Goal: Information Seeking & Learning: Learn about a topic

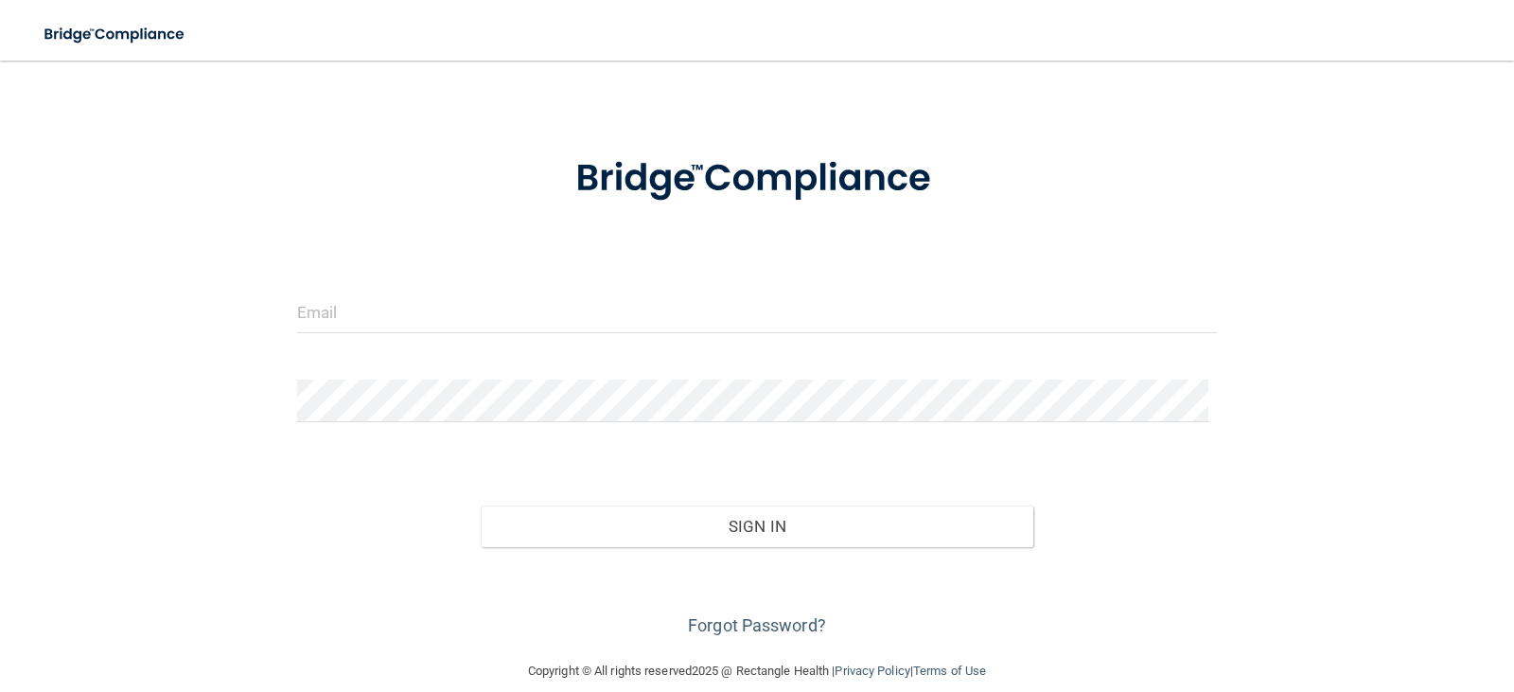
scroll to position [69, 0]
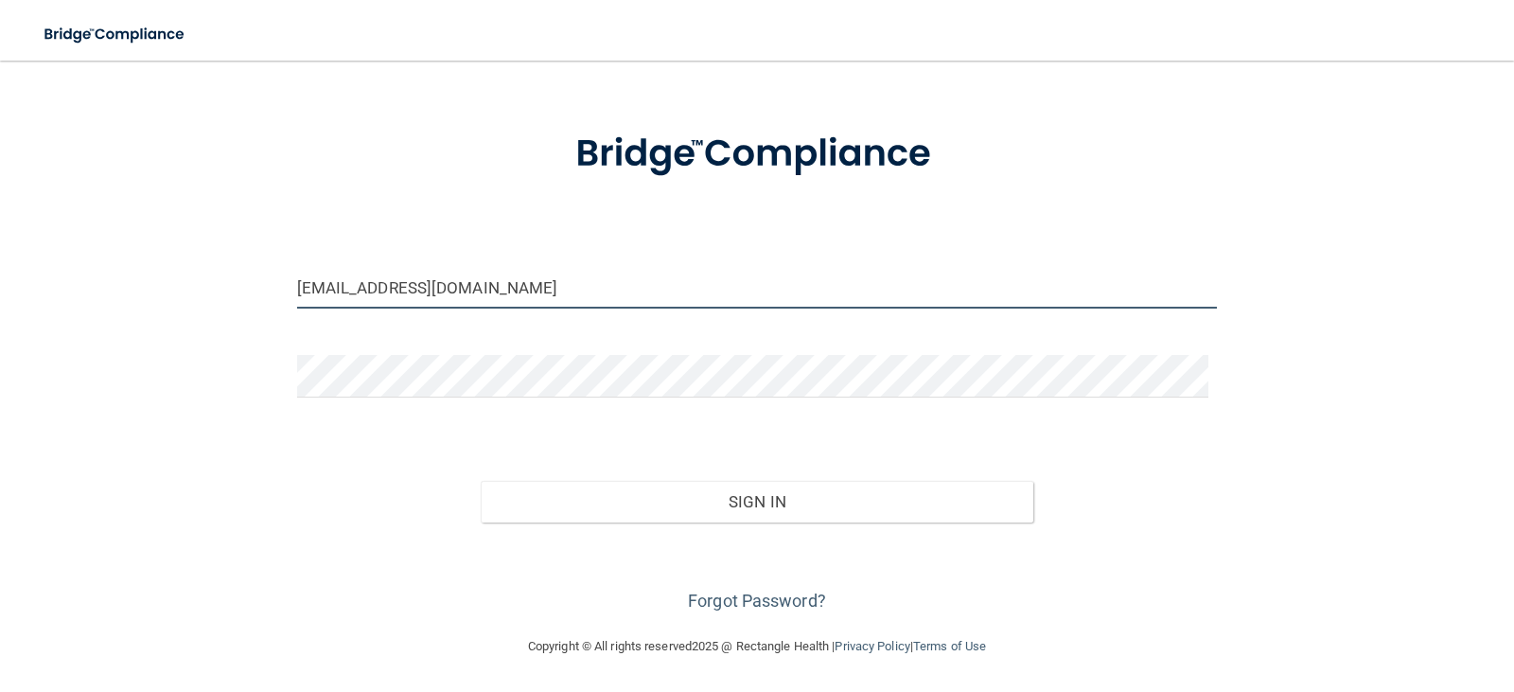
click at [474, 283] on input "jpaquette7770@charter.net" at bounding box center [757, 287] width 921 height 43
drag, startPoint x: 498, startPoint y: 291, endPoint x: 184, endPoint y: 290, distance: 314.1
click at [184, 290] on div "jpaquette7770@charter.net Invalid email/password. You don't have permission to …" at bounding box center [757, 313] width 1438 height 606
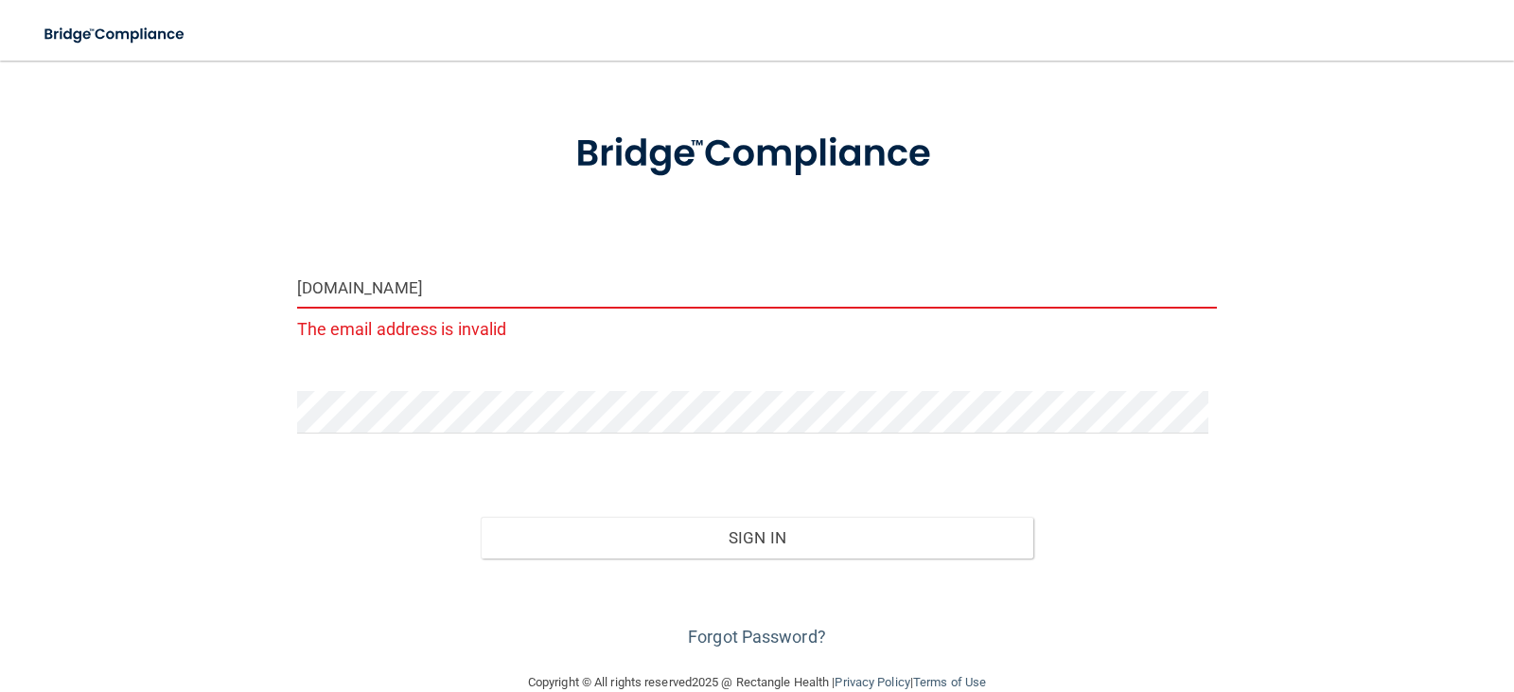
click at [384, 285] on input "chrissoland2yahoo.com" at bounding box center [757, 287] width 921 height 43
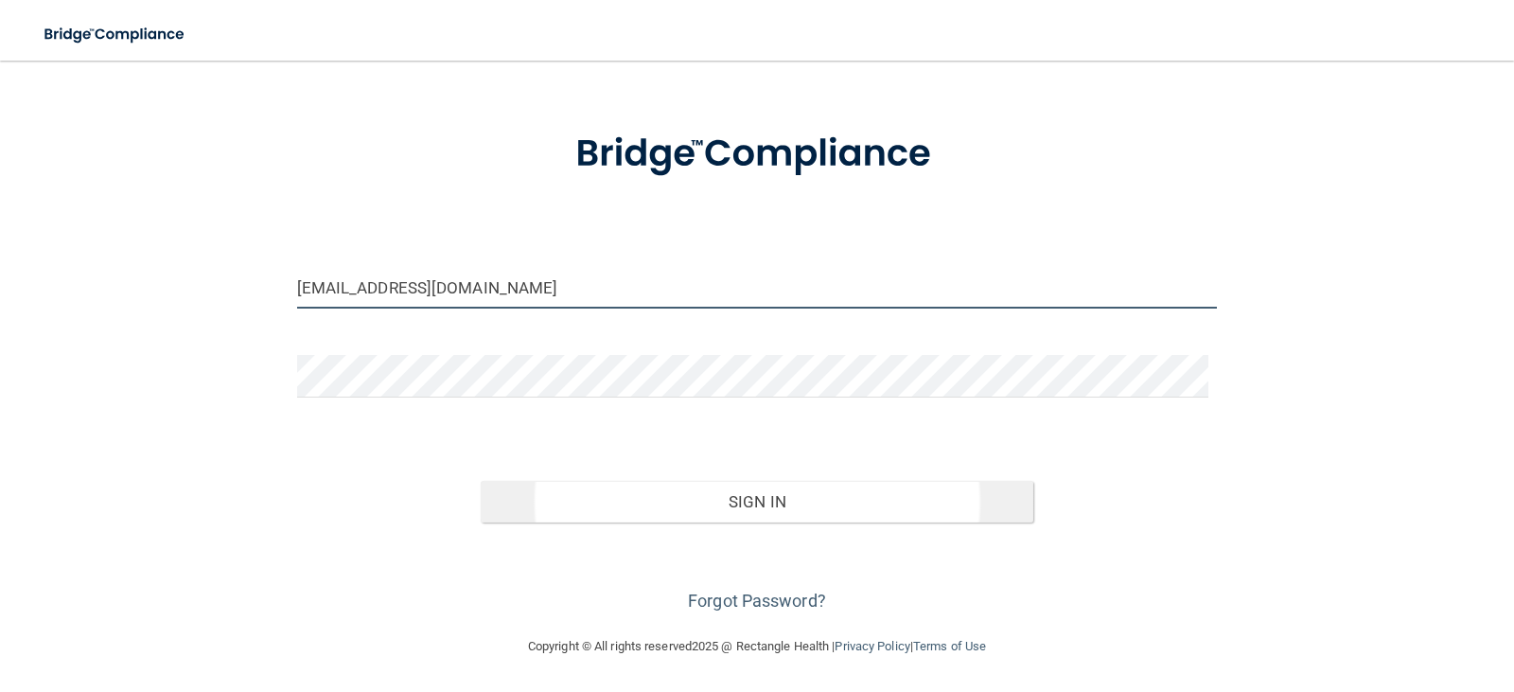
type input "[EMAIL_ADDRESS][DOMAIN_NAME]"
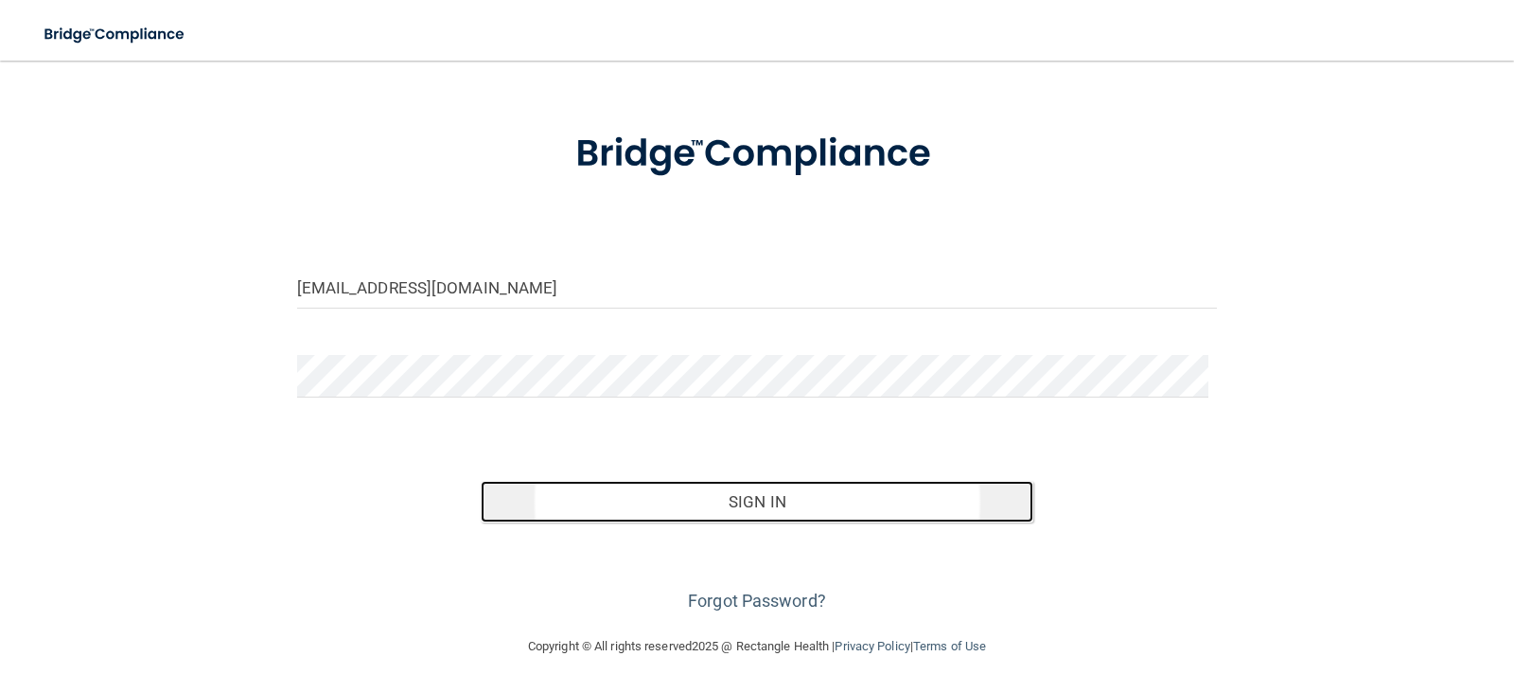
click at [745, 505] on button "Sign In" at bounding box center [757, 502] width 553 height 42
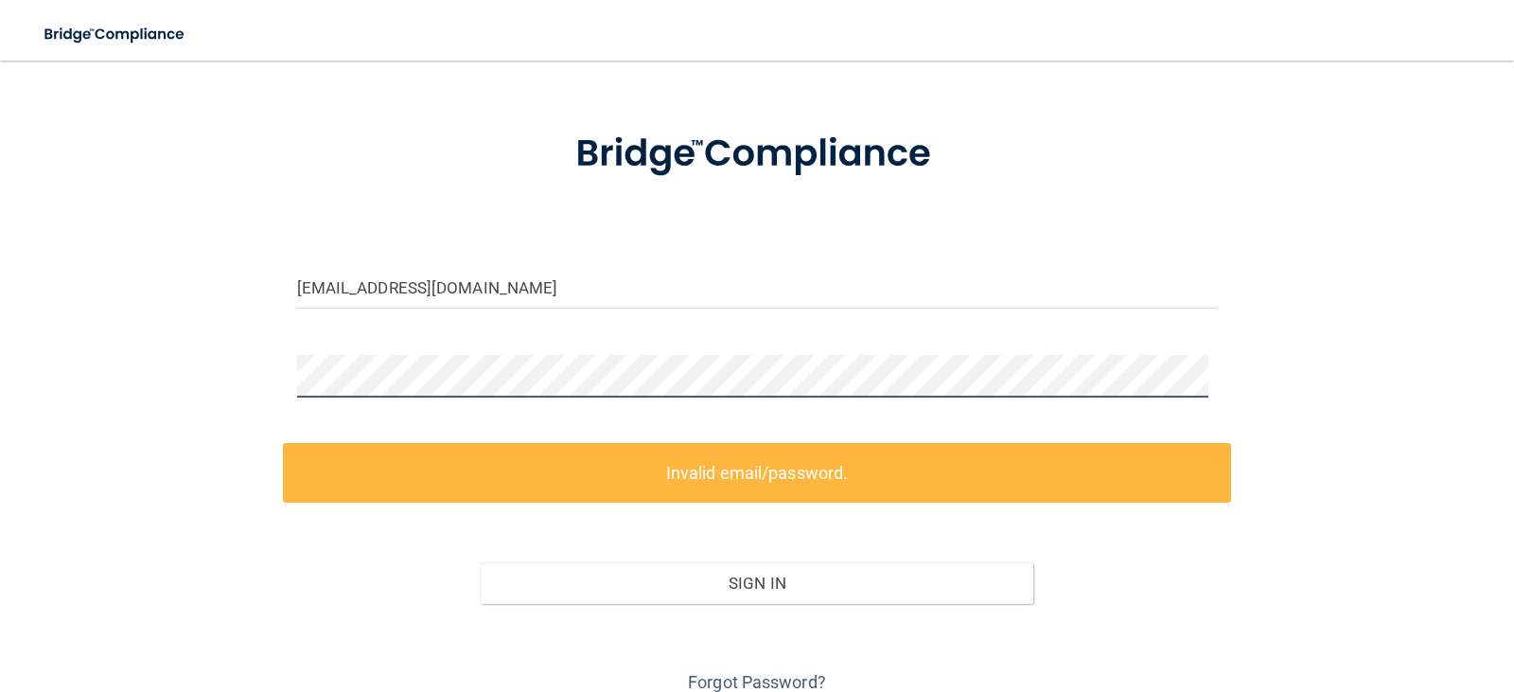
click at [127, 373] on div "chrissoland@yahoo.com Invalid email/password. You don't have permission to acce…" at bounding box center [757, 353] width 1438 height 687
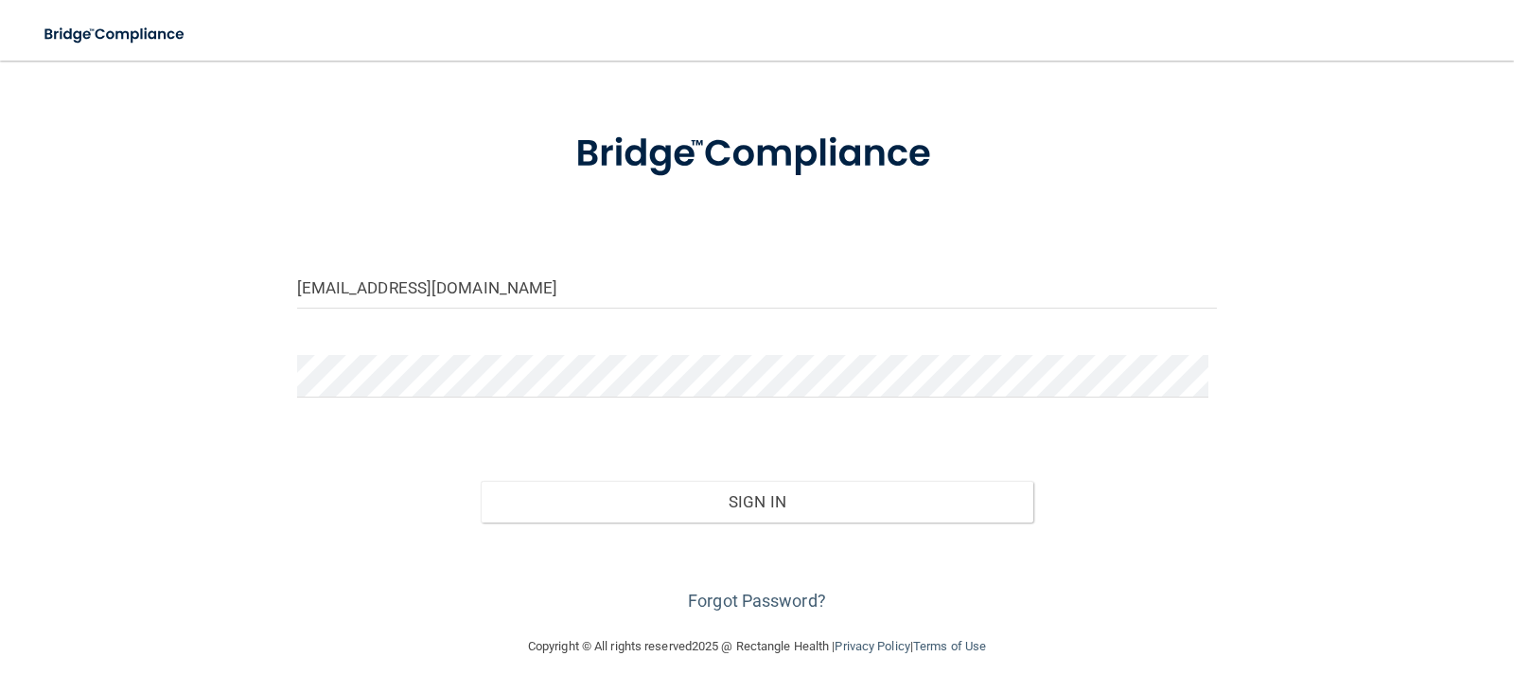
click at [1023, 534] on div "Forgot Password?" at bounding box center [757, 569] width 949 height 95
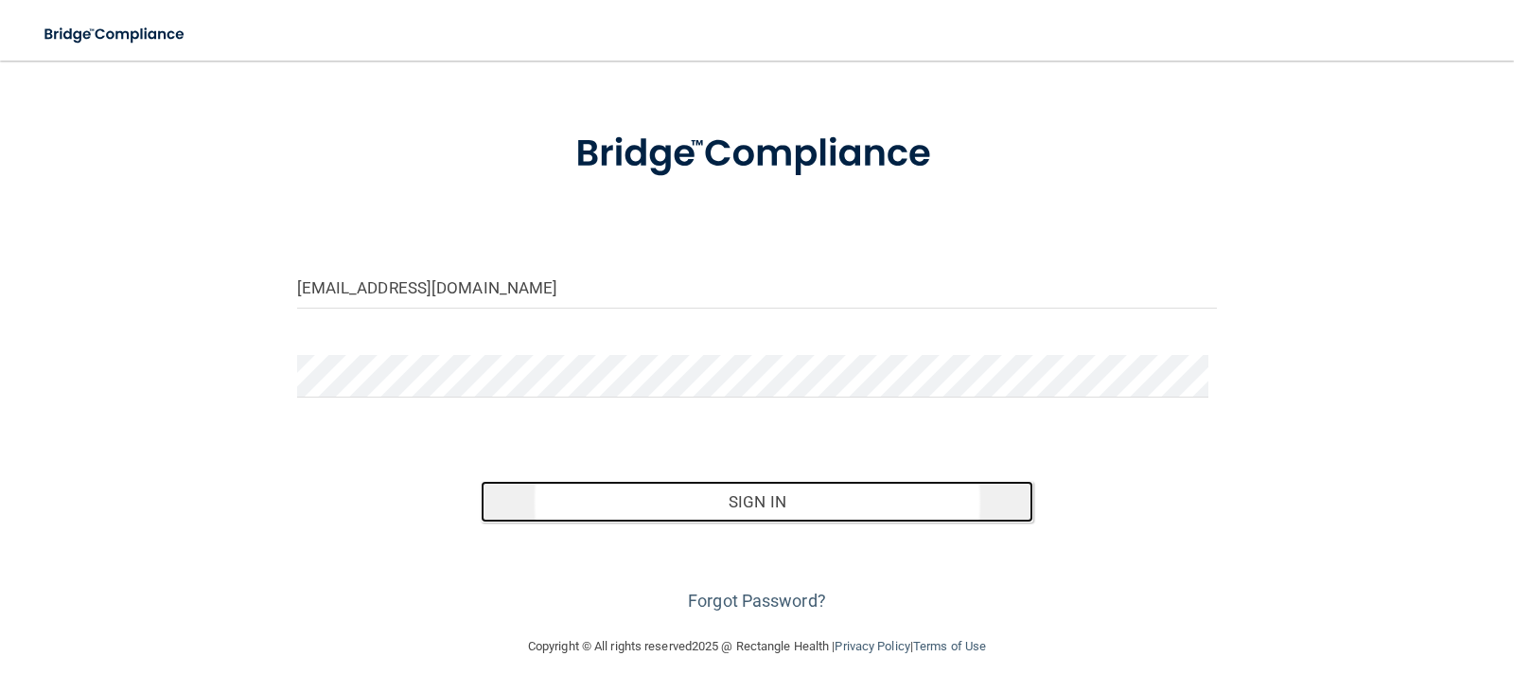
click at [772, 506] on button "Sign In" at bounding box center [757, 502] width 553 height 42
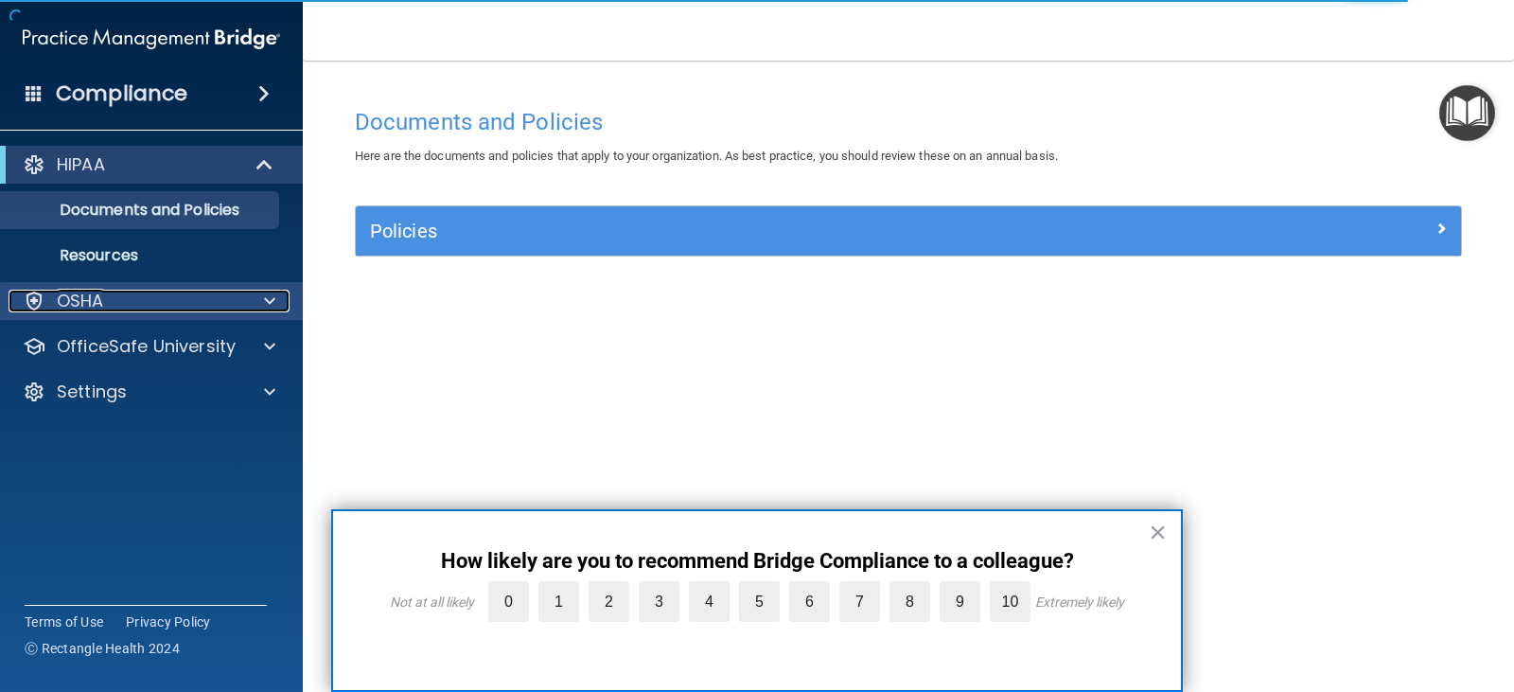
click at [83, 290] on p "OSHA" at bounding box center [80, 301] width 47 height 23
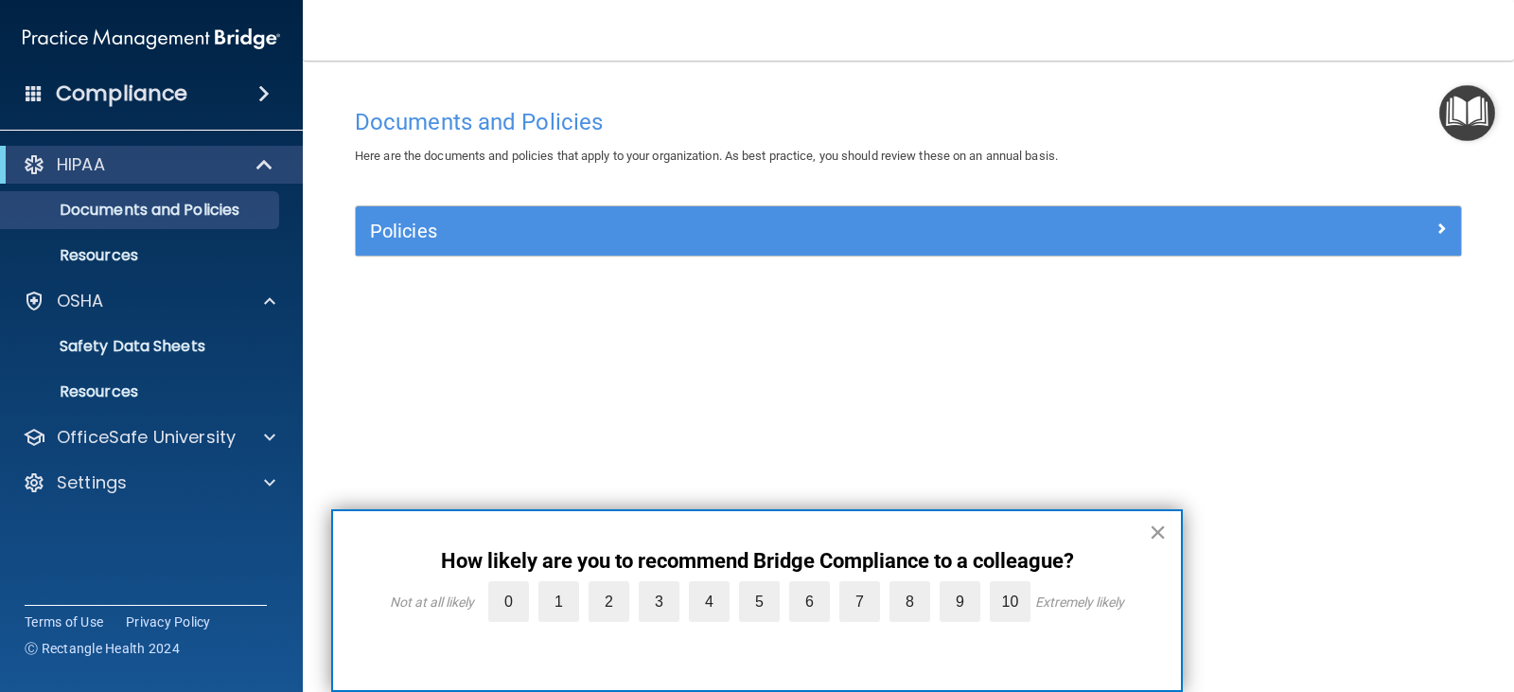
click at [1156, 529] on button "×" at bounding box center [1158, 532] width 18 height 30
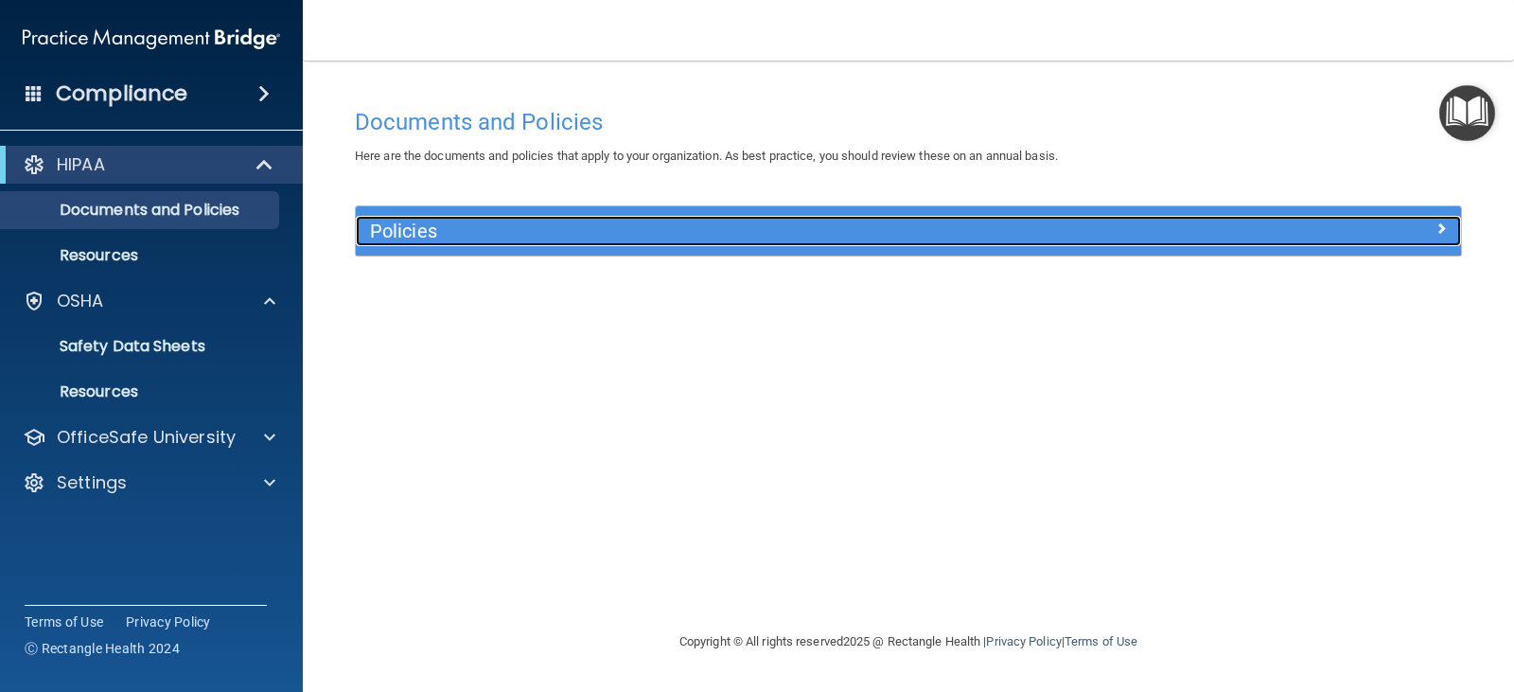
click at [377, 233] on h5 "Policies" at bounding box center [770, 230] width 800 height 21
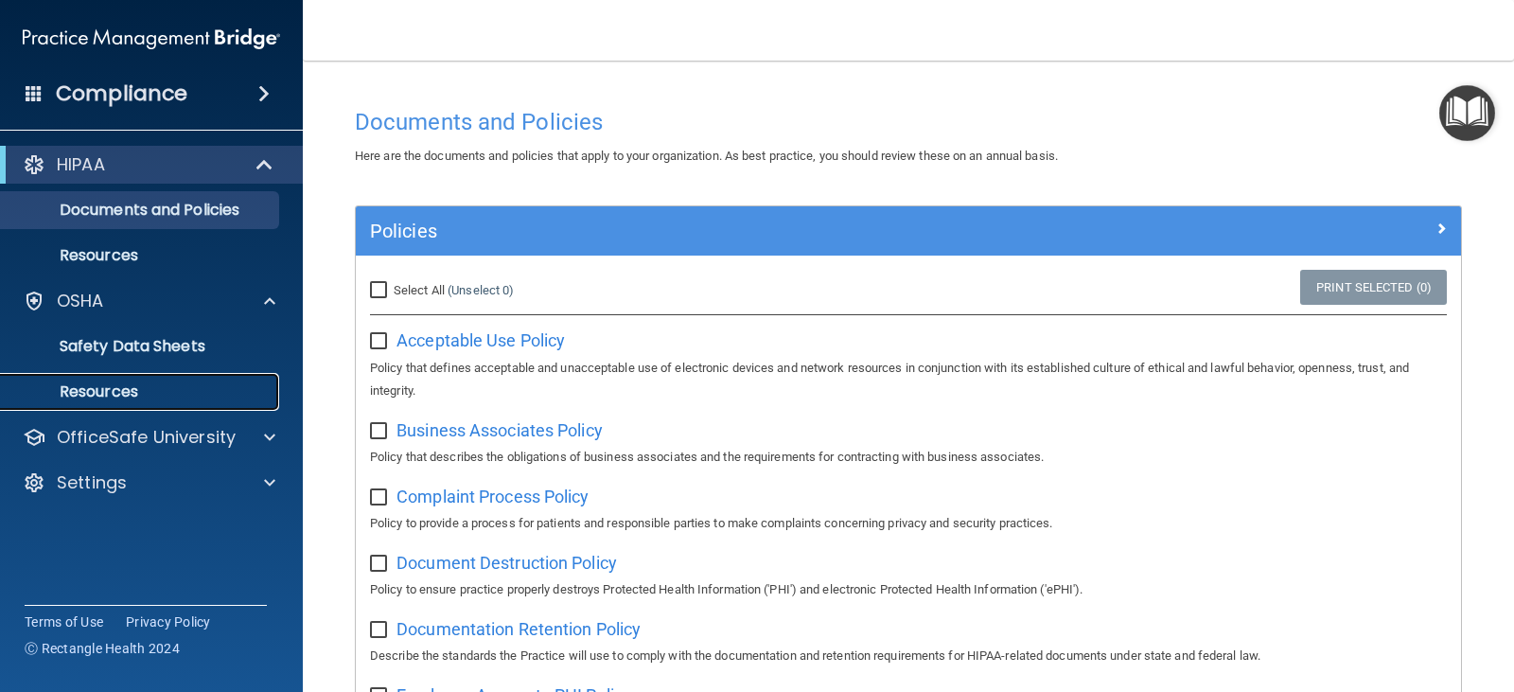
click at [114, 391] on p "Resources" at bounding box center [141, 391] width 258 height 19
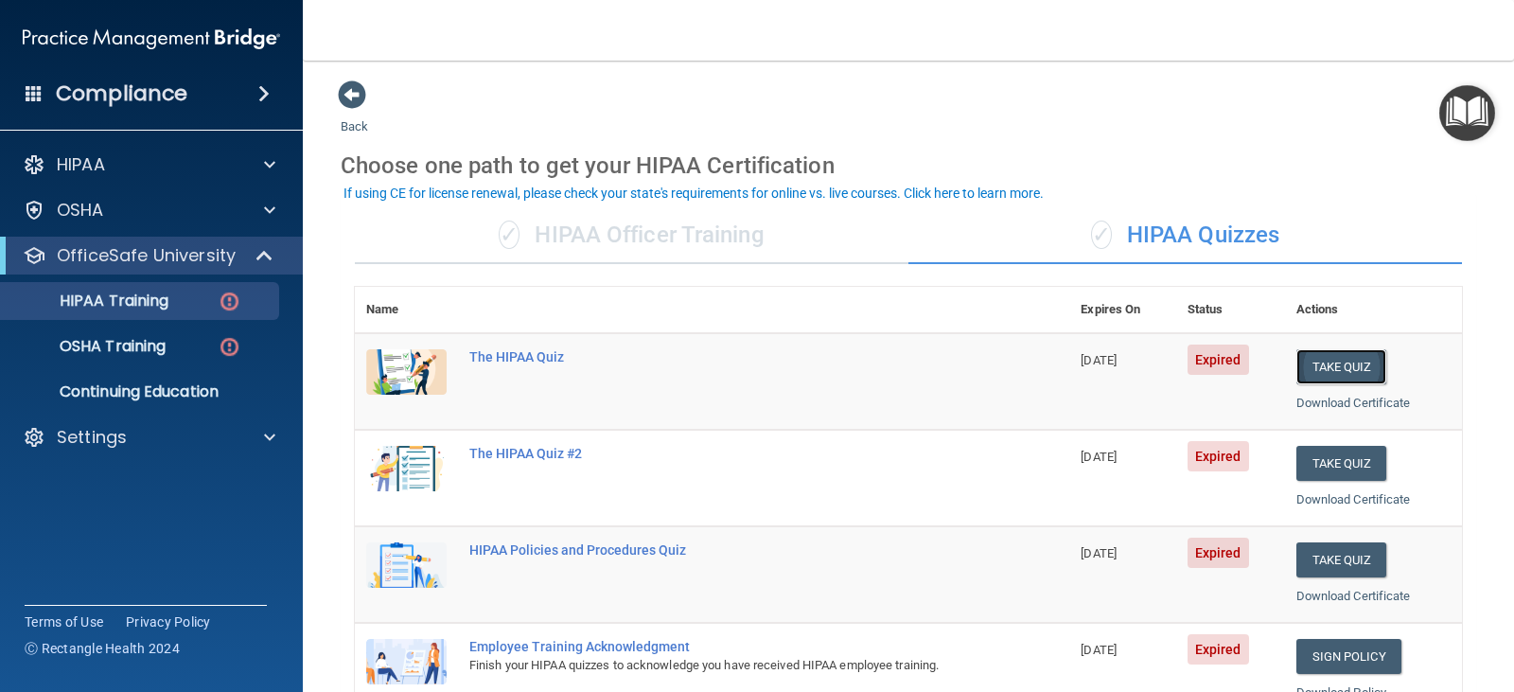
click at [1335, 362] on button "Take Quiz" at bounding box center [1341, 366] width 91 height 35
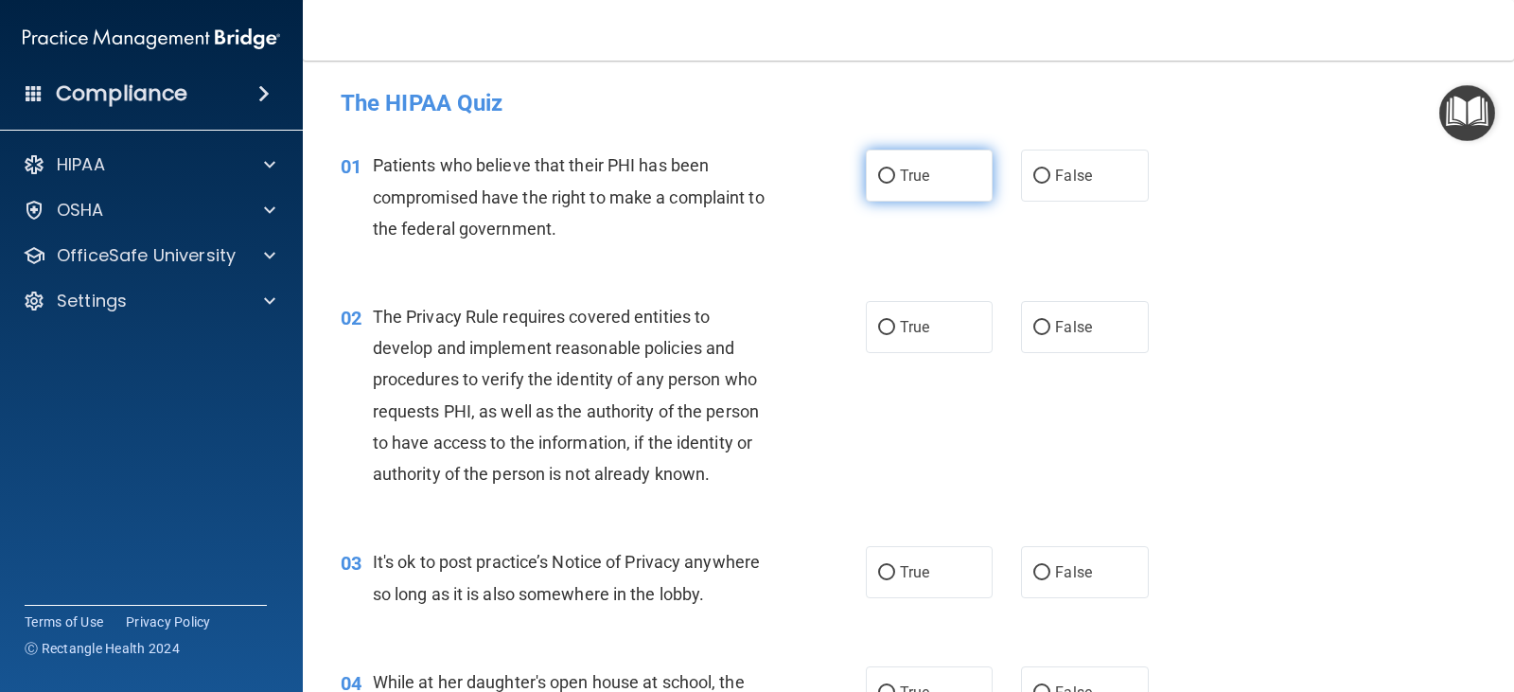
click at [880, 176] on input "True" at bounding box center [886, 176] width 17 height 14
radio input "true"
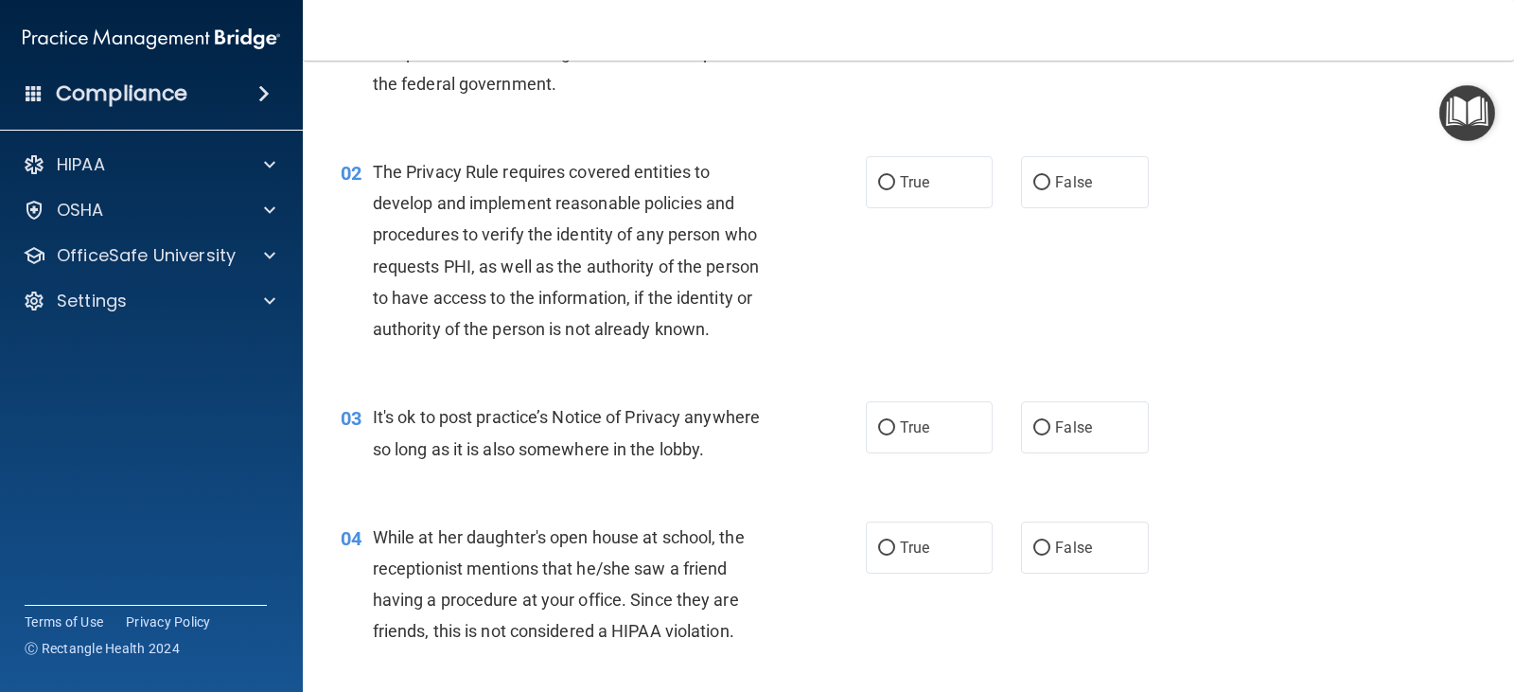
scroll to position [189, 0]
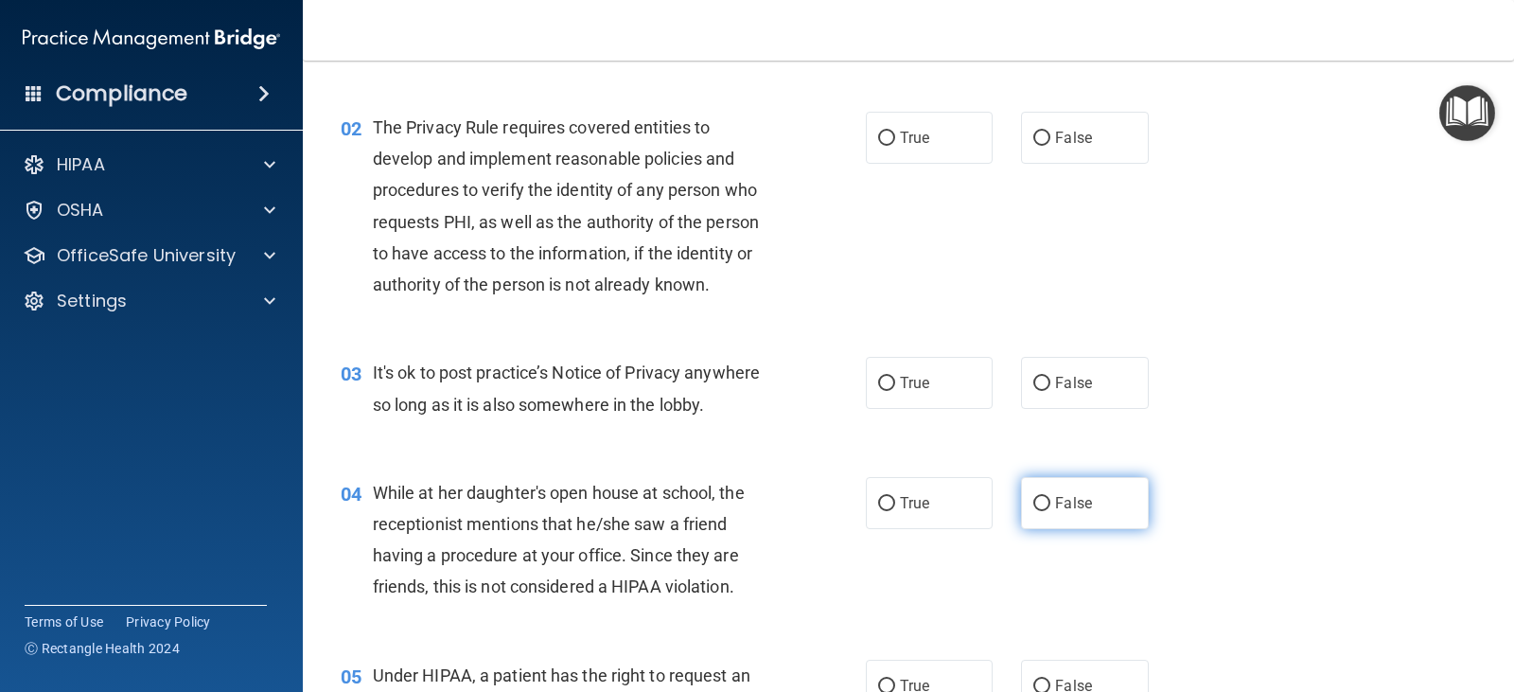
click at [1035, 503] on input "False" at bounding box center [1041, 504] width 17 height 14
radio input "true"
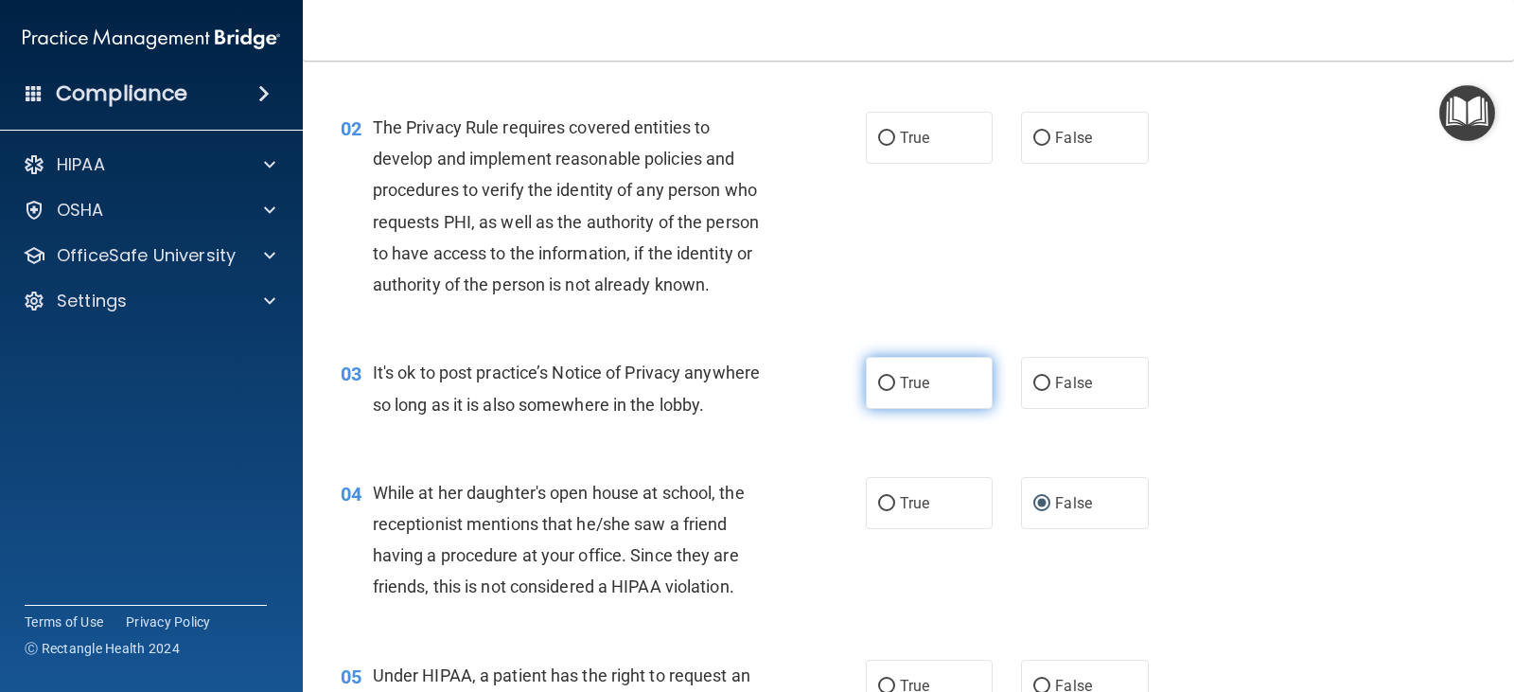
click at [881, 381] on input "True" at bounding box center [886, 384] width 17 height 14
radio input "true"
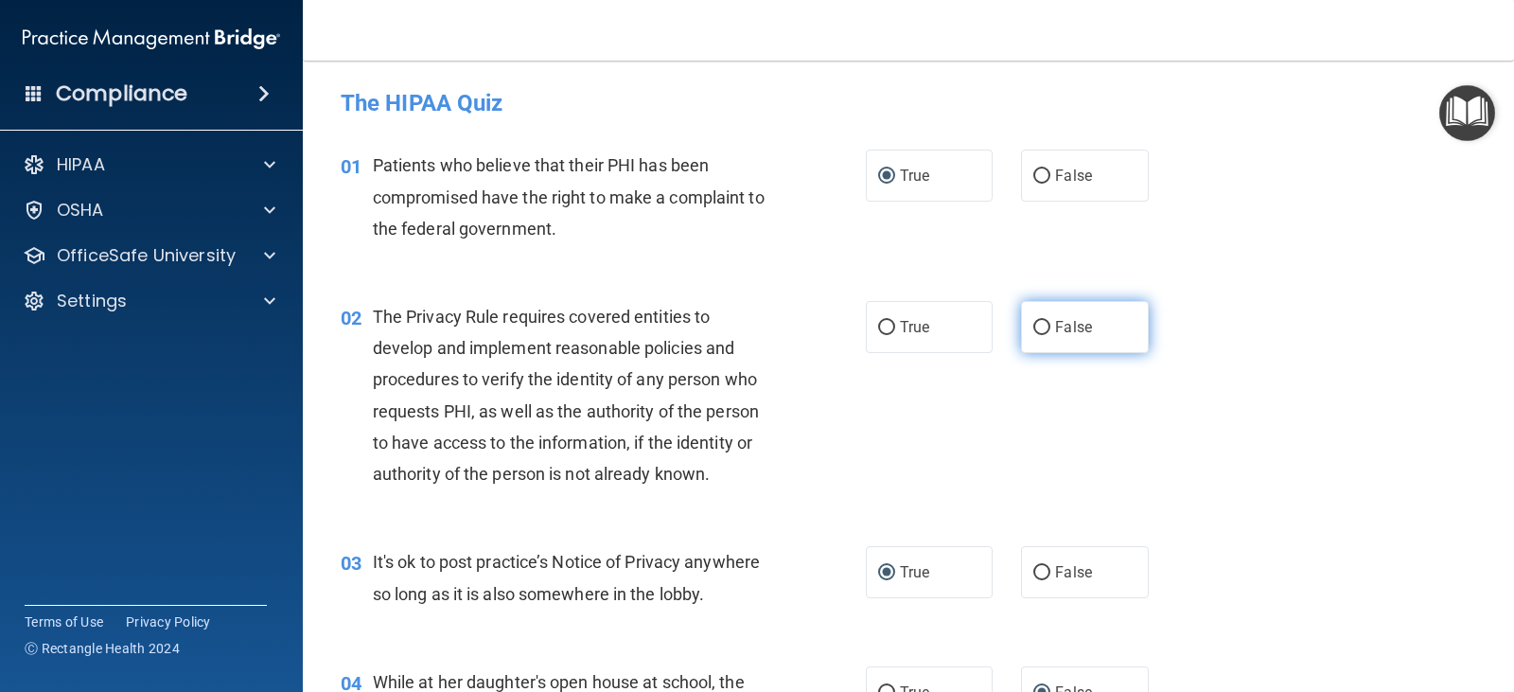
click at [1034, 325] on input "False" at bounding box center [1041, 328] width 17 height 14
radio input "true"
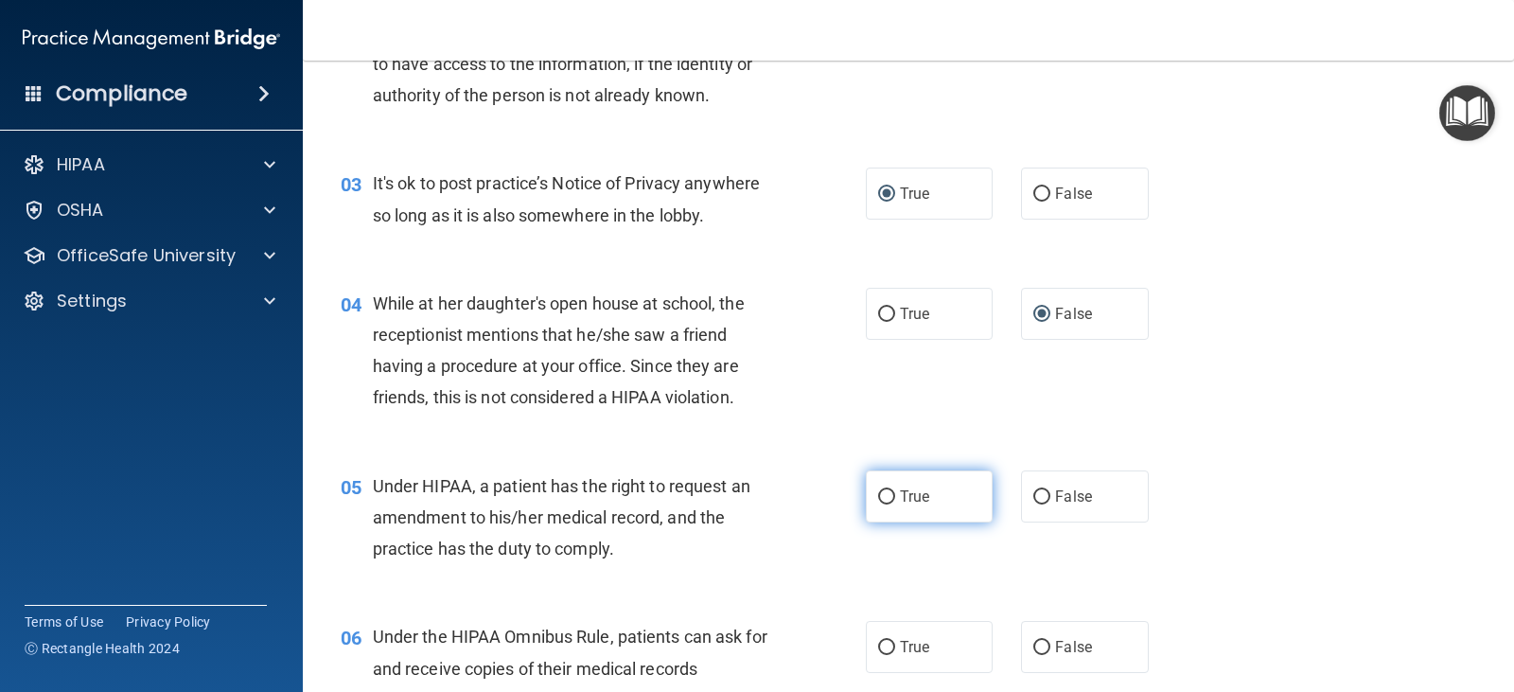
click at [878, 495] on input "True" at bounding box center [886, 497] width 17 height 14
radio input "true"
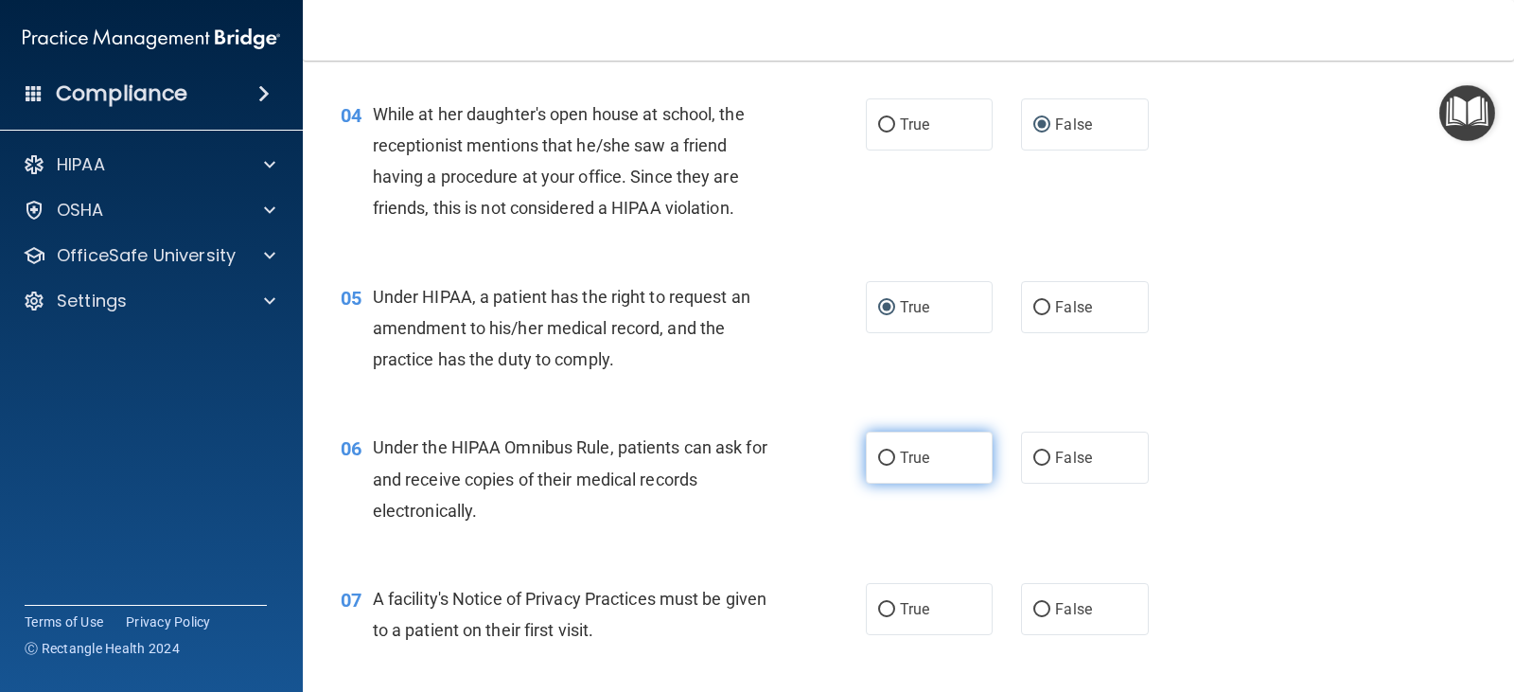
click at [878, 452] on input "True" at bounding box center [886, 458] width 17 height 14
radio input "true"
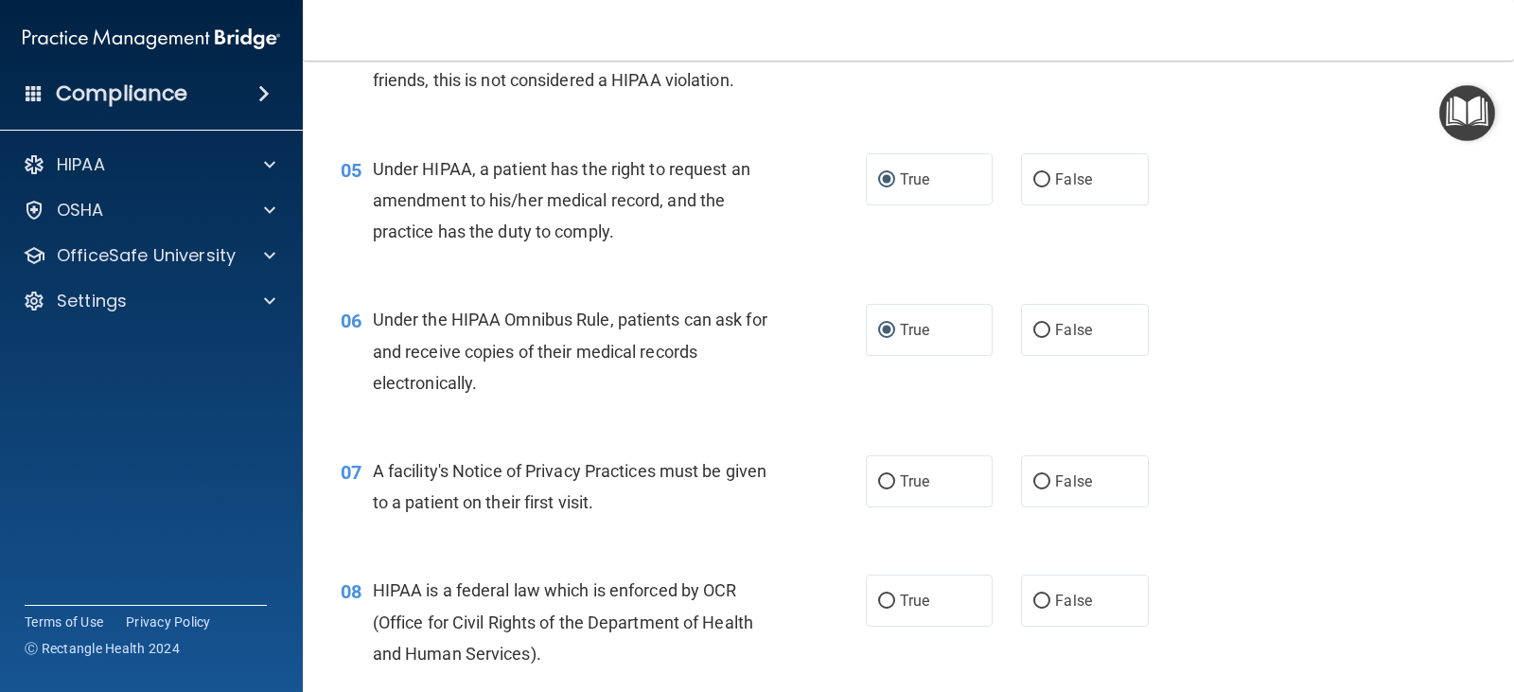
scroll to position [757, 0]
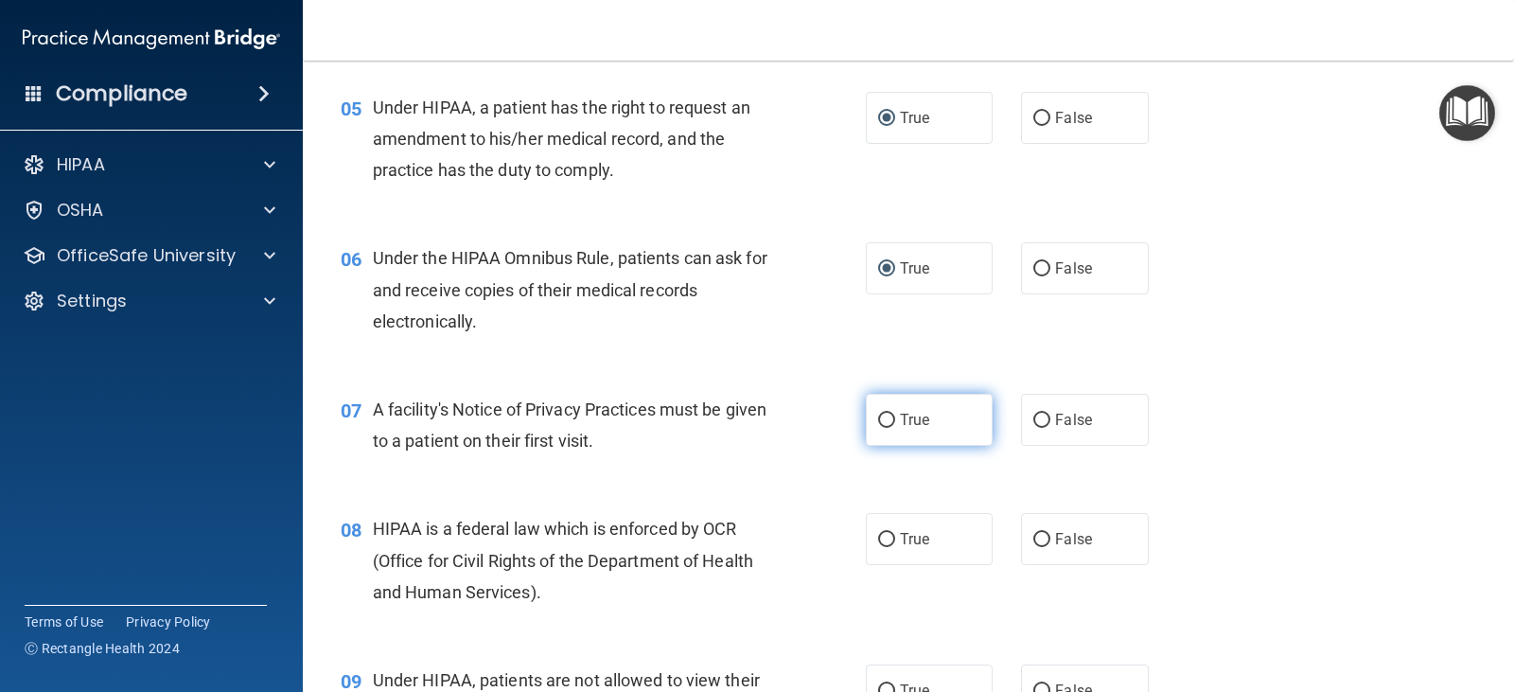
click at [884, 419] on input "True" at bounding box center [886, 420] width 17 height 14
radio input "true"
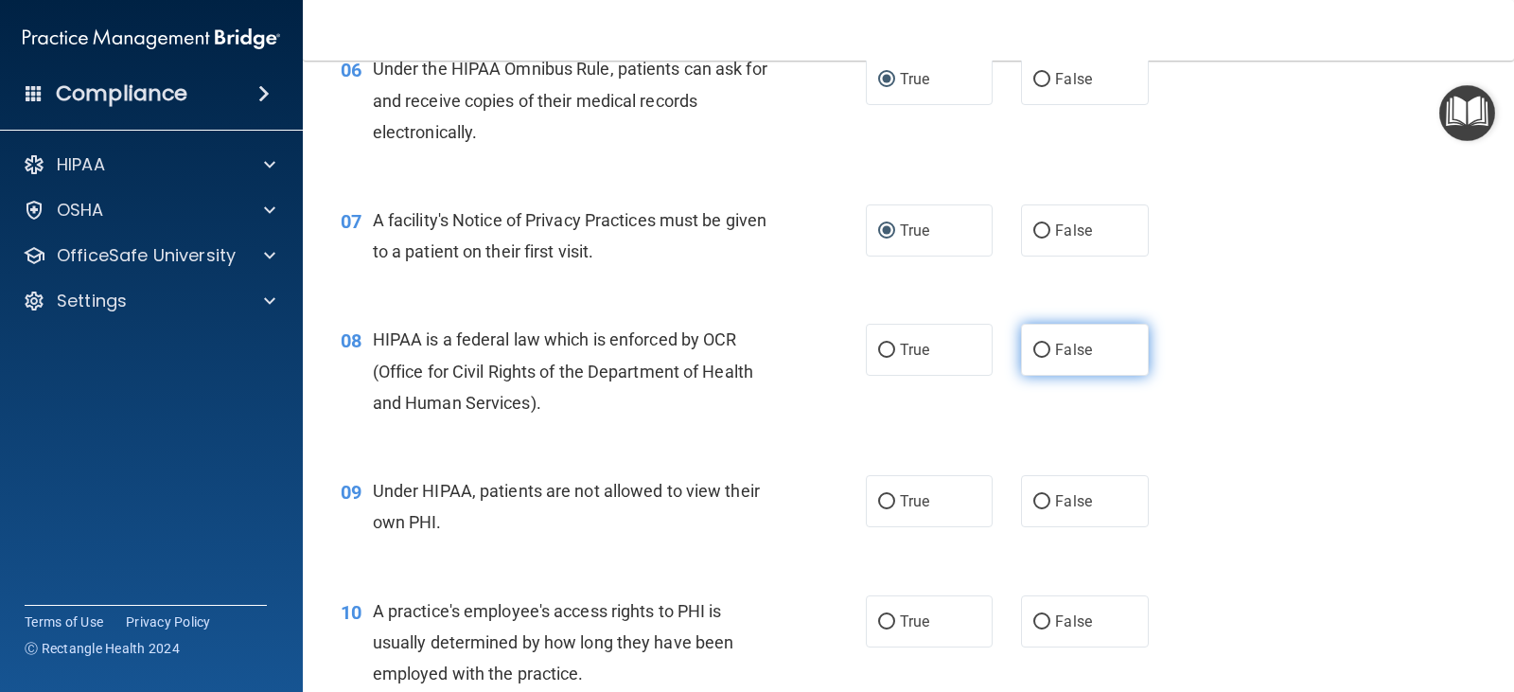
click at [1034, 354] on input "False" at bounding box center [1041, 350] width 17 height 14
radio input "true"
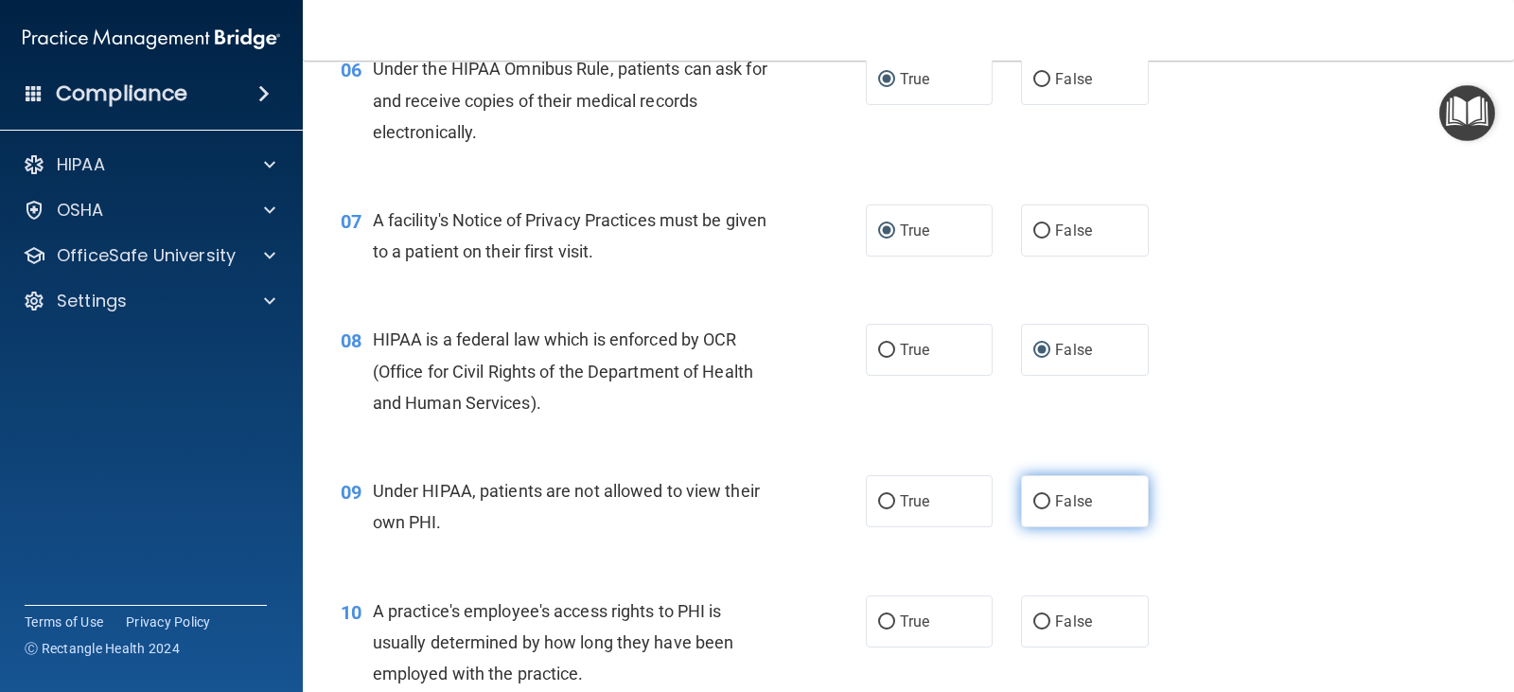
click at [1033, 497] on input "False" at bounding box center [1041, 502] width 17 height 14
radio input "true"
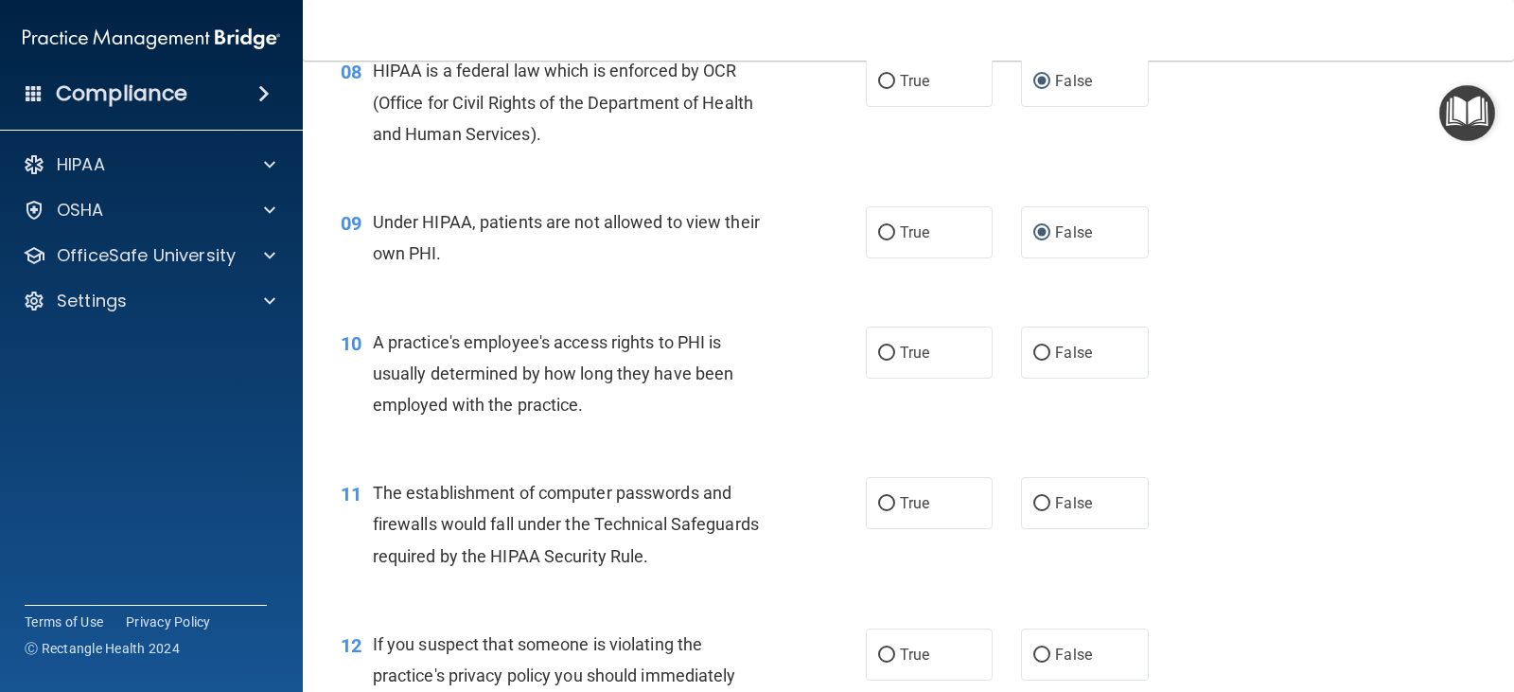
scroll to position [1325, 0]
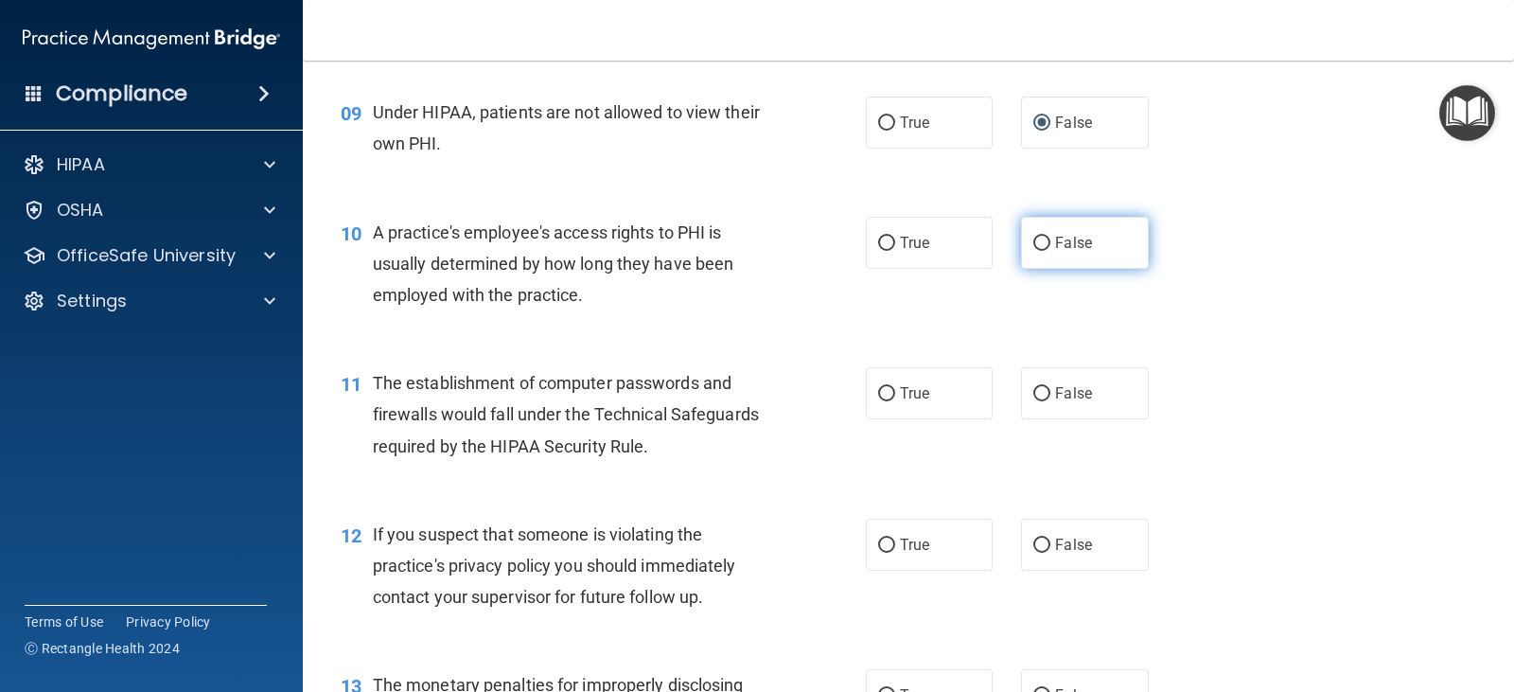
click at [1033, 240] on input "False" at bounding box center [1041, 244] width 17 height 14
radio input "true"
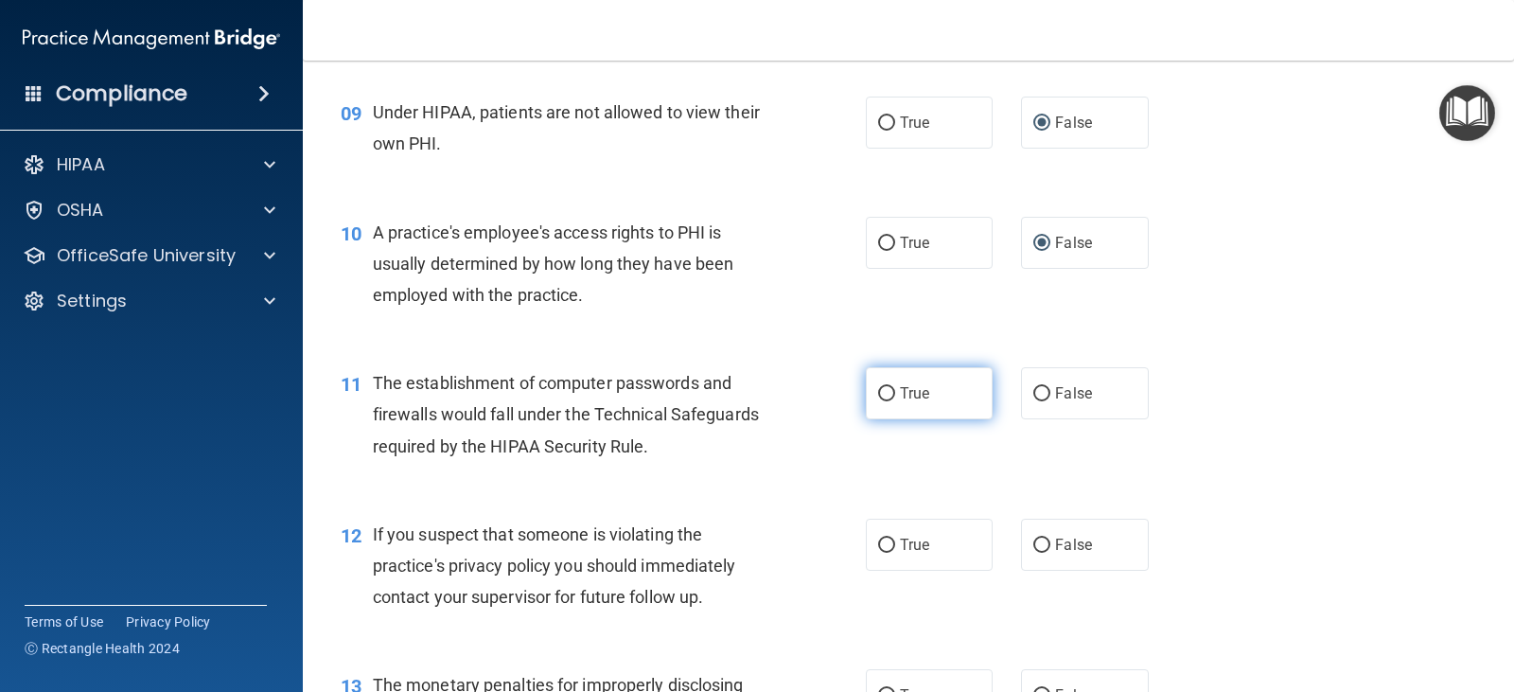
click at [878, 396] on input "True" at bounding box center [886, 394] width 17 height 14
radio input "true"
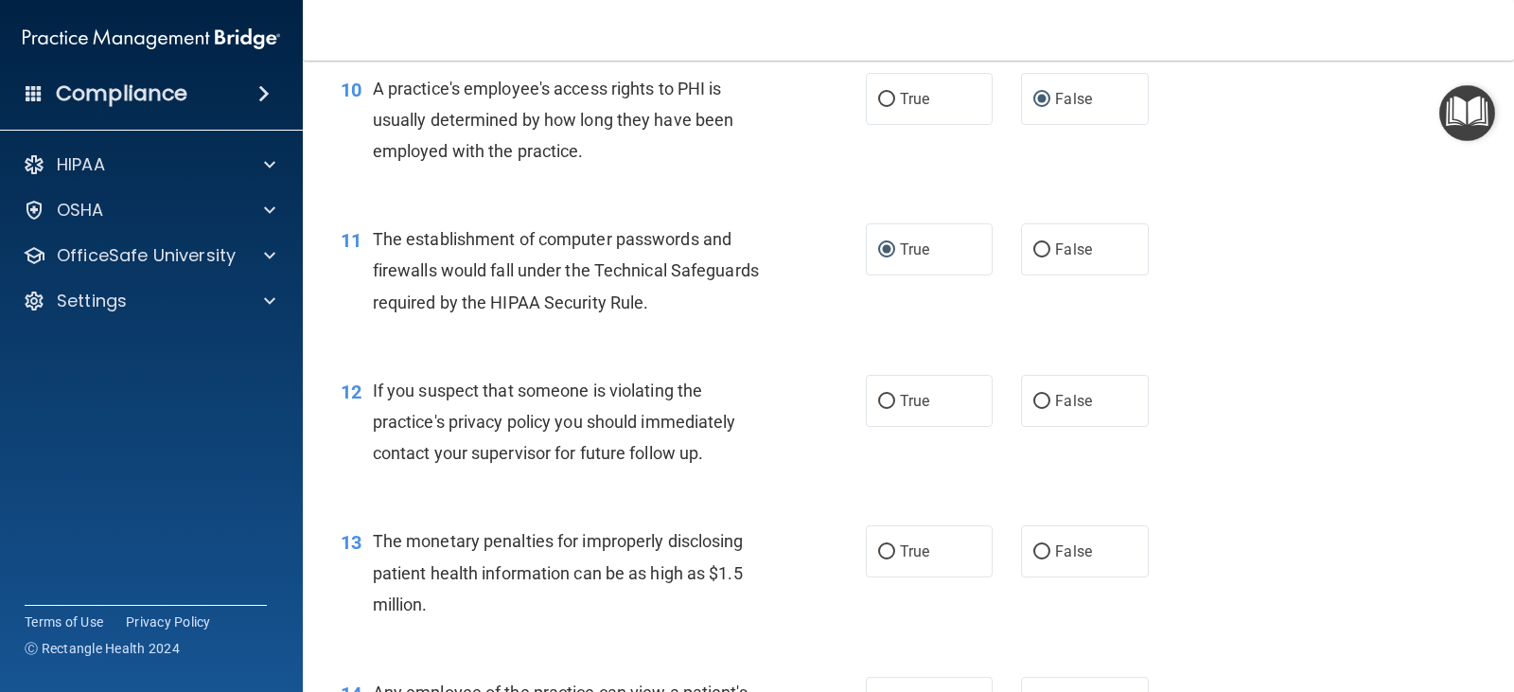
scroll to position [1514, 0]
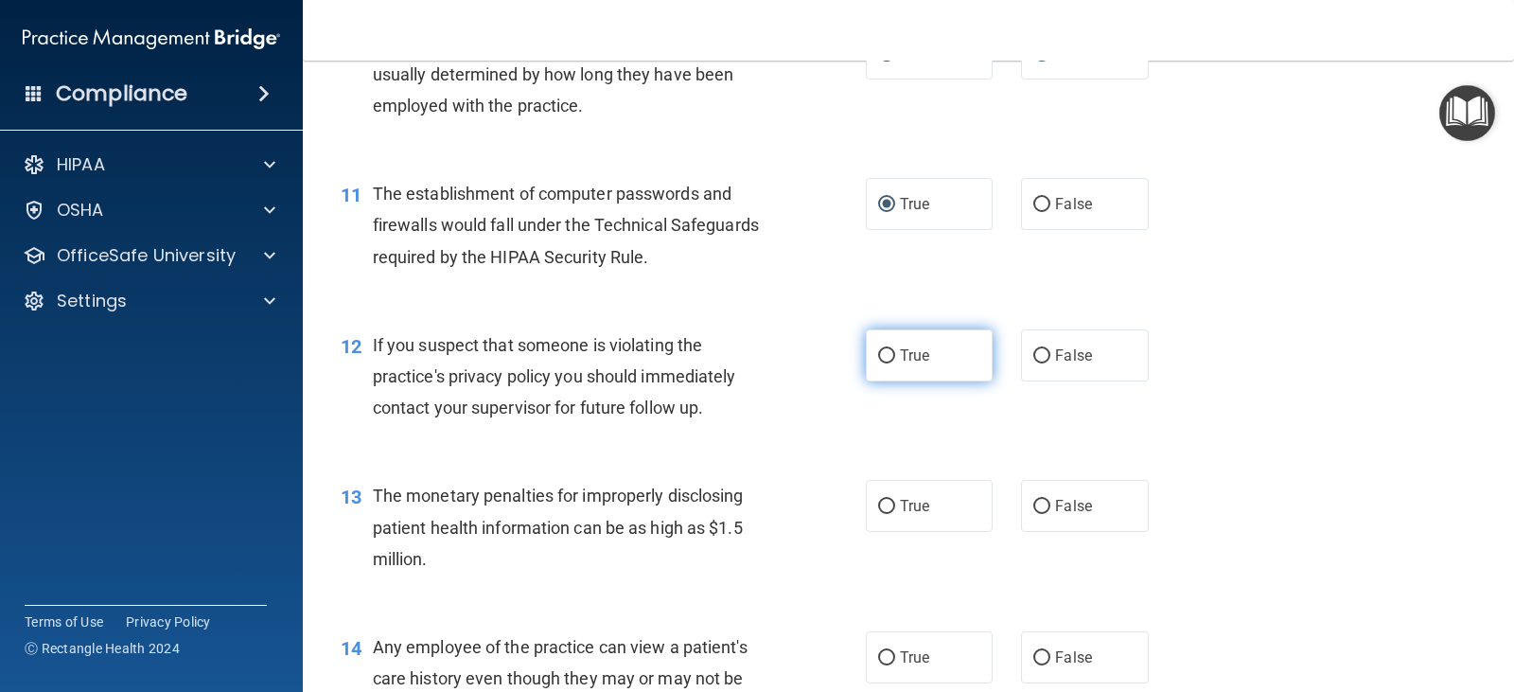
click at [883, 357] on input "True" at bounding box center [886, 356] width 17 height 14
radio input "true"
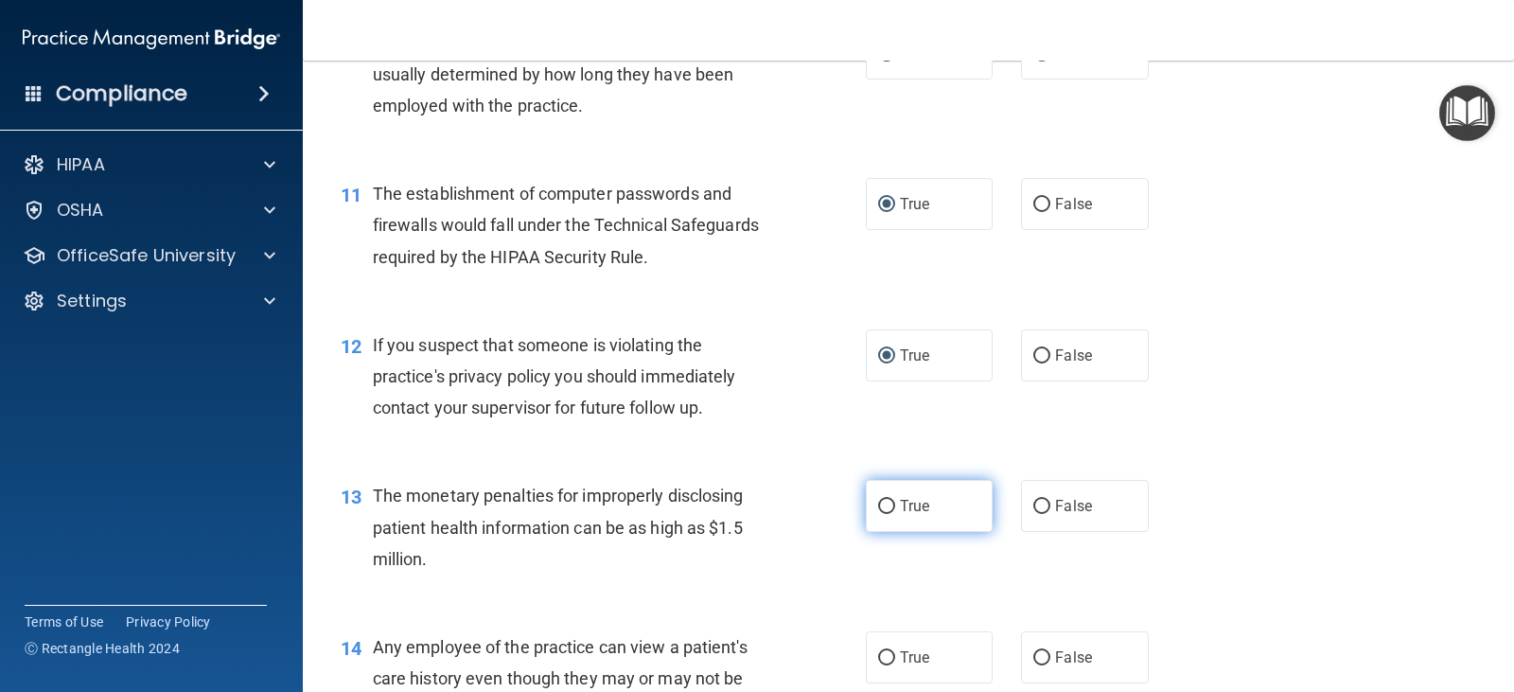
click at [878, 504] on input "True" at bounding box center [886, 507] width 17 height 14
radio input "true"
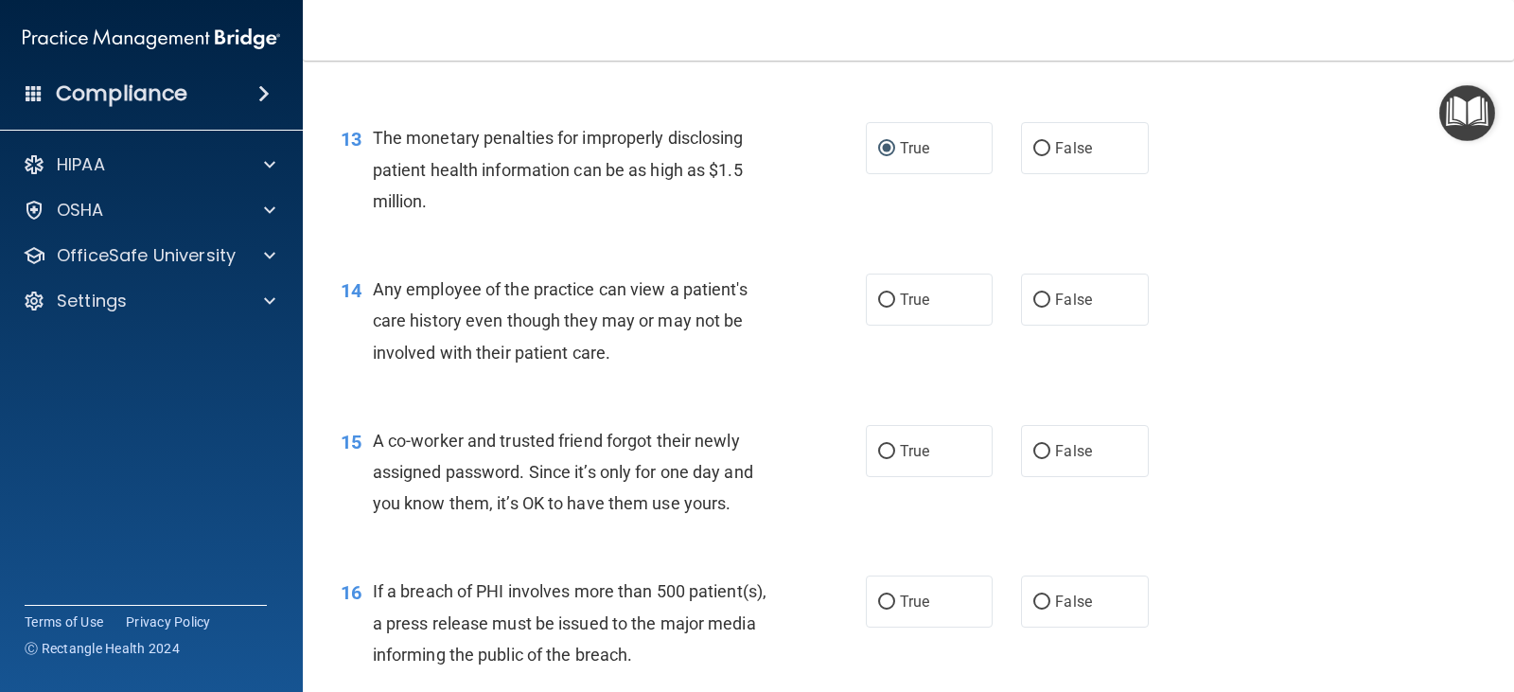
scroll to position [1892, 0]
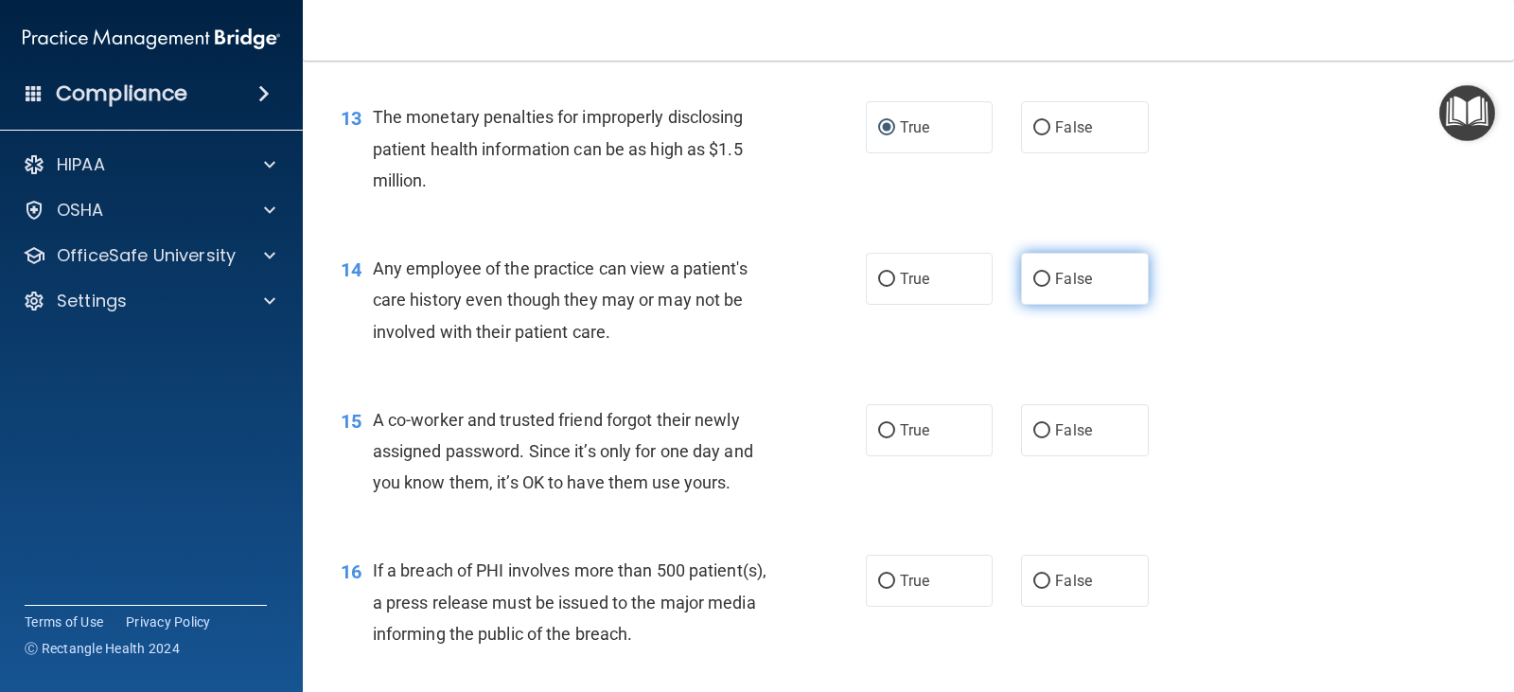
click at [1042, 276] on input "False" at bounding box center [1041, 279] width 17 height 14
radio input "true"
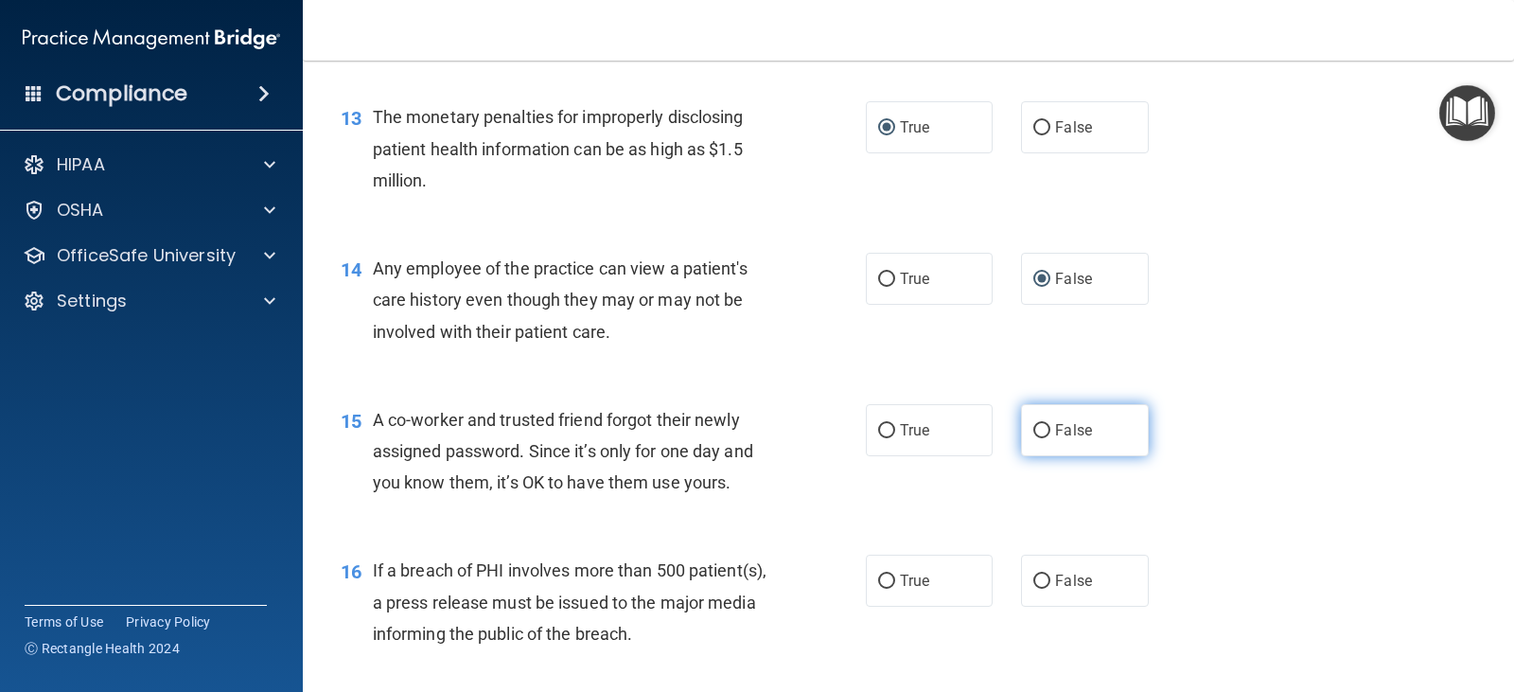
click at [1033, 431] on input "False" at bounding box center [1041, 431] width 17 height 14
radio input "true"
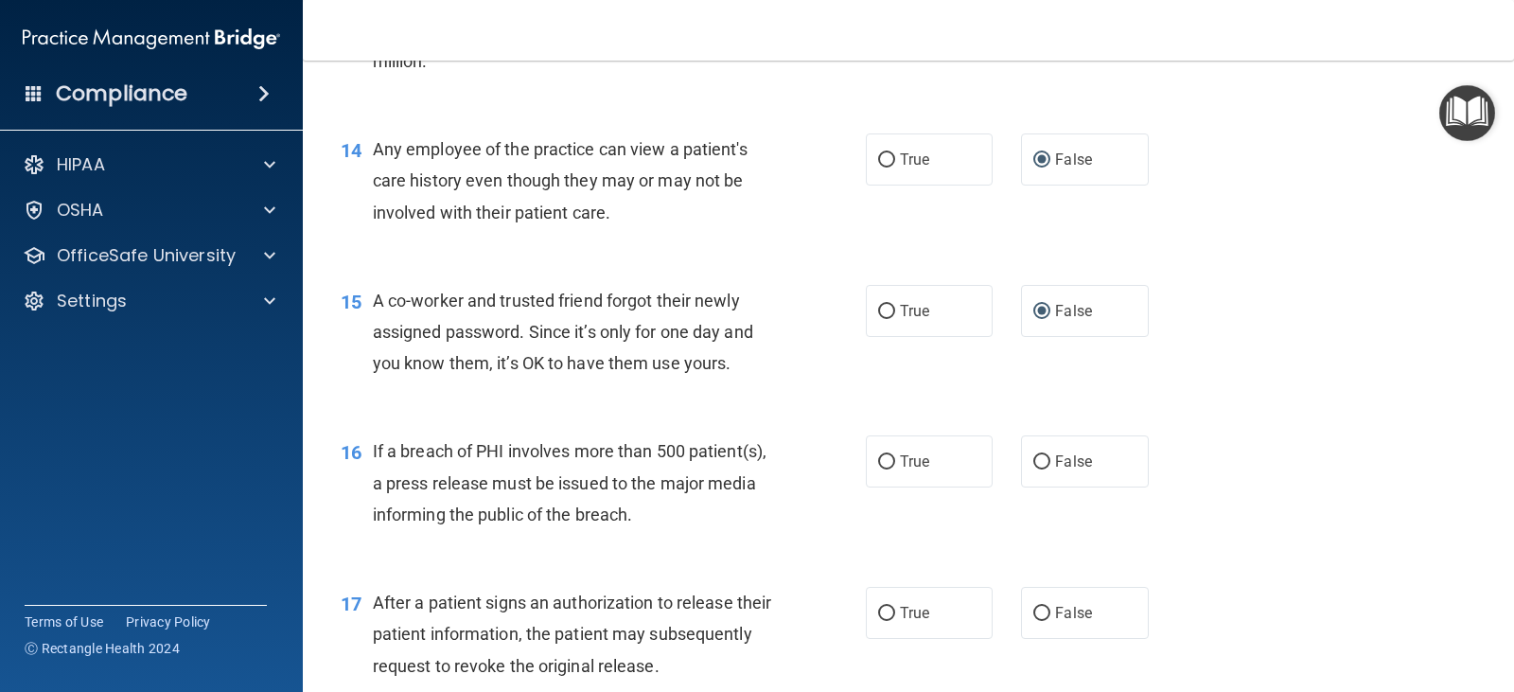
scroll to position [2081, 0]
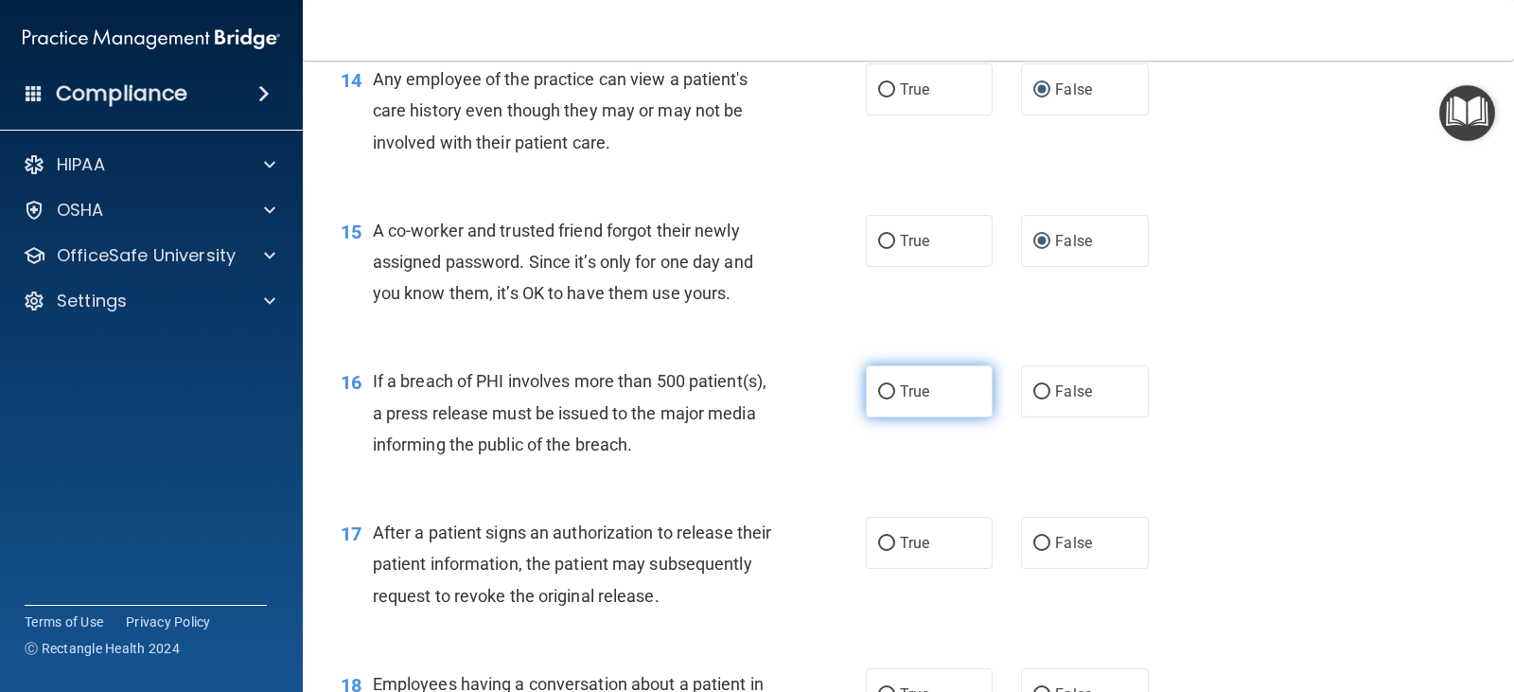
click at [883, 390] on input "True" at bounding box center [886, 392] width 17 height 14
radio input "true"
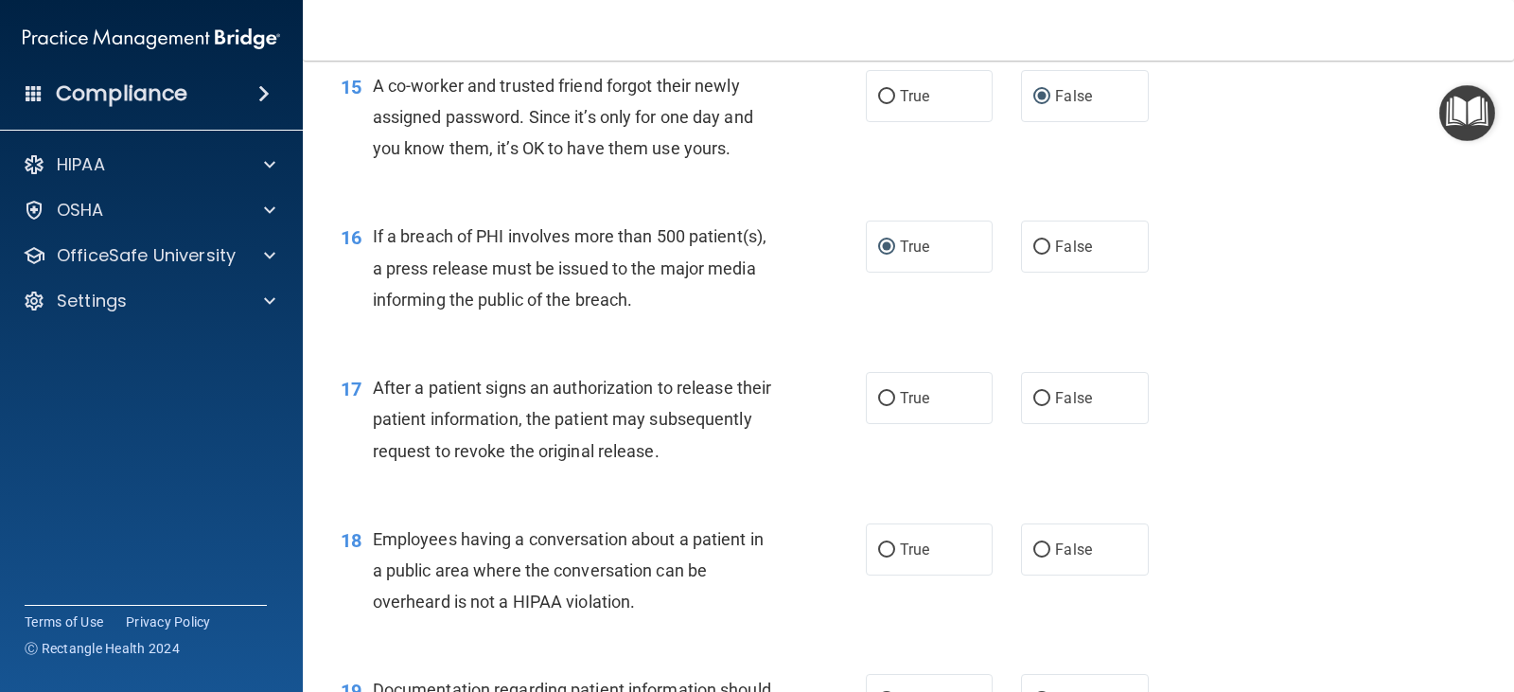
scroll to position [2271, 0]
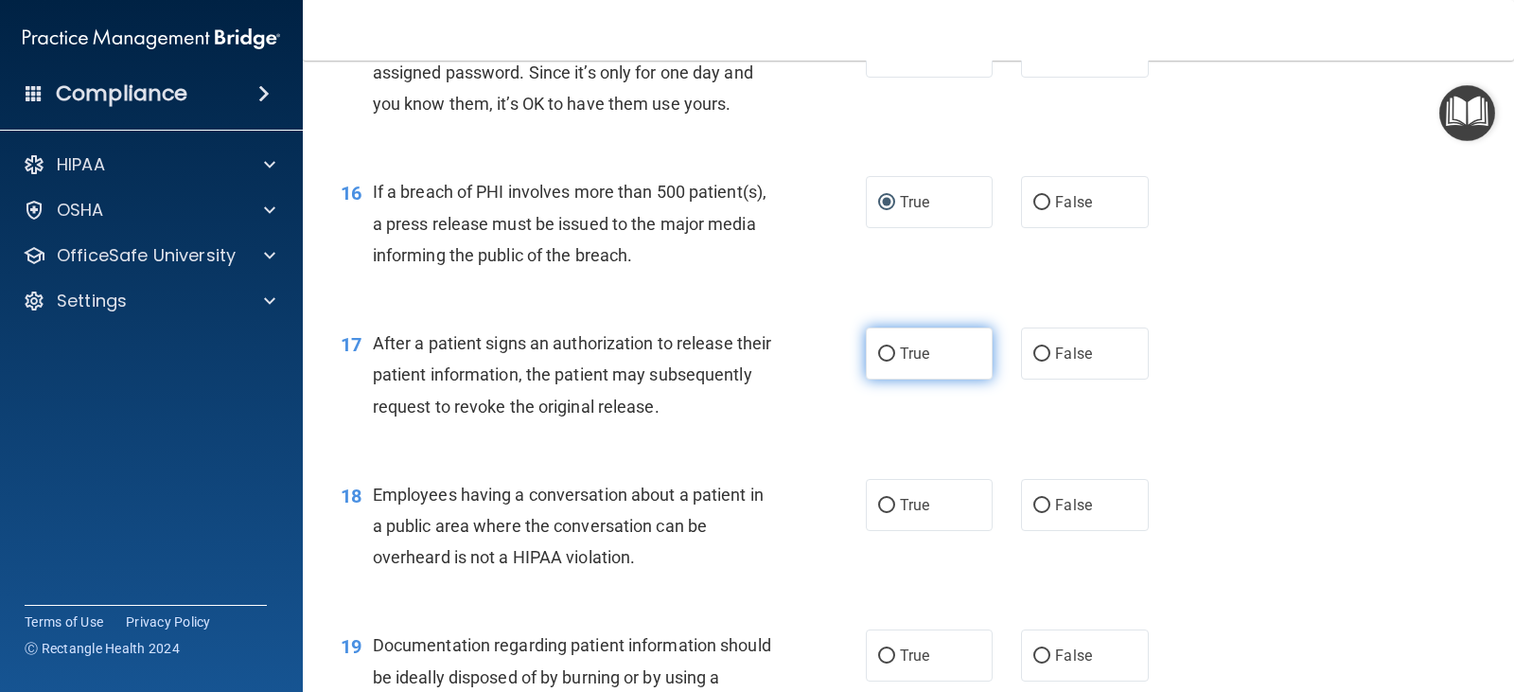
click at [878, 359] on input "True" at bounding box center [886, 354] width 17 height 14
radio input "true"
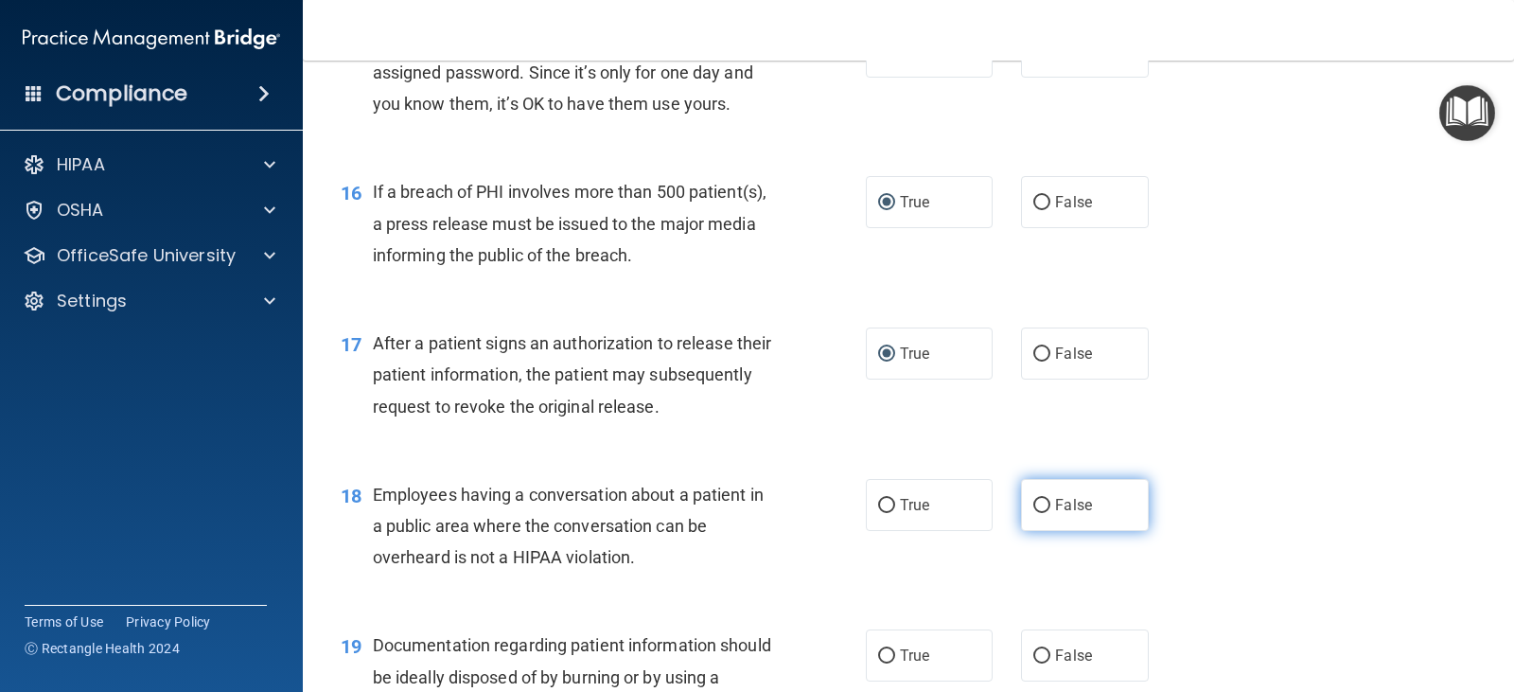
click at [1035, 507] on input "False" at bounding box center [1041, 506] width 17 height 14
radio input "true"
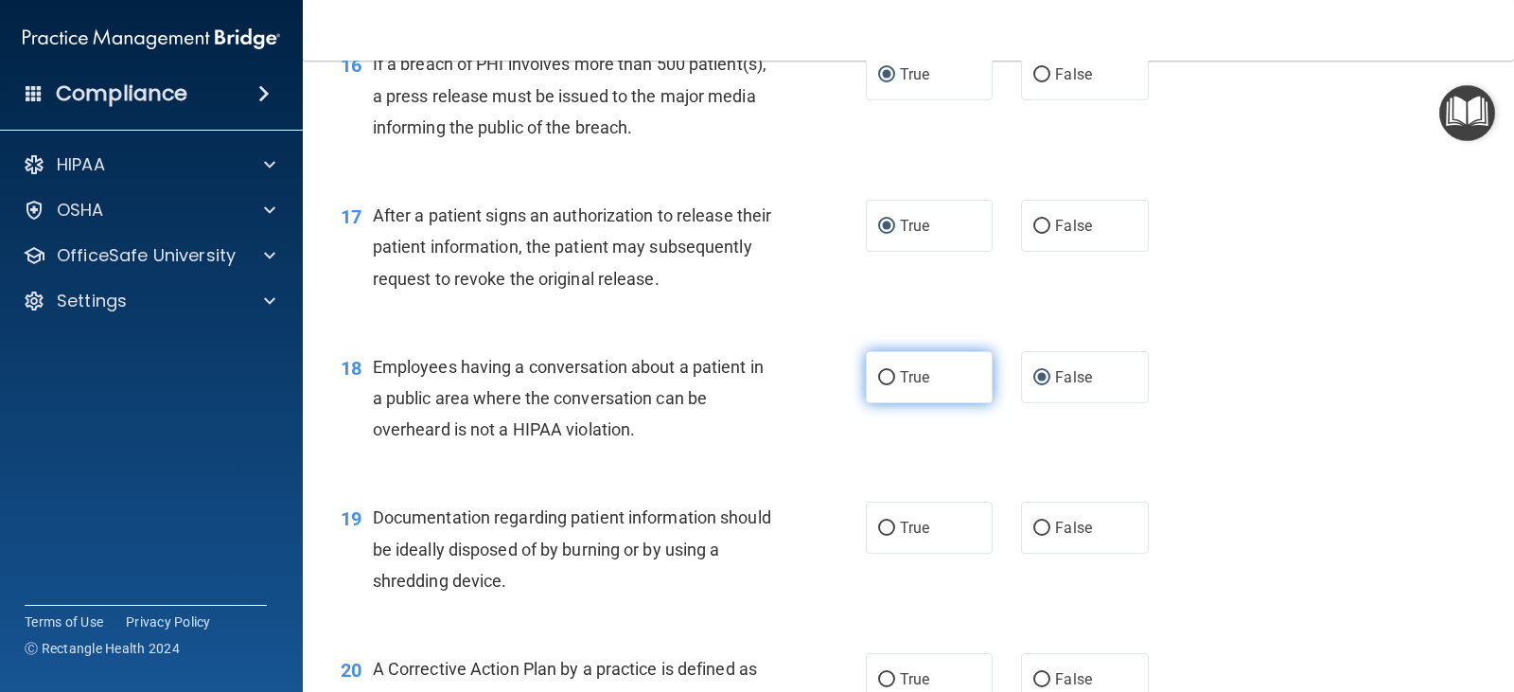
scroll to position [2460, 0]
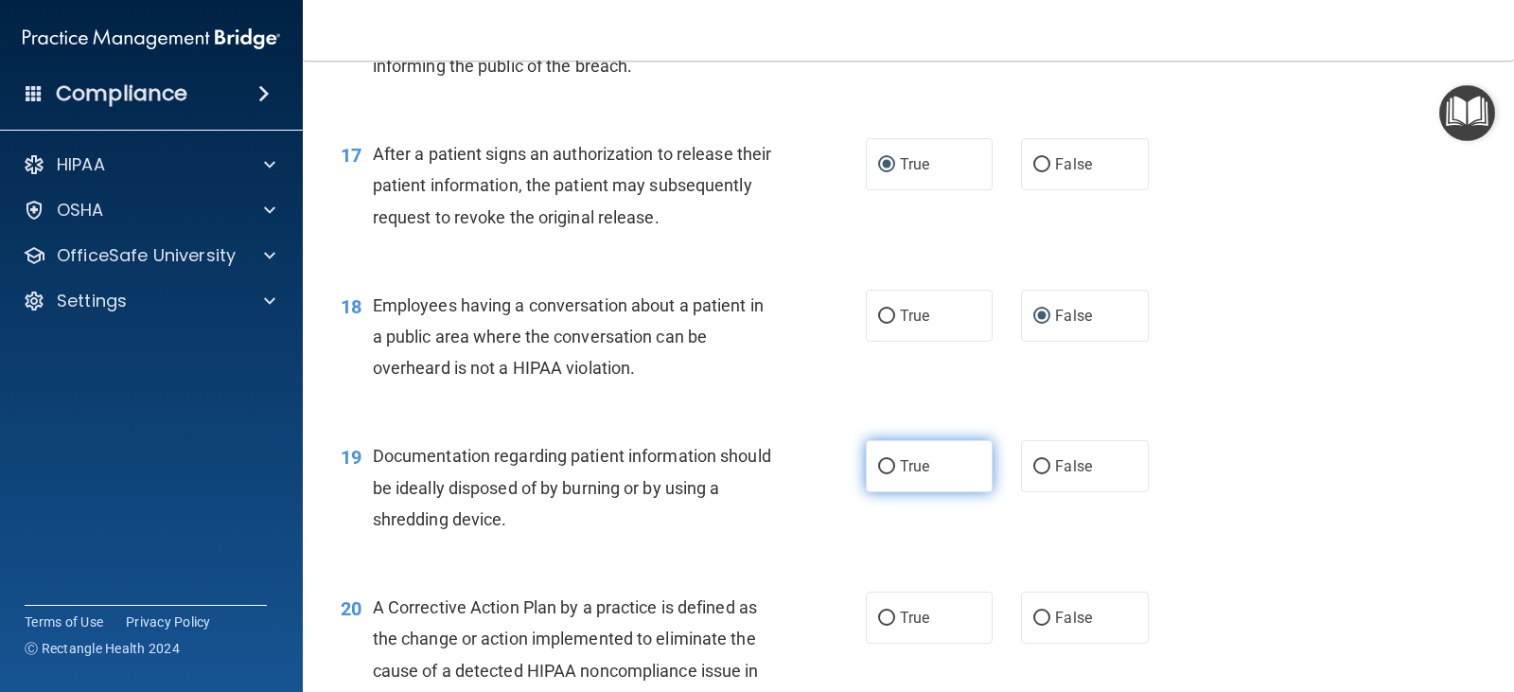
click at [878, 471] on input "True" at bounding box center [886, 467] width 17 height 14
radio input "true"
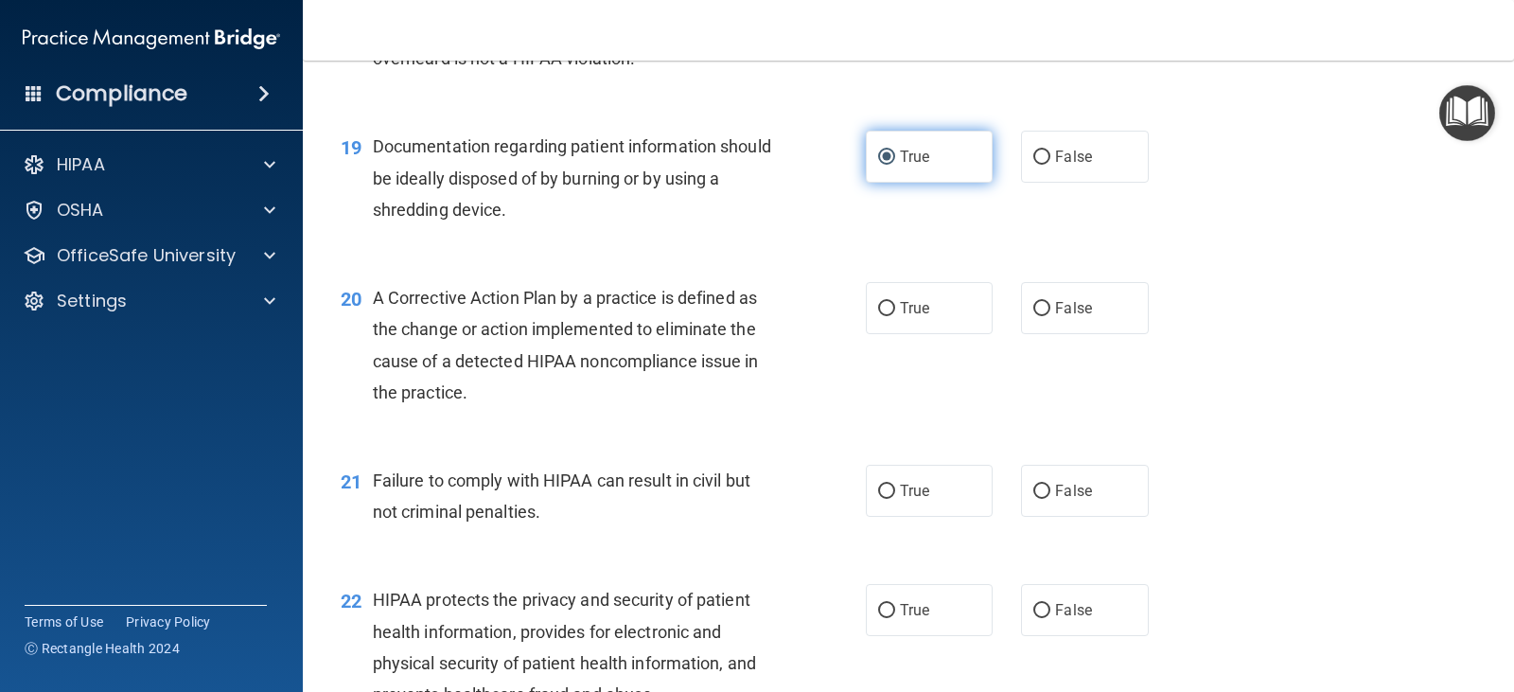
scroll to position [2838, 0]
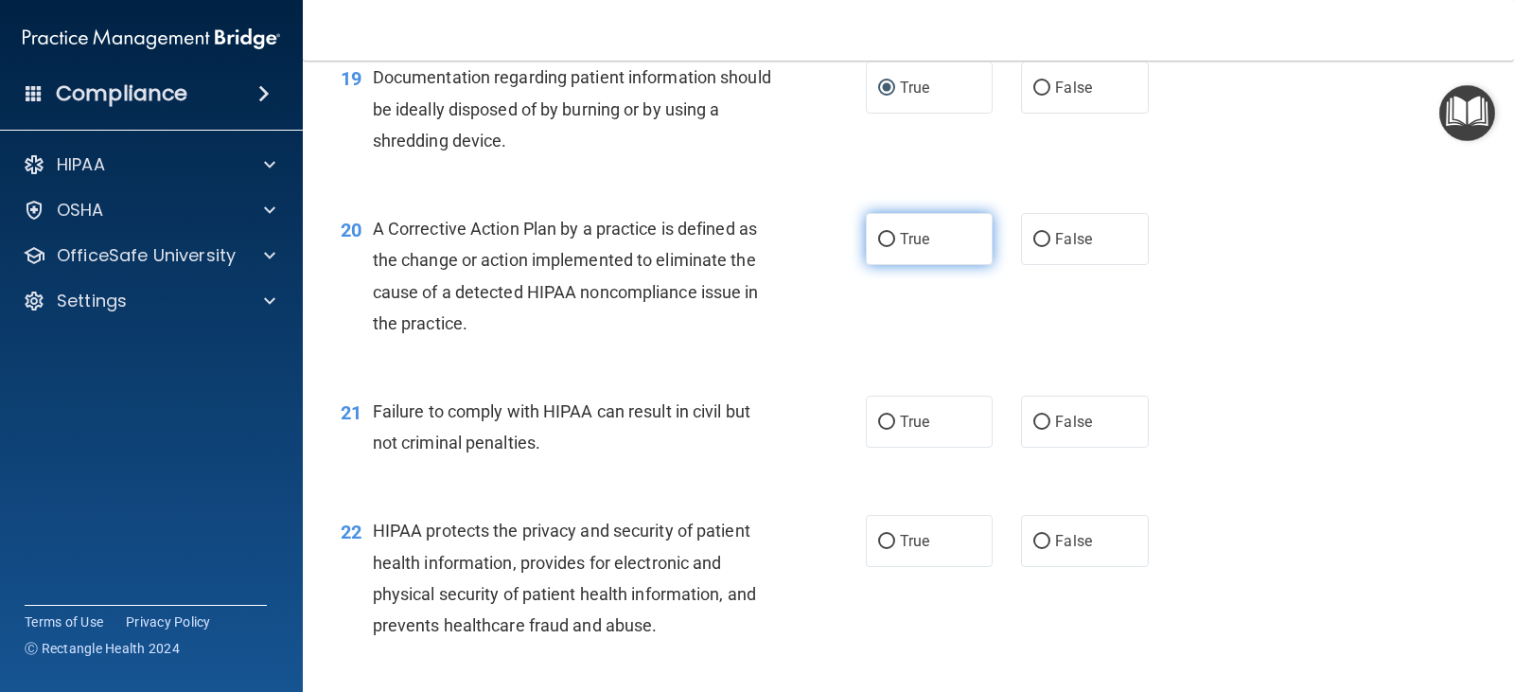
click at [880, 237] on input "True" at bounding box center [886, 240] width 17 height 14
radio input "true"
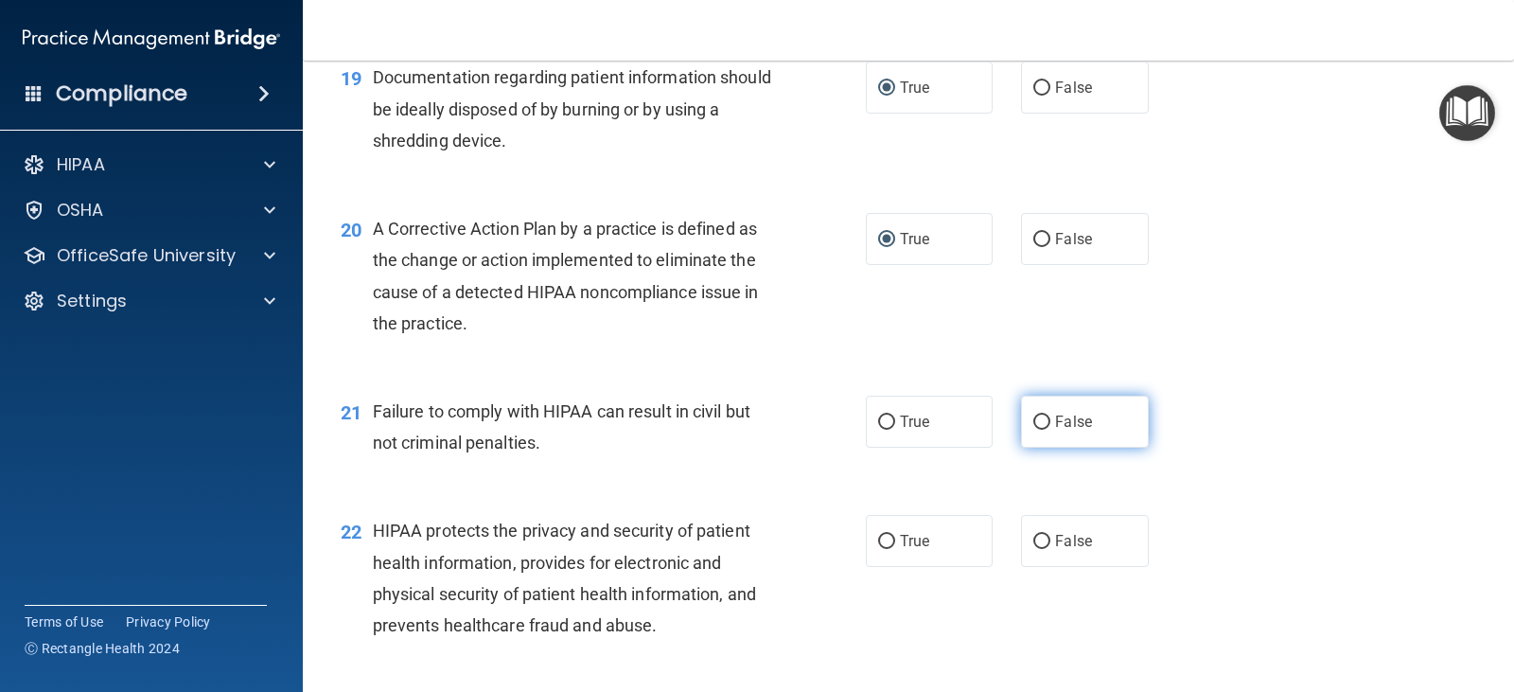
click at [1035, 423] on input "False" at bounding box center [1041, 422] width 17 height 14
radio input "true"
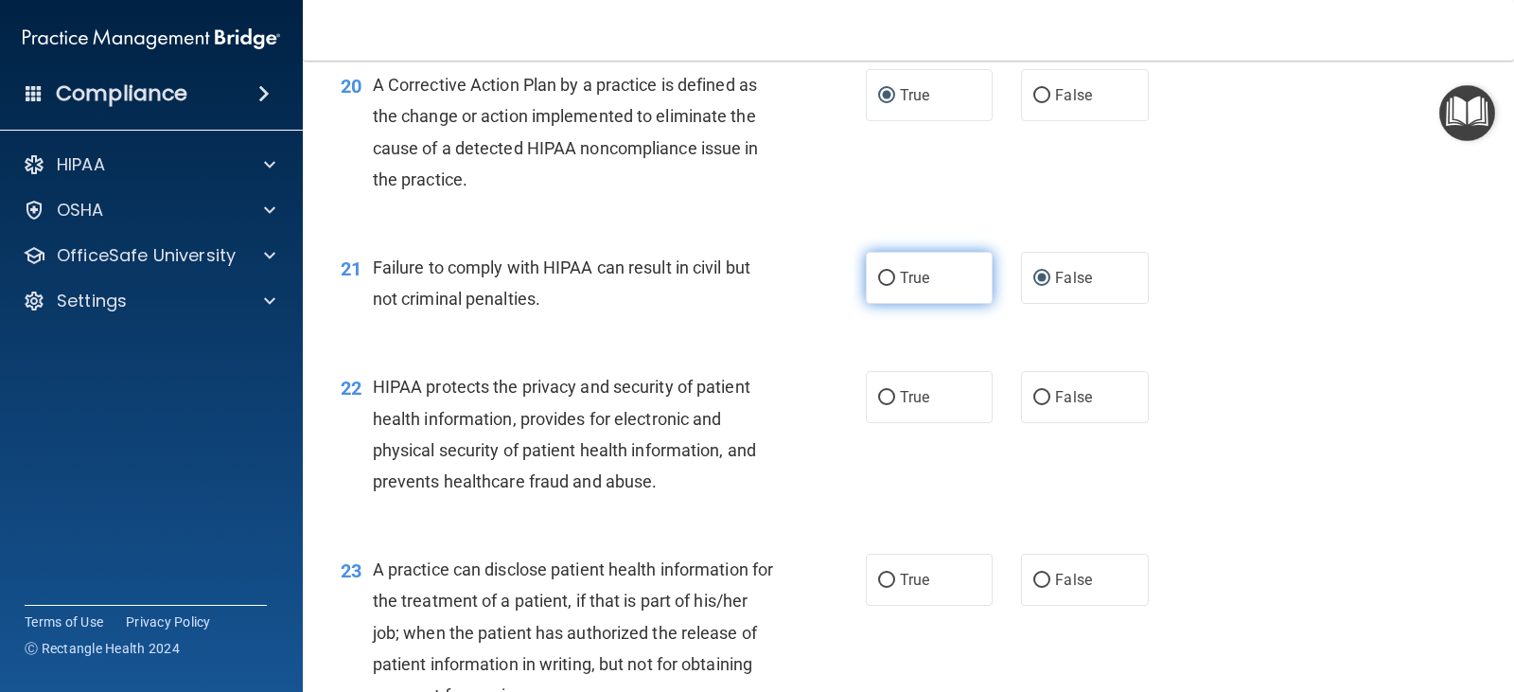
scroll to position [3028, 0]
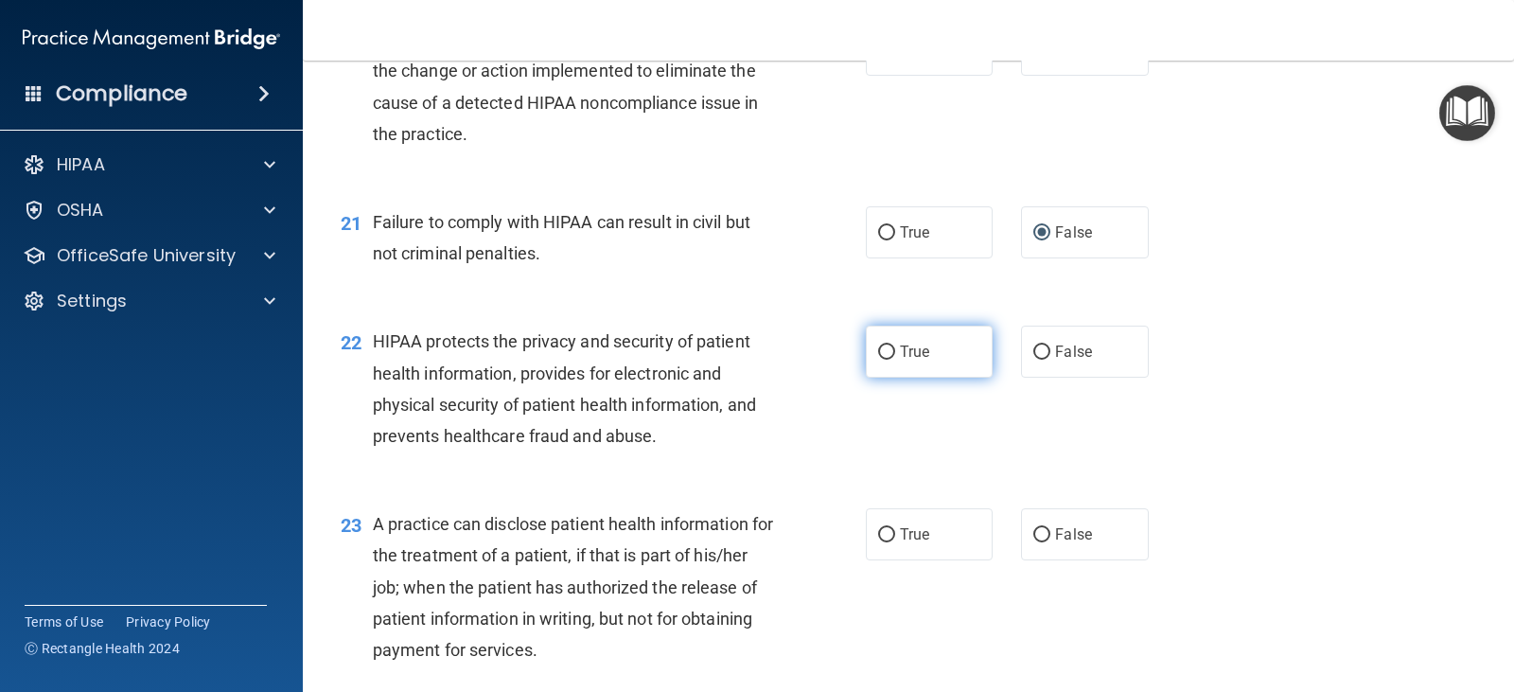
click at [878, 353] on input "True" at bounding box center [886, 352] width 17 height 14
radio input "true"
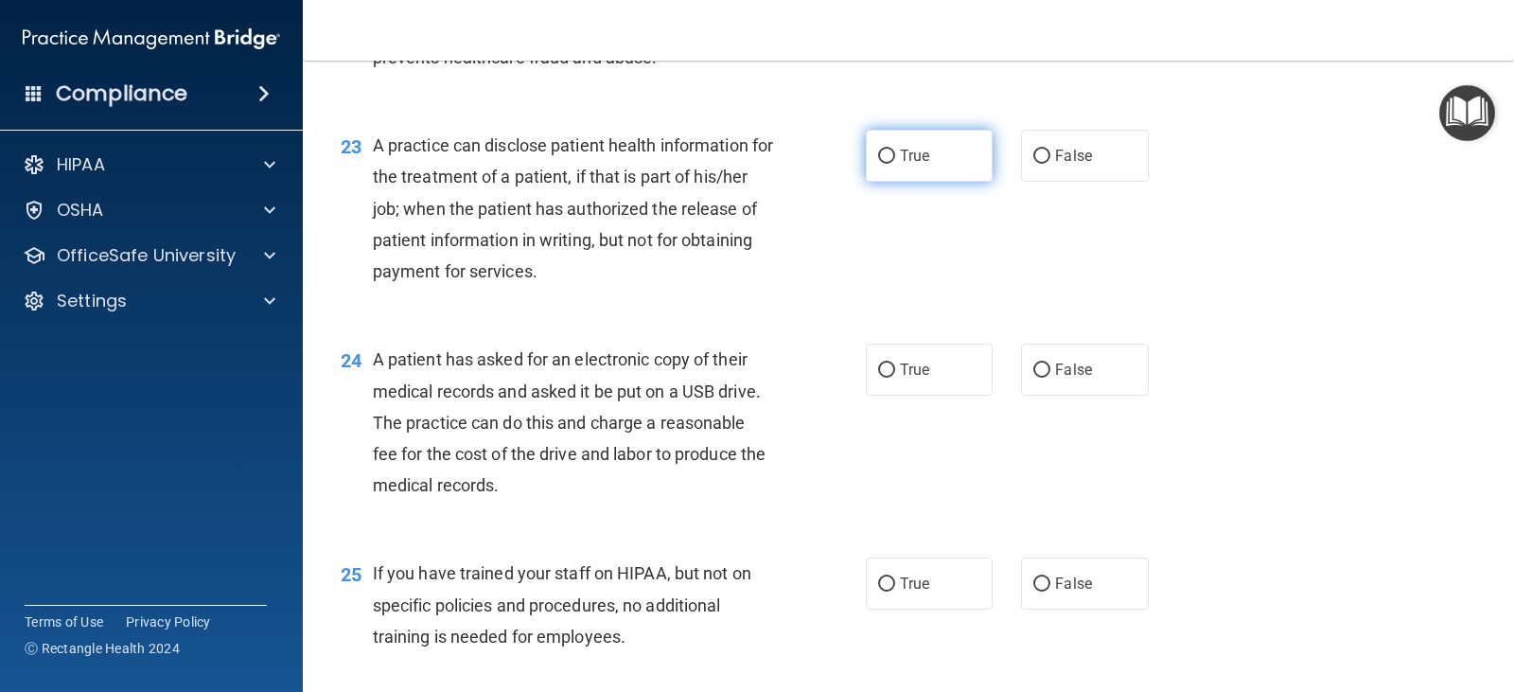
click at [879, 151] on input "True" at bounding box center [886, 156] width 17 height 14
radio input "true"
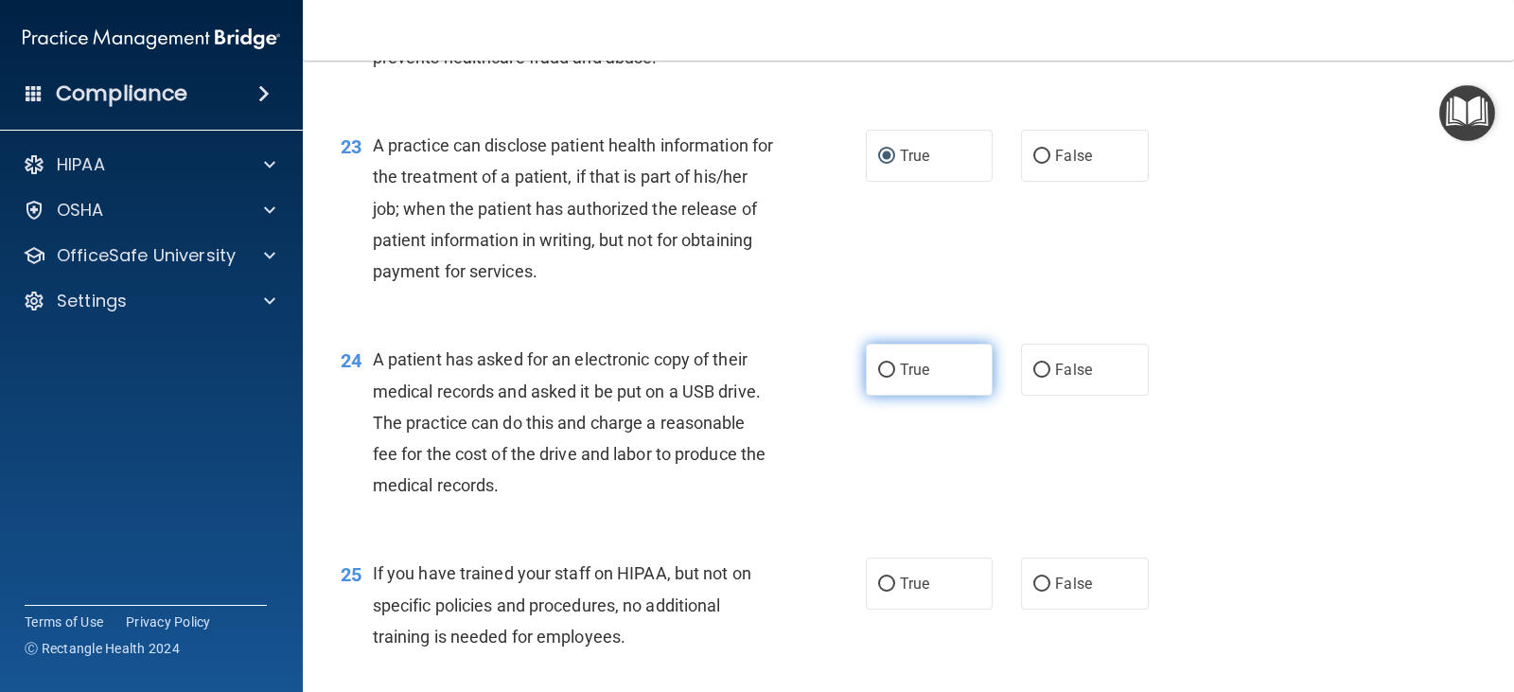
click at [883, 371] on input "True" at bounding box center [886, 370] width 17 height 14
radio input "true"
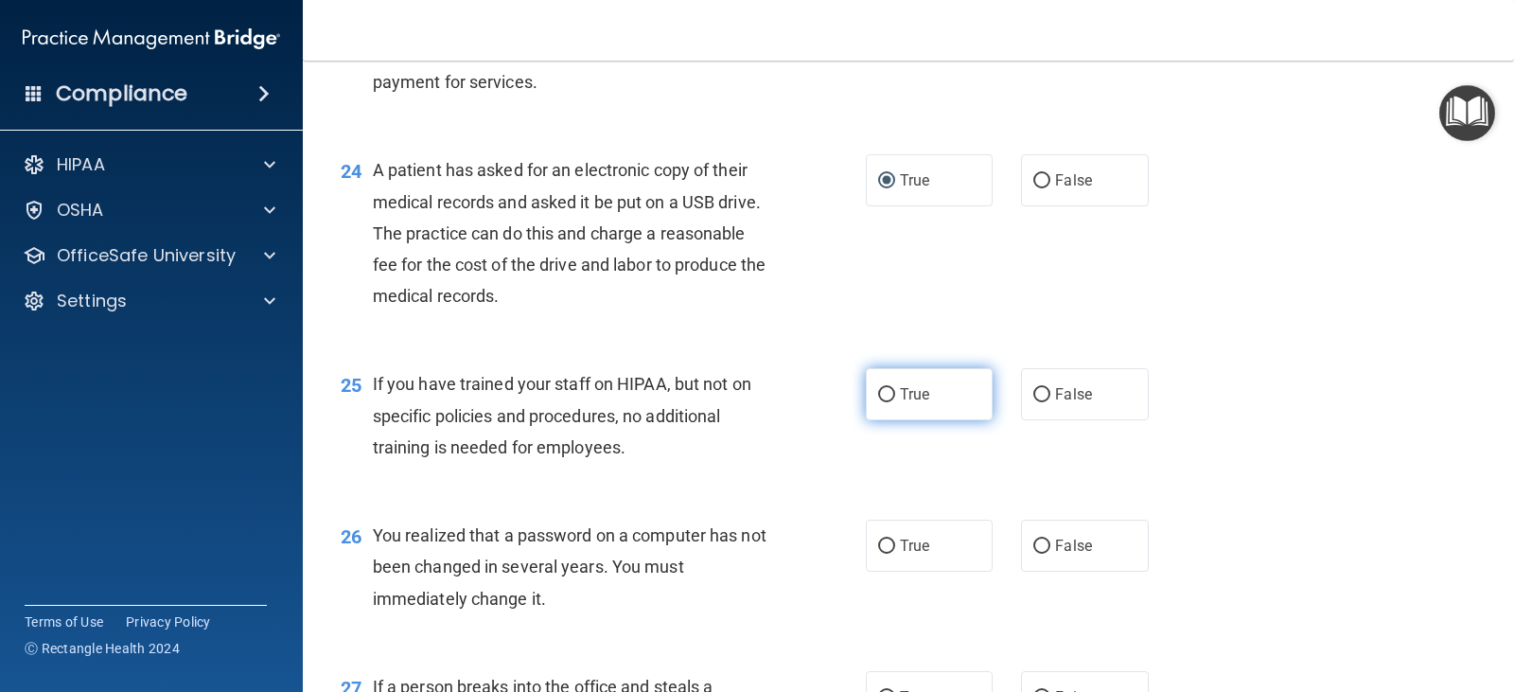
click at [882, 394] on input "True" at bounding box center [886, 395] width 17 height 14
radio input "true"
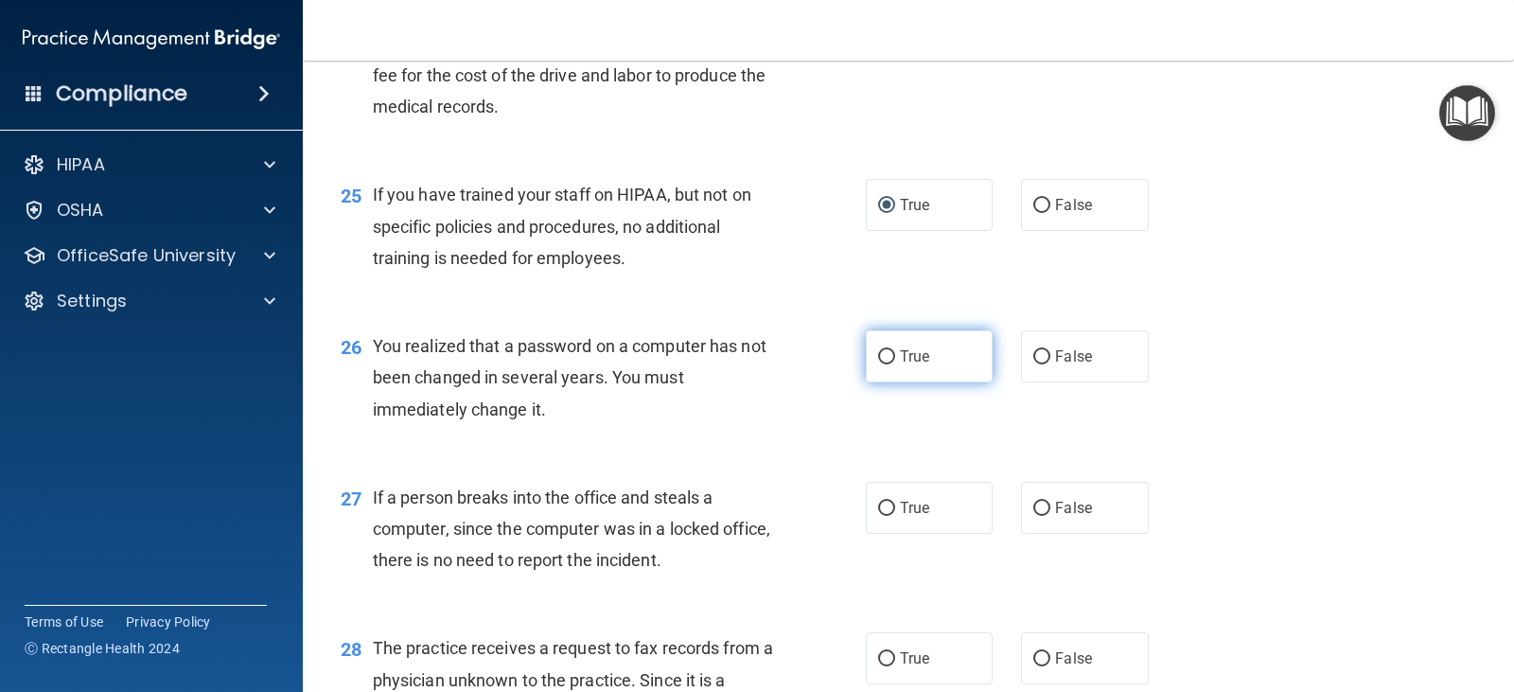
click at [882, 353] on input "True" at bounding box center [886, 357] width 17 height 14
radio input "true"
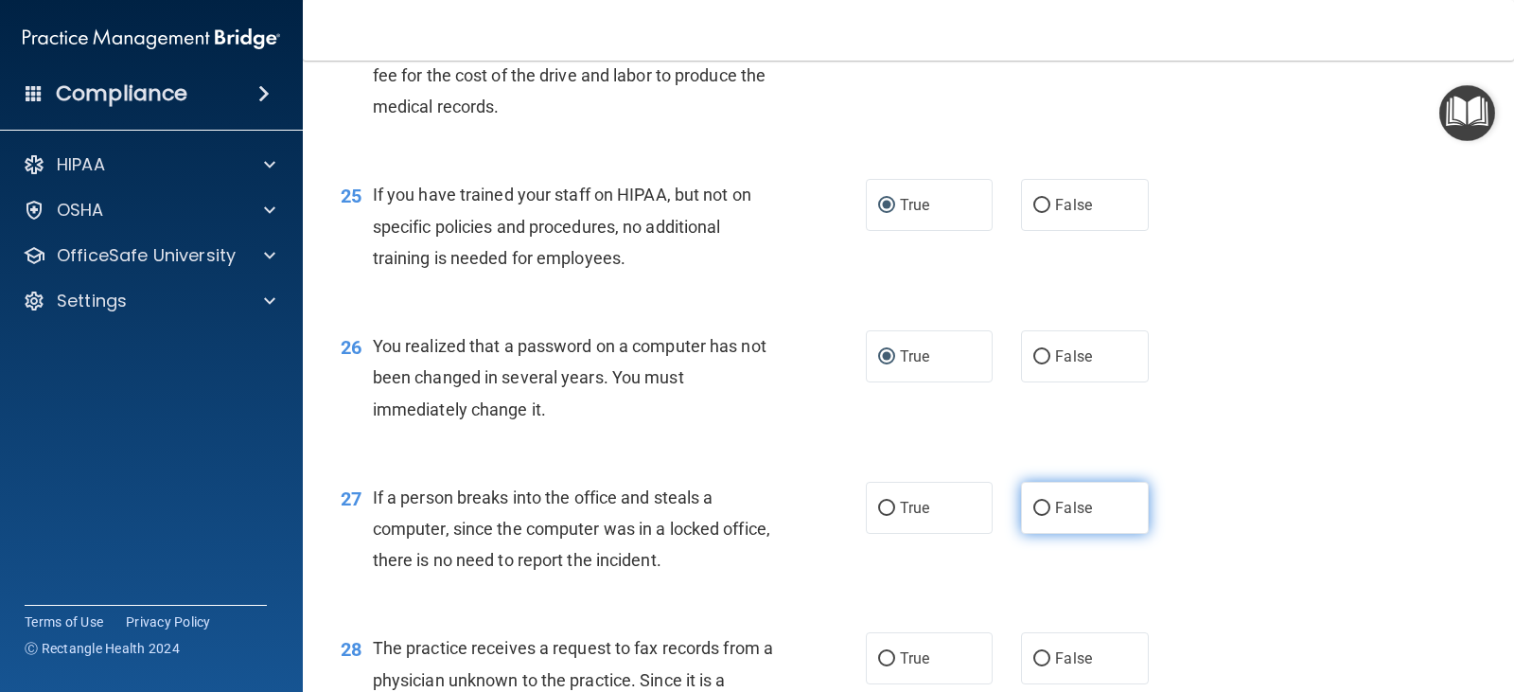
click at [1033, 515] on input "False" at bounding box center [1041, 508] width 17 height 14
radio input "true"
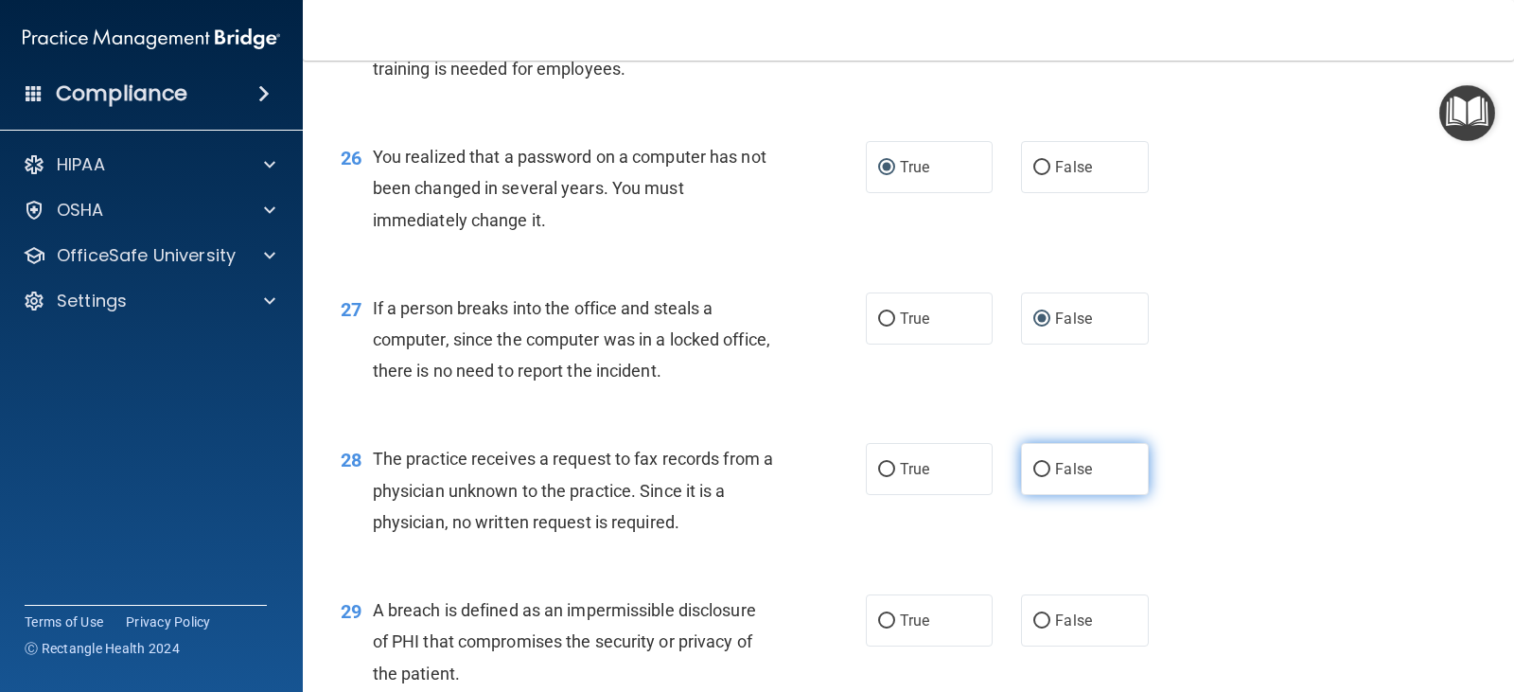
click at [1033, 465] on input "False" at bounding box center [1041, 470] width 17 height 14
radio input "true"
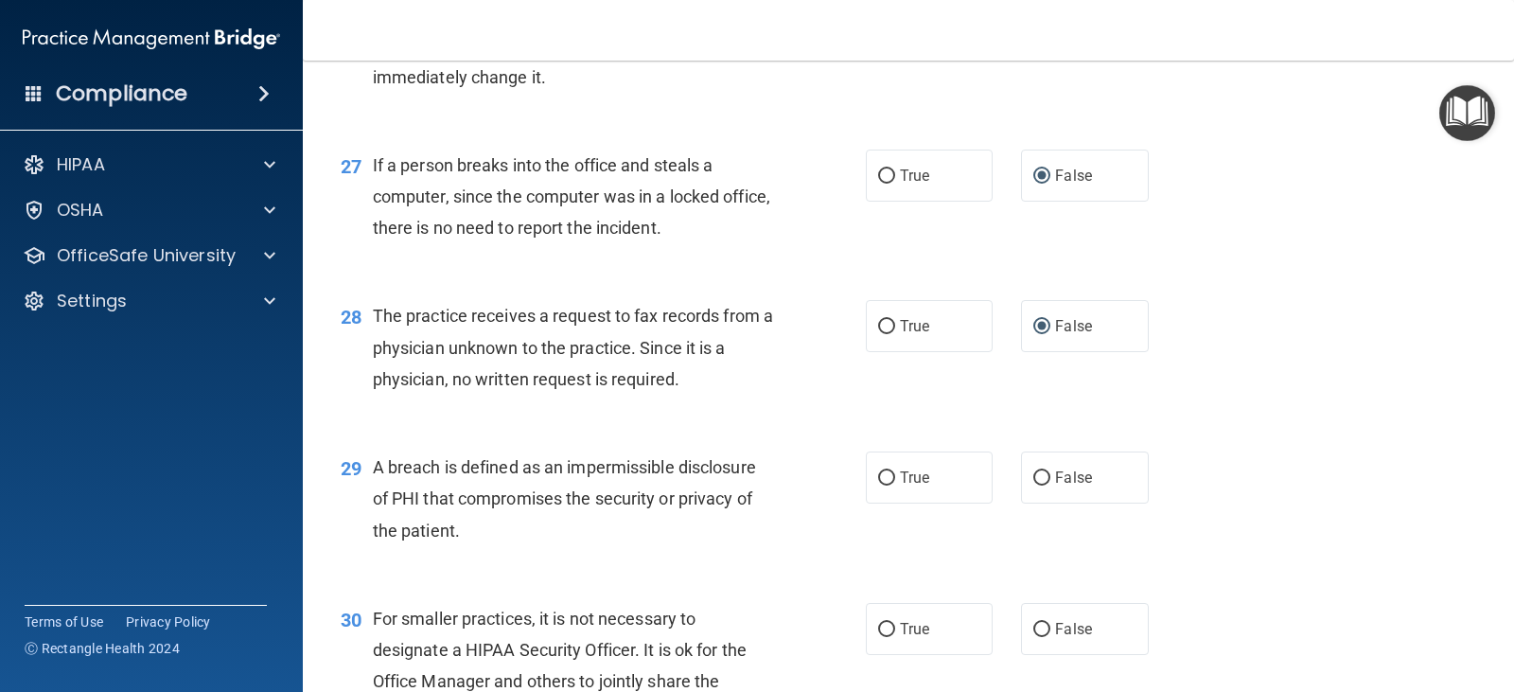
scroll to position [4163, 0]
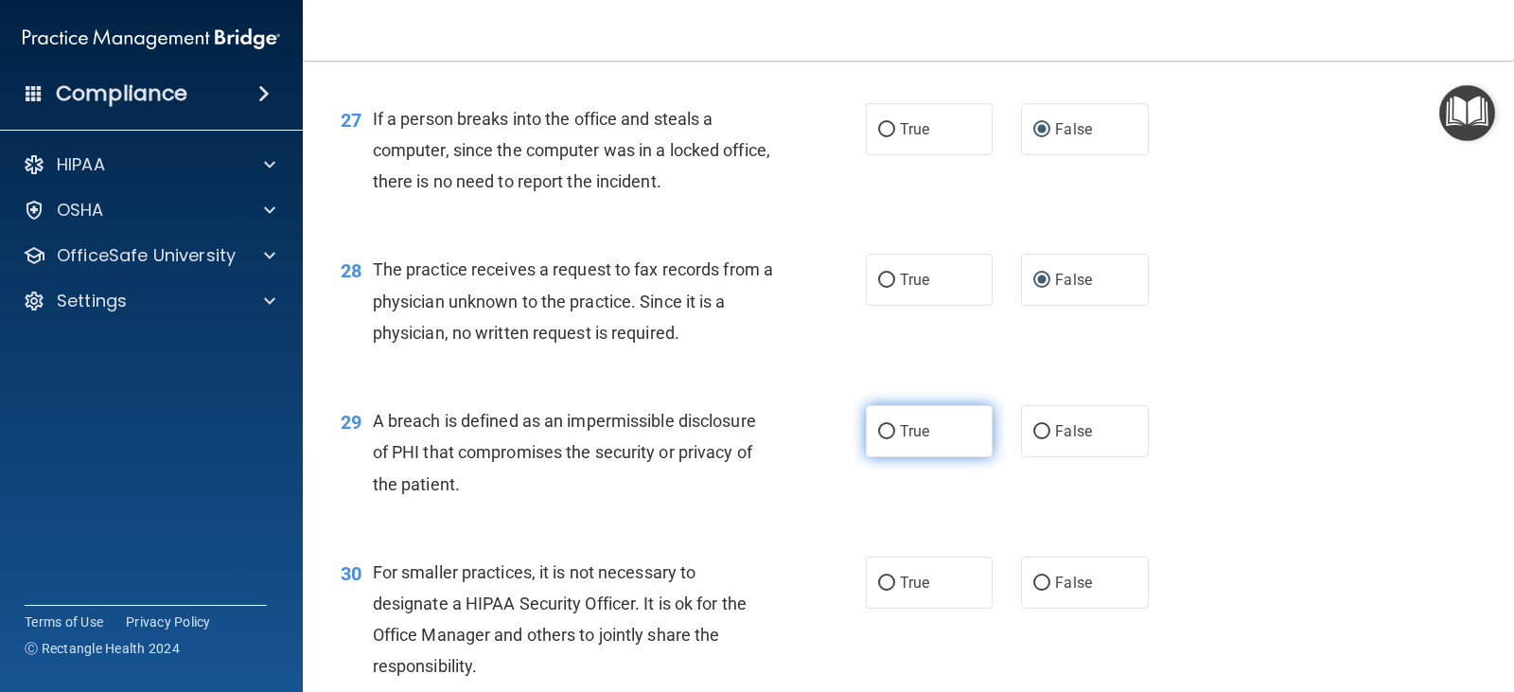
click at [878, 435] on input "True" at bounding box center [886, 432] width 17 height 14
radio input "true"
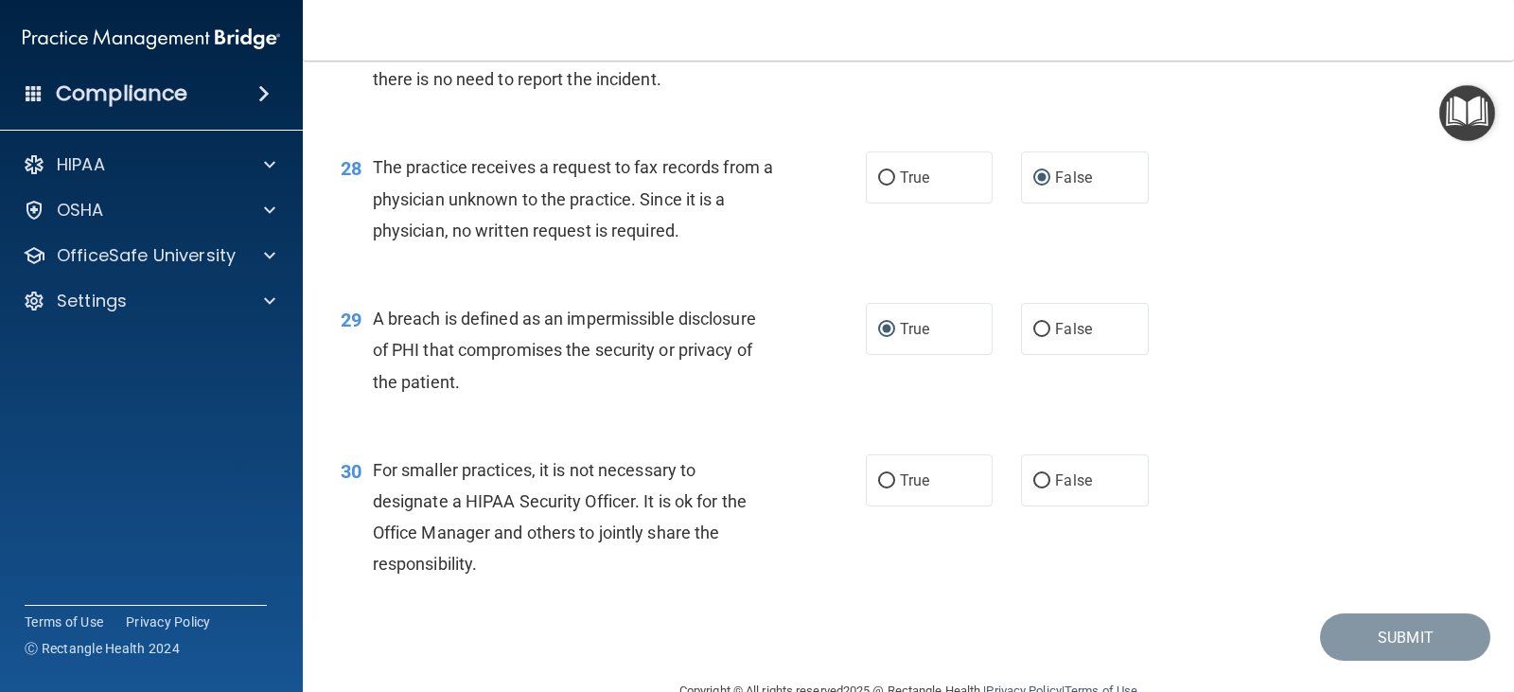
scroll to position [4309, 0]
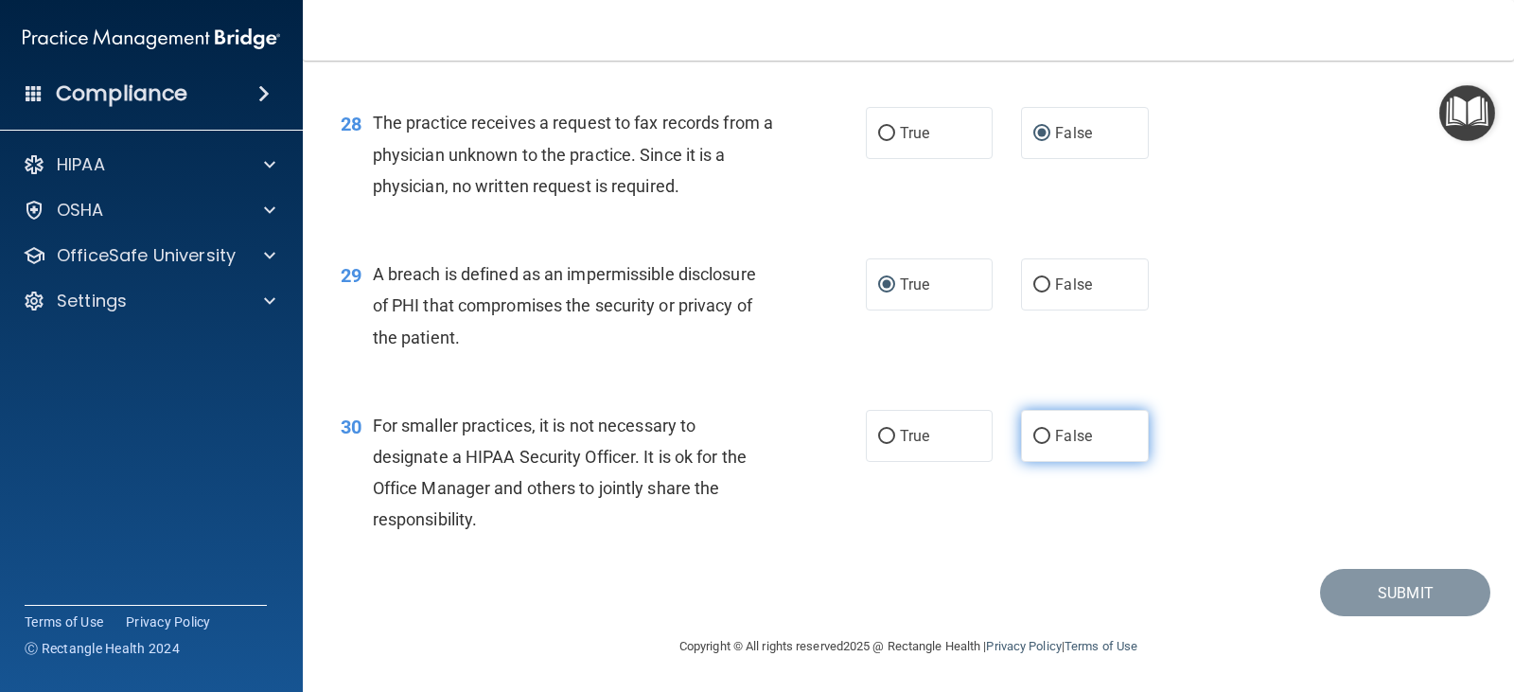
click at [1033, 440] on input "False" at bounding box center [1041, 437] width 17 height 14
radio input "true"
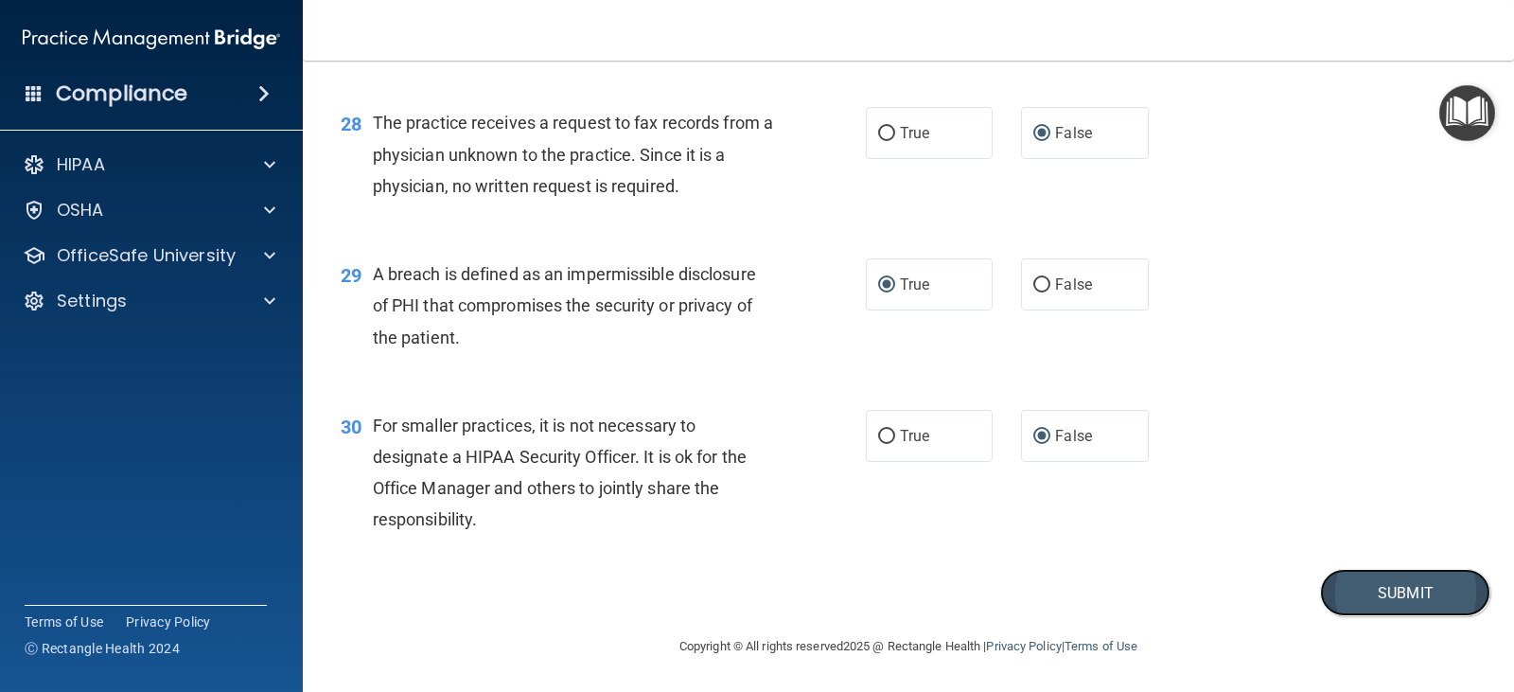
click at [1382, 603] on button "Submit" at bounding box center [1405, 593] width 170 height 48
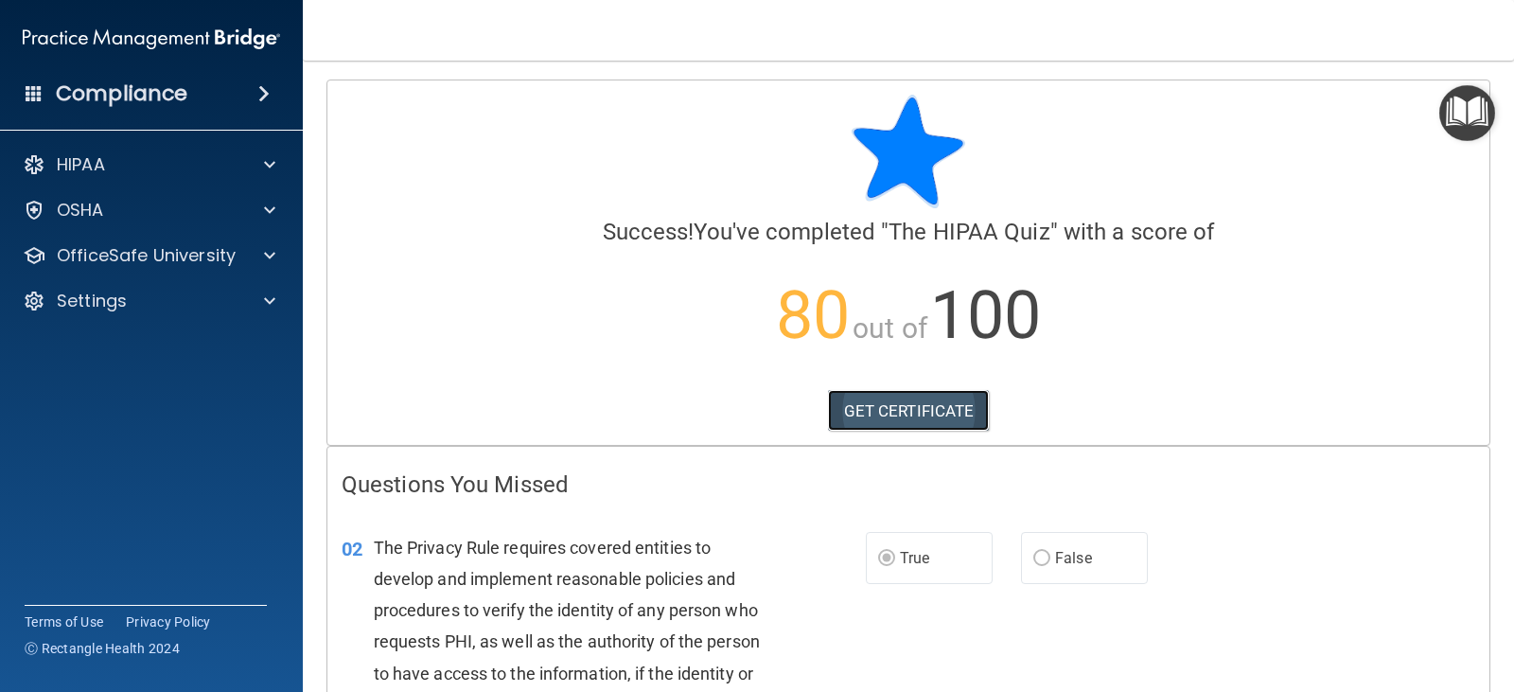
click at [895, 406] on link "GET CERTIFICATE" at bounding box center [909, 411] width 162 height 42
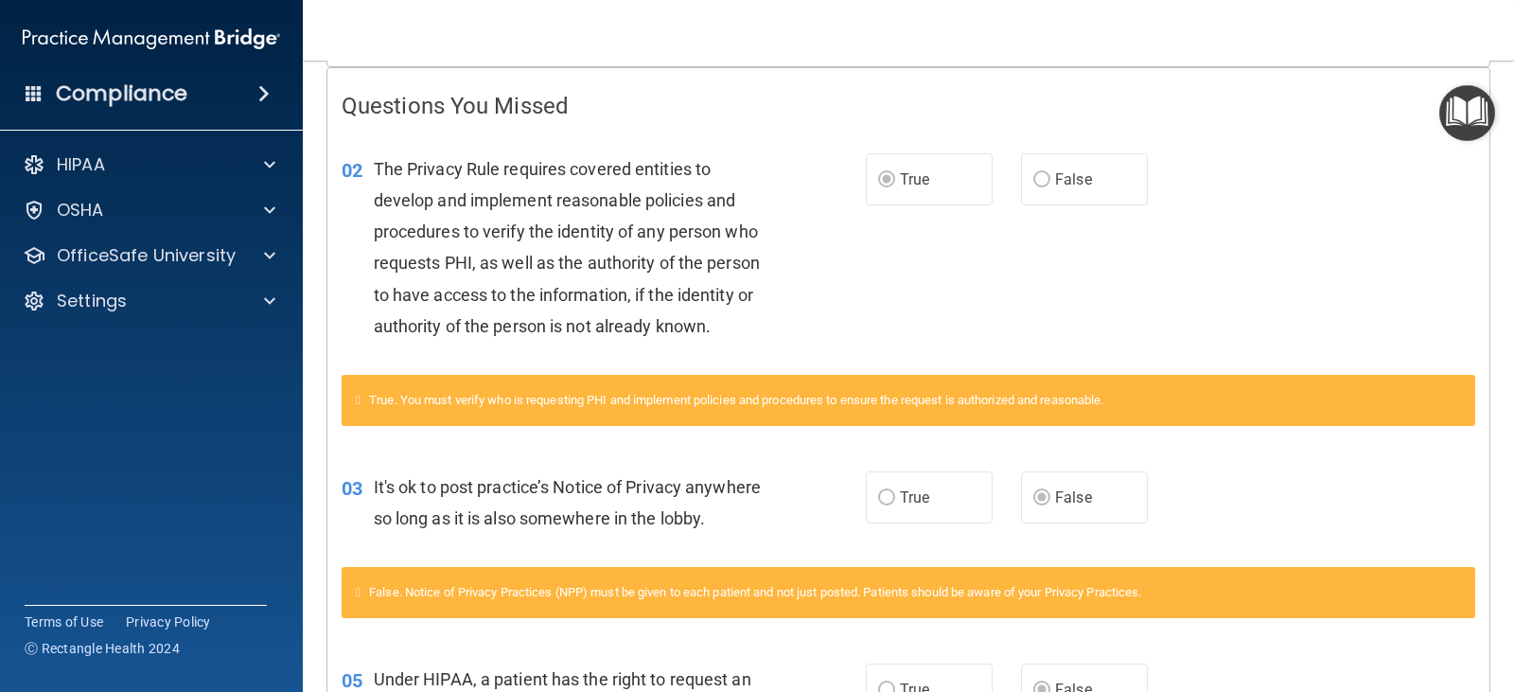
scroll to position [568, 0]
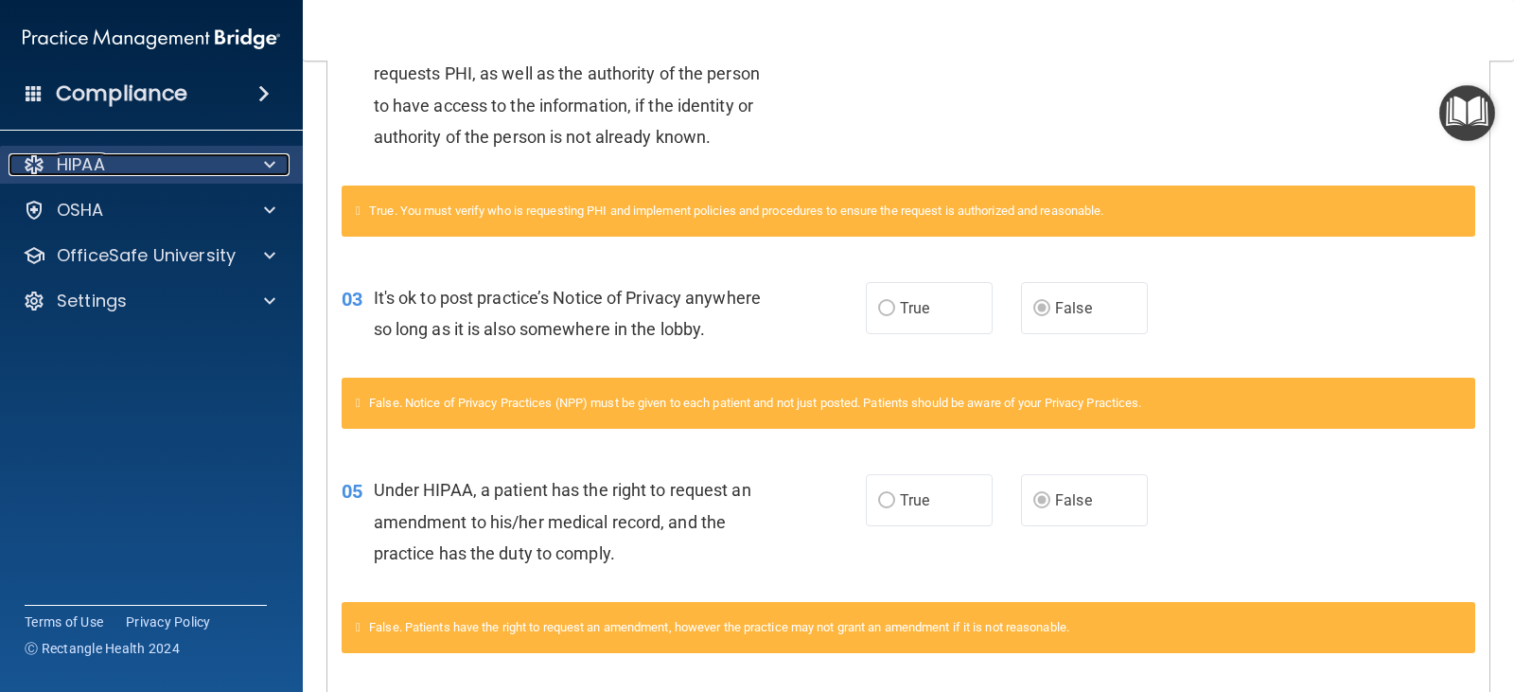
click at [267, 168] on span at bounding box center [269, 164] width 11 height 23
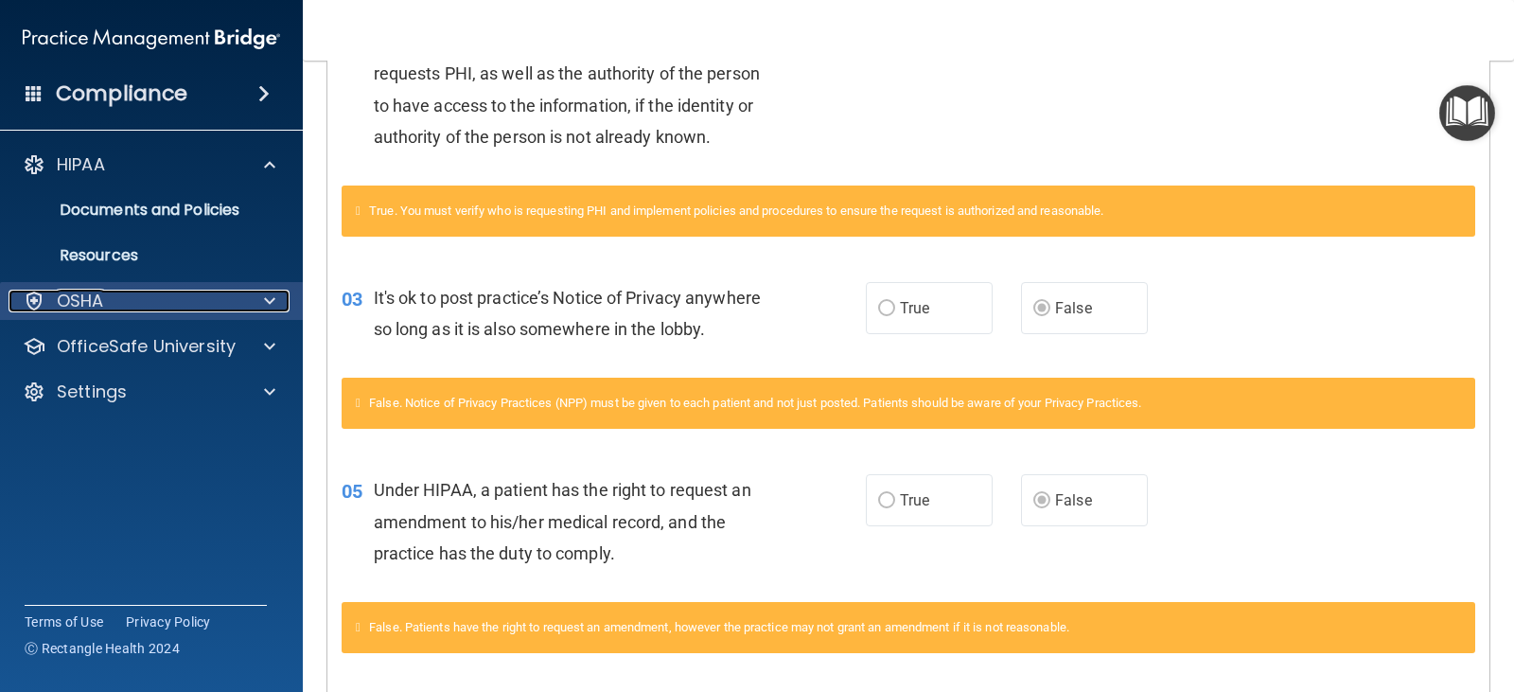
click at [266, 295] on span at bounding box center [269, 301] width 11 height 23
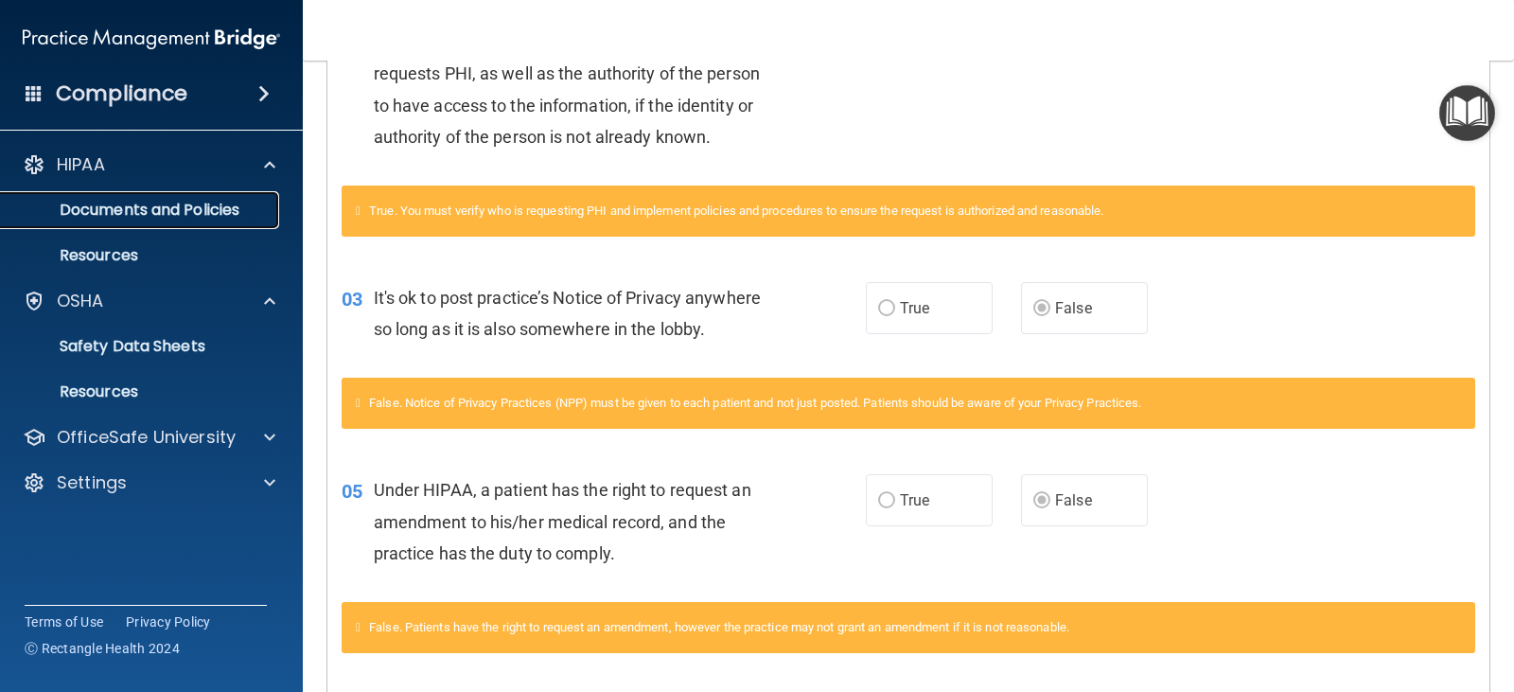
click at [207, 203] on p "Documents and Policies" at bounding box center [141, 210] width 258 height 19
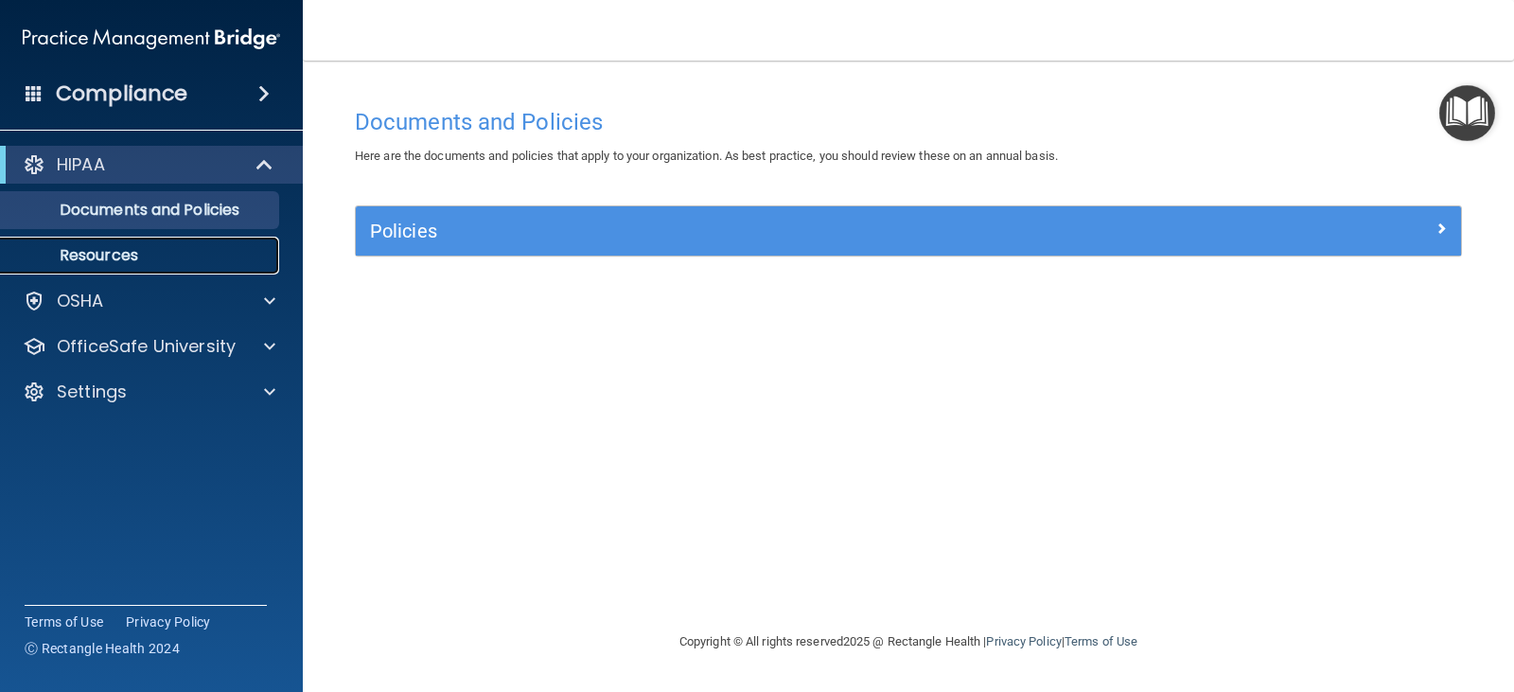
click at [157, 245] on link "Resources" at bounding box center [130, 256] width 298 height 38
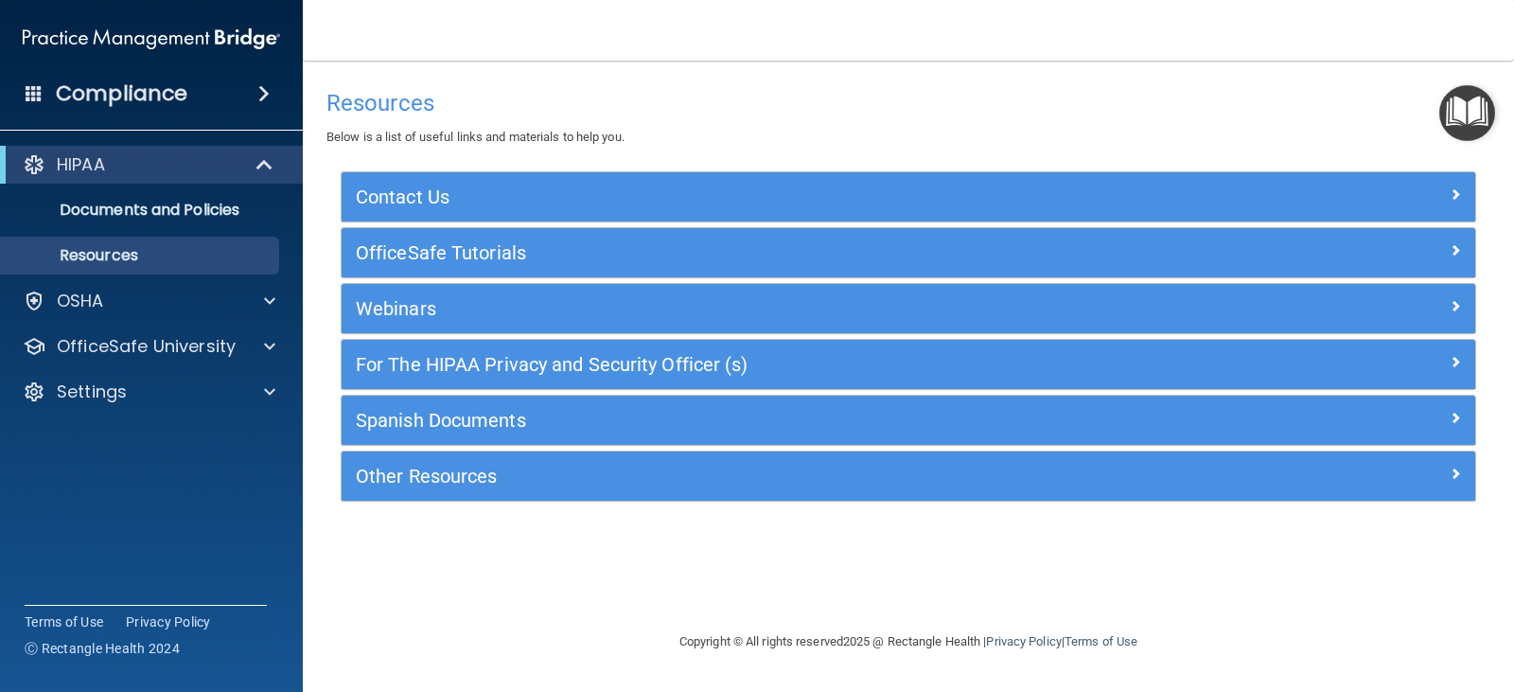
click at [263, 98] on span at bounding box center [263, 93] width 11 height 23
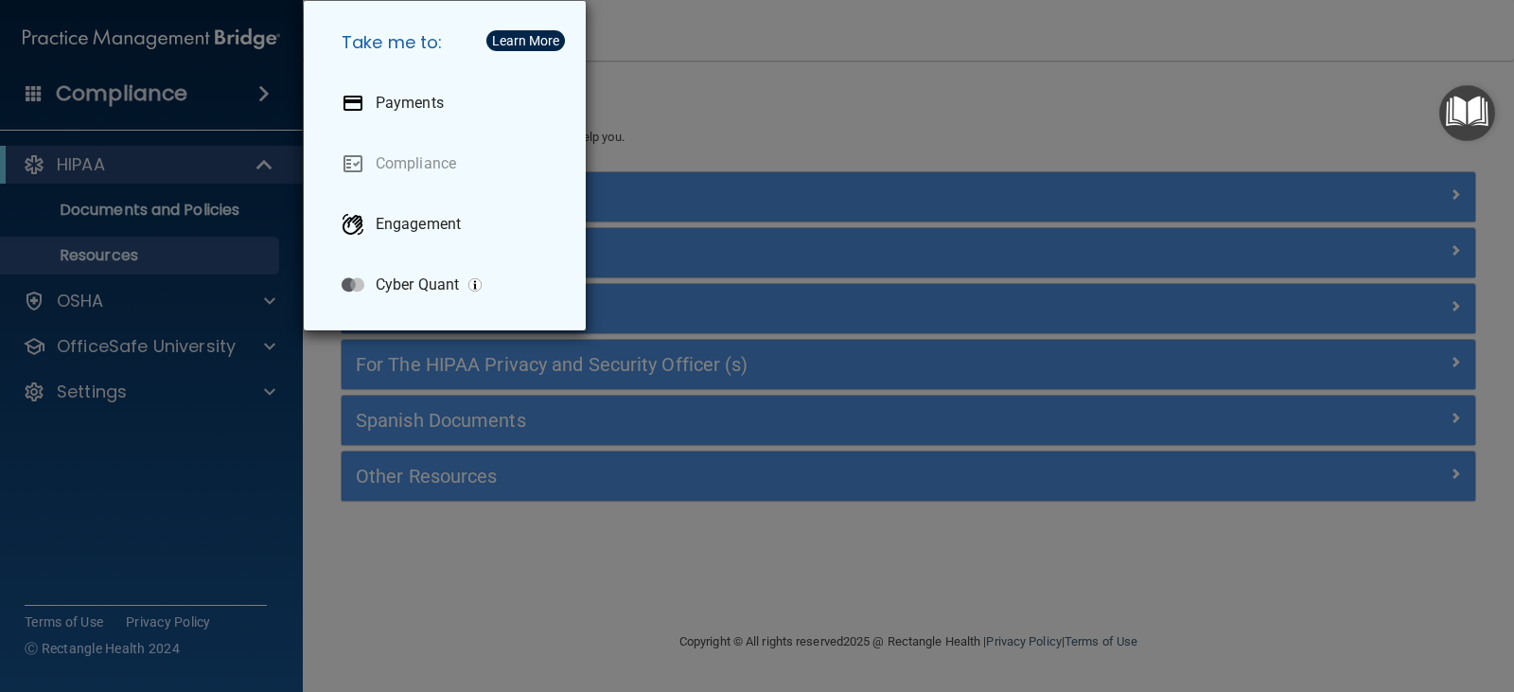
click at [263, 98] on div "Take me to: Payments Compliance Engagement Cyber Quant" at bounding box center [757, 346] width 1514 height 692
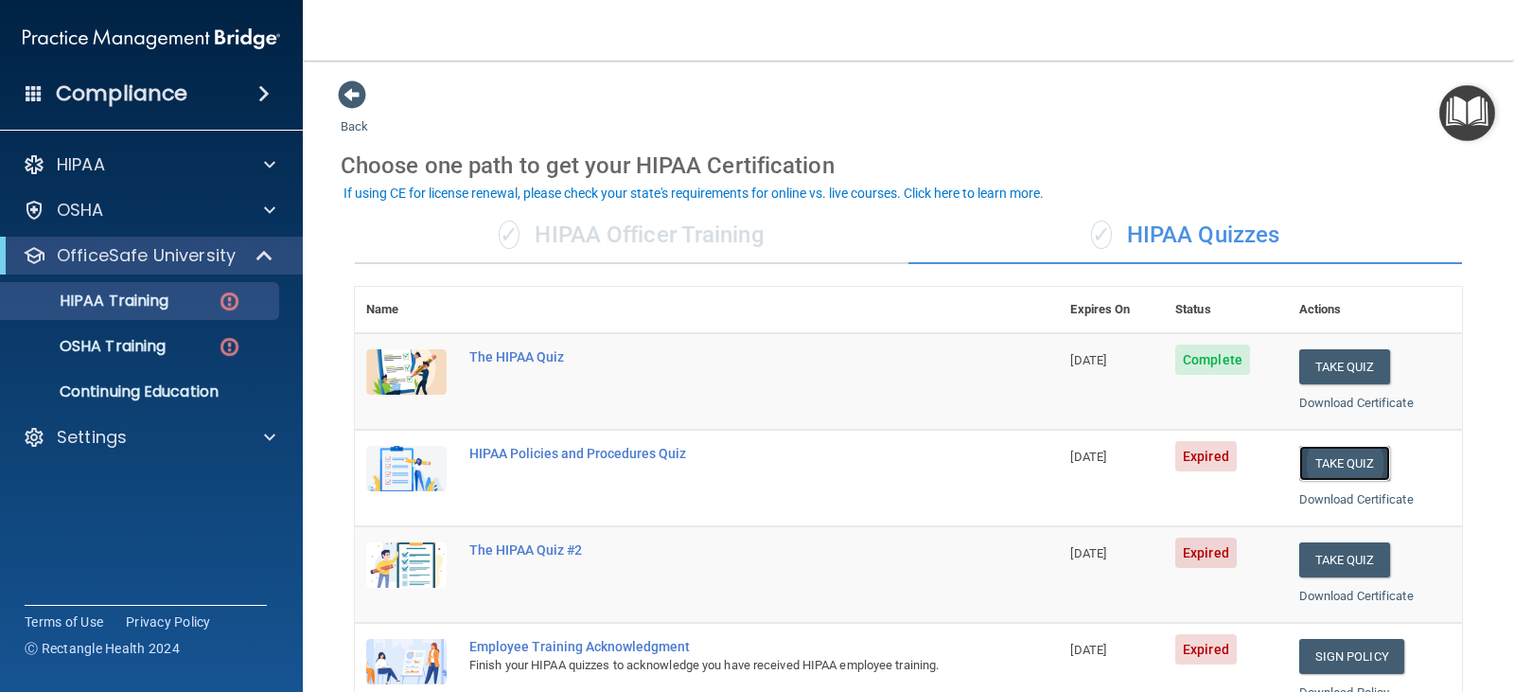
click at [1343, 460] on button "Take Quiz" at bounding box center [1344, 463] width 91 height 35
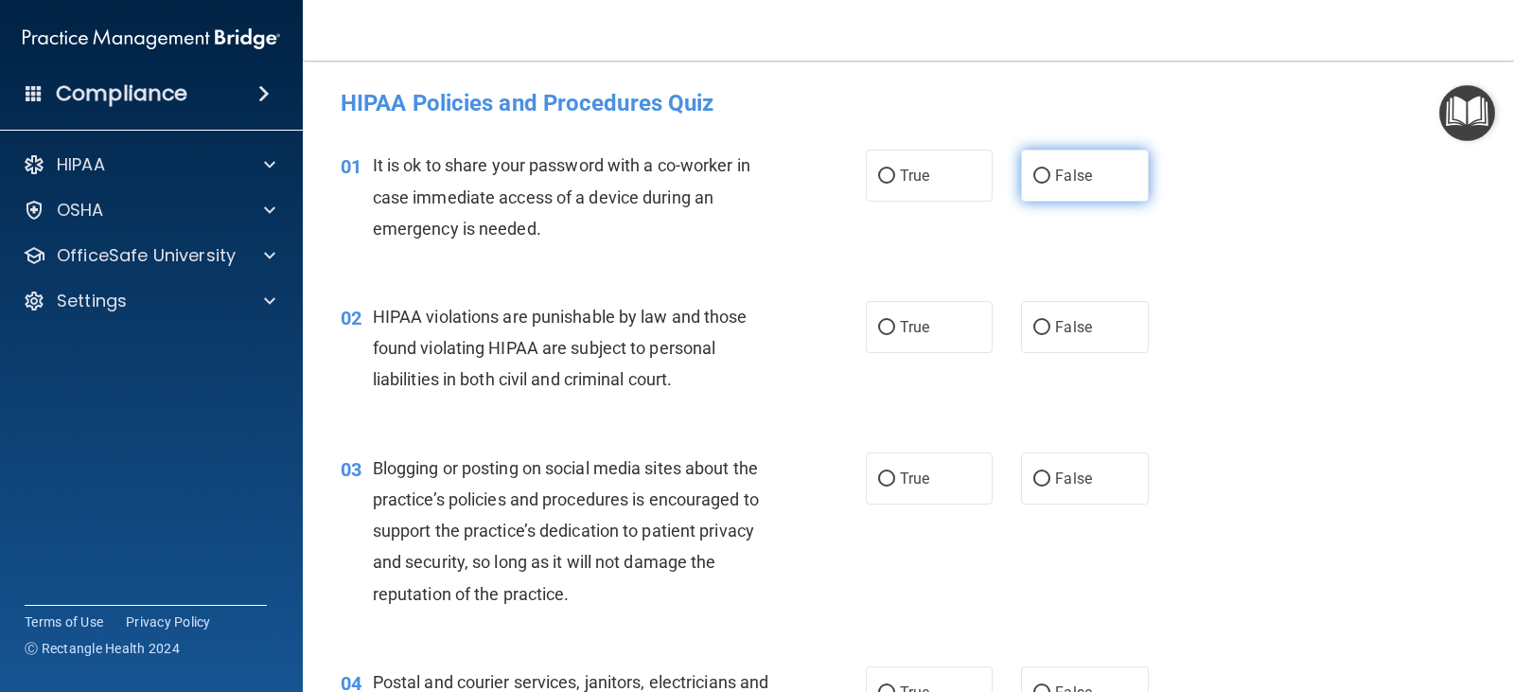
click at [1035, 179] on input "False" at bounding box center [1041, 176] width 17 height 14
radio input "true"
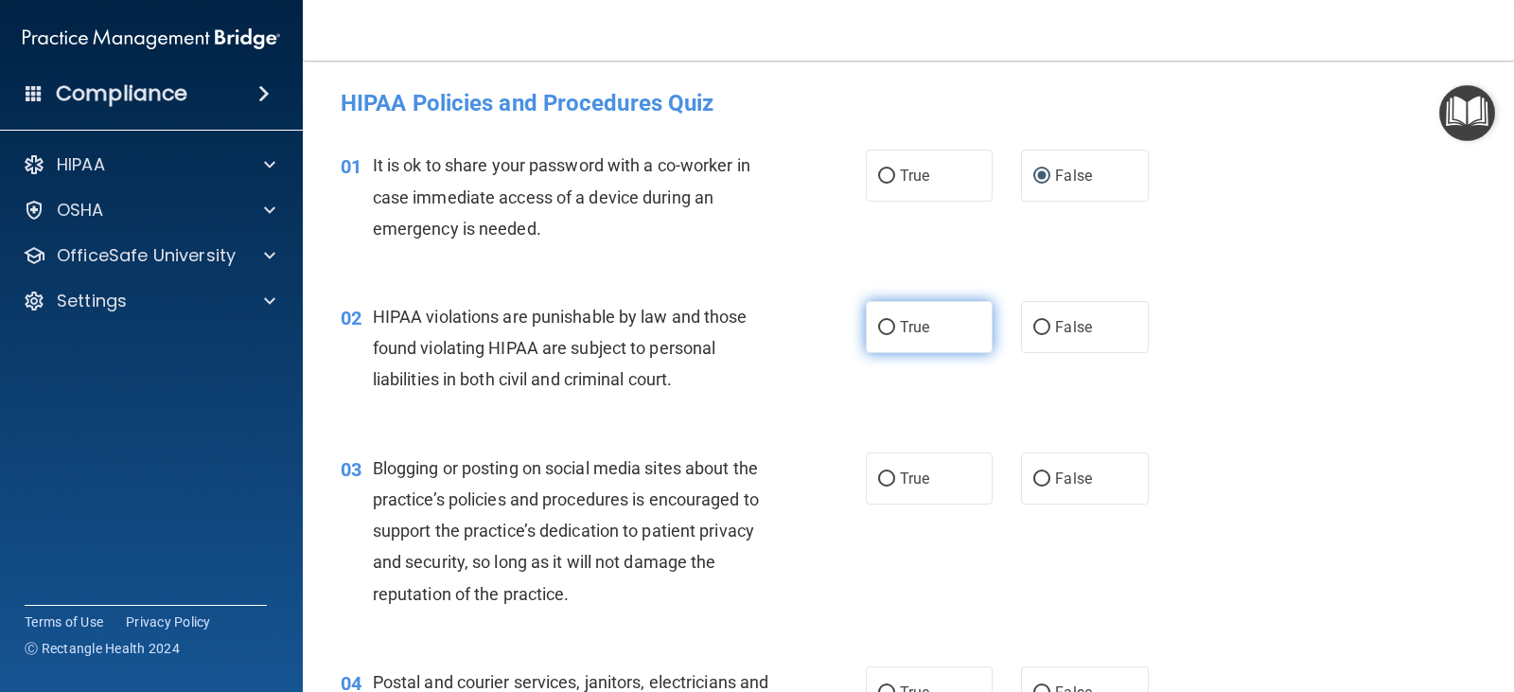
click at [878, 327] on input "True" at bounding box center [886, 328] width 17 height 14
radio input "true"
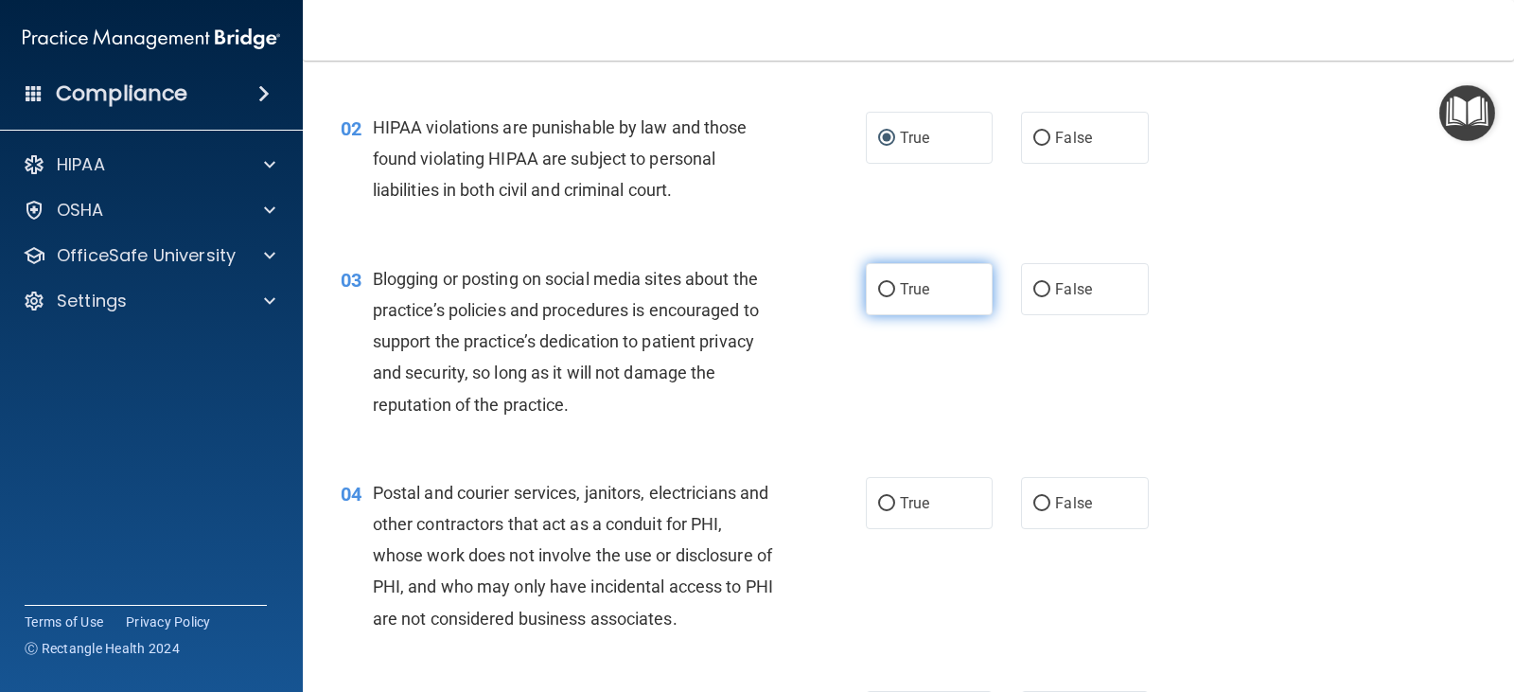
click at [884, 284] on input "True" at bounding box center [886, 290] width 17 height 14
radio input "true"
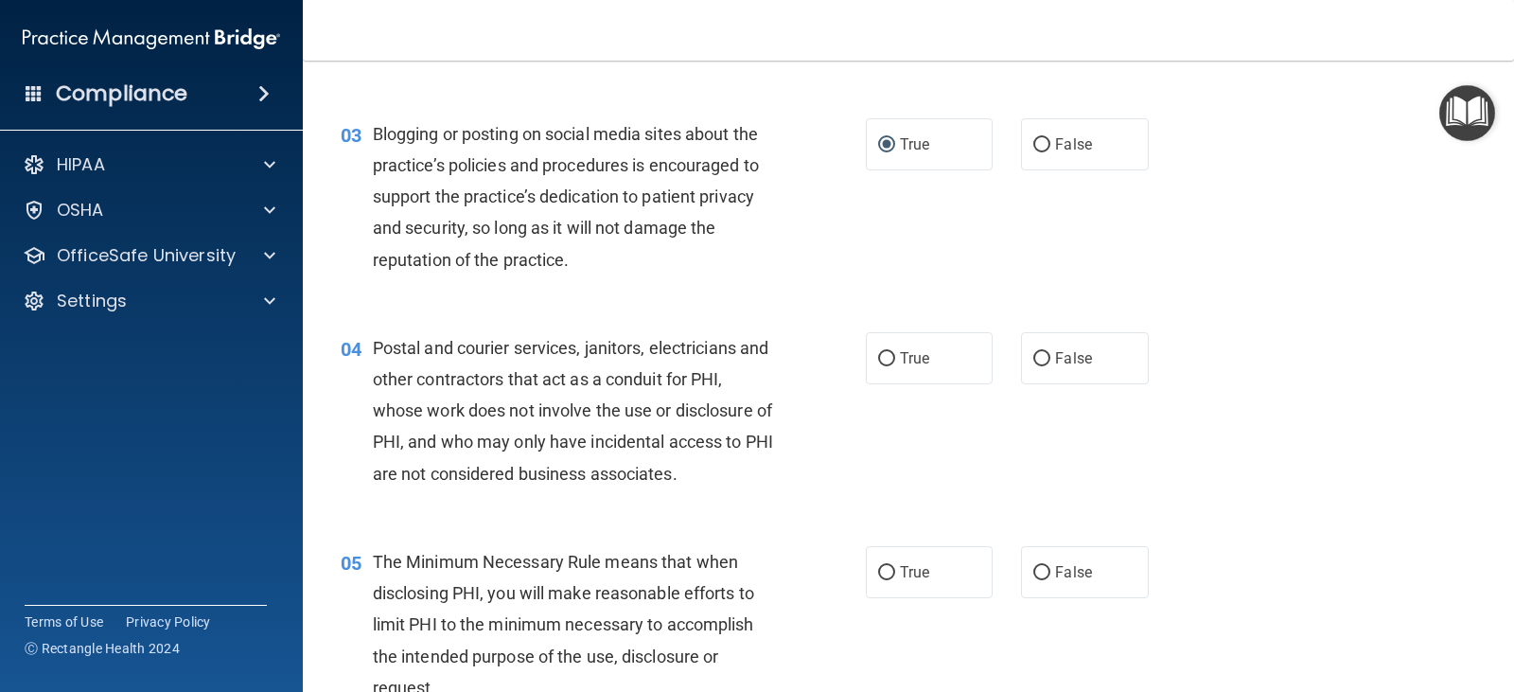
scroll to position [378, 0]
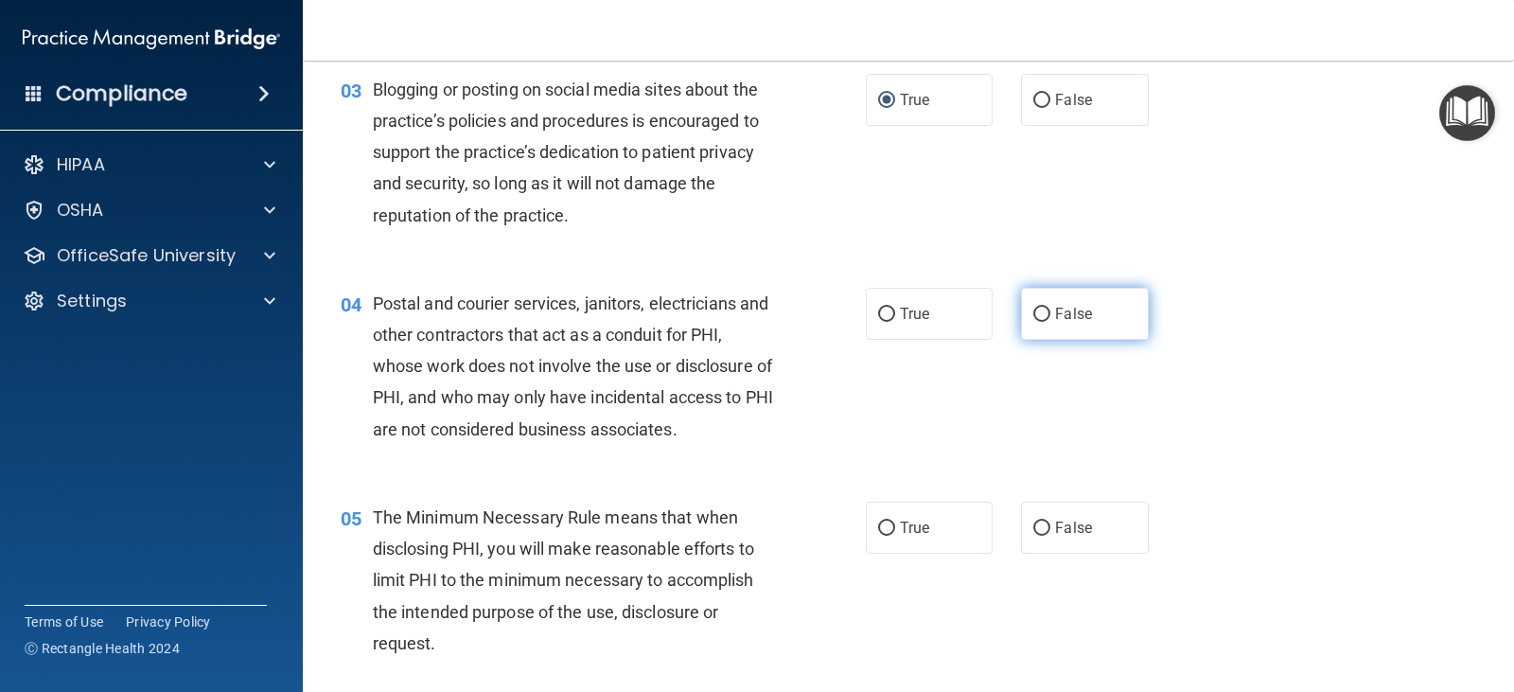
click at [1033, 311] on input "False" at bounding box center [1041, 314] width 17 height 14
radio input "true"
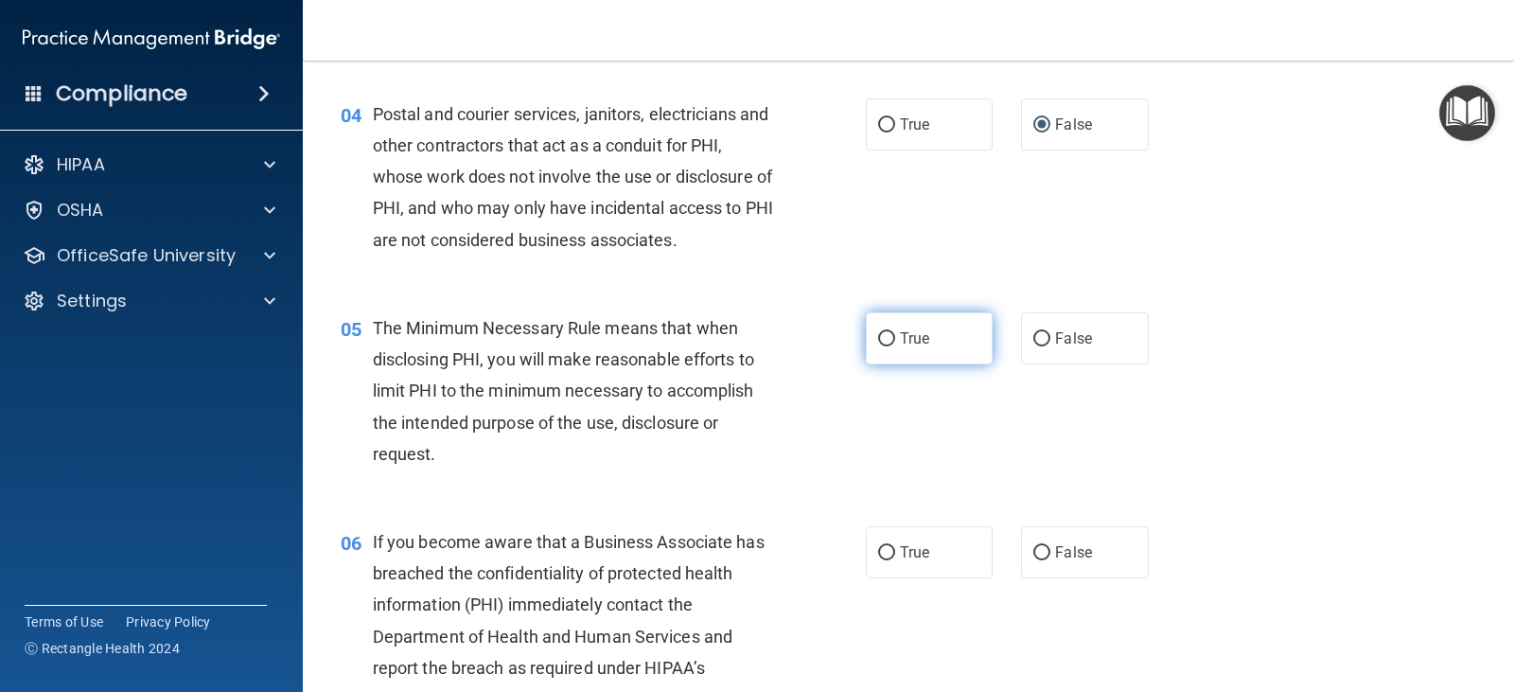
click at [883, 340] on input "True" at bounding box center [886, 339] width 17 height 14
radio input "true"
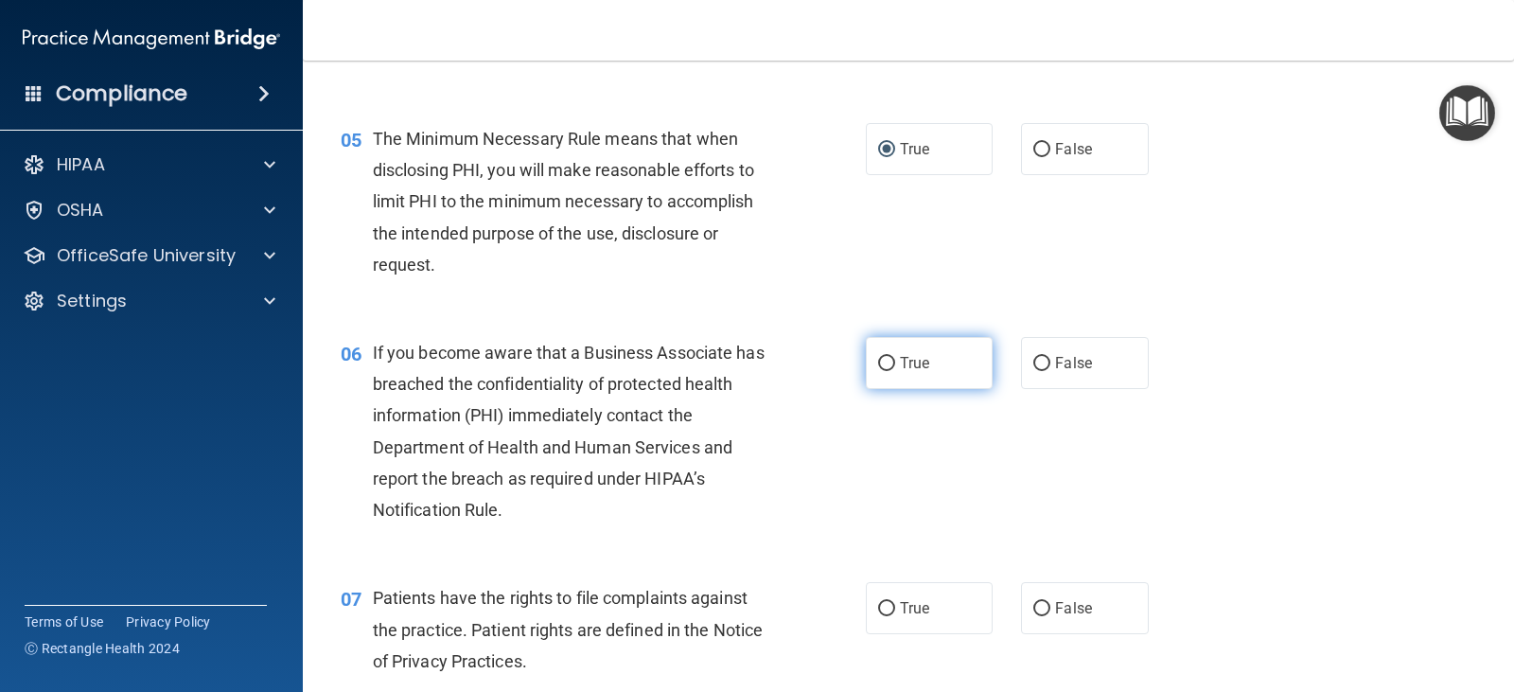
click at [878, 363] on input "True" at bounding box center [886, 364] width 17 height 14
radio input "true"
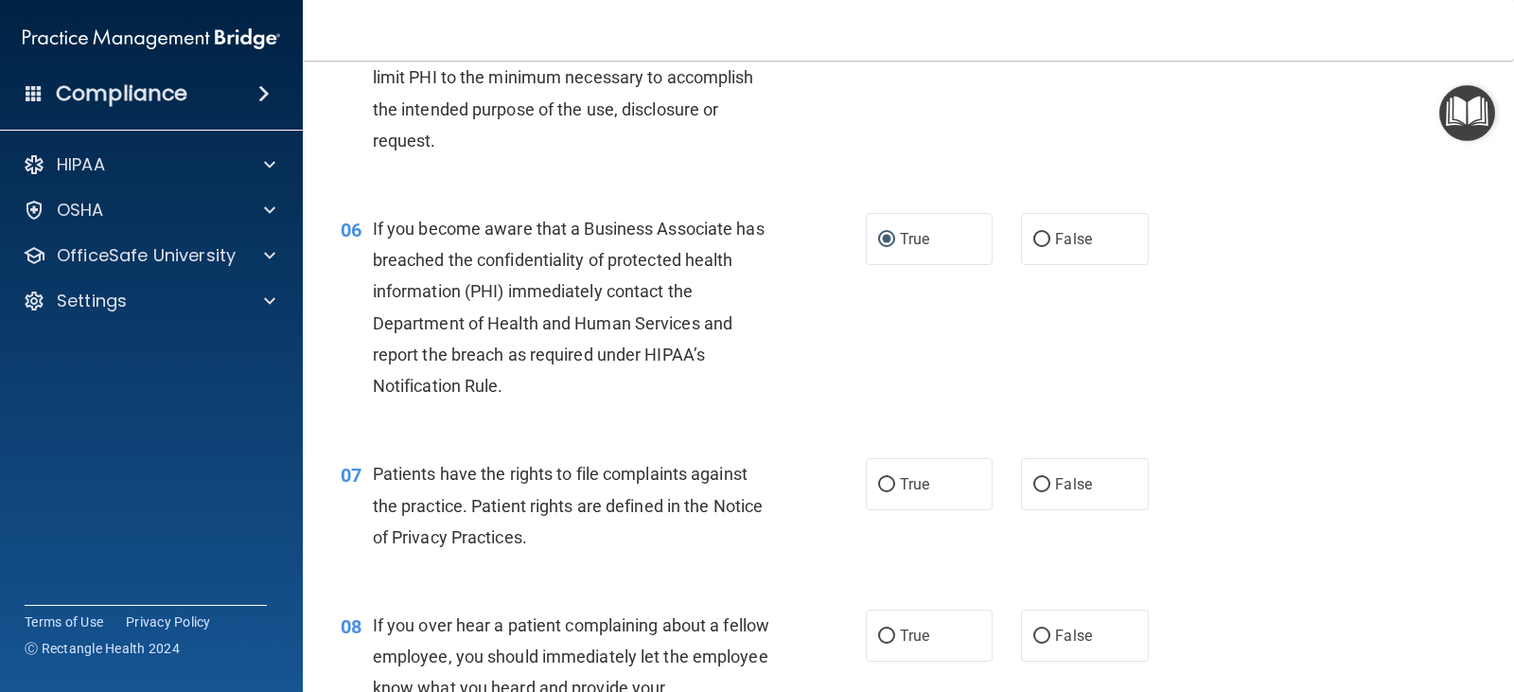
scroll to position [946, 0]
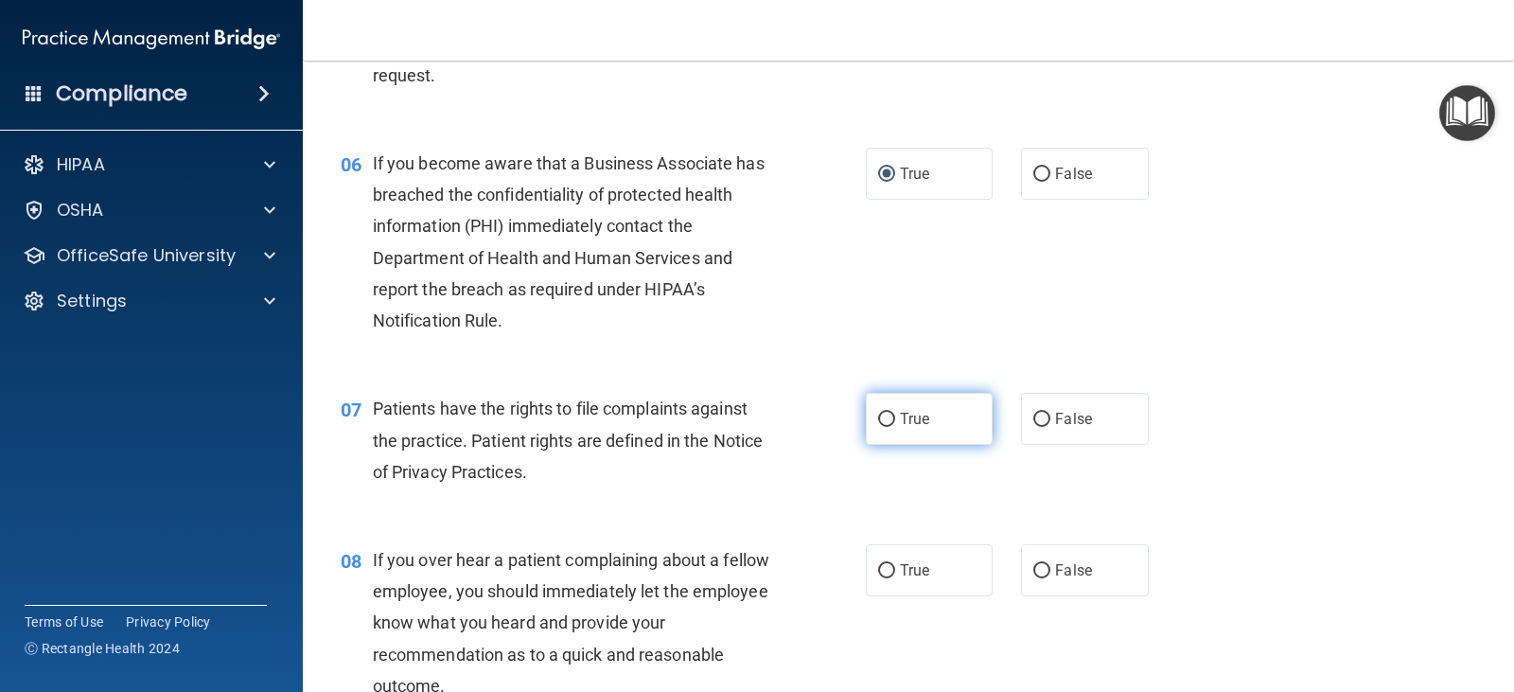
click at [886, 420] on input "True" at bounding box center [886, 419] width 17 height 14
radio input "true"
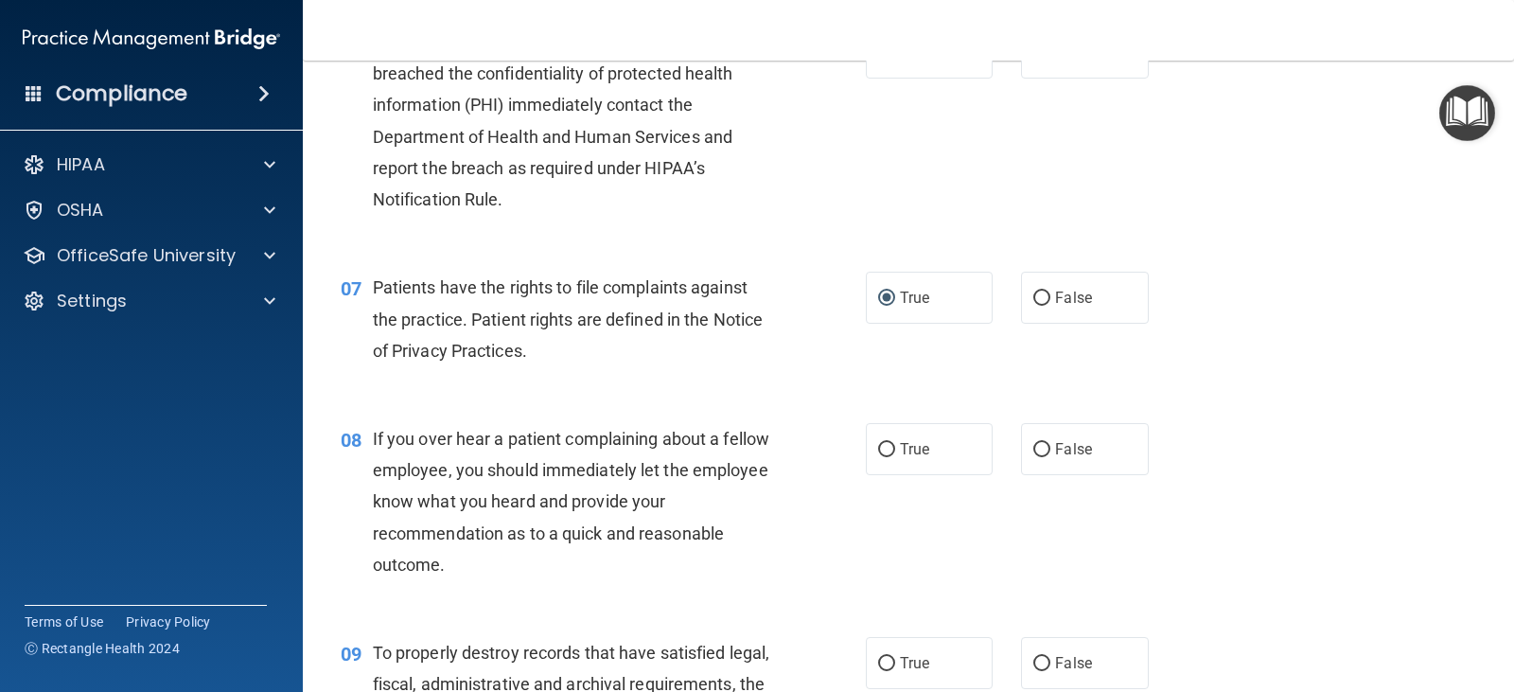
scroll to position [1135, 0]
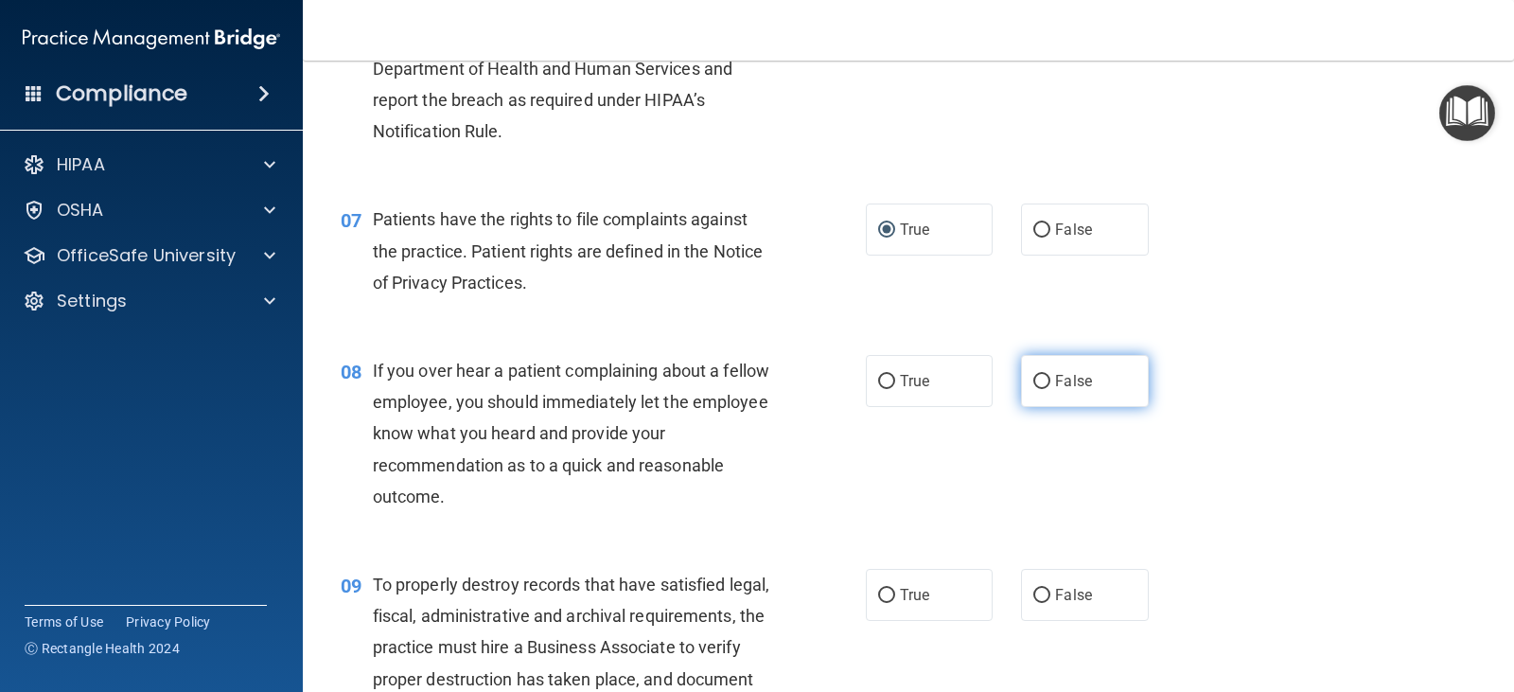
click at [1033, 380] on input "False" at bounding box center [1041, 382] width 17 height 14
radio input "true"
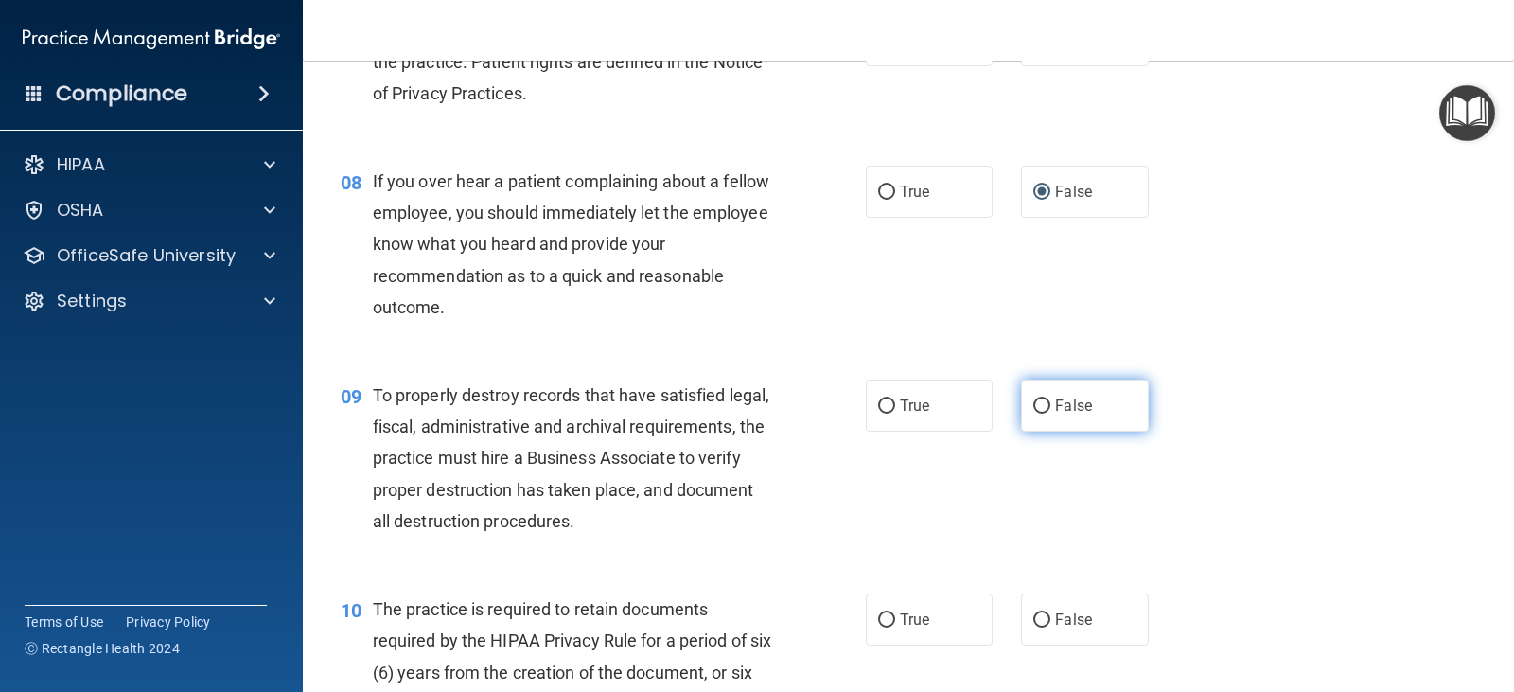
click at [1033, 413] on input "False" at bounding box center [1041, 406] width 17 height 14
radio input "true"
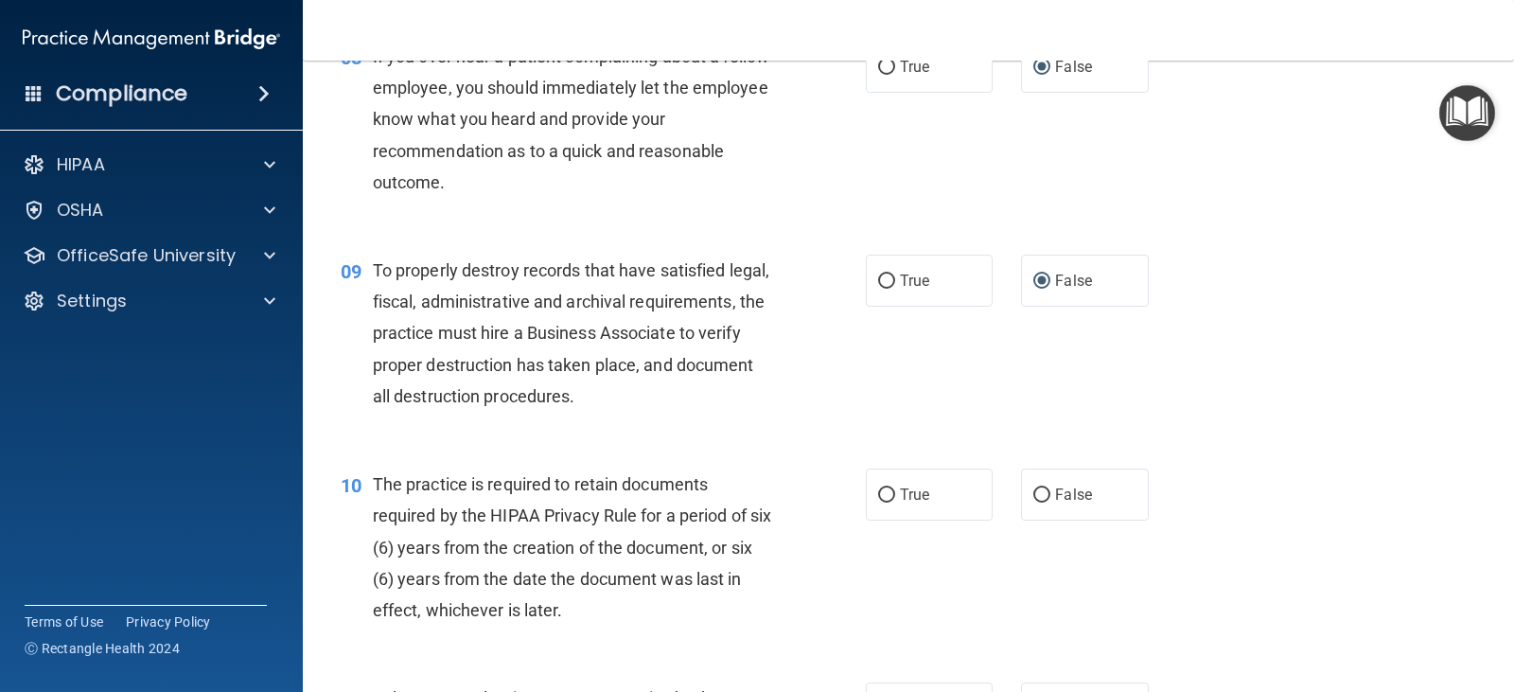
scroll to position [1514, 0]
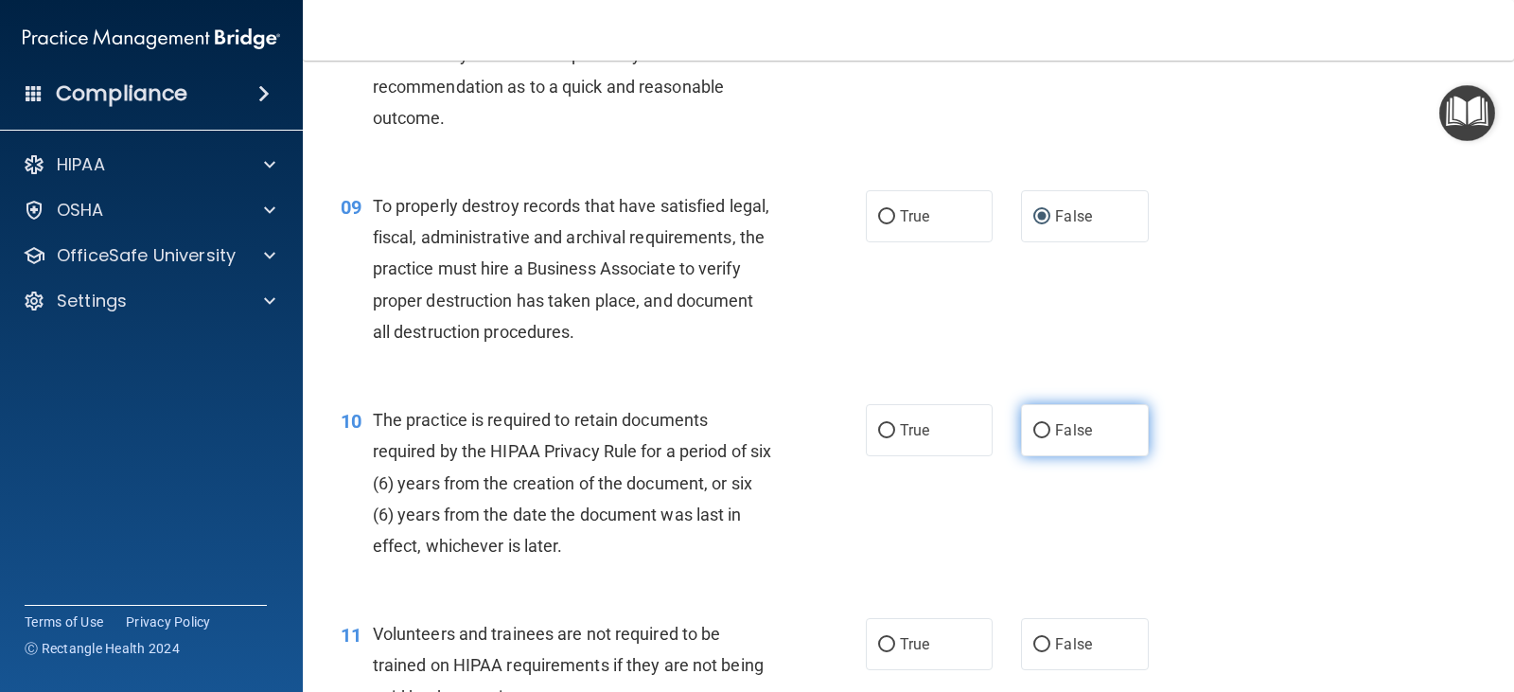
click at [1038, 430] on input "False" at bounding box center [1041, 431] width 17 height 14
radio input "true"
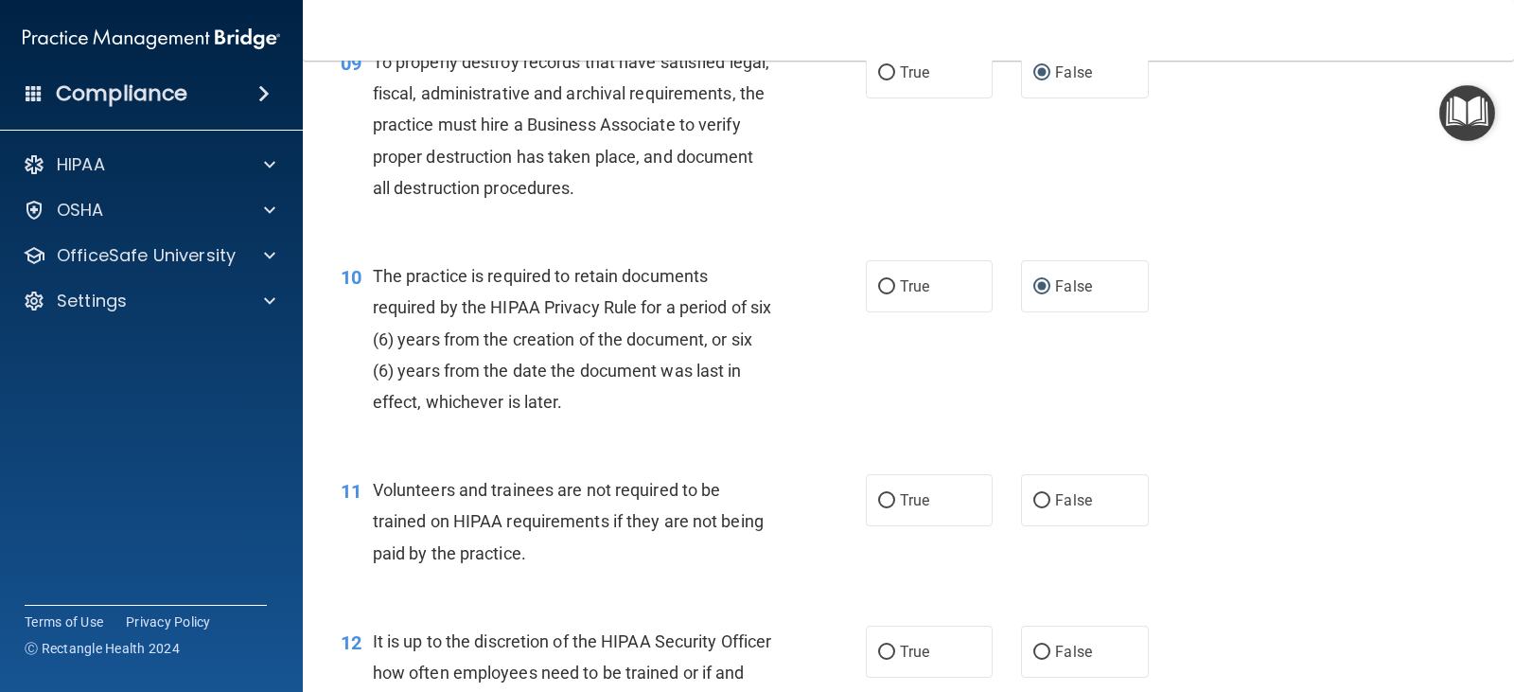
scroll to position [1703, 0]
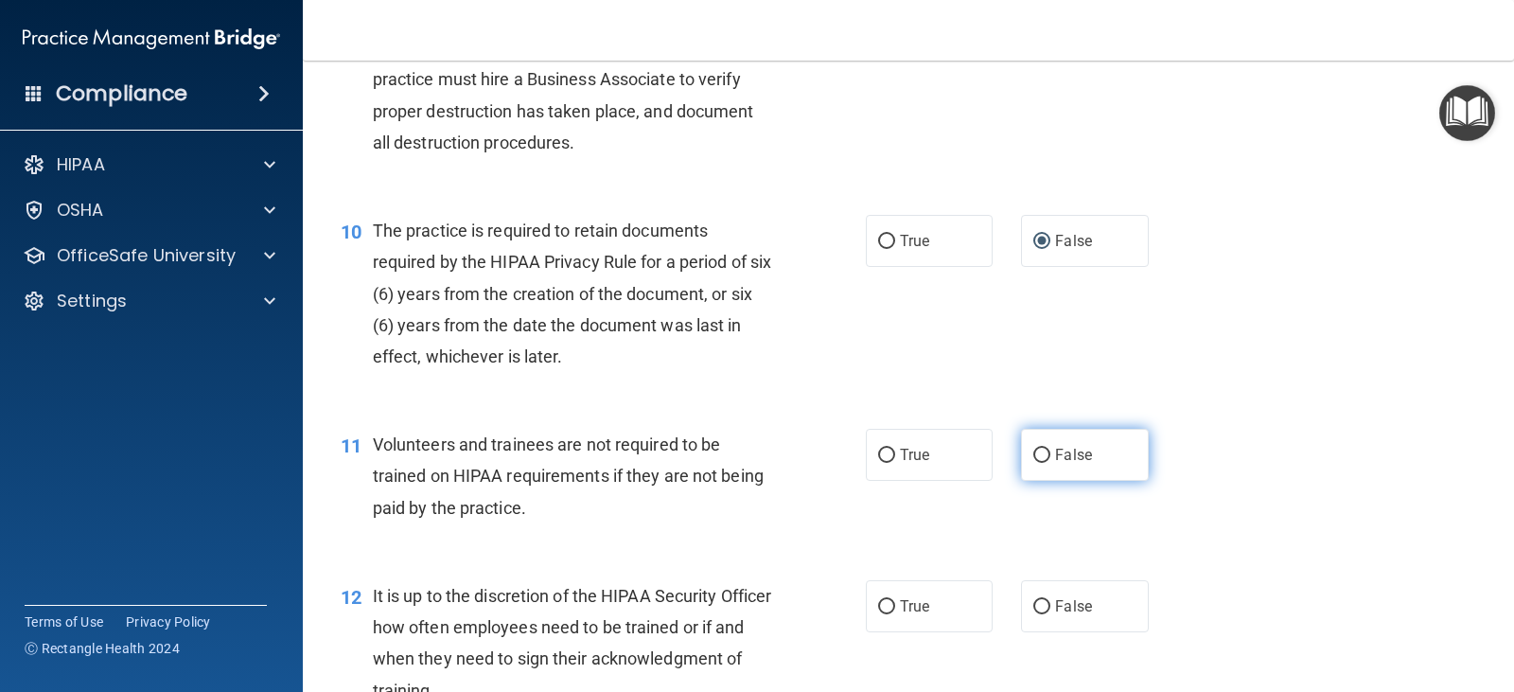
click at [1034, 451] on input "False" at bounding box center [1041, 455] width 17 height 14
radio input "true"
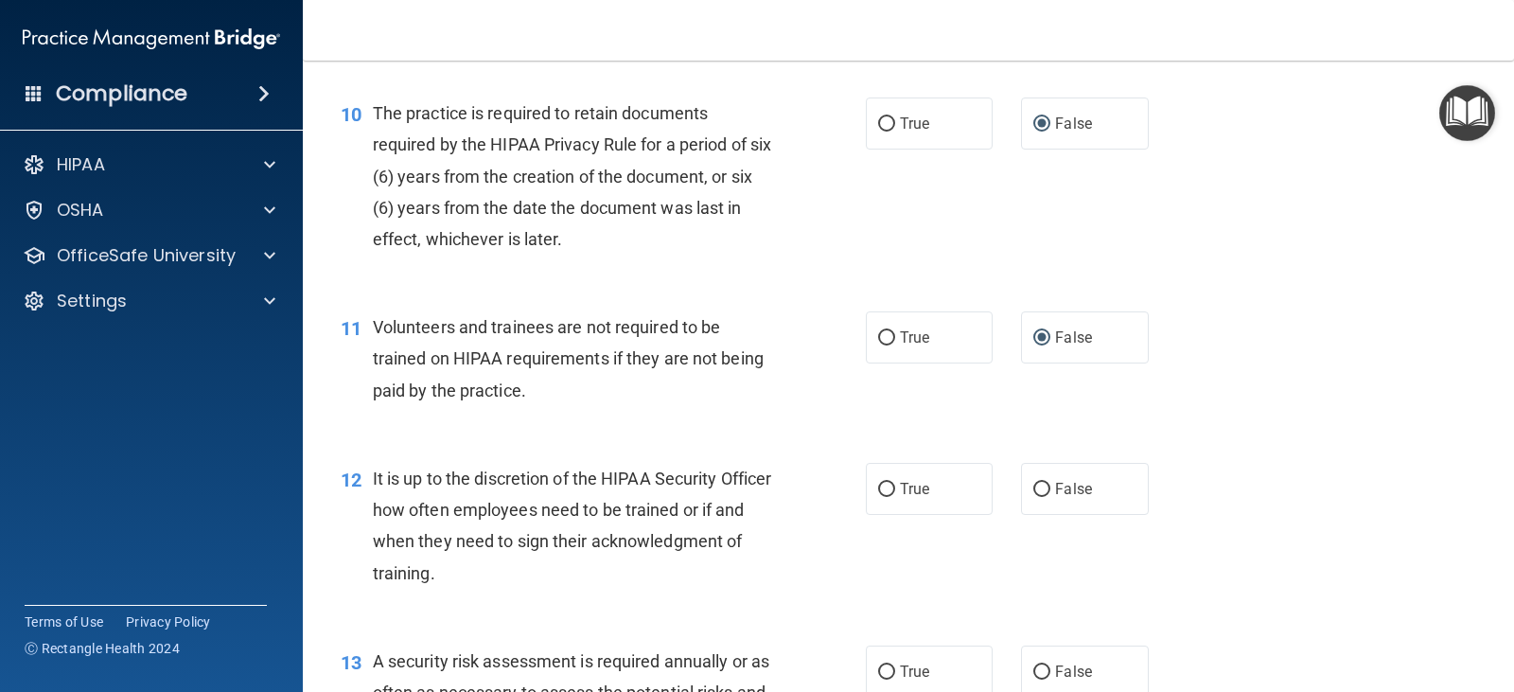
scroll to position [1892, 0]
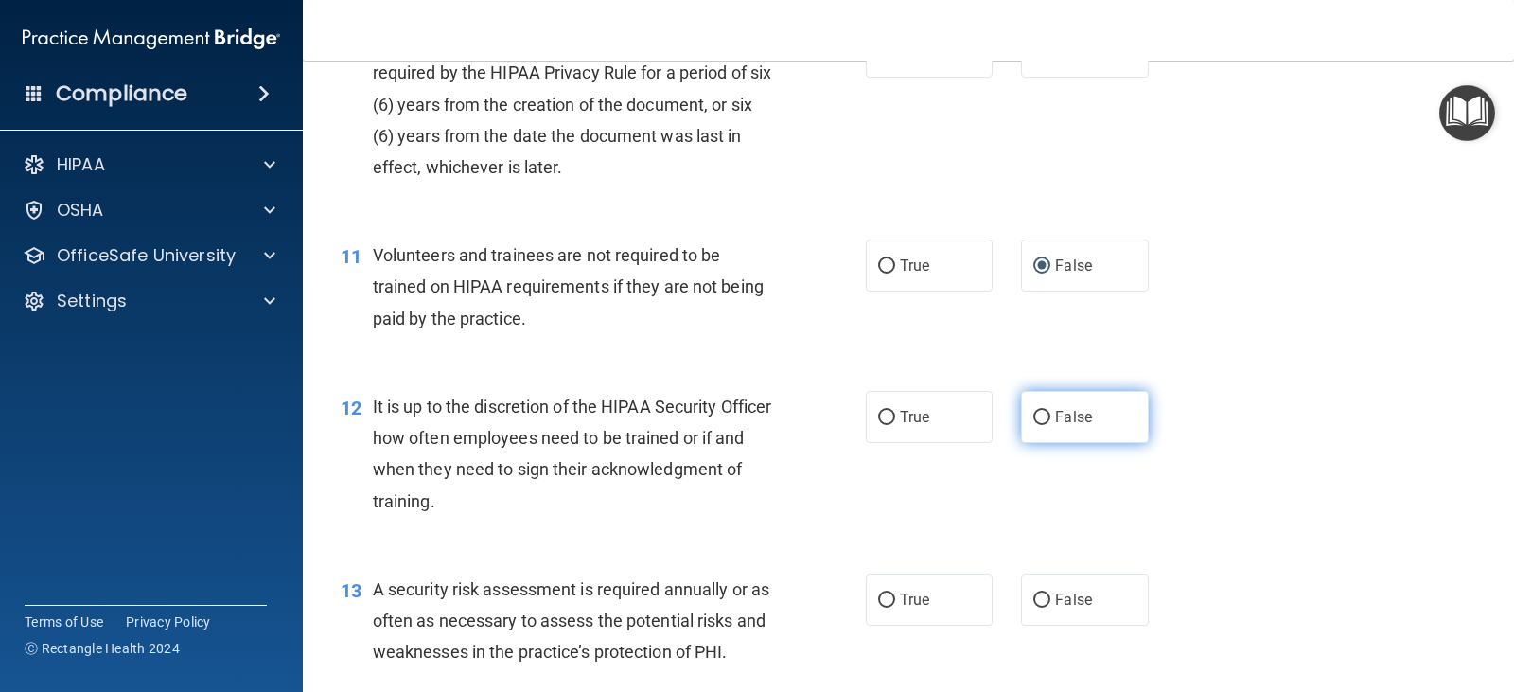
click at [1036, 412] on input "False" at bounding box center [1041, 418] width 17 height 14
radio input "true"
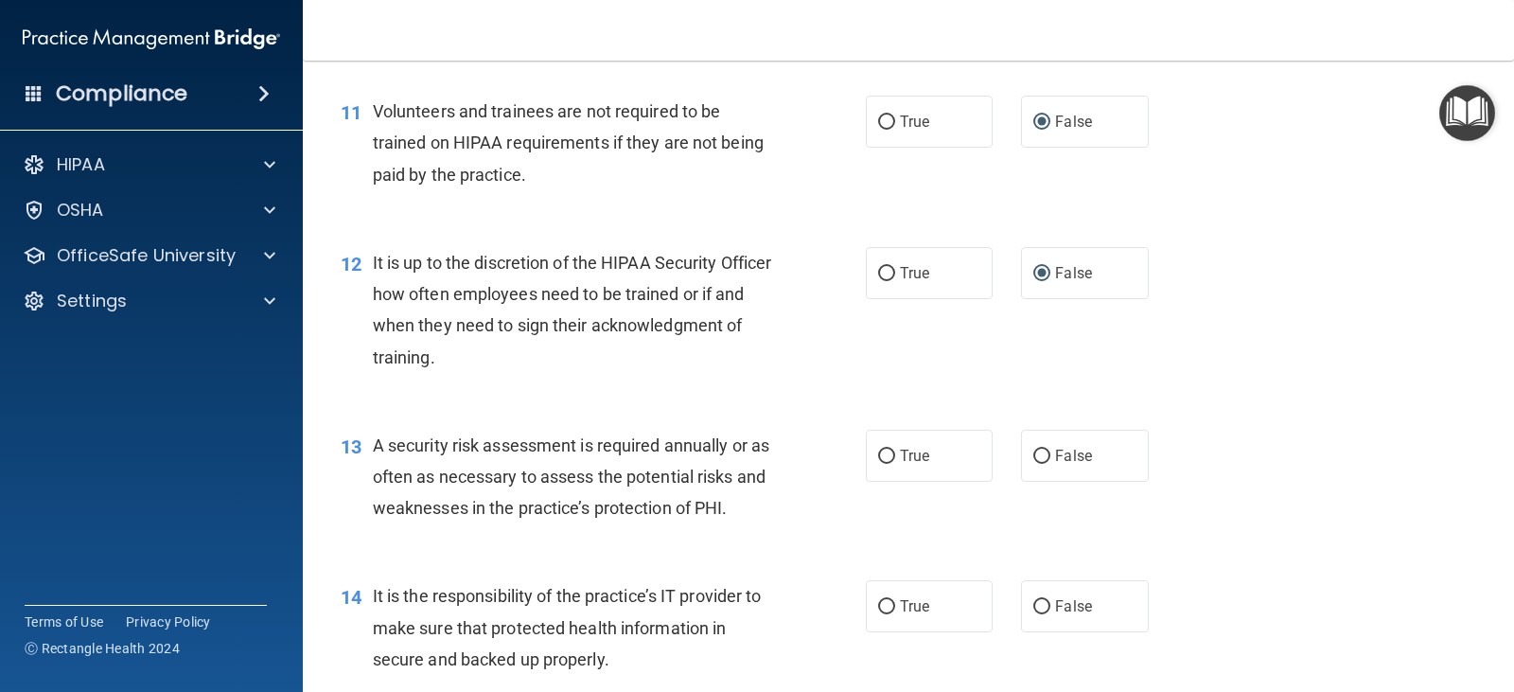
scroll to position [2081, 0]
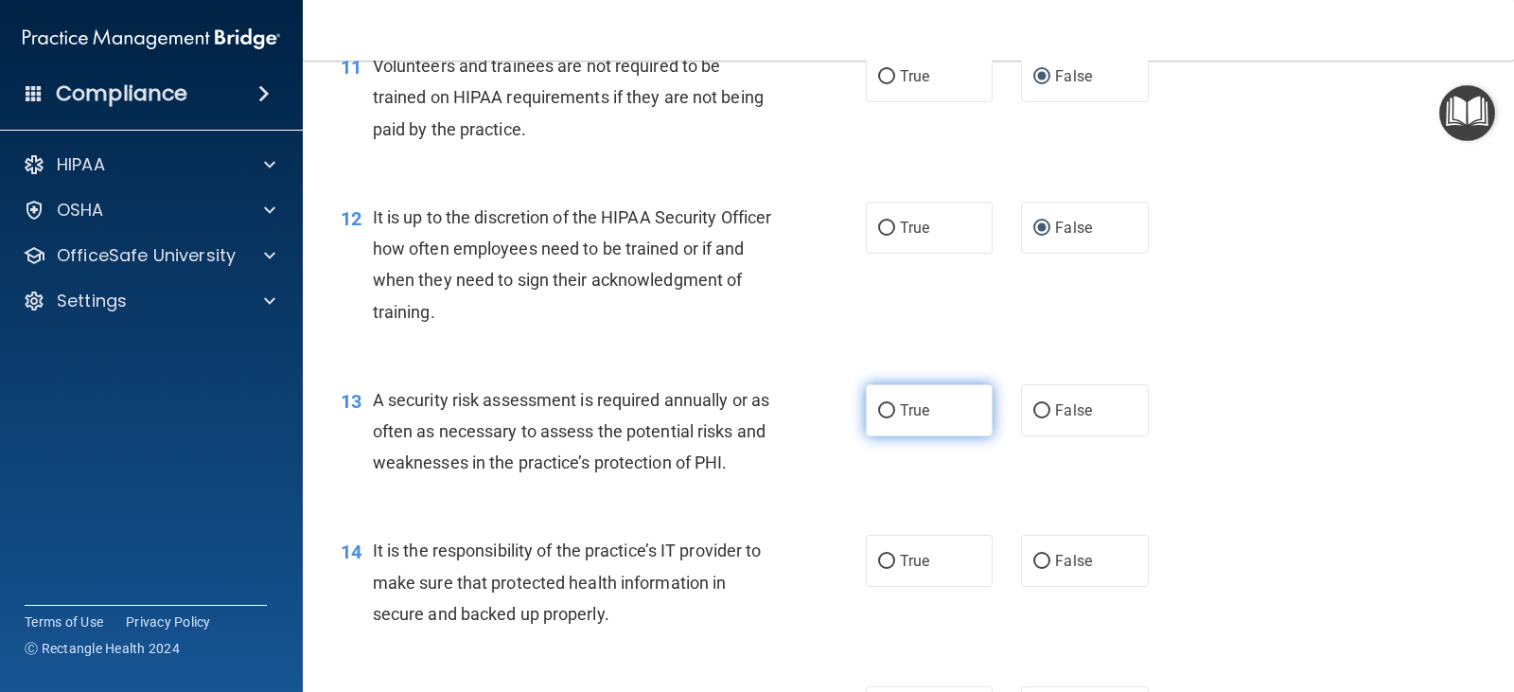
click at [883, 411] on input "True" at bounding box center [886, 411] width 17 height 14
radio input "true"
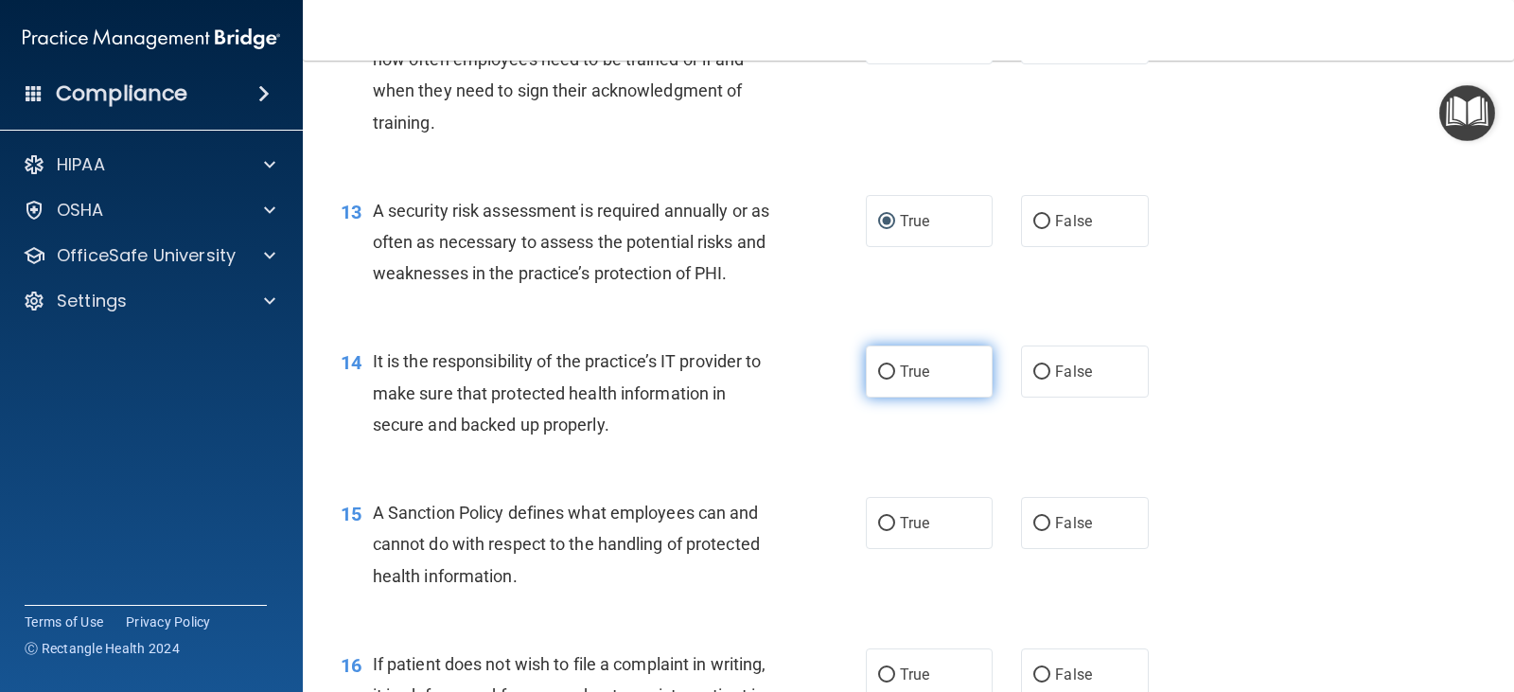
click at [878, 368] on input "True" at bounding box center [886, 372] width 17 height 14
radio input "true"
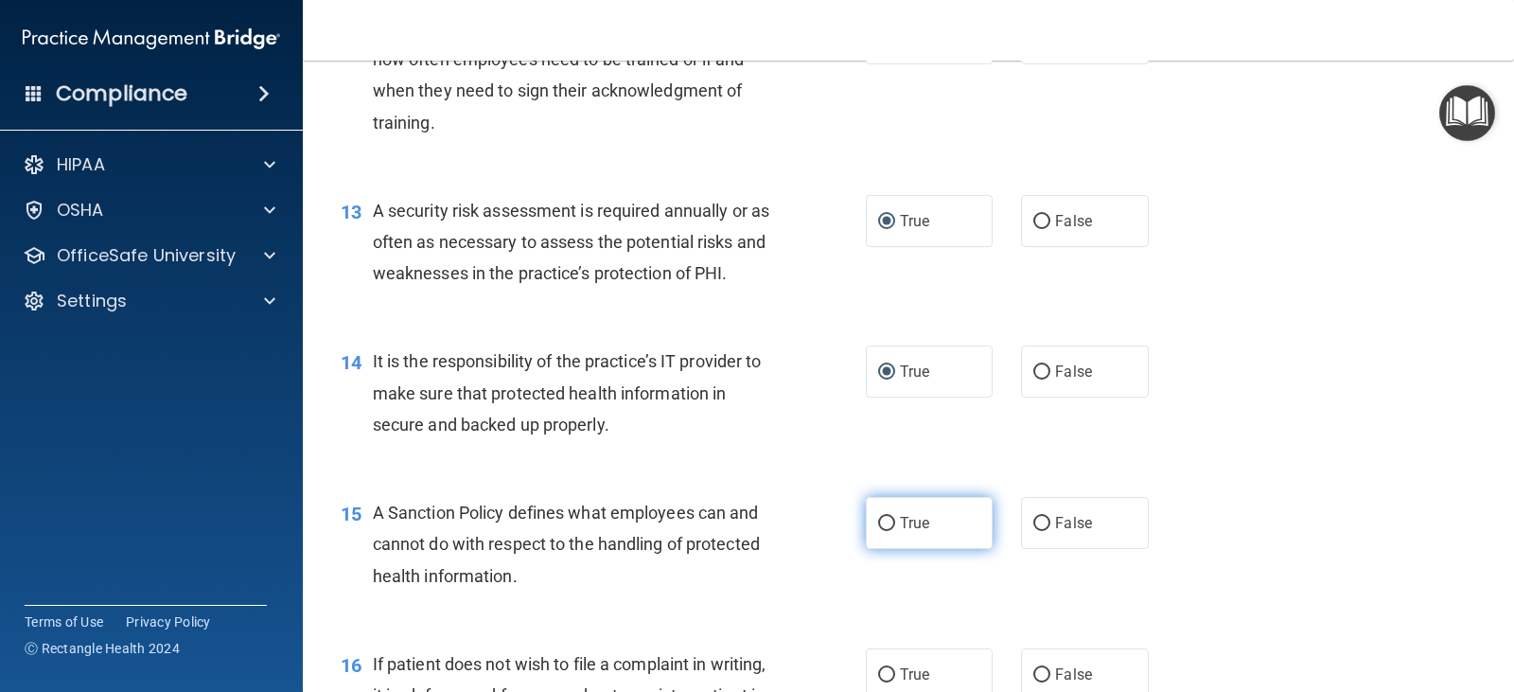
click at [883, 525] on input "True" at bounding box center [886, 524] width 17 height 14
radio input "true"
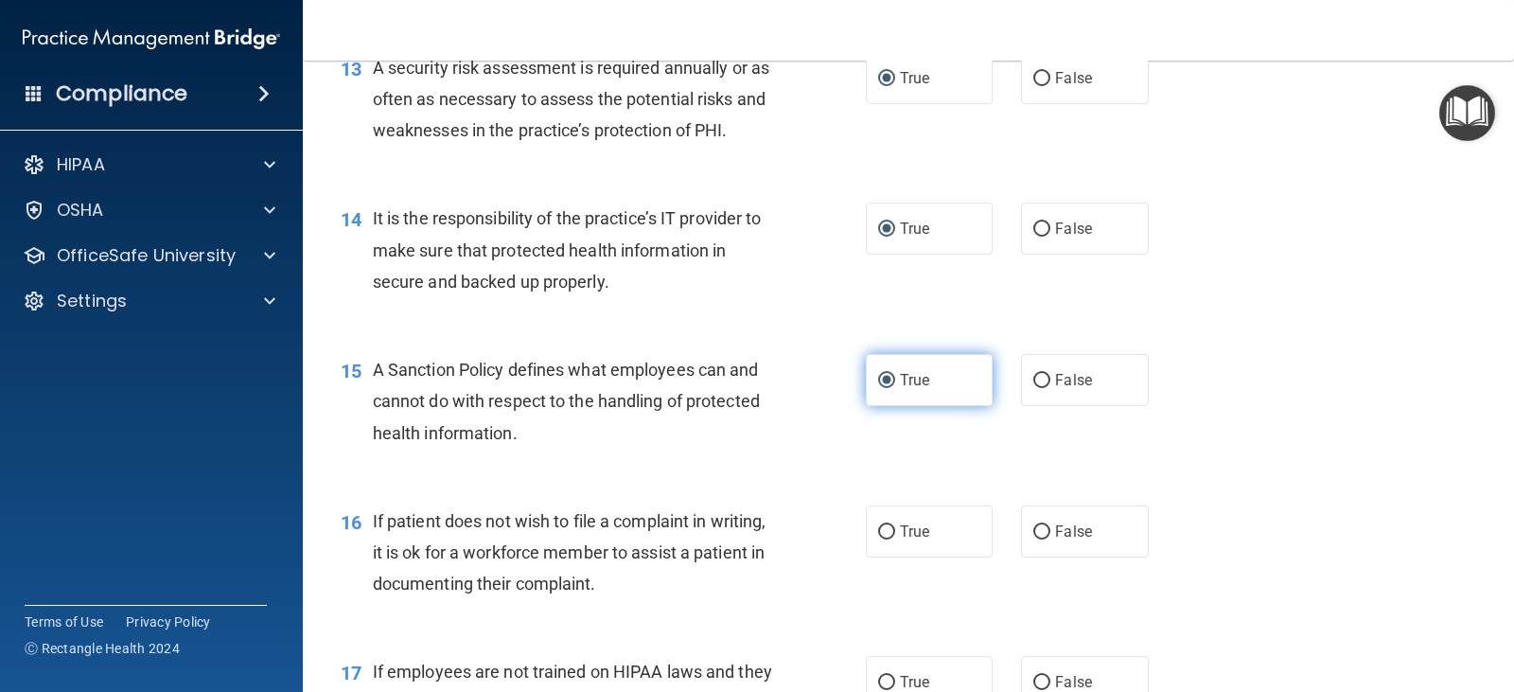
scroll to position [2460, 0]
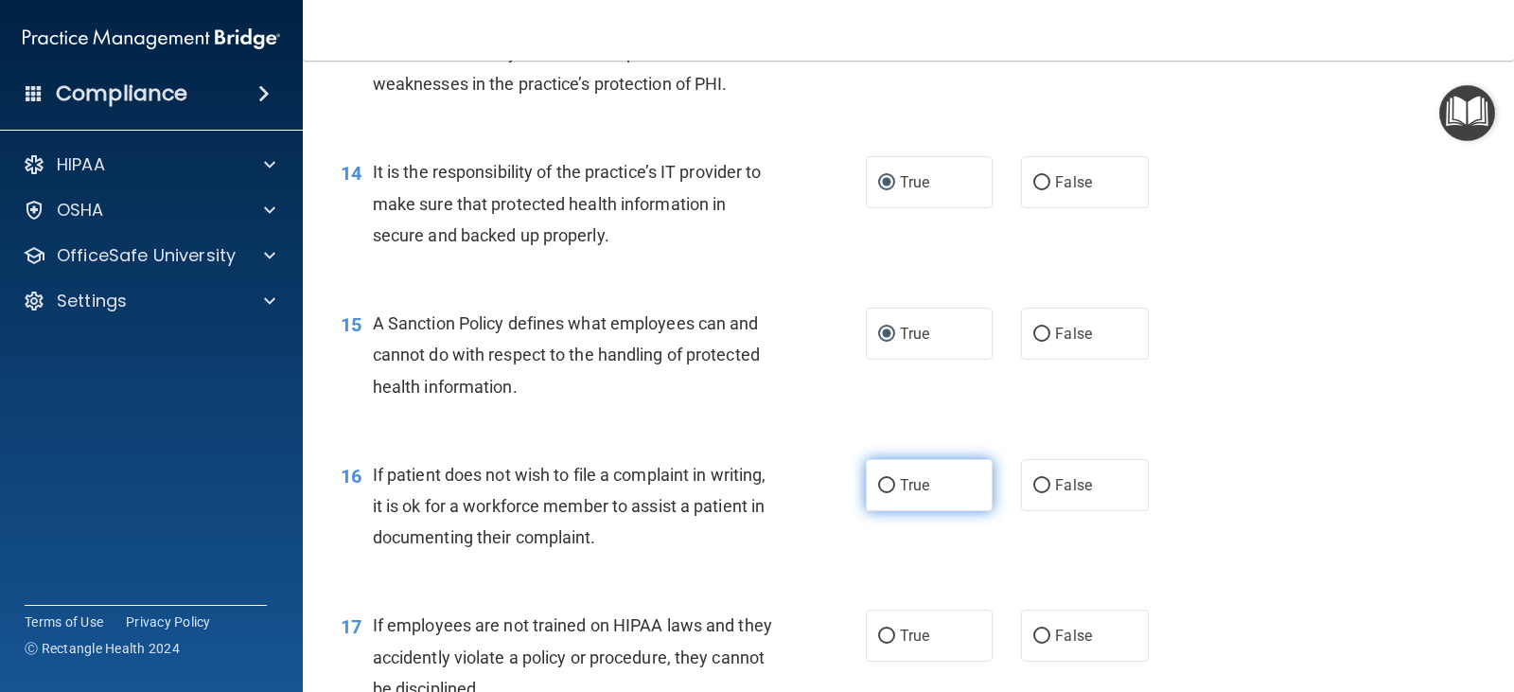
click at [878, 487] on input "True" at bounding box center [886, 486] width 17 height 14
radio input "true"
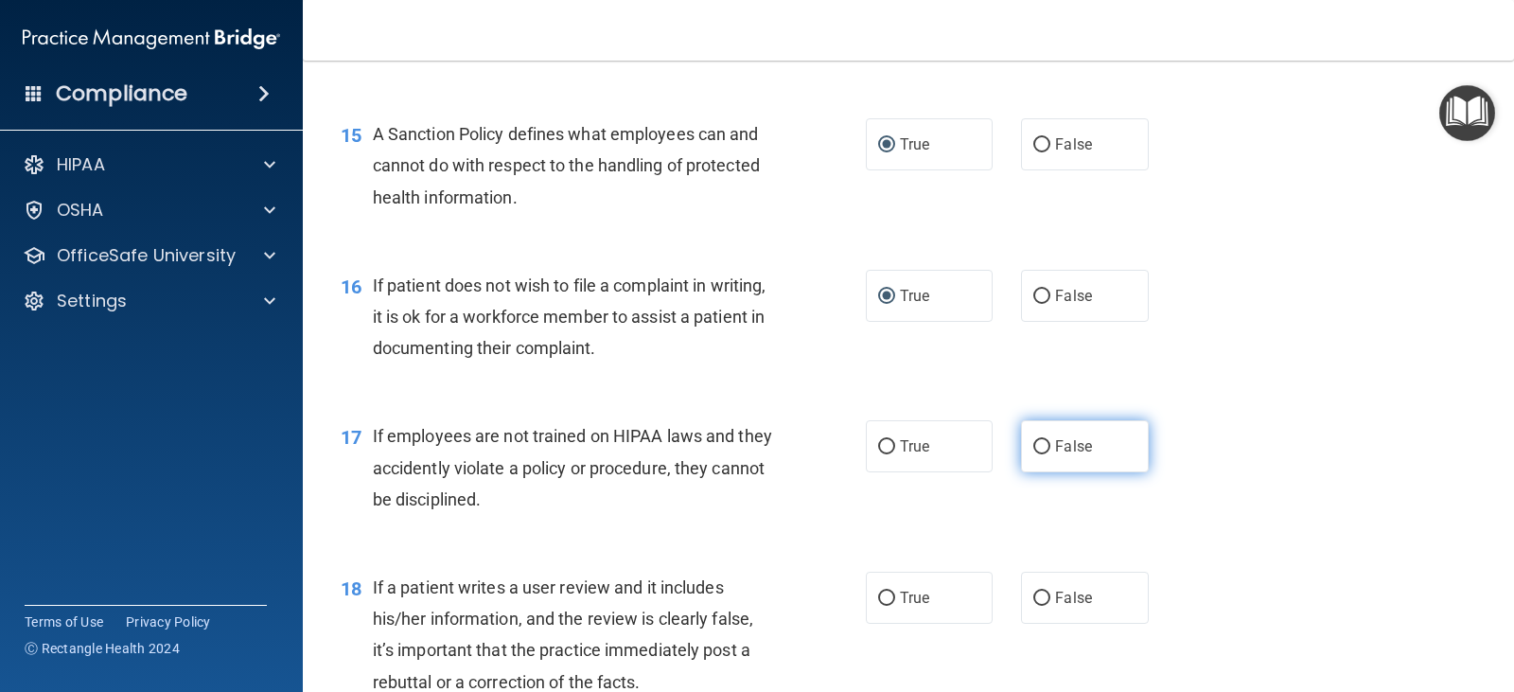
click at [1034, 445] on input "False" at bounding box center [1041, 447] width 17 height 14
radio input "true"
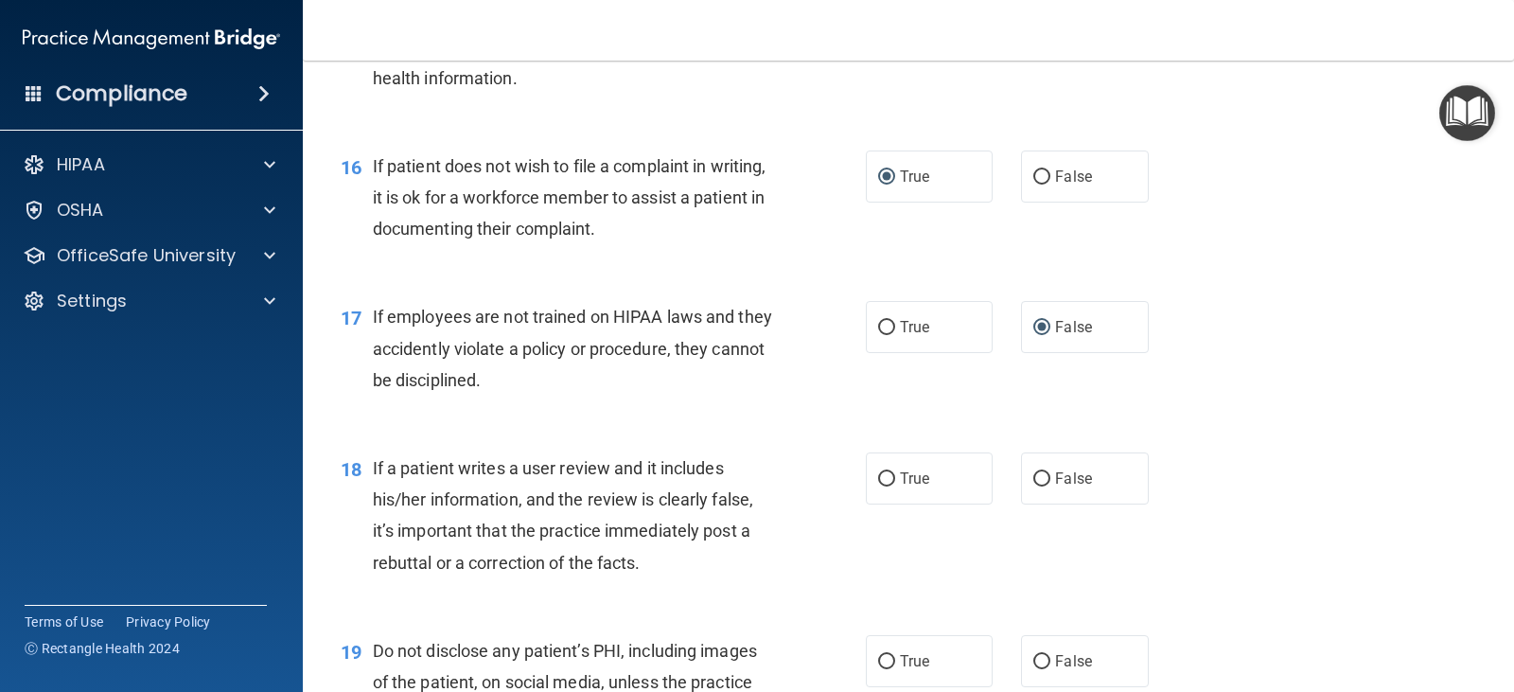
scroll to position [2838, 0]
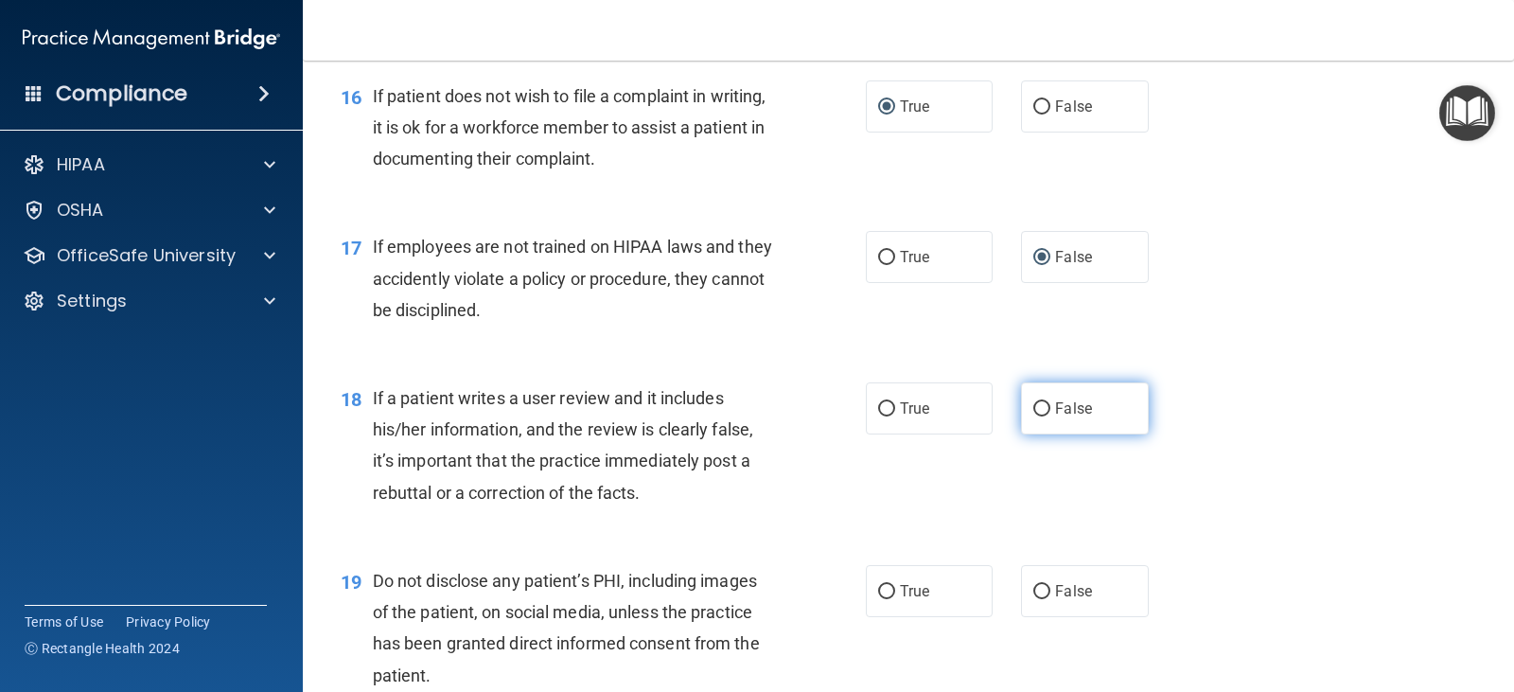
click at [1039, 404] on input "False" at bounding box center [1041, 409] width 17 height 14
radio input "true"
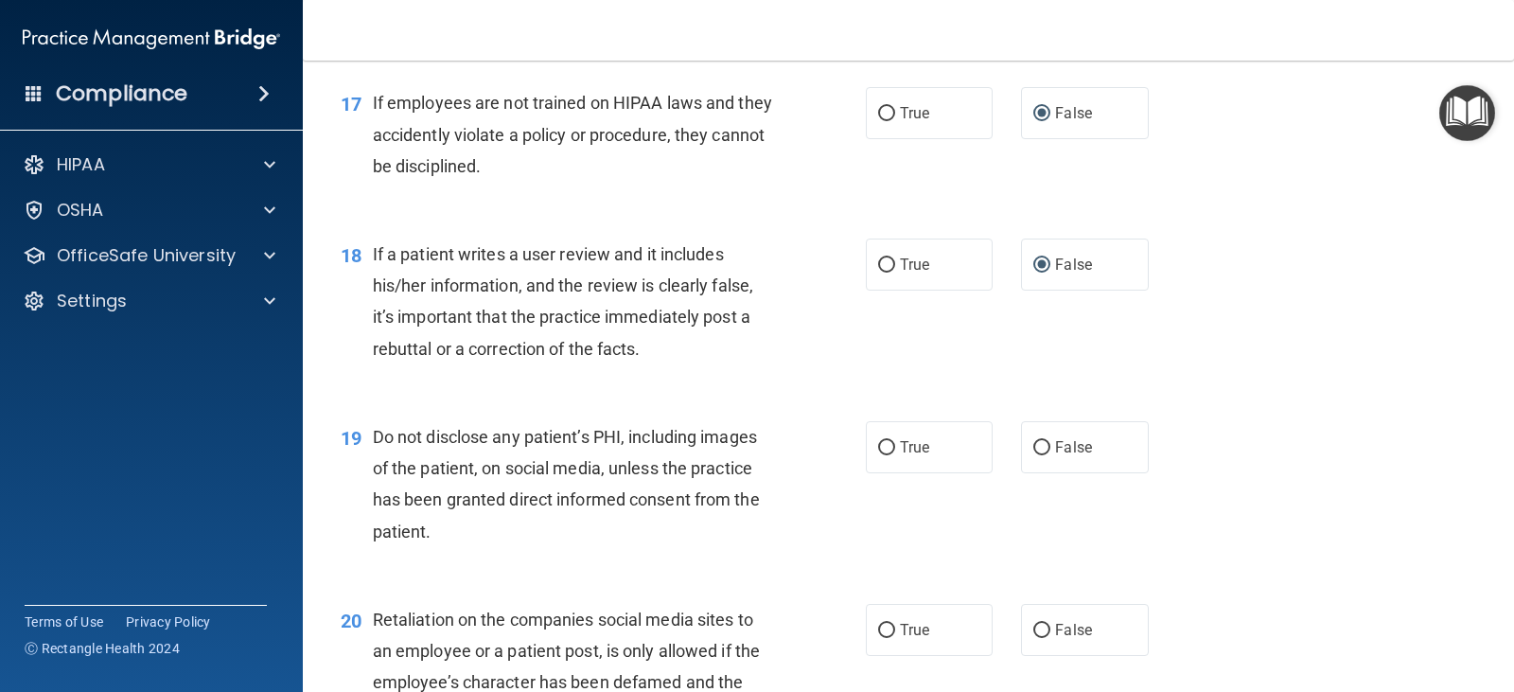
scroll to position [3028, 0]
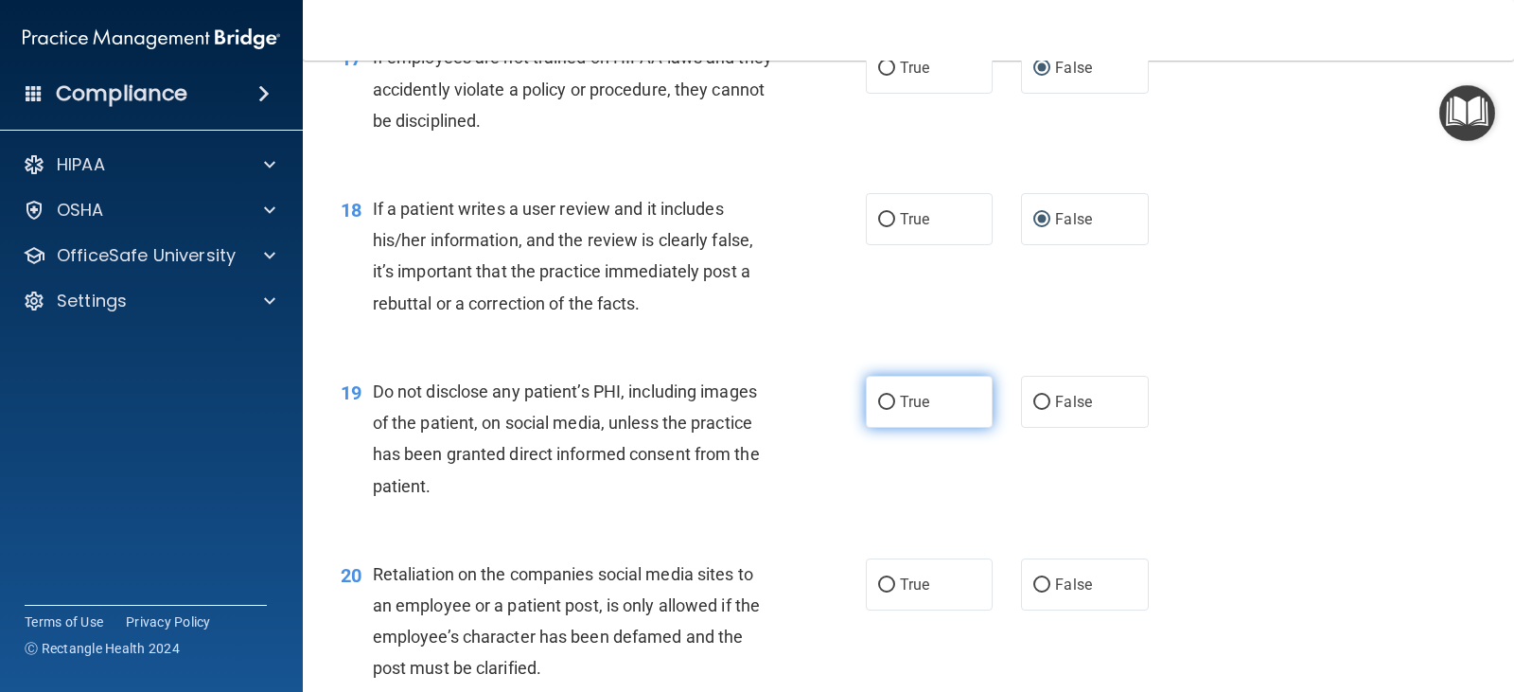
click at [884, 396] on input "True" at bounding box center [886, 402] width 17 height 14
radio input "true"
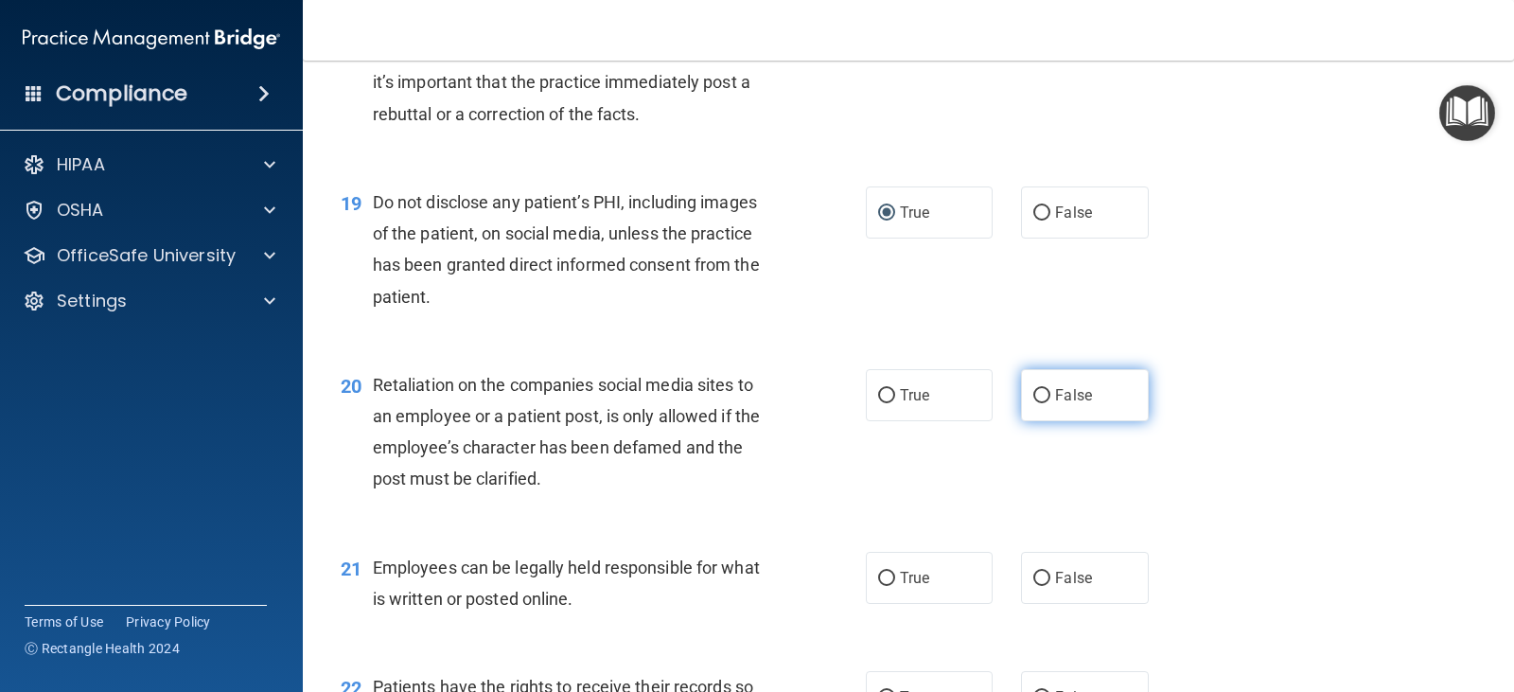
click at [1033, 398] on input "False" at bounding box center [1041, 396] width 17 height 14
radio input "true"
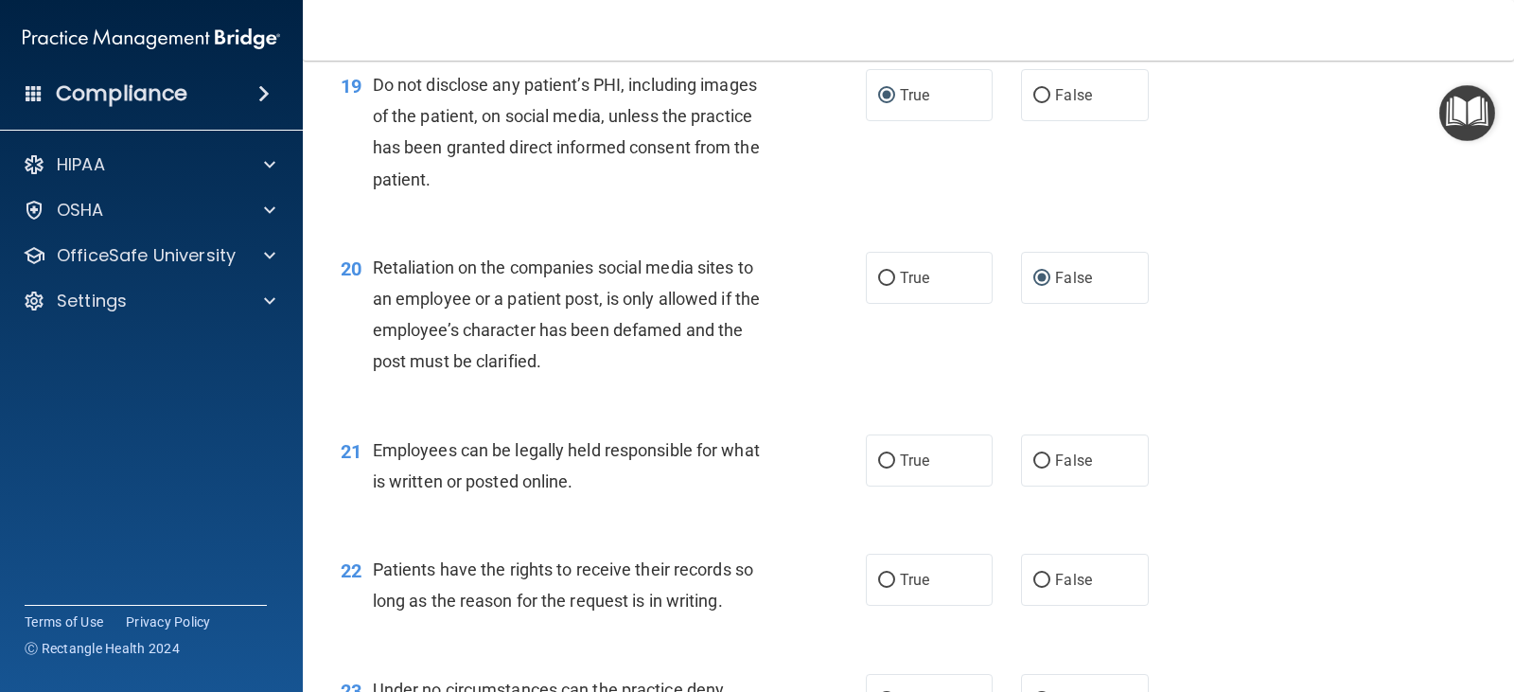
scroll to position [3406, 0]
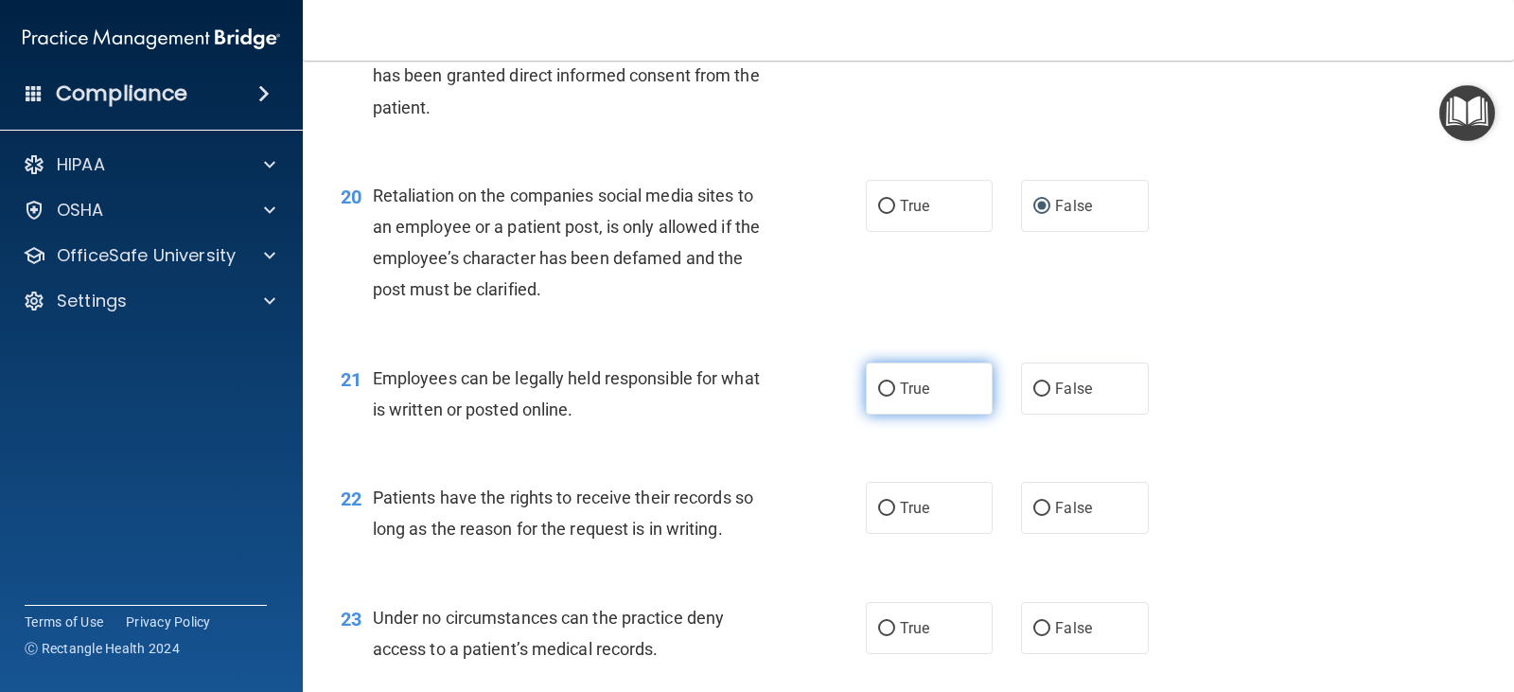
click at [878, 390] on input "True" at bounding box center [886, 389] width 17 height 14
radio input "true"
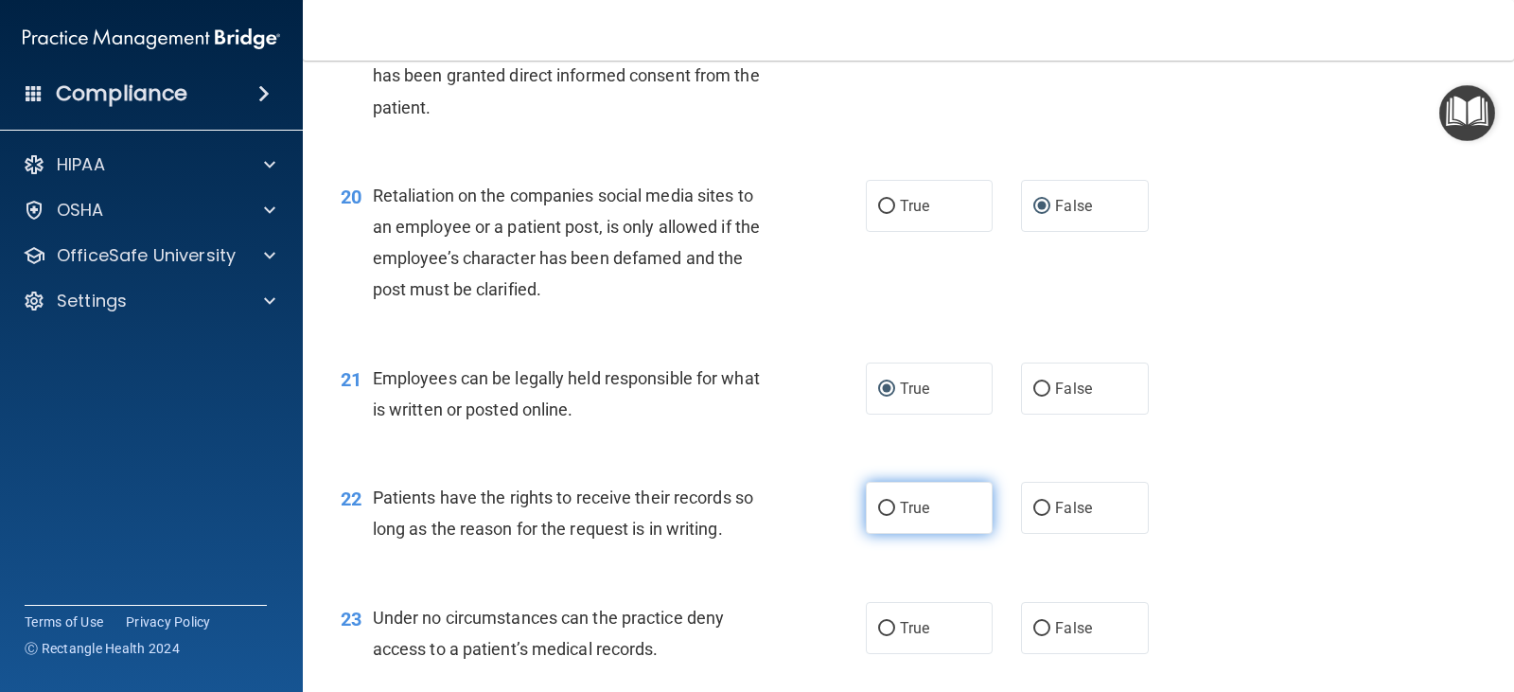
click at [886, 508] on input "True" at bounding box center [886, 508] width 17 height 14
radio input "true"
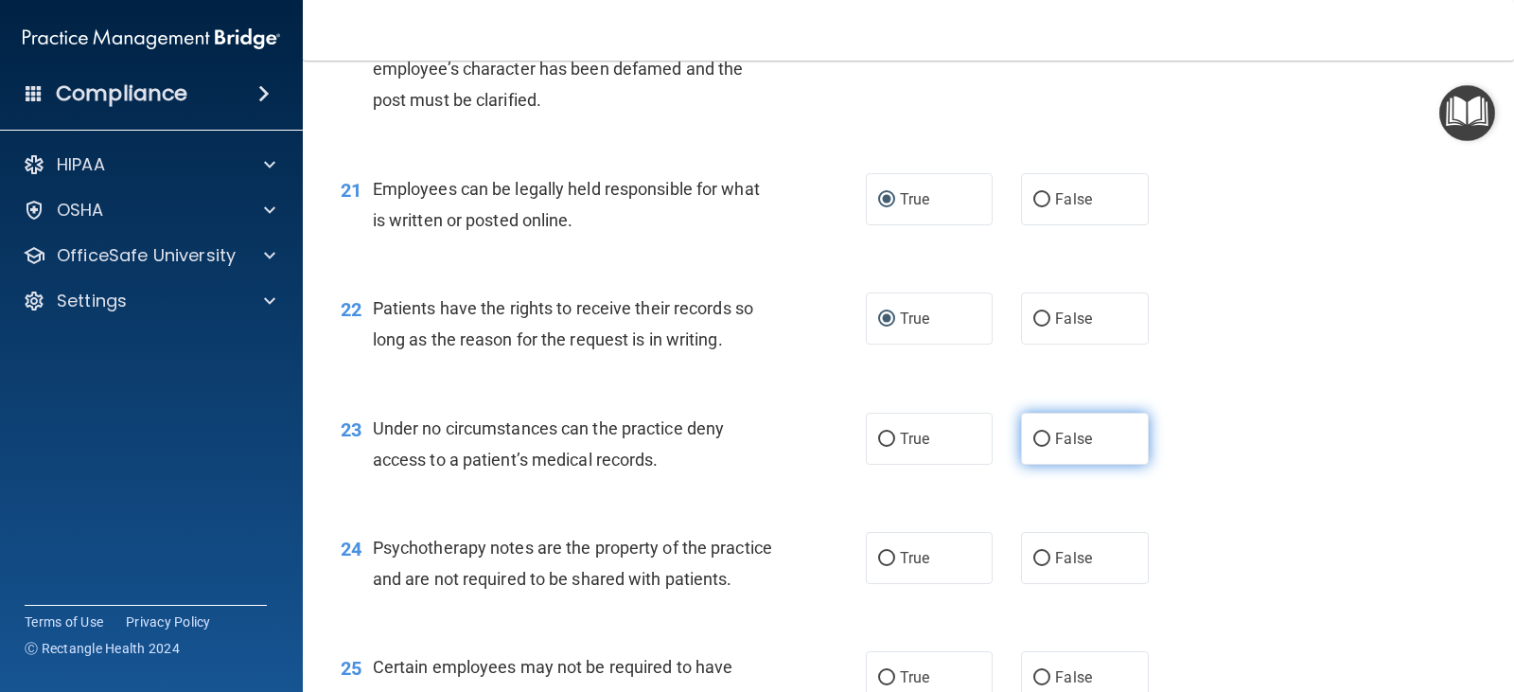
click at [1023, 440] on label "False" at bounding box center [1084, 438] width 127 height 52
click at [1033, 440] on input "False" at bounding box center [1041, 439] width 17 height 14
radio input "true"
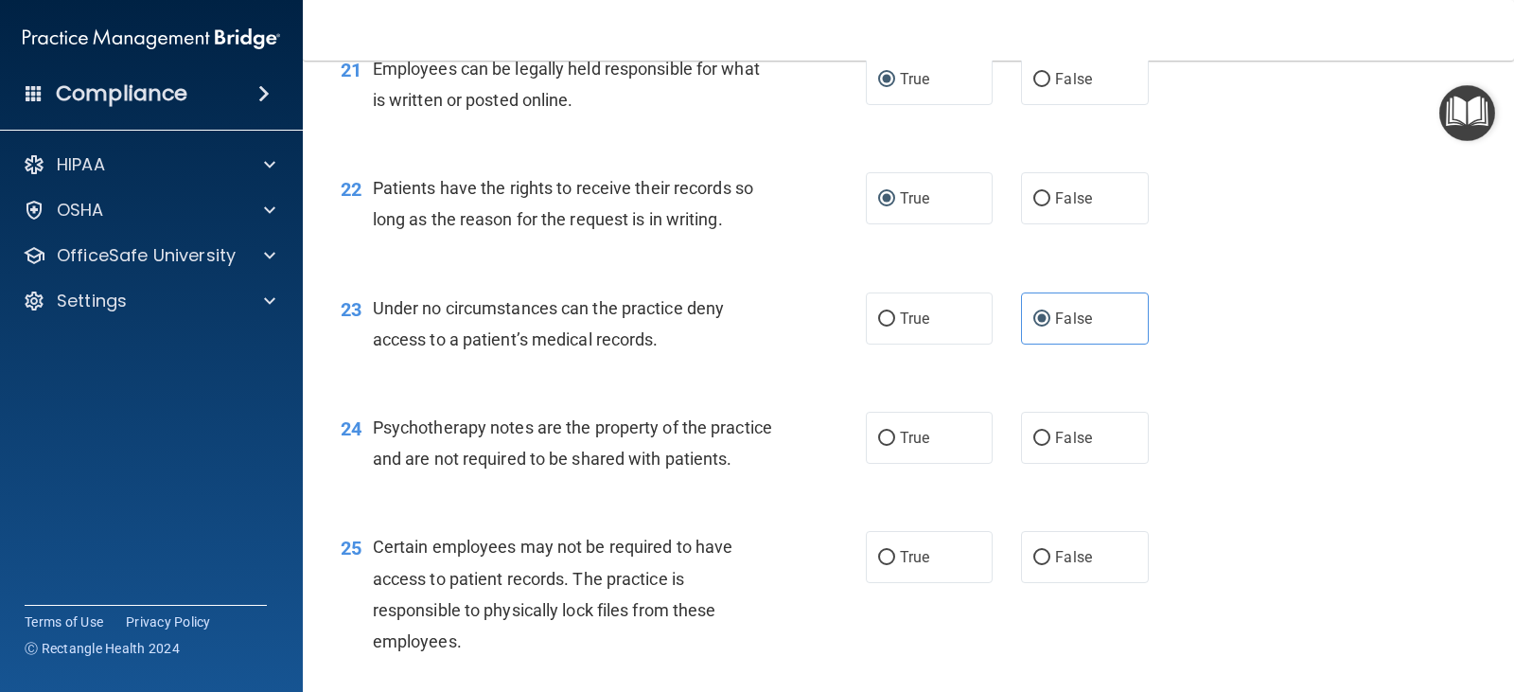
scroll to position [3784, 0]
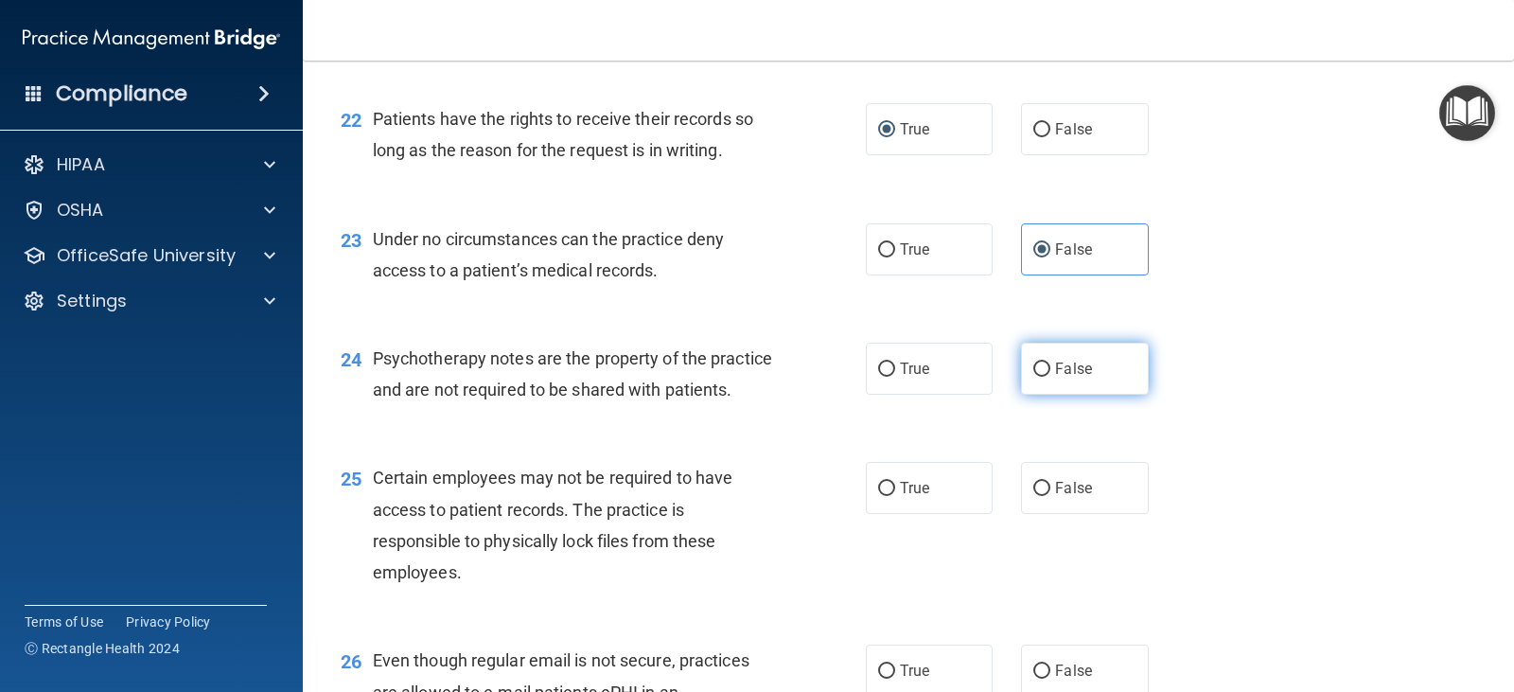
click at [1033, 366] on input "False" at bounding box center [1041, 369] width 17 height 14
radio input "true"
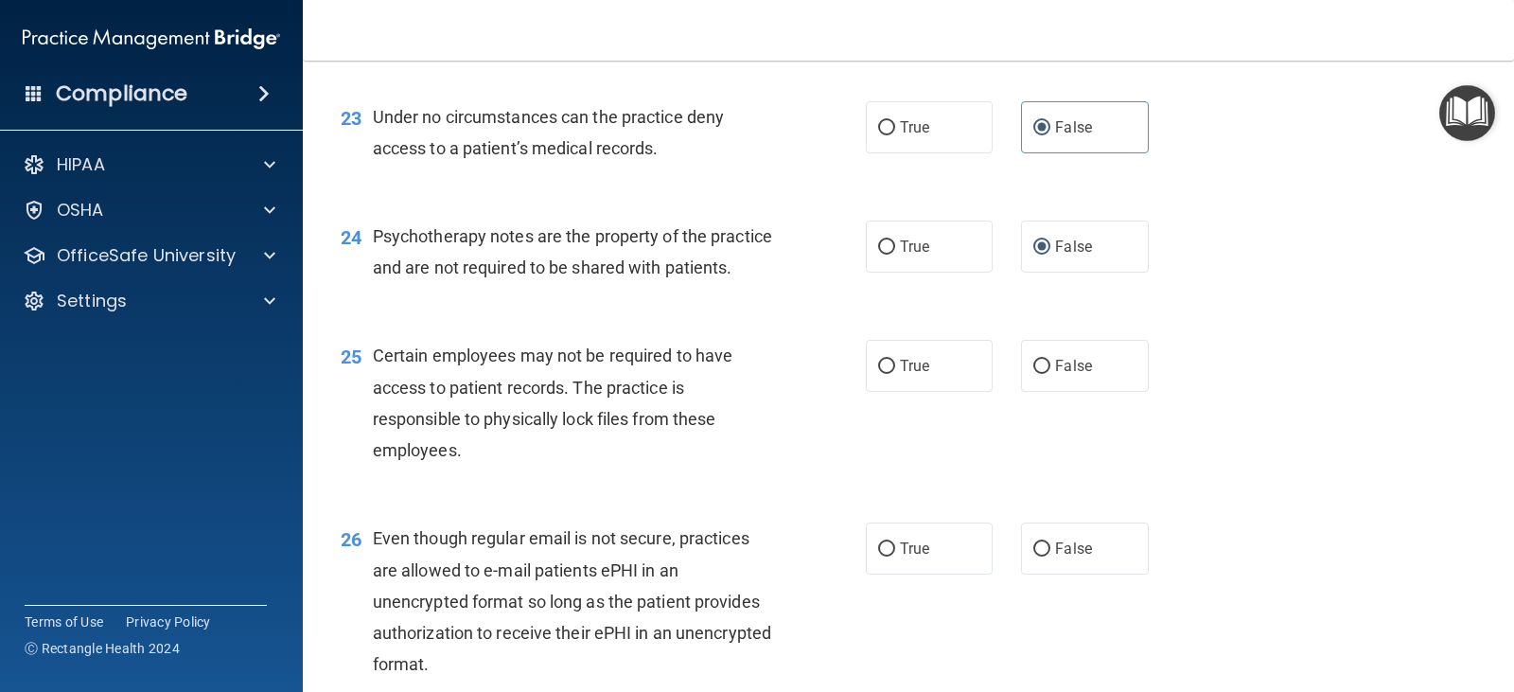
scroll to position [3974, 0]
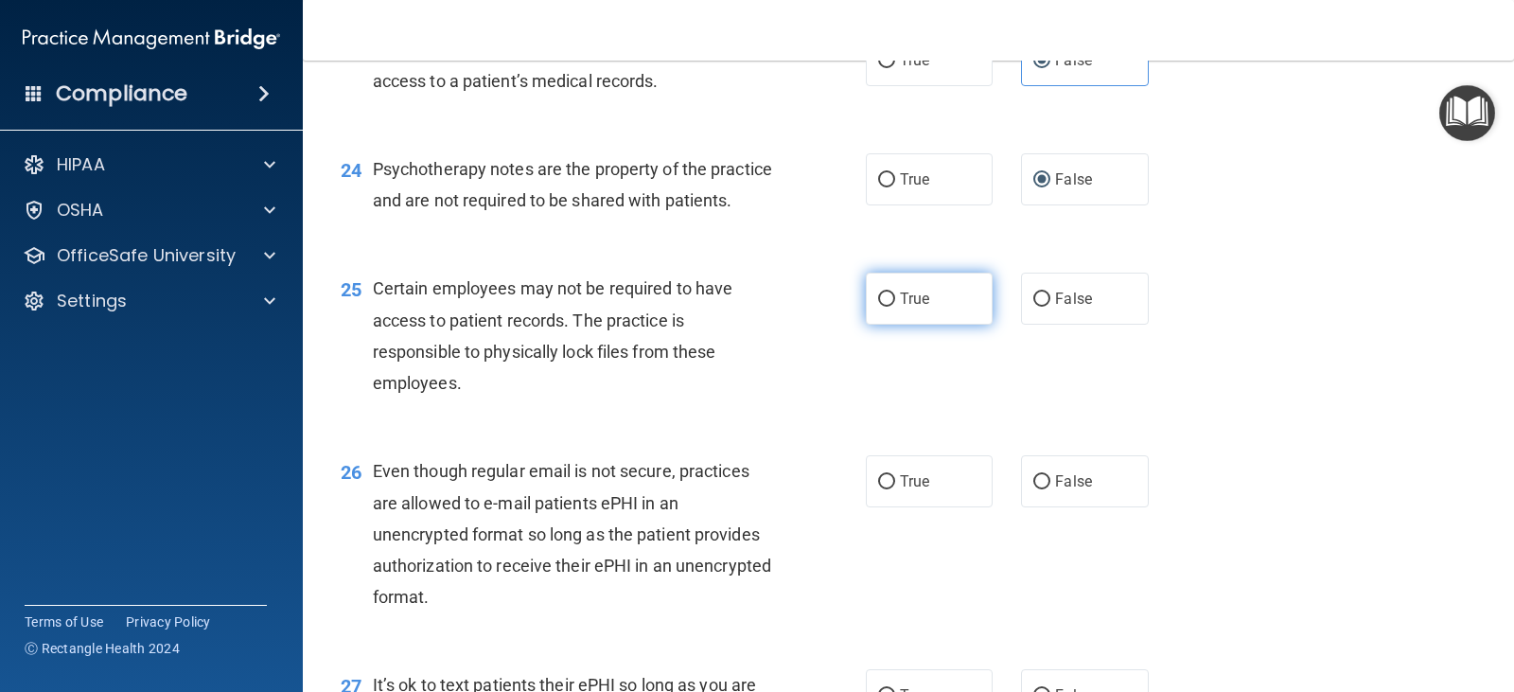
click at [878, 307] on input "True" at bounding box center [886, 299] width 17 height 14
radio input "true"
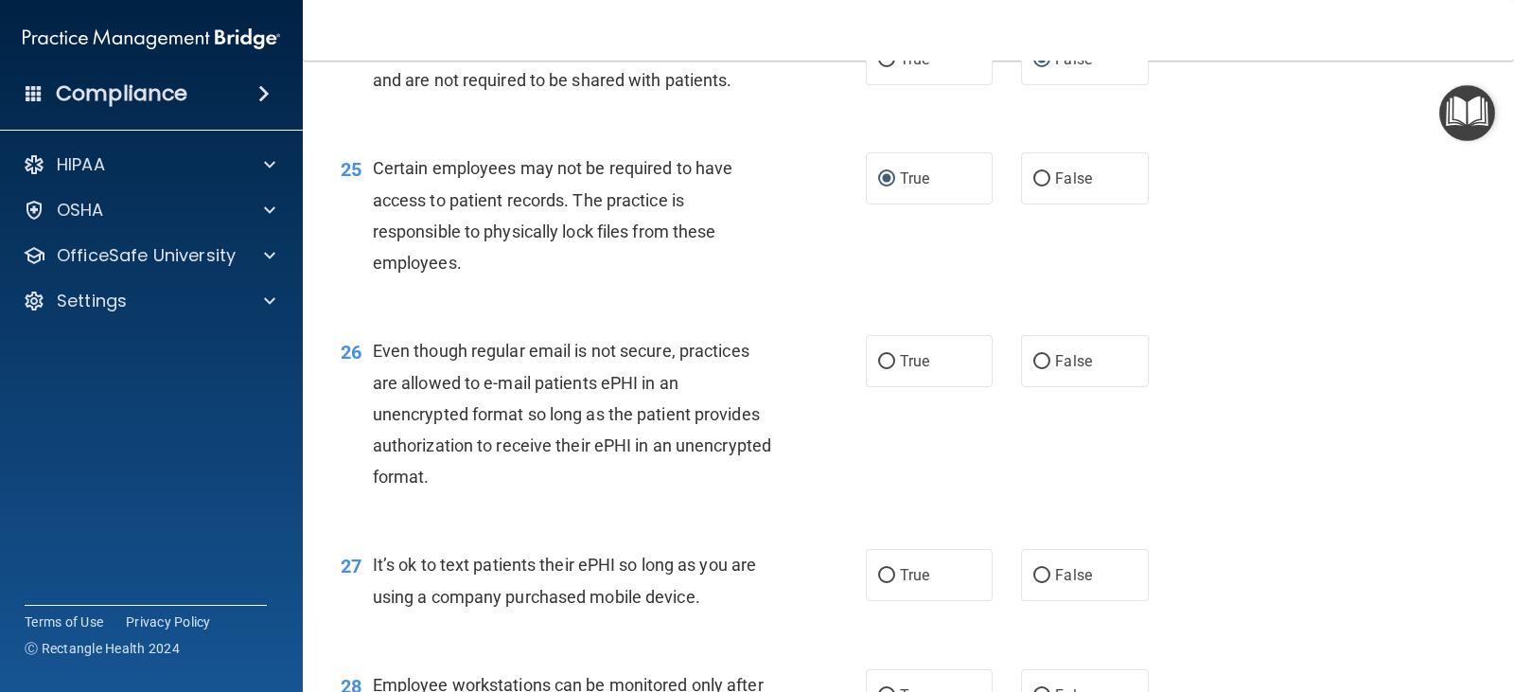
scroll to position [4163, 0]
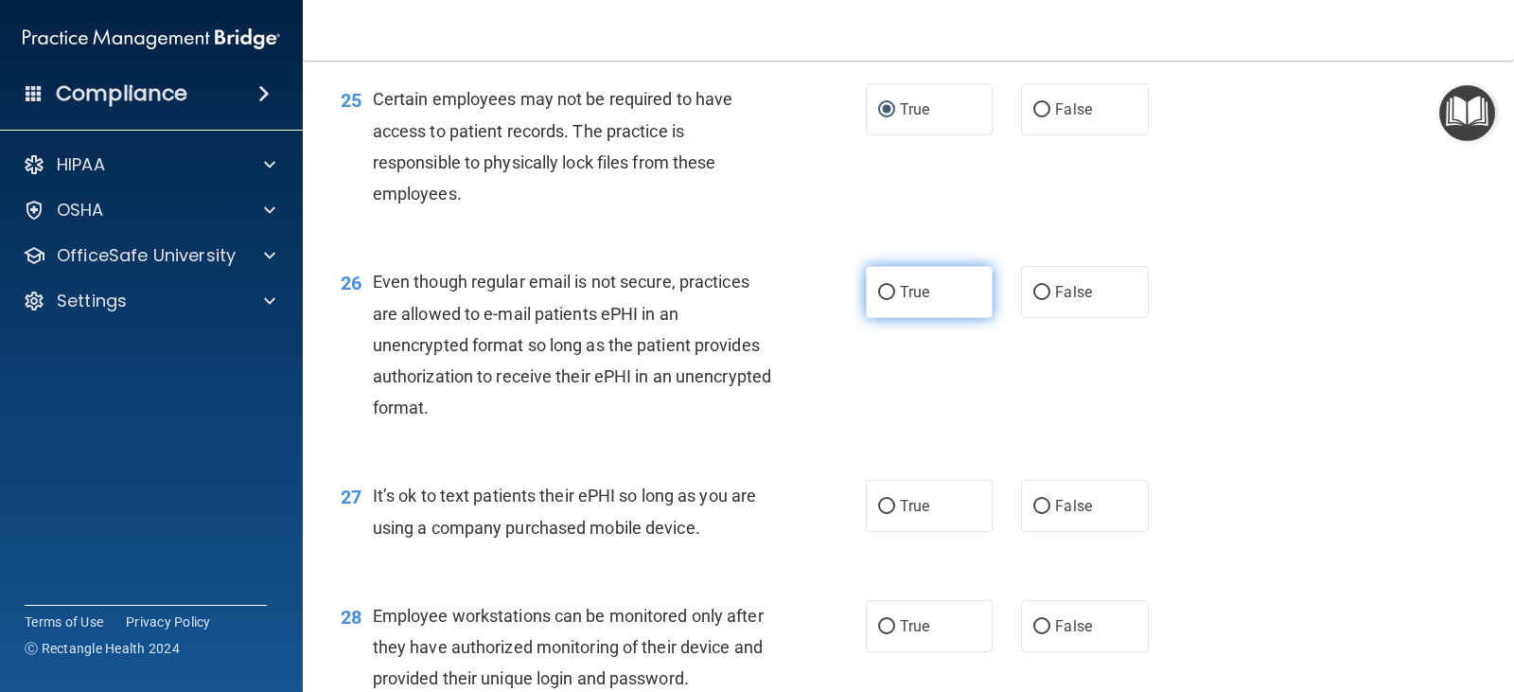
click at [883, 300] on input "True" at bounding box center [886, 293] width 17 height 14
radio input "true"
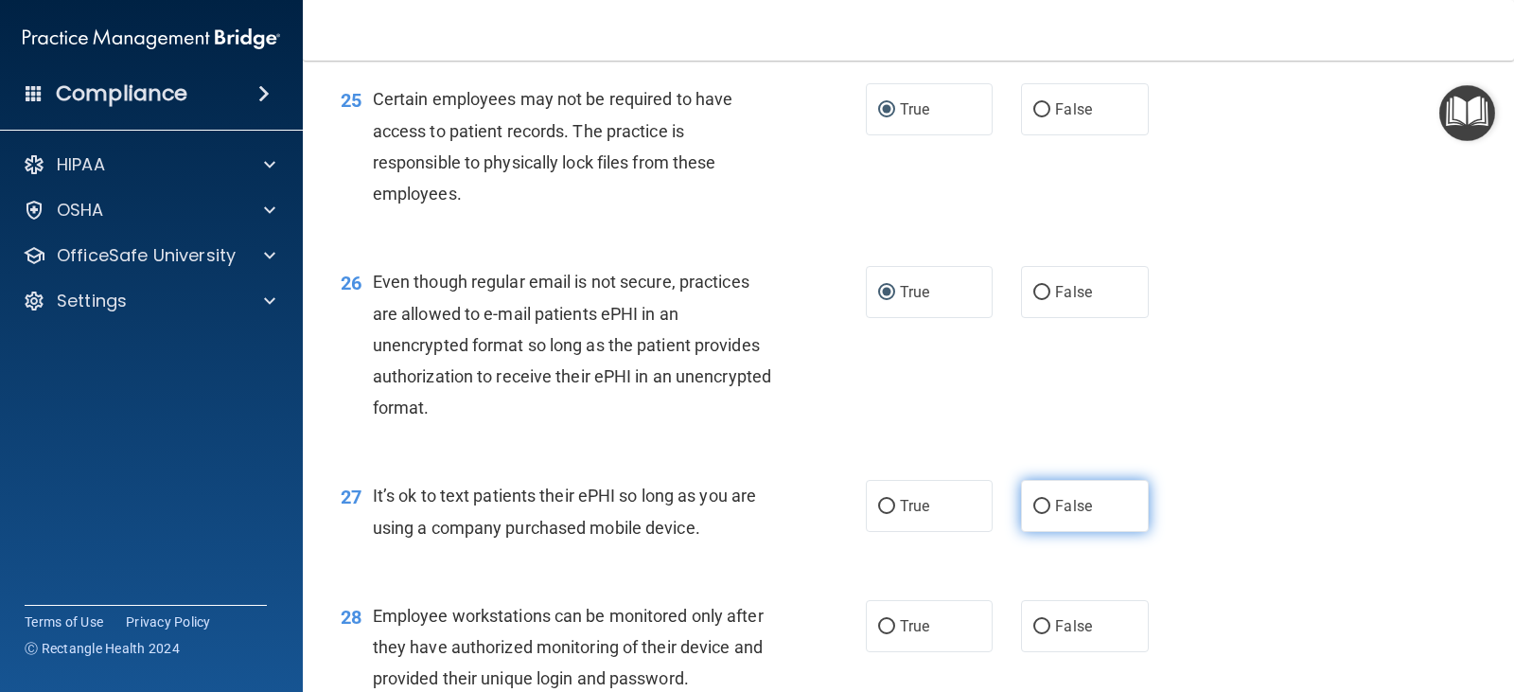
click at [1033, 514] on input "False" at bounding box center [1041, 507] width 17 height 14
radio input "true"
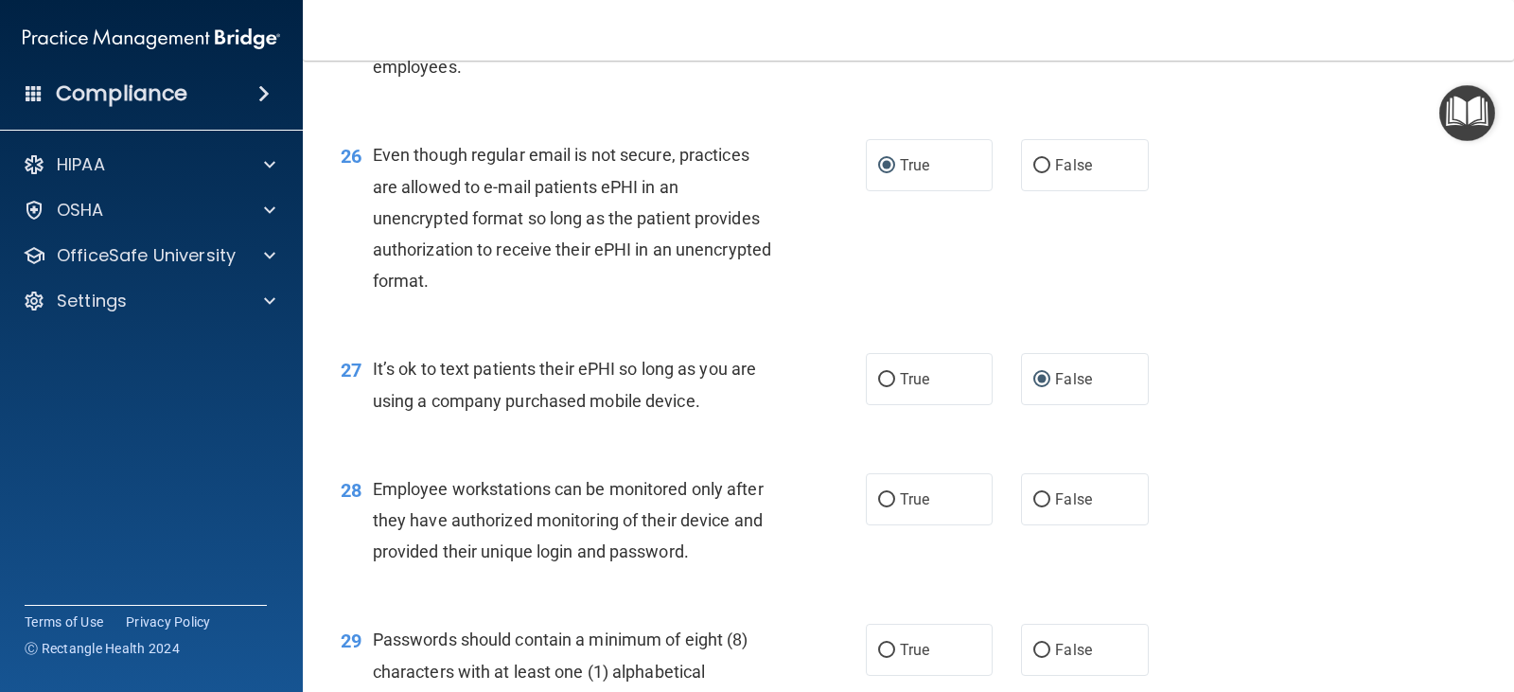
scroll to position [4352, 0]
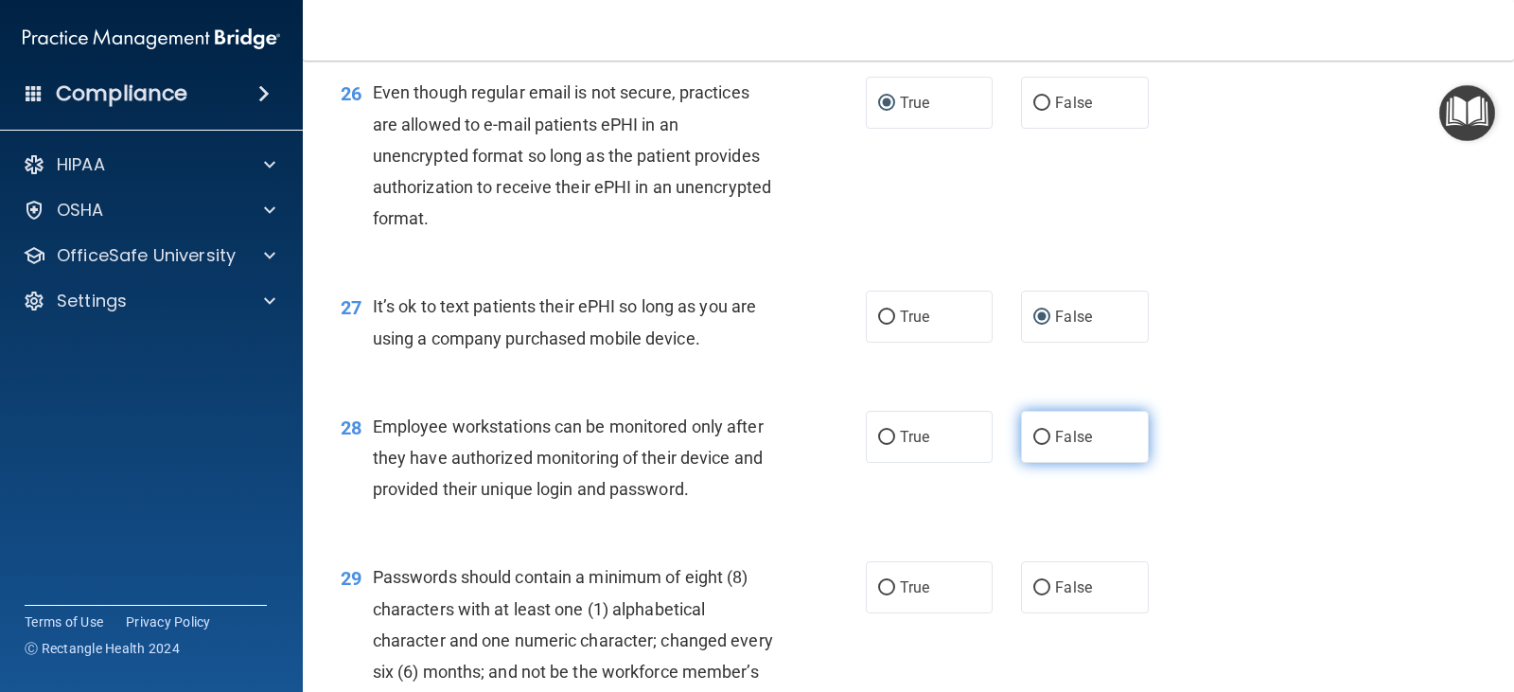
click at [1033, 445] on input "False" at bounding box center [1041, 437] width 17 height 14
radio input "true"
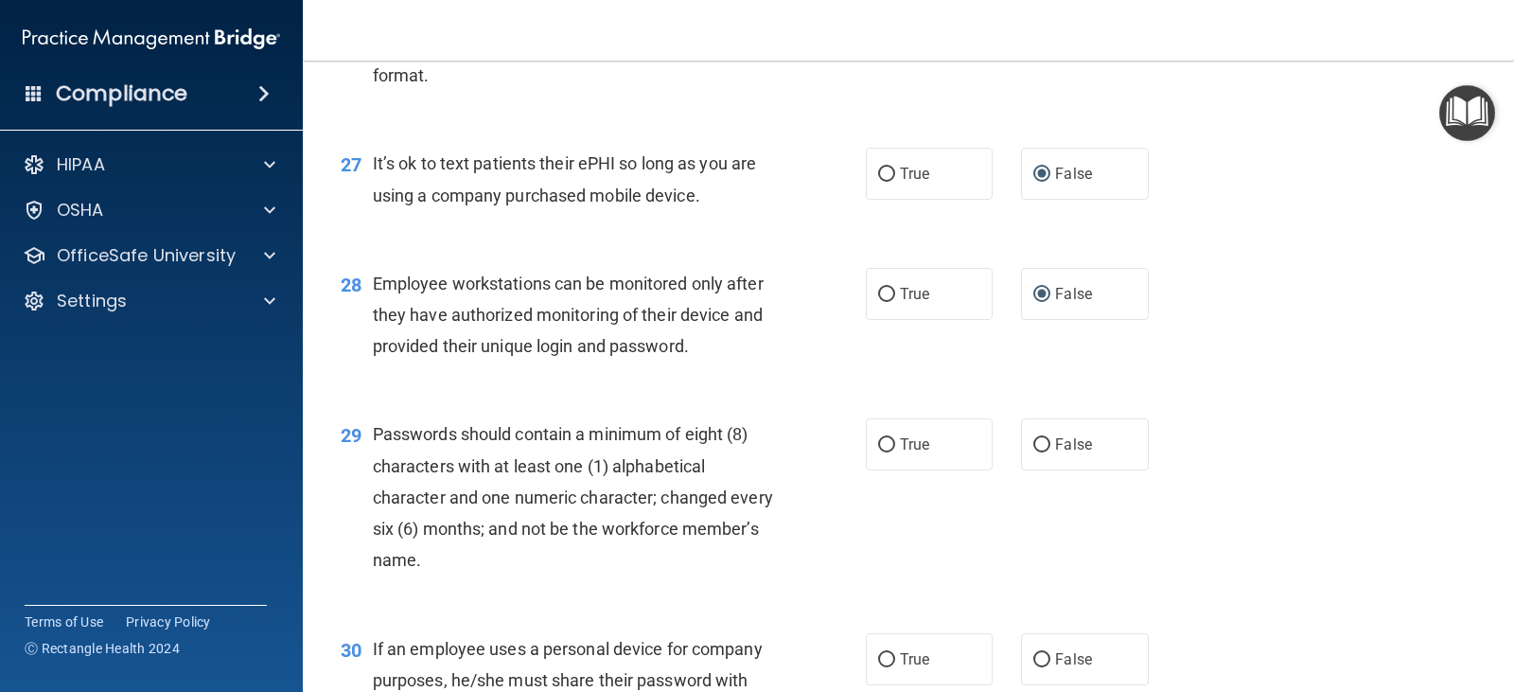
scroll to position [4541, 0]
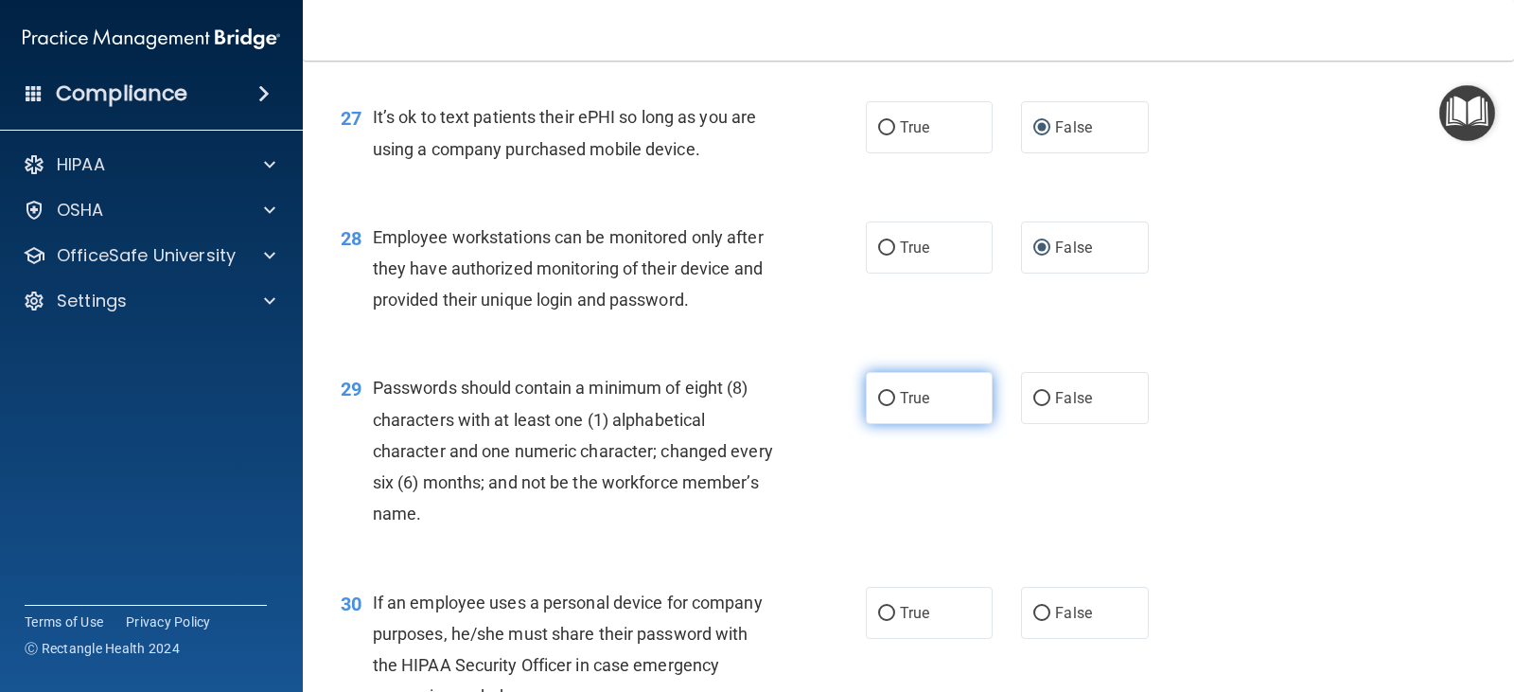
click at [879, 406] on input "True" at bounding box center [886, 399] width 17 height 14
radio input "true"
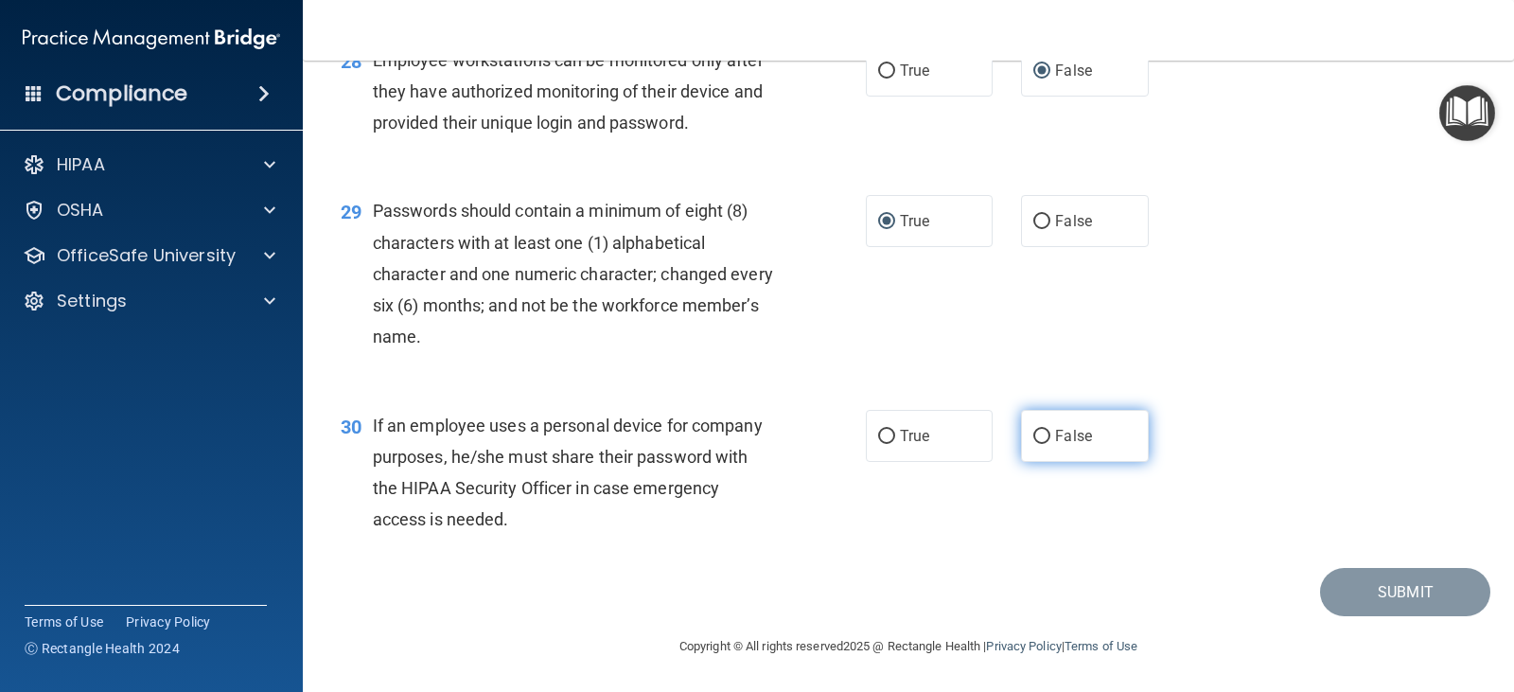
click at [1033, 444] on input "False" at bounding box center [1041, 437] width 17 height 14
radio input "true"
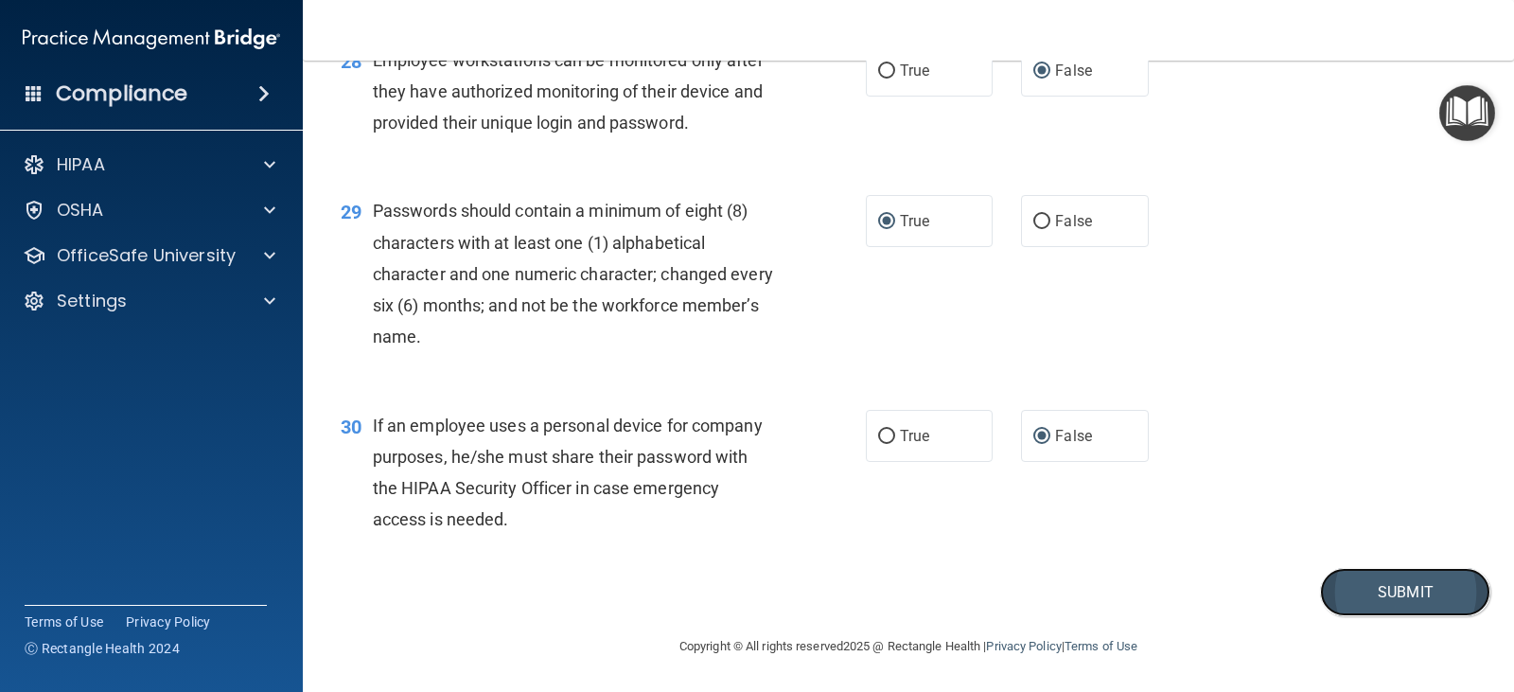
click at [1370, 614] on button "Submit" at bounding box center [1405, 592] width 170 height 48
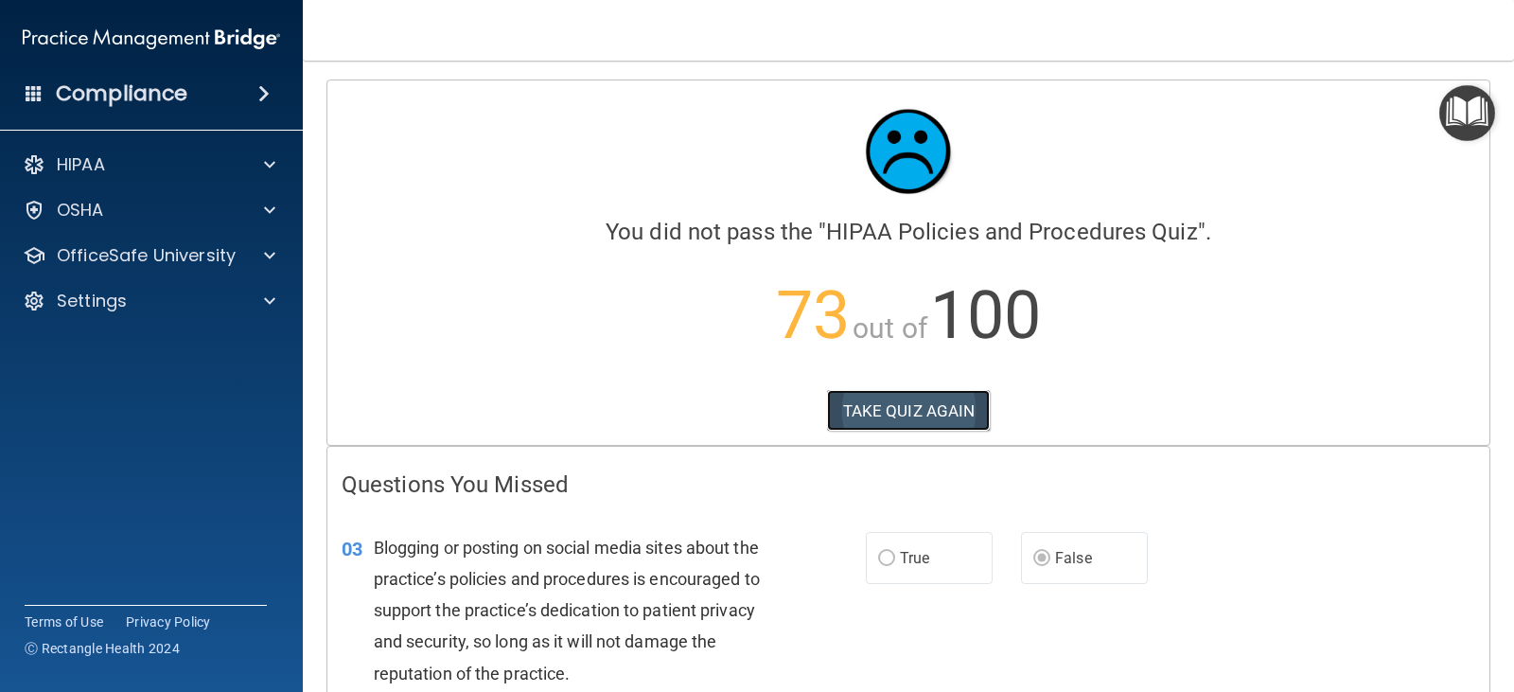
click at [915, 412] on button "TAKE QUIZ AGAIN" at bounding box center [909, 411] width 164 height 42
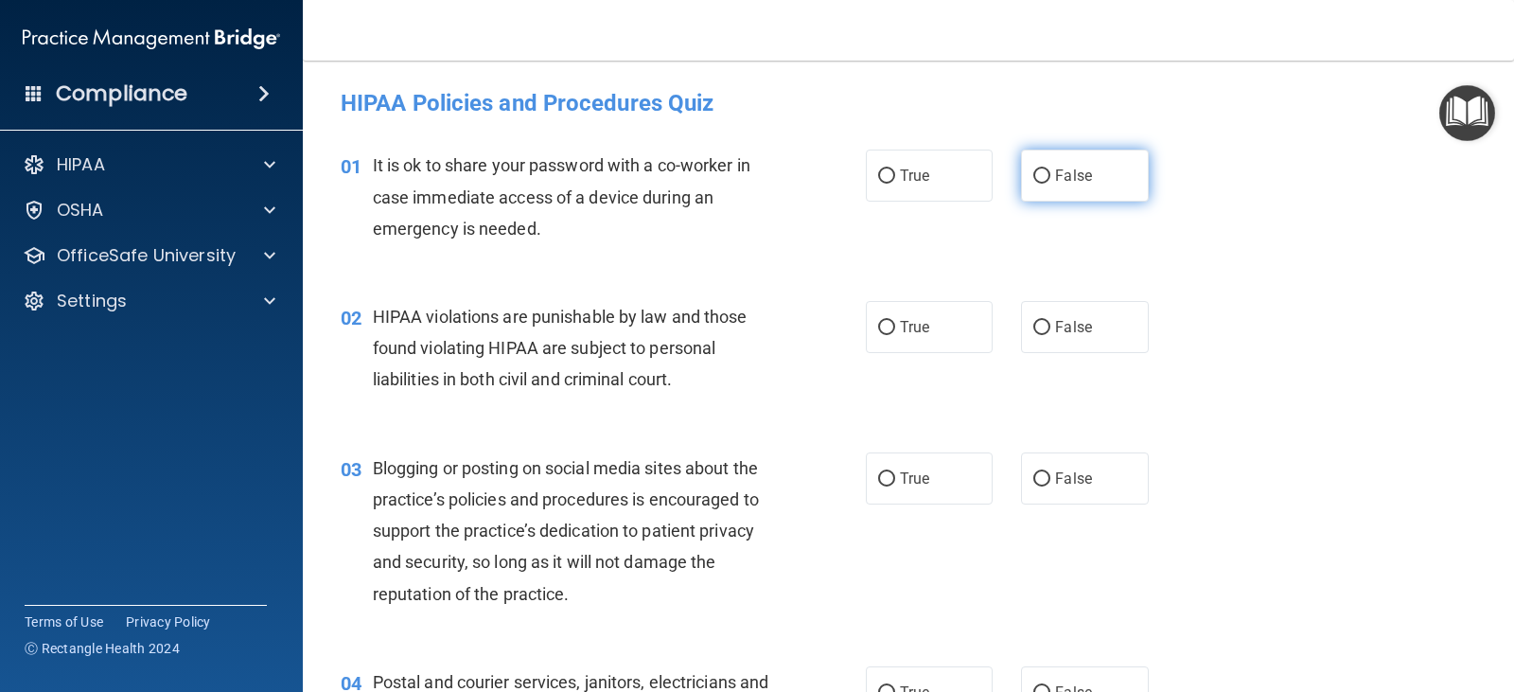
click at [1033, 171] on input "False" at bounding box center [1041, 176] width 17 height 14
radio input "true"
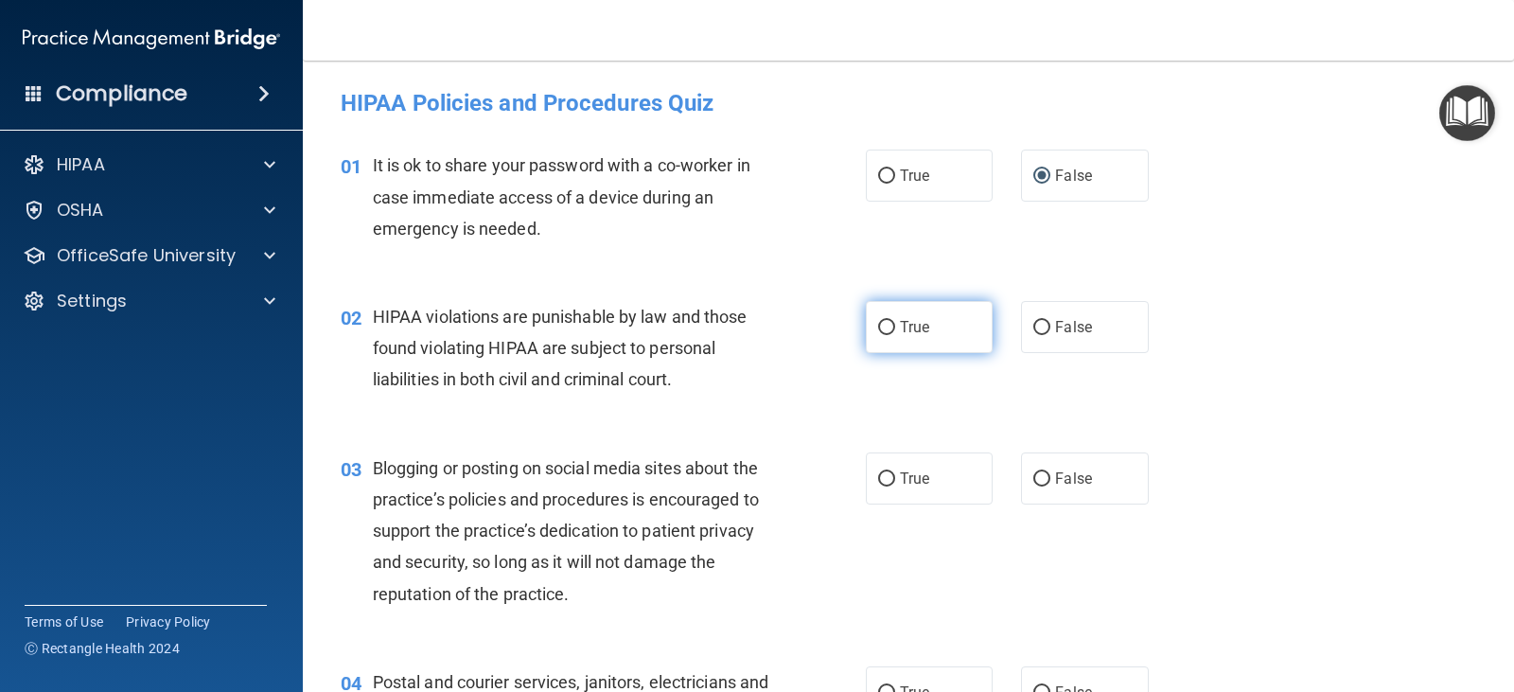
click at [883, 323] on input "True" at bounding box center [886, 328] width 17 height 14
radio input "true"
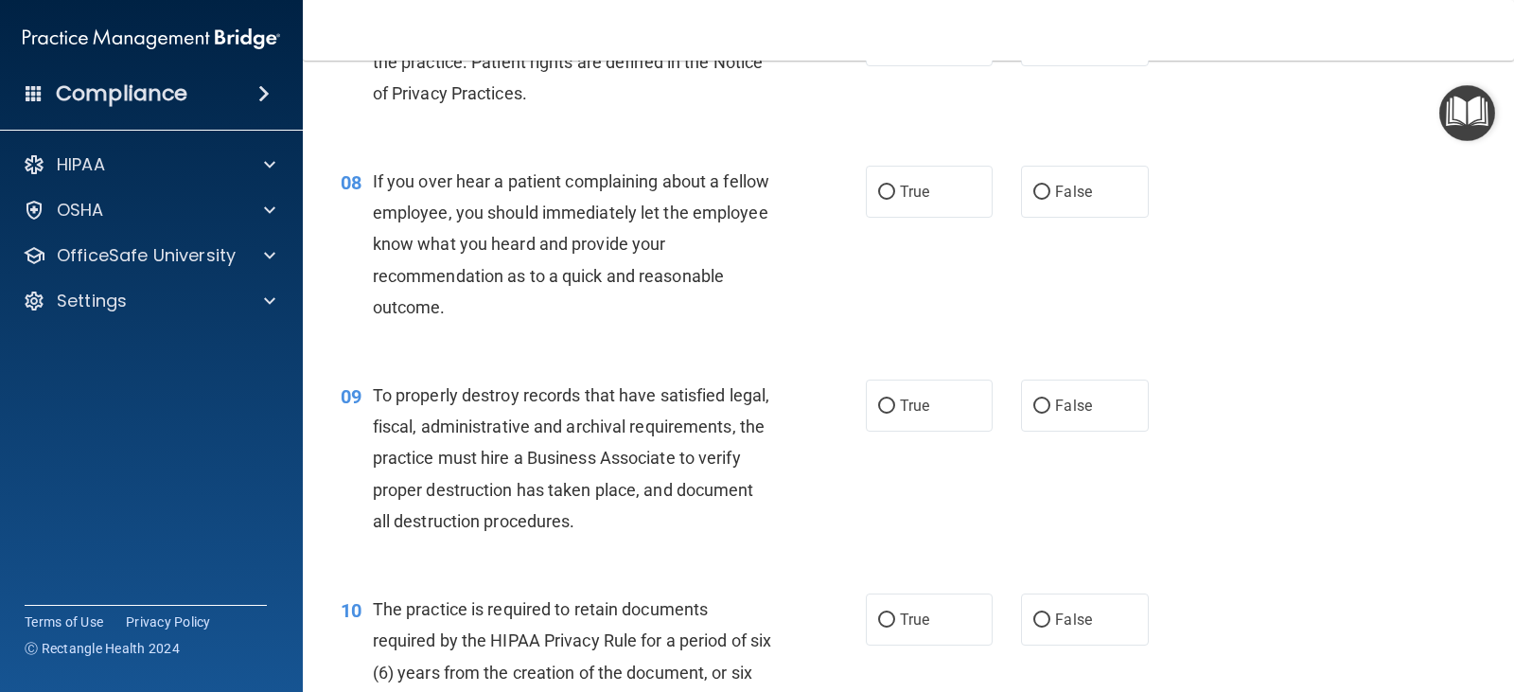
scroll to position [1514, 0]
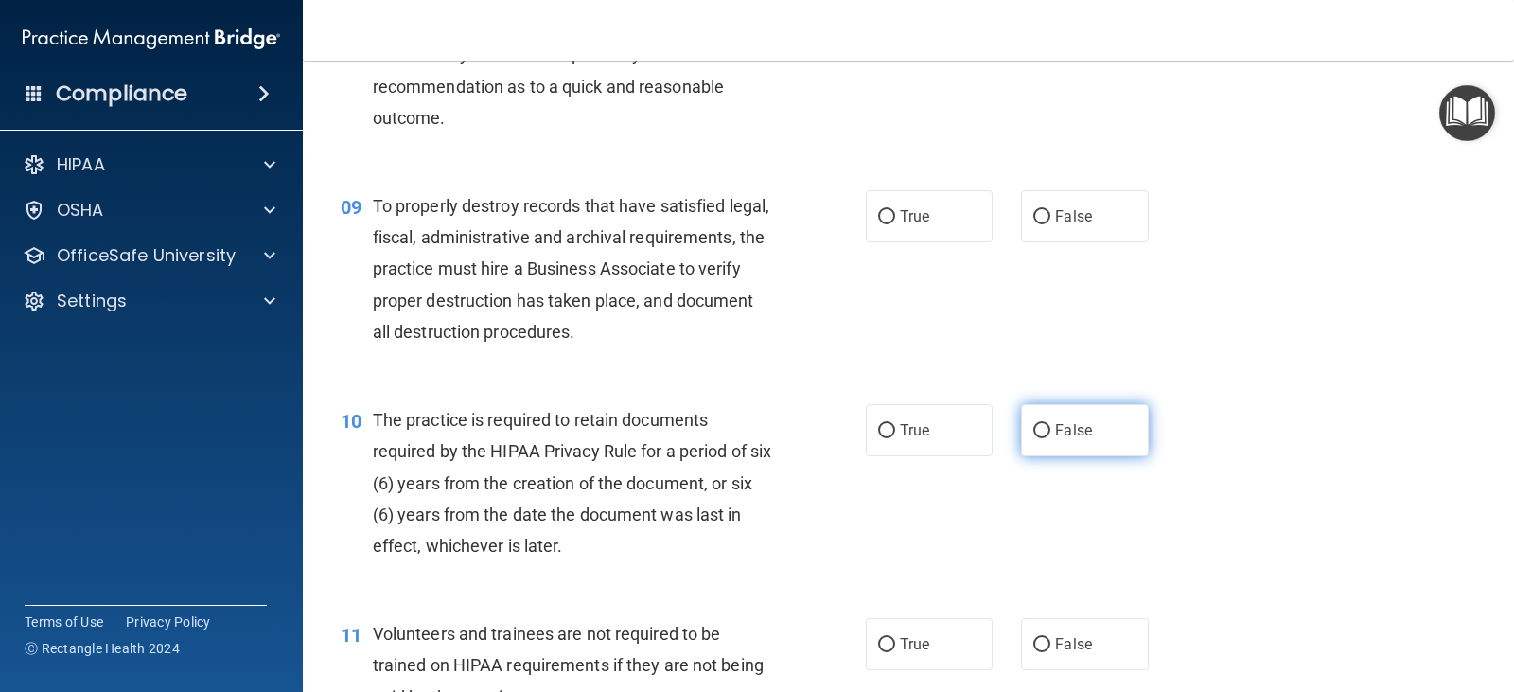
click at [1033, 428] on input "False" at bounding box center [1041, 431] width 17 height 14
radio input "true"
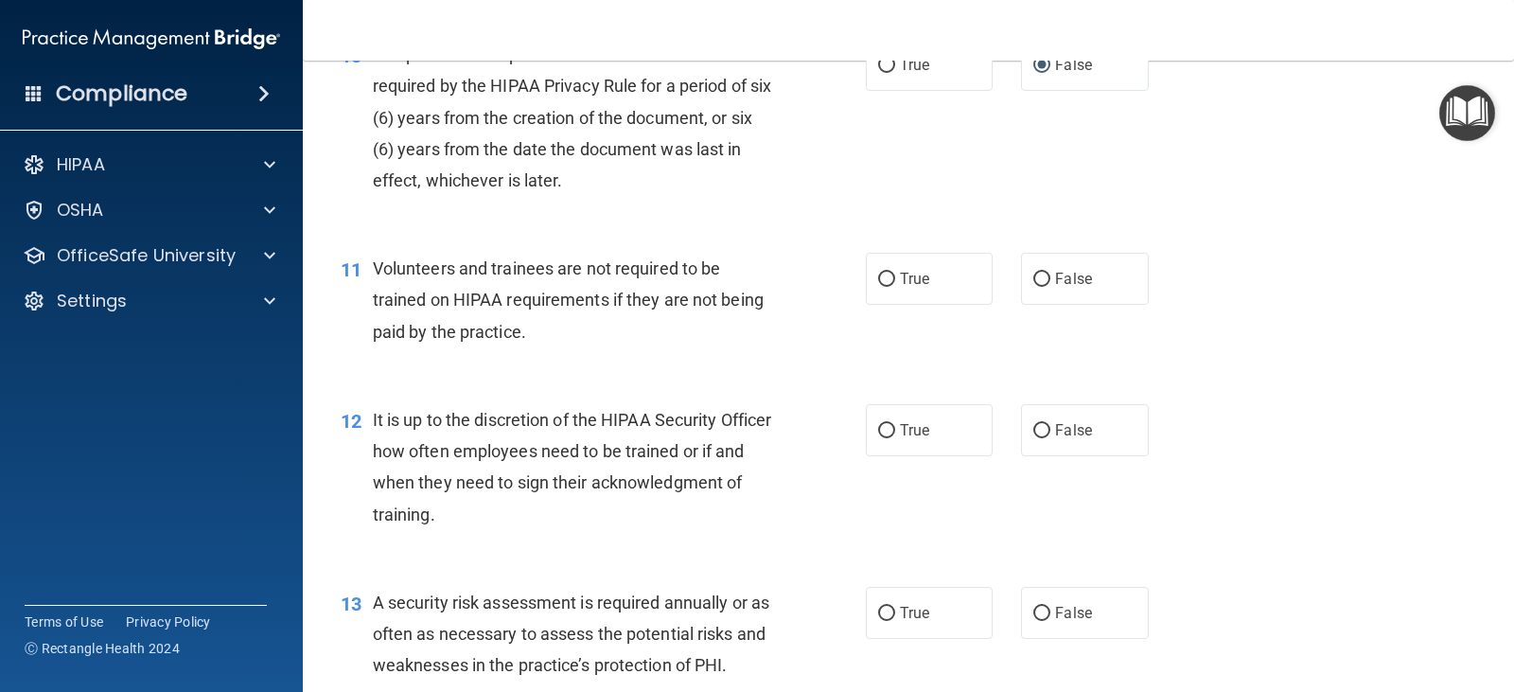
scroll to position [1892, 0]
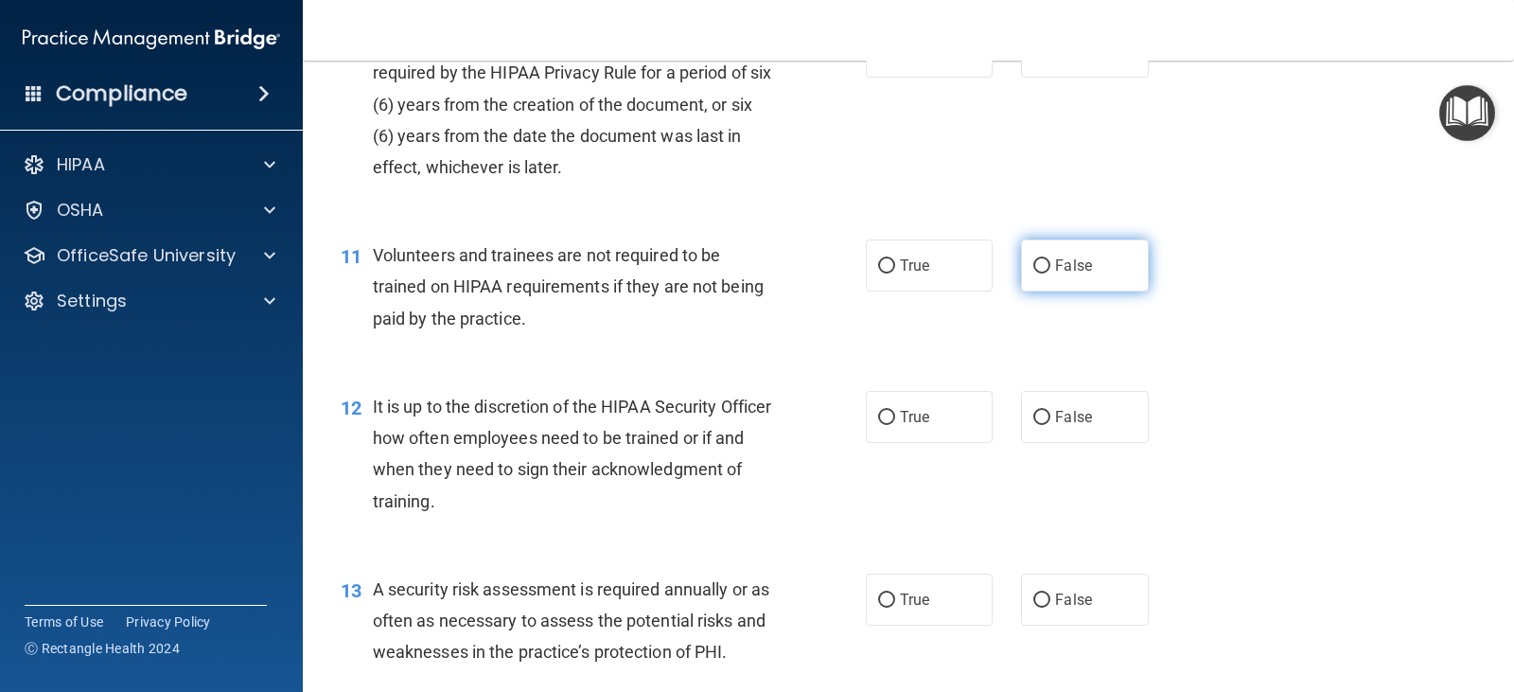
click at [1036, 267] on input "False" at bounding box center [1041, 266] width 17 height 14
radio input "true"
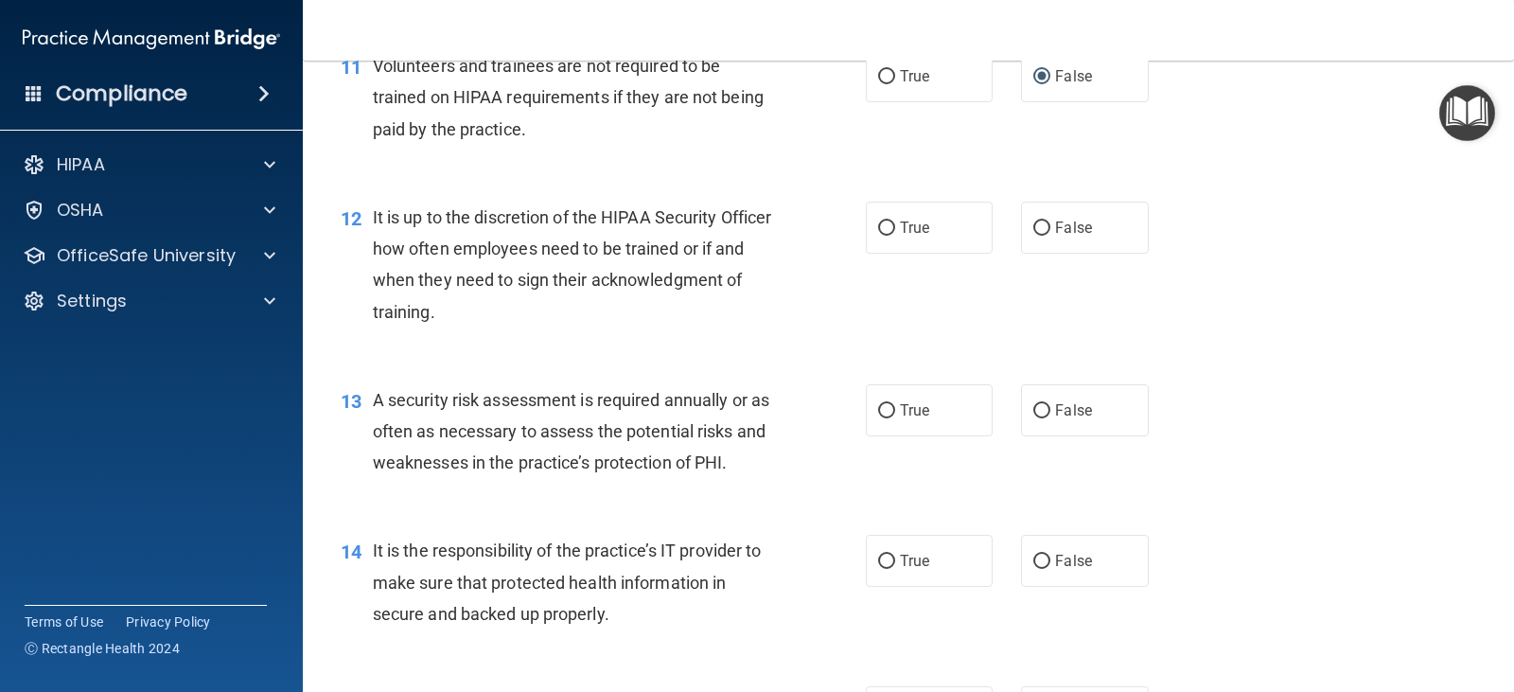
scroll to position [2271, 0]
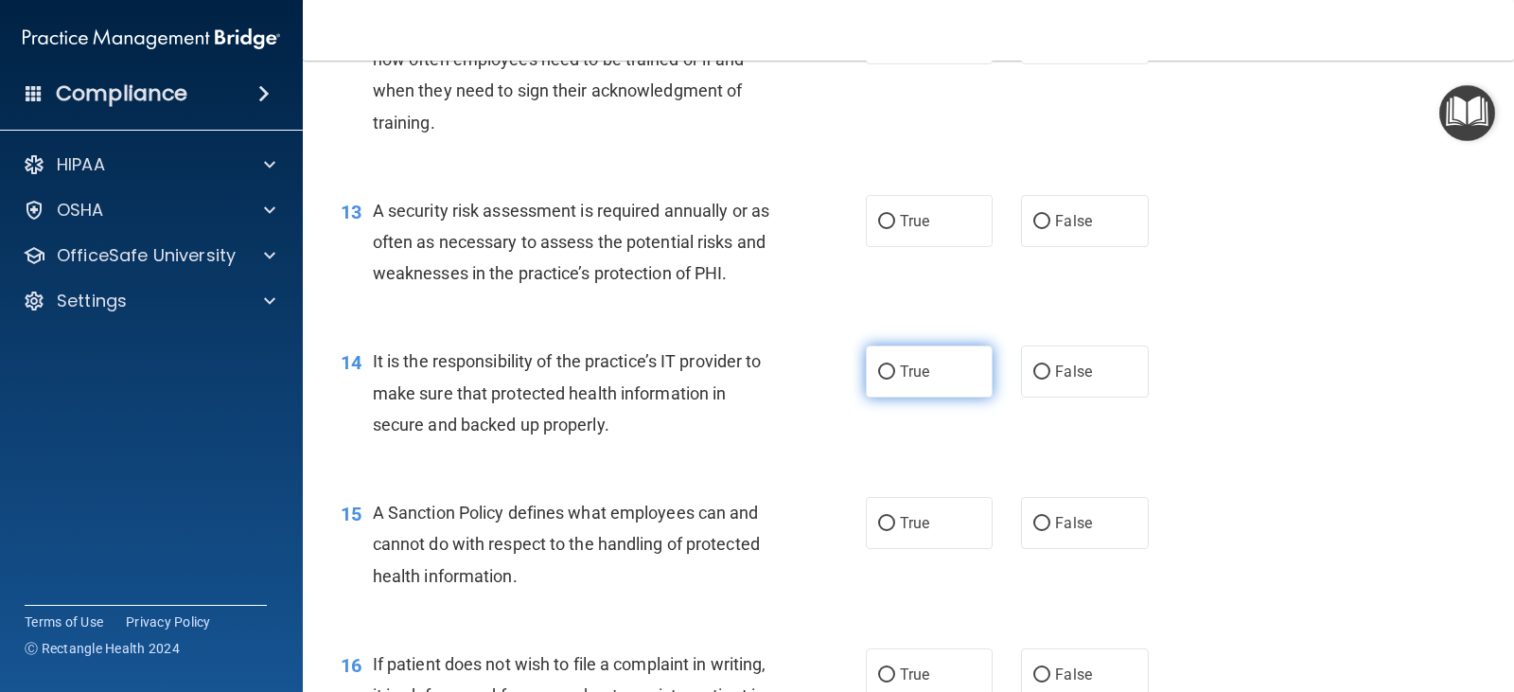
click at [883, 369] on input "True" at bounding box center [886, 372] width 17 height 14
radio input "true"
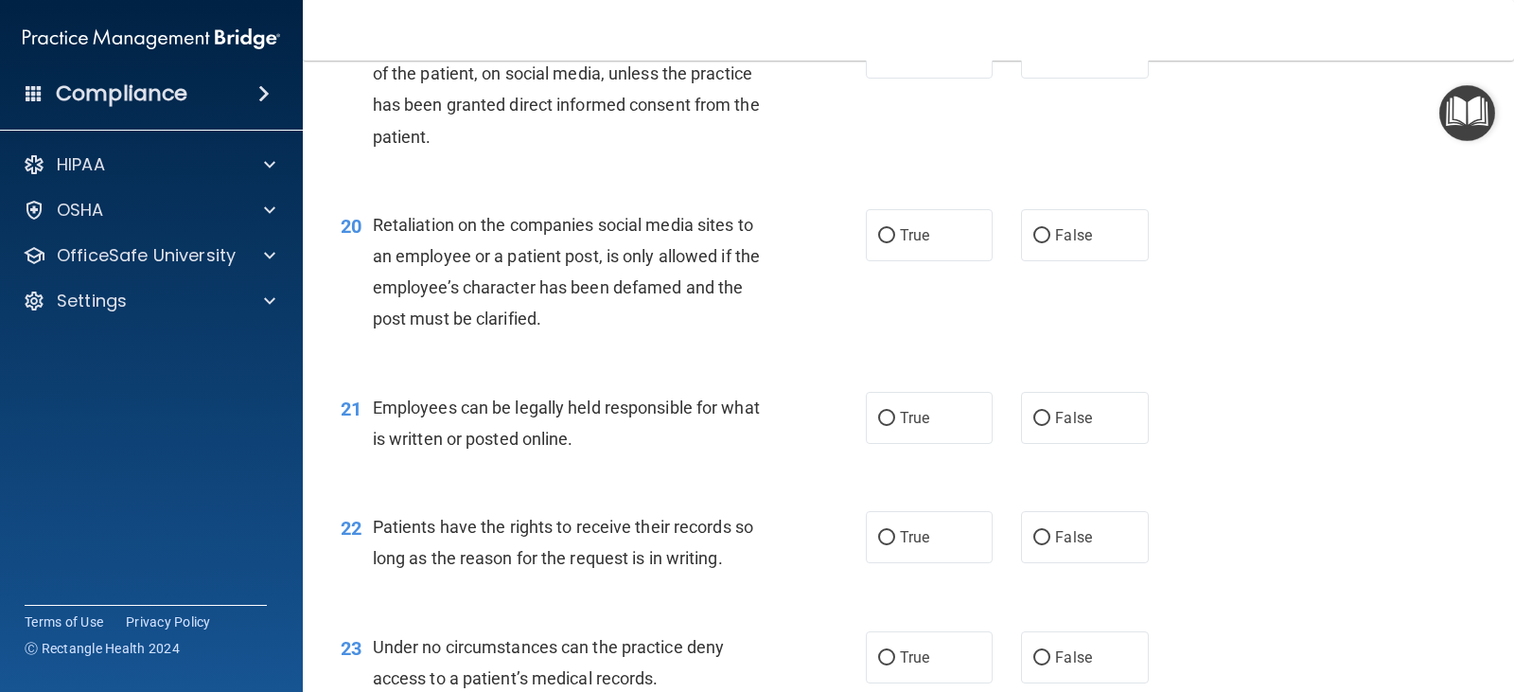
scroll to position [3406, 0]
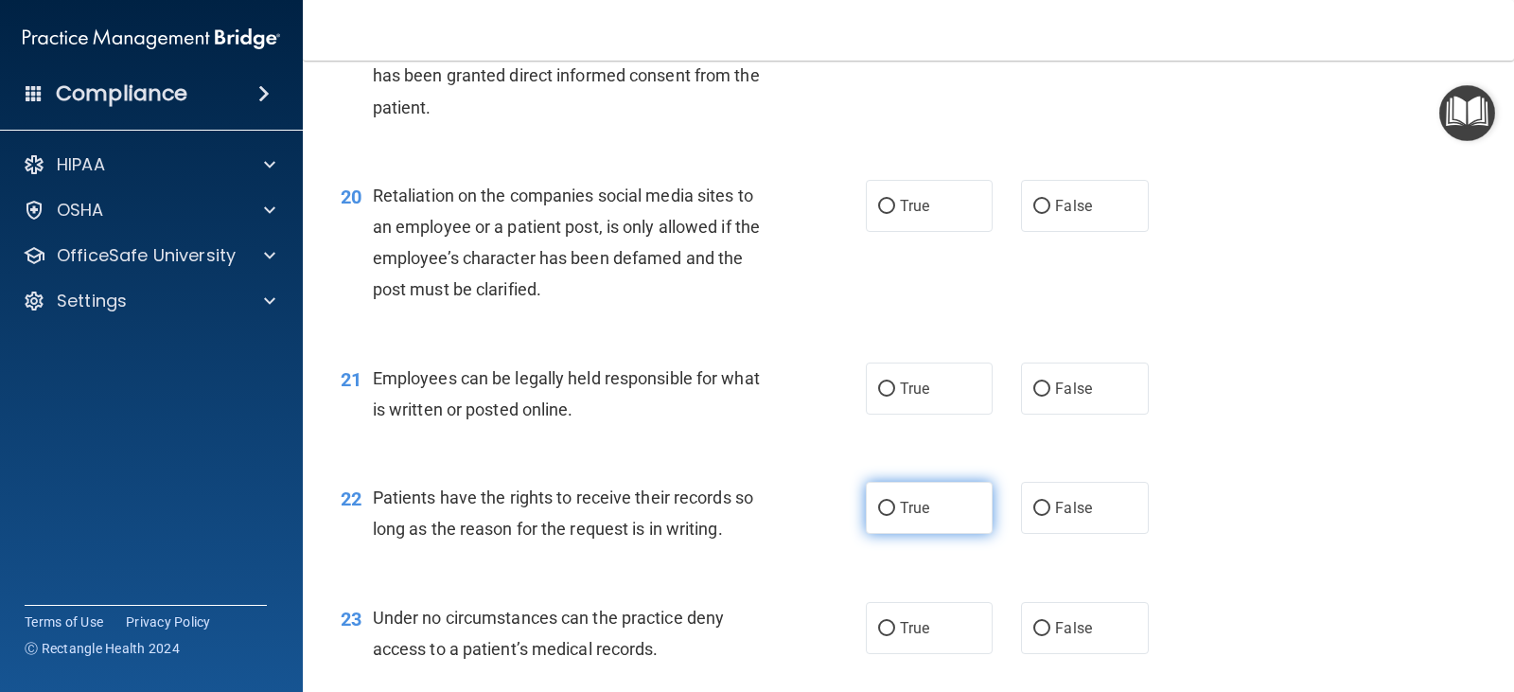
click at [878, 509] on input "True" at bounding box center [886, 508] width 17 height 14
radio input "true"
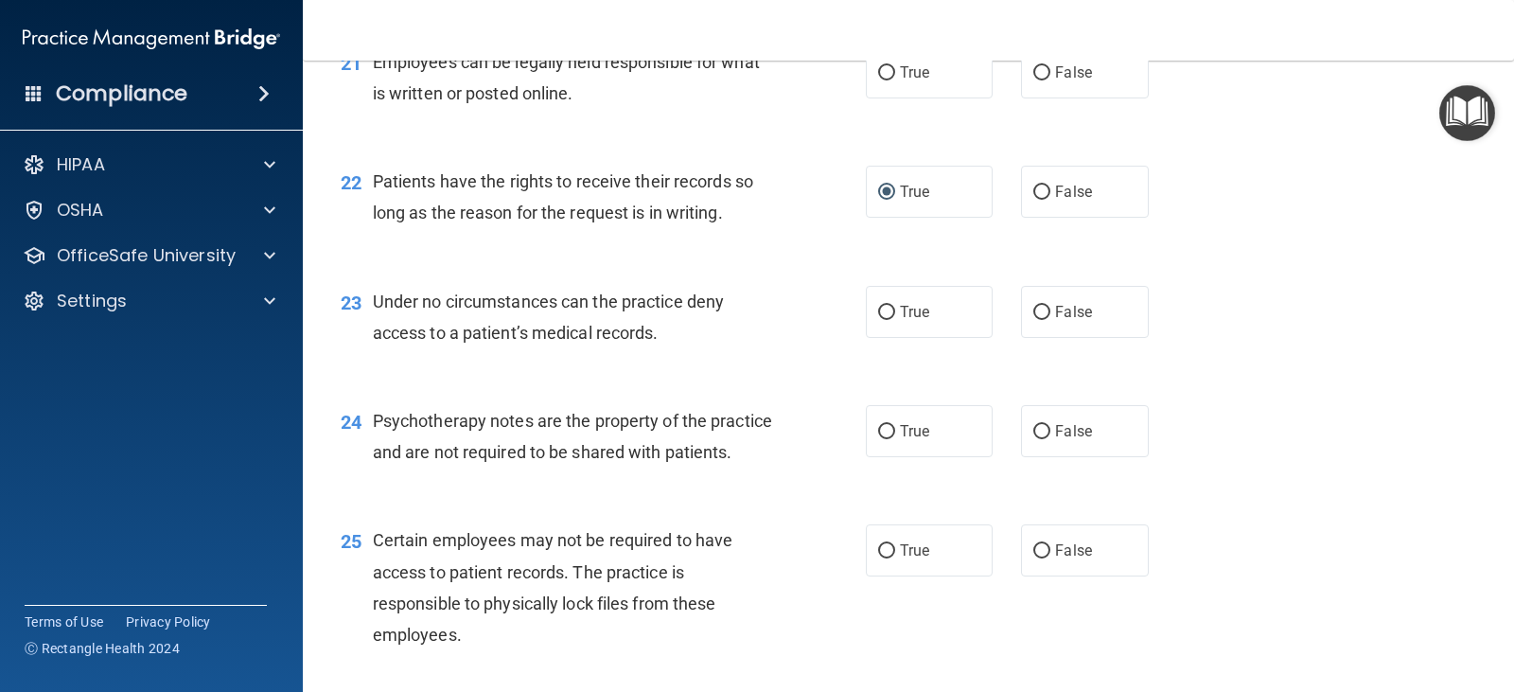
scroll to position [3784, 0]
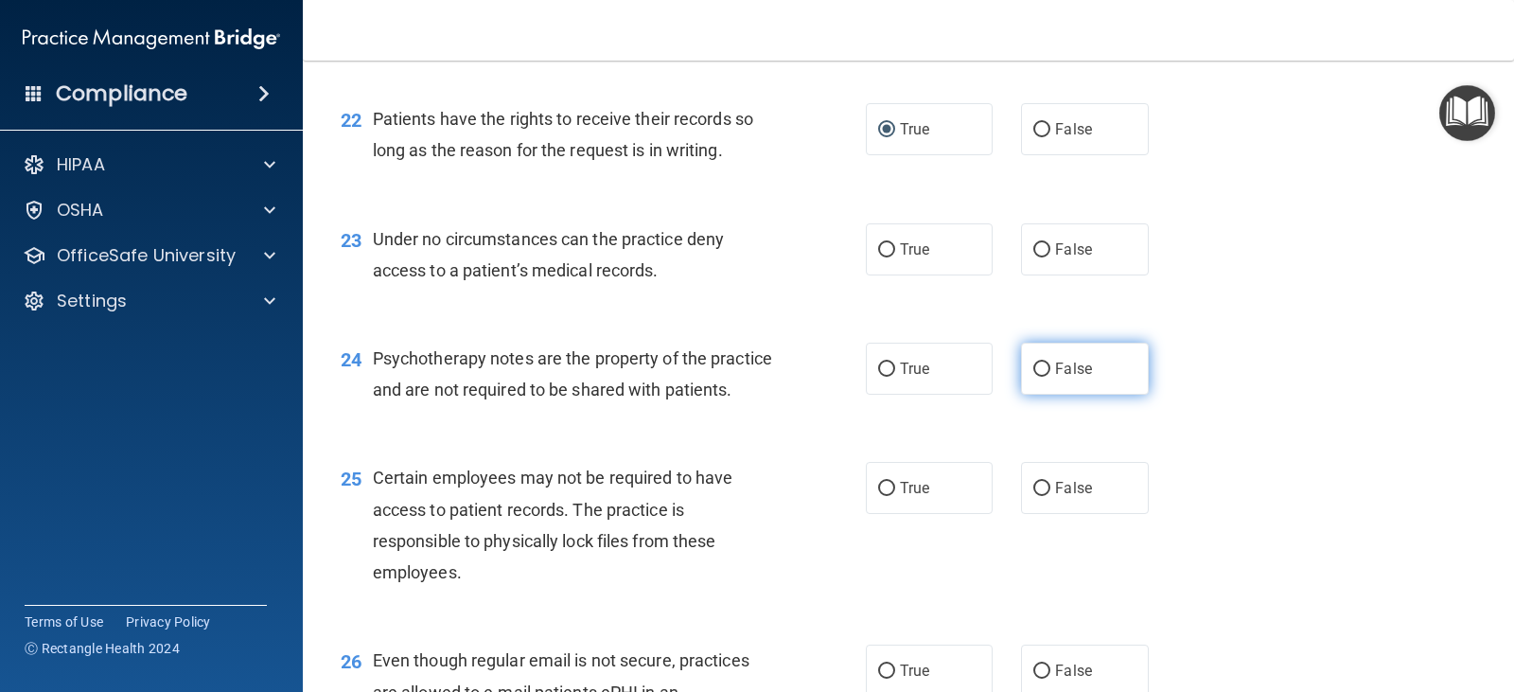
click at [1038, 367] on input "False" at bounding box center [1041, 369] width 17 height 14
radio input "true"
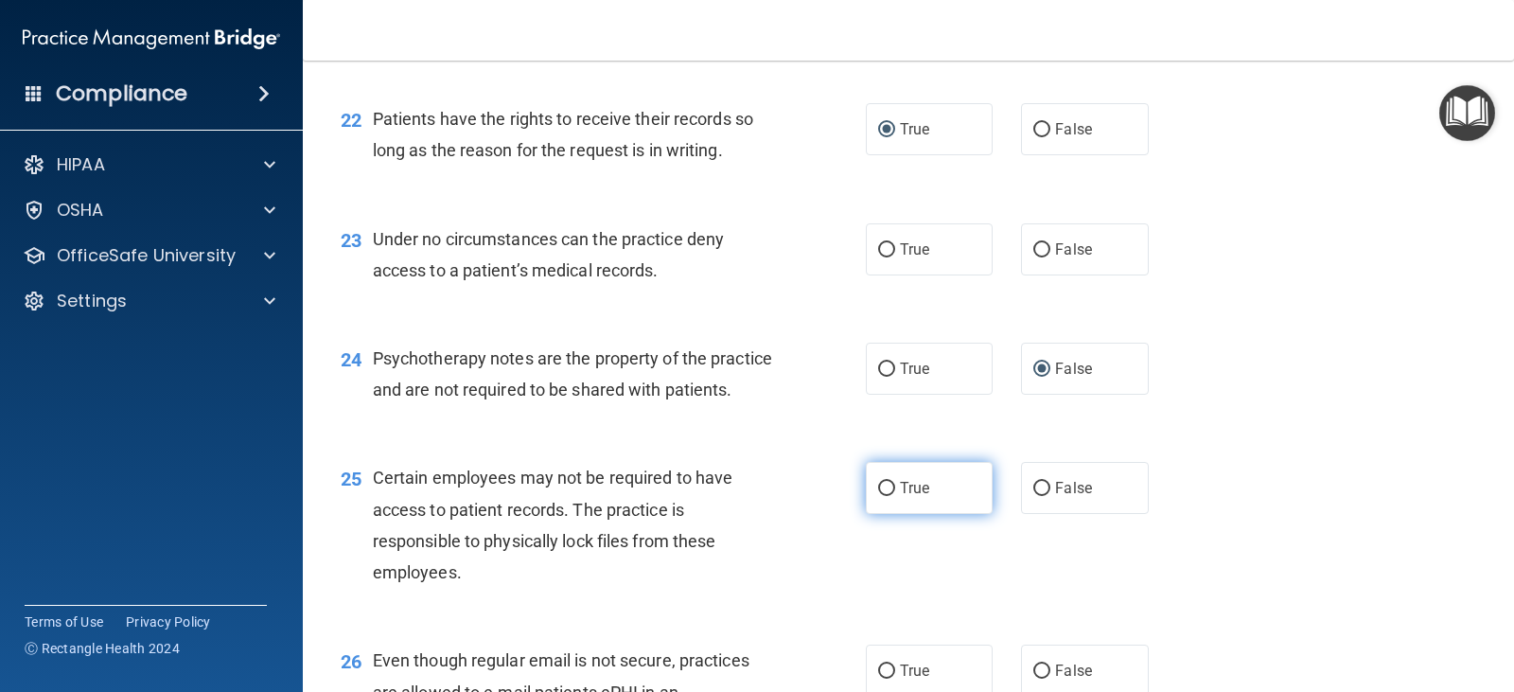
click at [878, 496] on input "True" at bounding box center [886, 489] width 17 height 14
radio input "true"
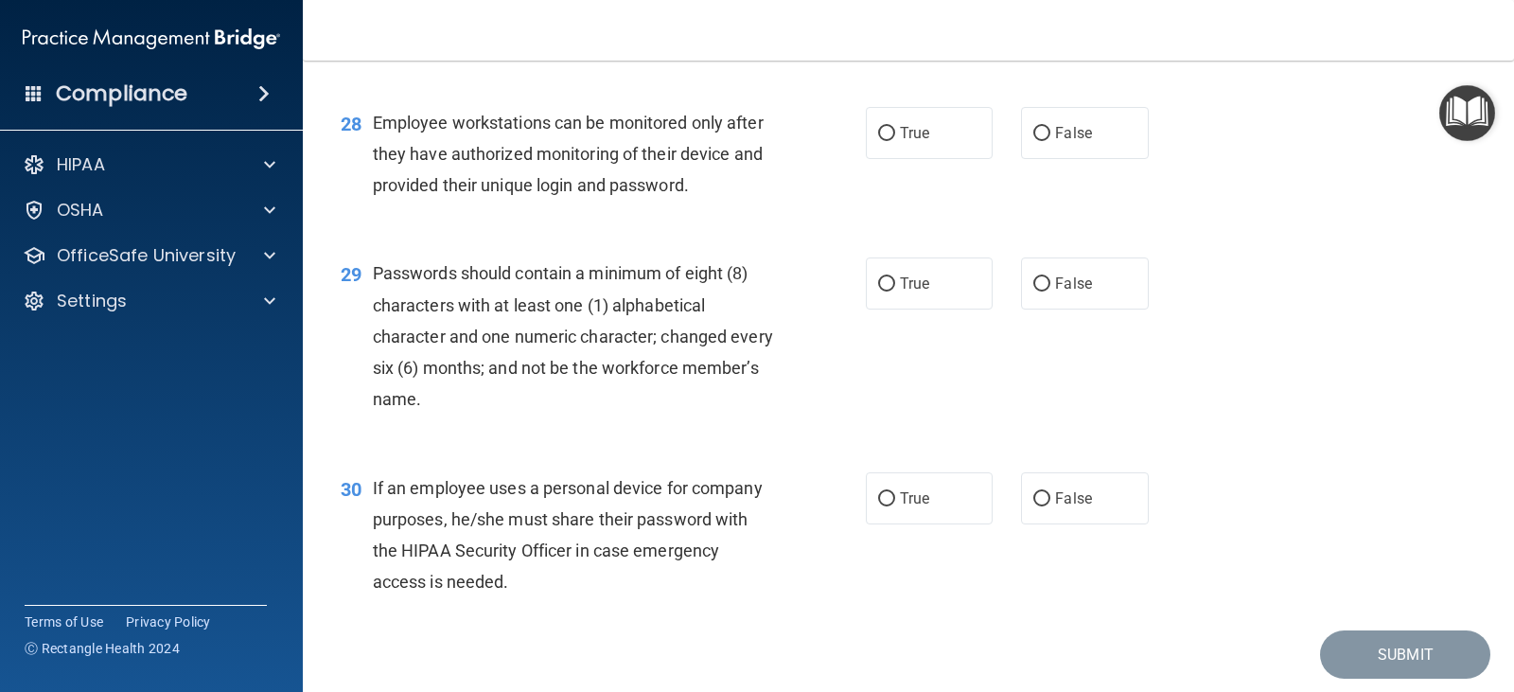
scroll to position [4730, 0]
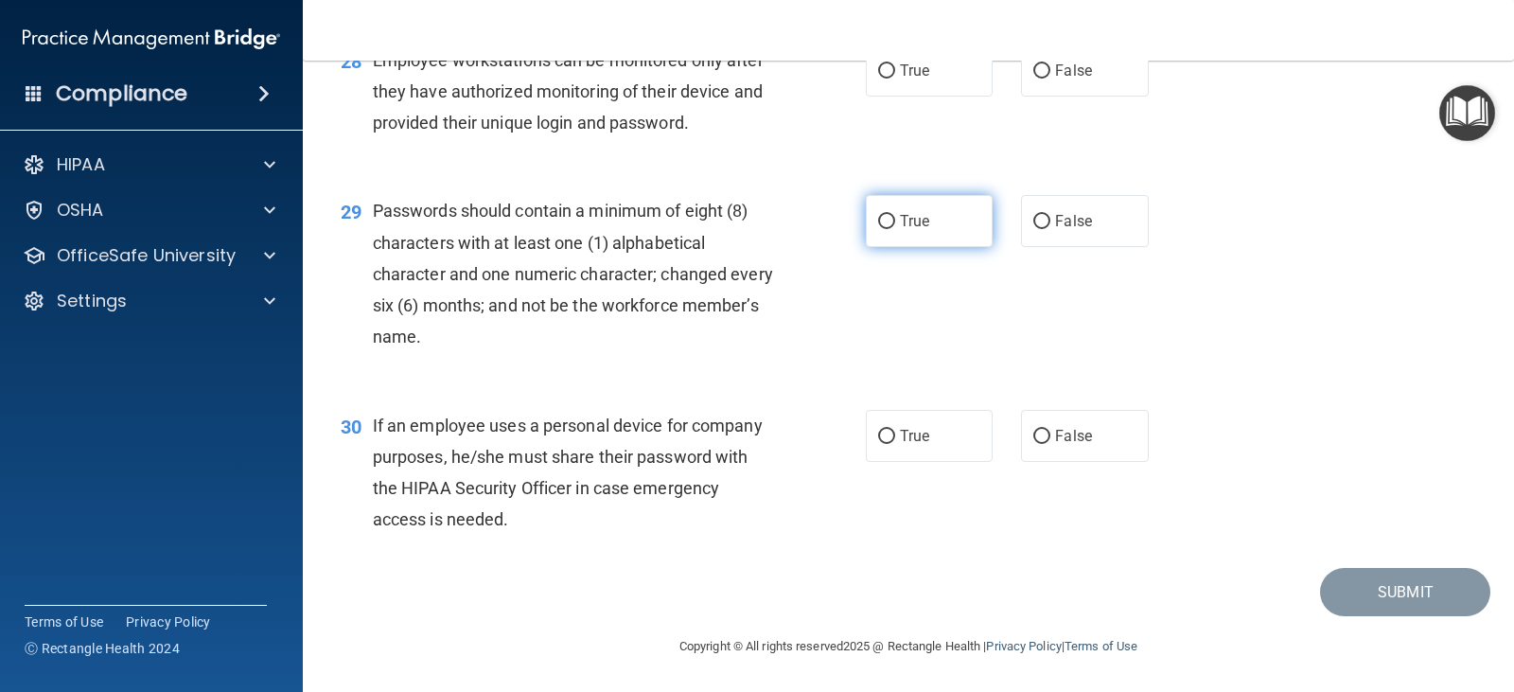
click at [882, 229] on input "True" at bounding box center [886, 222] width 17 height 14
radio input "true"
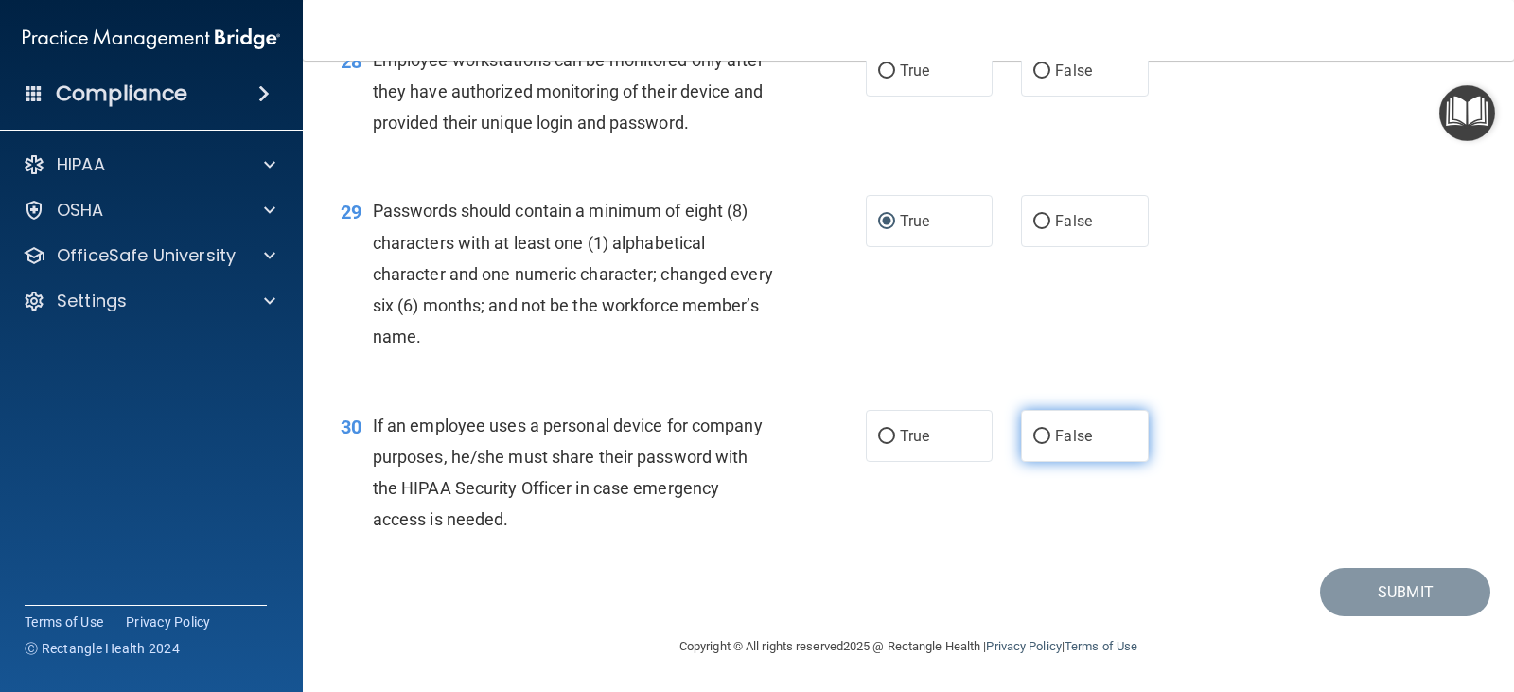
click at [1037, 434] on input "False" at bounding box center [1041, 437] width 17 height 14
radio input "true"
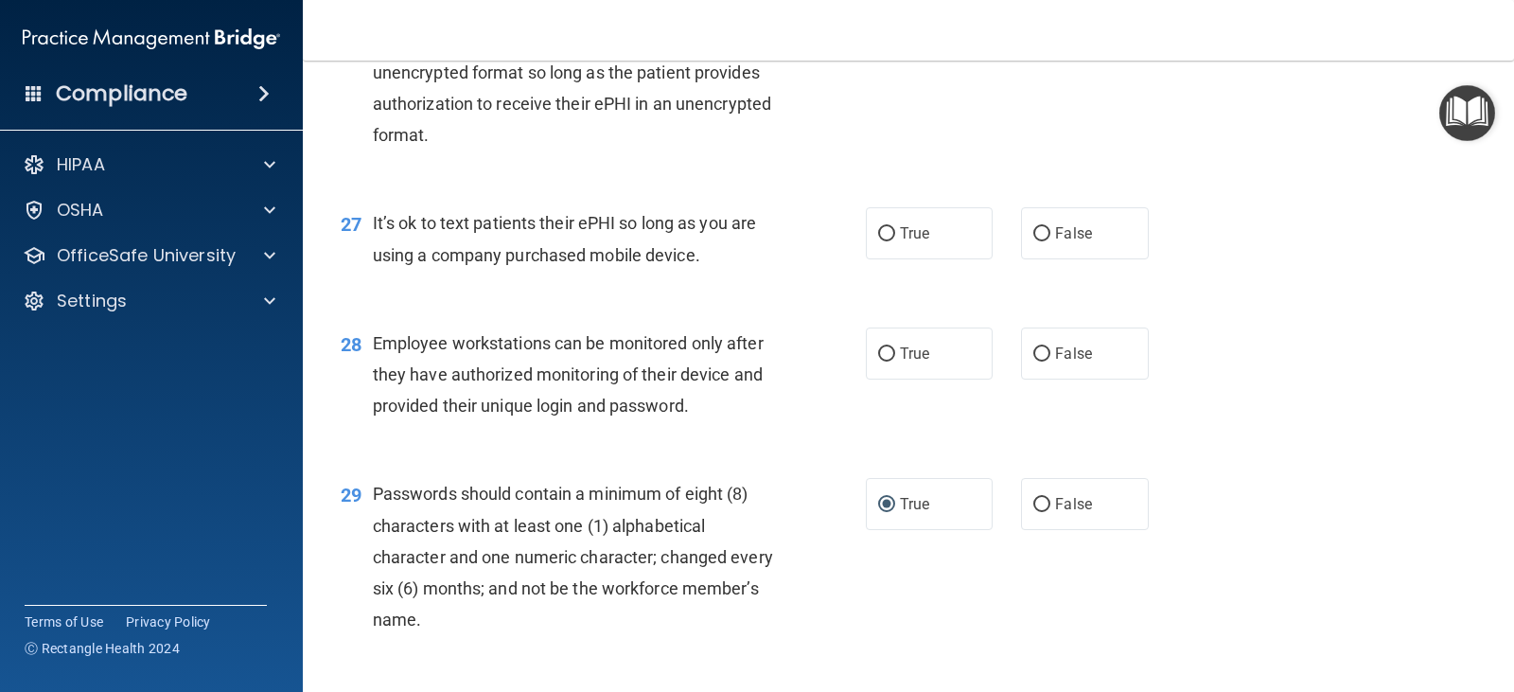
scroll to position [4371, 0]
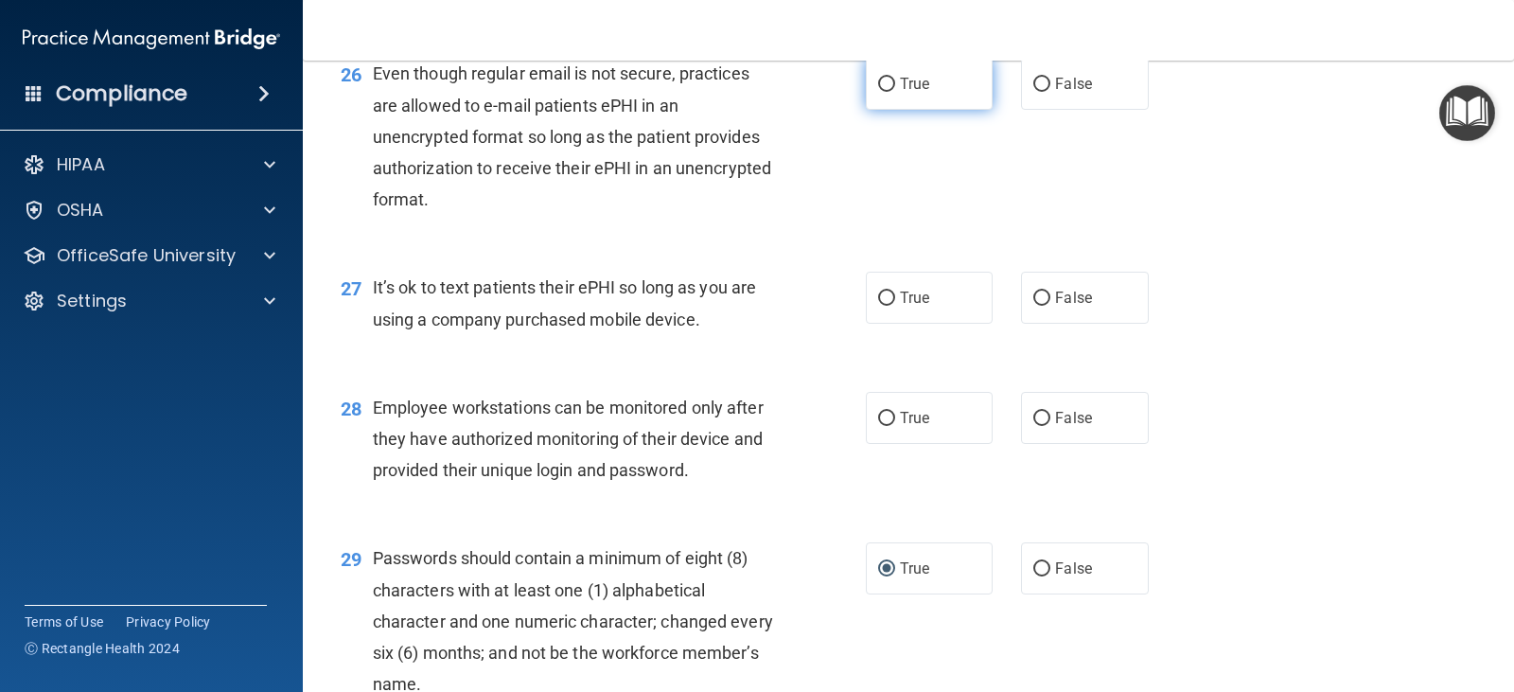
click at [878, 92] on input "True" at bounding box center [886, 85] width 17 height 14
radio input "true"
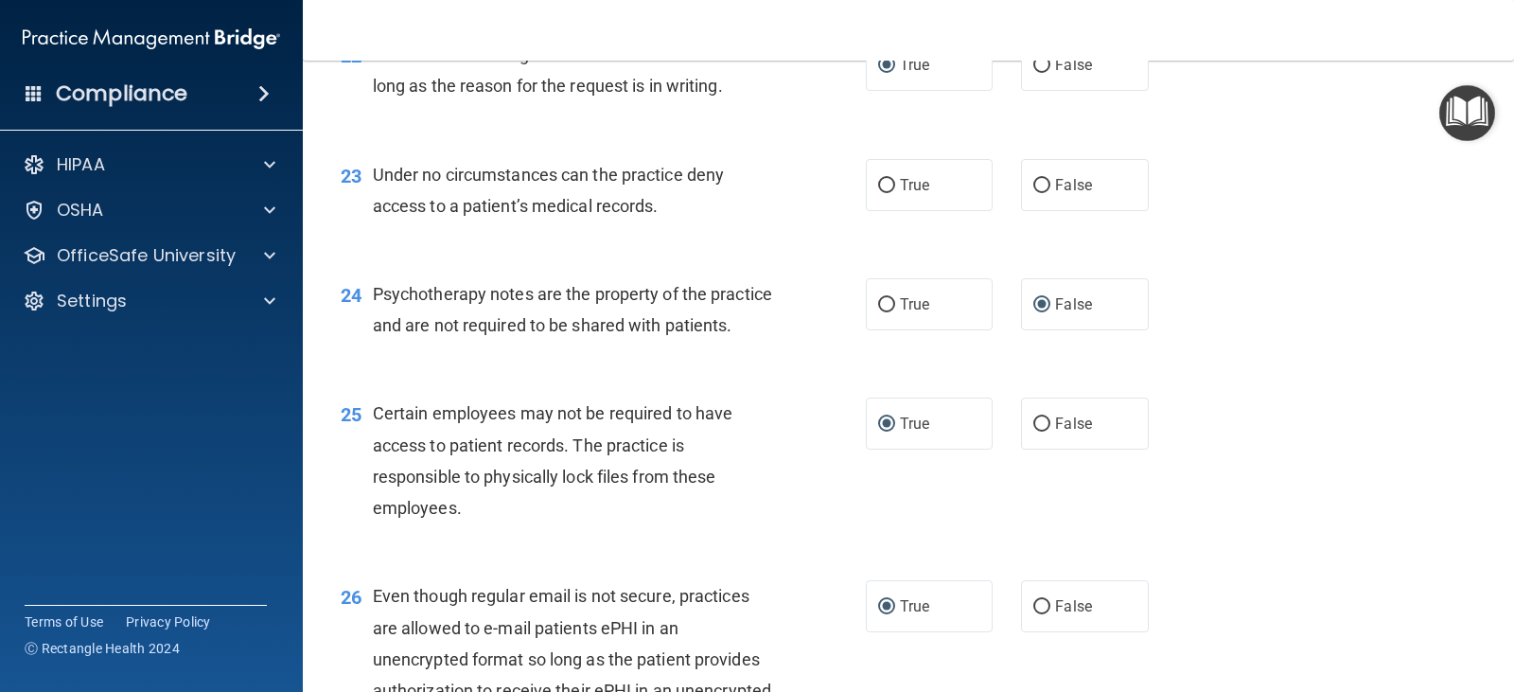
scroll to position [3803, 0]
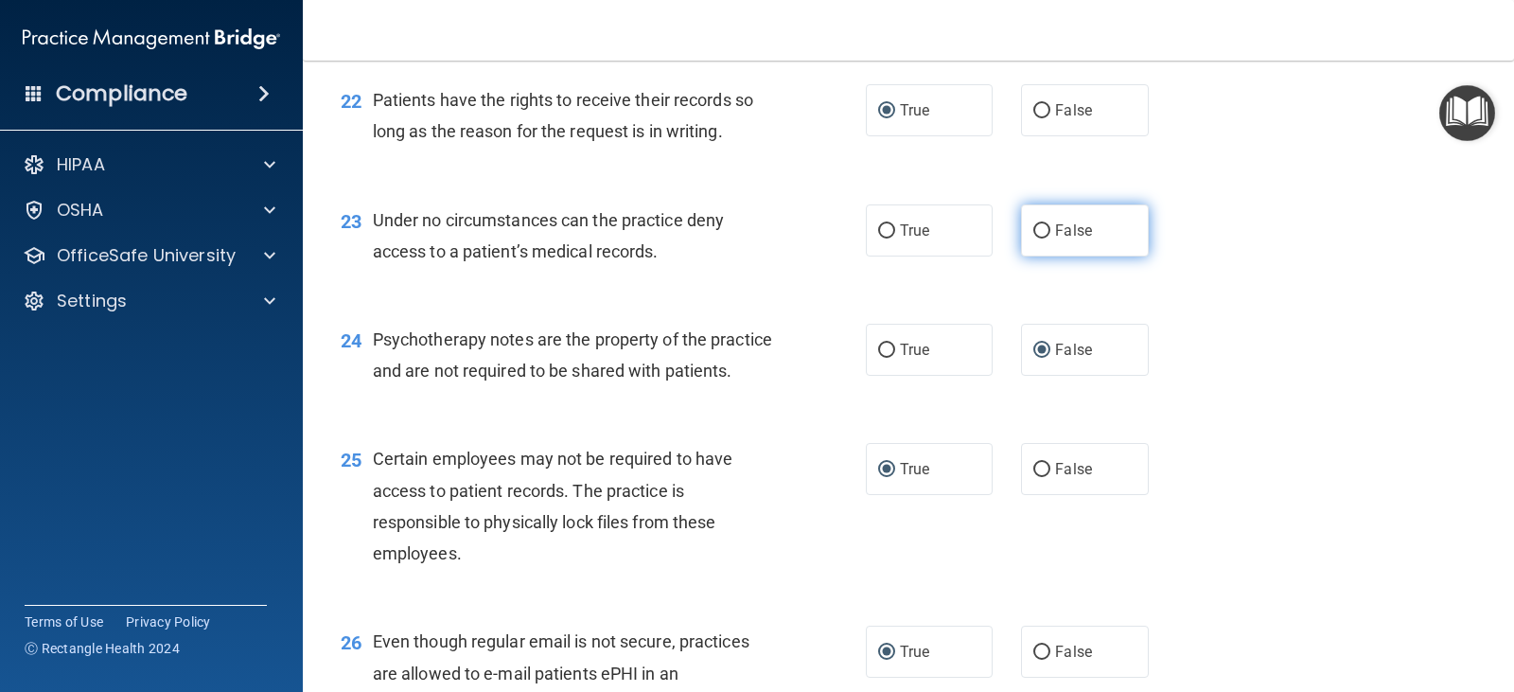
click at [1034, 228] on input "False" at bounding box center [1041, 231] width 17 height 14
radio input "true"
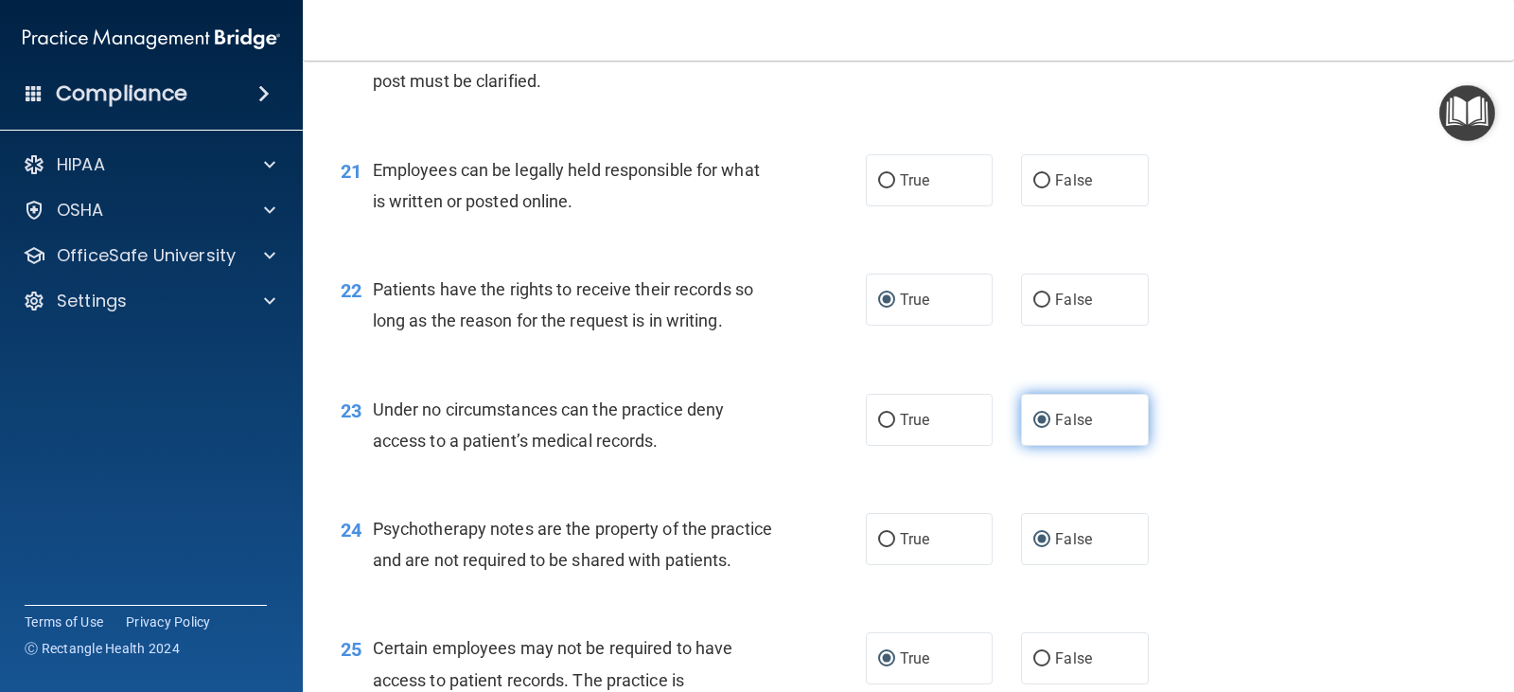
click at [1034, 416] on input "False" at bounding box center [1041, 420] width 17 height 14
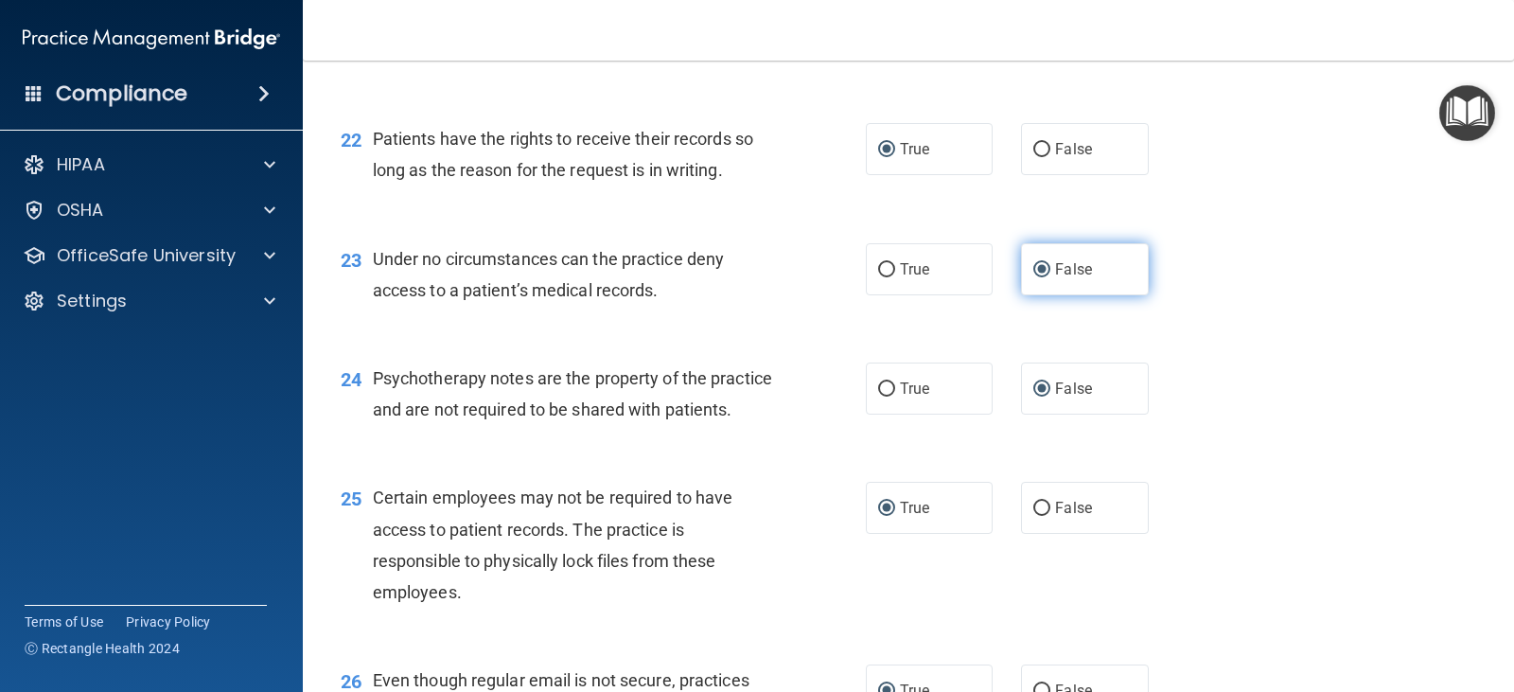
scroll to position [3803, 0]
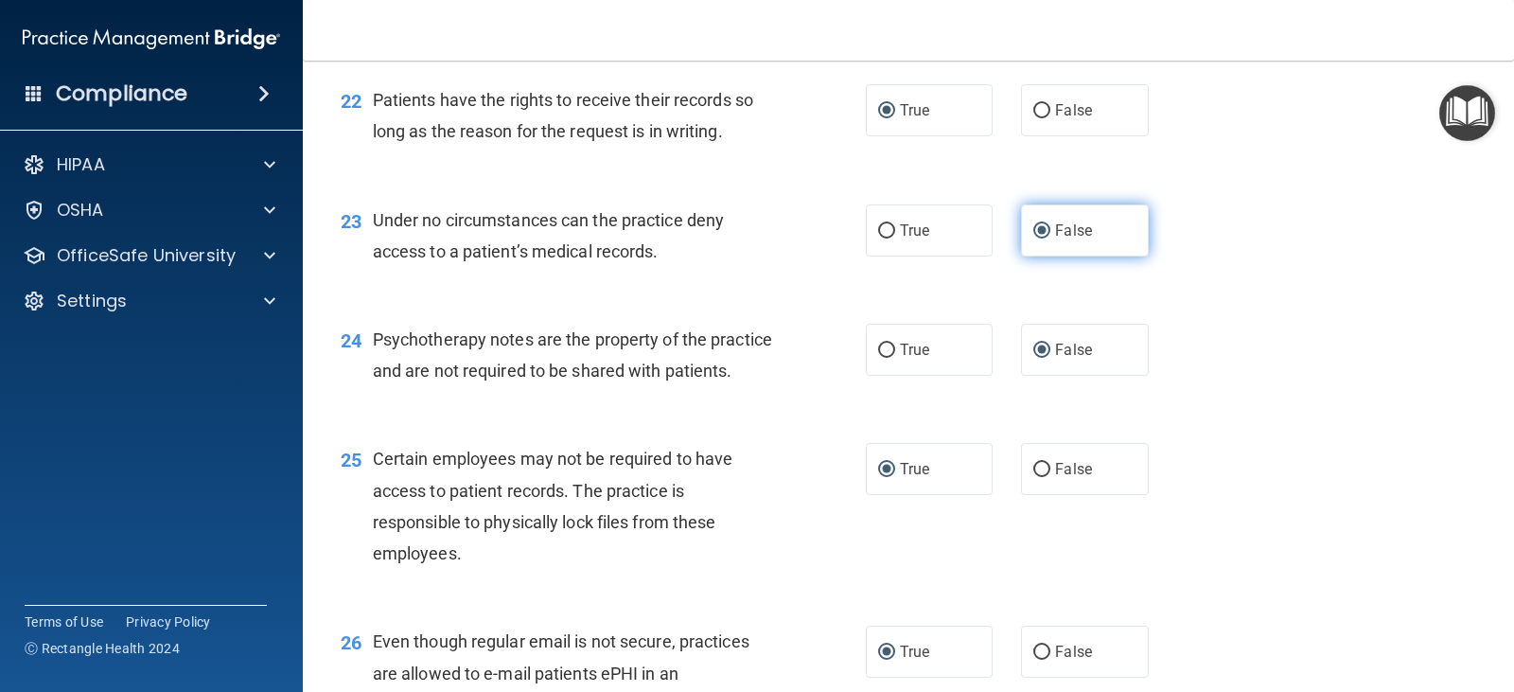
click at [1033, 226] on input "False" at bounding box center [1041, 231] width 17 height 14
click at [881, 228] on input "True" at bounding box center [886, 231] width 17 height 14
radio input "true"
radio input "false"
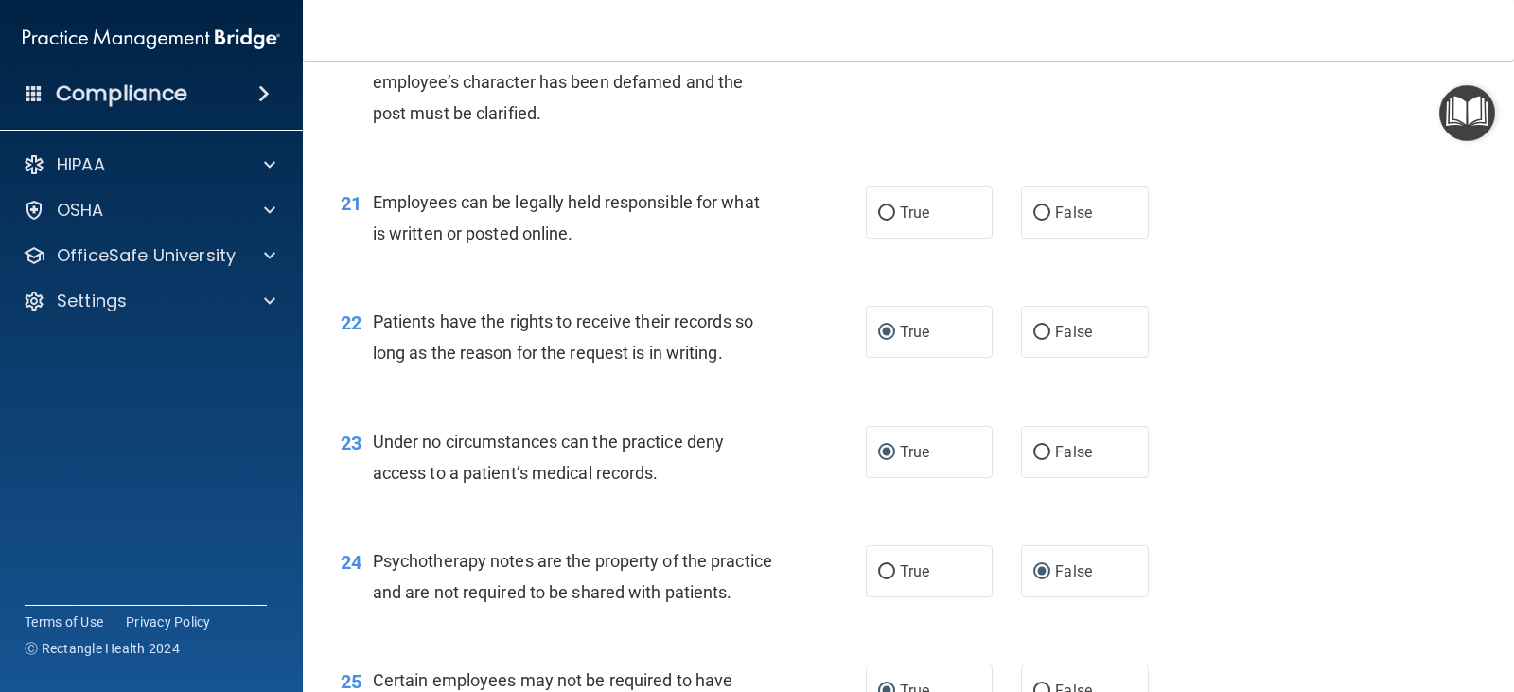
scroll to position [3425, 0]
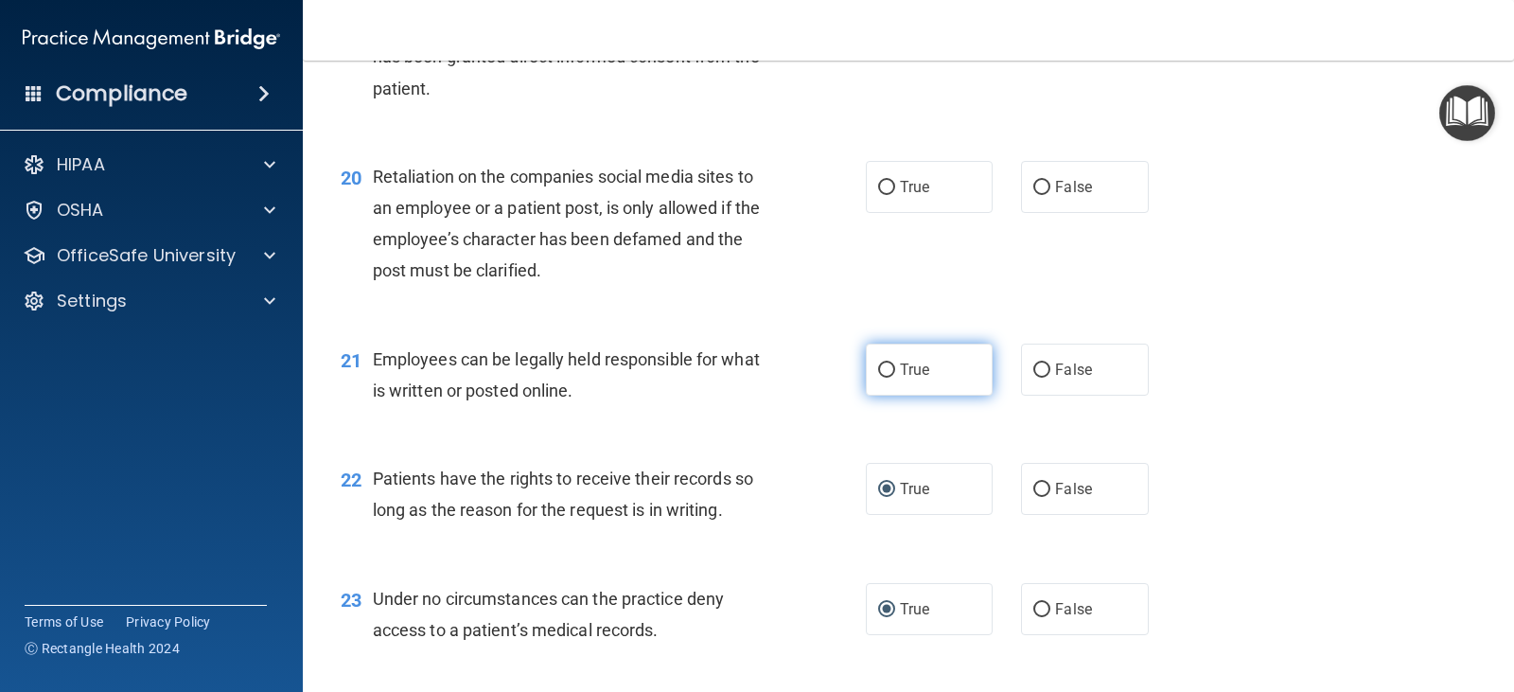
click at [878, 369] on input "True" at bounding box center [886, 370] width 17 height 14
radio input "true"
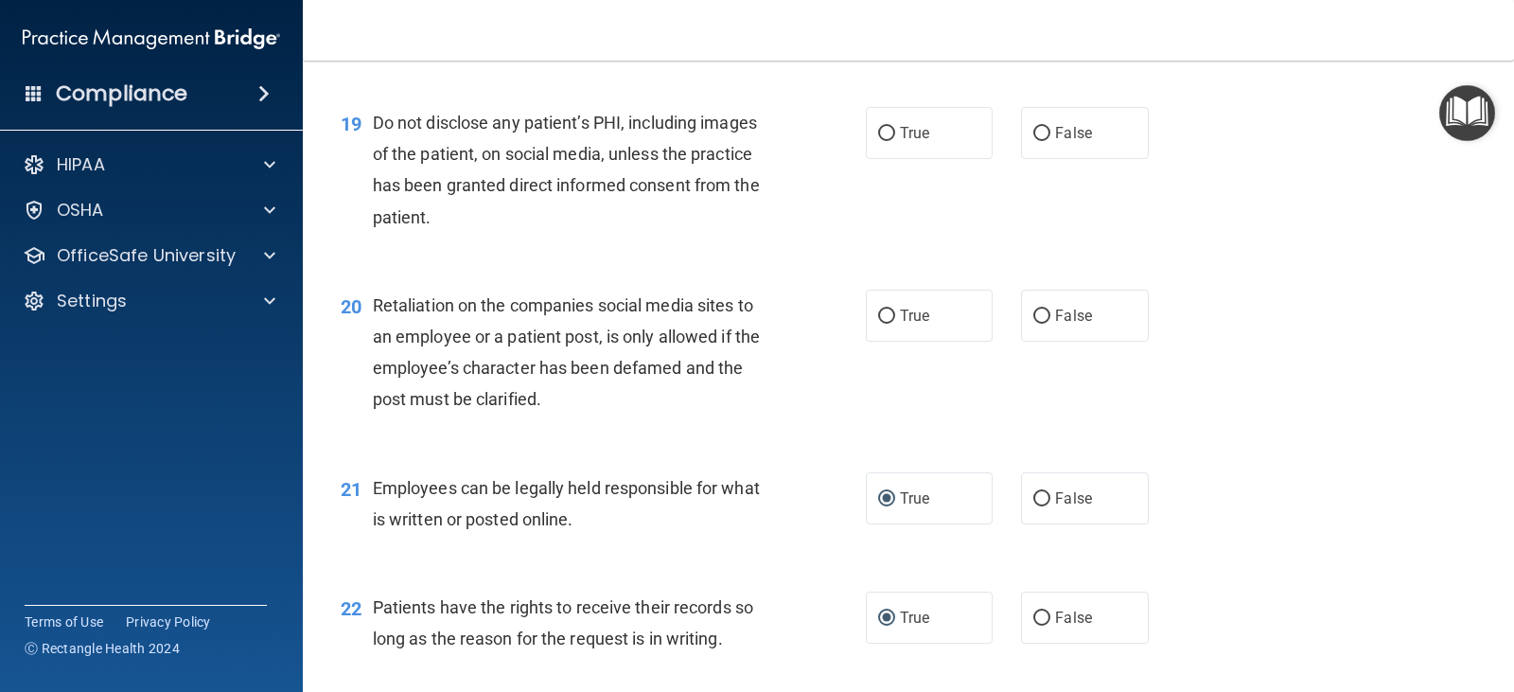
scroll to position [3236, 0]
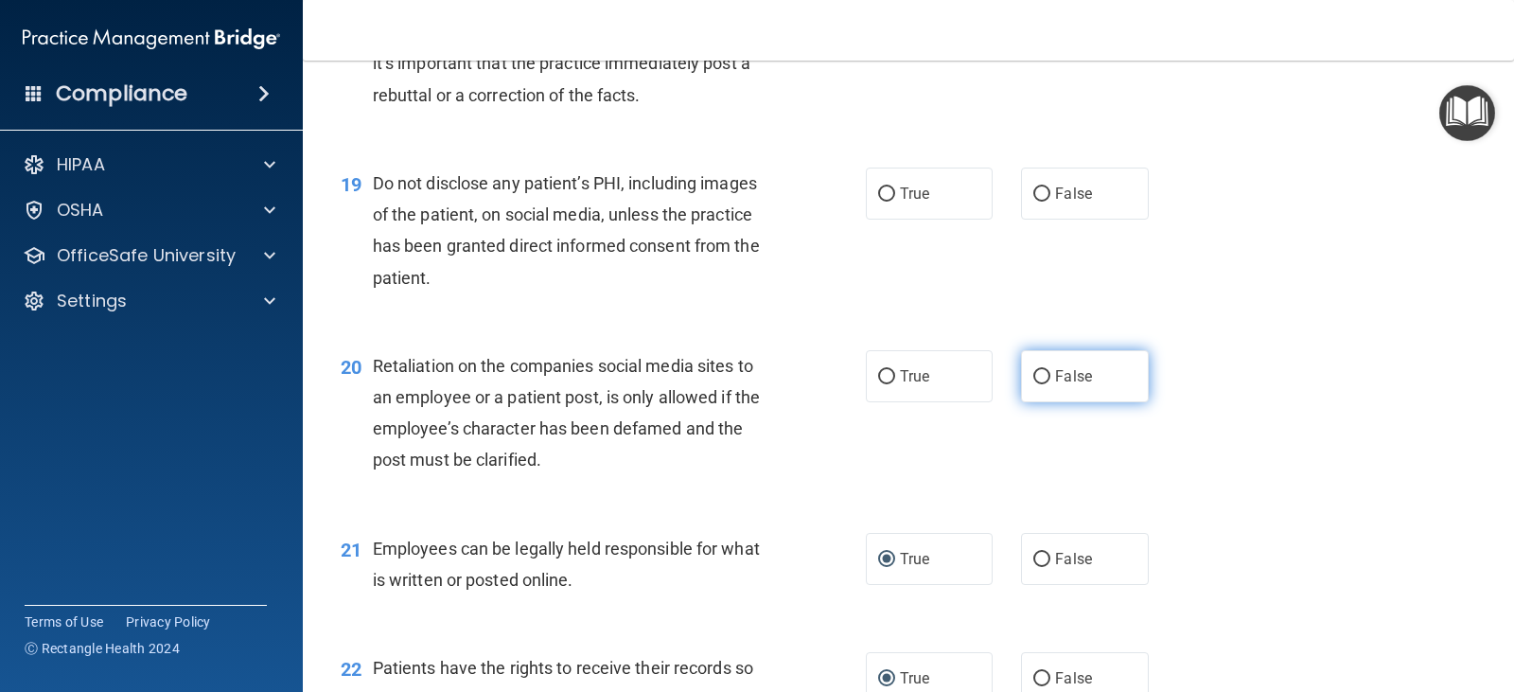
click at [1035, 377] on input "False" at bounding box center [1041, 377] width 17 height 14
radio input "true"
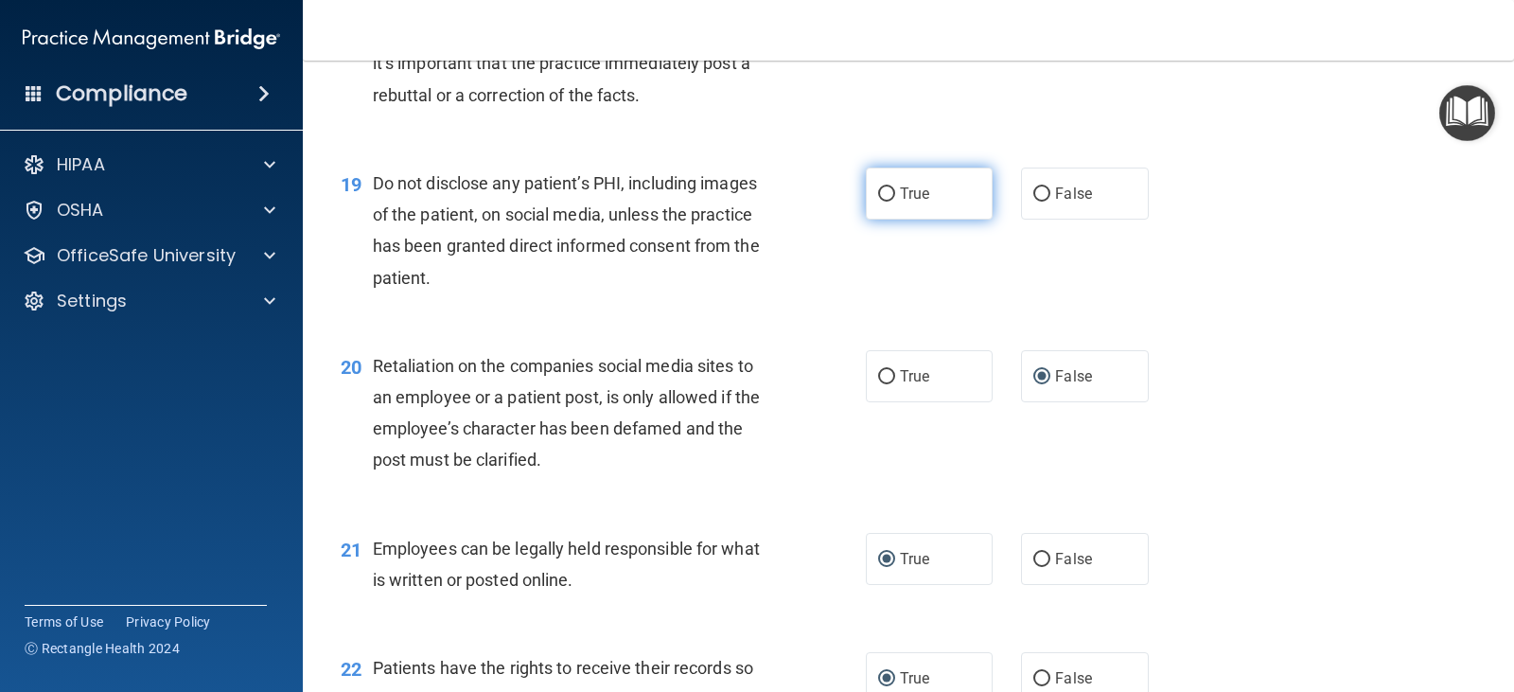
click at [880, 194] on input "True" at bounding box center [886, 194] width 17 height 14
radio input "true"
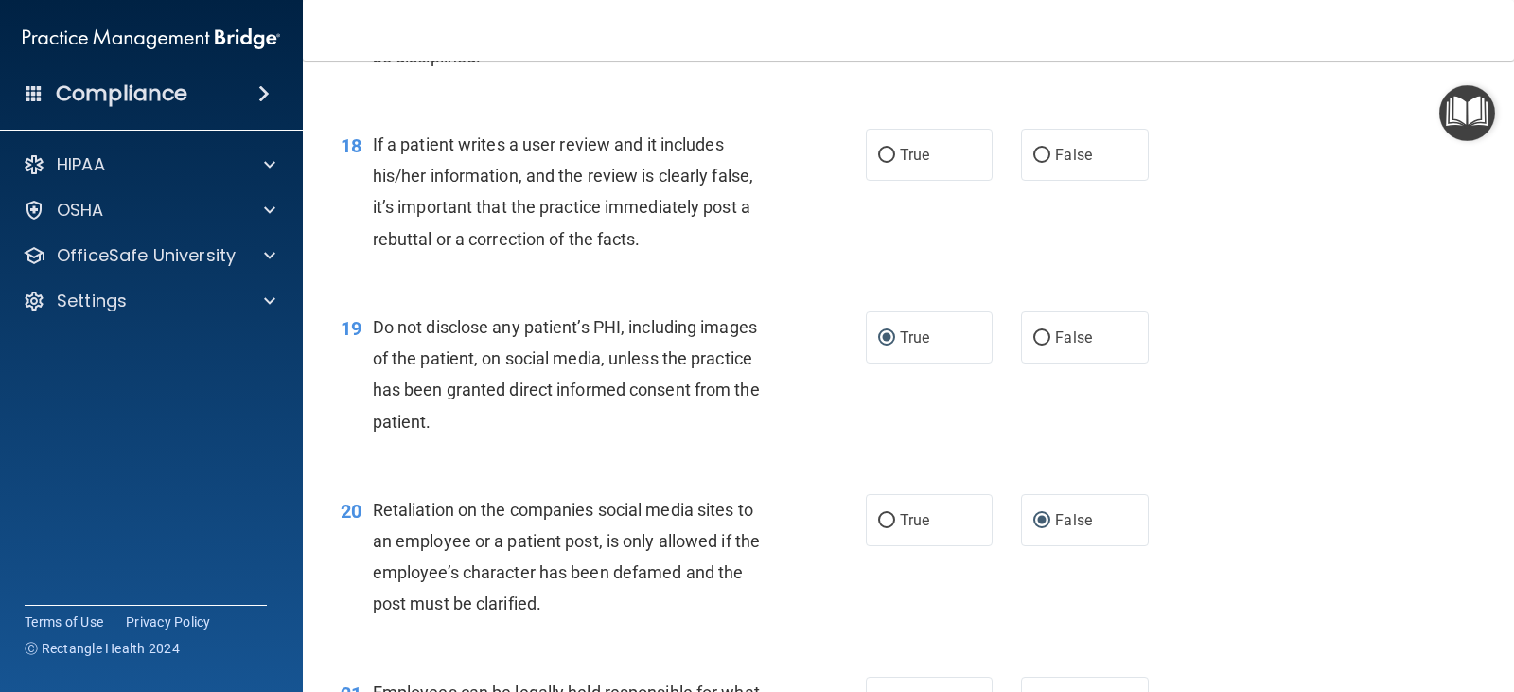
scroll to position [3046, 0]
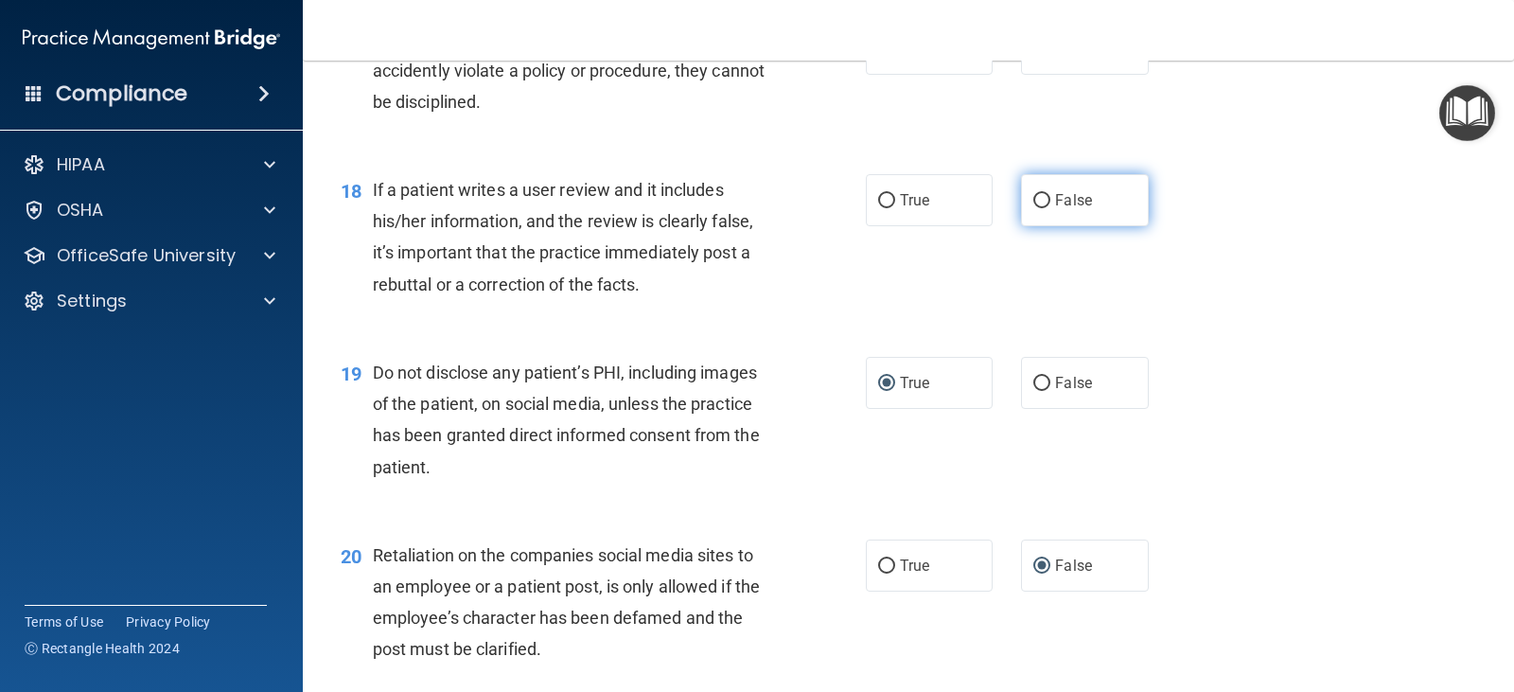
click at [1033, 199] on input "False" at bounding box center [1041, 201] width 17 height 14
radio input "true"
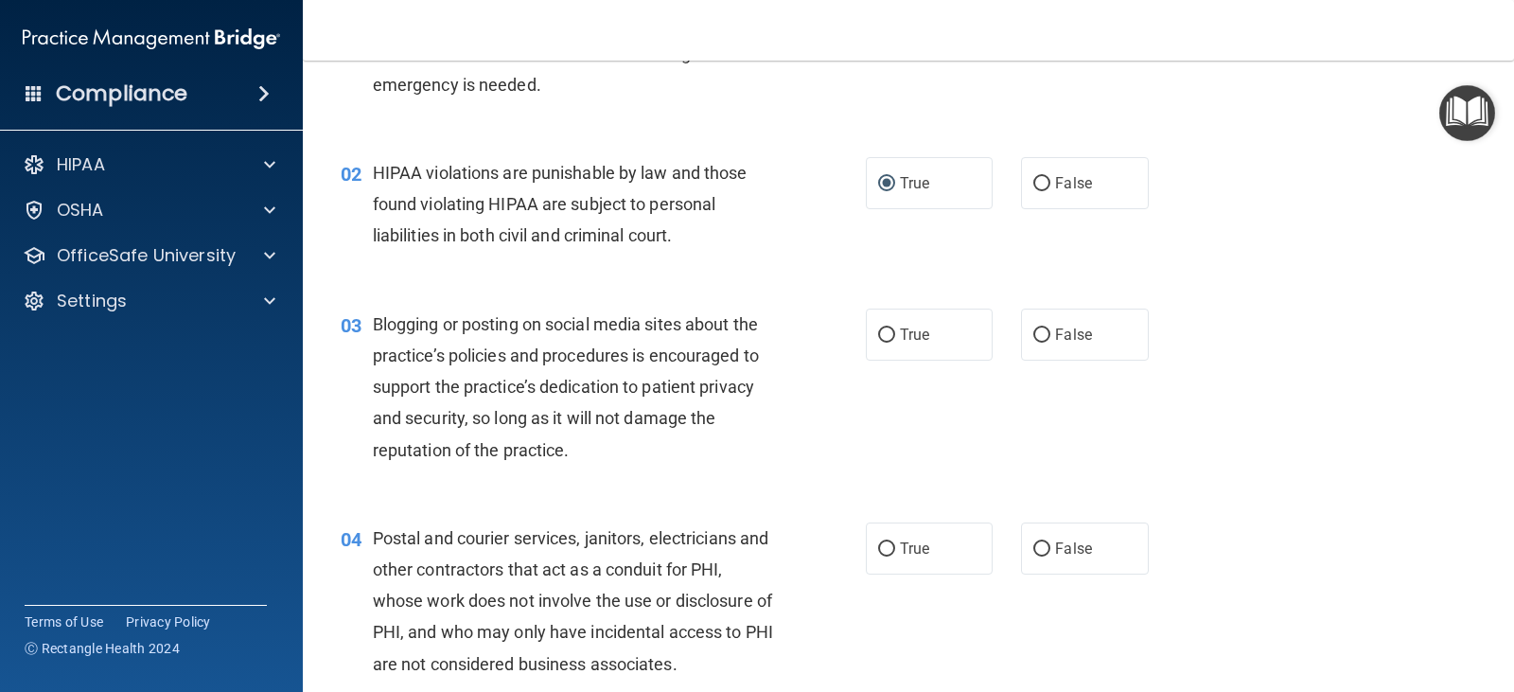
scroll to position [189, 0]
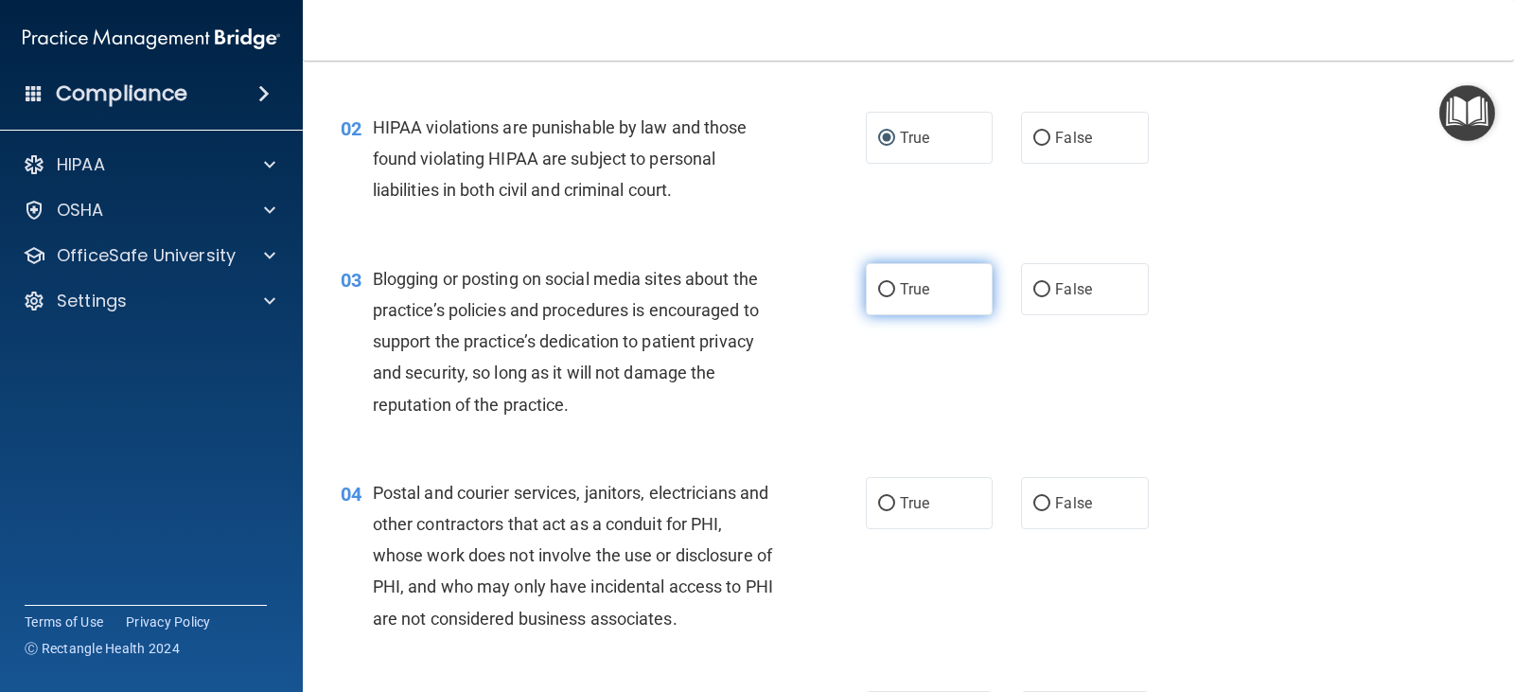
click at [884, 286] on input "True" at bounding box center [886, 290] width 17 height 14
radio input "true"
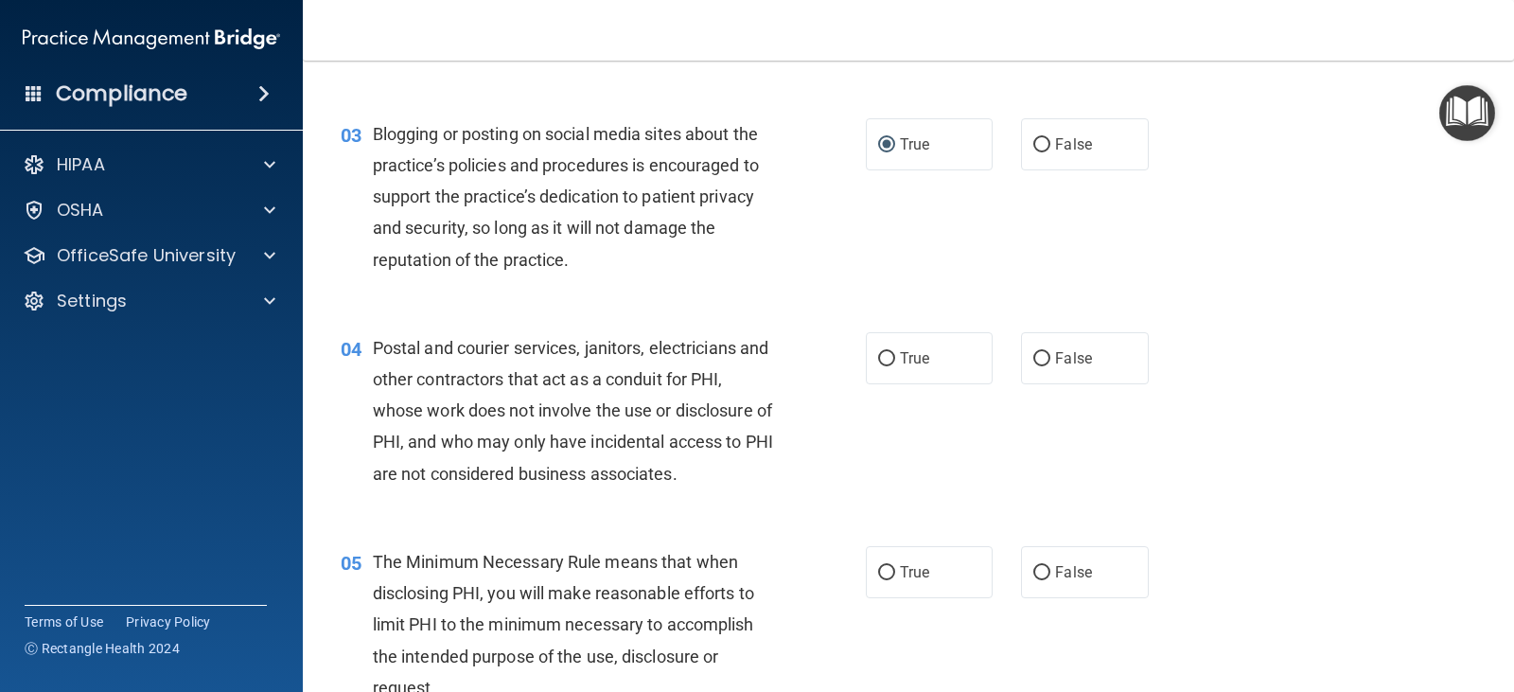
scroll to position [378, 0]
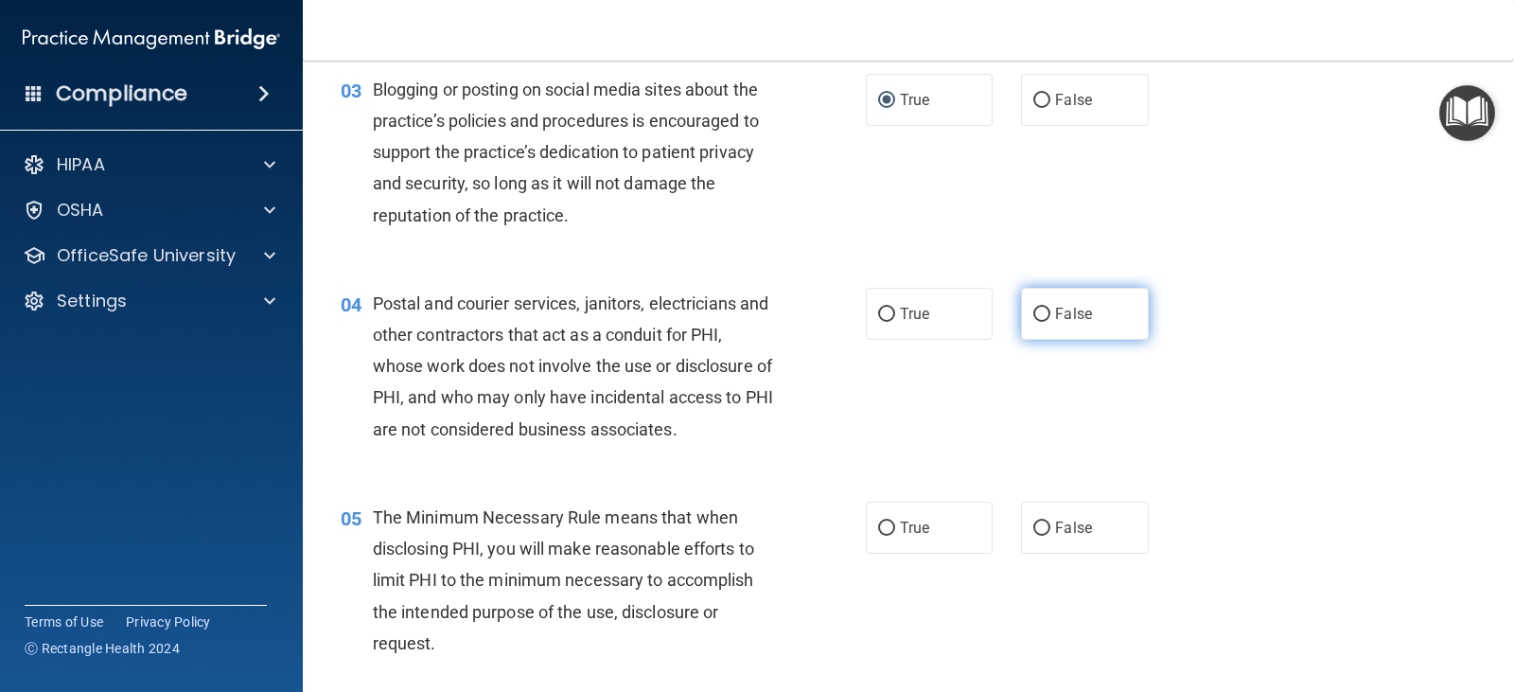
click at [1036, 319] on input "False" at bounding box center [1041, 314] width 17 height 14
radio input "true"
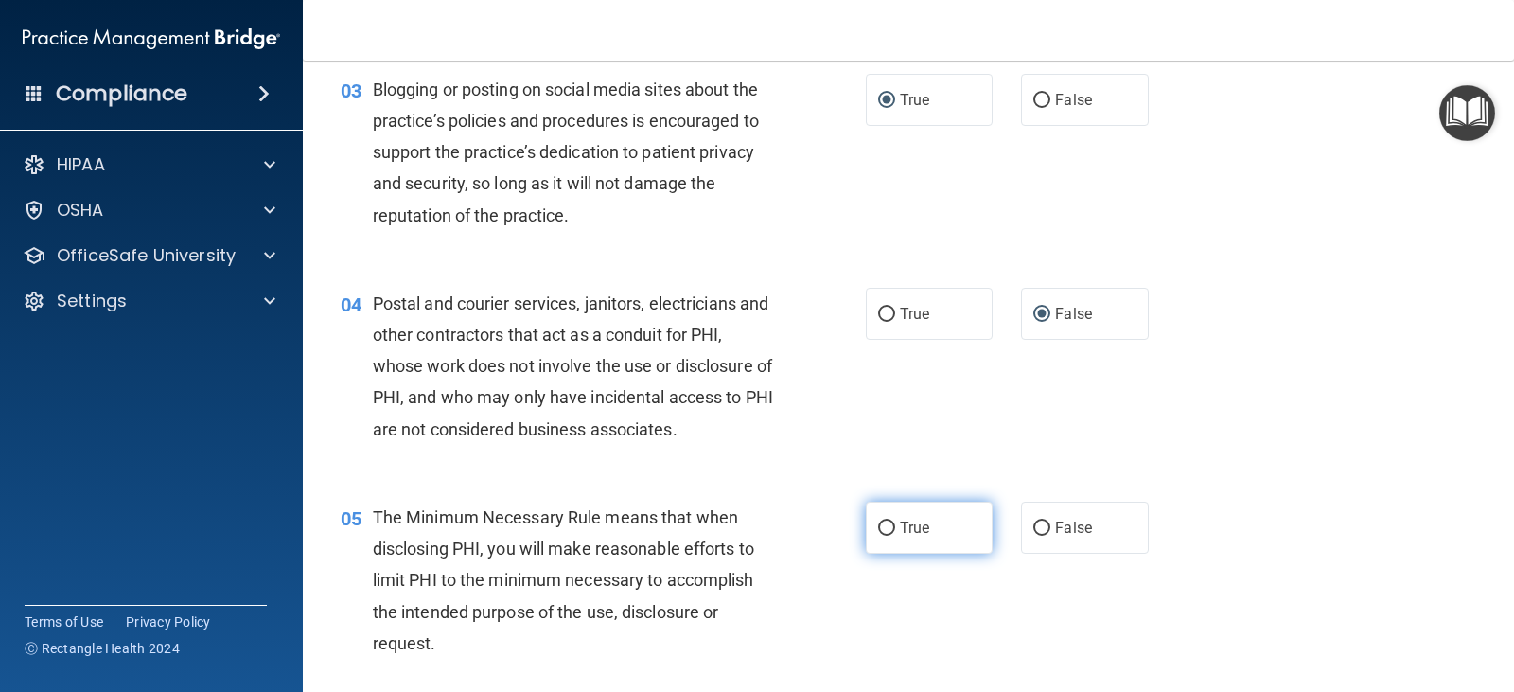
click at [869, 530] on label "True" at bounding box center [929, 527] width 127 height 52
click at [878, 530] on input "True" at bounding box center [886, 528] width 17 height 14
radio input "true"
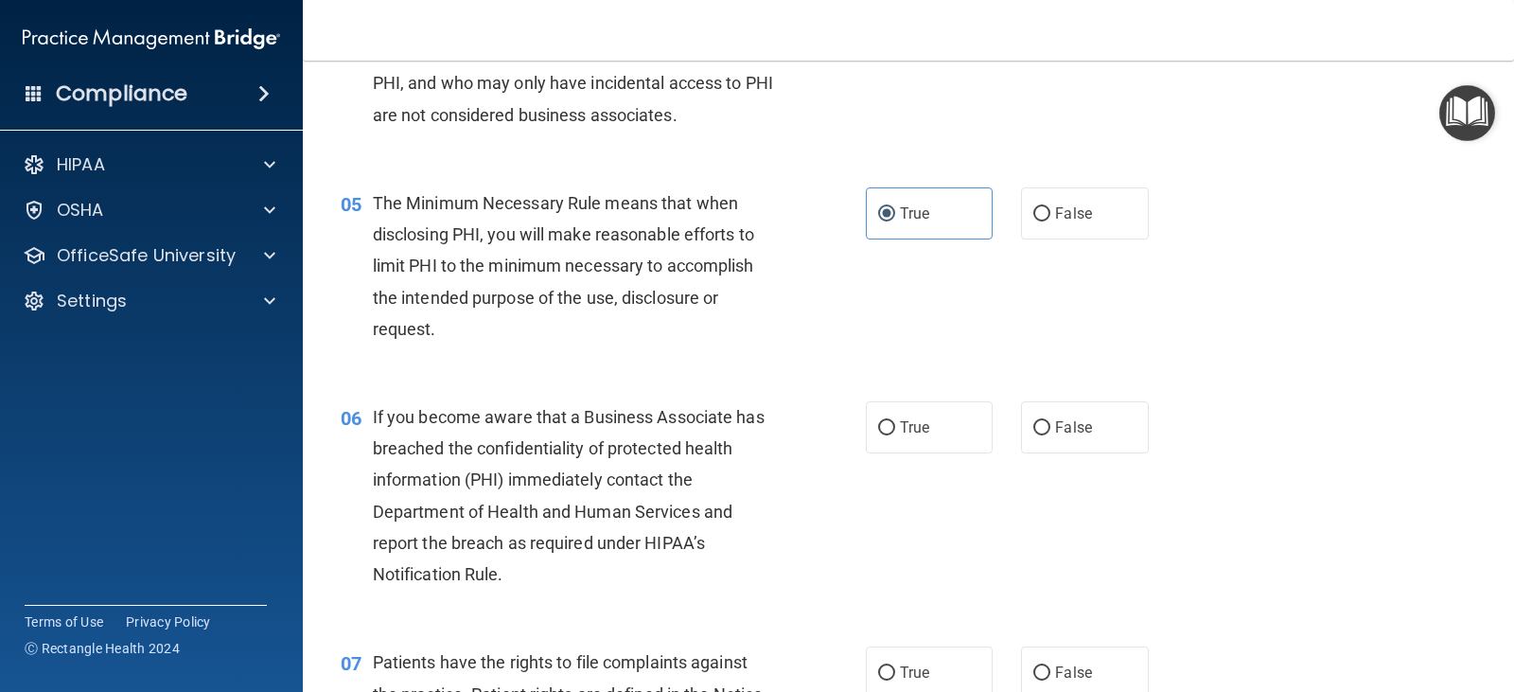
scroll to position [757, 0]
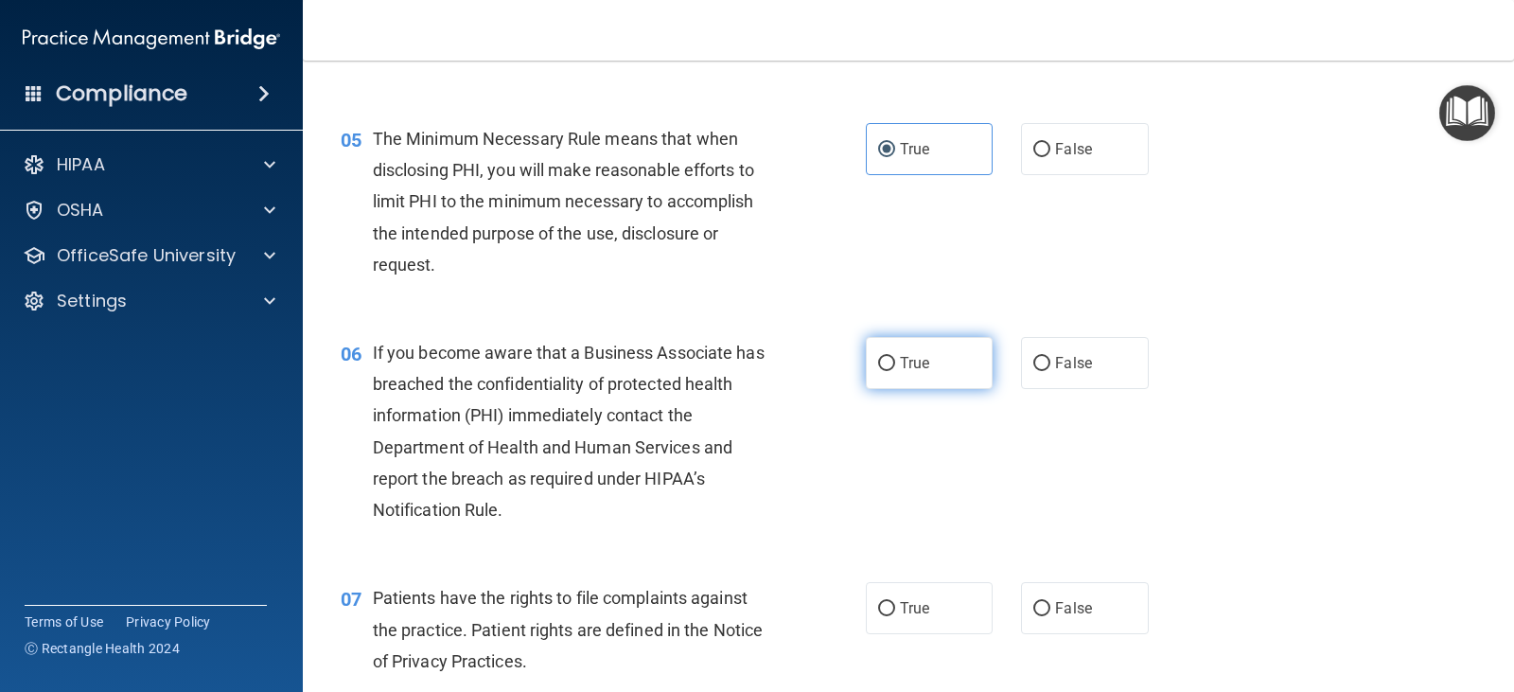
click at [883, 360] on input "True" at bounding box center [886, 364] width 17 height 14
radio input "true"
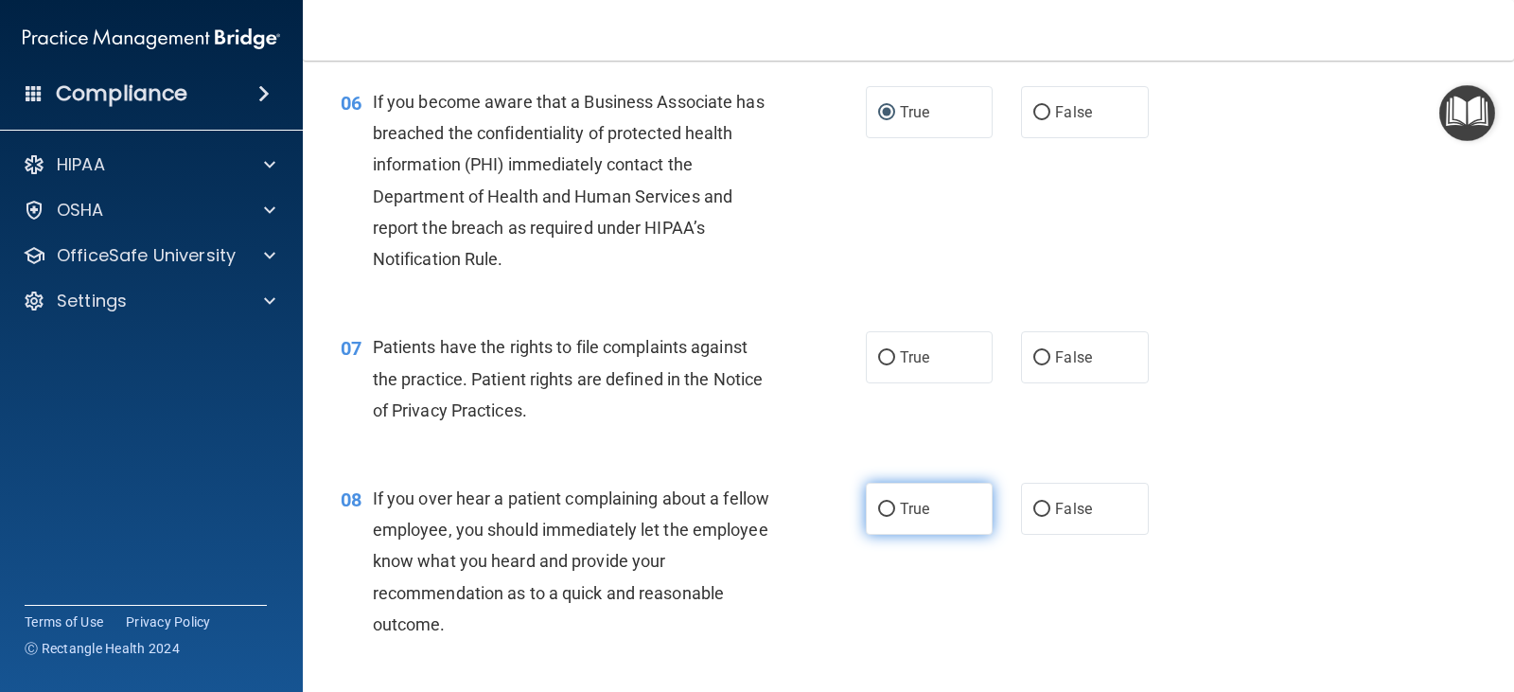
scroll to position [946, 0]
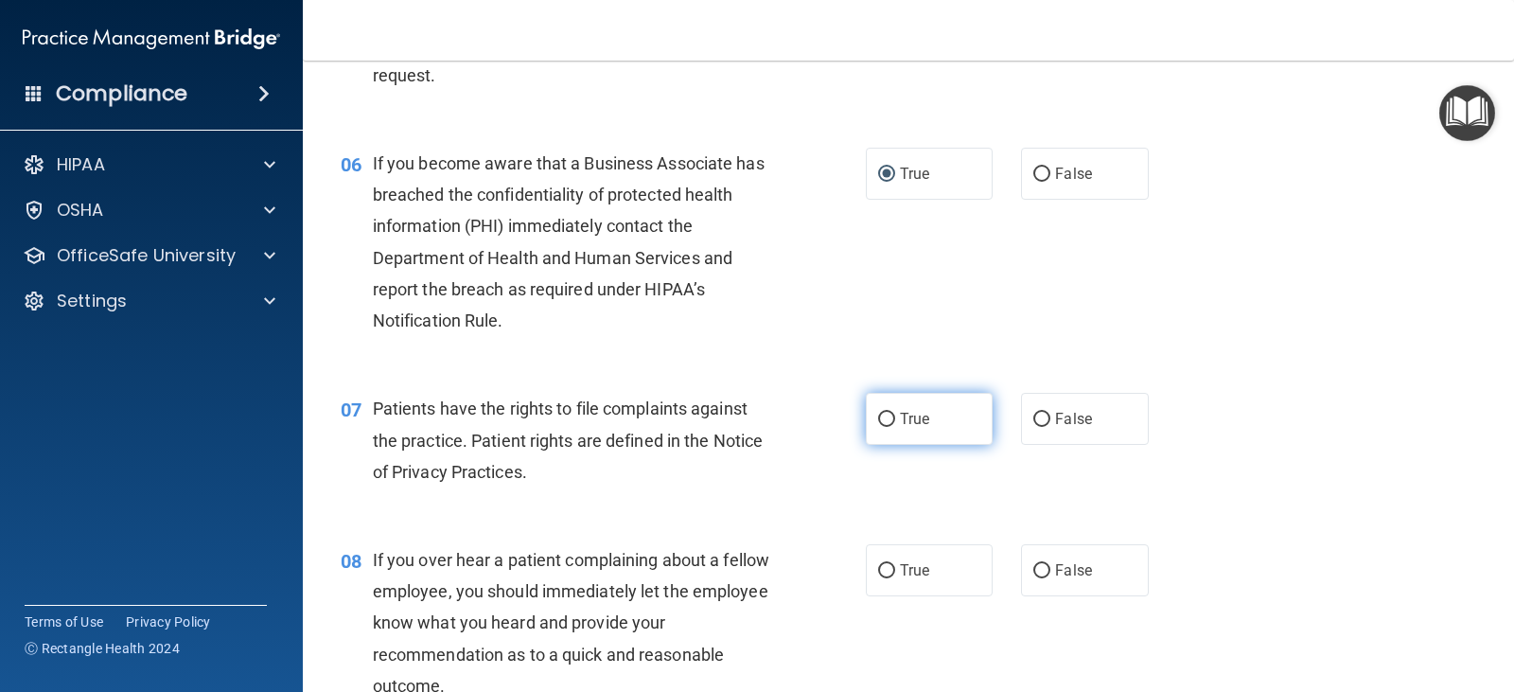
click at [879, 417] on input "True" at bounding box center [886, 419] width 17 height 14
radio input "true"
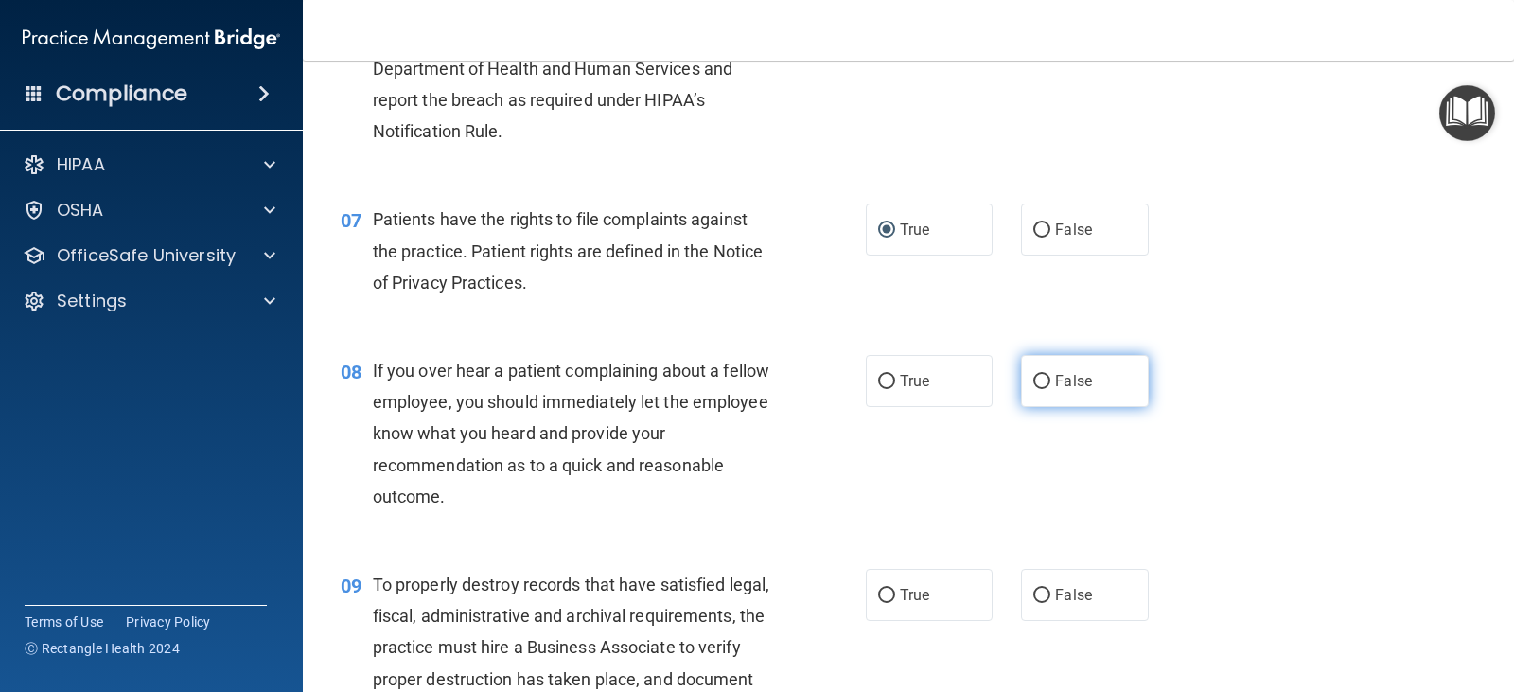
click at [1033, 382] on input "False" at bounding box center [1041, 382] width 17 height 14
radio input "true"
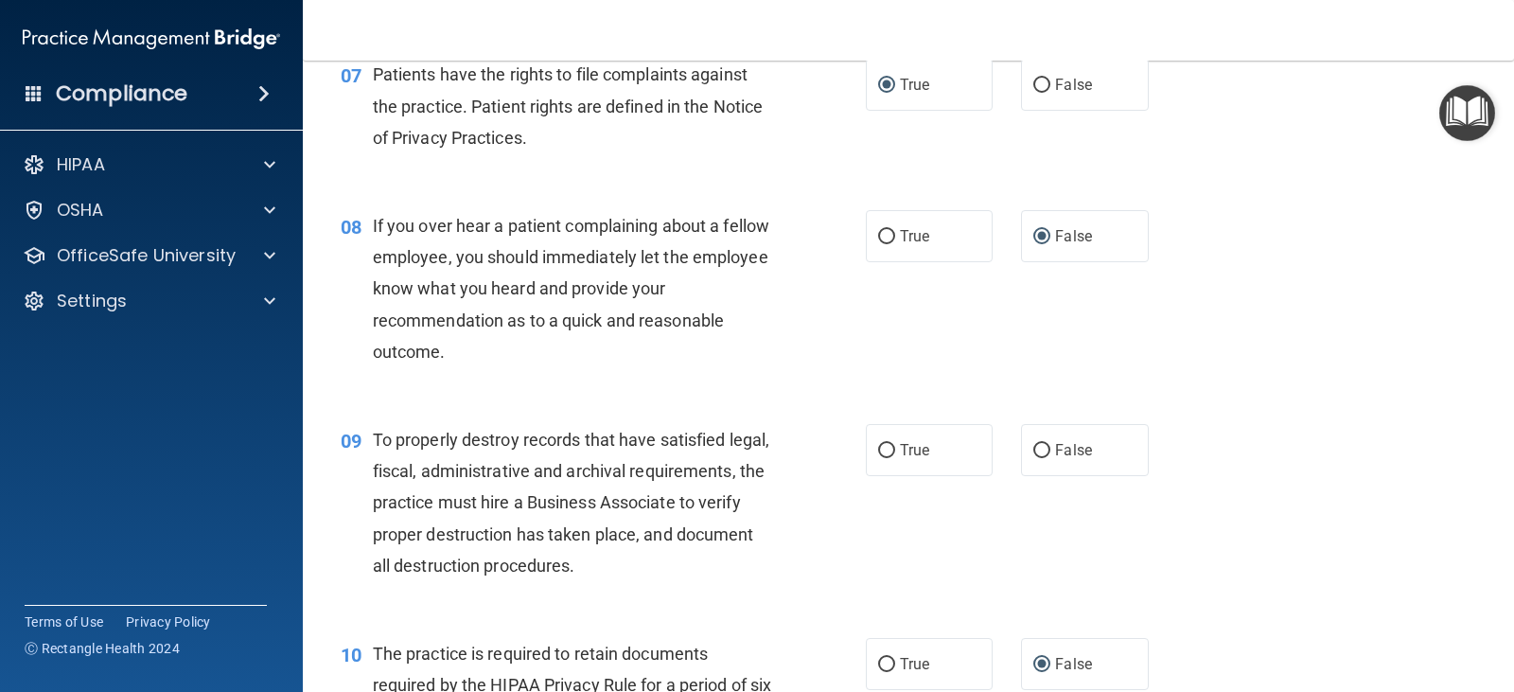
scroll to position [1325, 0]
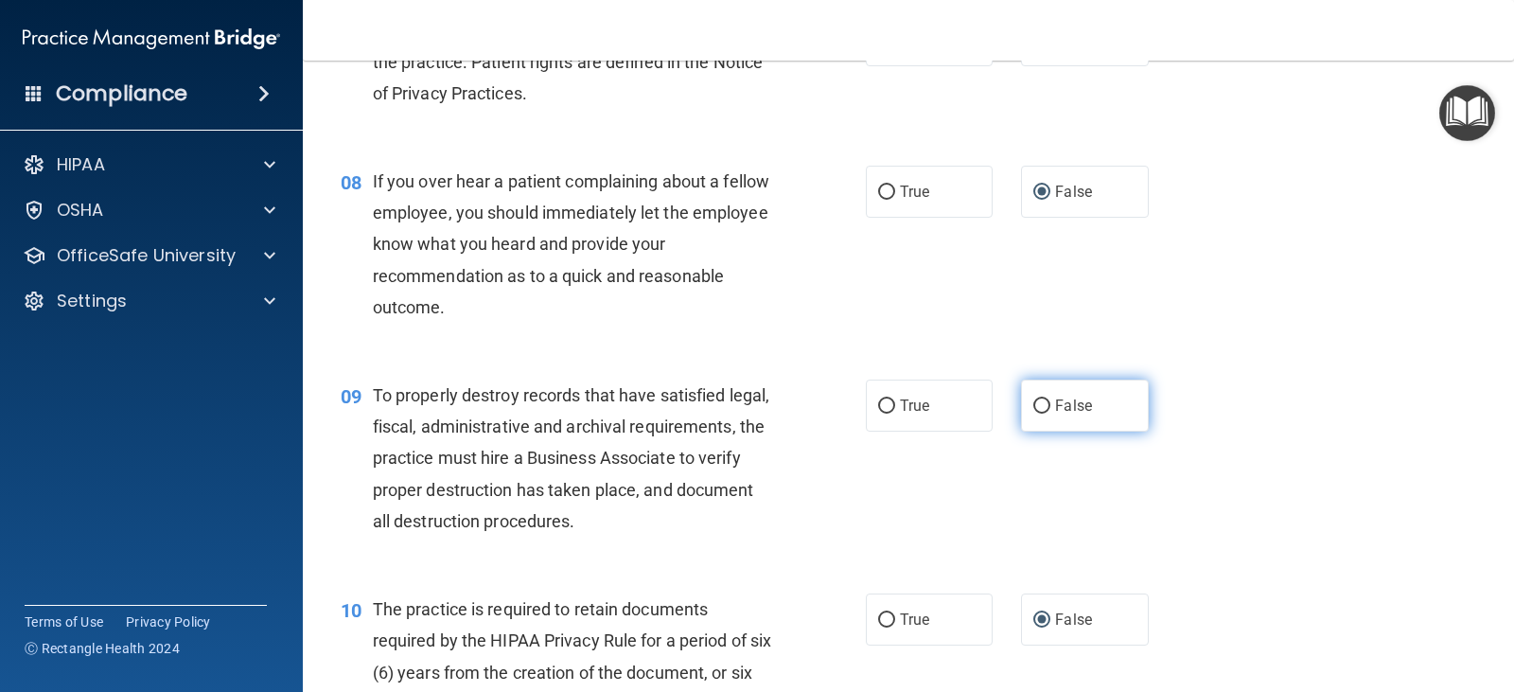
click at [1033, 410] on input "False" at bounding box center [1041, 406] width 17 height 14
radio input "true"
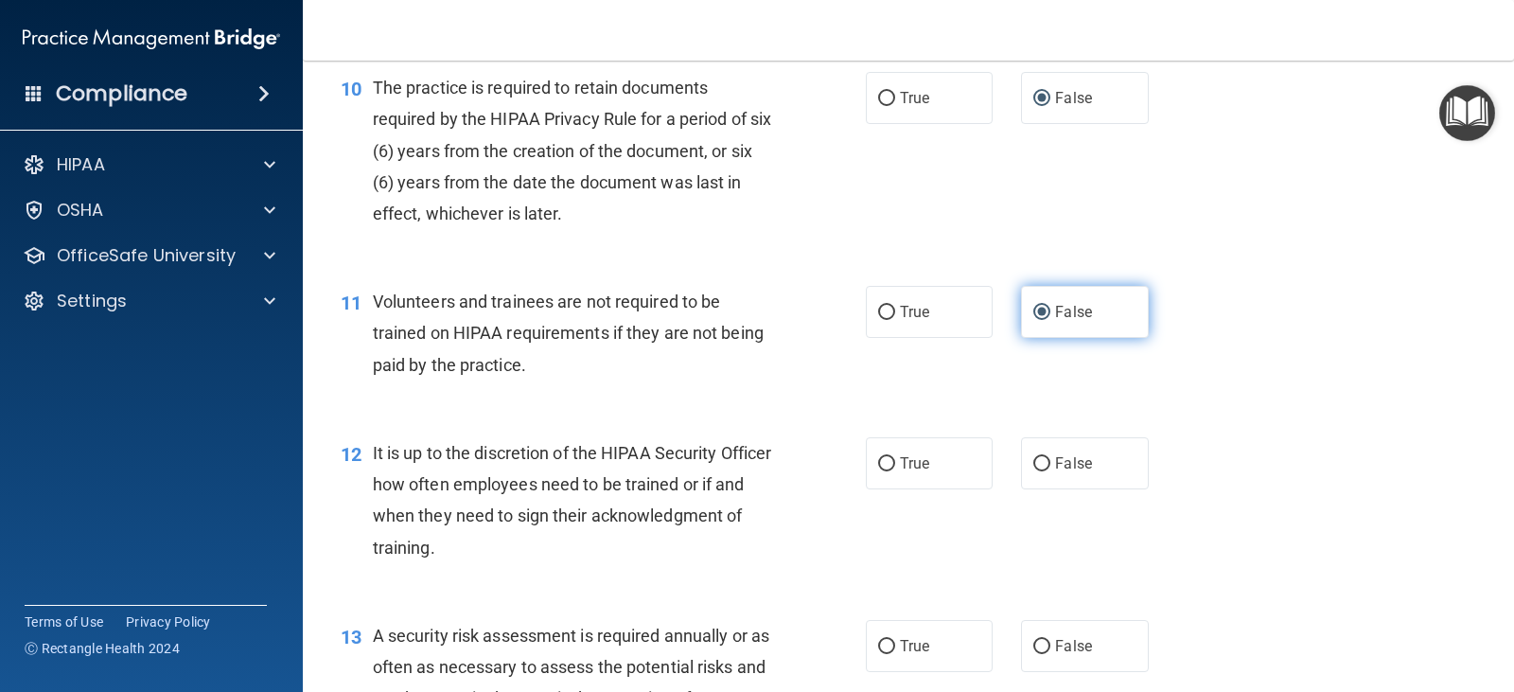
scroll to position [1892, 0]
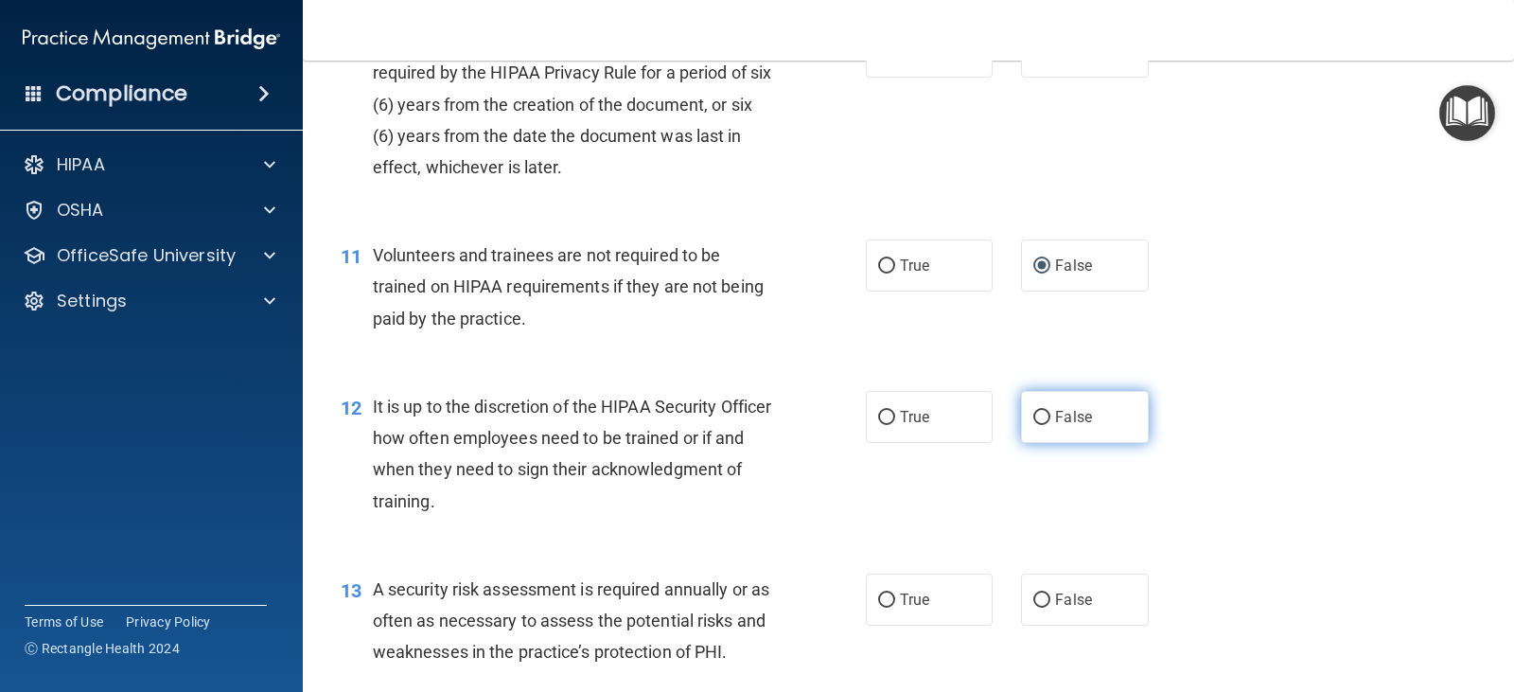
click at [1033, 421] on input "False" at bounding box center [1041, 418] width 17 height 14
radio input "true"
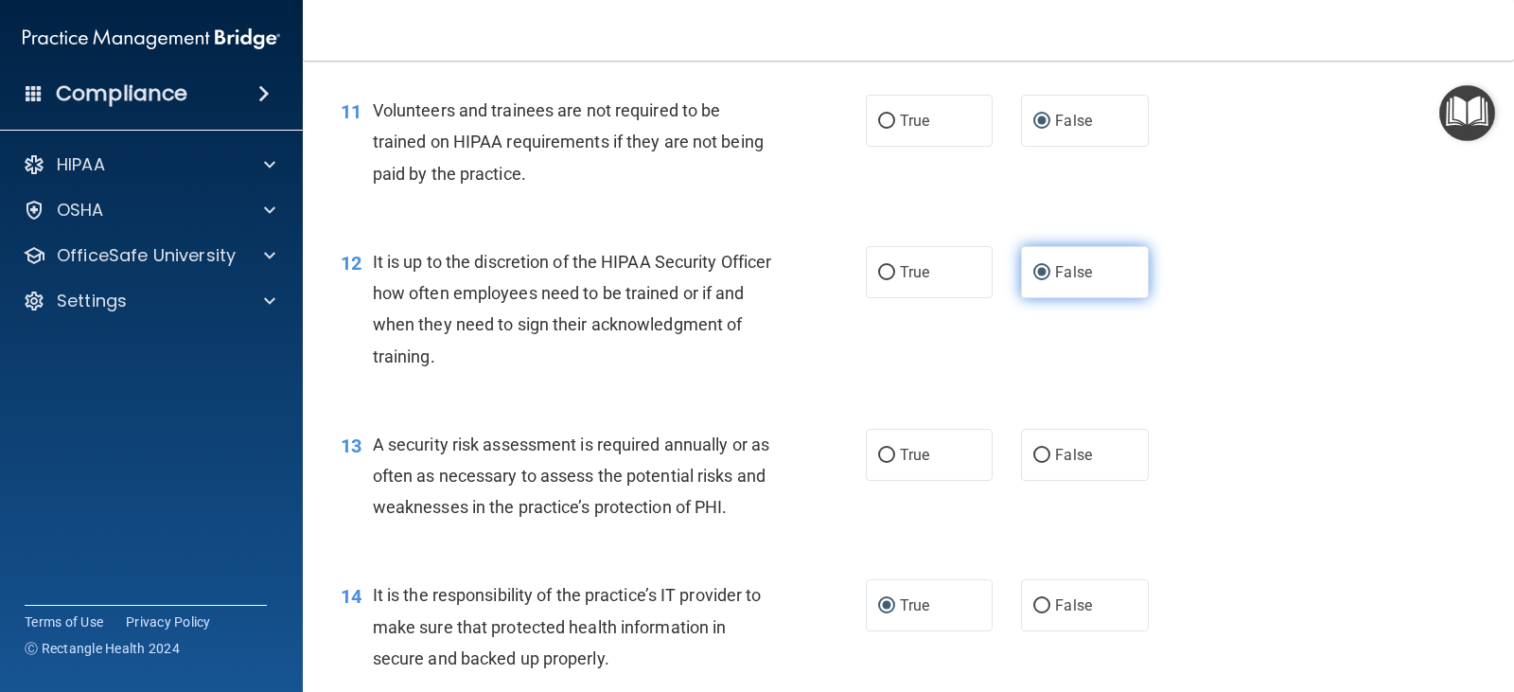
scroll to position [2081, 0]
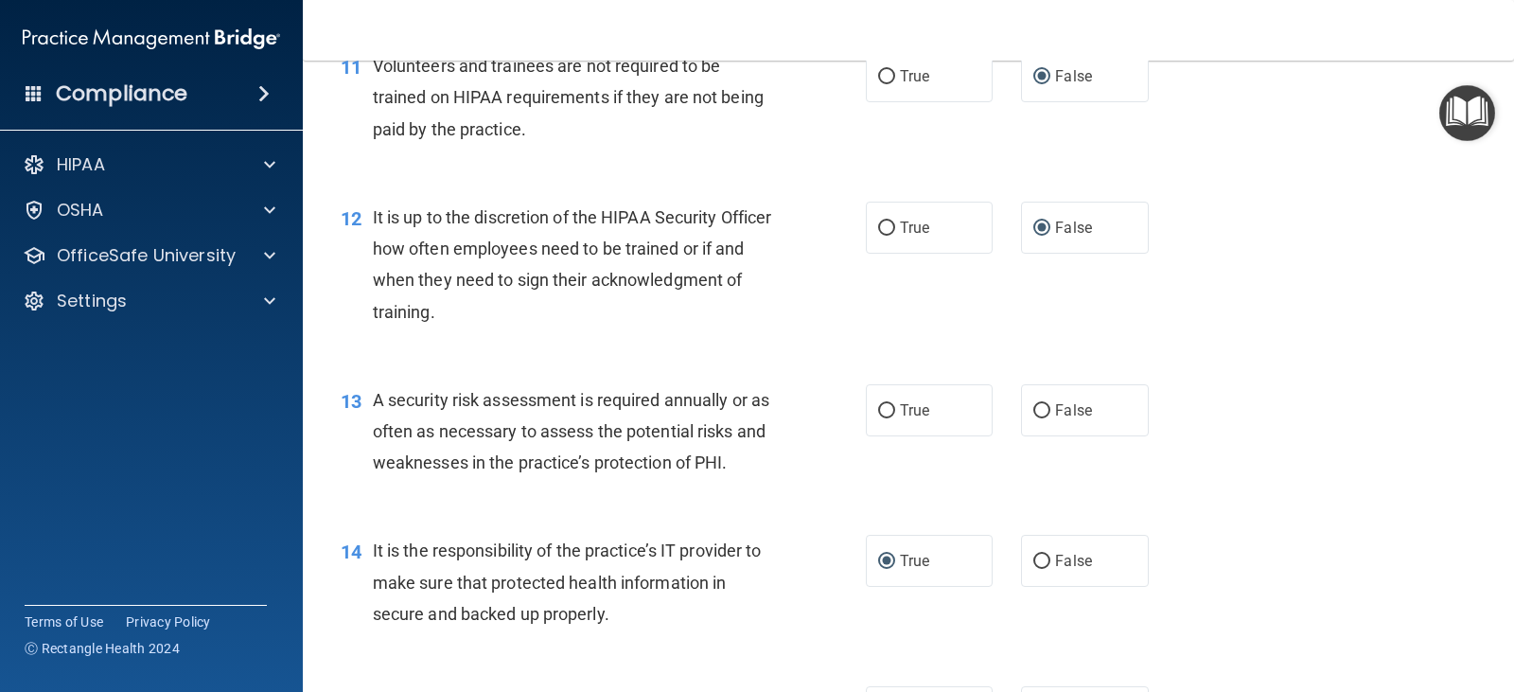
drag, startPoint x: 882, startPoint y: 403, endPoint x: 1000, endPoint y: 387, distance: 119.4
click at [883, 404] on input "True" at bounding box center [886, 411] width 17 height 14
radio input "true"
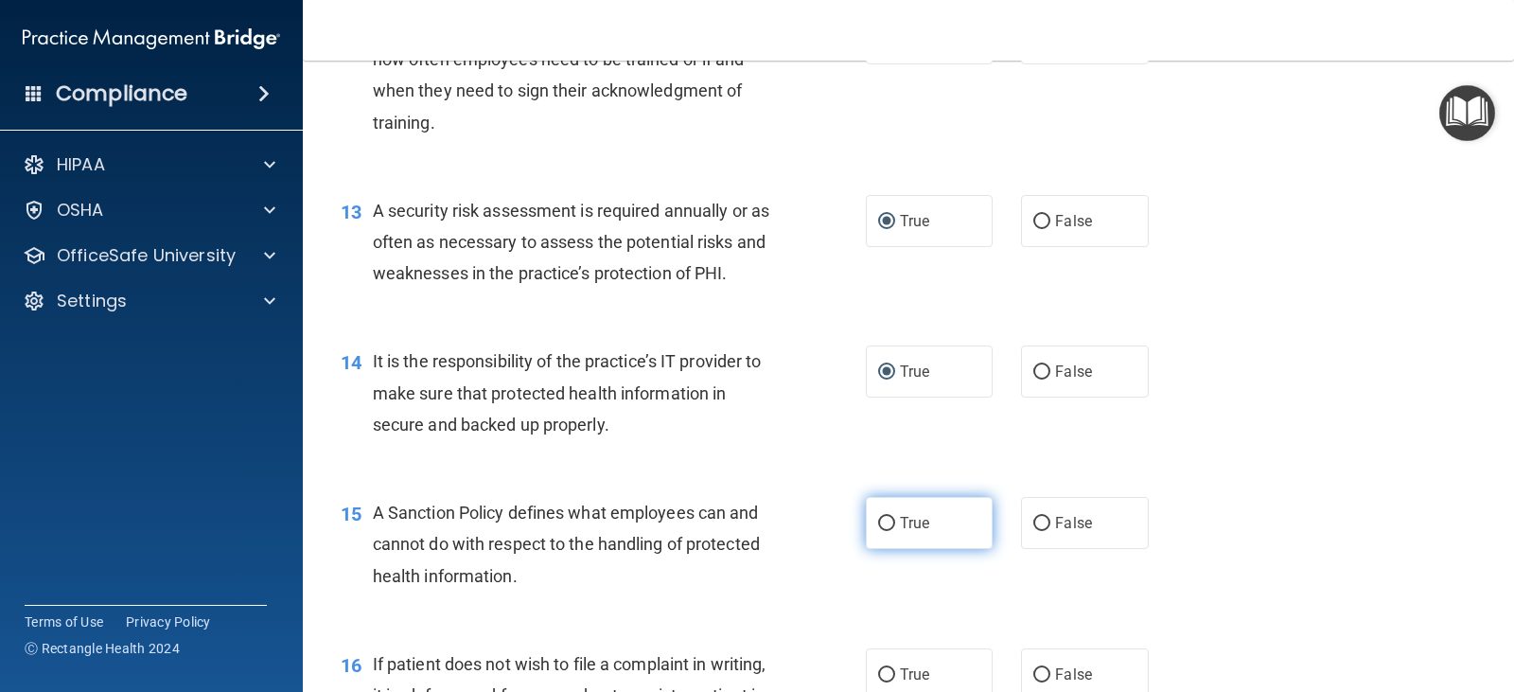
click at [879, 526] on input "True" at bounding box center [886, 524] width 17 height 14
radio input "true"
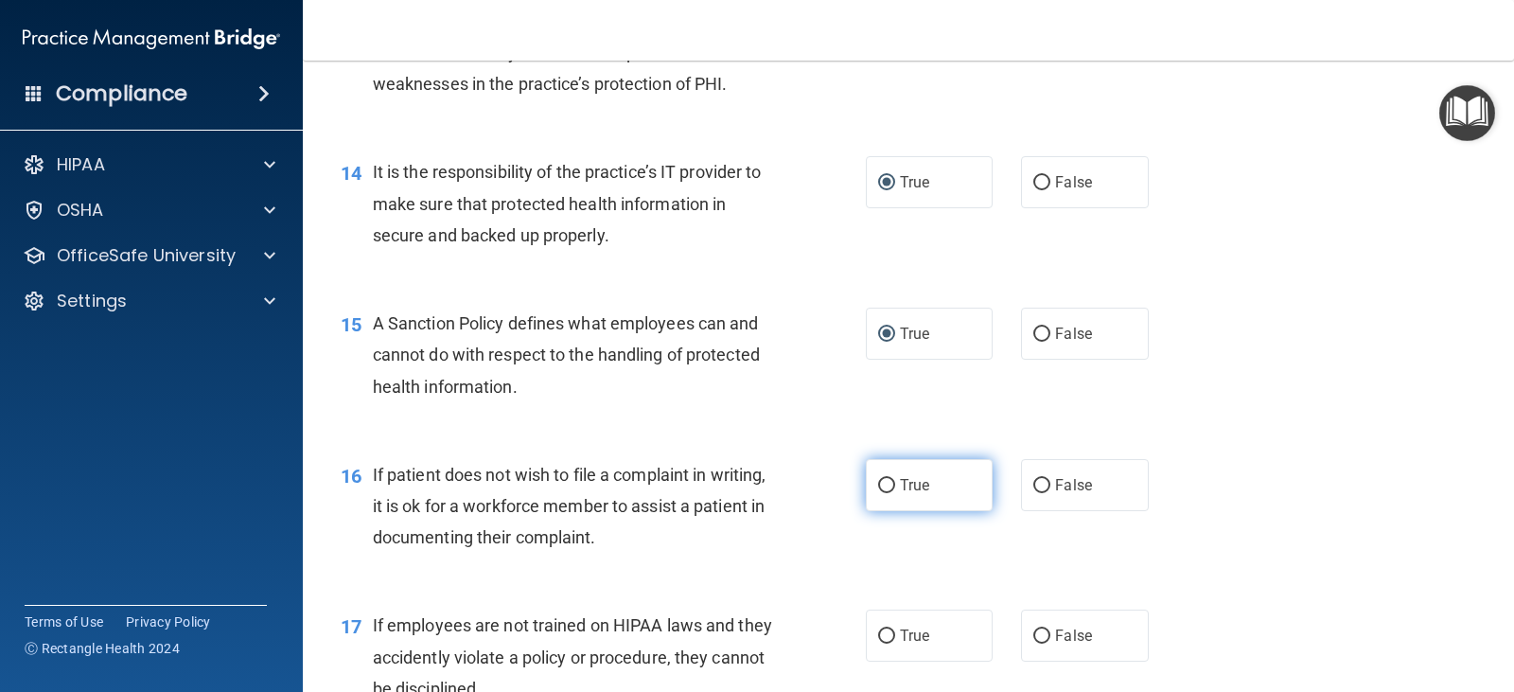
click at [881, 479] on input "True" at bounding box center [886, 486] width 17 height 14
radio input "true"
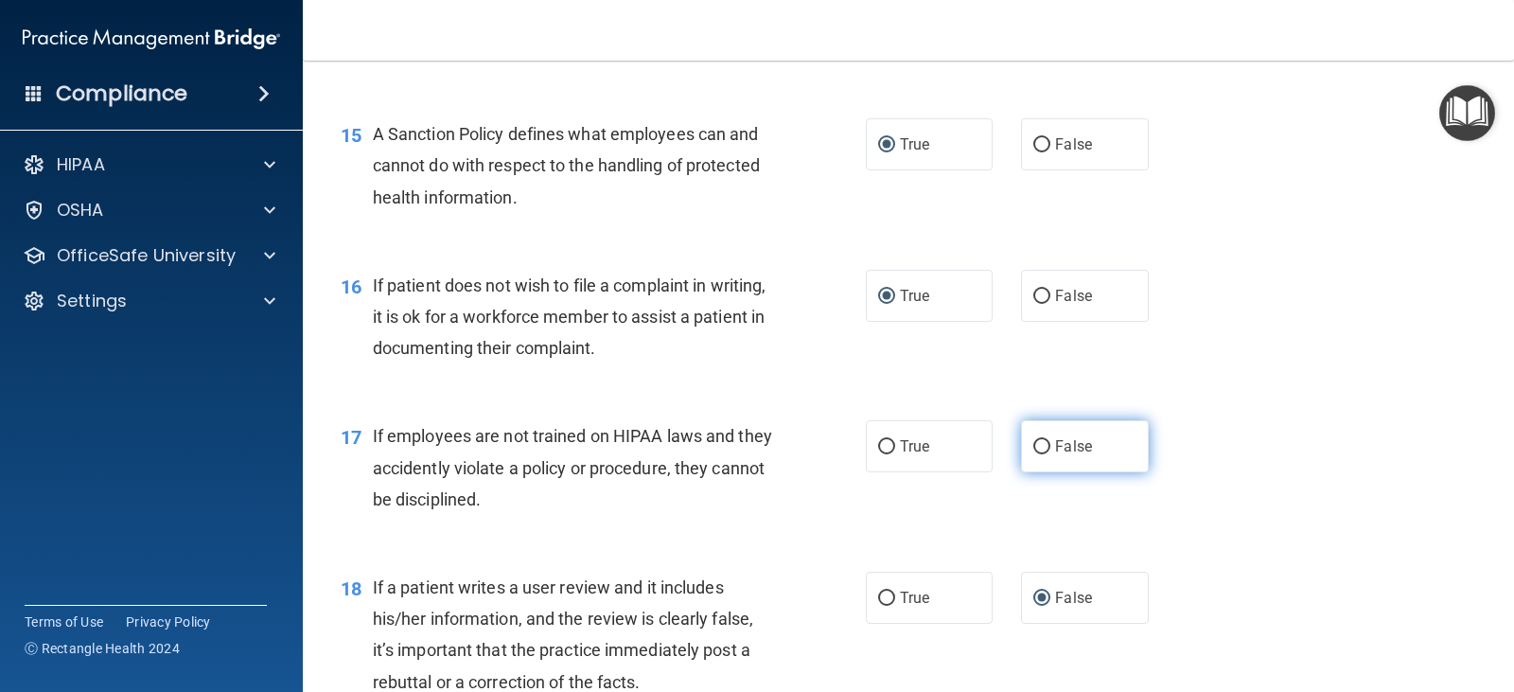
click at [1033, 450] on input "False" at bounding box center [1041, 447] width 17 height 14
radio input "true"
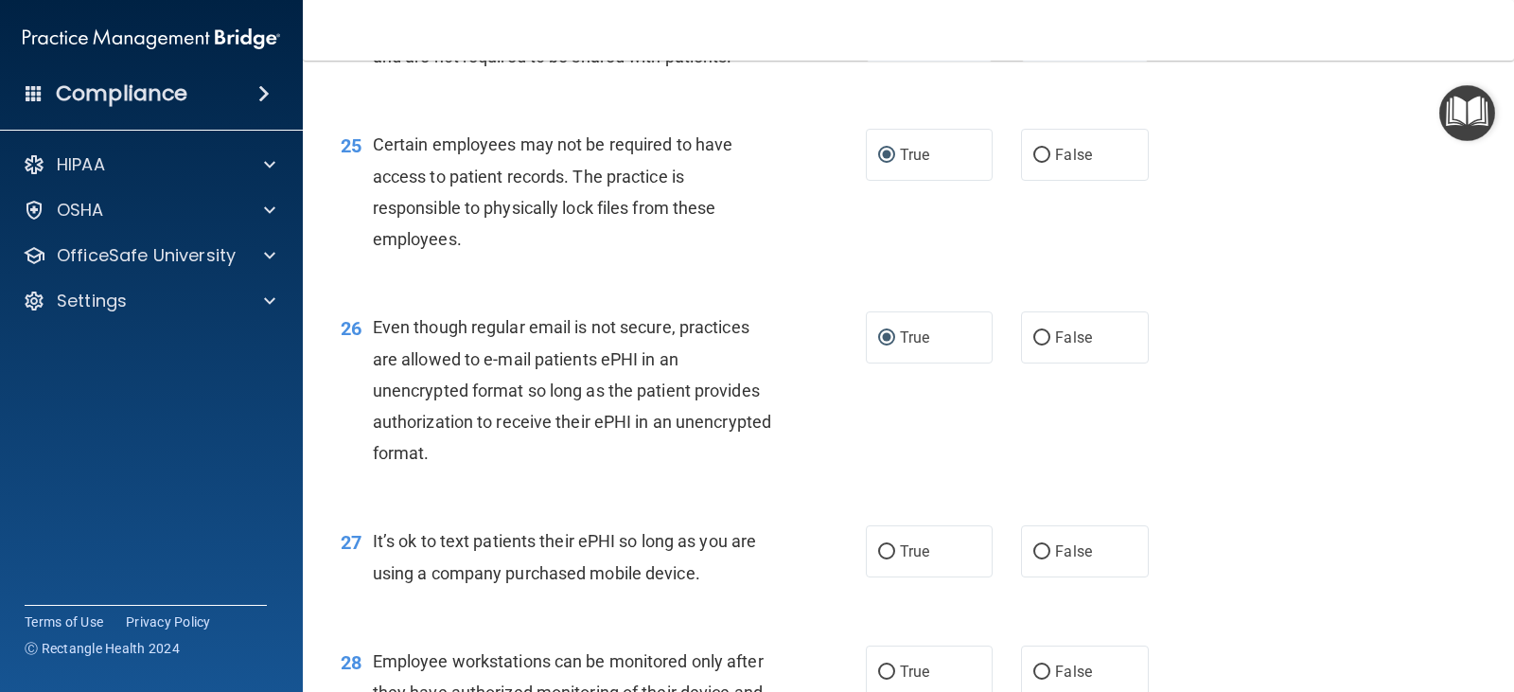
scroll to position [4163, 0]
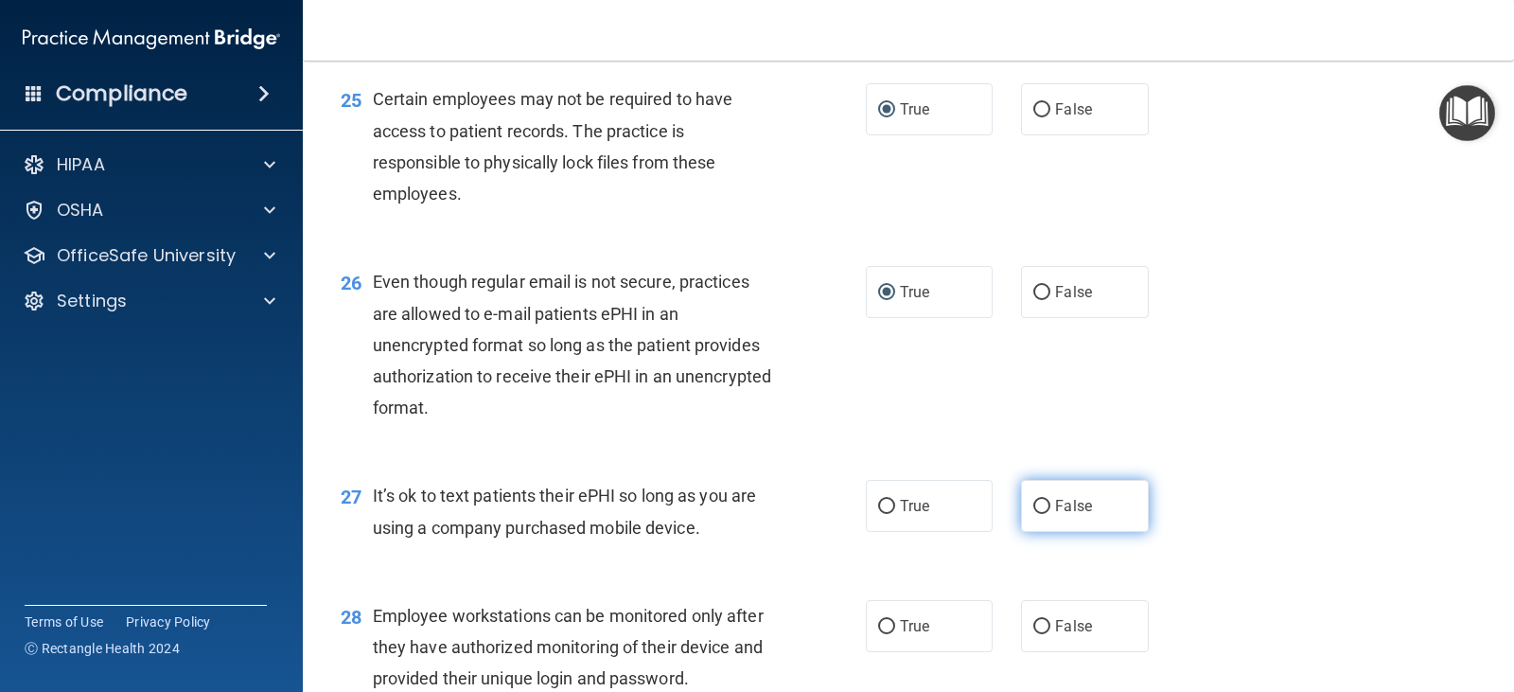
click at [1034, 514] on input "False" at bounding box center [1041, 507] width 17 height 14
radio input "true"
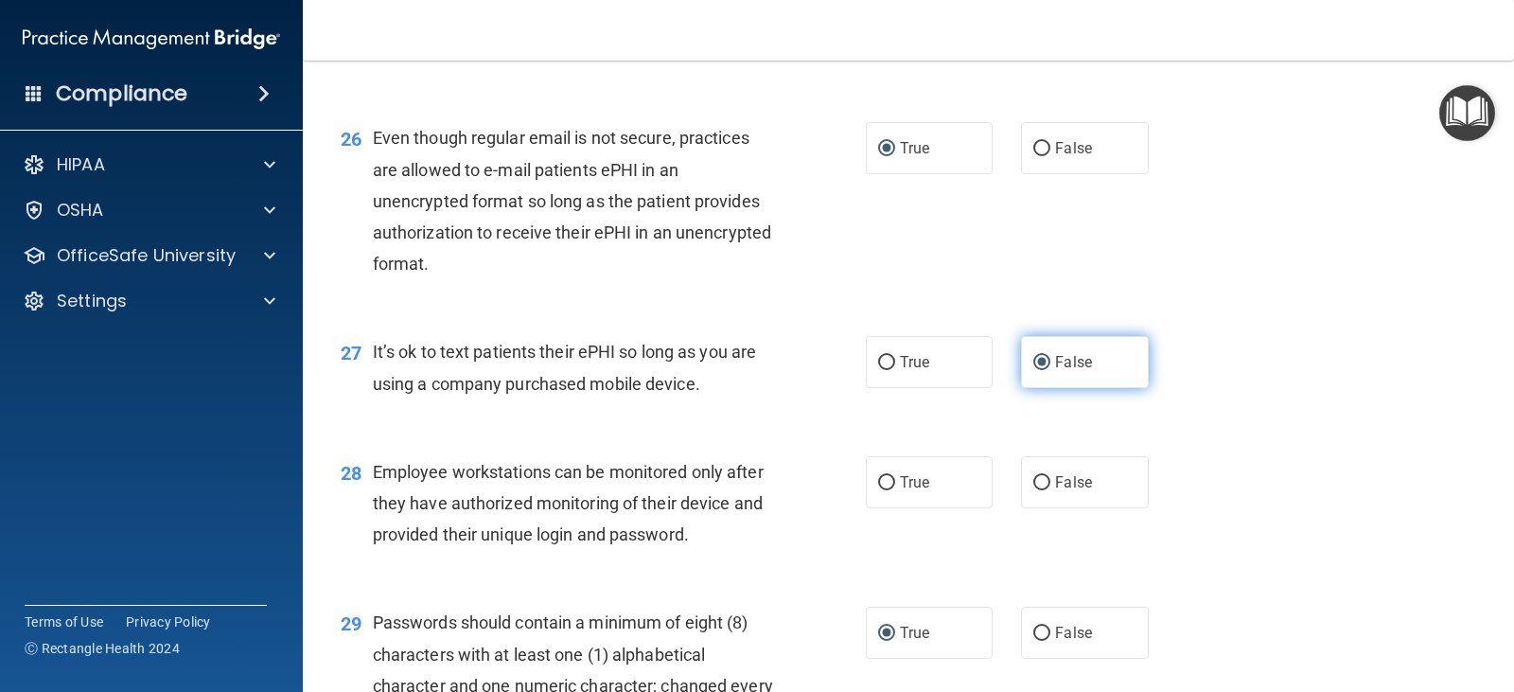
scroll to position [4352, 0]
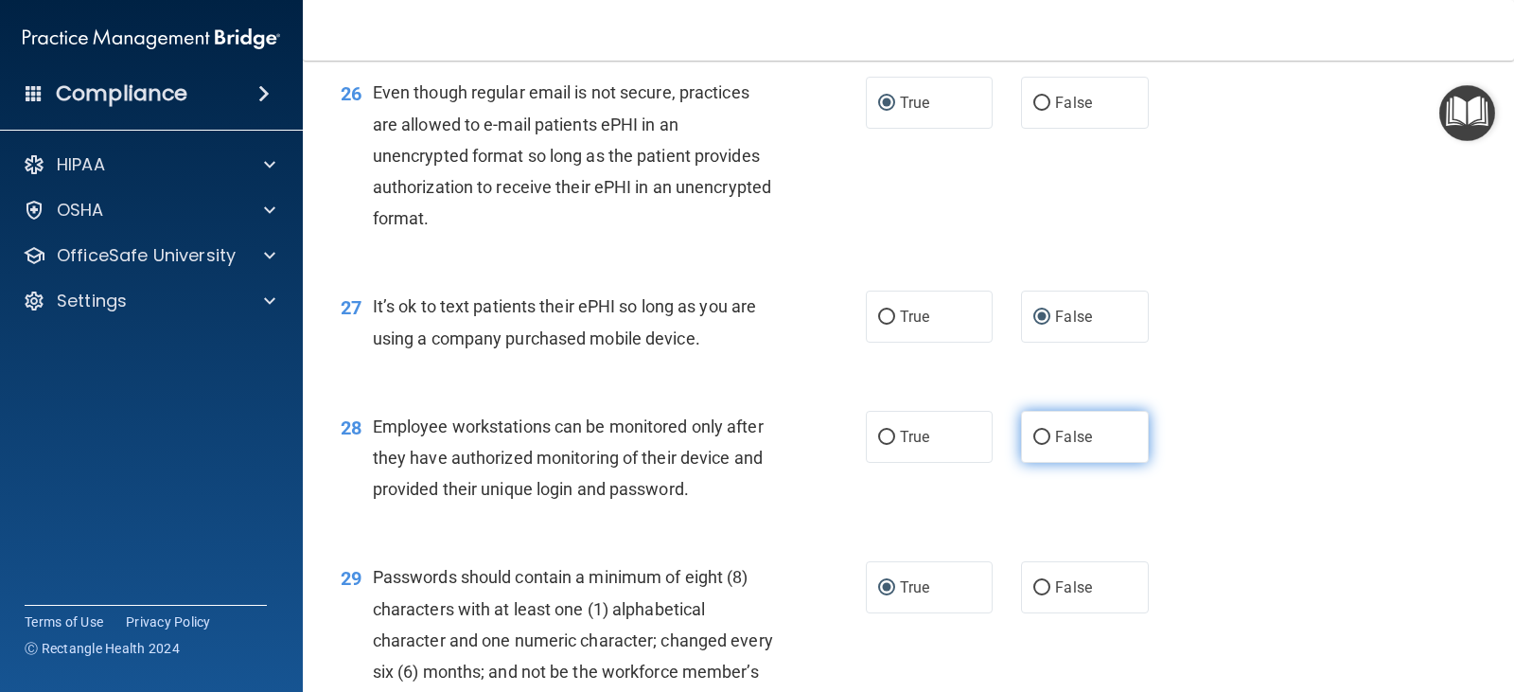
click at [1037, 445] on input "False" at bounding box center [1041, 437] width 17 height 14
radio input "true"
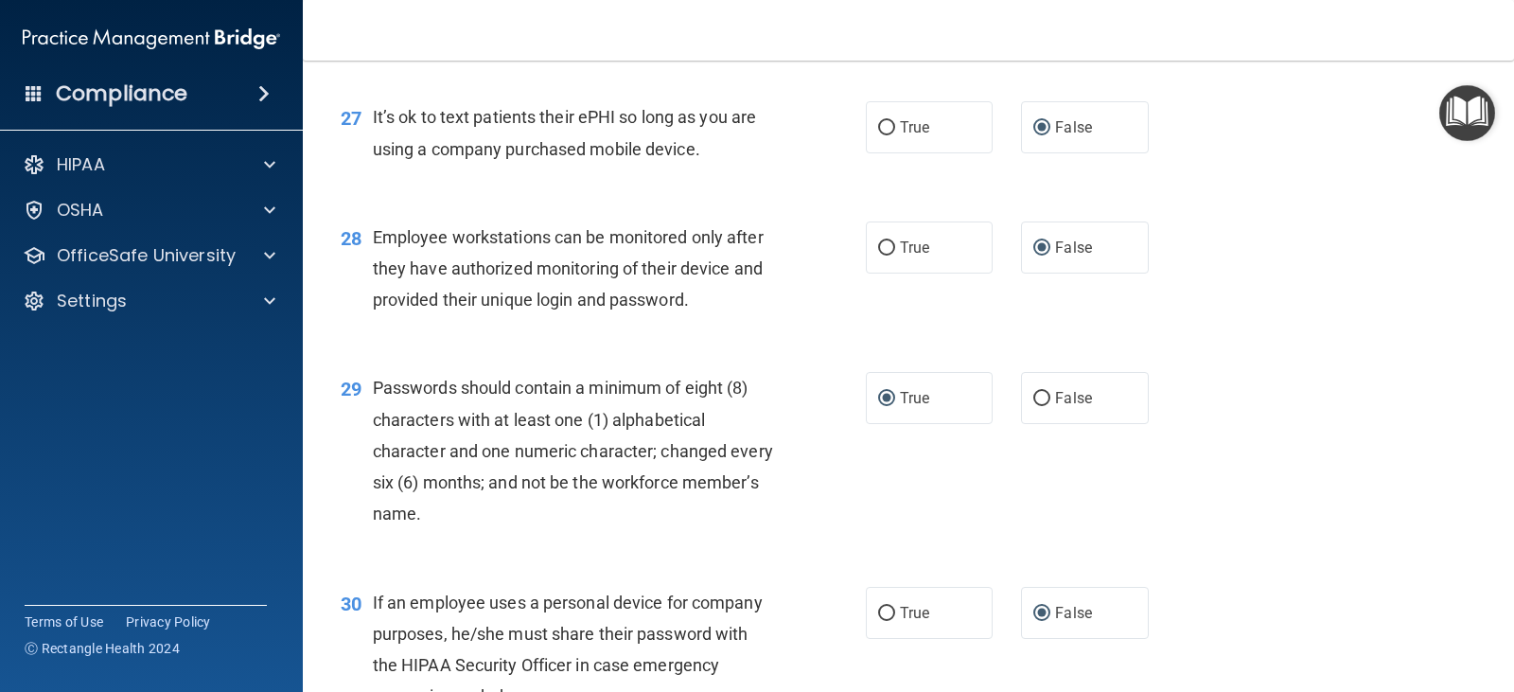
scroll to position [4749, 0]
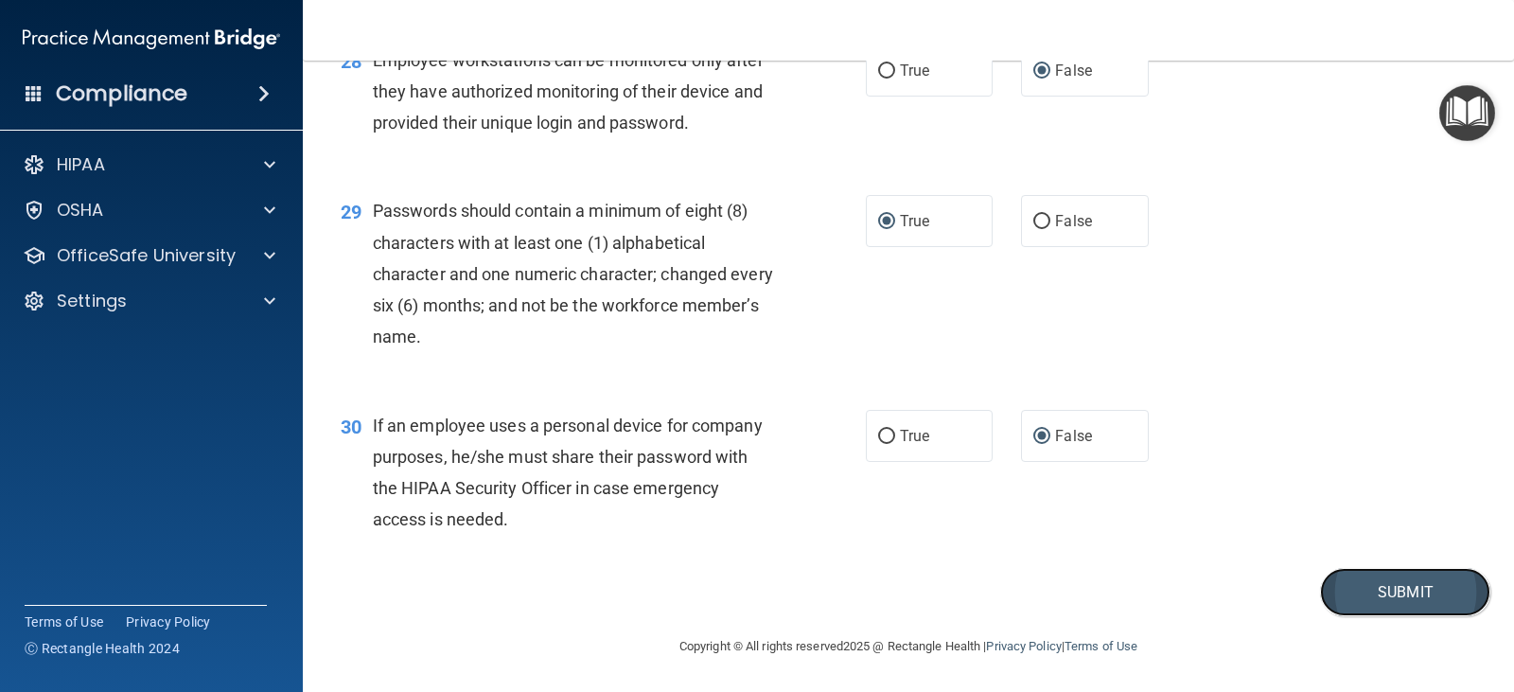
click at [1394, 580] on button "Submit" at bounding box center [1405, 592] width 170 height 48
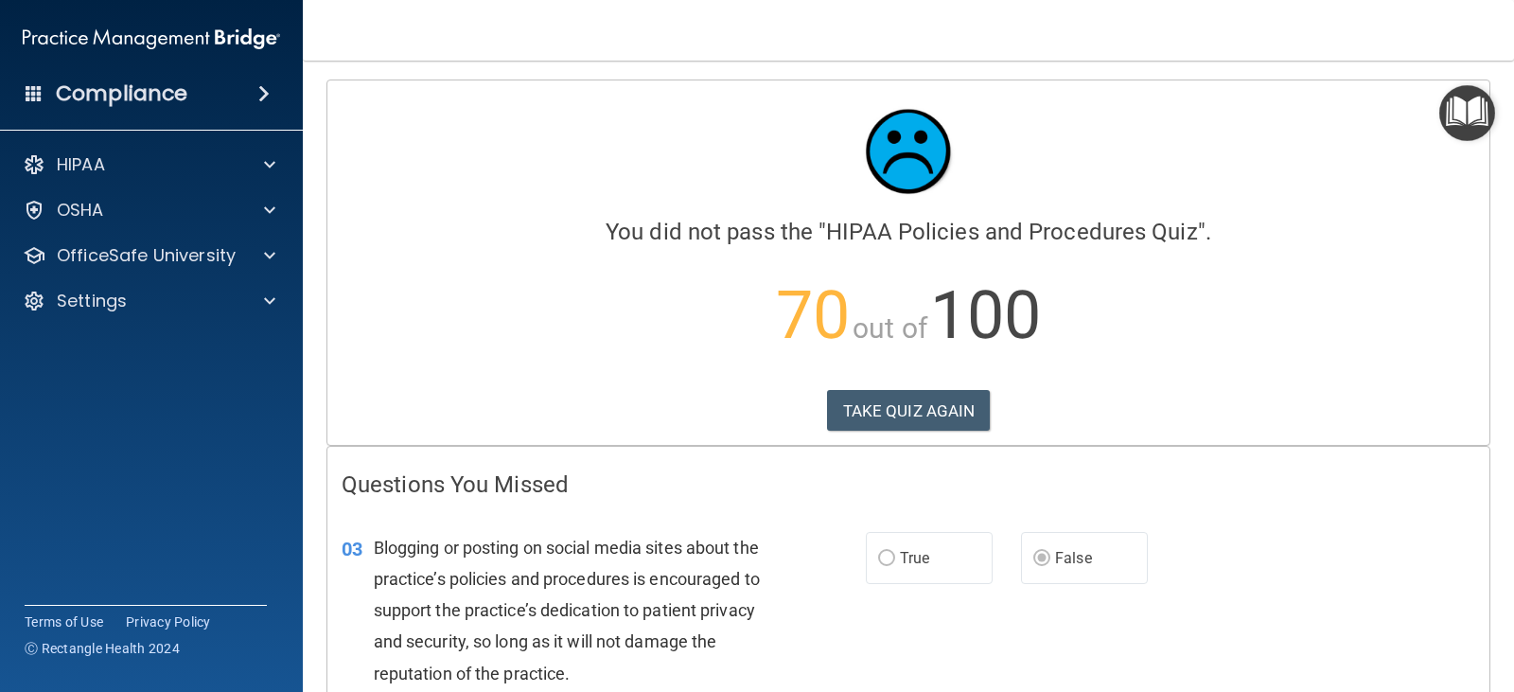
scroll to position [189, 0]
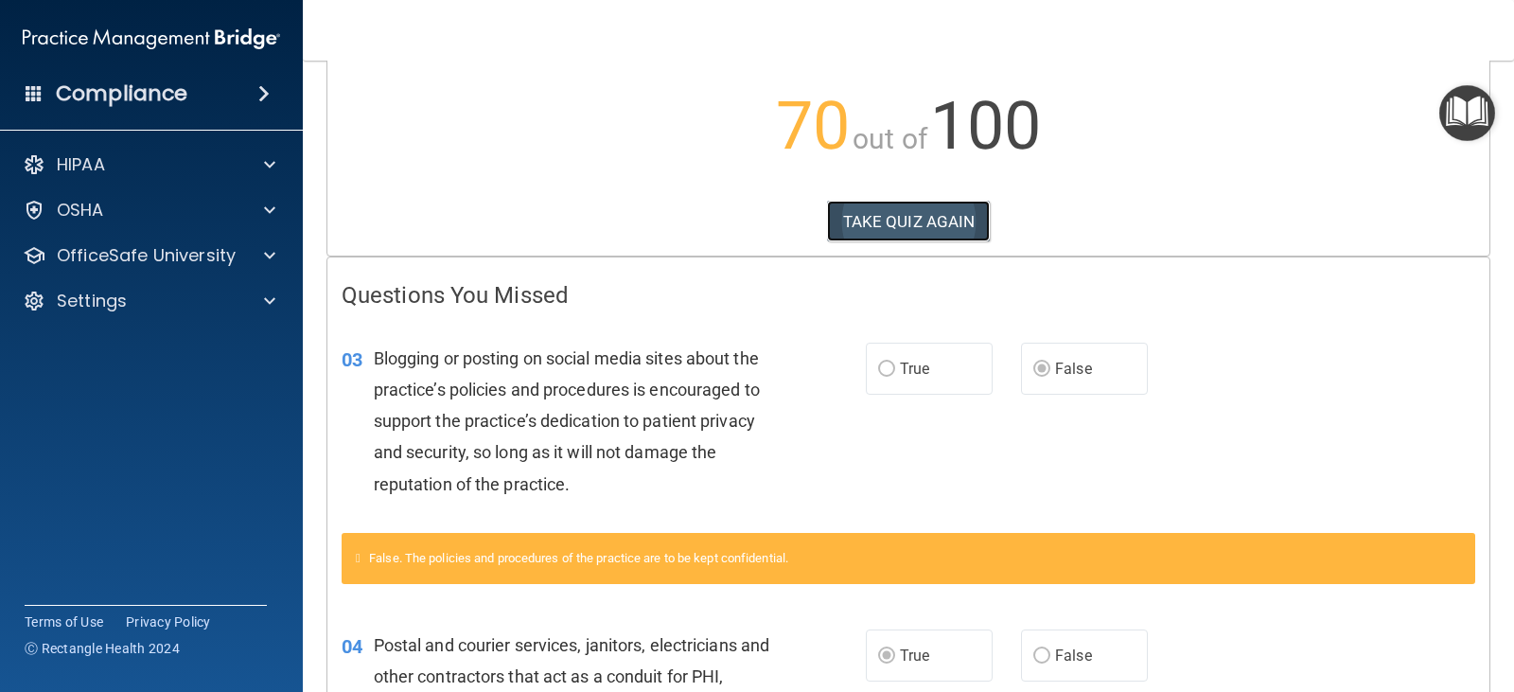
click at [885, 217] on button "TAKE QUIZ AGAIN" at bounding box center [909, 222] width 164 height 42
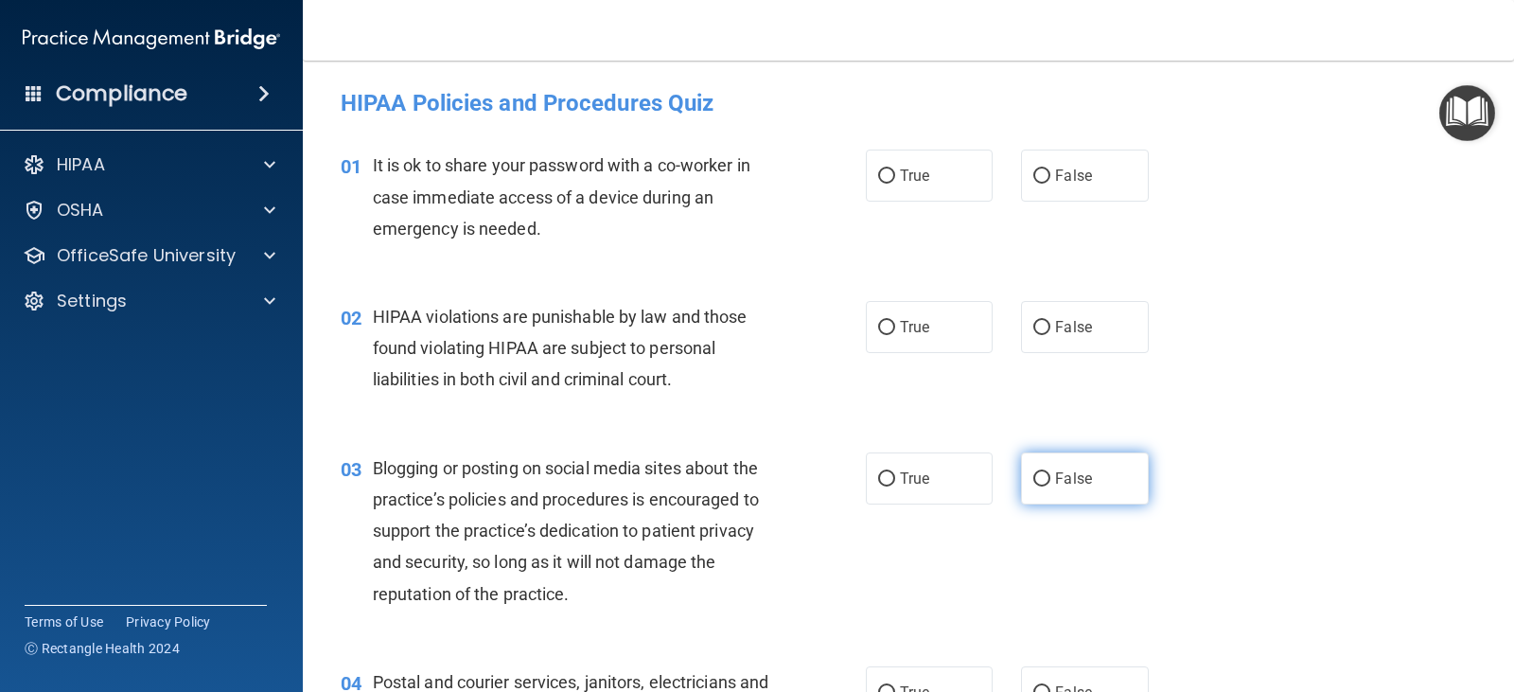
click at [1033, 474] on input "False" at bounding box center [1041, 479] width 17 height 14
radio input "true"
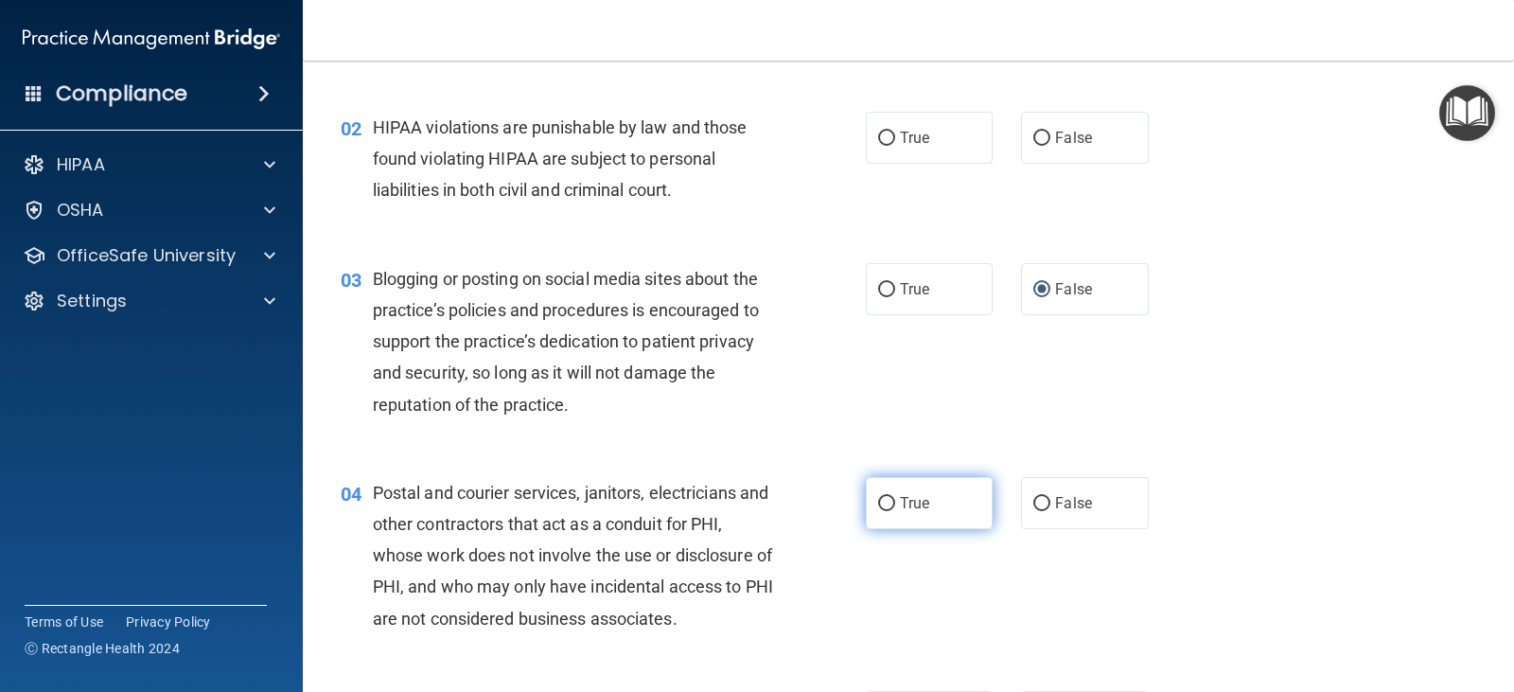
click at [884, 499] on input "True" at bounding box center [886, 504] width 17 height 14
radio input "true"
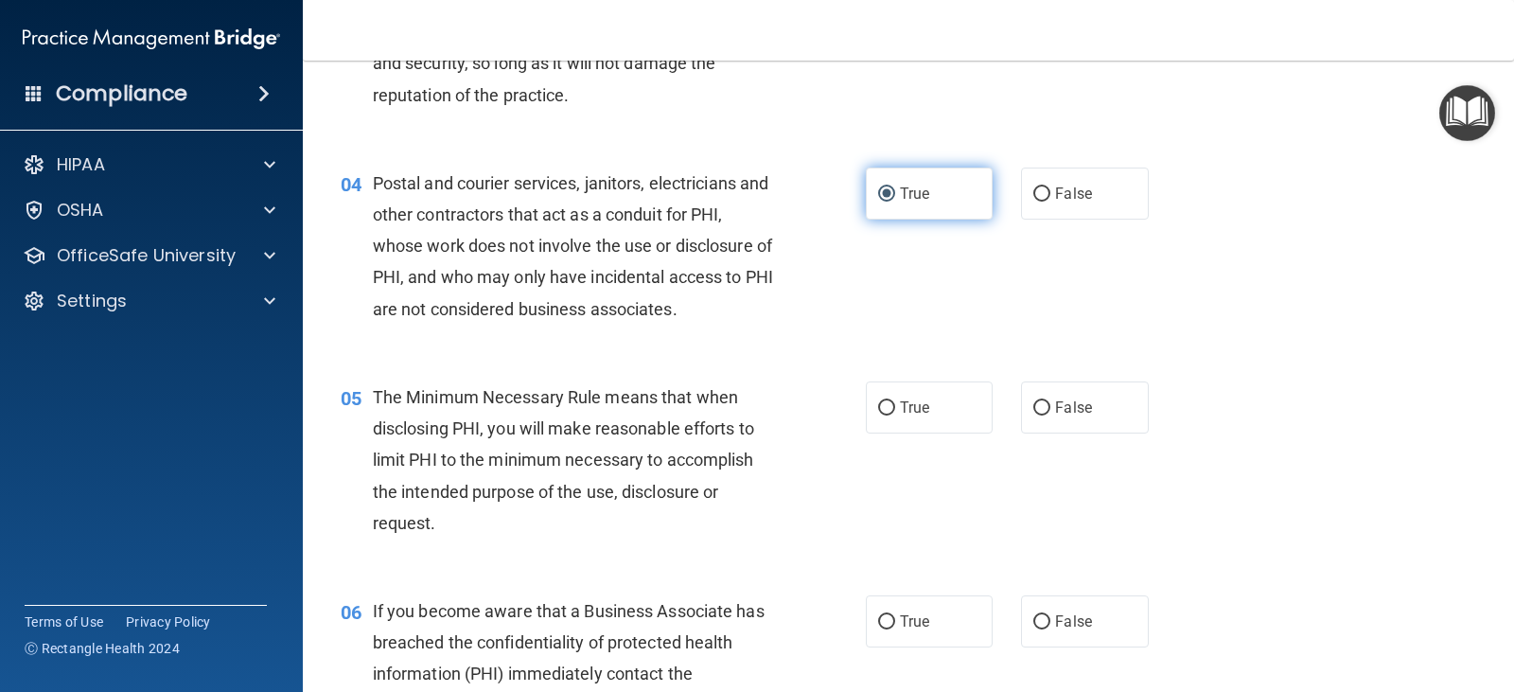
scroll to position [568, 0]
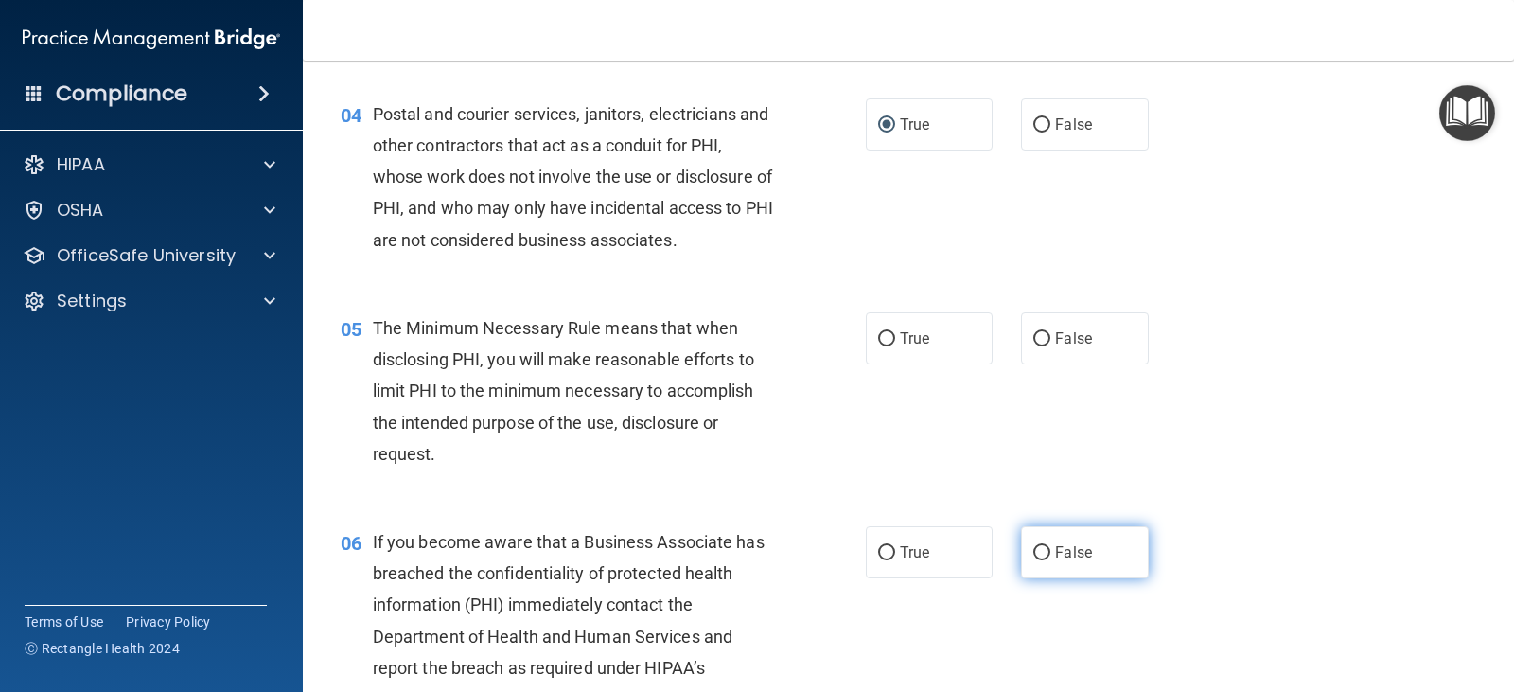
click at [1034, 550] on input "False" at bounding box center [1041, 553] width 17 height 14
radio input "true"
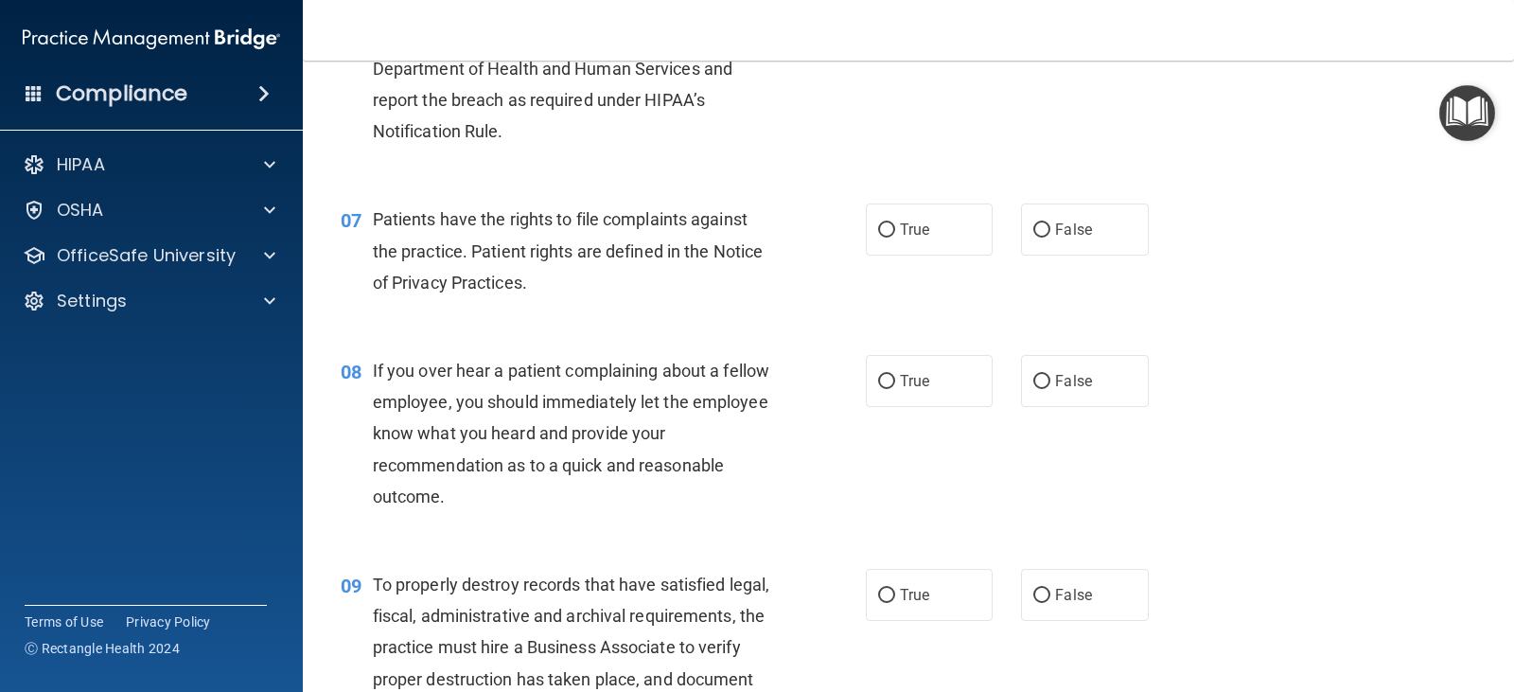
scroll to position [1325, 0]
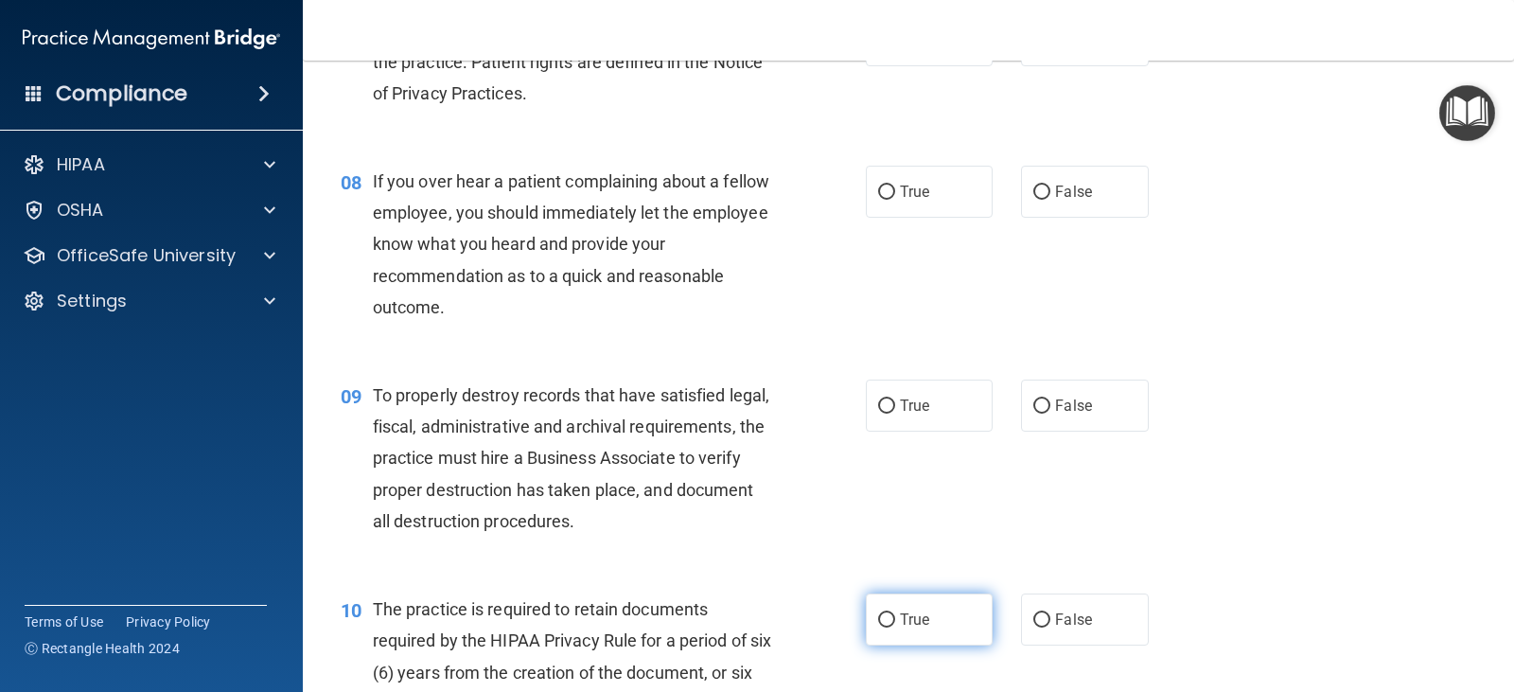
click at [879, 618] on input "True" at bounding box center [886, 620] width 17 height 14
radio input "true"
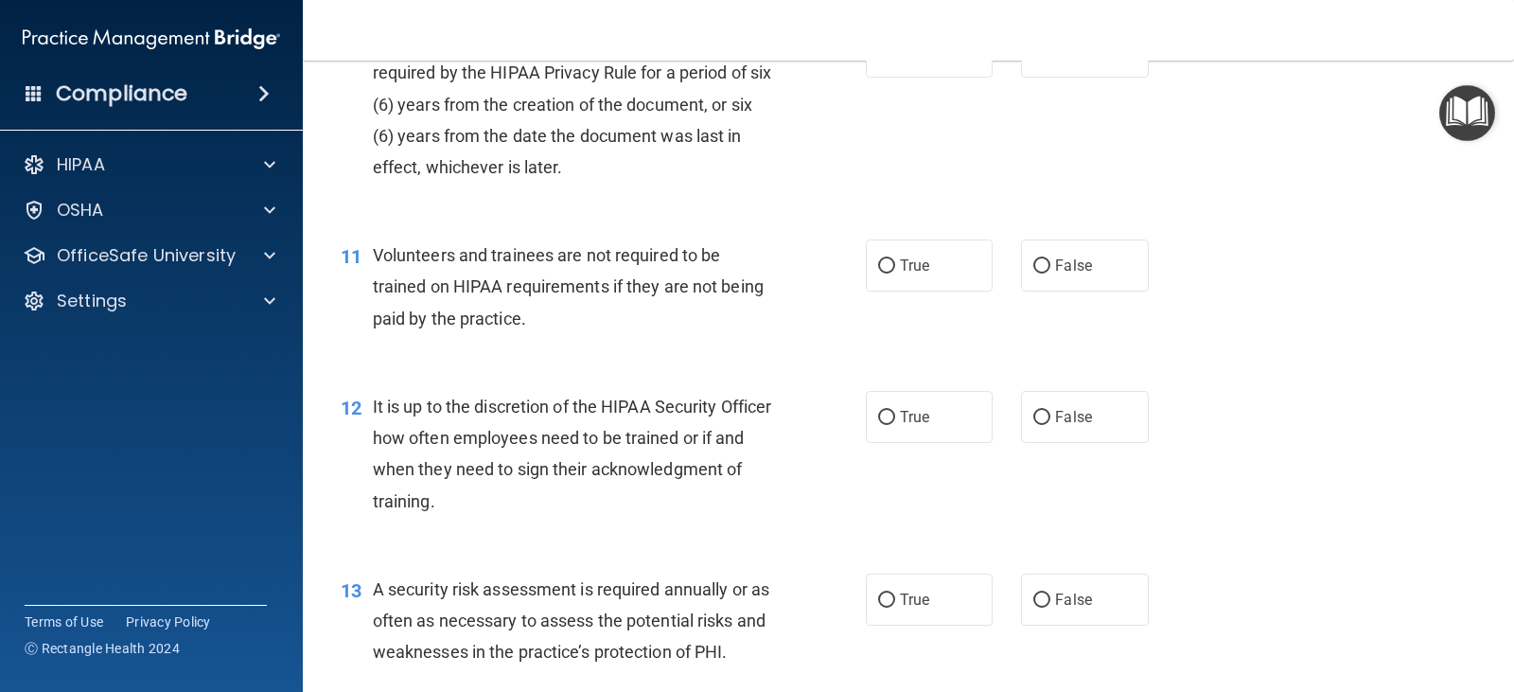
scroll to position [2081, 0]
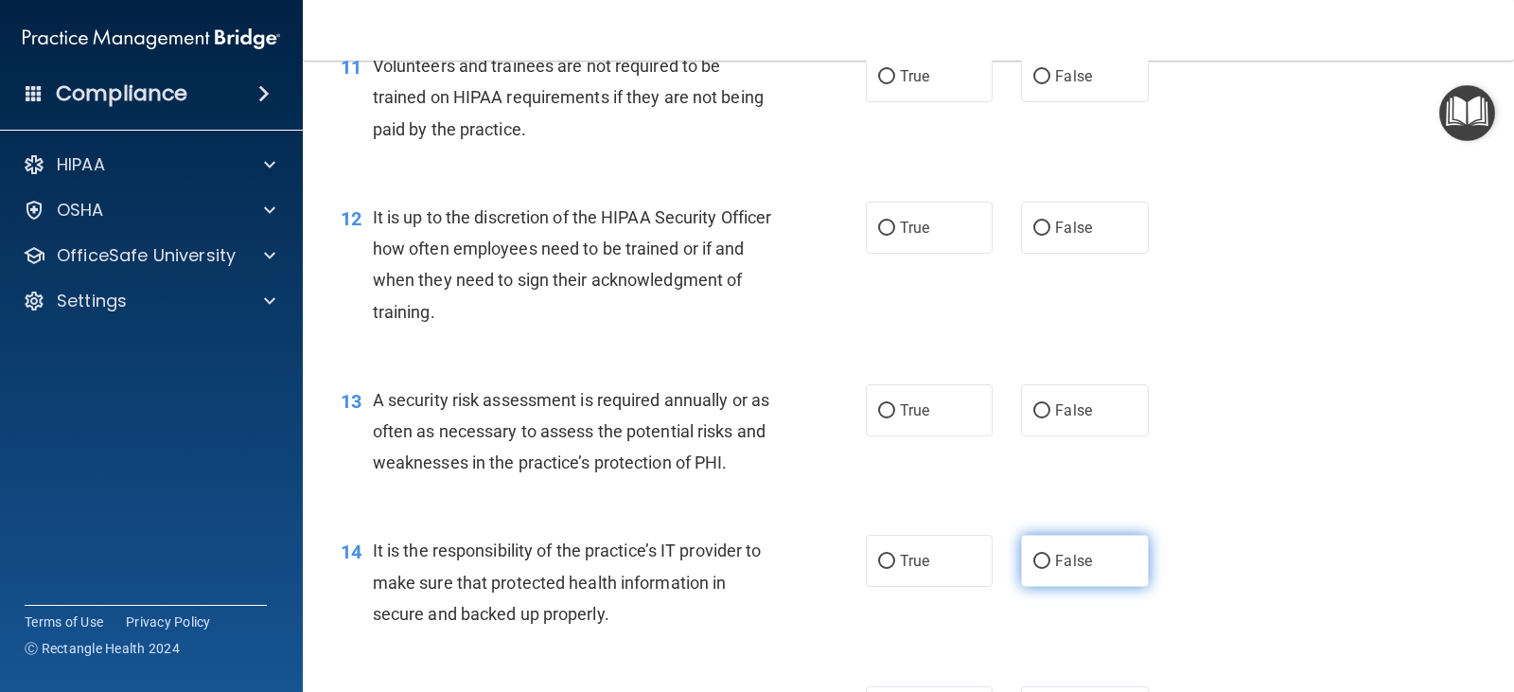
click at [1033, 560] on input "False" at bounding box center [1041, 561] width 17 height 14
radio input "true"
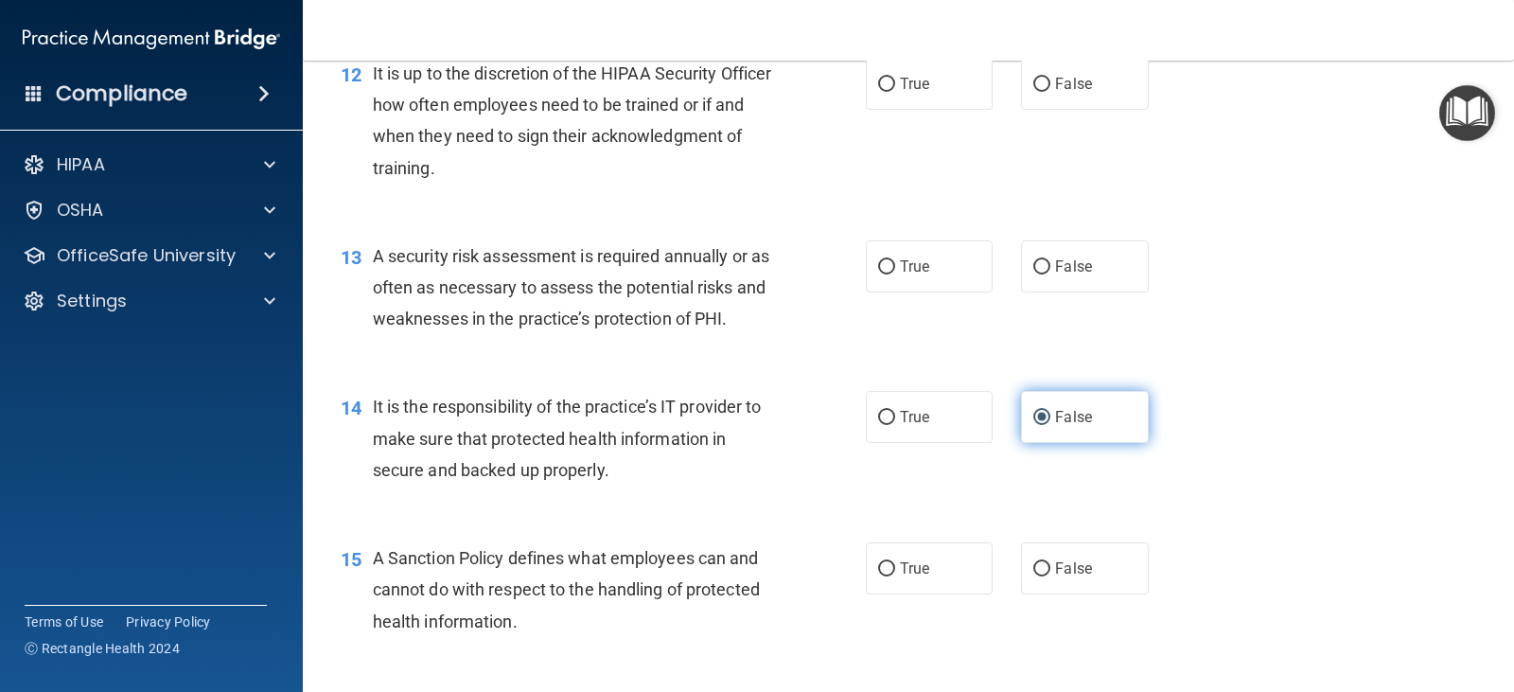
scroll to position [2271, 0]
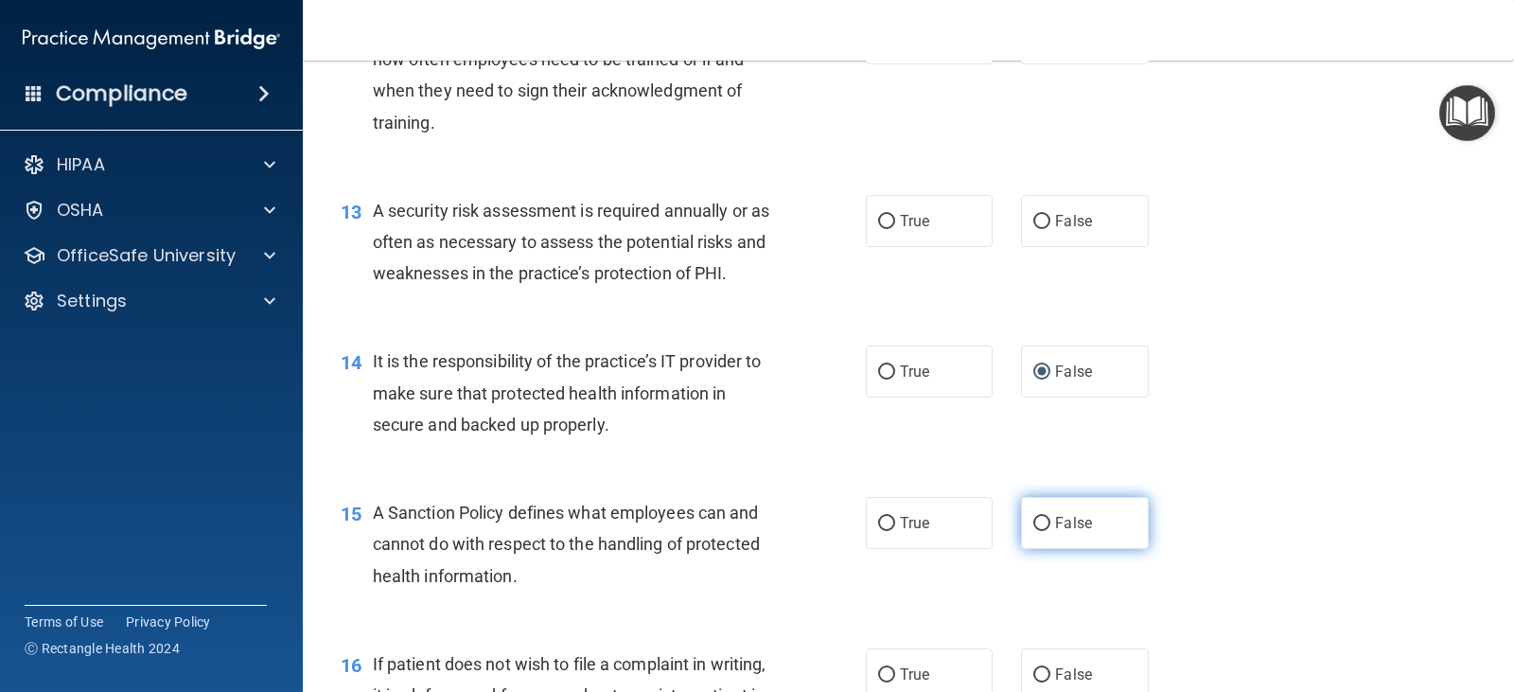
click at [1041, 526] on input "False" at bounding box center [1041, 524] width 17 height 14
radio input "true"
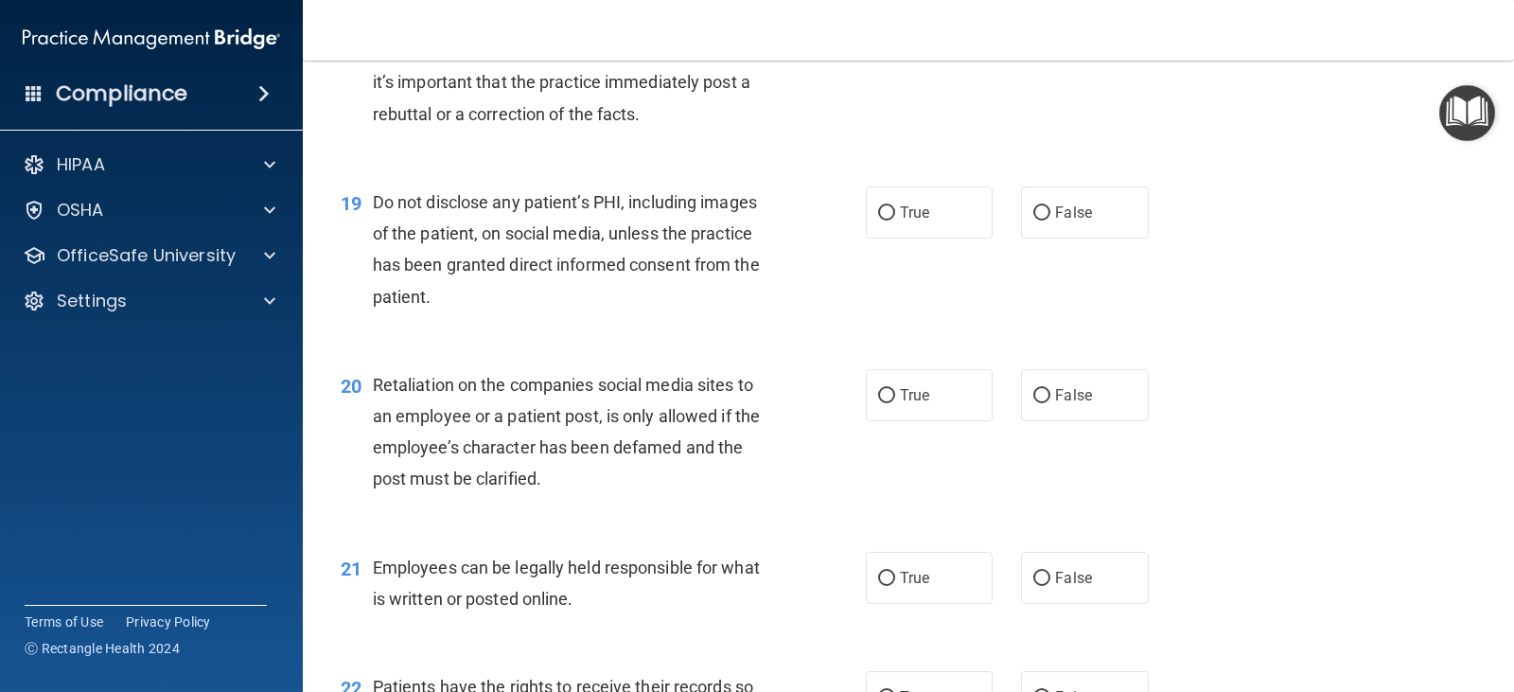
scroll to position [3406, 0]
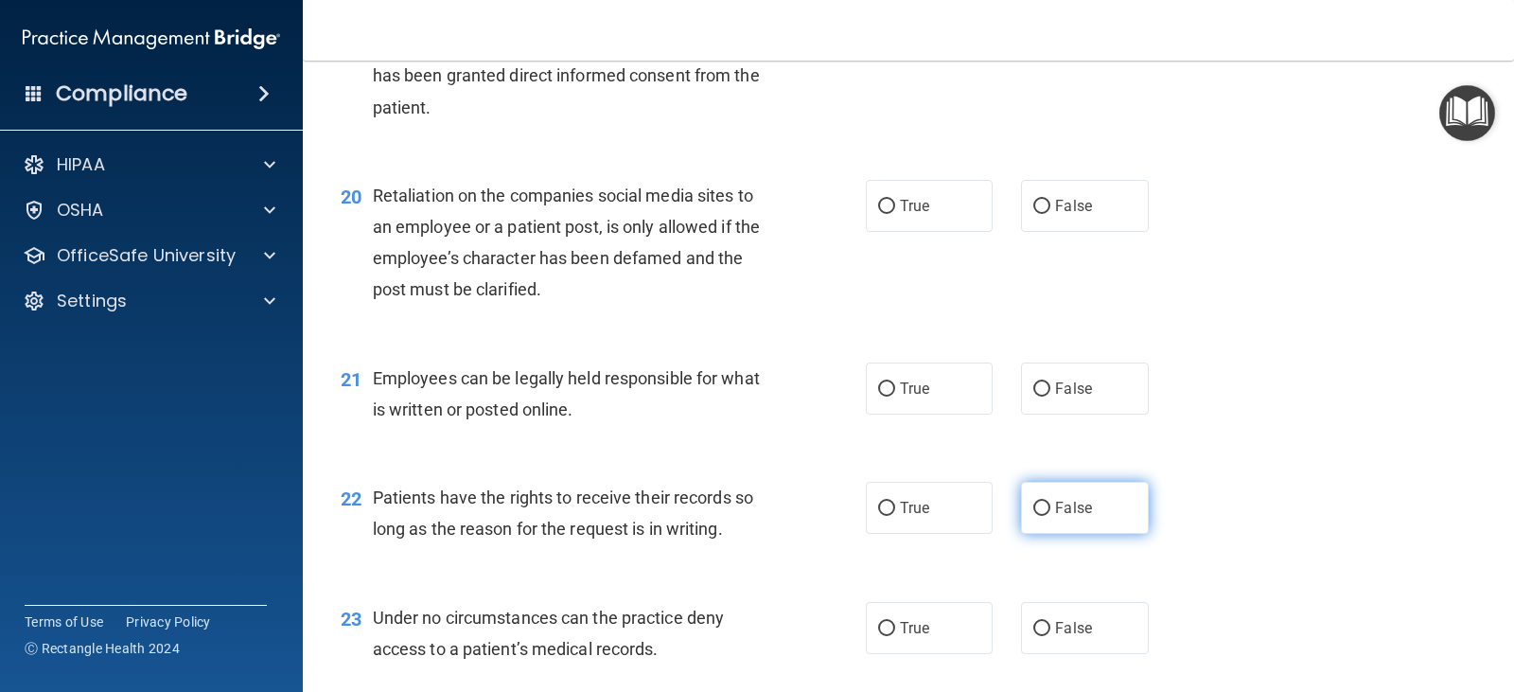
click at [1033, 508] on input "False" at bounding box center [1041, 508] width 17 height 14
radio input "true"
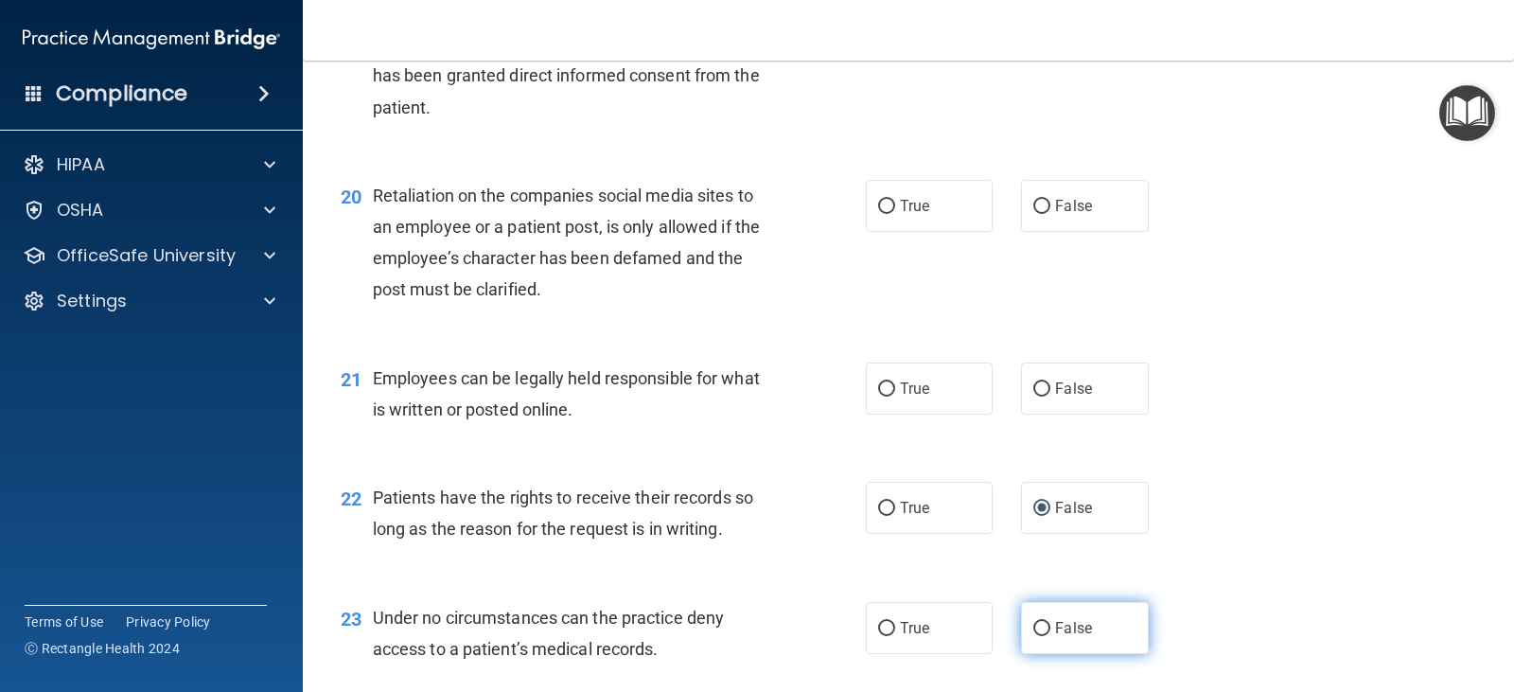
click at [1033, 627] on input "False" at bounding box center [1041, 629] width 17 height 14
radio input "true"
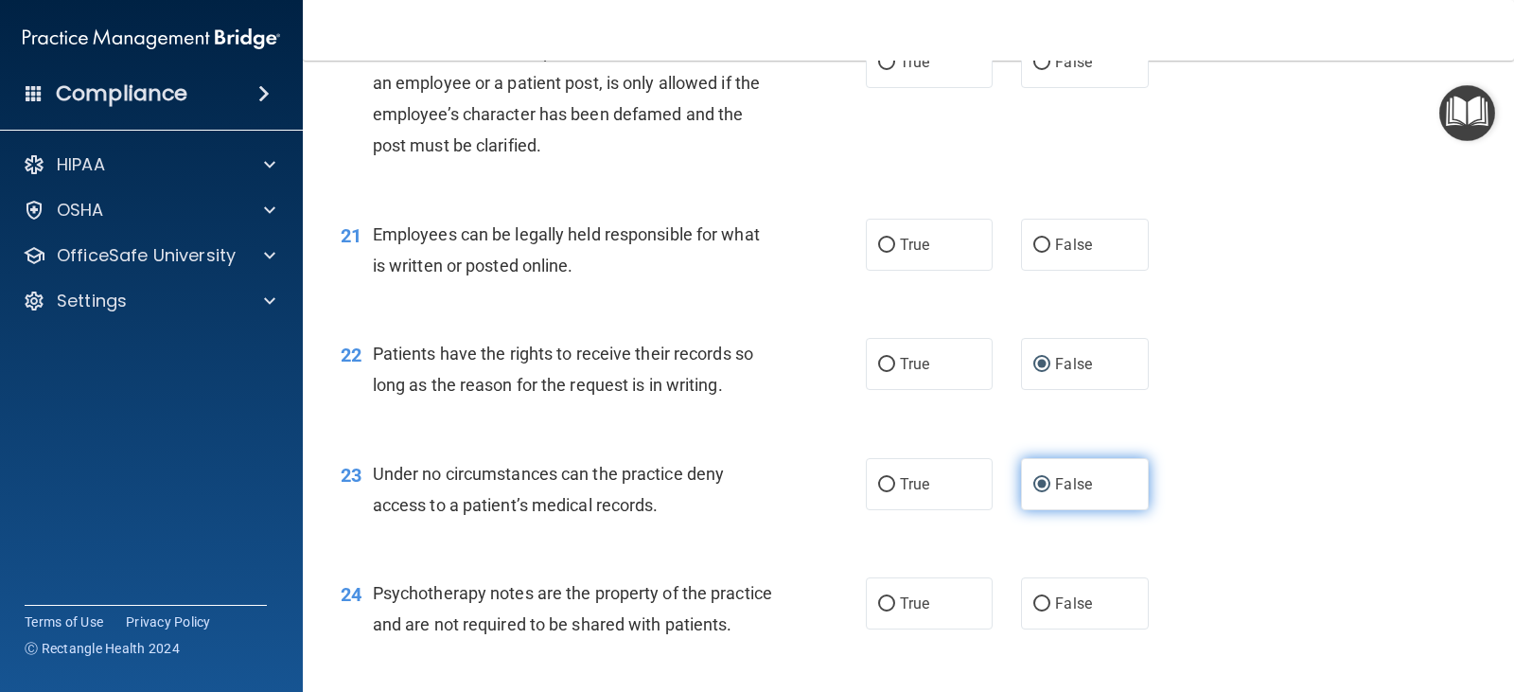
scroll to position [3595, 0]
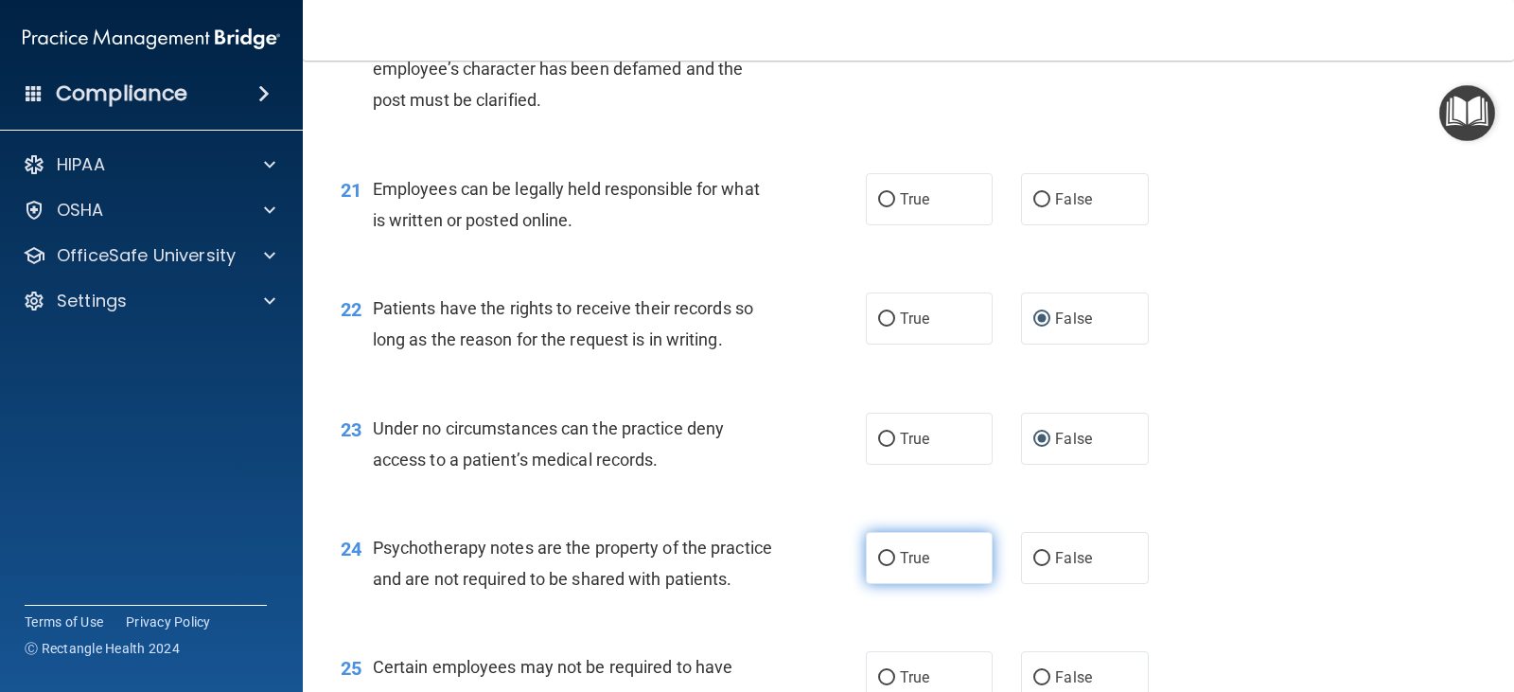
click at [878, 556] on input "True" at bounding box center [886, 559] width 17 height 14
radio input "true"
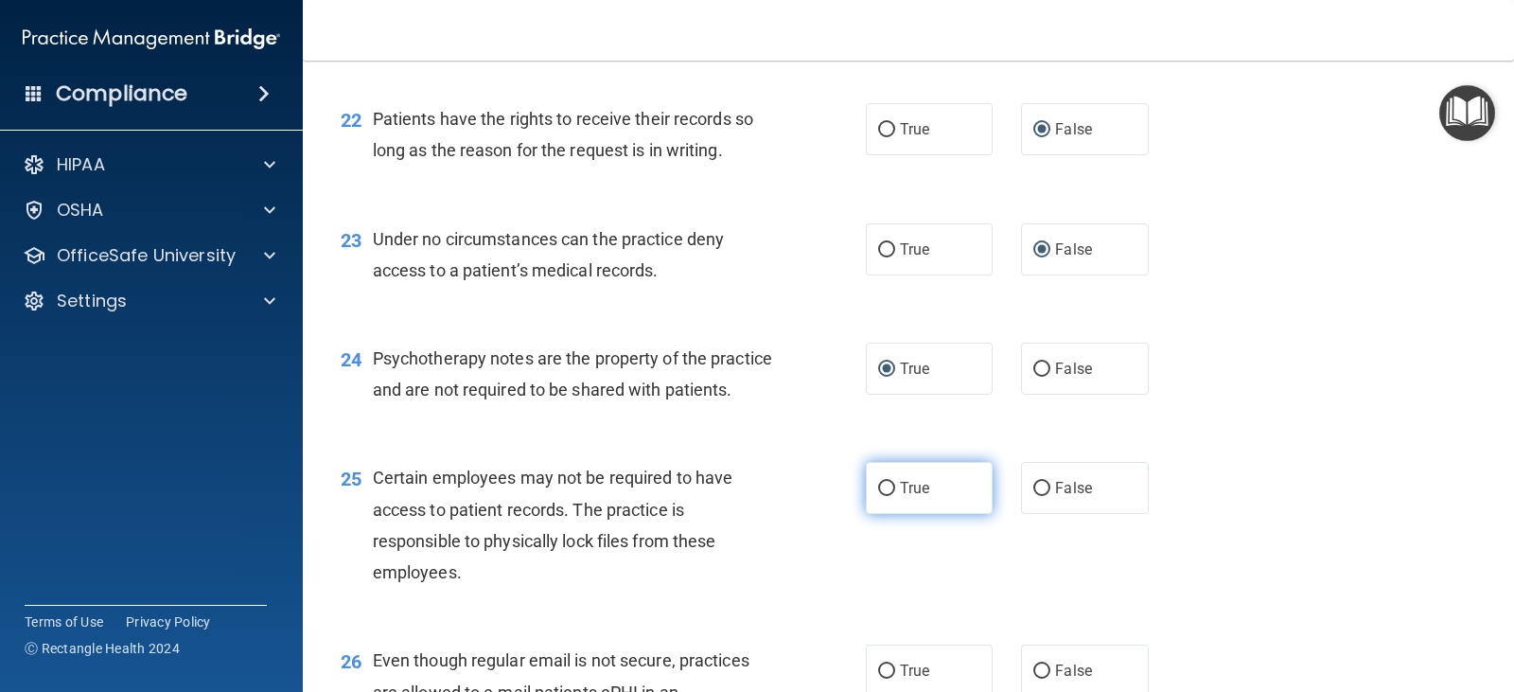
click at [878, 496] on input "True" at bounding box center [886, 489] width 17 height 14
radio input "true"
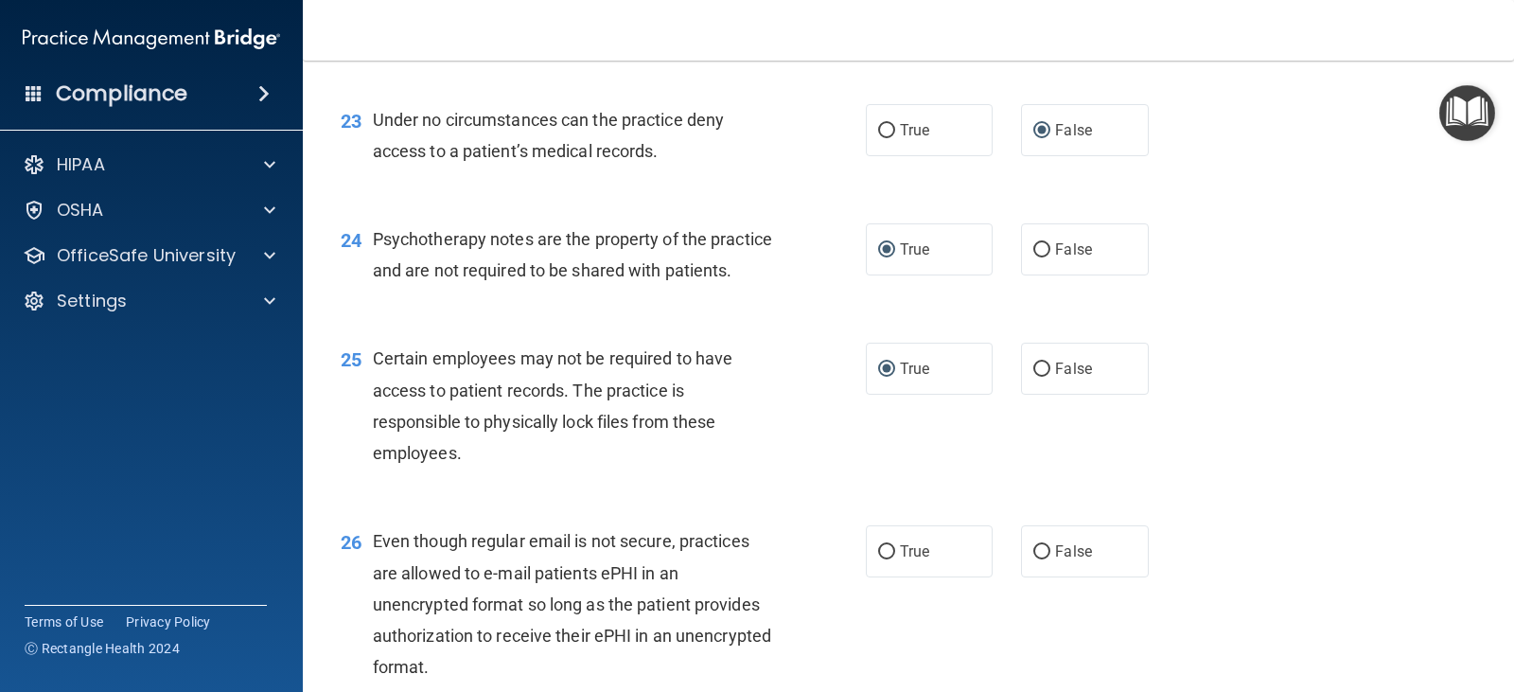
scroll to position [3974, 0]
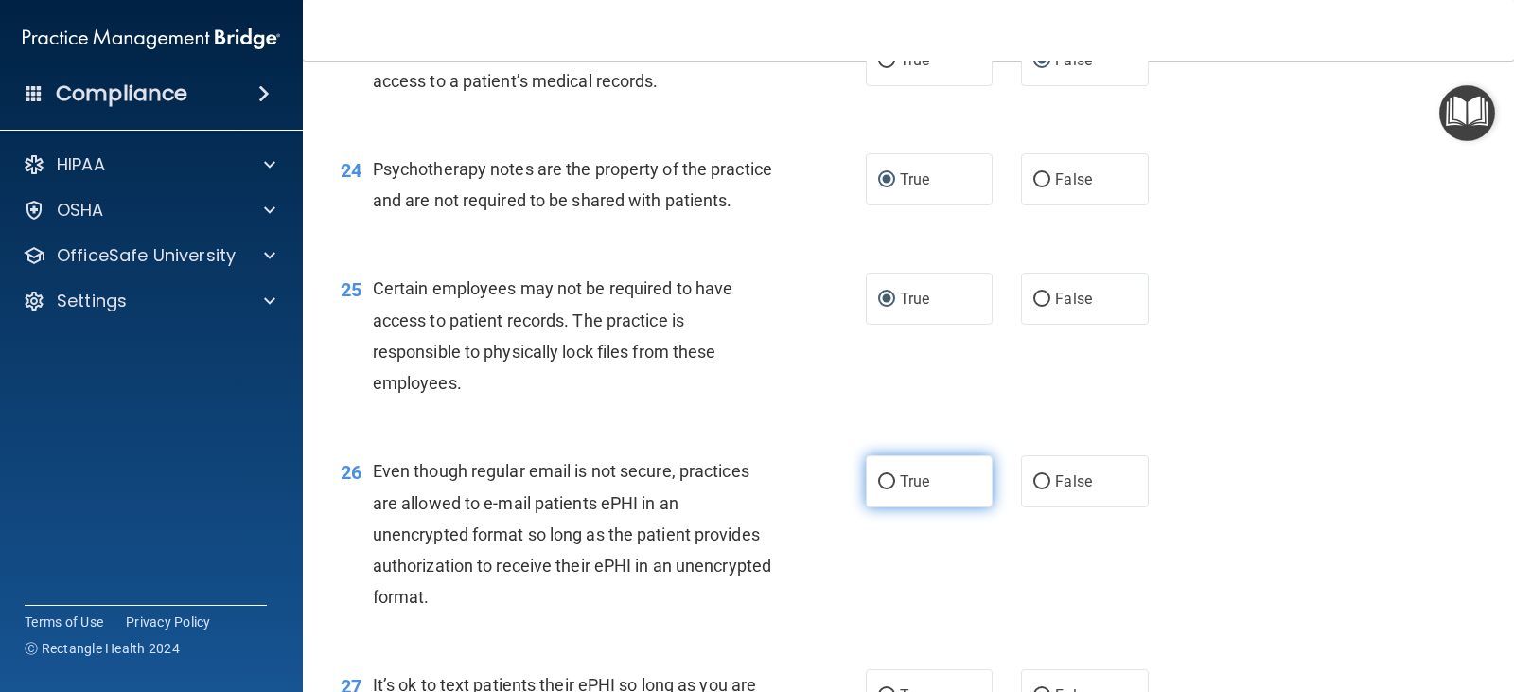
click at [878, 489] on input "True" at bounding box center [886, 482] width 17 height 14
radio input "true"
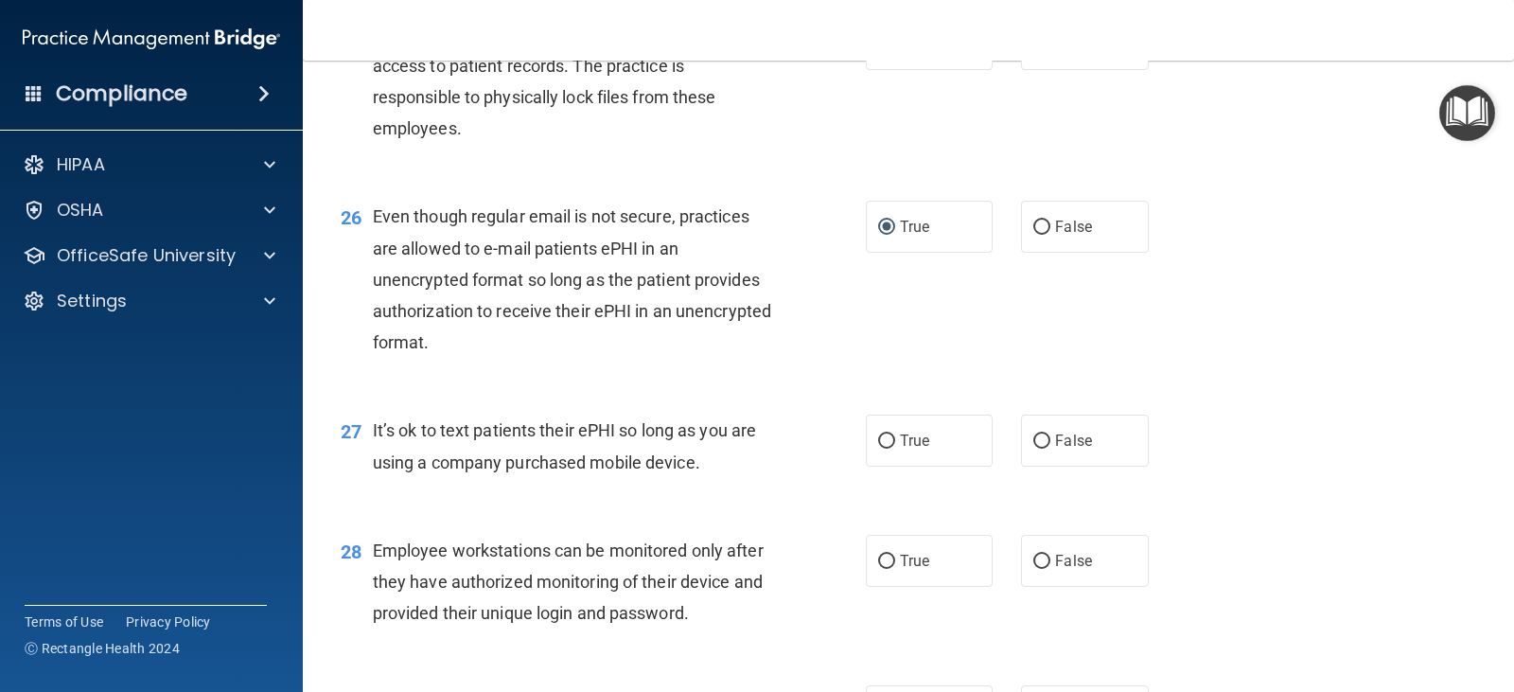
scroll to position [4352, 0]
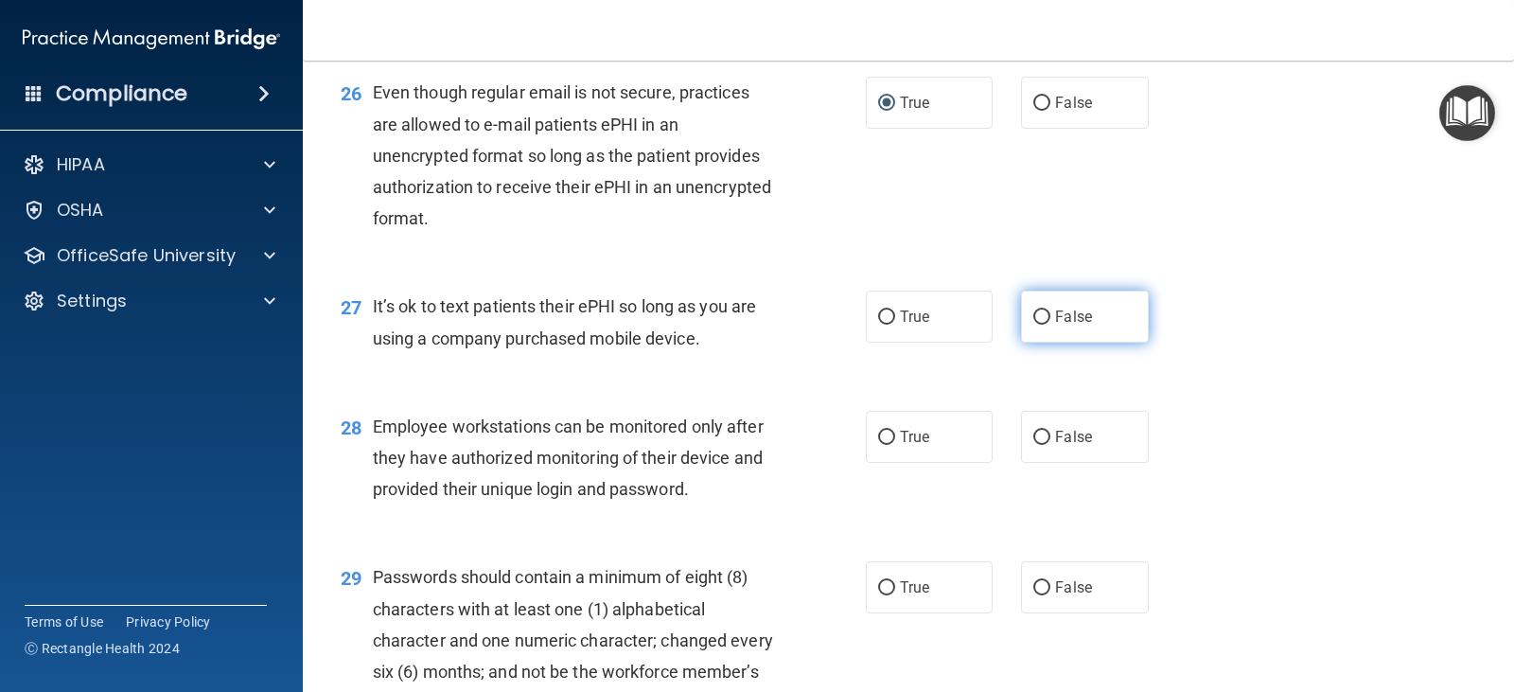
click at [1033, 325] on input "False" at bounding box center [1041, 317] width 17 height 14
radio input "true"
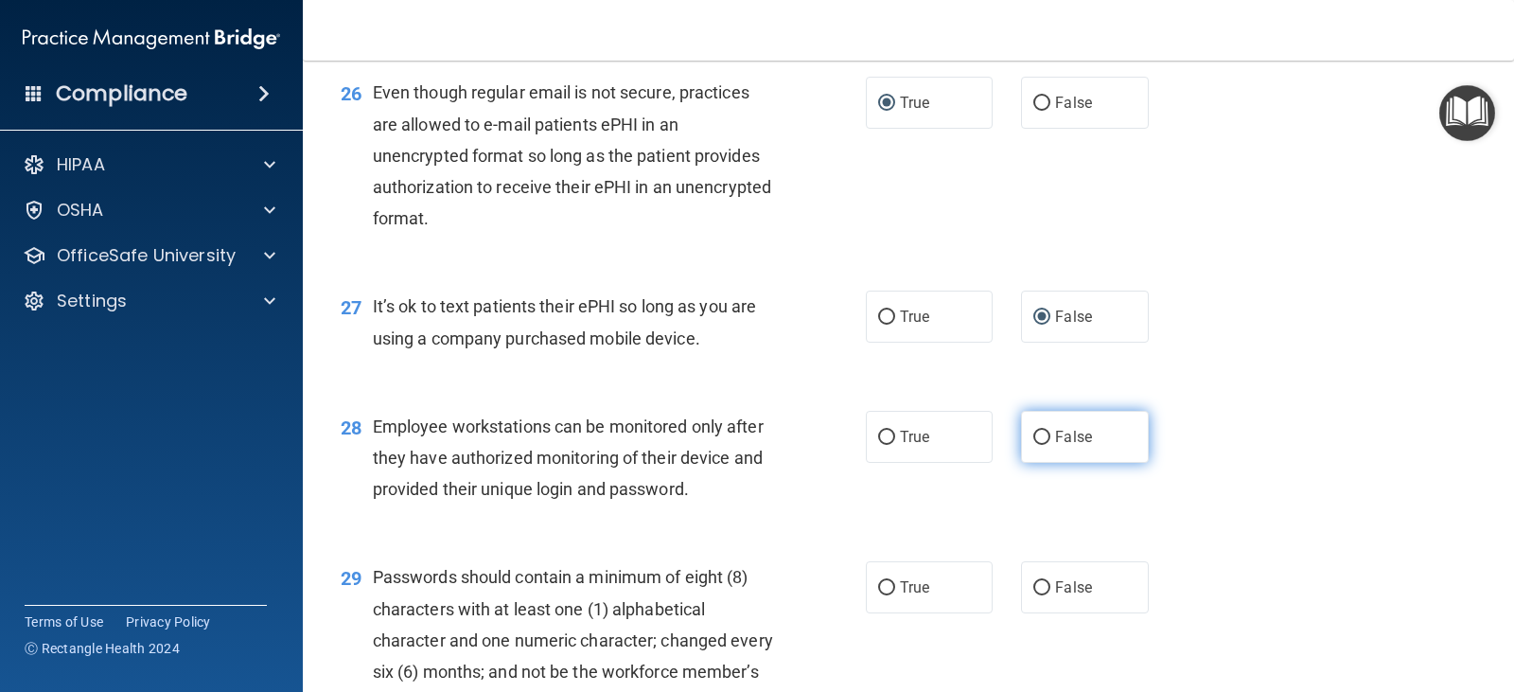
click at [1033, 445] on input "False" at bounding box center [1041, 437] width 17 height 14
radio input "true"
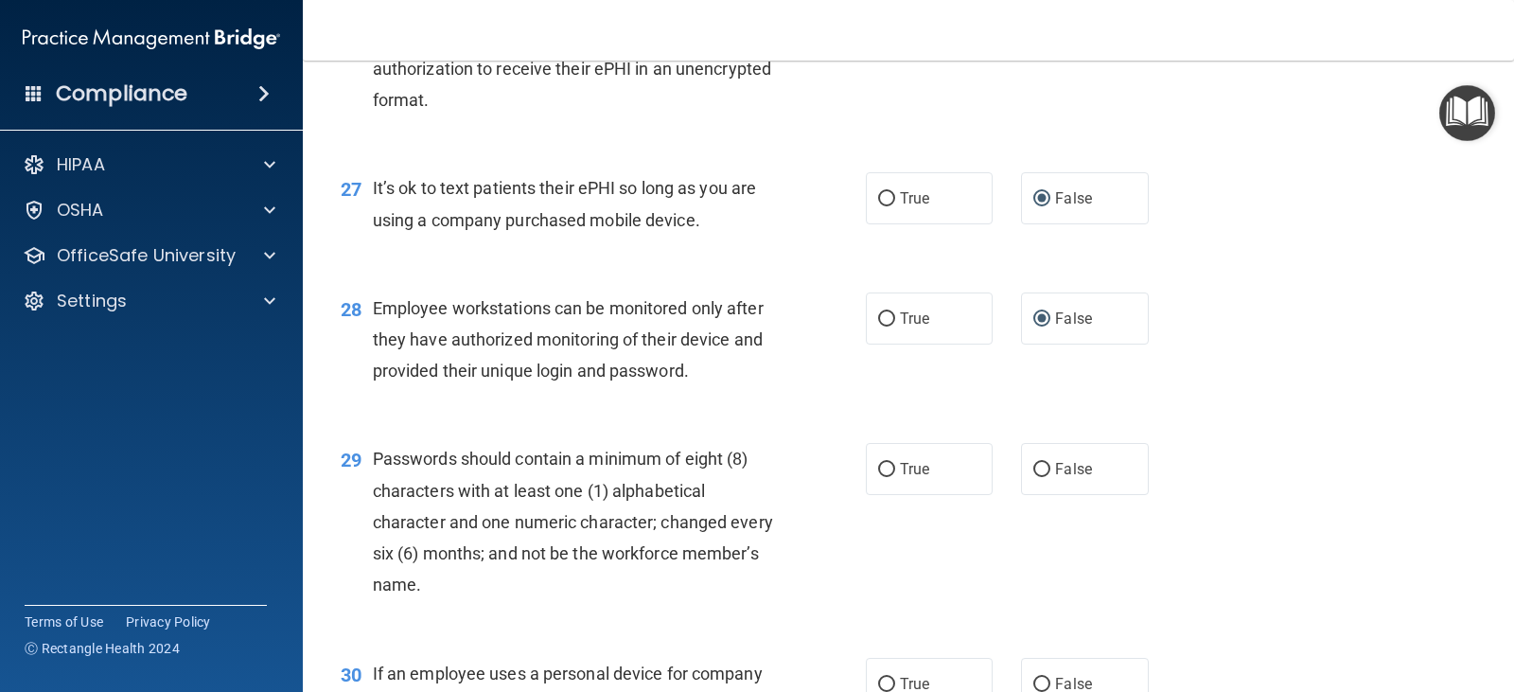
scroll to position [4541, 0]
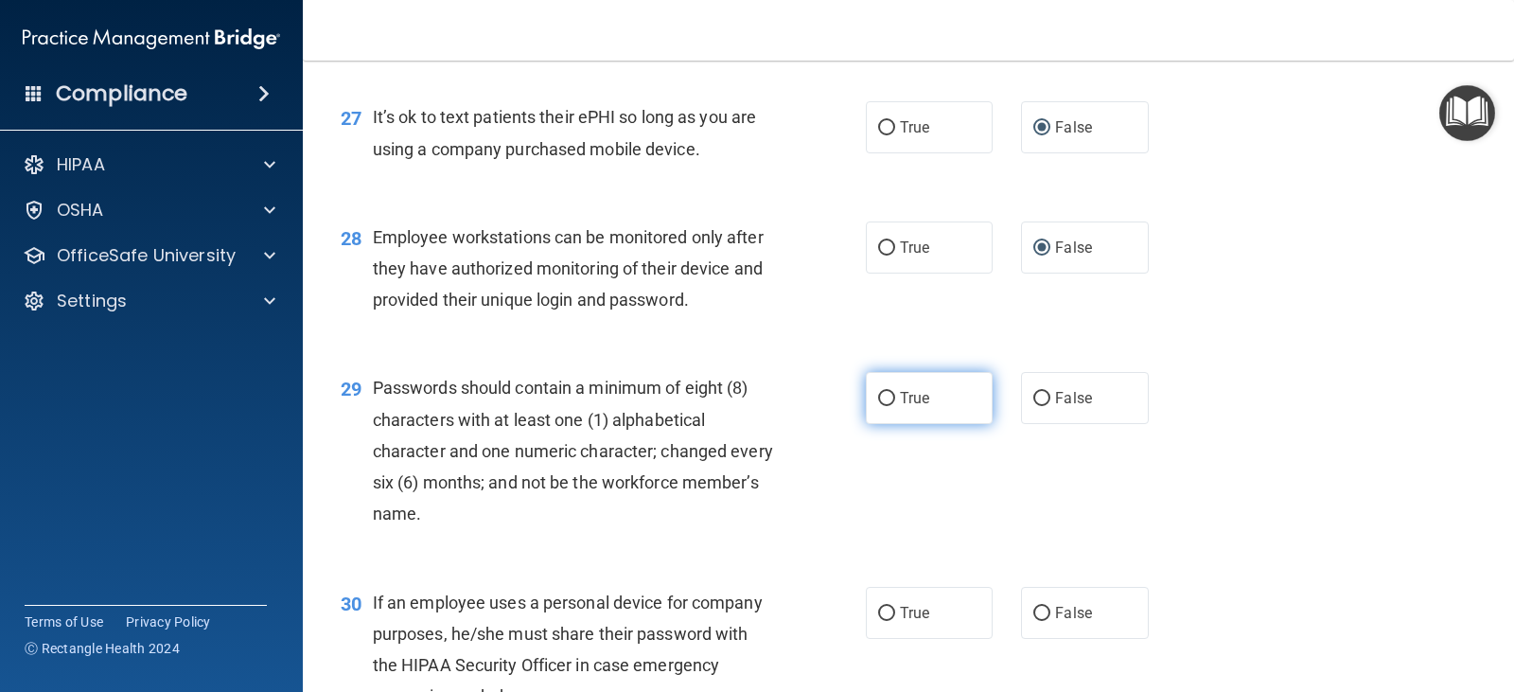
click at [880, 406] on input "True" at bounding box center [886, 399] width 17 height 14
radio input "true"
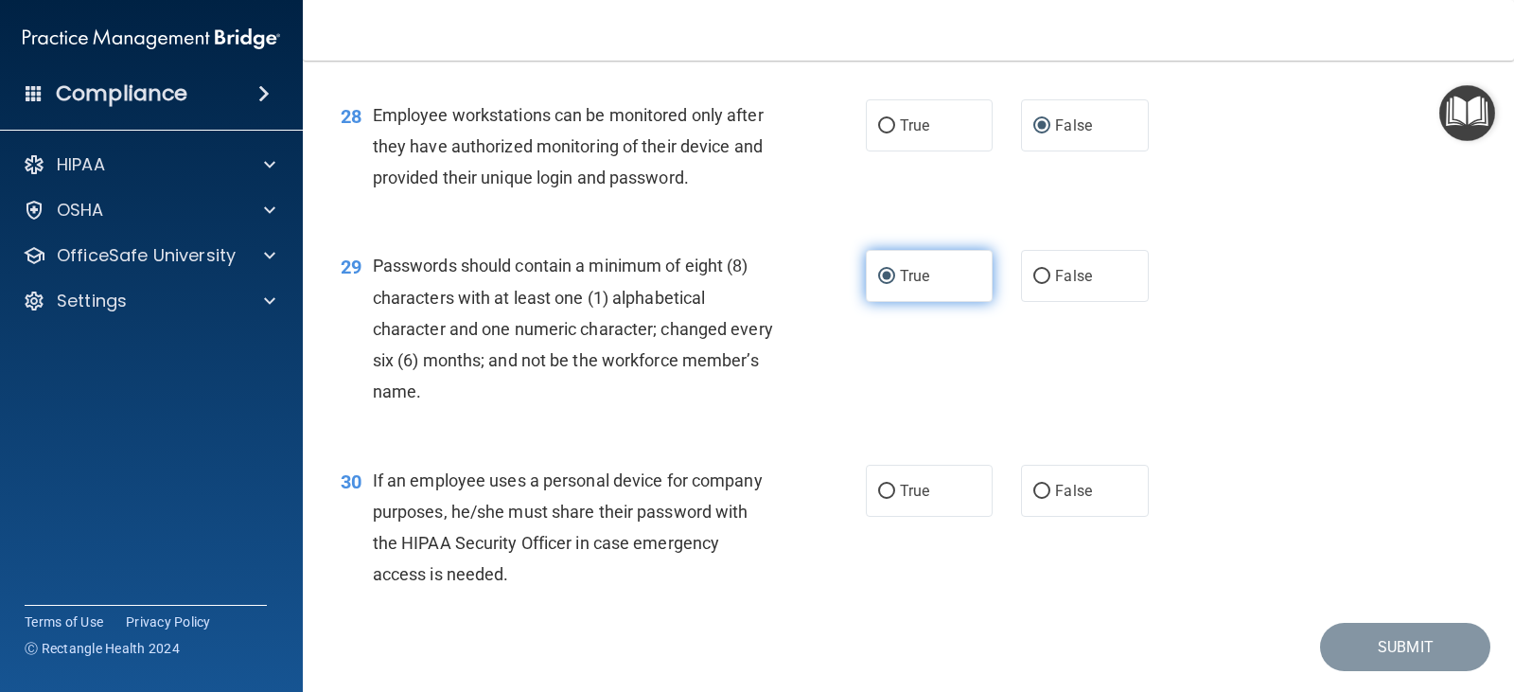
scroll to position [4730, 0]
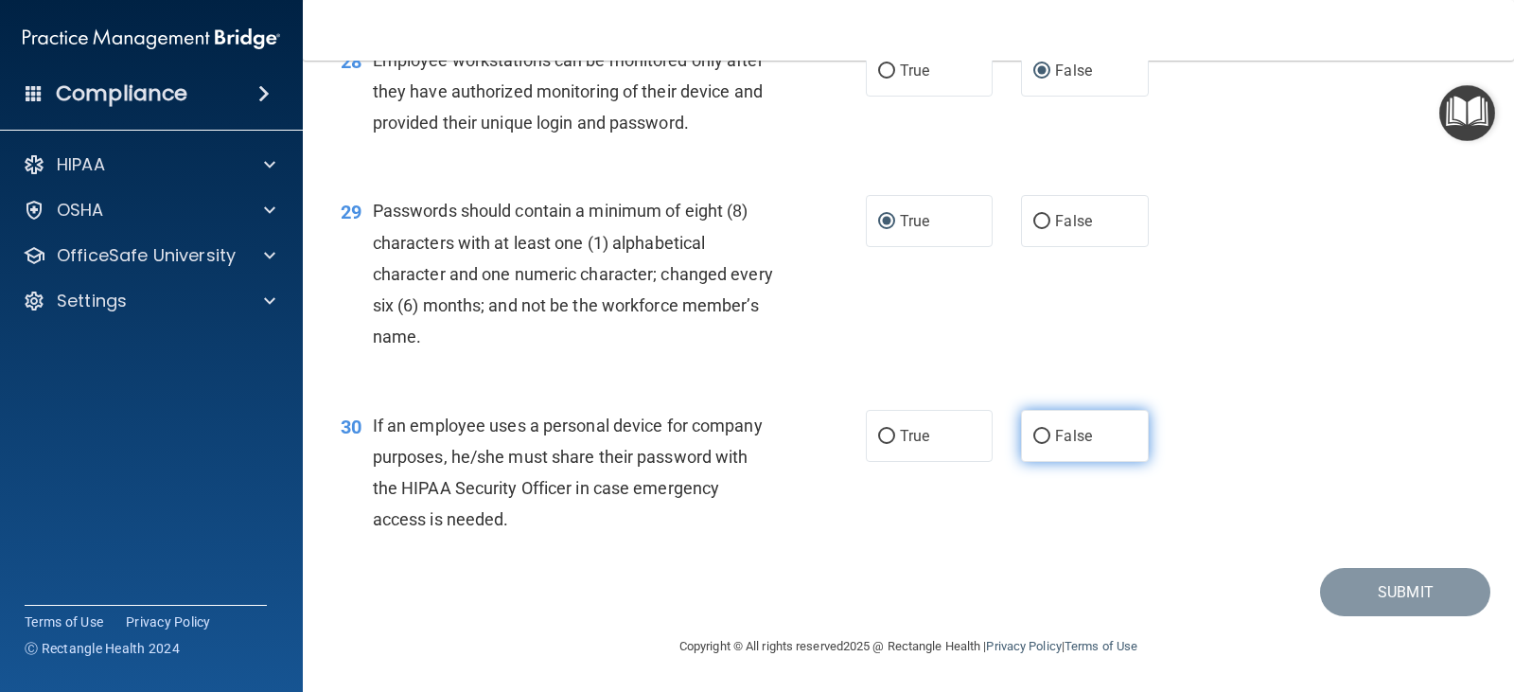
click at [1033, 444] on input "False" at bounding box center [1041, 437] width 17 height 14
radio input "true"
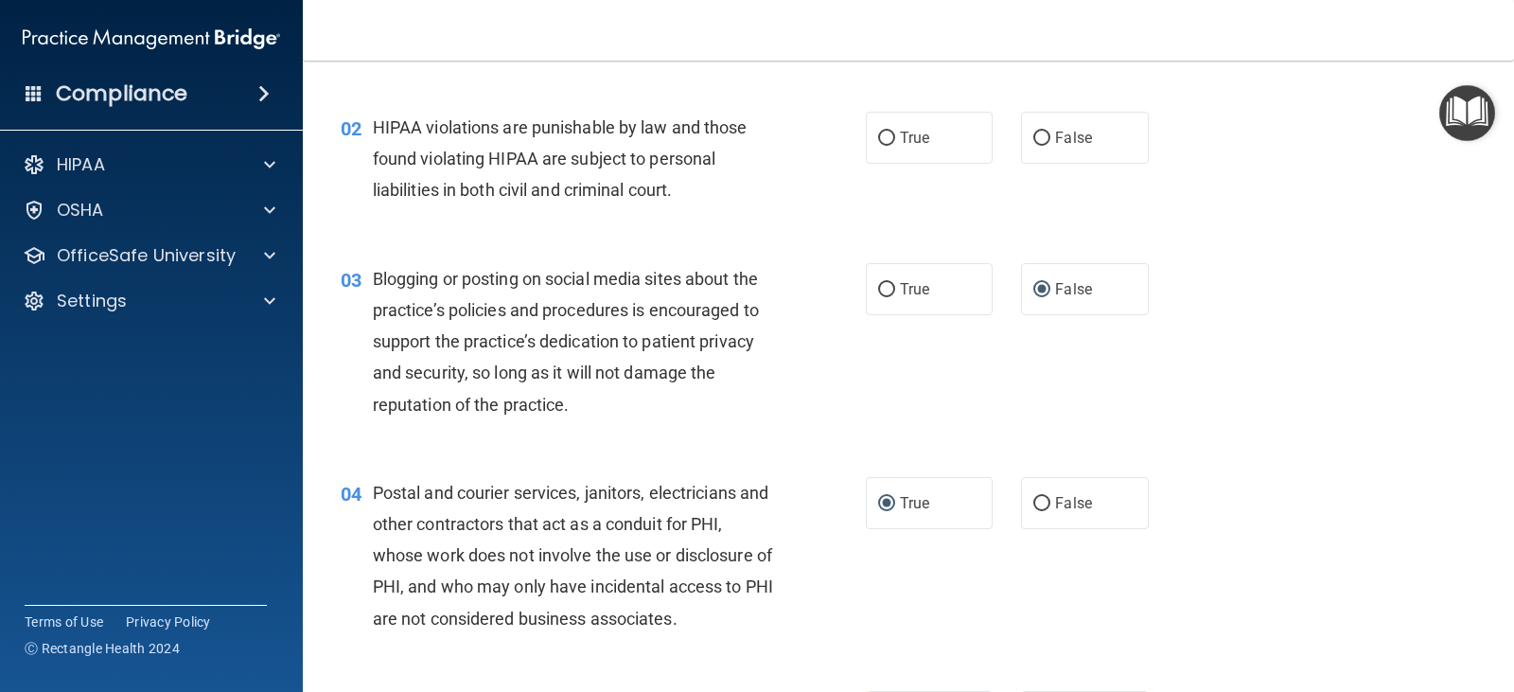
scroll to position [0, 0]
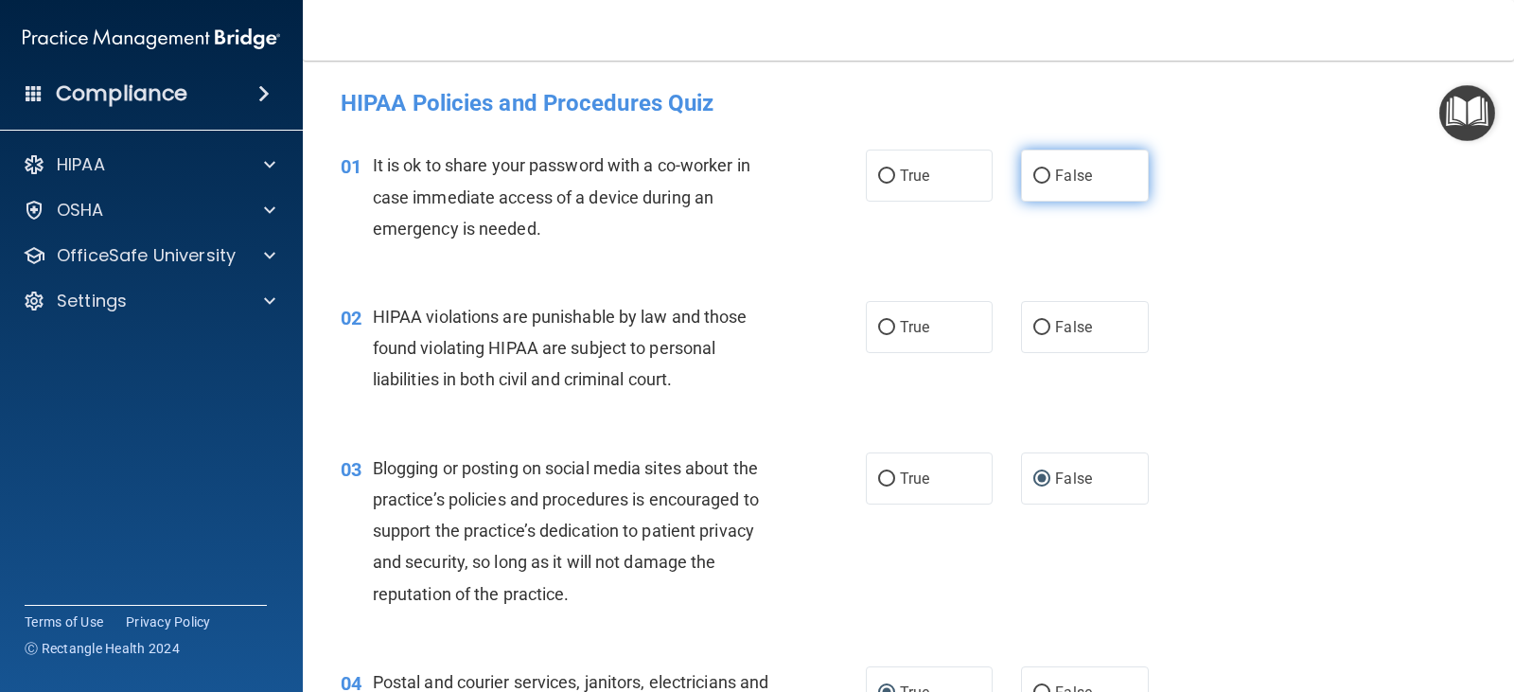
click at [1036, 177] on input "False" at bounding box center [1041, 176] width 17 height 14
radio input "true"
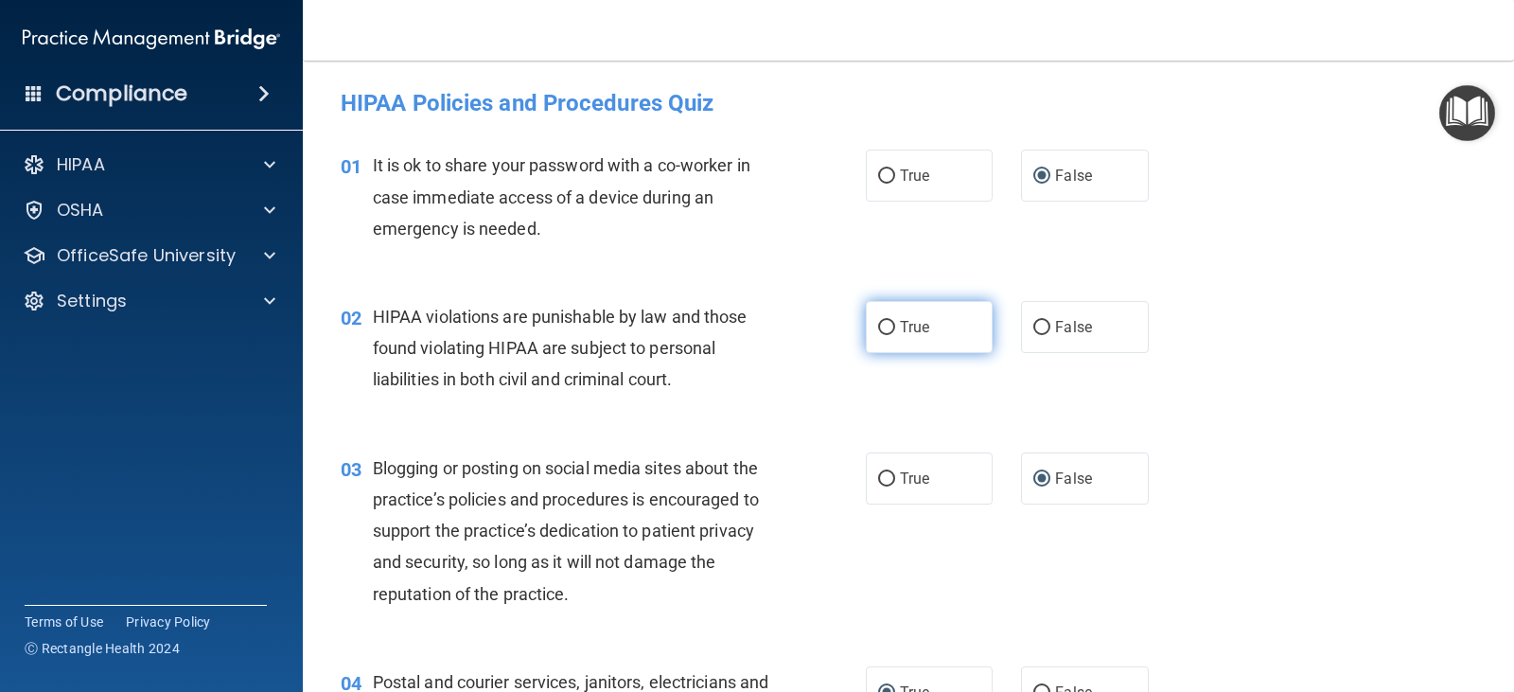
click at [880, 324] on input "True" at bounding box center [886, 328] width 17 height 14
radio input "true"
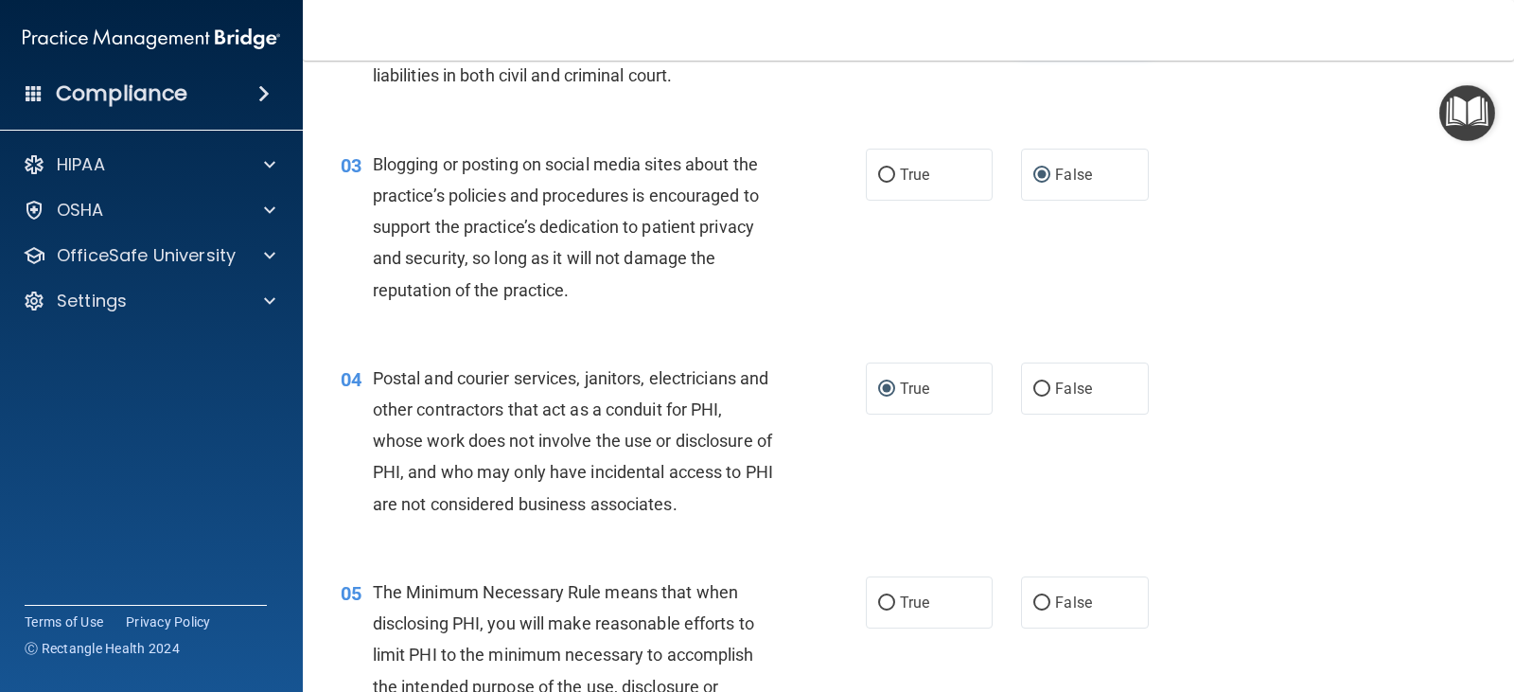
scroll to position [378, 0]
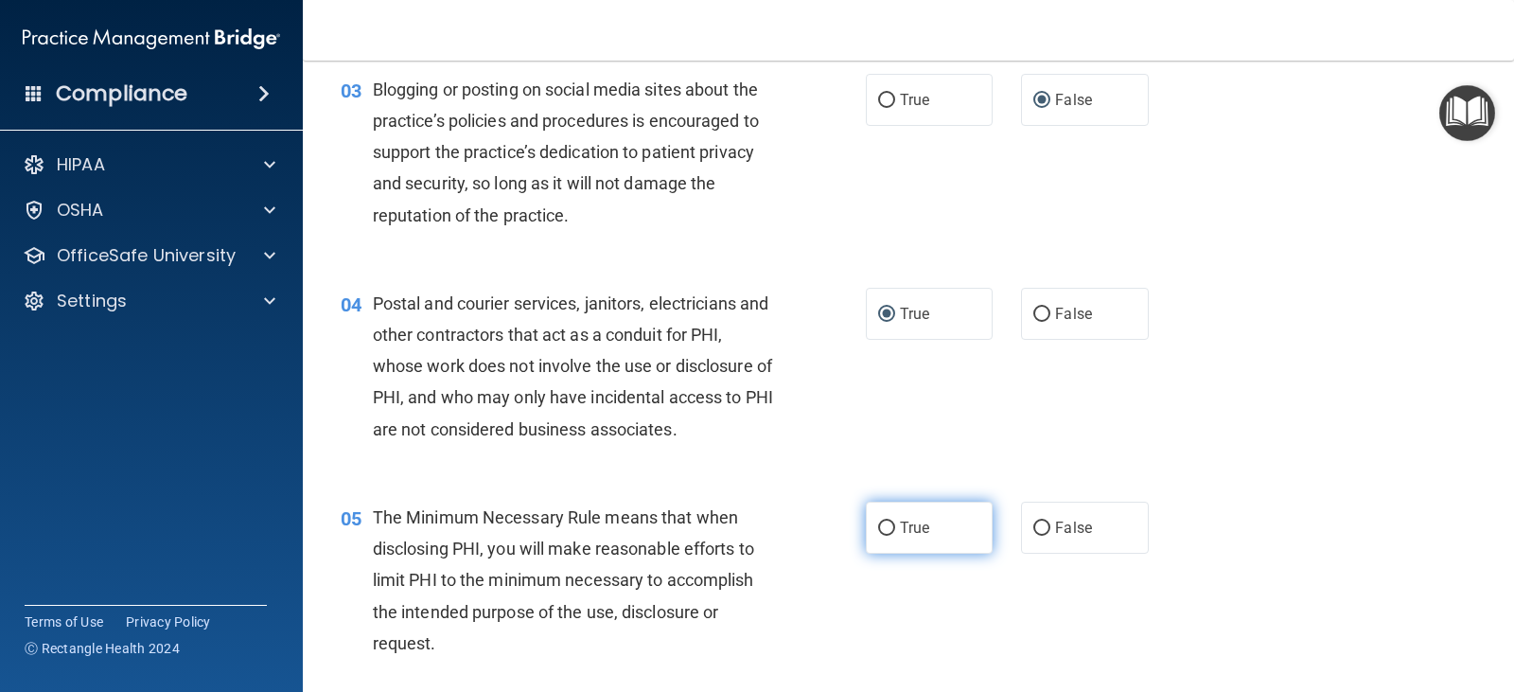
click at [882, 527] on input "True" at bounding box center [886, 528] width 17 height 14
radio input "true"
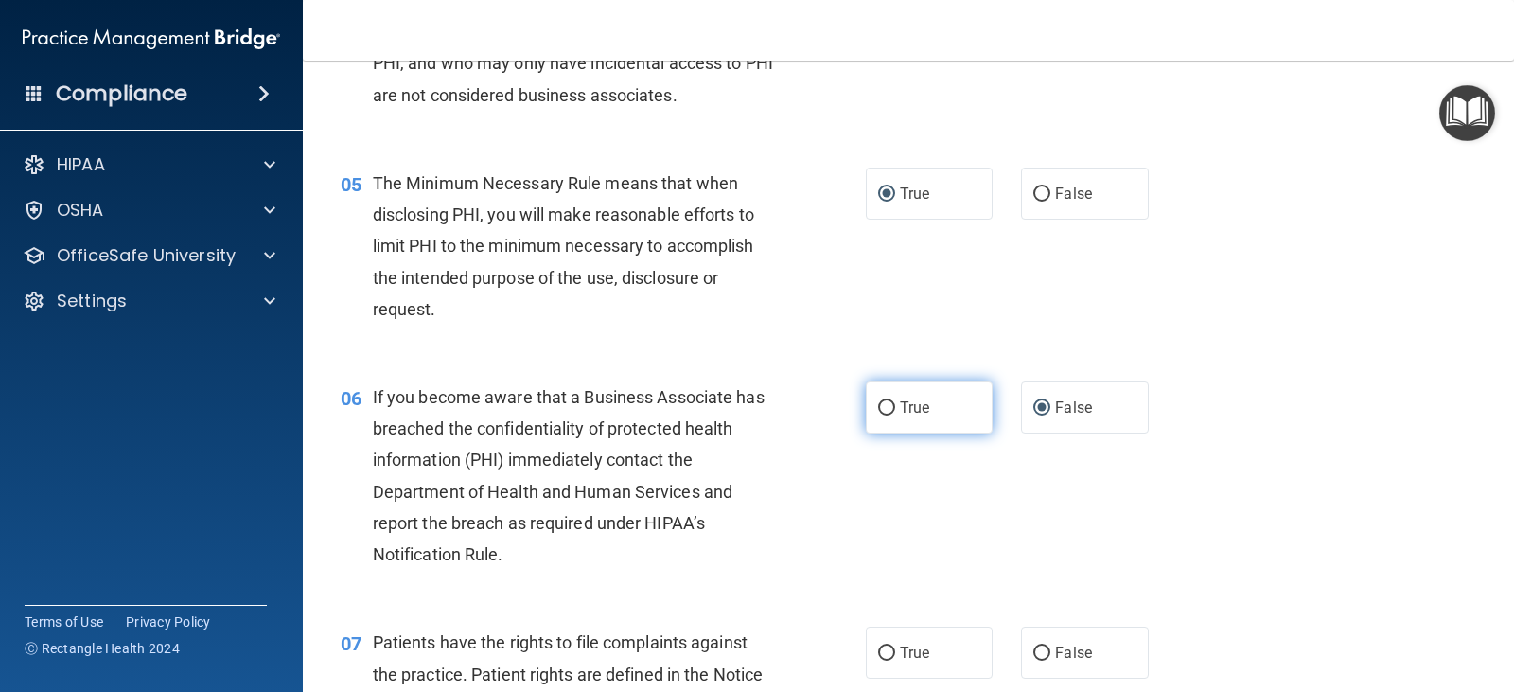
scroll to position [757, 0]
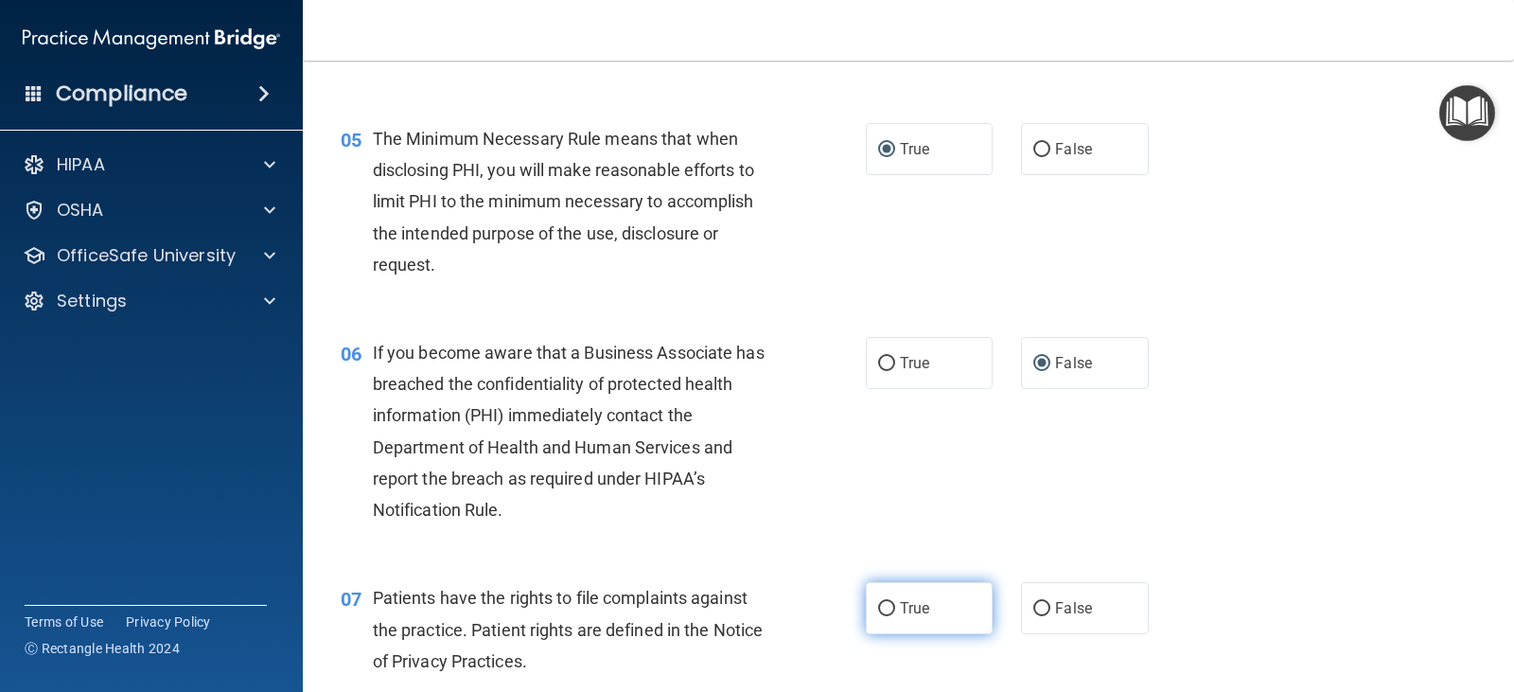
click at [878, 604] on input "True" at bounding box center [886, 609] width 17 height 14
radio input "true"
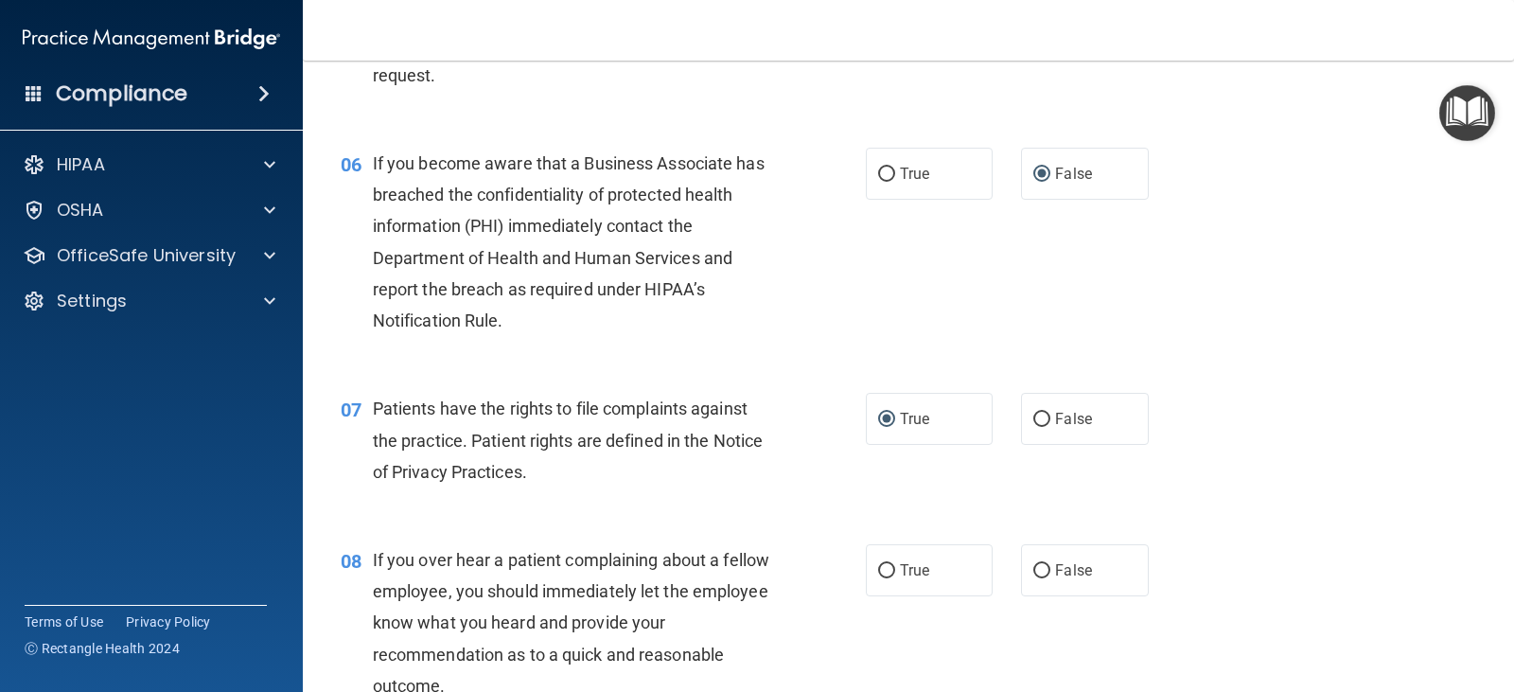
scroll to position [1135, 0]
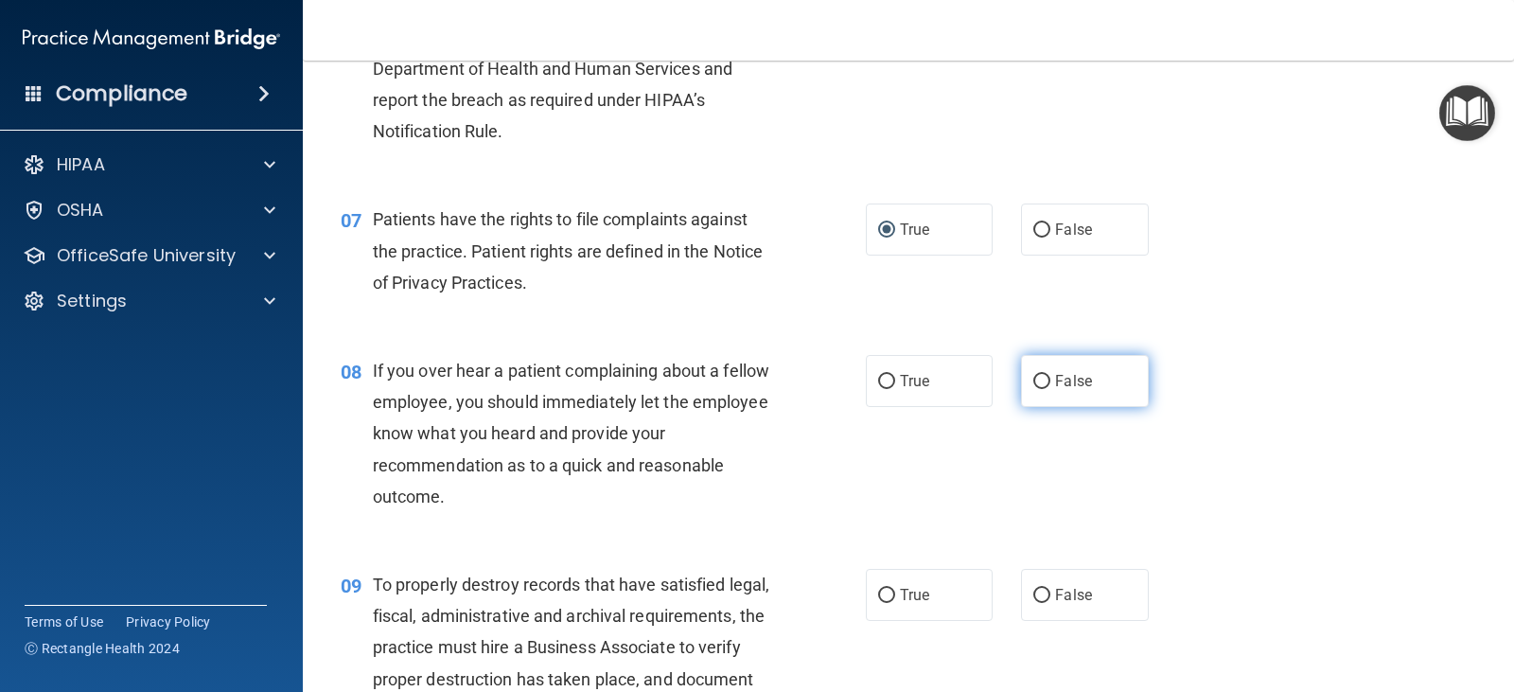
click at [1036, 378] on input "False" at bounding box center [1041, 382] width 17 height 14
radio input "true"
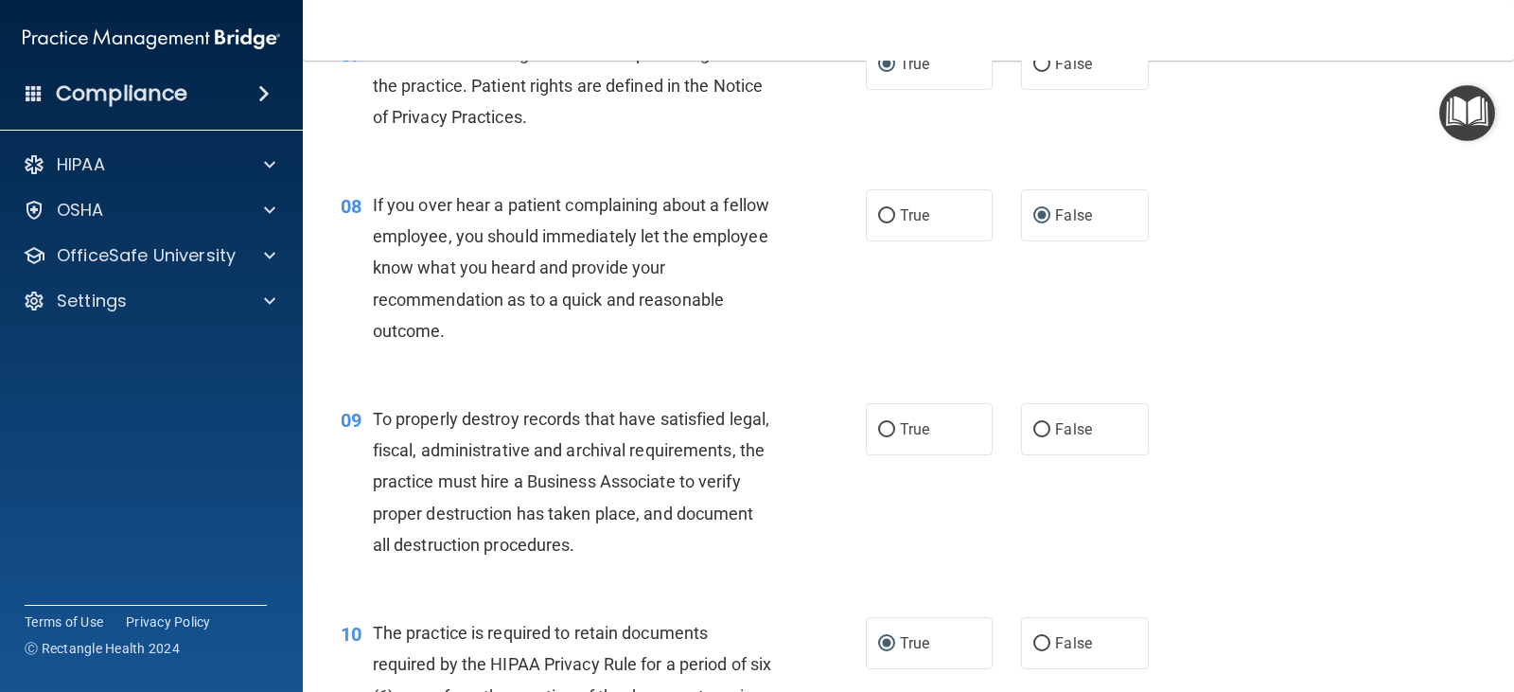
scroll to position [1325, 0]
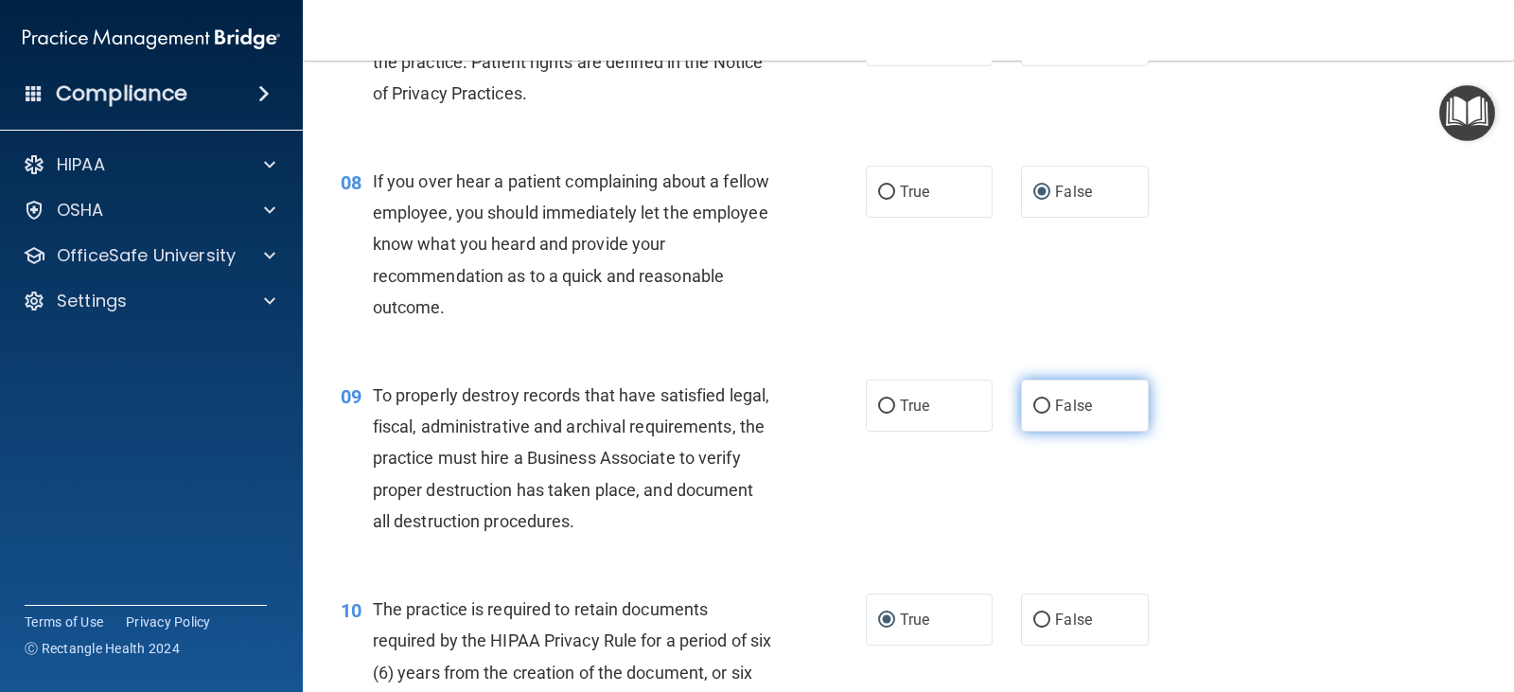
click at [1033, 402] on input "False" at bounding box center [1041, 406] width 17 height 14
radio input "true"
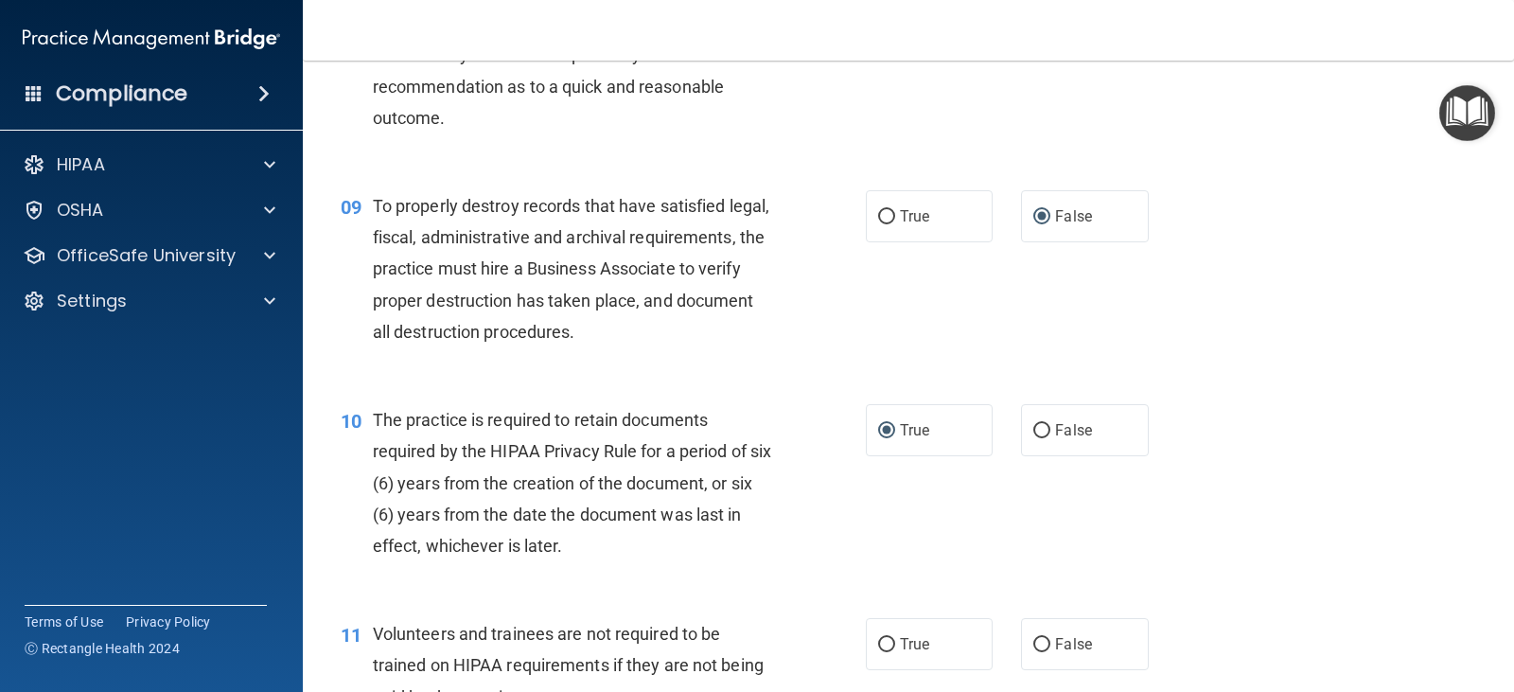
scroll to position [1703, 0]
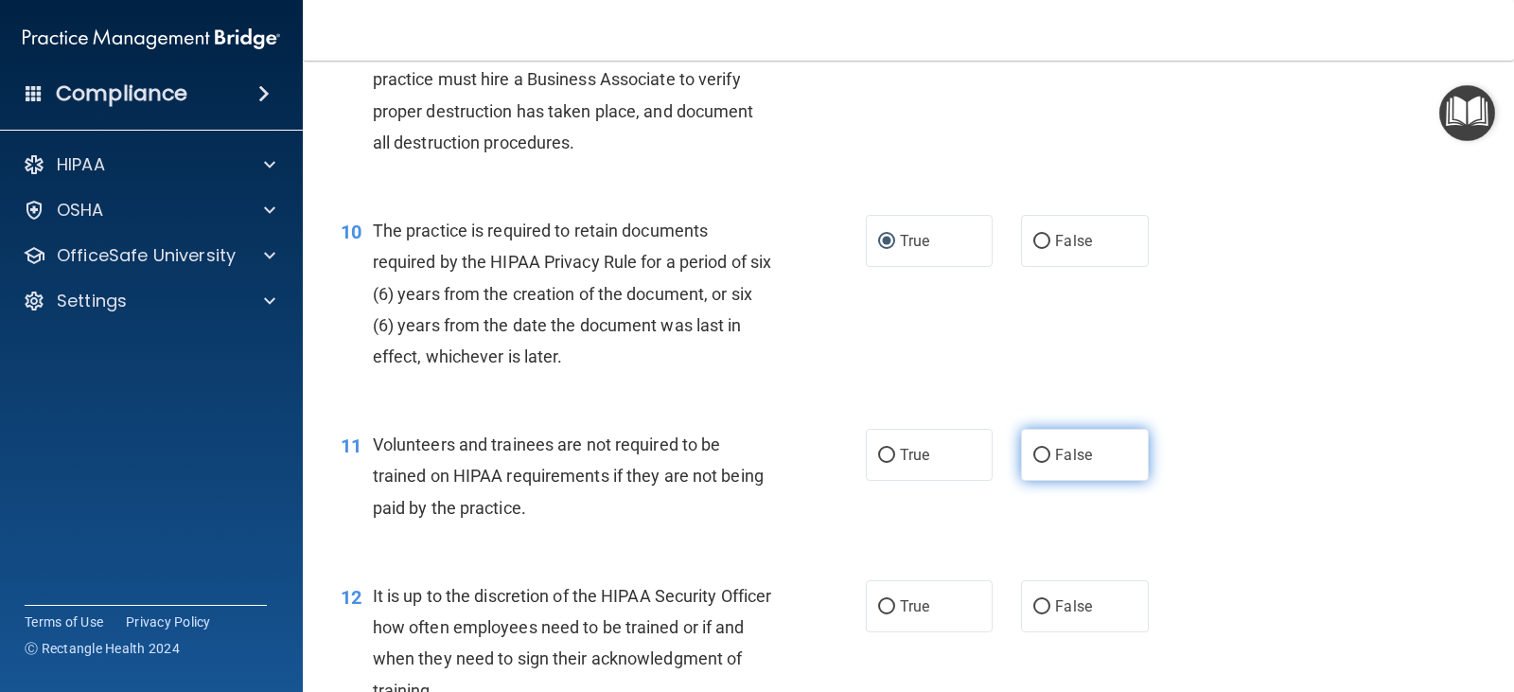
click at [1035, 458] on input "False" at bounding box center [1041, 455] width 17 height 14
radio input "true"
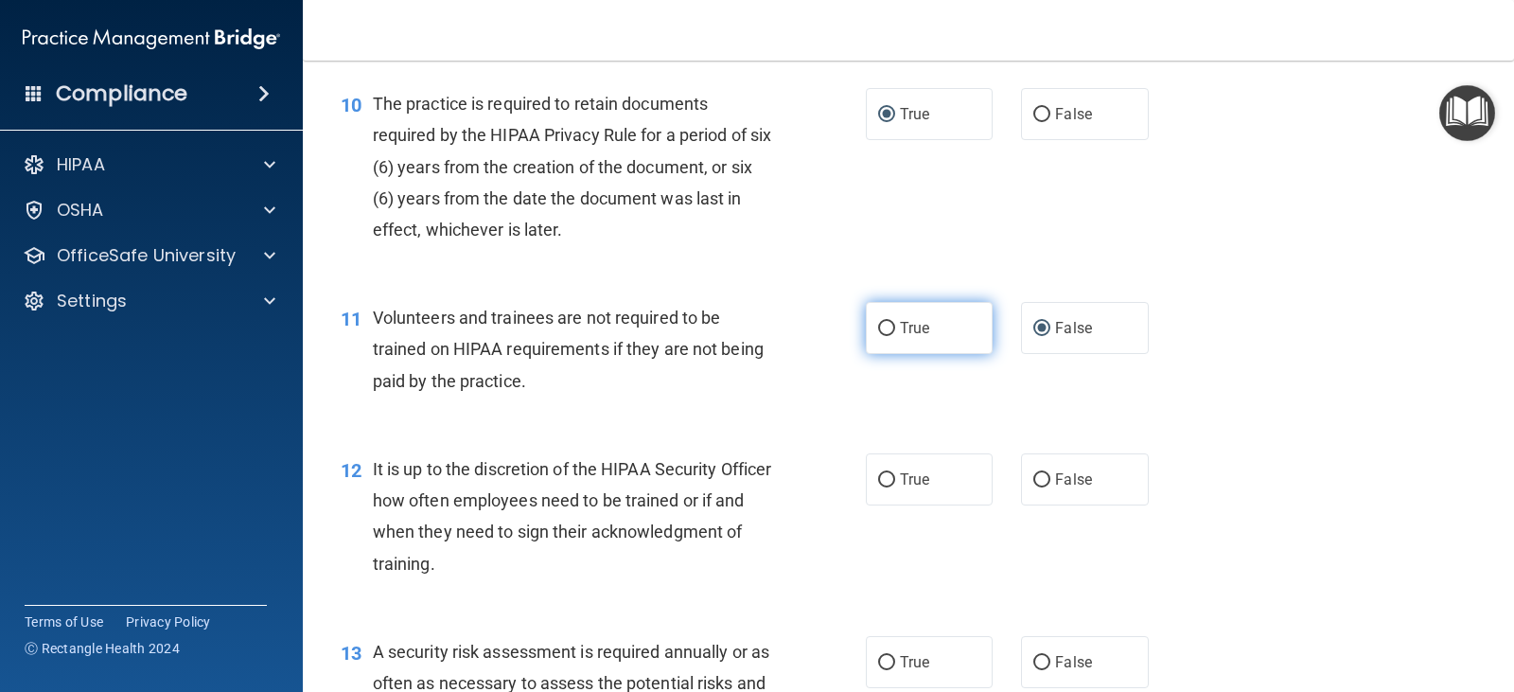
scroll to position [1892, 0]
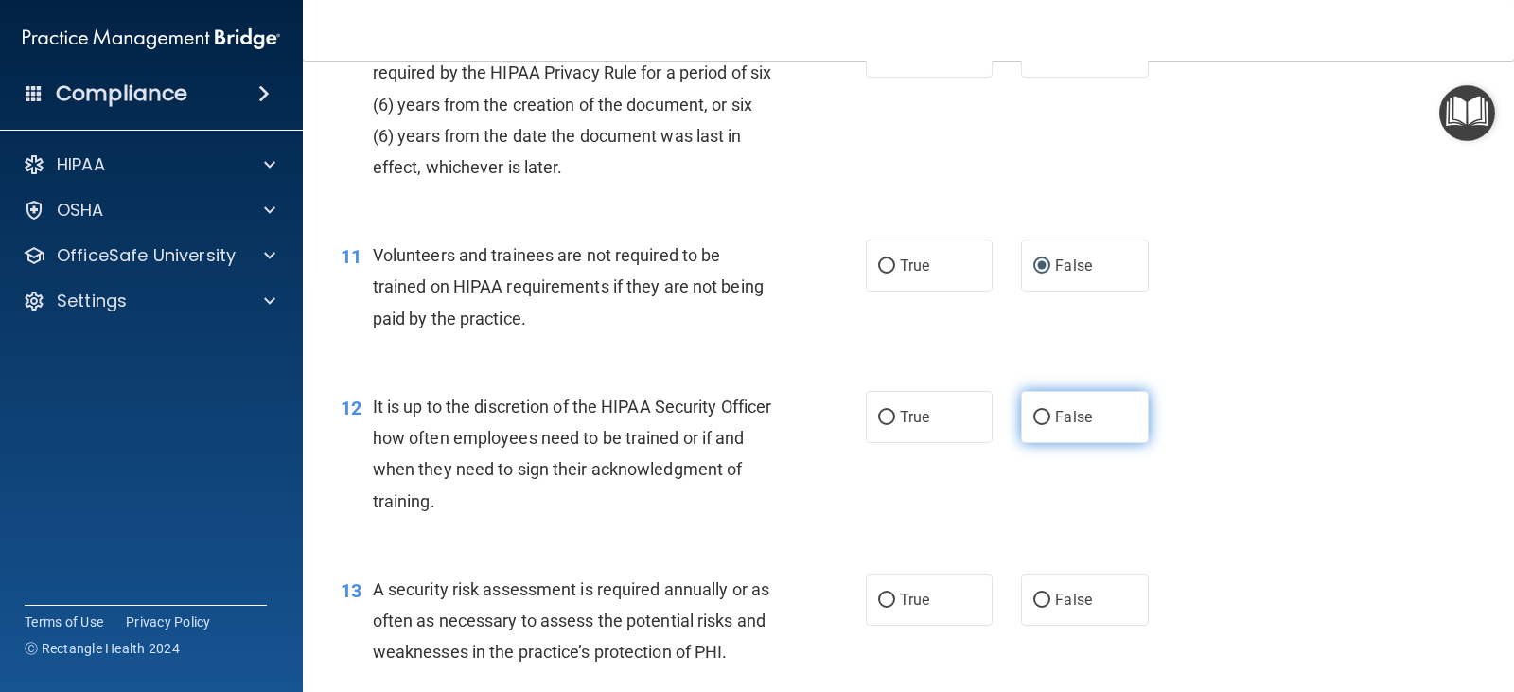
click at [1035, 412] on input "False" at bounding box center [1041, 418] width 17 height 14
radio input "true"
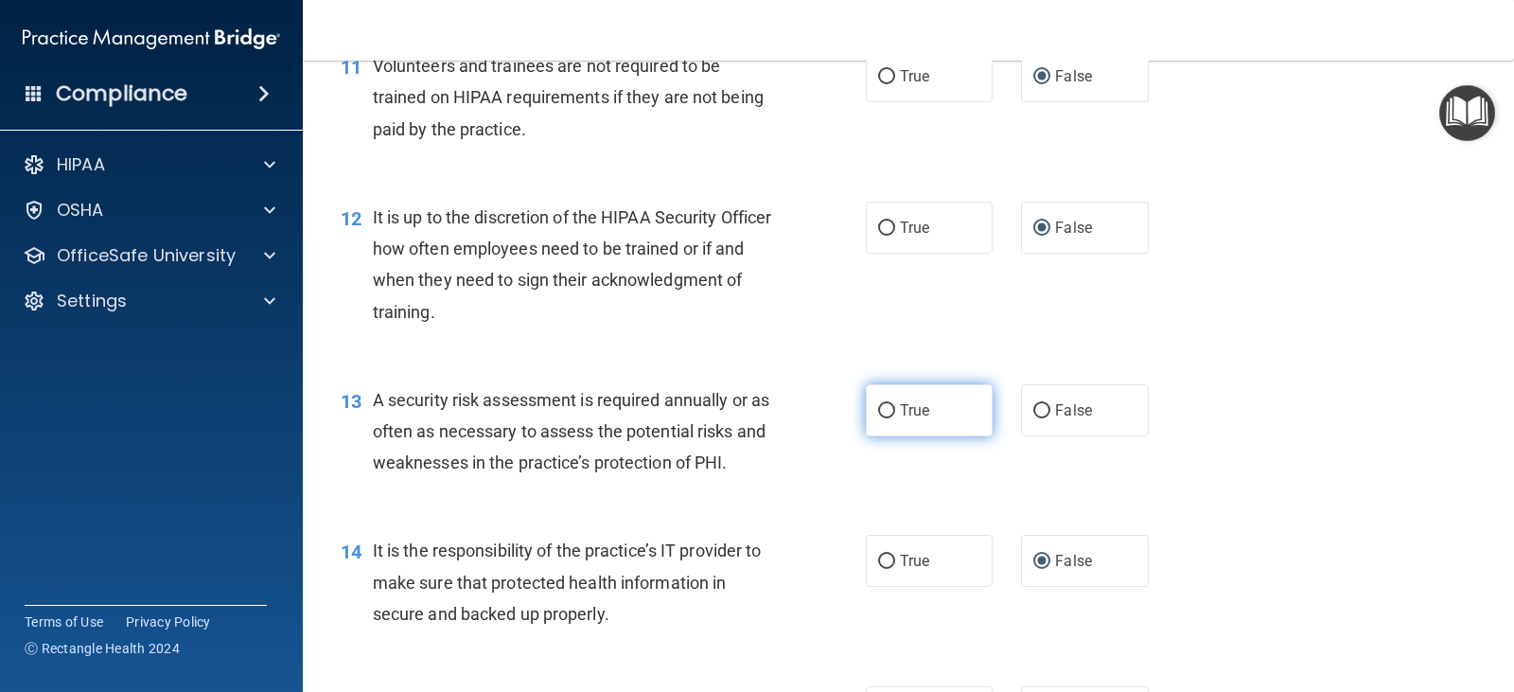
click at [878, 412] on input "True" at bounding box center [886, 411] width 17 height 14
radio input "true"
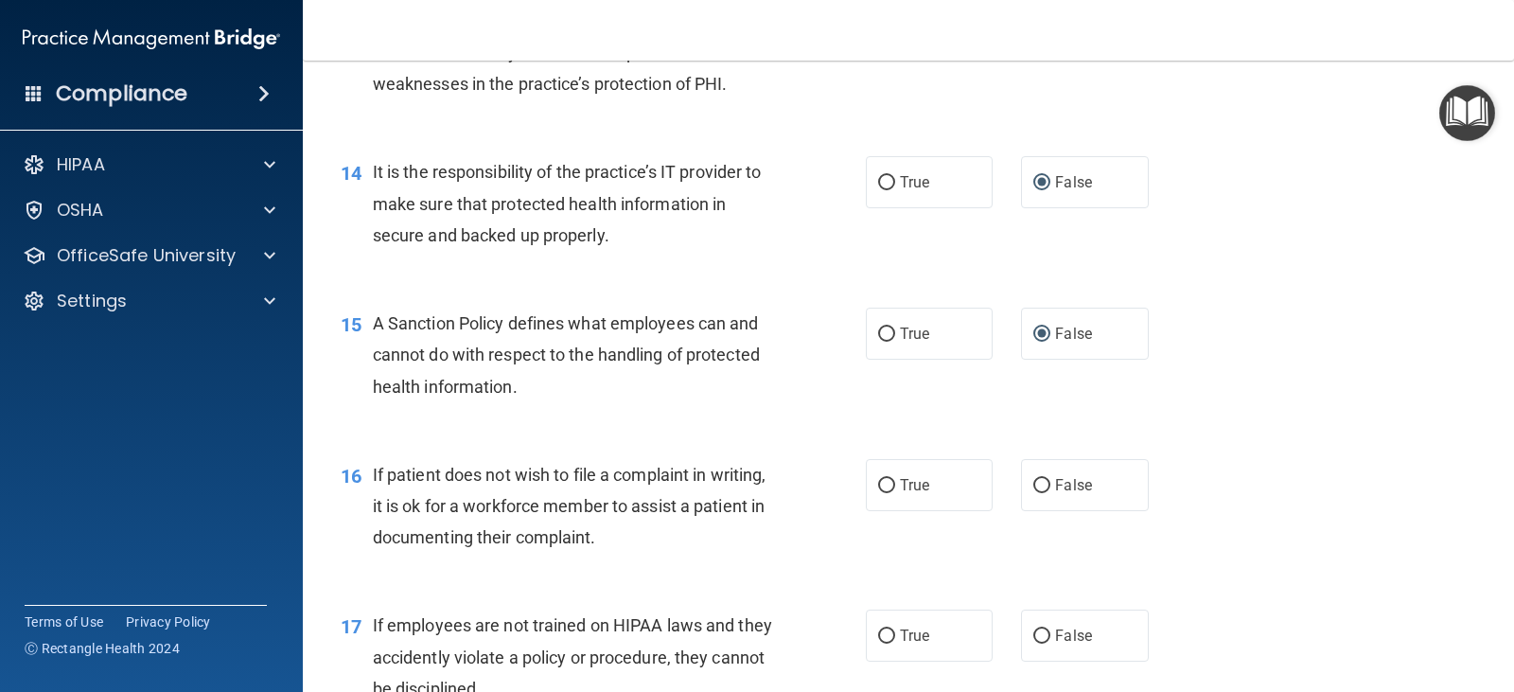
scroll to position [2649, 0]
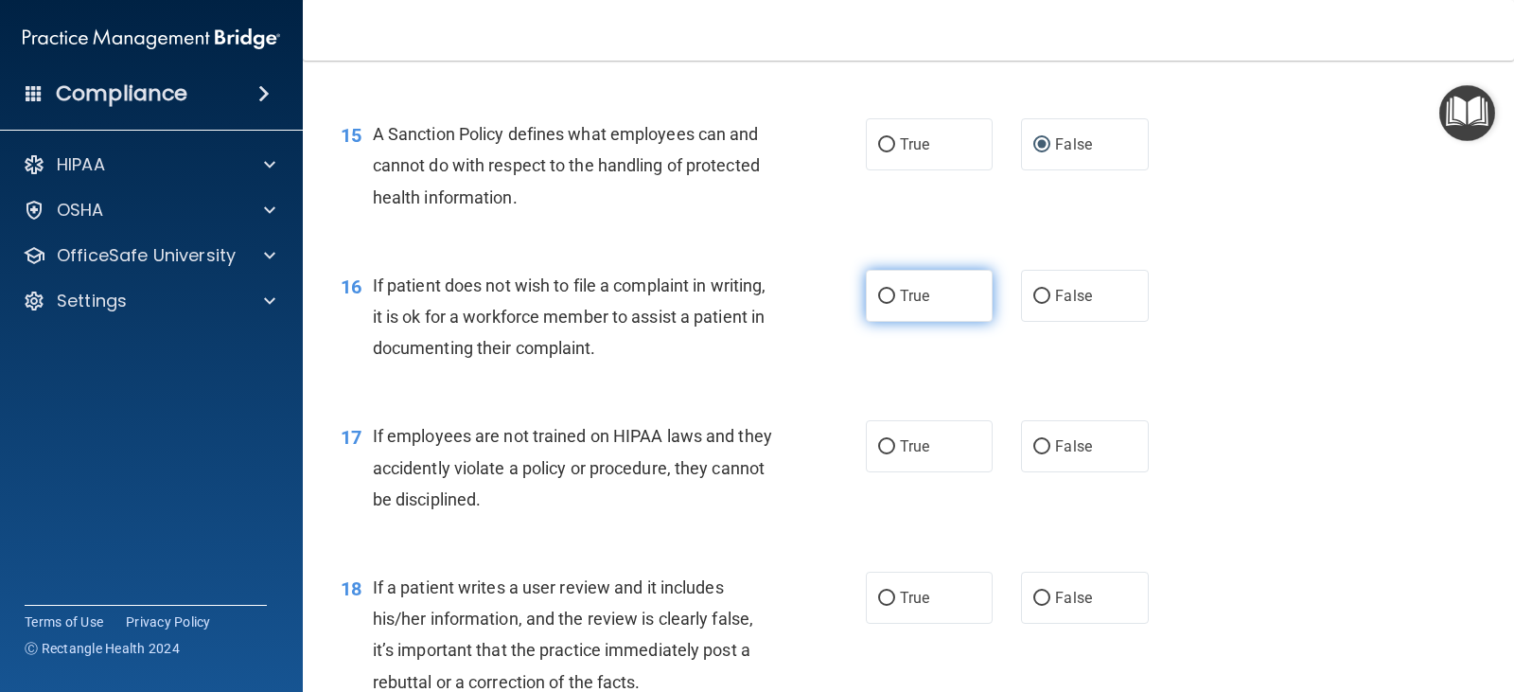
click at [881, 293] on input "True" at bounding box center [886, 297] width 17 height 14
radio input "true"
click at [1037, 446] on input "False" at bounding box center [1041, 447] width 17 height 14
radio input "true"
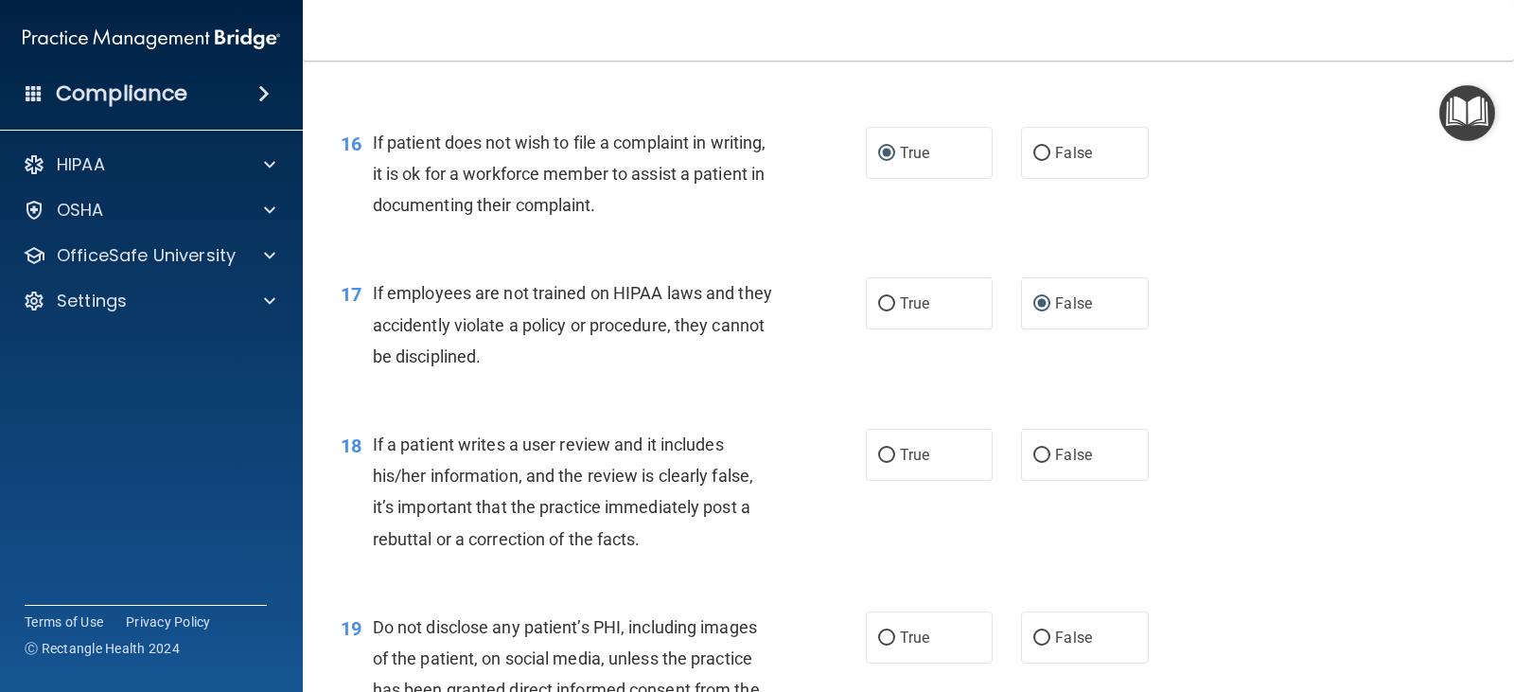
scroll to position [2838, 0]
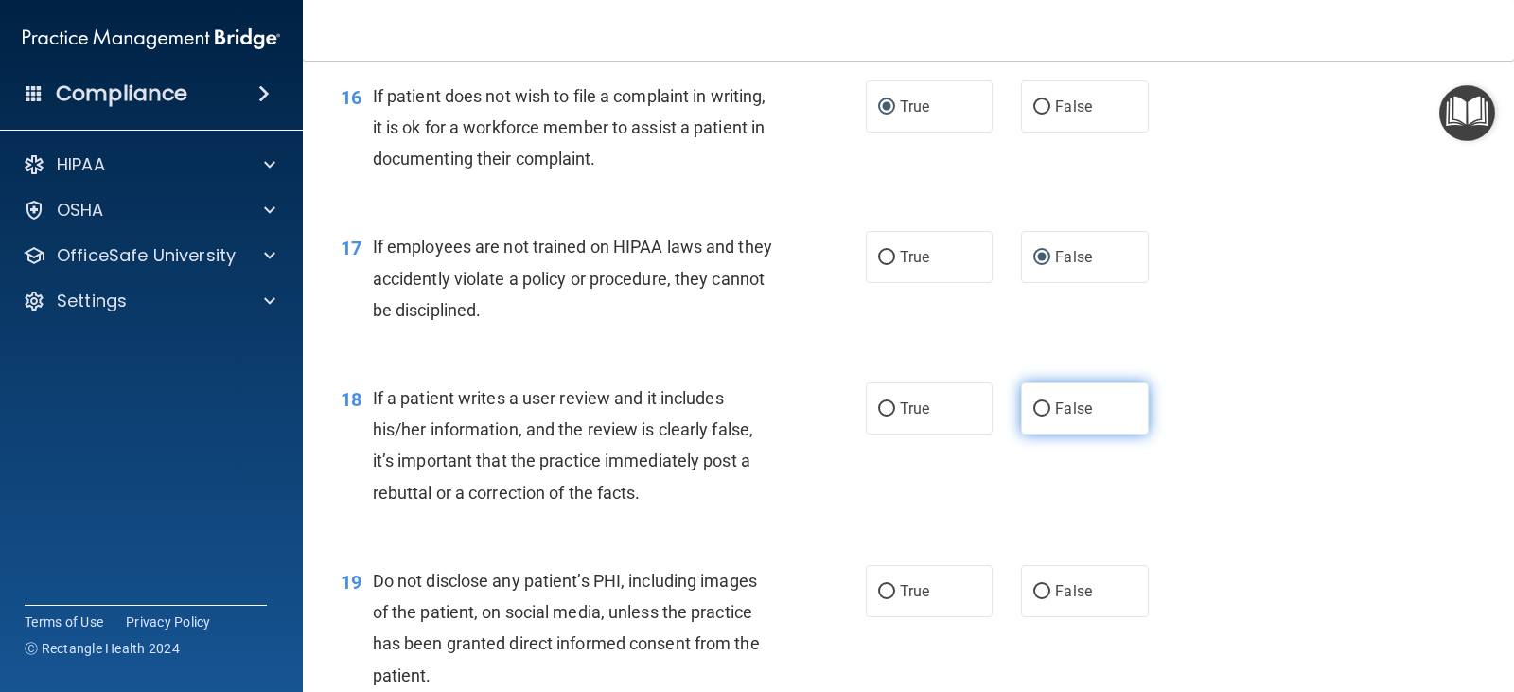
click at [1035, 405] on input "False" at bounding box center [1041, 409] width 17 height 14
radio input "true"
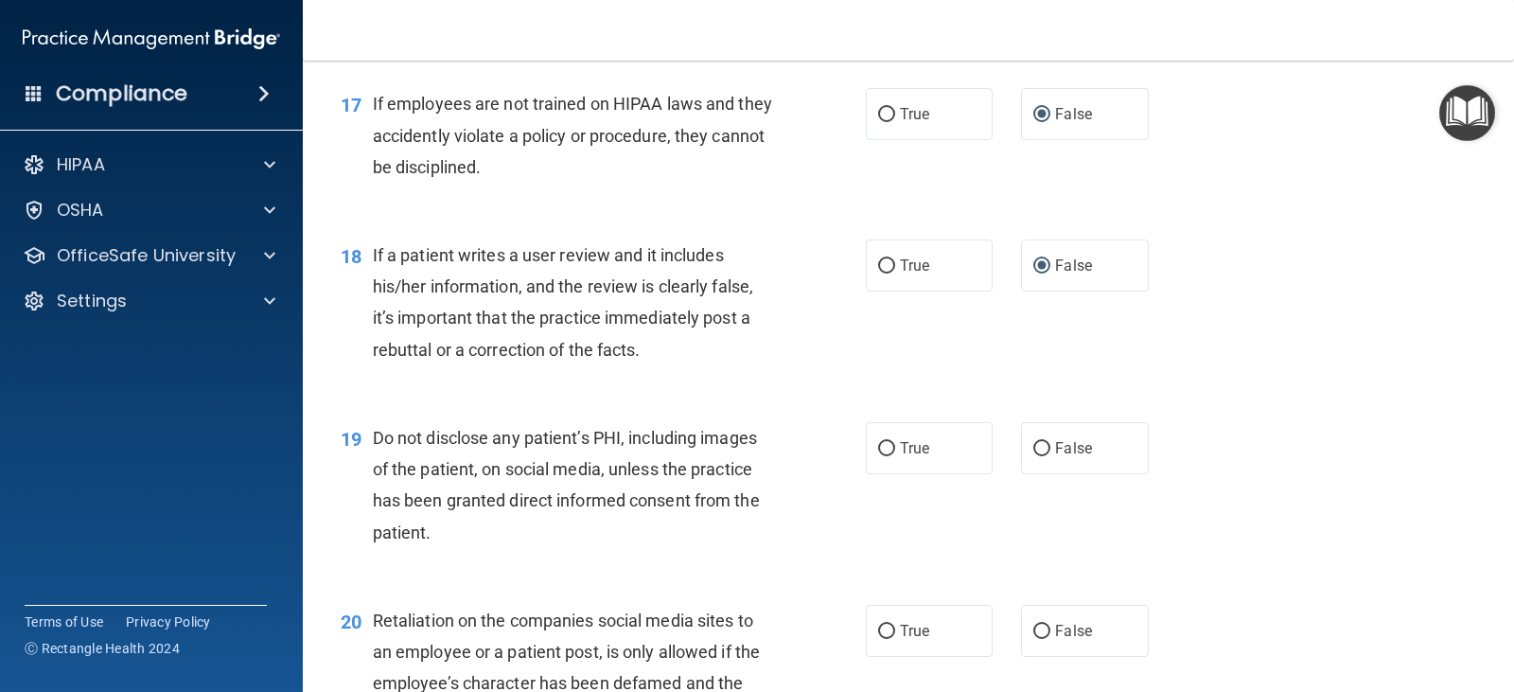
scroll to position [3028, 0]
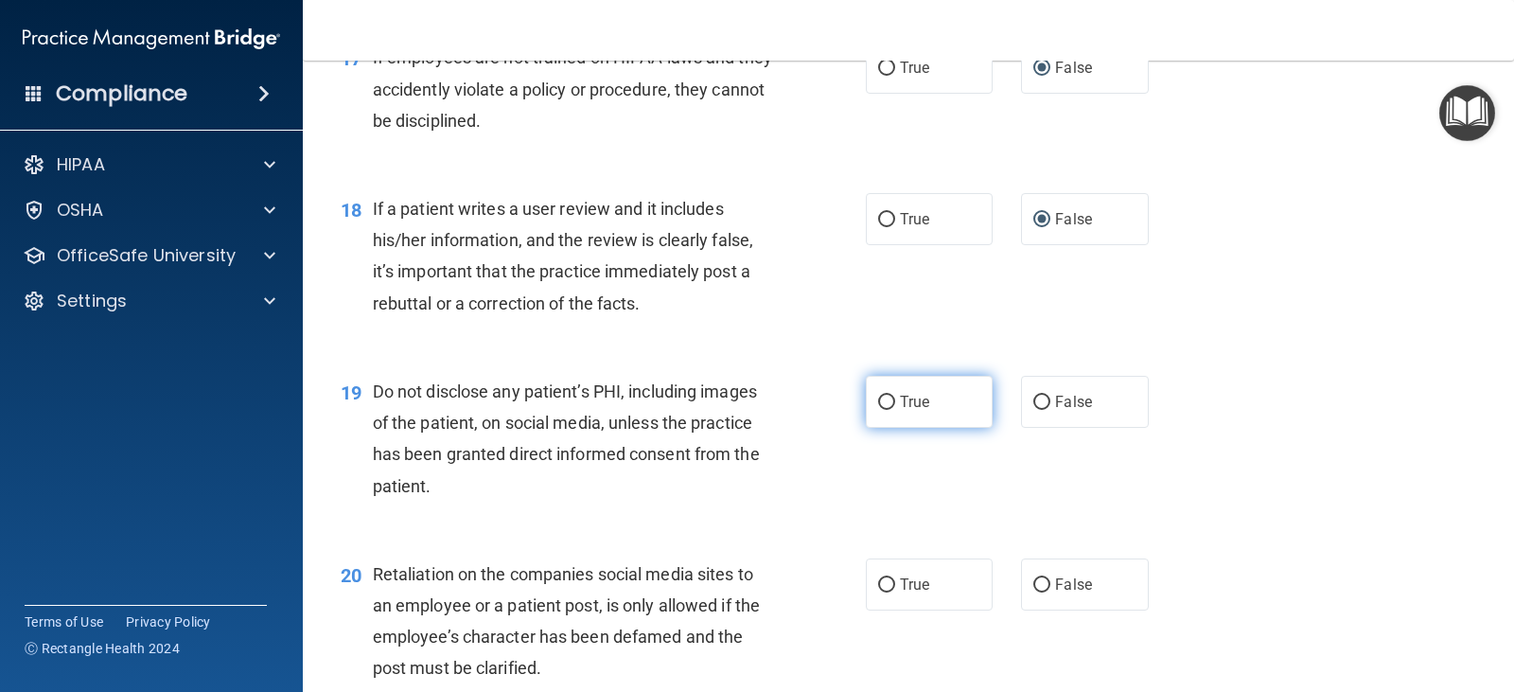
click at [878, 403] on input "True" at bounding box center [886, 402] width 17 height 14
radio input "true"
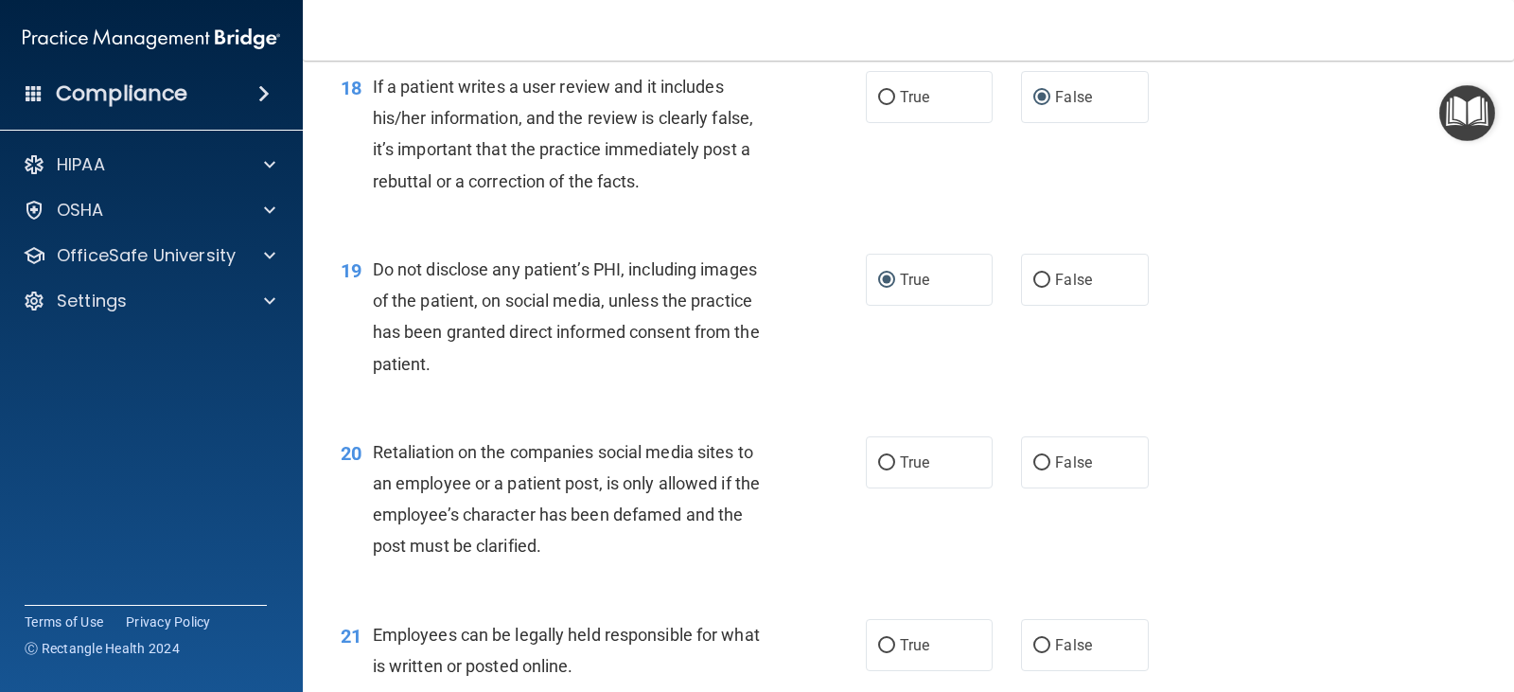
scroll to position [3217, 0]
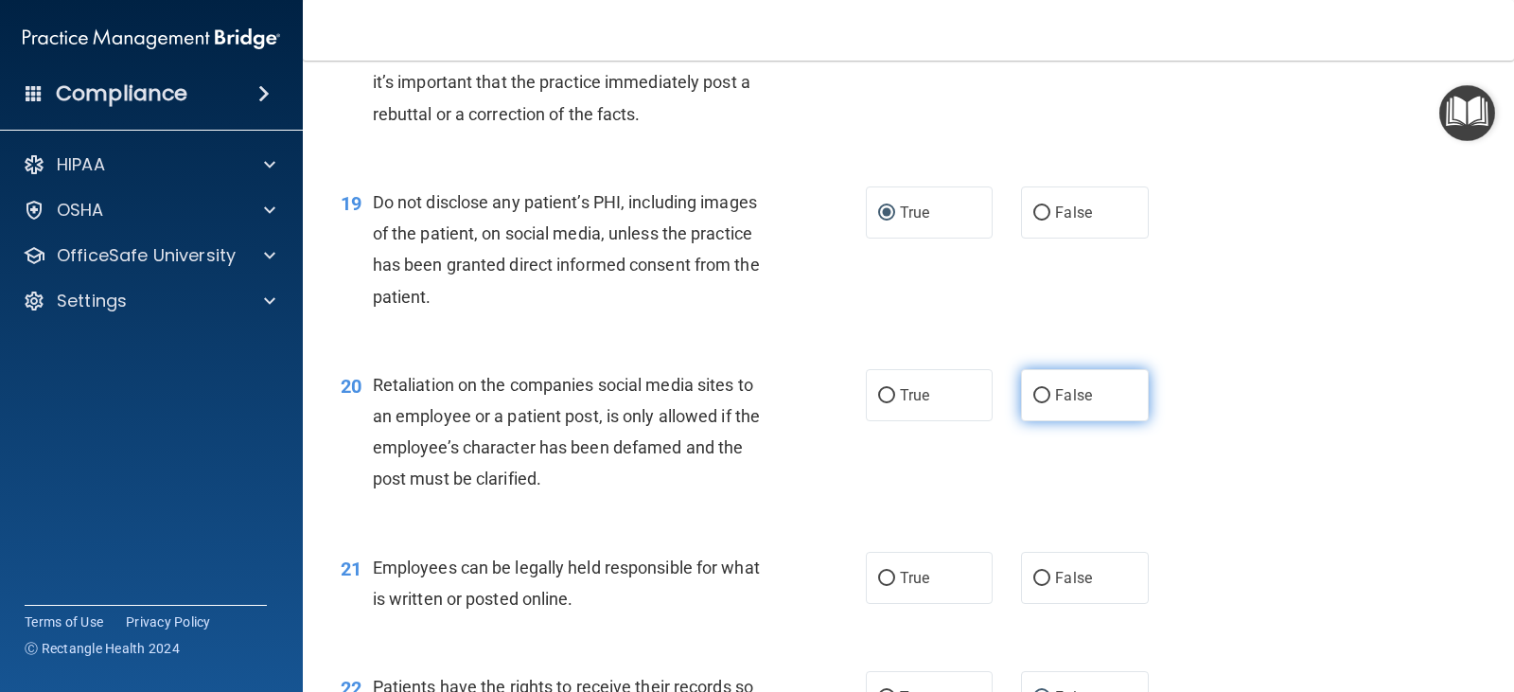
click at [1033, 395] on input "False" at bounding box center [1041, 396] width 17 height 14
radio input "true"
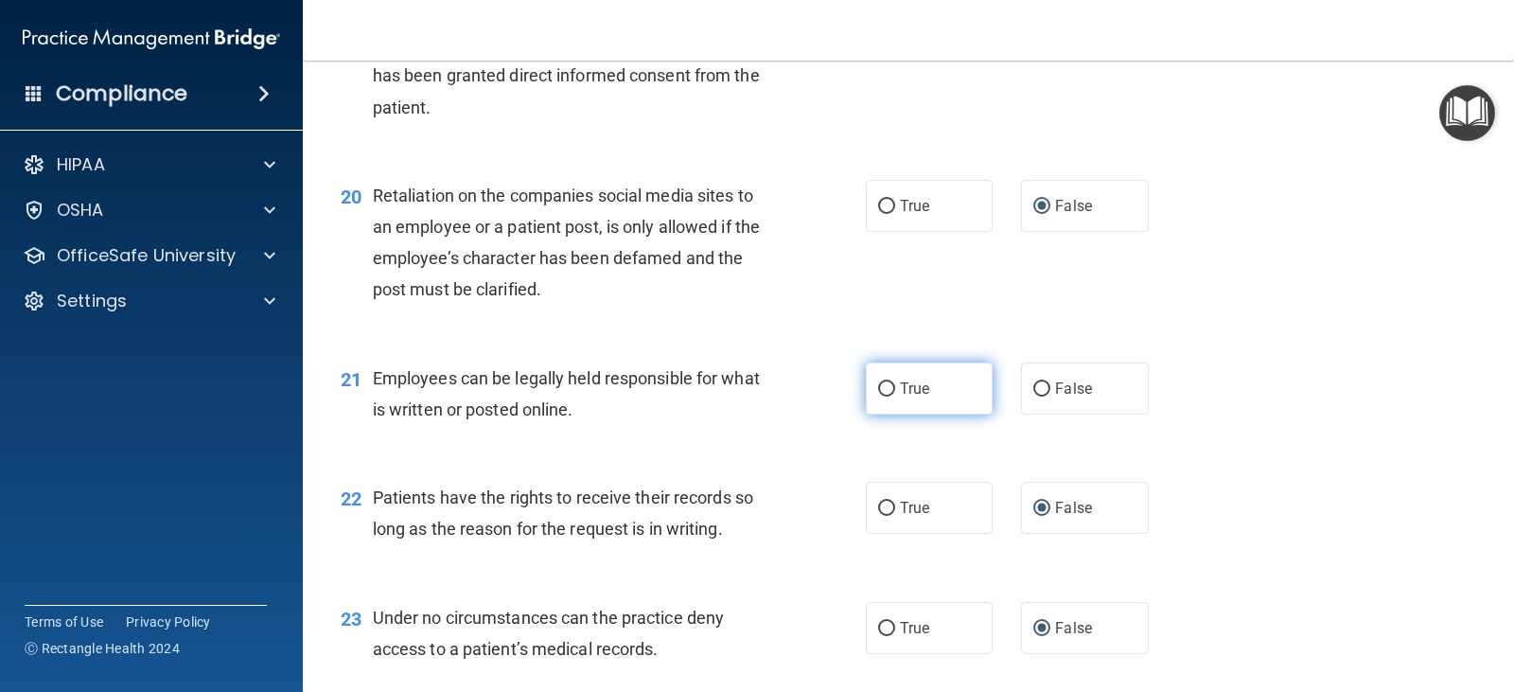
click at [878, 388] on input "True" at bounding box center [886, 389] width 17 height 14
radio input "true"
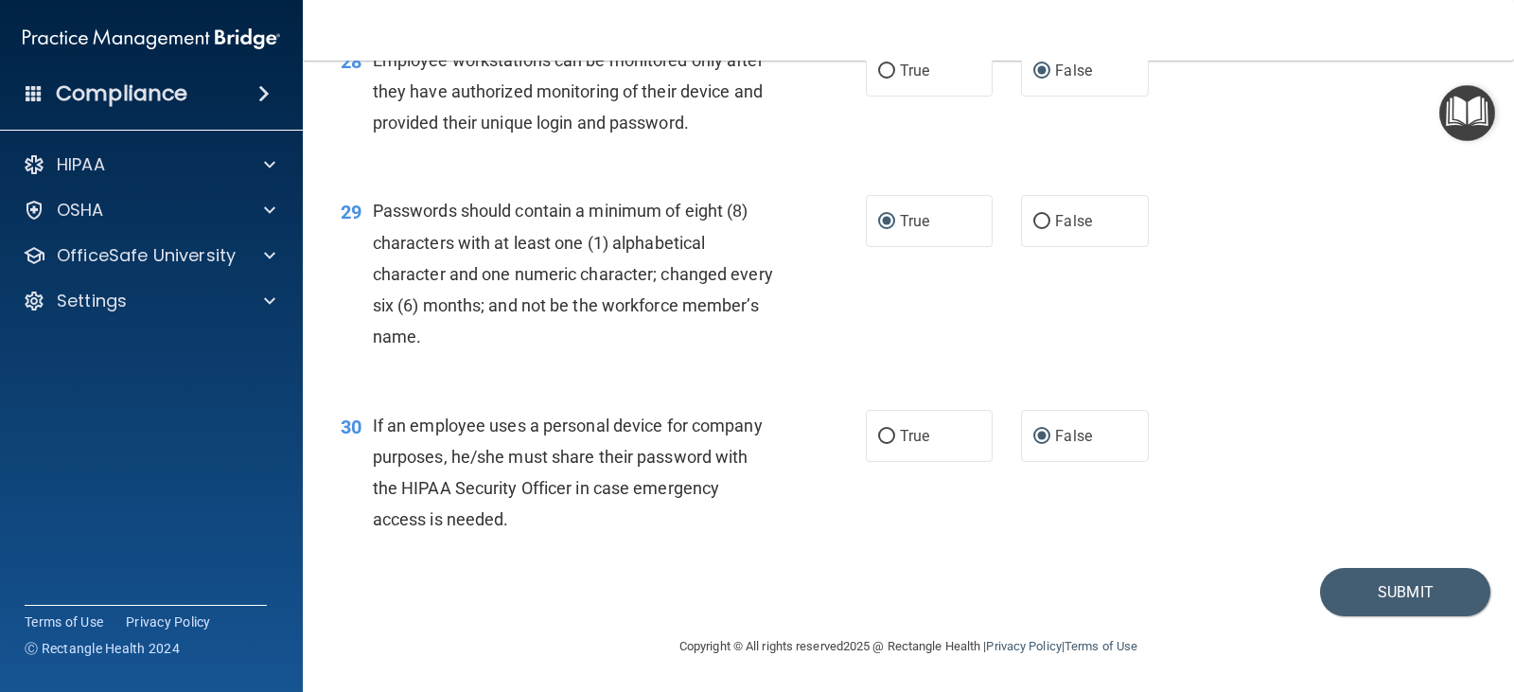
scroll to position [4749, 0]
click at [1367, 583] on button "Submit" at bounding box center [1405, 592] width 170 height 48
click at [1388, 593] on button "Submit" at bounding box center [1405, 592] width 170 height 48
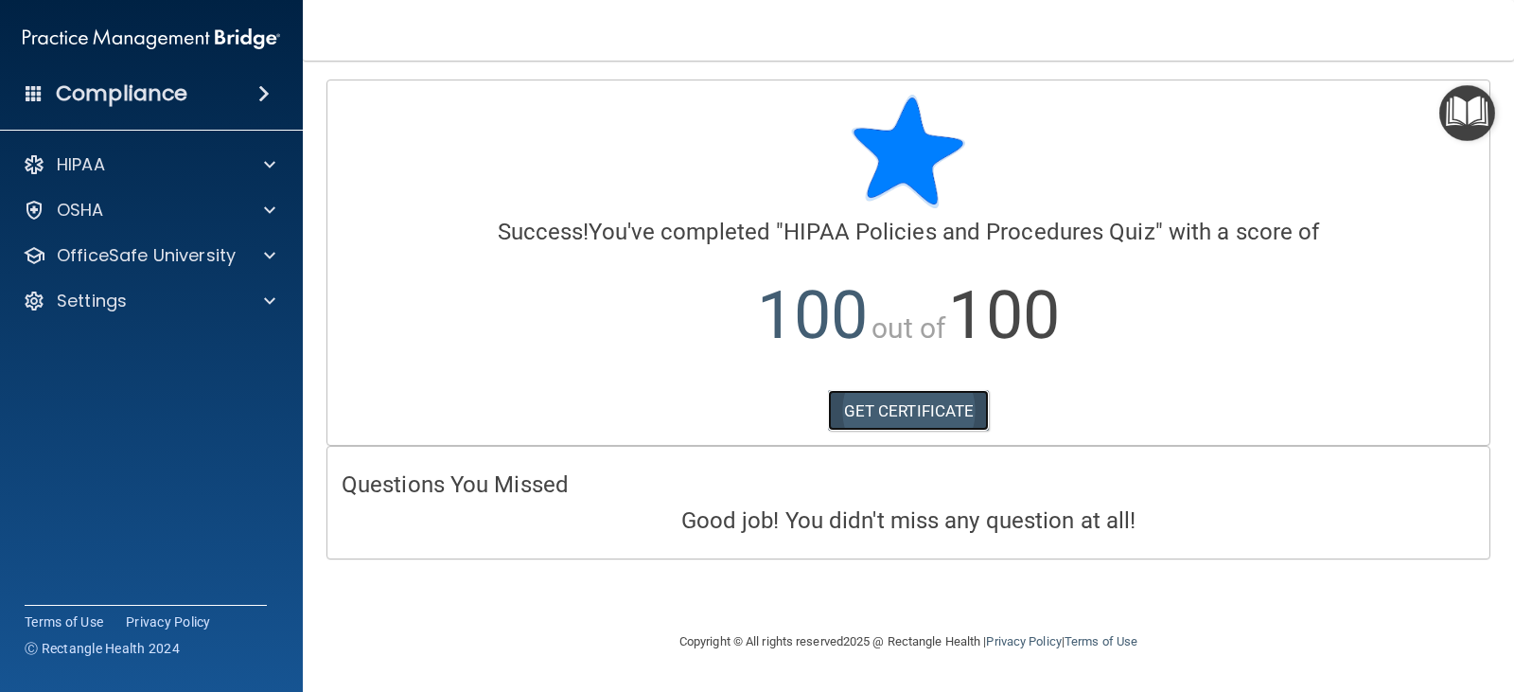
click at [926, 403] on link "GET CERTIFICATE" at bounding box center [909, 411] width 162 height 42
click at [274, 159] on span at bounding box center [269, 164] width 11 height 23
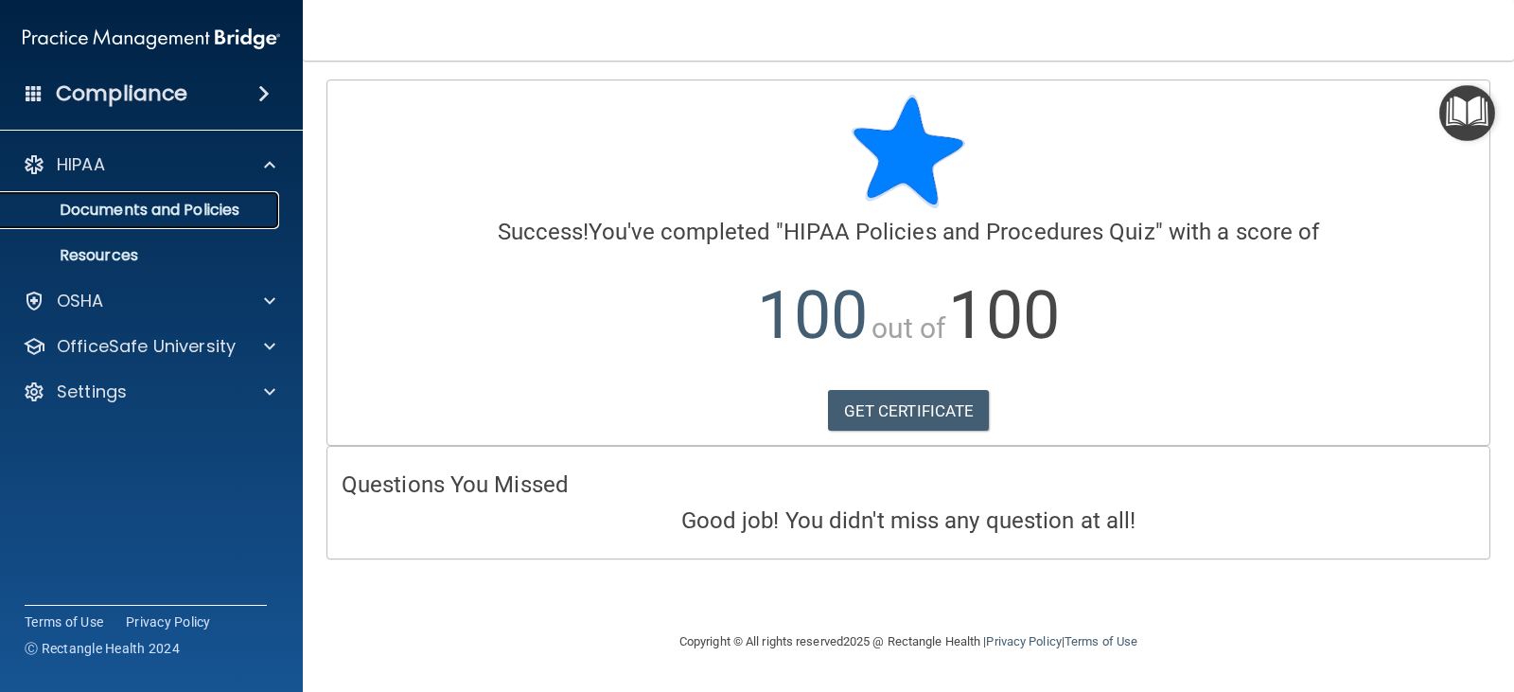
click at [218, 202] on p "Documents and Policies" at bounding box center [141, 210] width 258 height 19
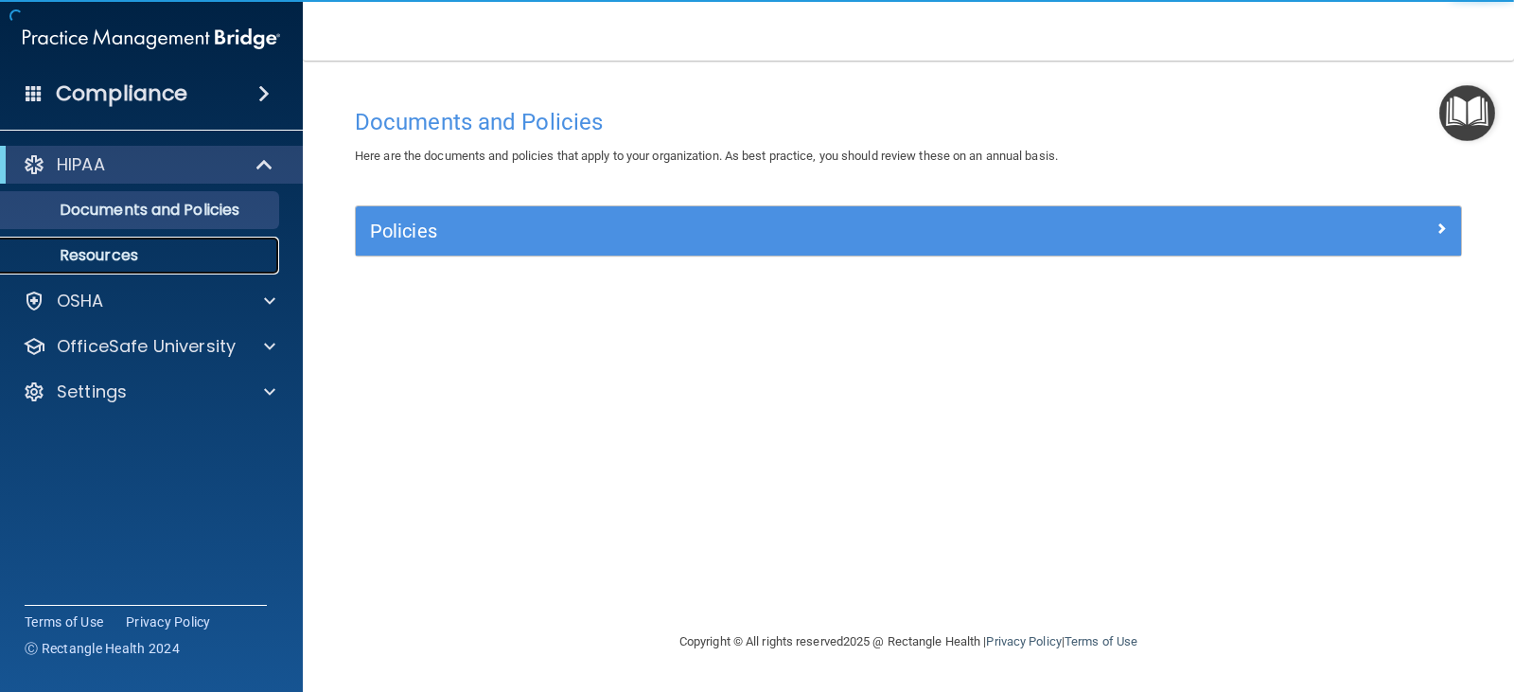
click at [112, 254] on p "Resources" at bounding box center [141, 255] width 258 height 19
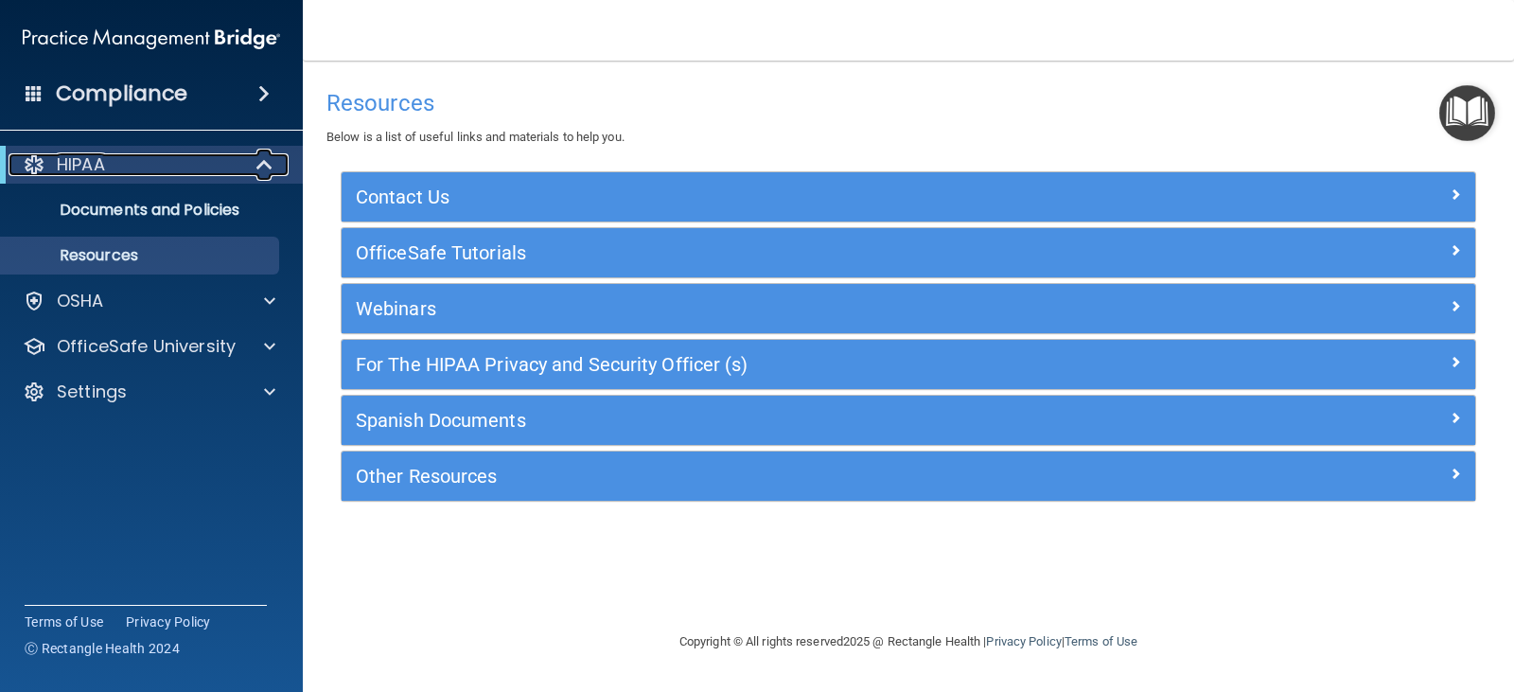
click at [263, 163] on span at bounding box center [266, 164] width 16 height 23
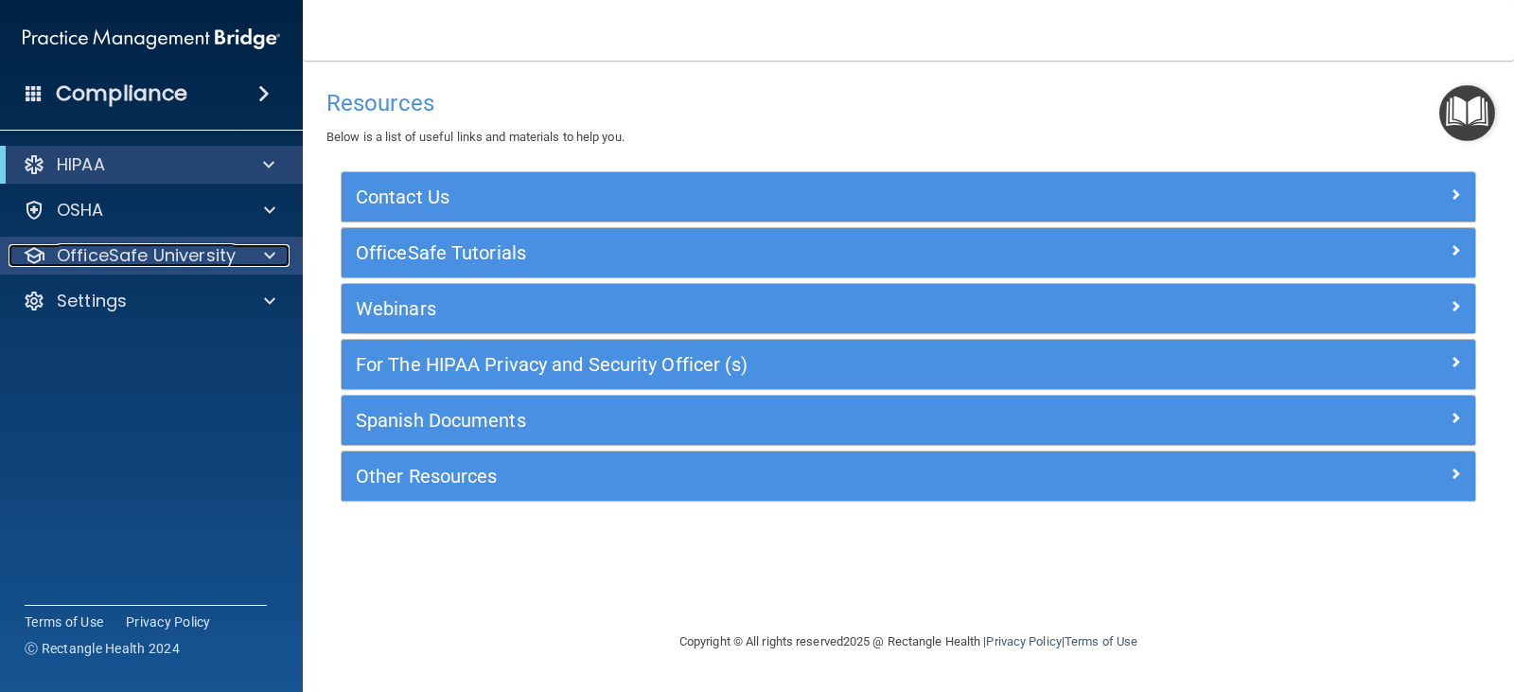
click at [267, 254] on span at bounding box center [269, 255] width 11 height 23
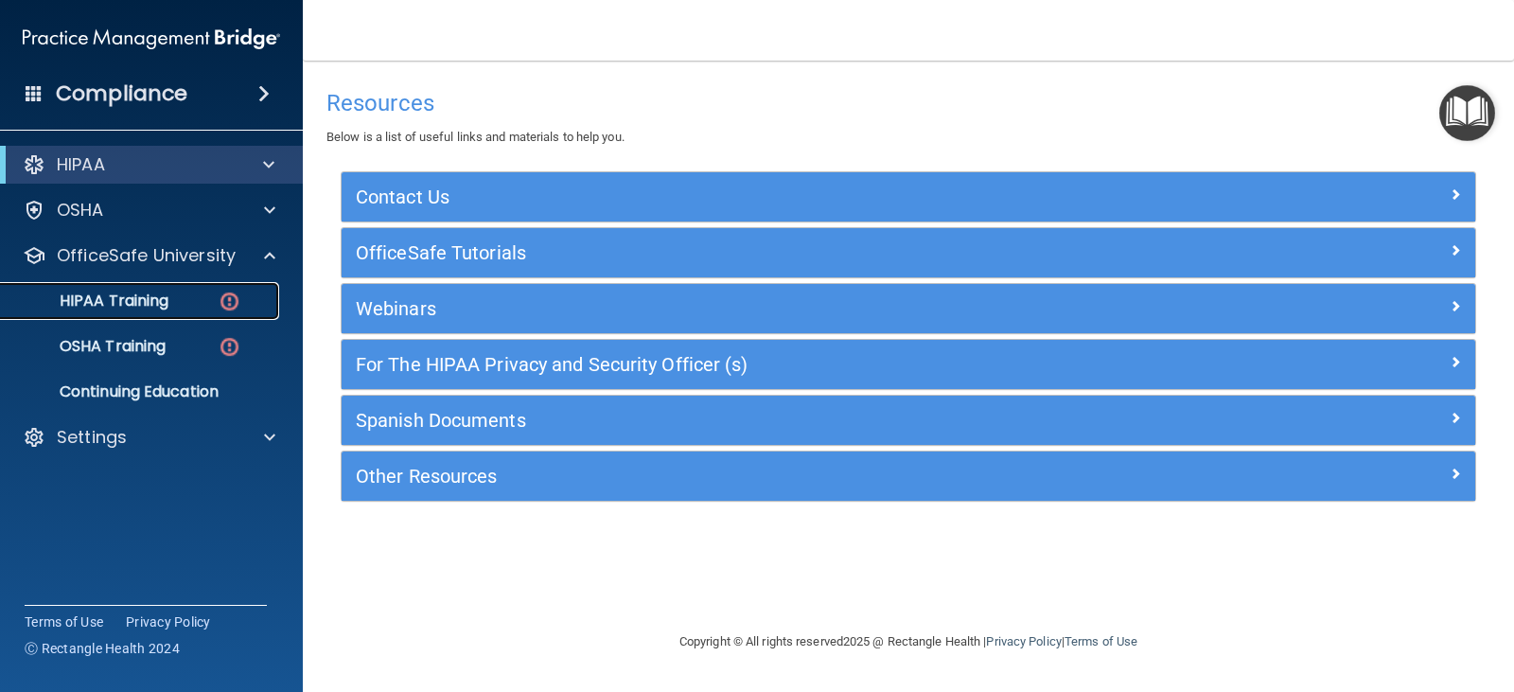
click at [148, 300] on p "HIPAA Training" at bounding box center [90, 300] width 156 height 19
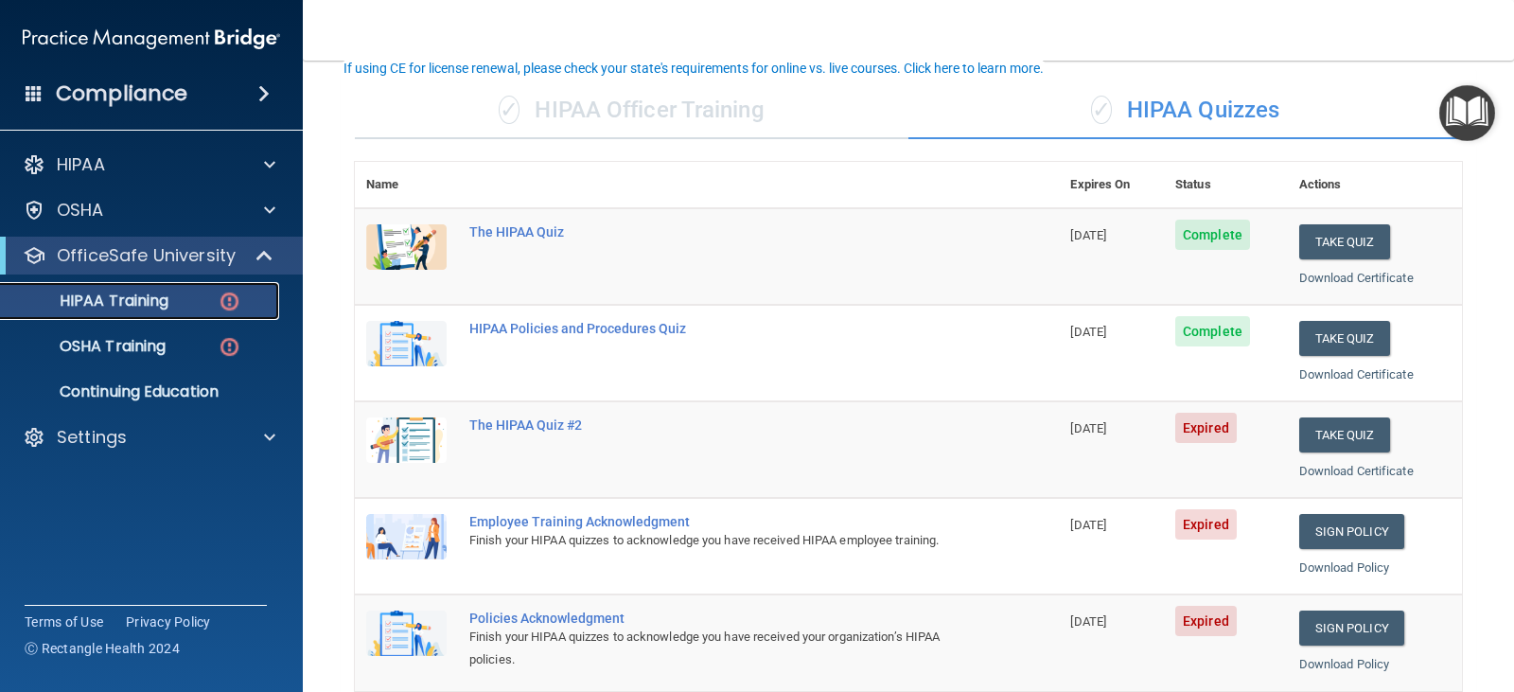
scroll to position [189, 0]
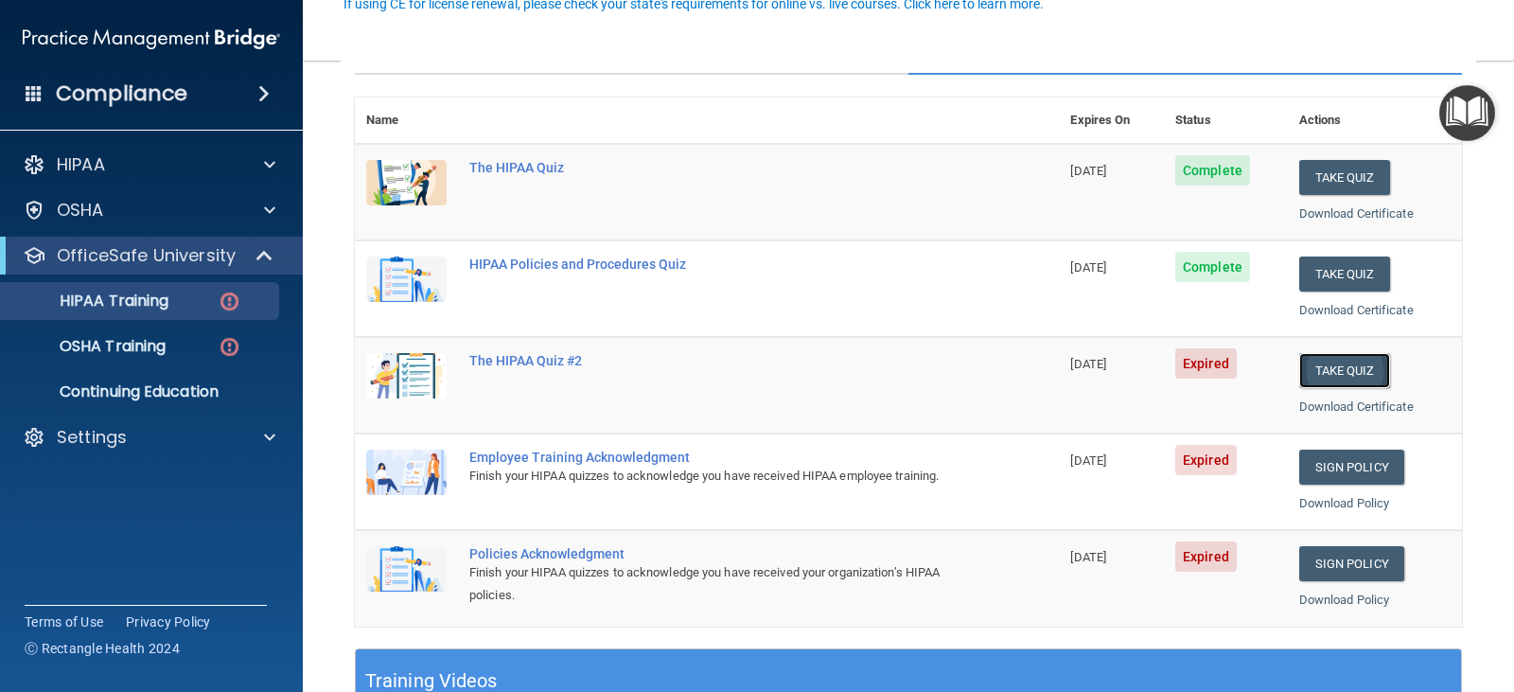
click at [1349, 366] on button "Take Quiz" at bounding box center [1344, 370] width 91 height 35
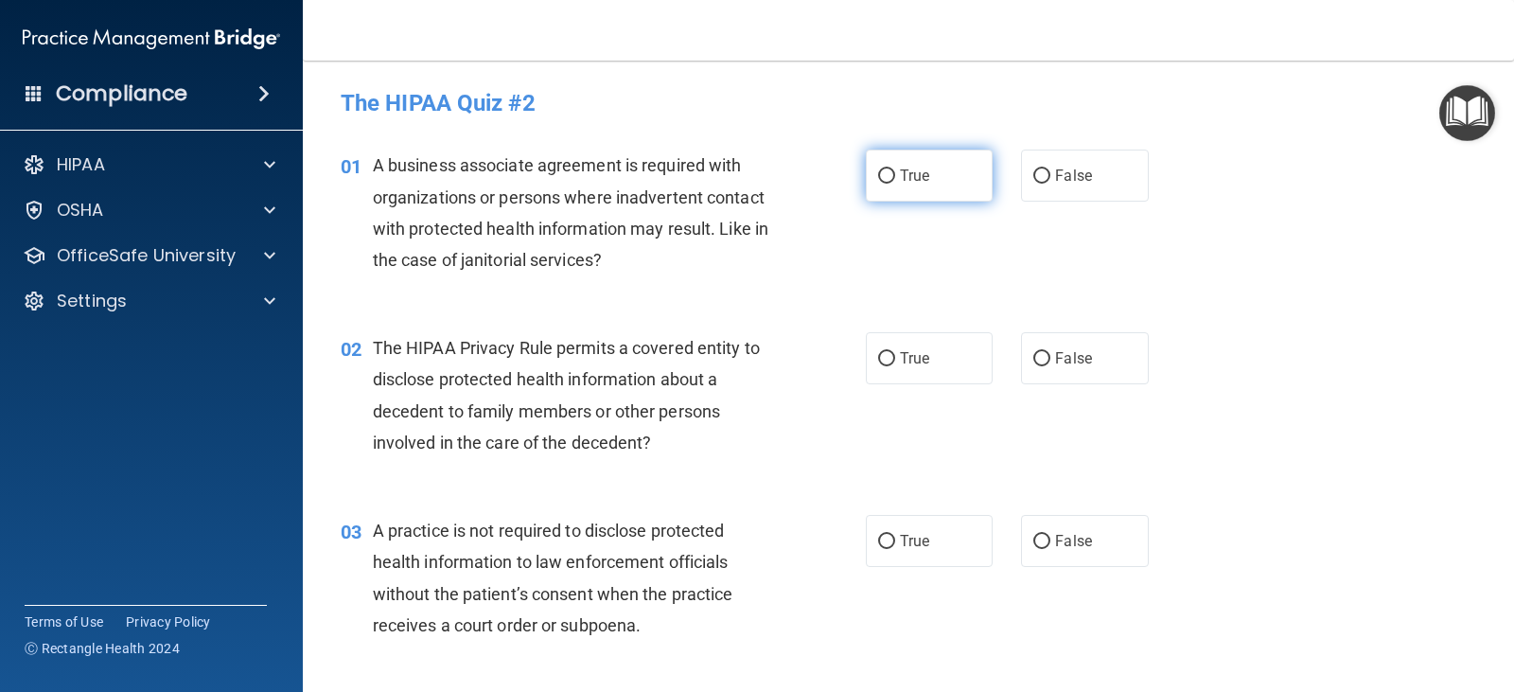
click at [888, 171] on label "True" at bounding box center [929, 175] width 127 height 52
click at [888, 171] on input "True" at bounding box center [886, 176] width 17 height 14
radio input "true"
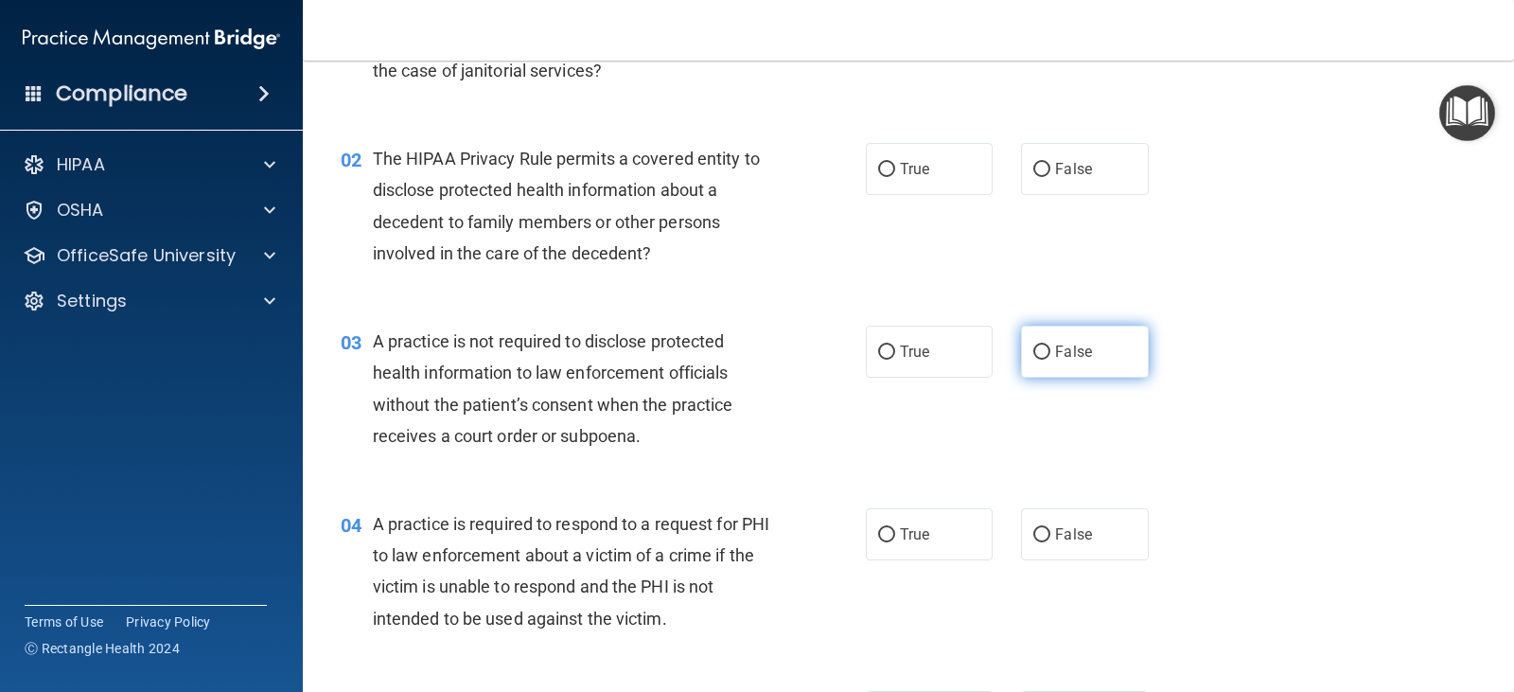
click at [1037, 347] on input "False" at bounding box center [1041, 352] width 17 height 14
radio input "true"
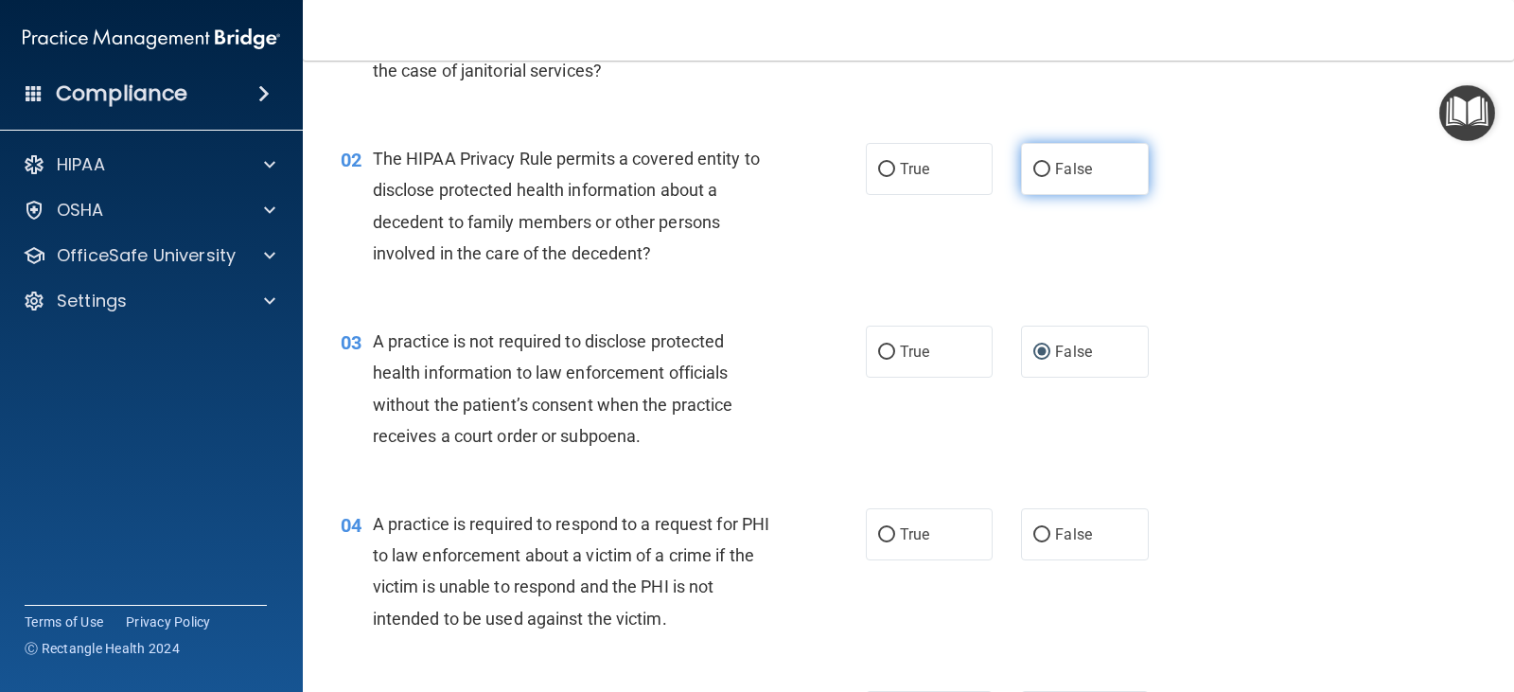
click at [1033, 167] on input "False" at bounding box center [1041, 170] width 17 height 14
radio input "true"
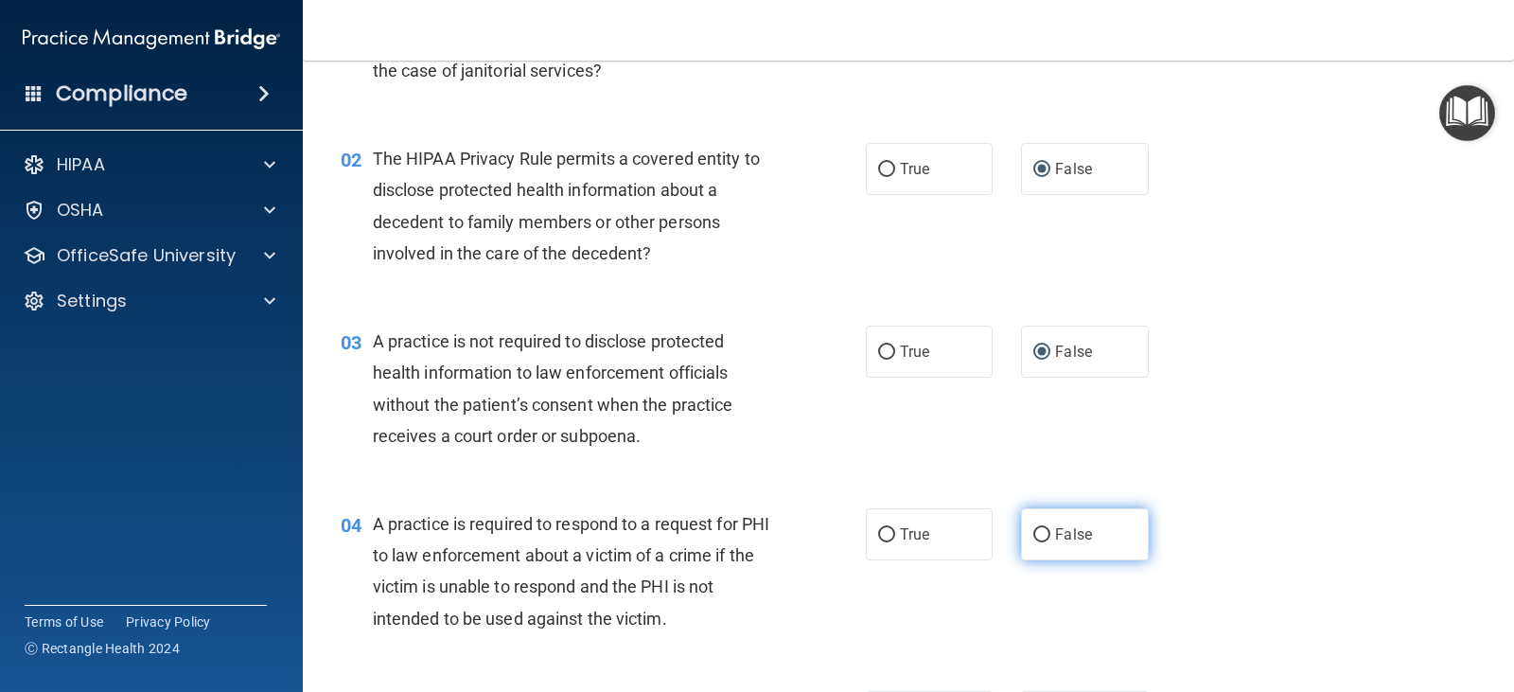
click at [1034, 532] on input "False" at bounding box center [1041, 535] width 17 height 14
radio input "true"
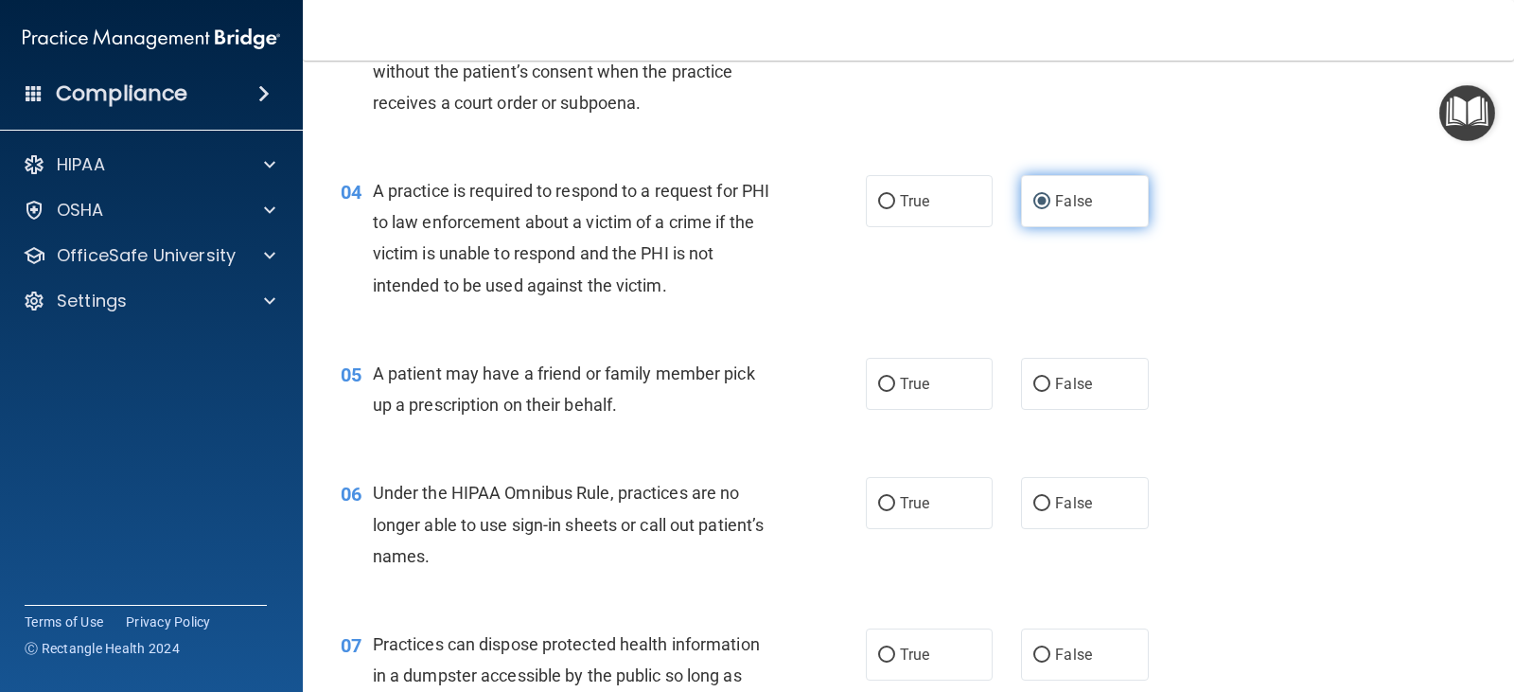
scroll to position [568, 0]
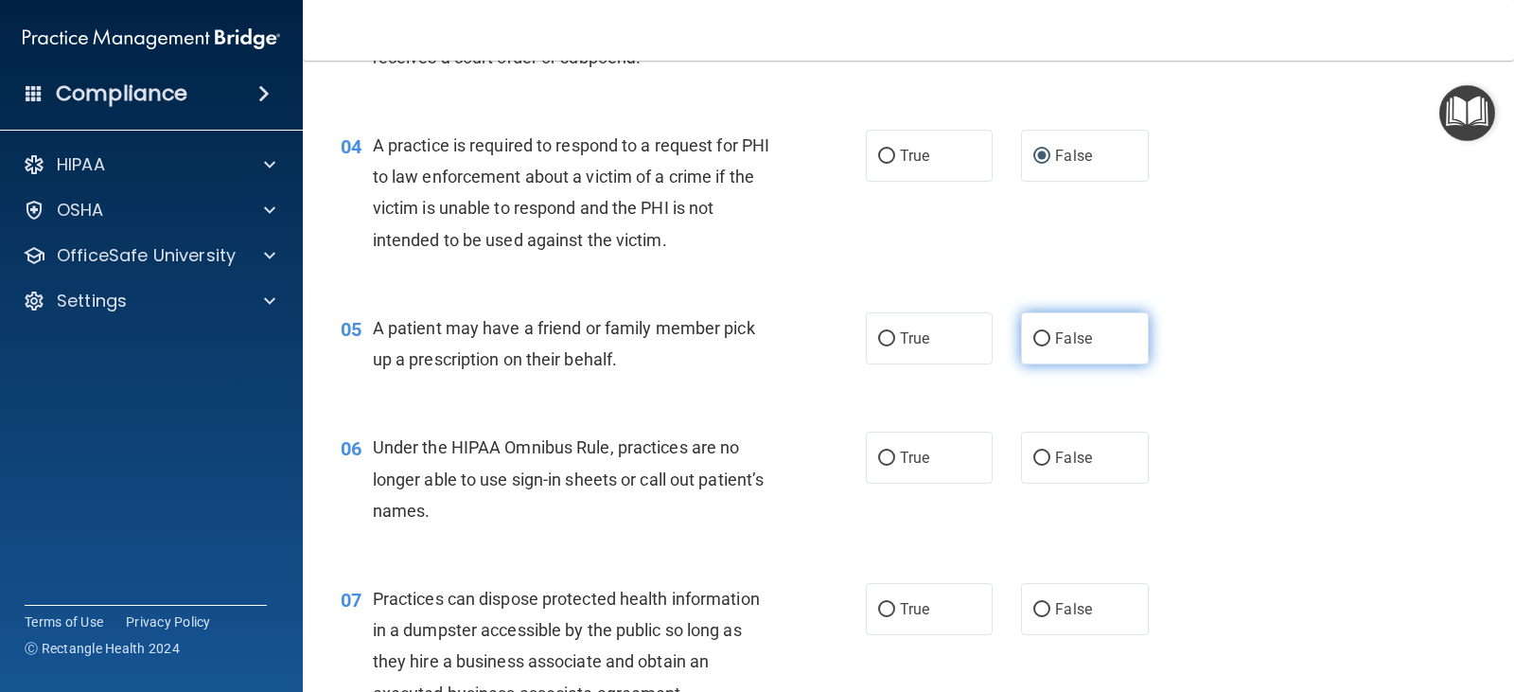
click at [1033, 336] on input "False" at bounding box center [1041, 339] width 17 height 14
radio input "true"
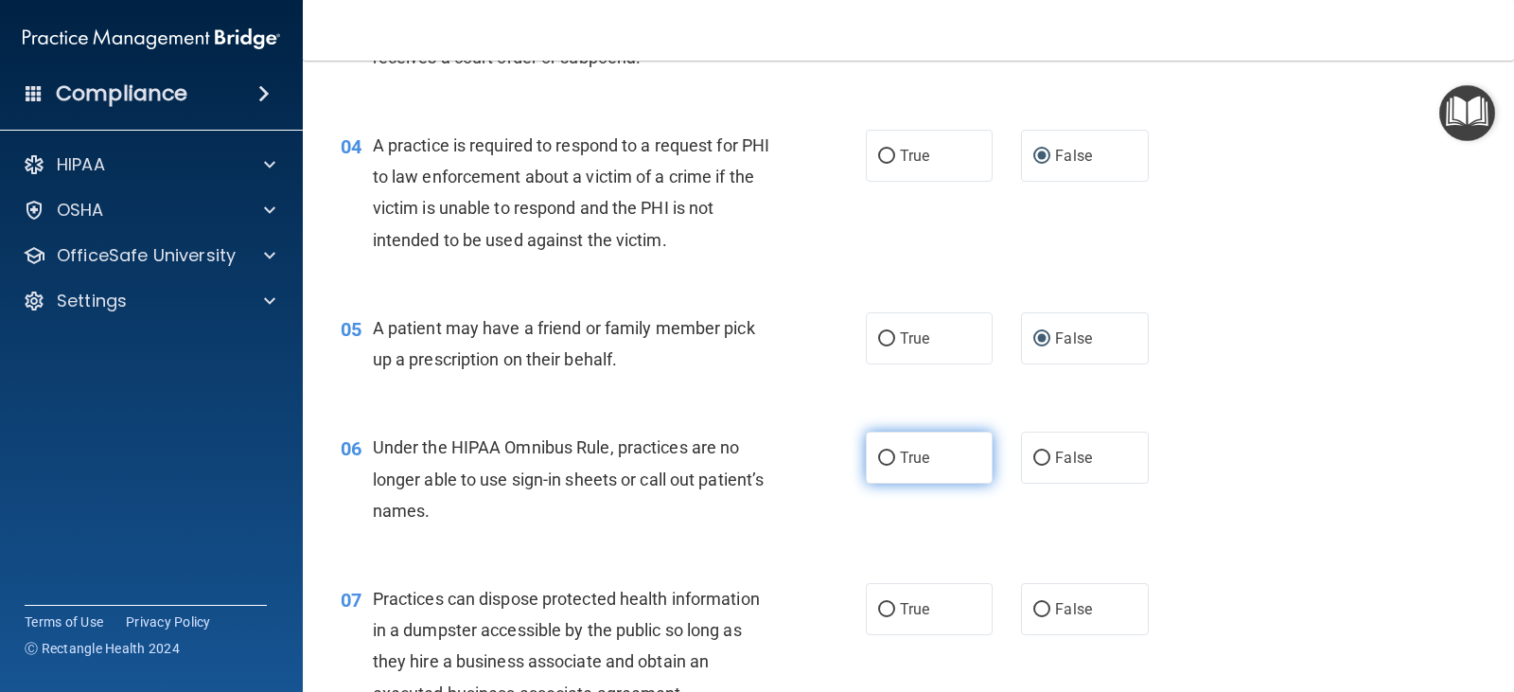
click at [883, 451] on input "True" at bounding box center [886, 458] width 17 height 14
radio input "true"
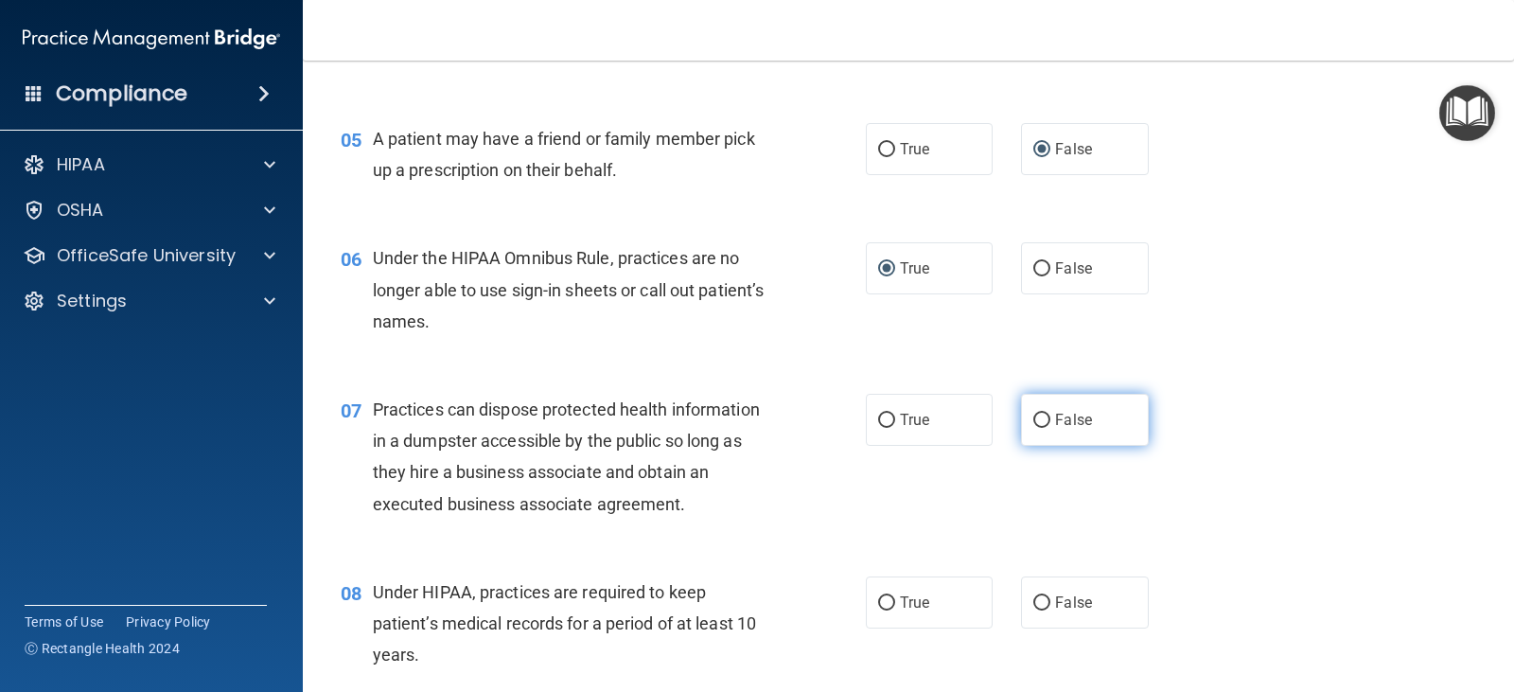
click at [1034, 419] on input "False" at bounding box center [1041, 420] width 17 height 14
radio input "true"
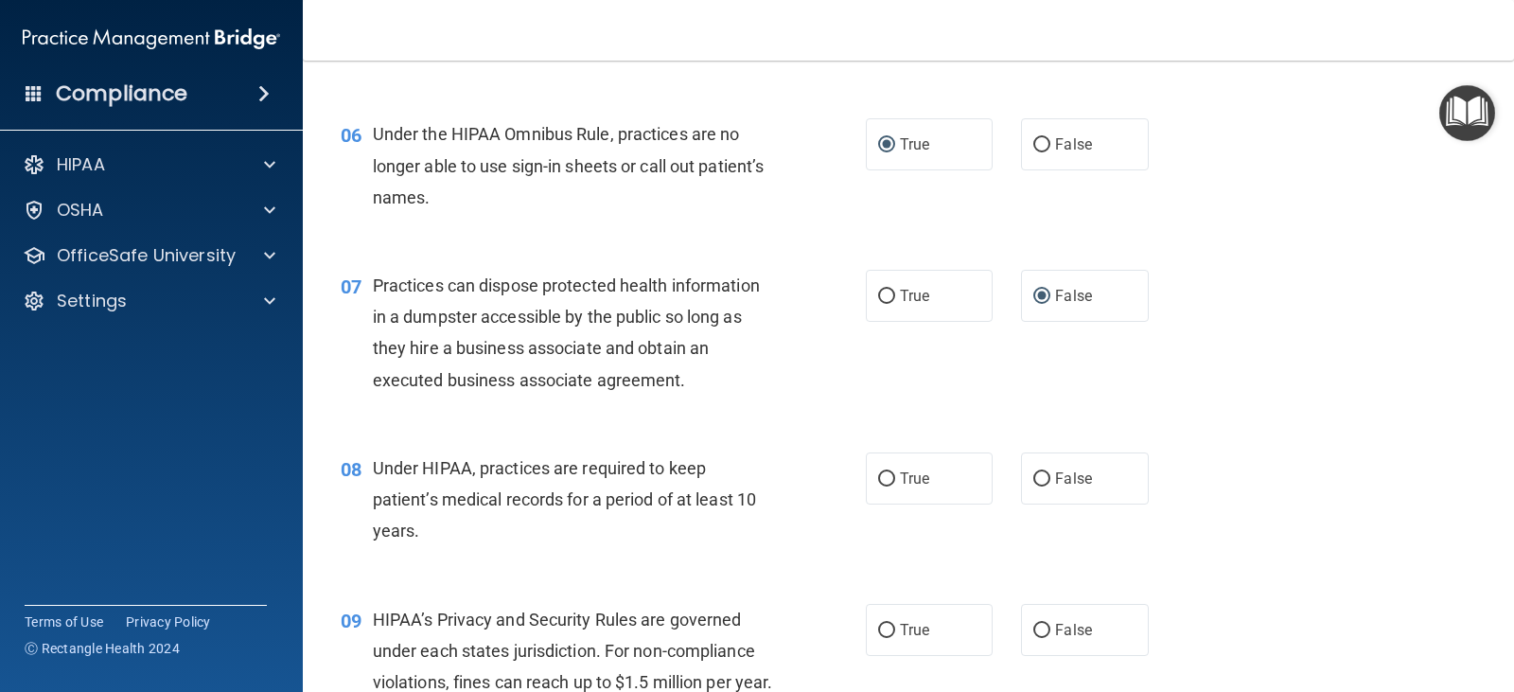
scroll to position [946, 0]
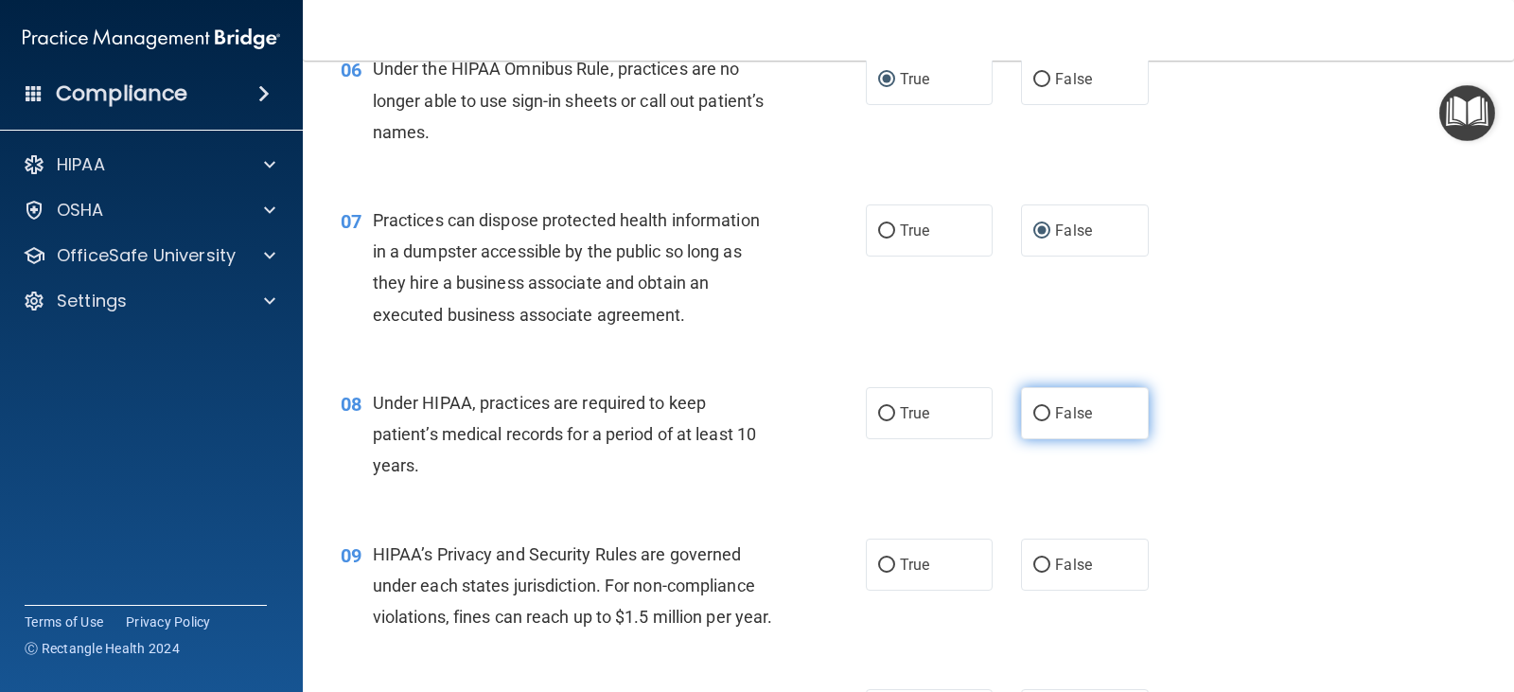
click at [1033, 410] on input "False" at bounding box center [1041, 414] width 17 height 14
radio input "true"
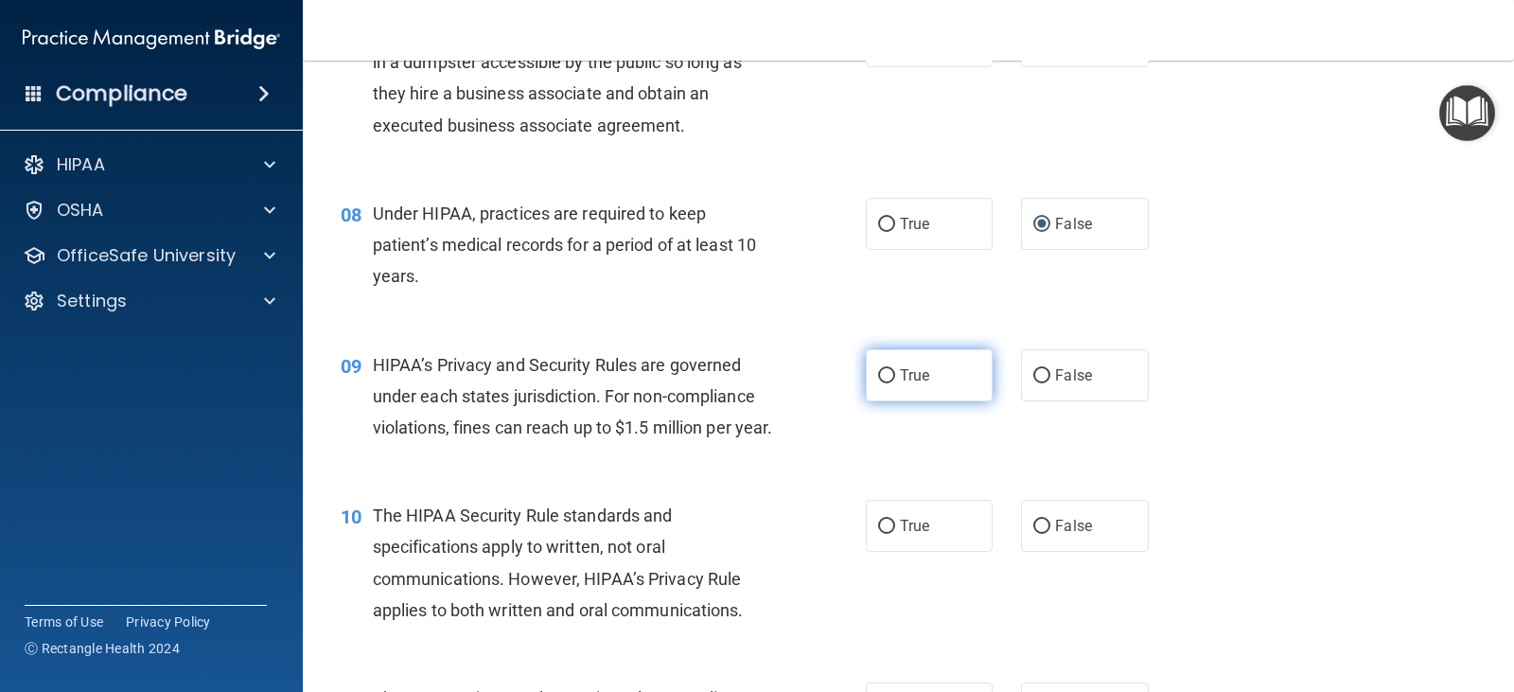
click at [882, 377] on input "True" at bounding box center [886, 376] width 17 height 14
radio input "true"
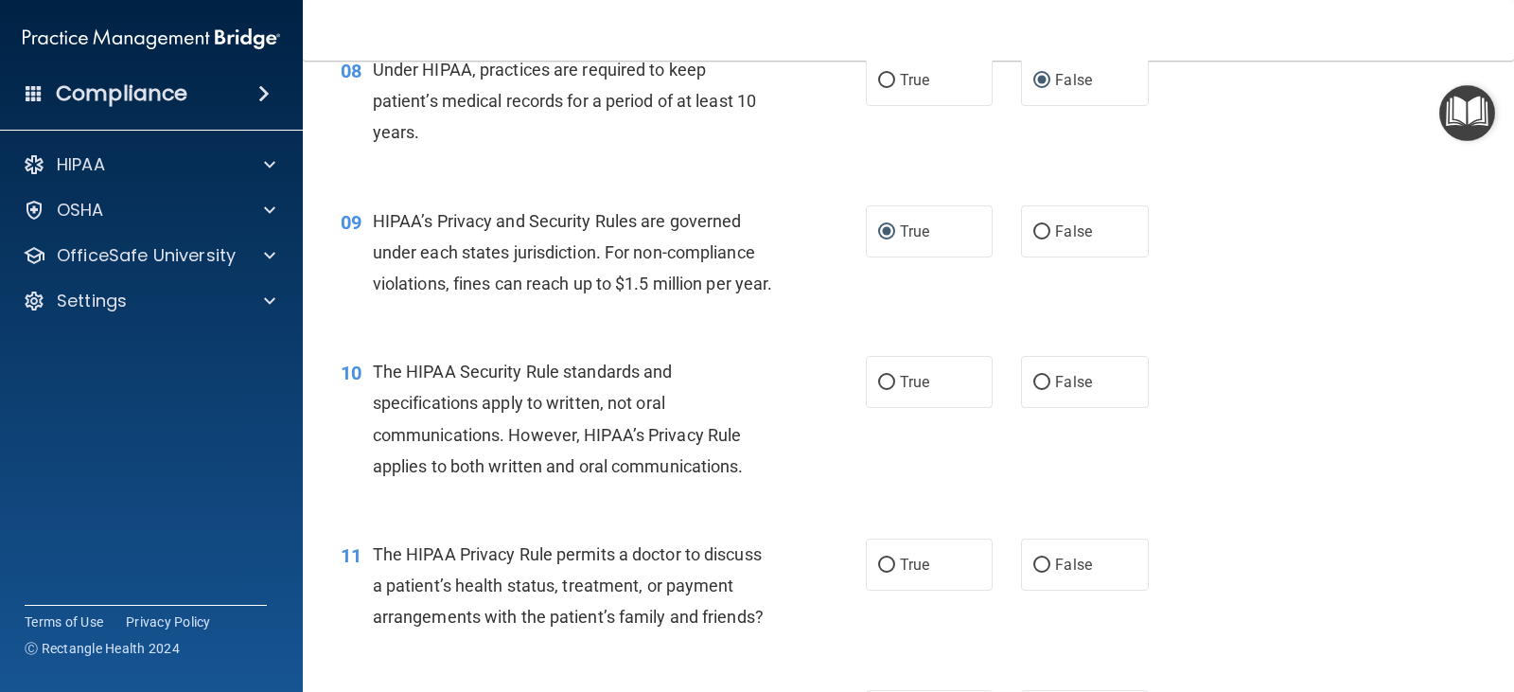
scroll to position [1325, 0]
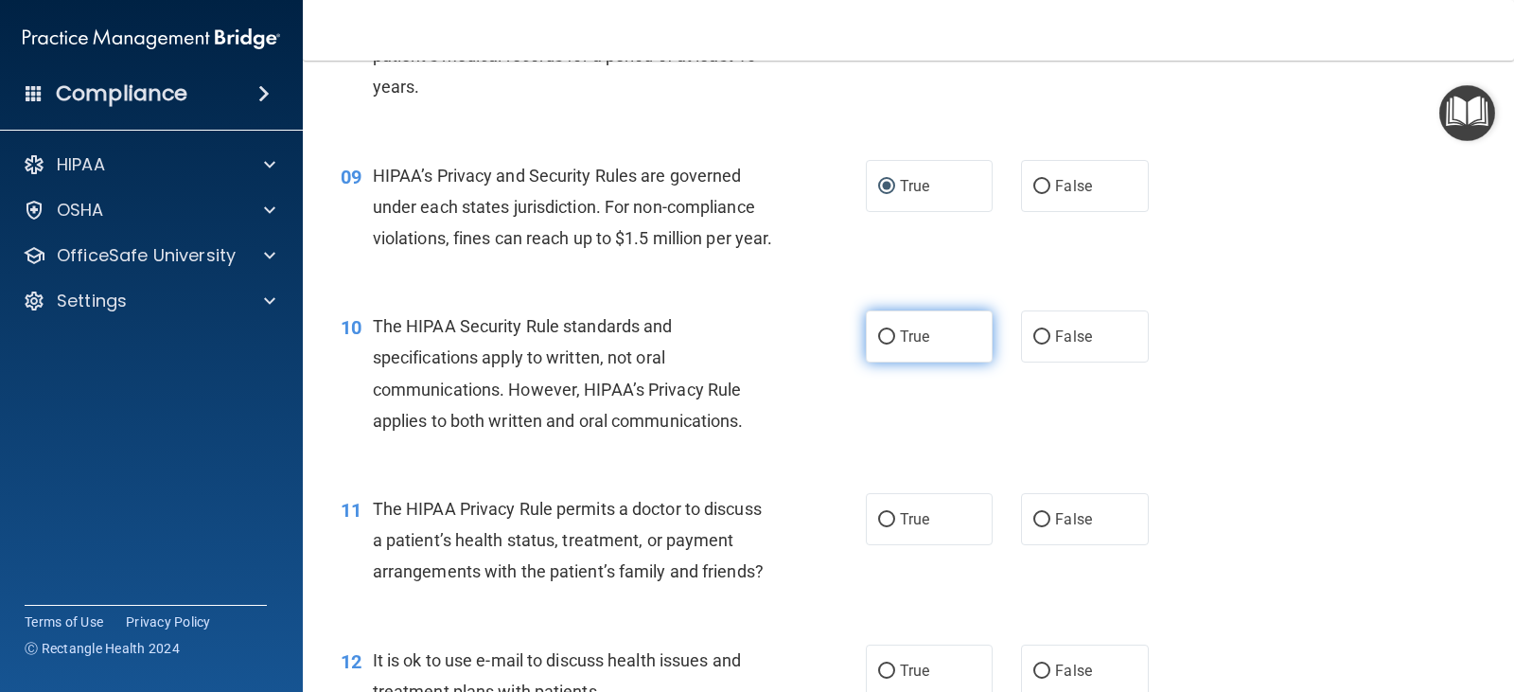
click at [882, 344] on input "True" at bounding box center [886, 337] width 17 height 14
radio input "true"
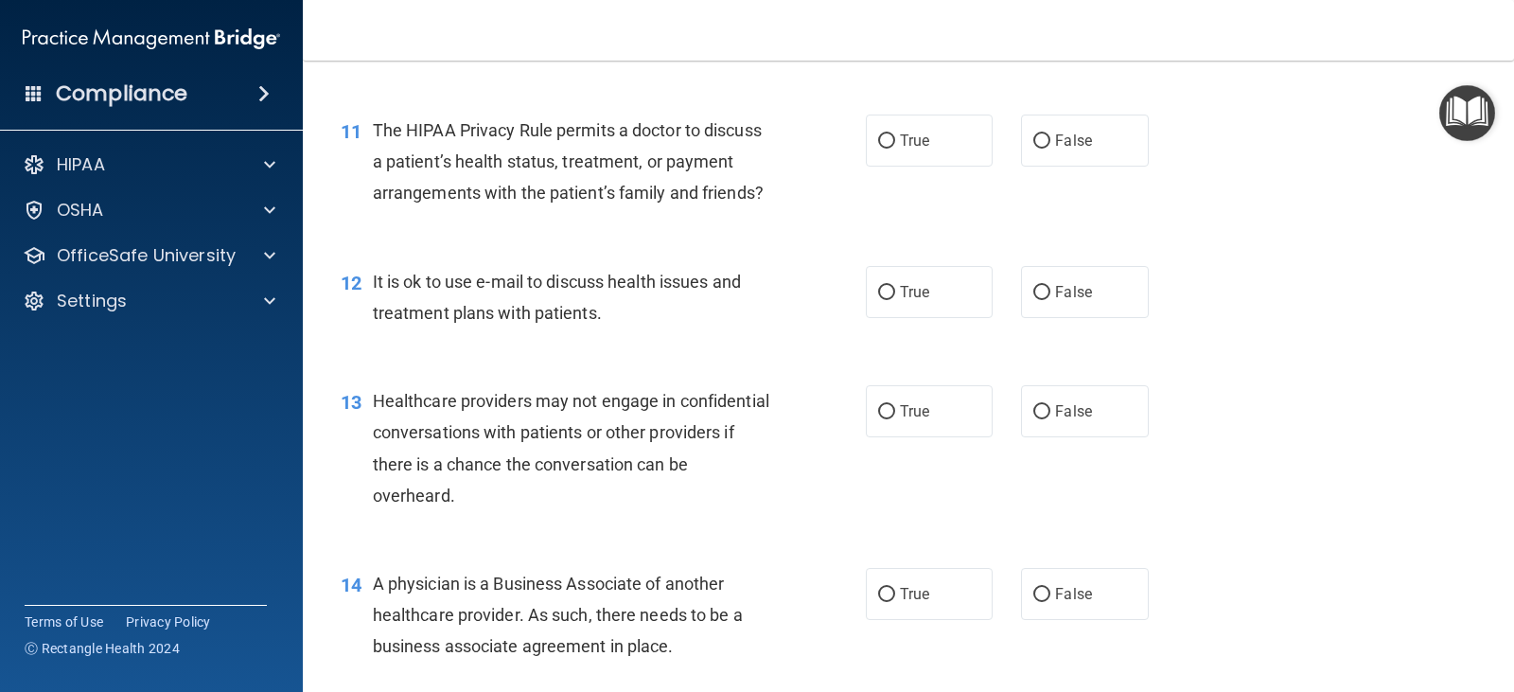
scroll to position [1514, 0]
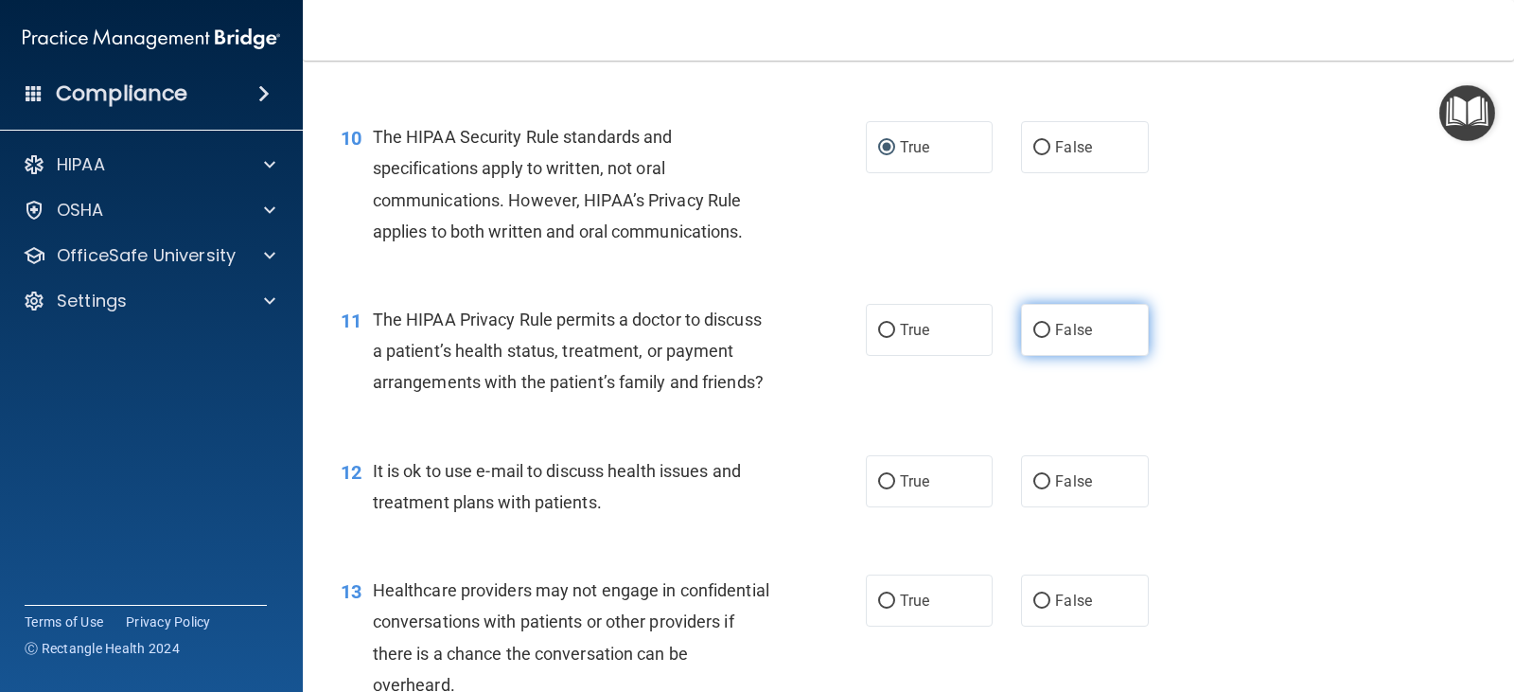
click at [1034, 338] on input "False" at bounding box center [1041, 331] width 17 height 14
radio input "true"
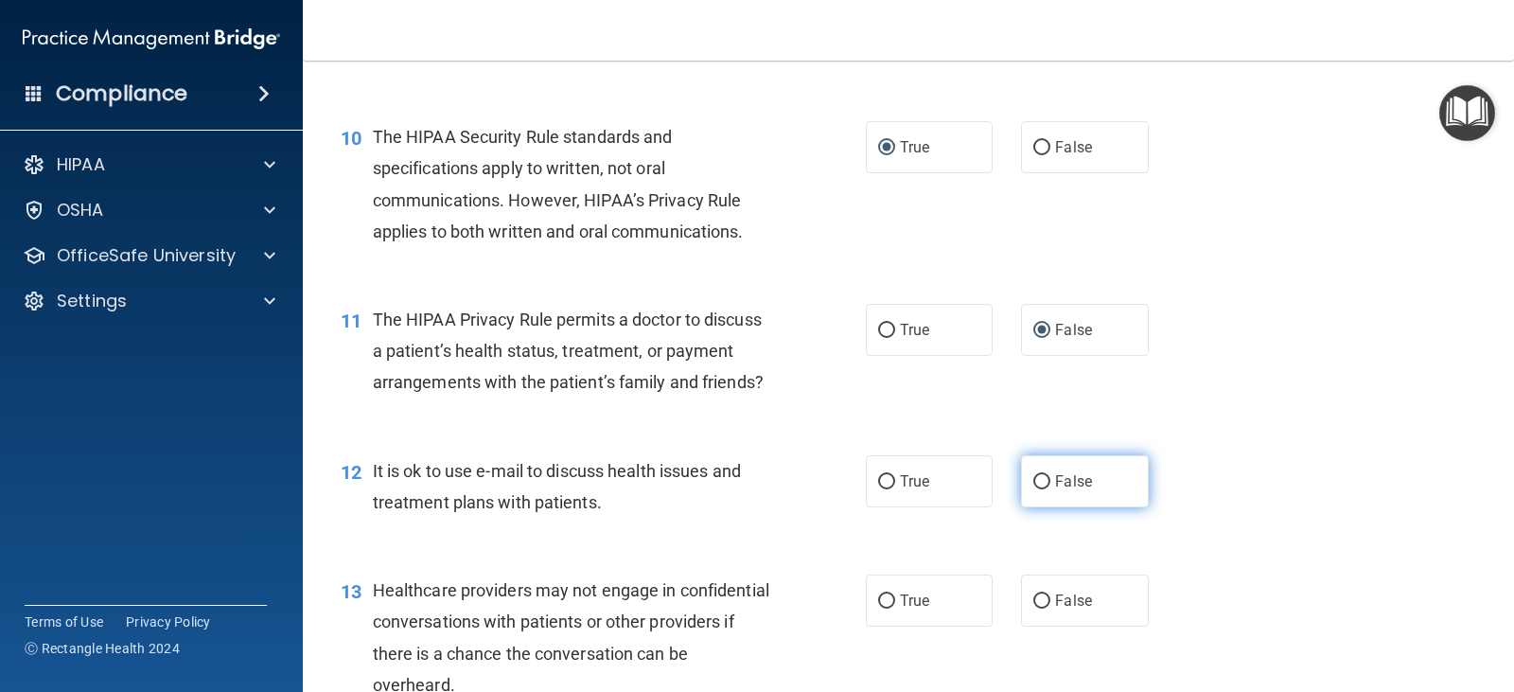
click at [1033, 489] on input "False" at bounding box center [1041, 482] width 17 height 14
radio input "true"
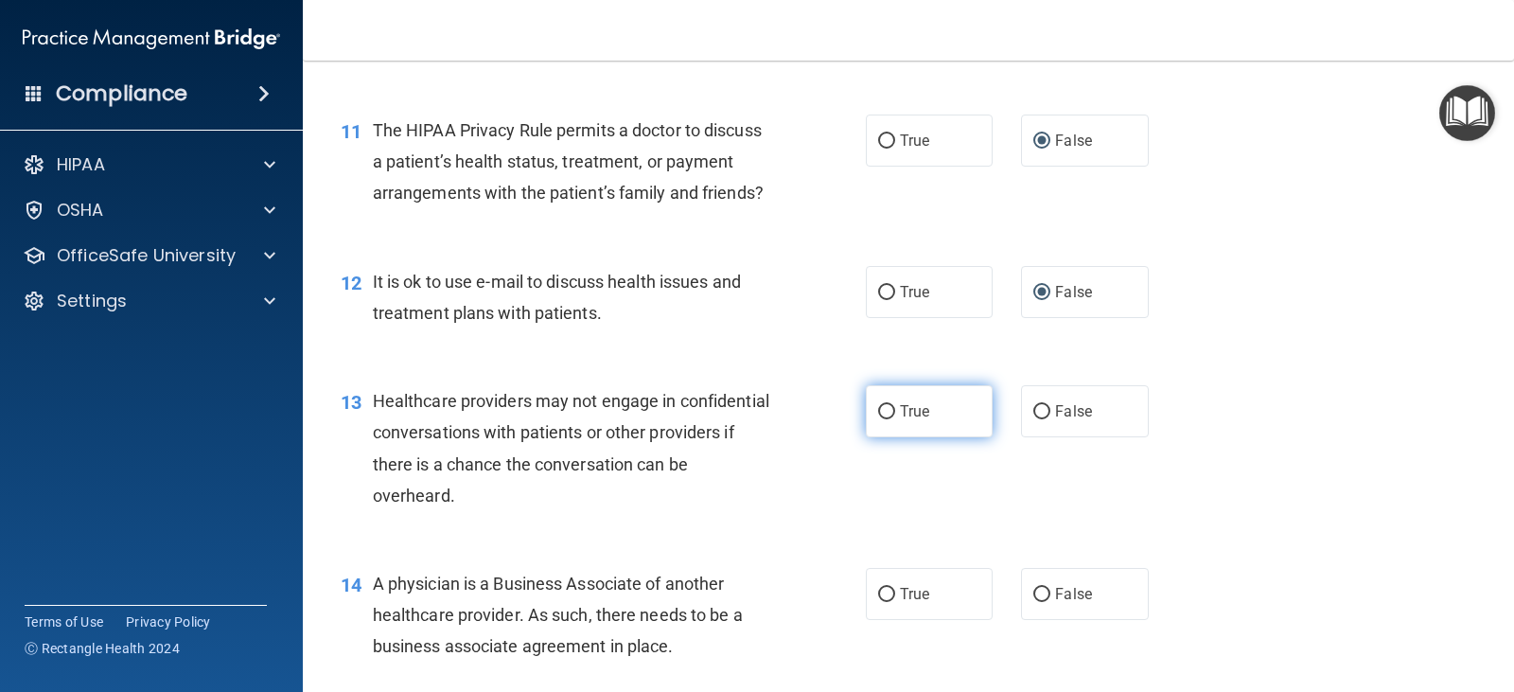
click at [885, 419] on input "True" at bounding box center [886, 412] width 17 height 14
radio input "true"
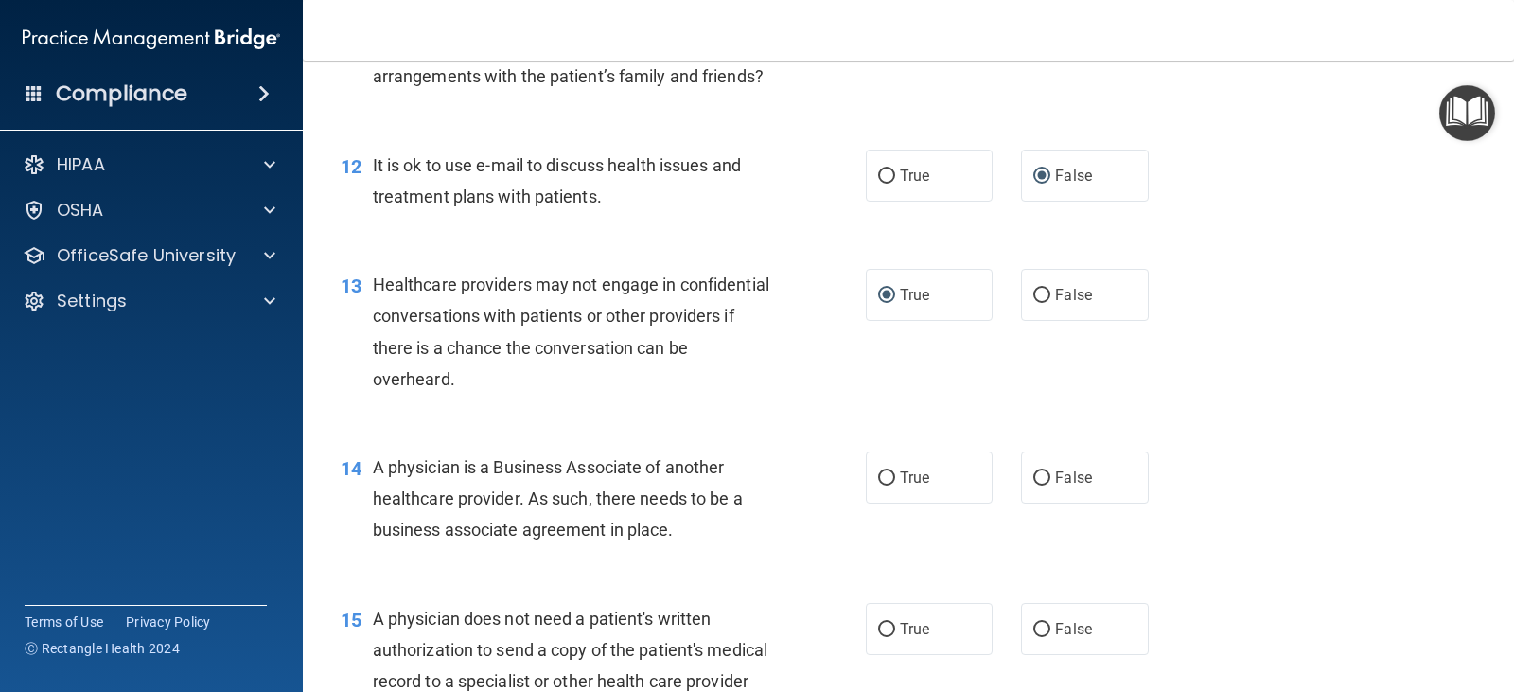
scroll to position [1892, 0]
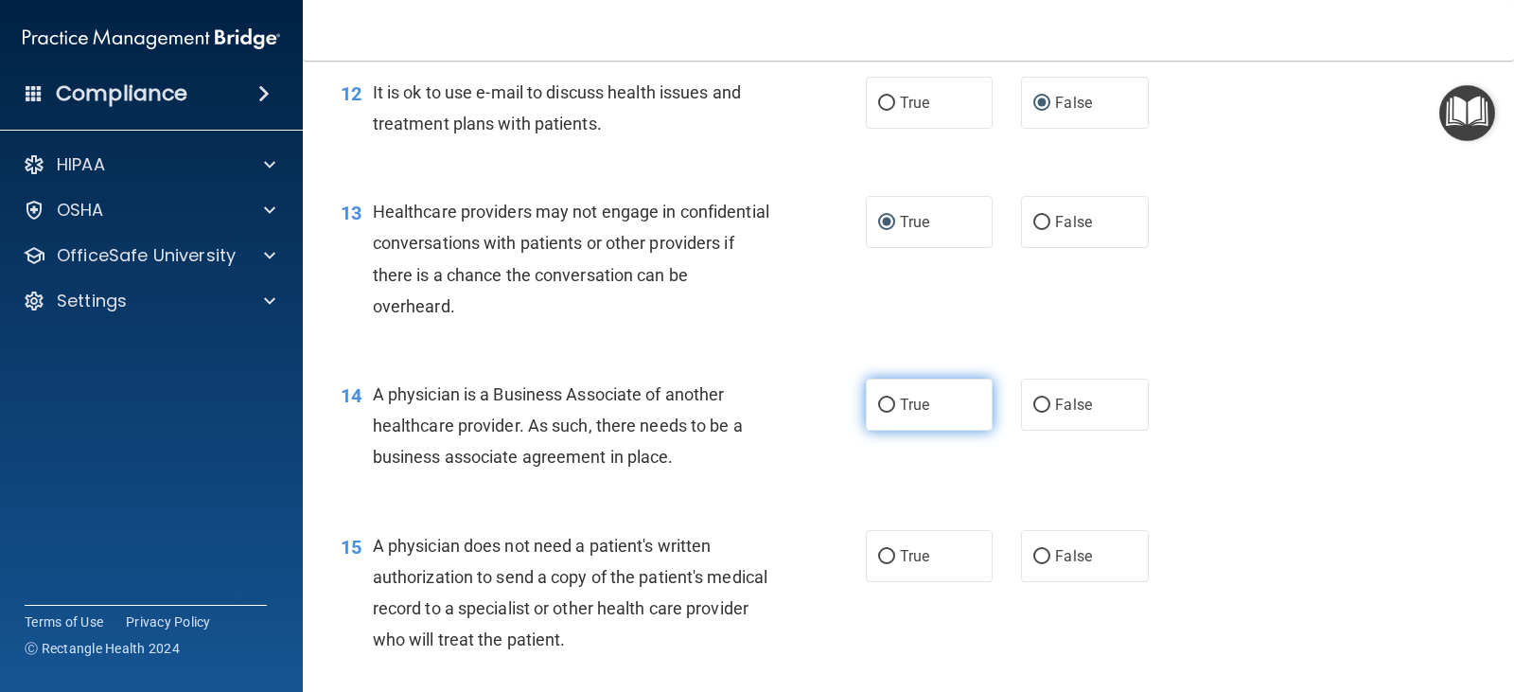
click at [883, 412] on input "True" at bounding box center [886, 405] width 17 height 14
radio input "true"
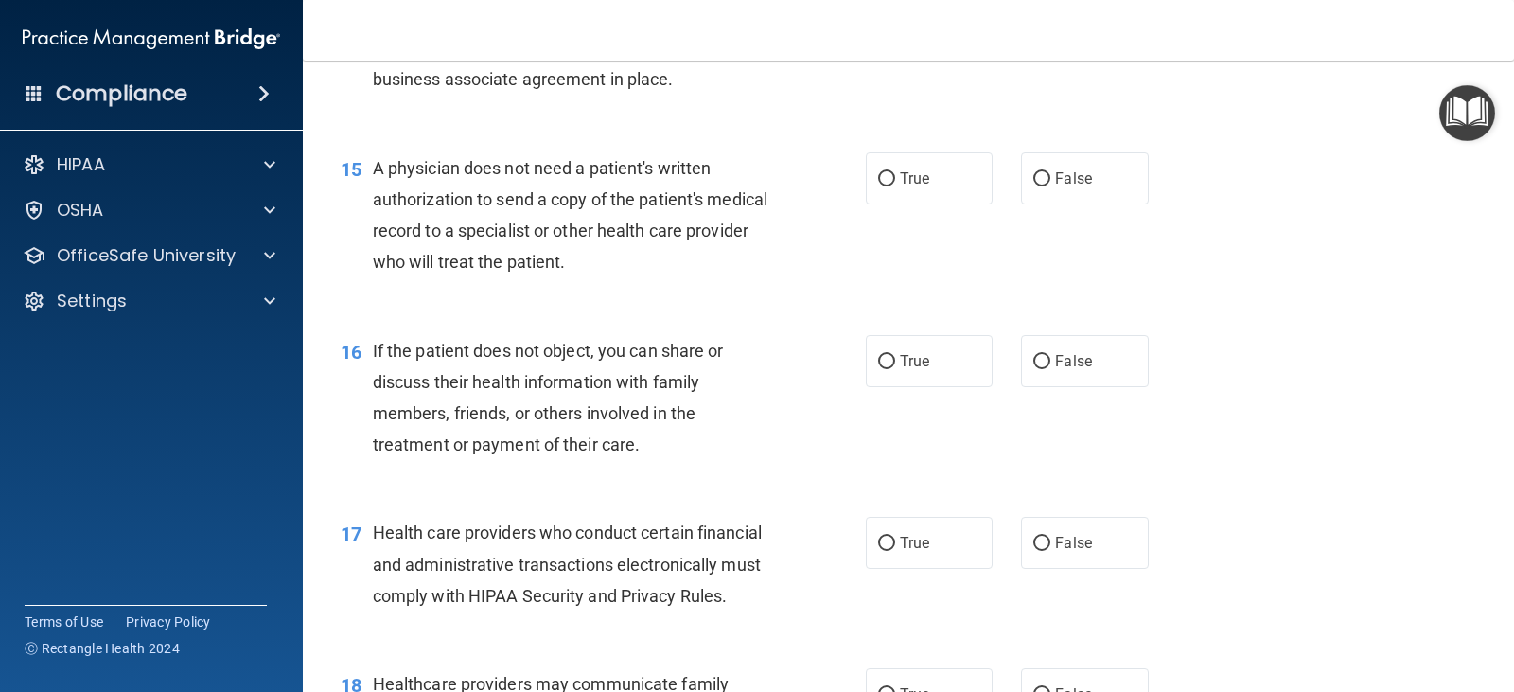
scroll to position [2271, 0]
click at [1036, 185] on input "False" at bounding box center [1041, 178] width 17 height 14
radio input "true"
click at [882, 368] on input "True" at bounding box center [886, 361] width 17 height 14
radio input "true"
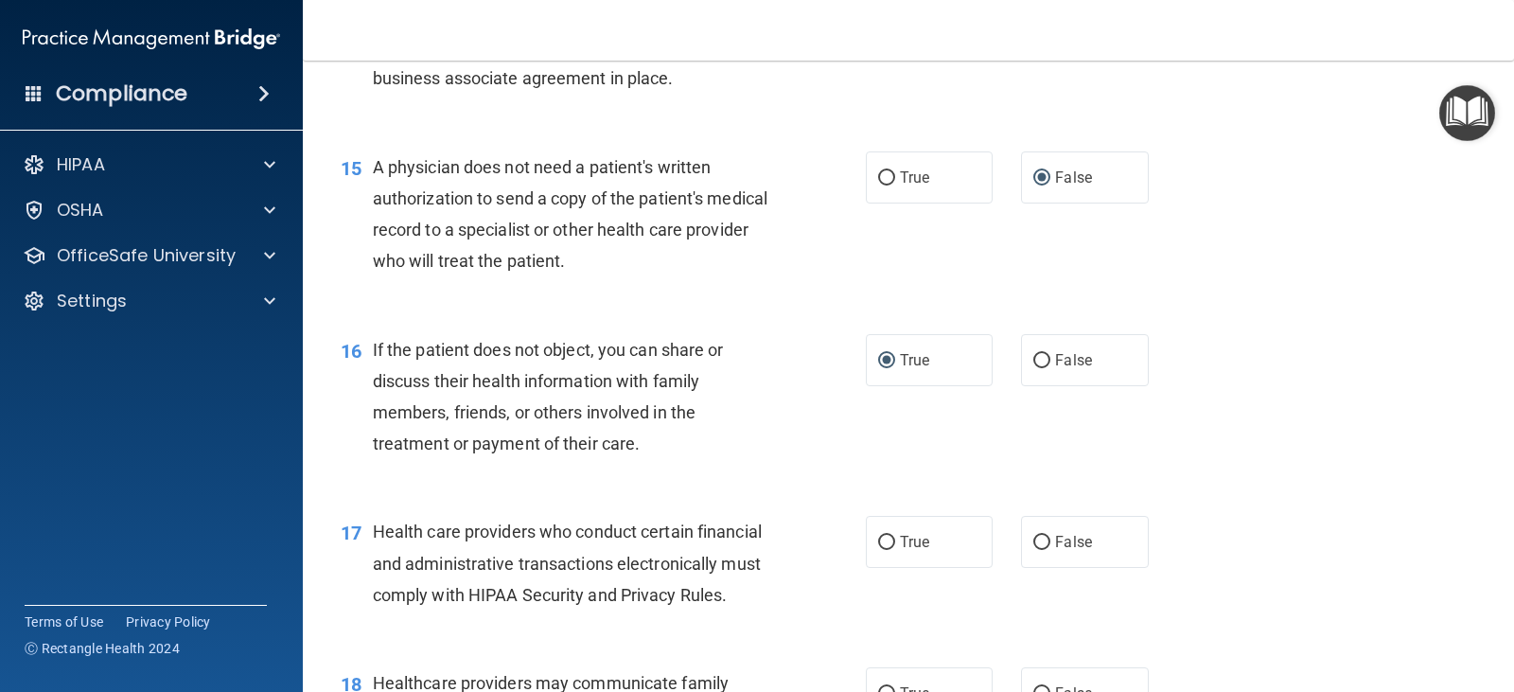
scroll to position [2460, 0]
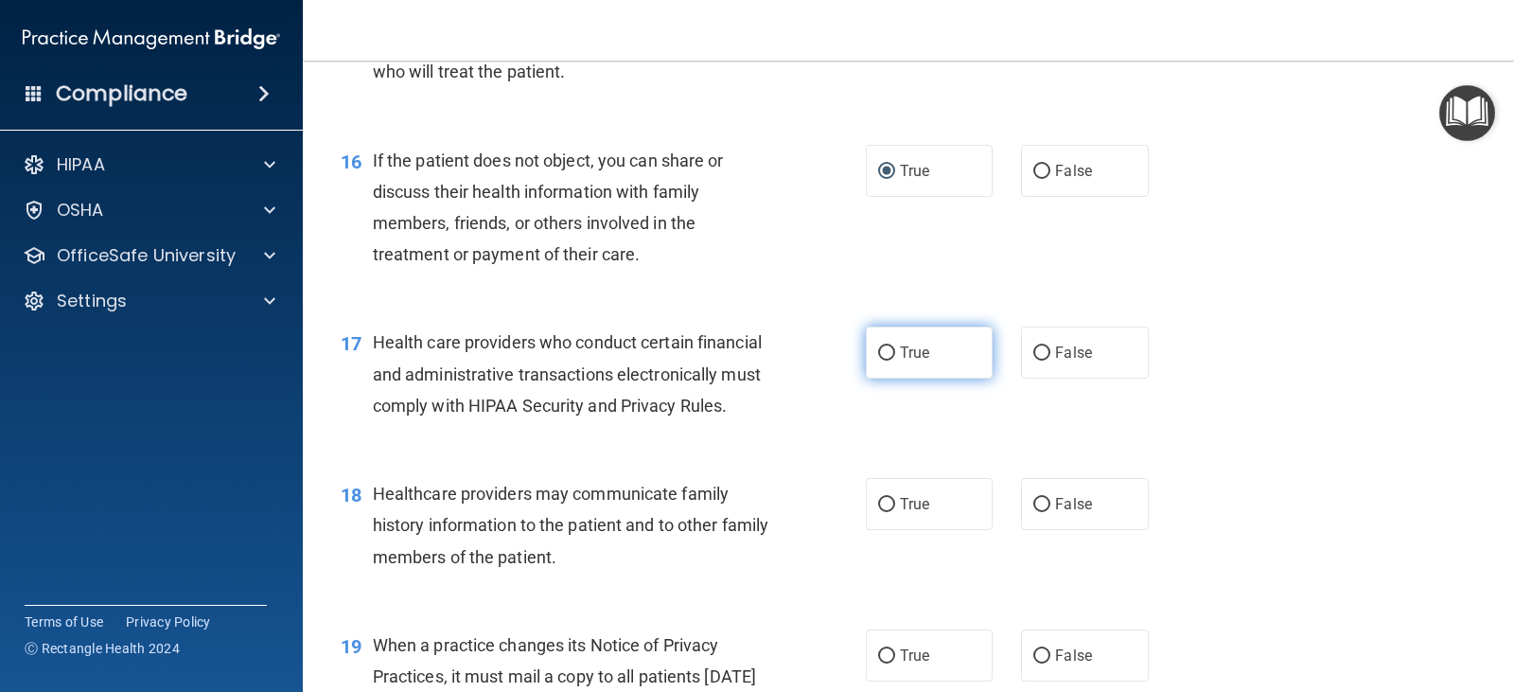
click at [878, 360] on input "True" at bounding box center [886, 353] width 17 height 14
radio input "true"
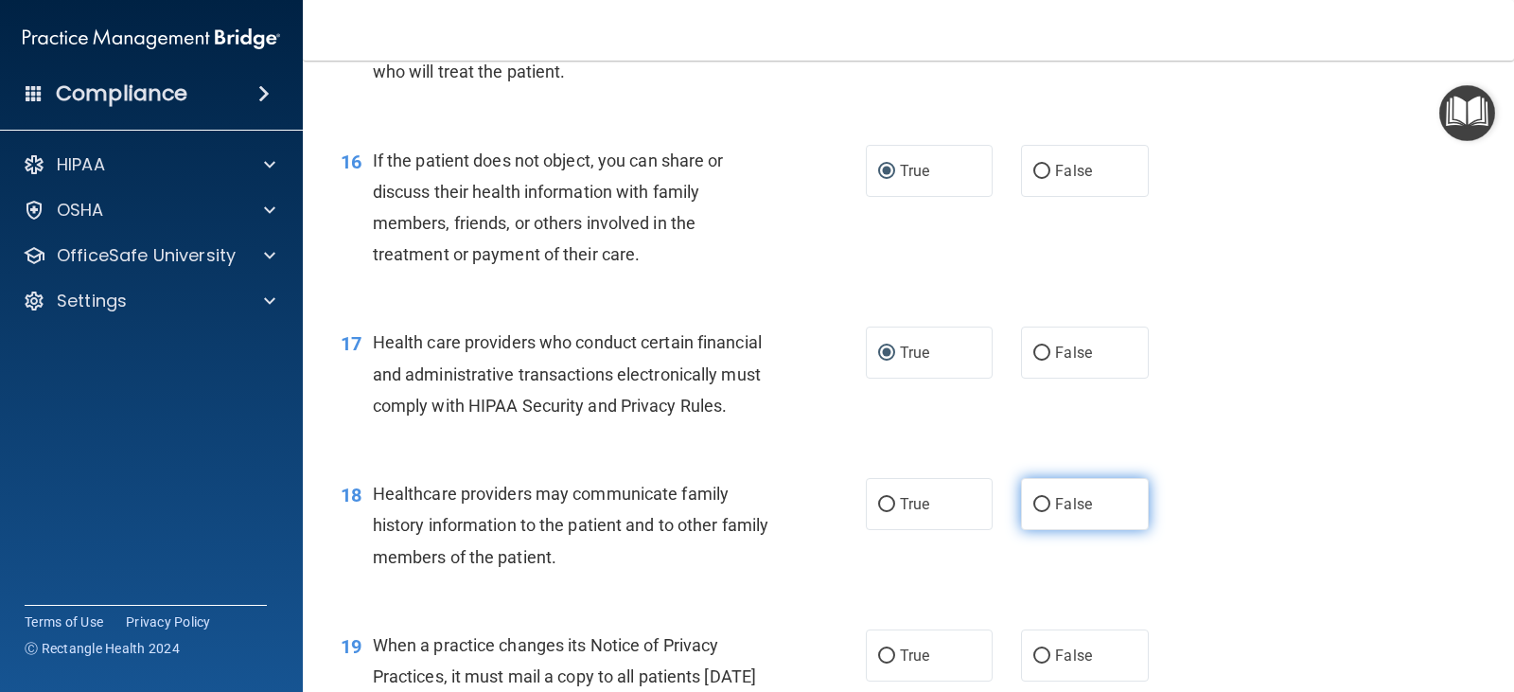
click at [1038, 512] on input "False" at bounding box center [1041, 505] width 17 height 14
radio input "true"
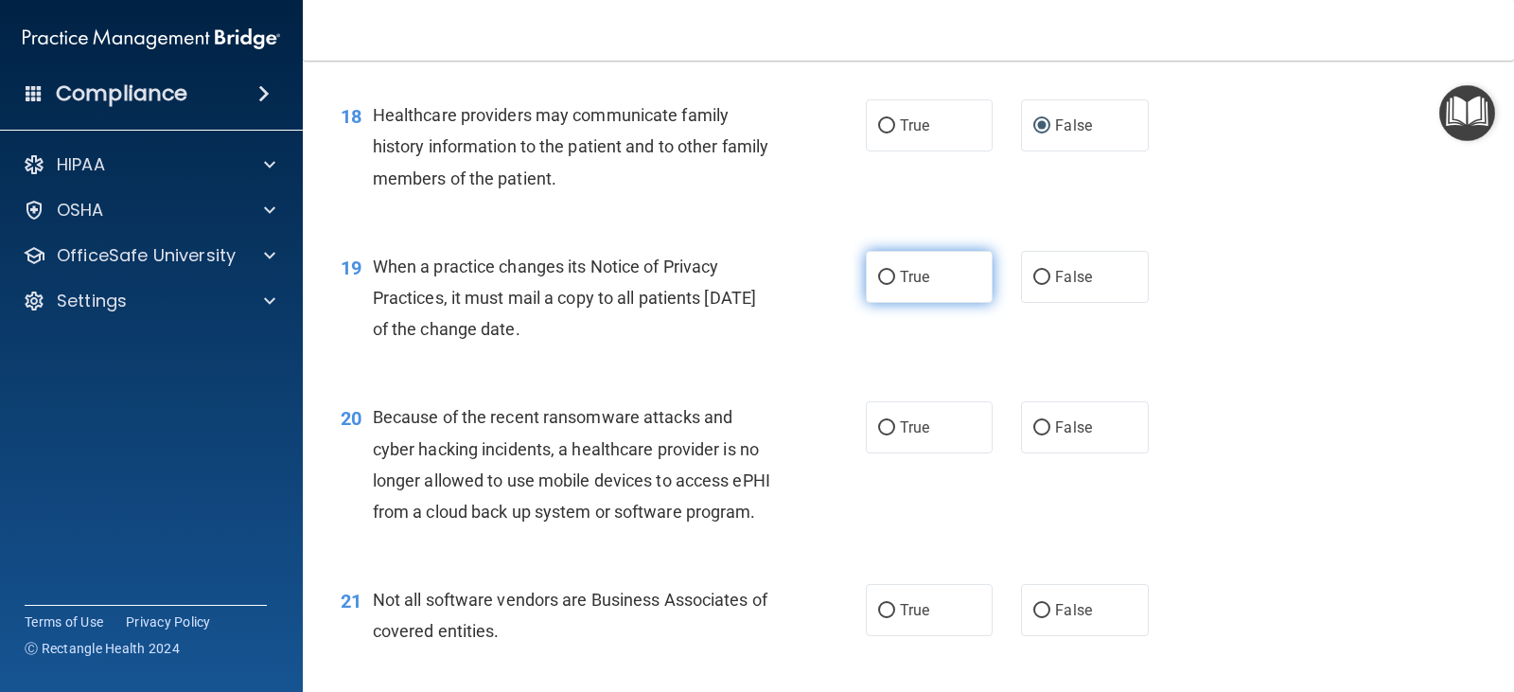
click at [882, 285] on input "True" at bounding box center [886, 278] width 17 height 14
radio input "true"
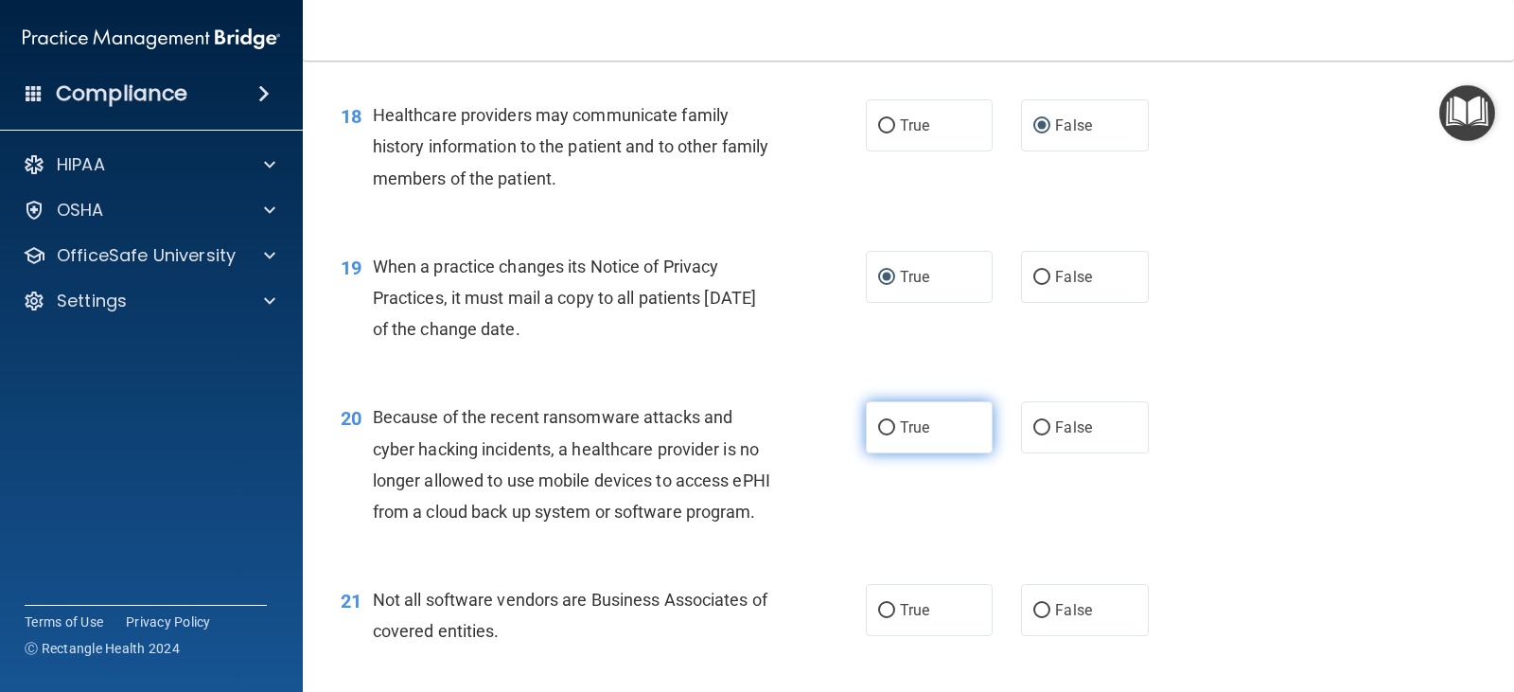
click at [878, 435] on input "True" at bounding box center [886, 428] width 17 height 14
radio input "true"
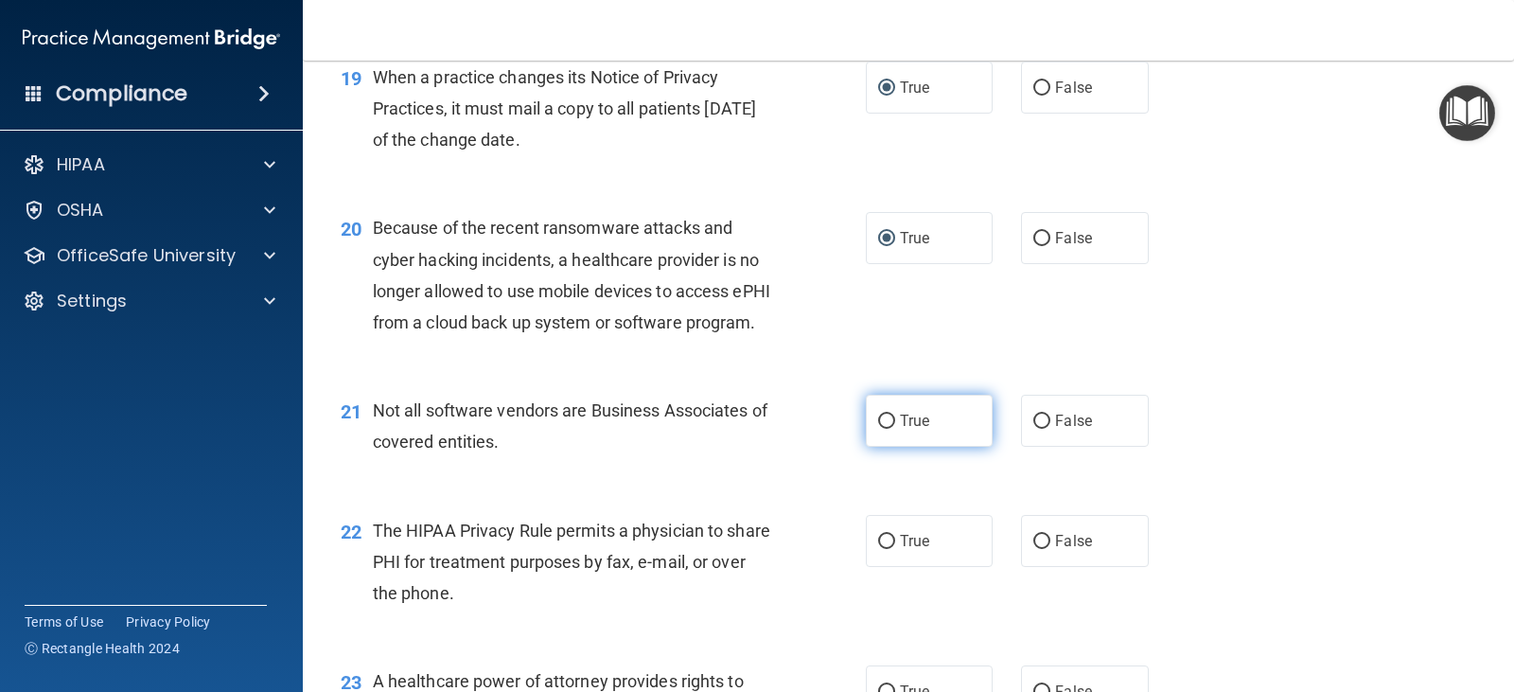
click at [878, 429] on input "True" at bounding box center [886, 421] width 17 height 14
radio input "true"
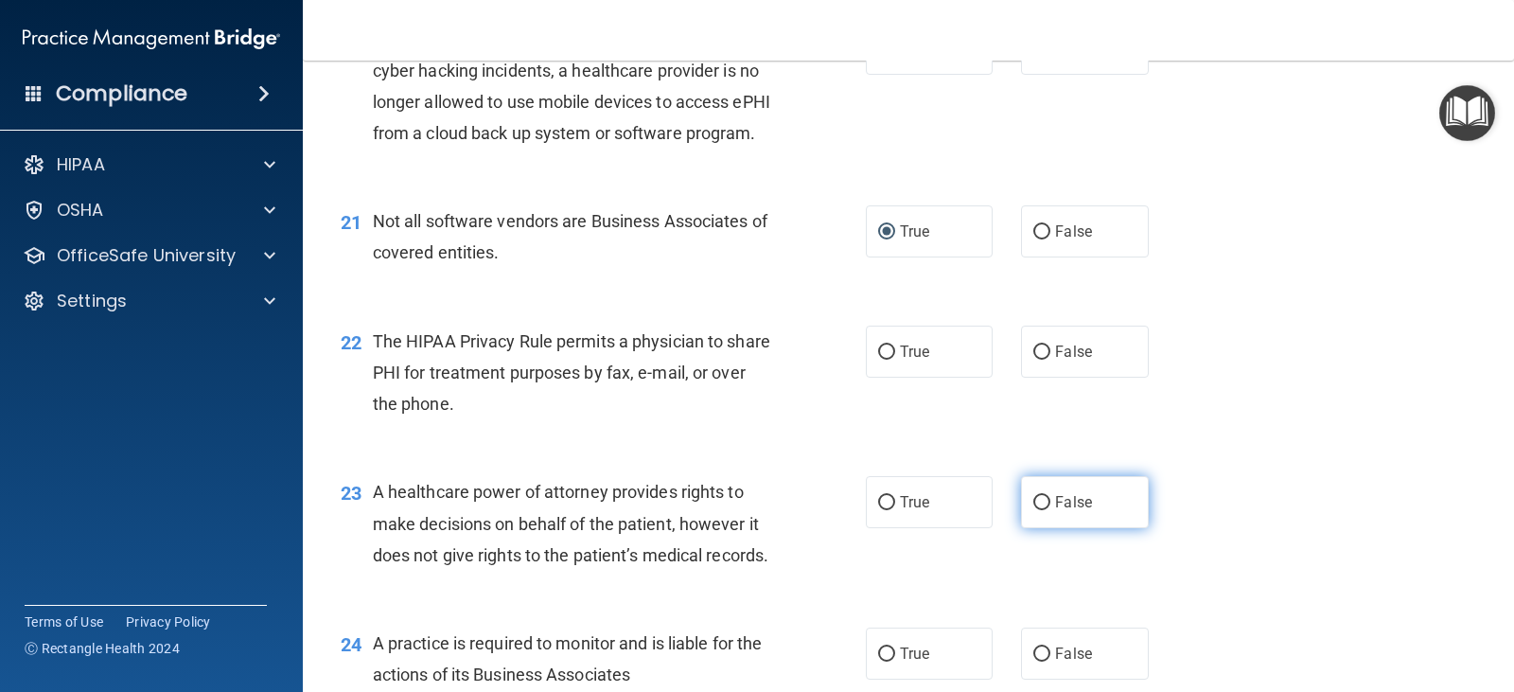
click at [1039, 510] on input "False" at bounding box center [1041, 503] width 17 height 14
radio input "true"
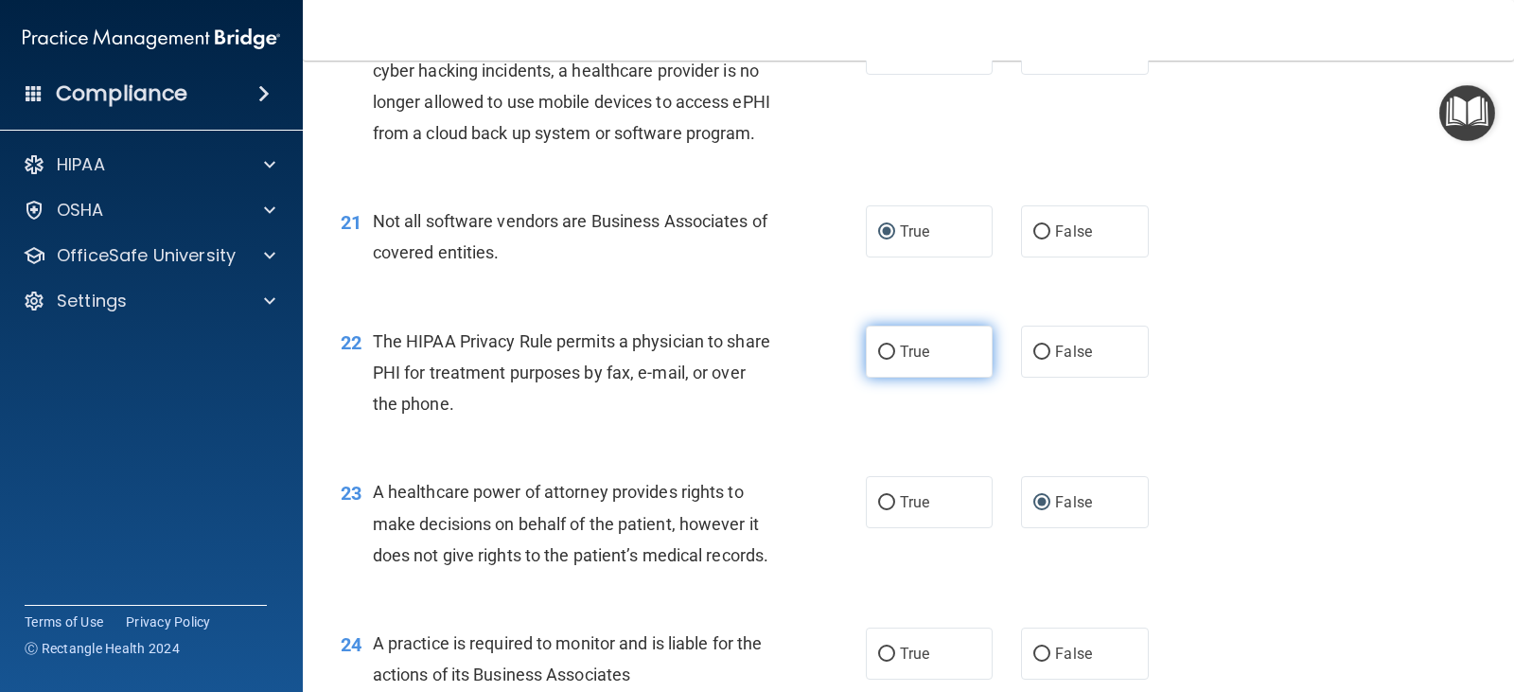
click at [884, 360] on input "True" at bounding box center [886, 352] width 17 height 14
radio input "true"
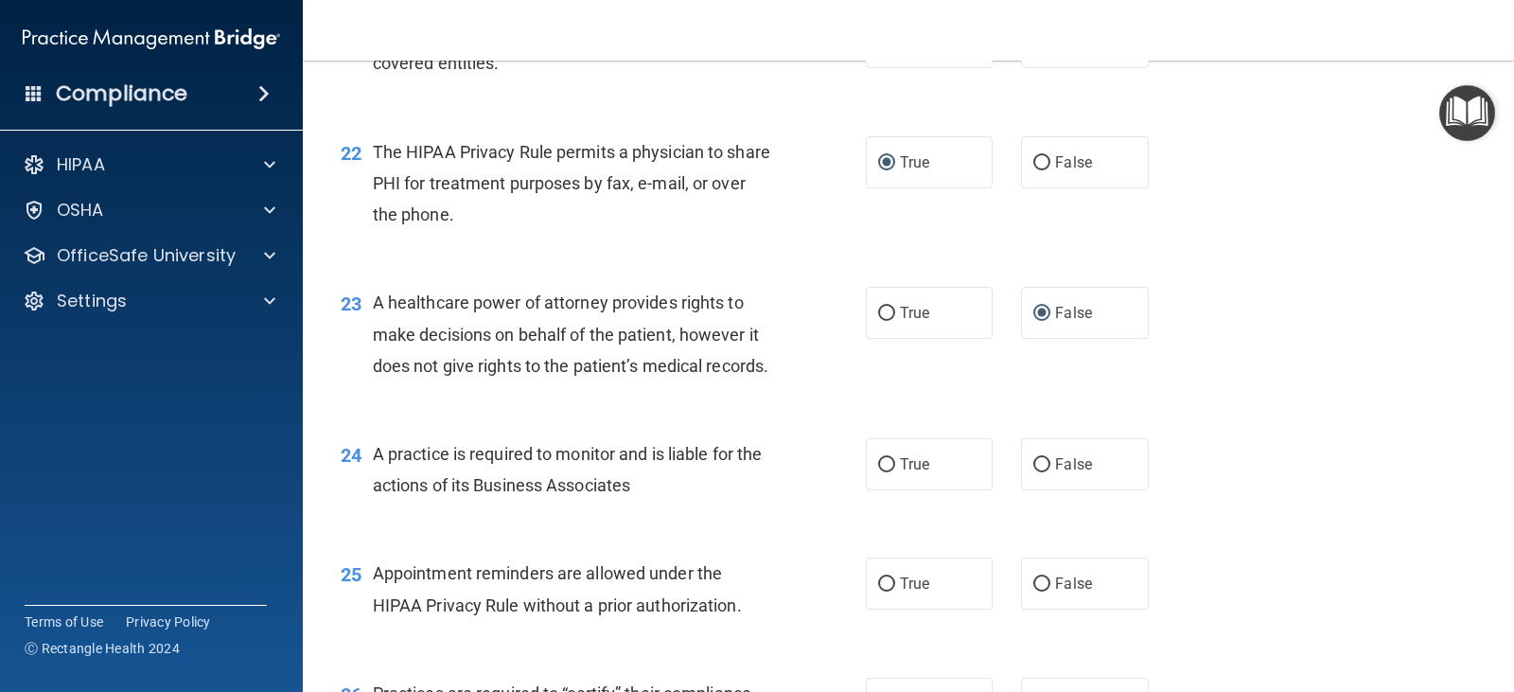
scroll to position [3595, 0]
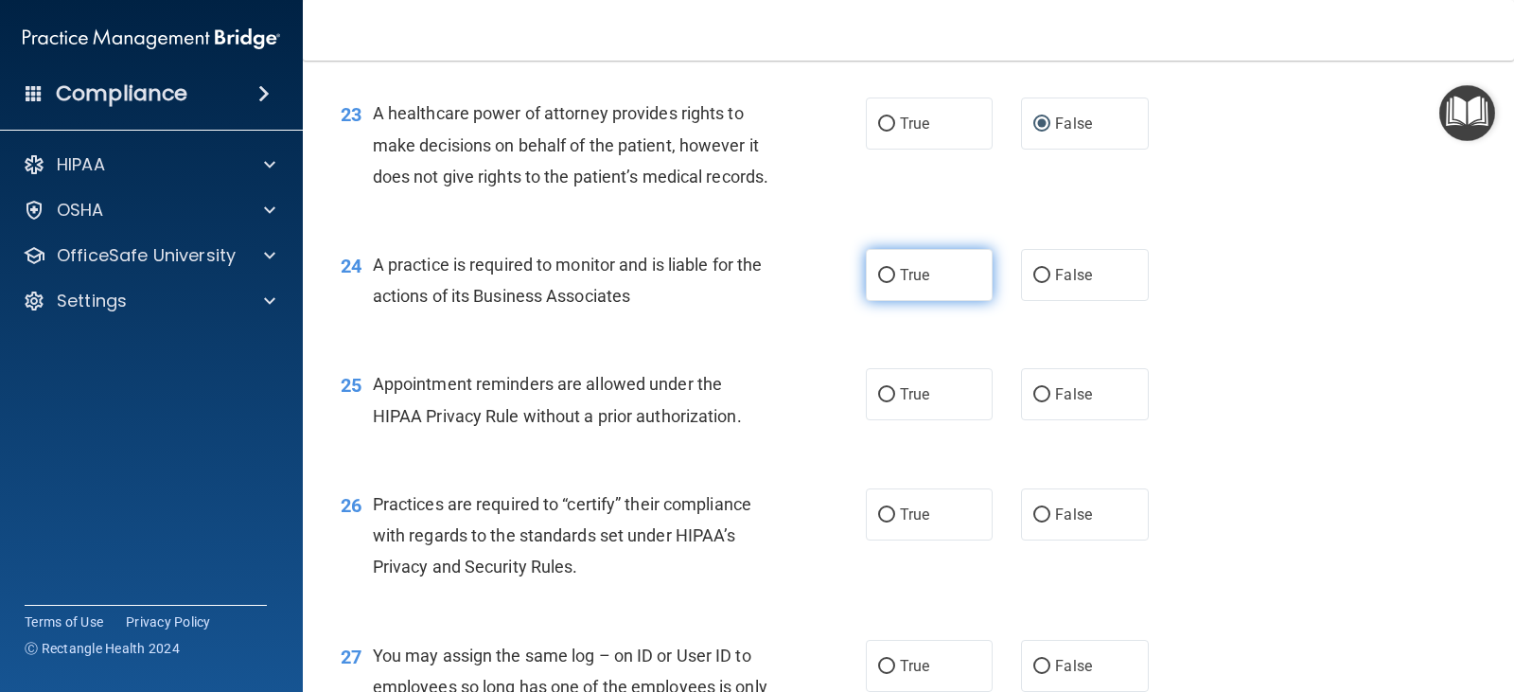
click at [883, 283] on input "True" at bounding box center [886, 276] width 17 height 14
radio input "true"
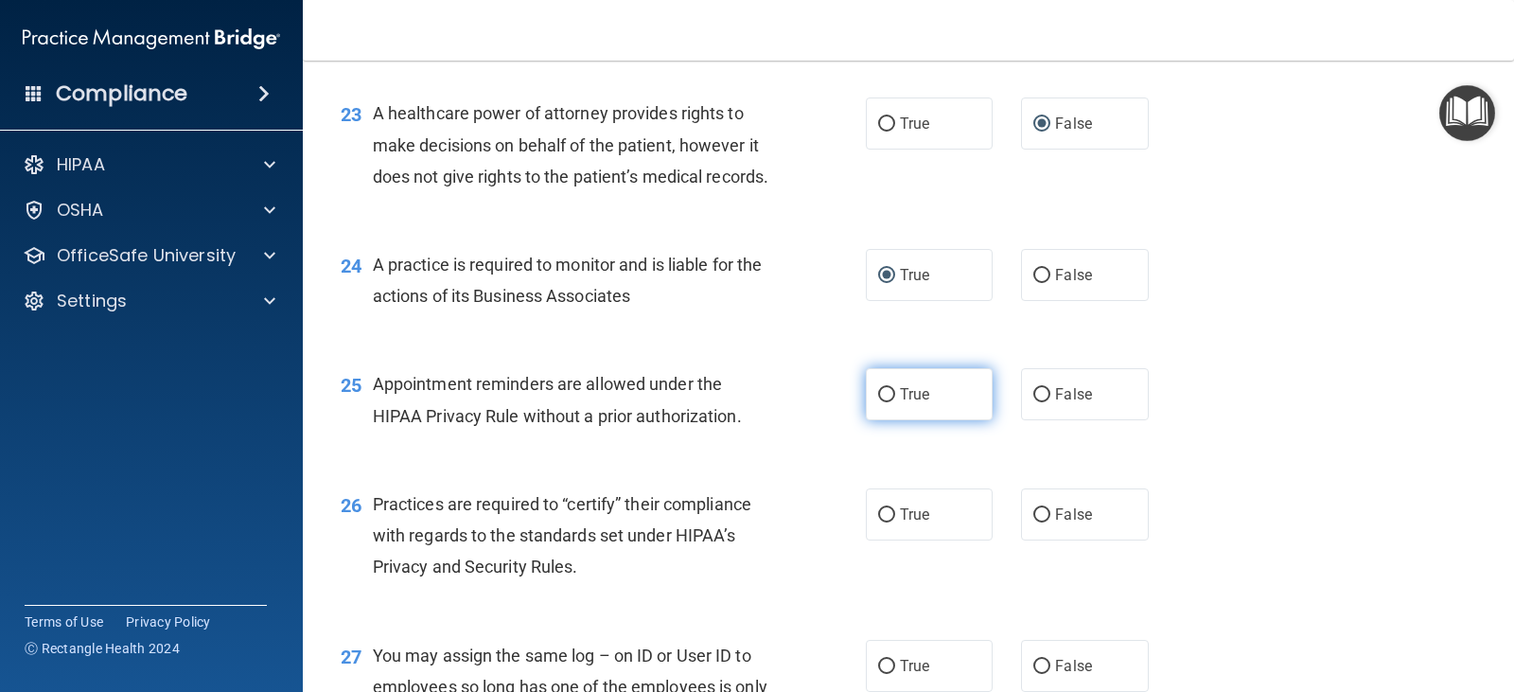
click at [881, 402] on input "True" at bounding box center [886, 395] width 17 height 14
radio input "true"
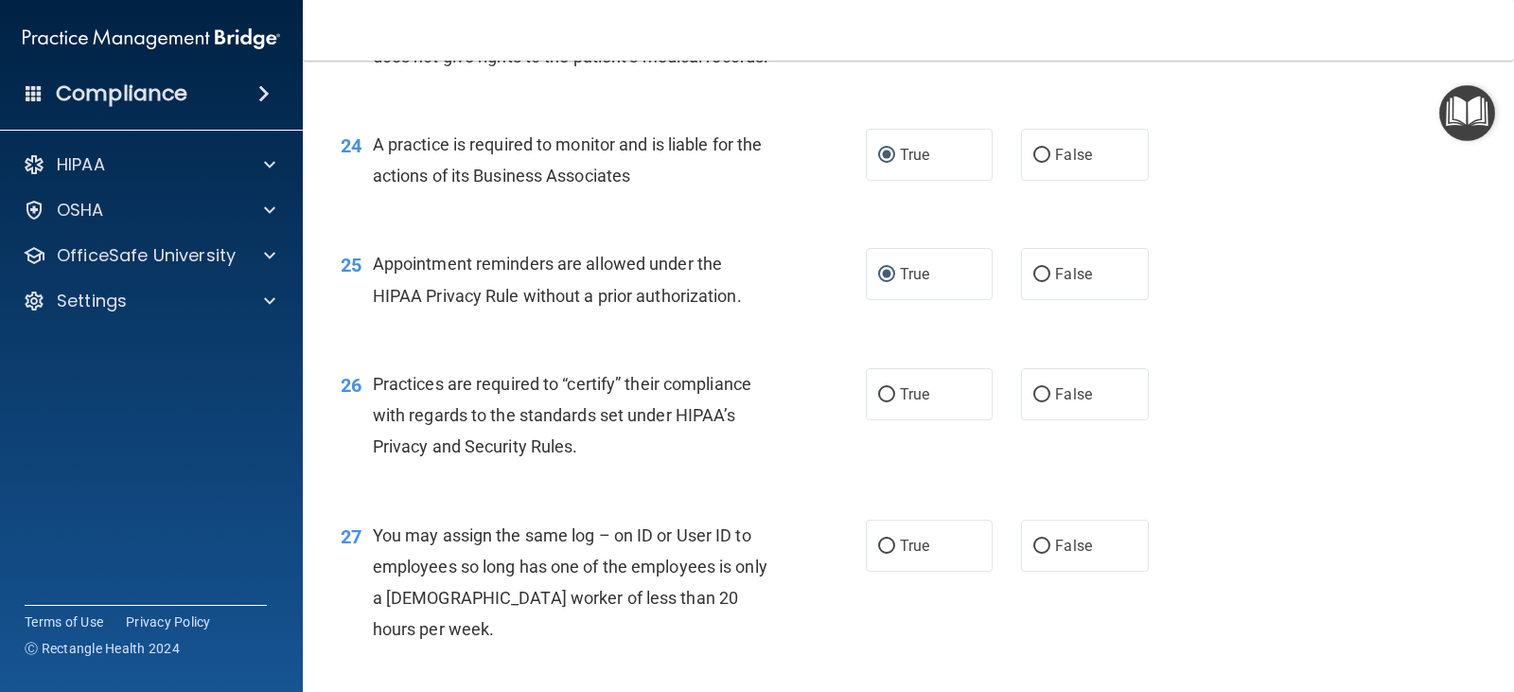
scroll to position [3784, 0]
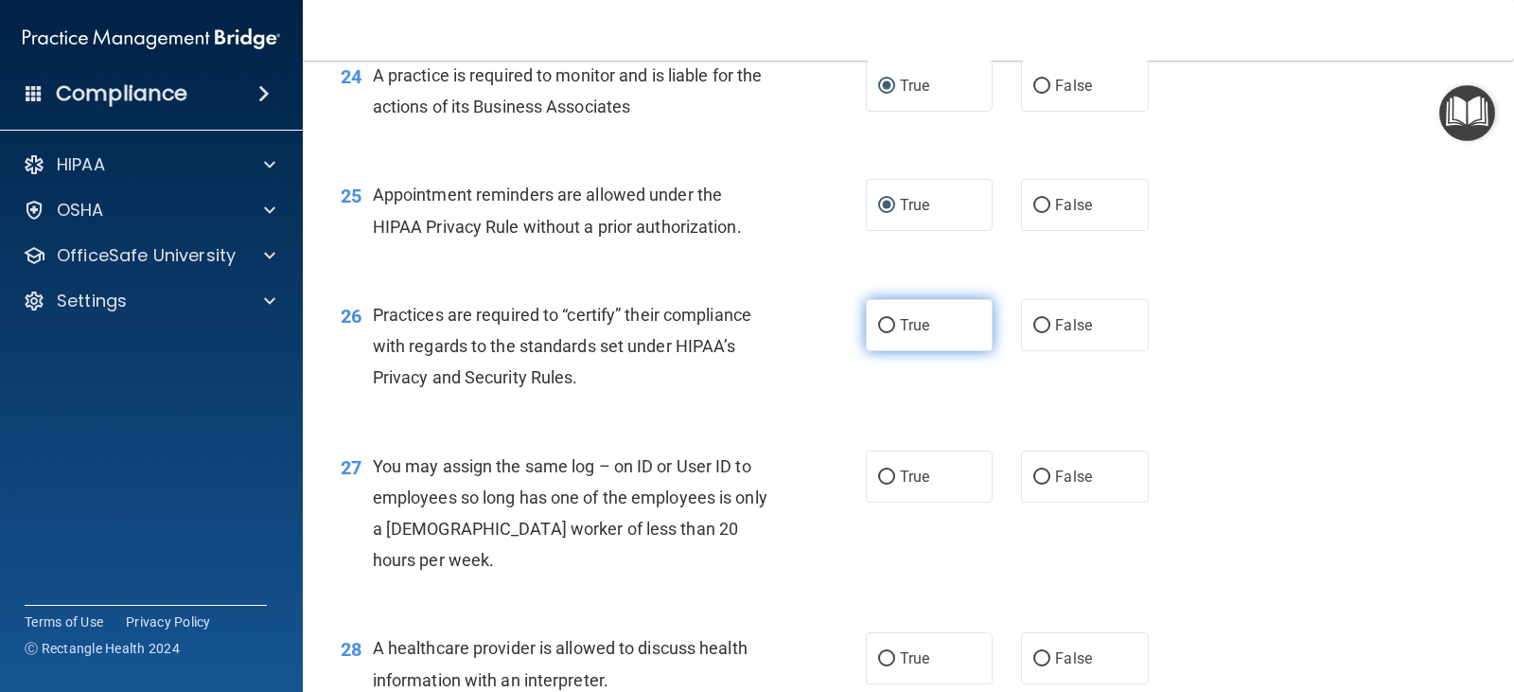
click at [882, 333] on input "True" at bounding box center [886, 326] width 17 height 14
radio input "true"
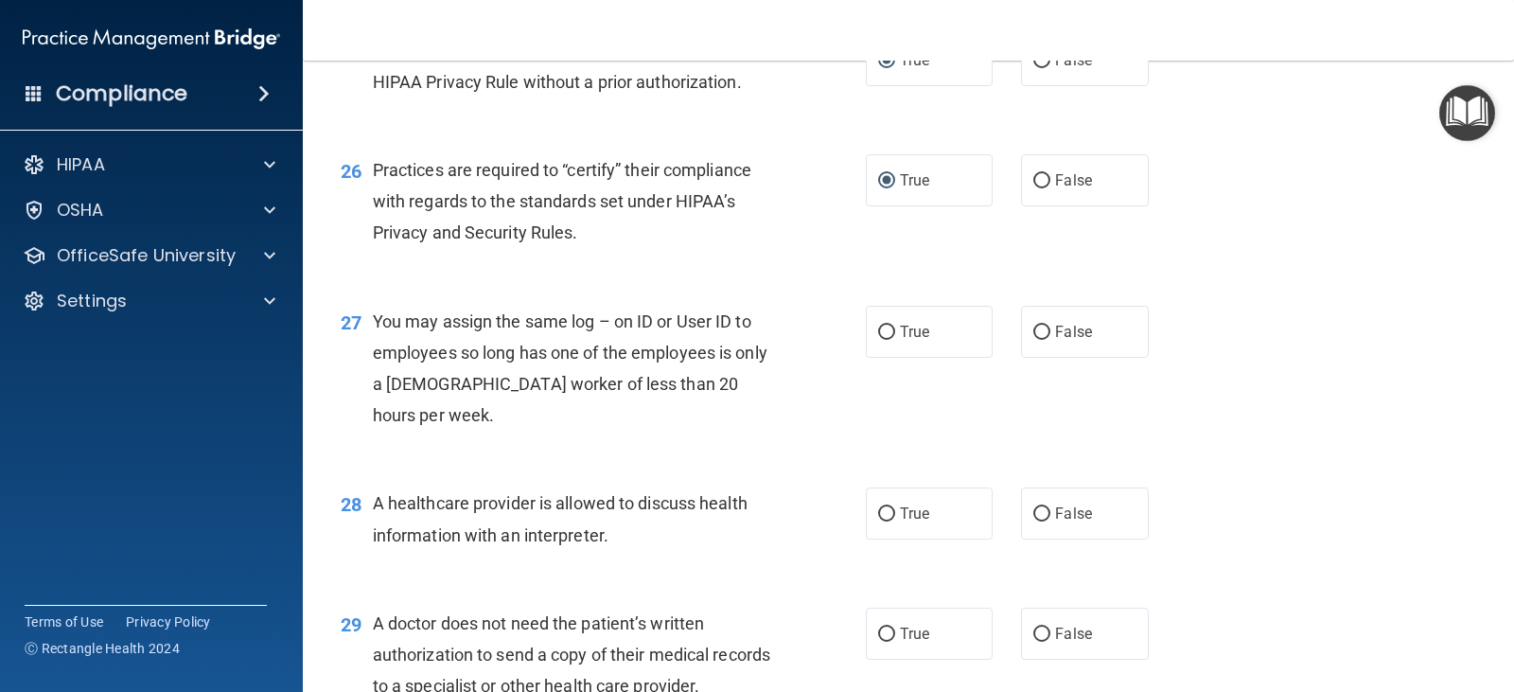
scroll to position [3974, 0]
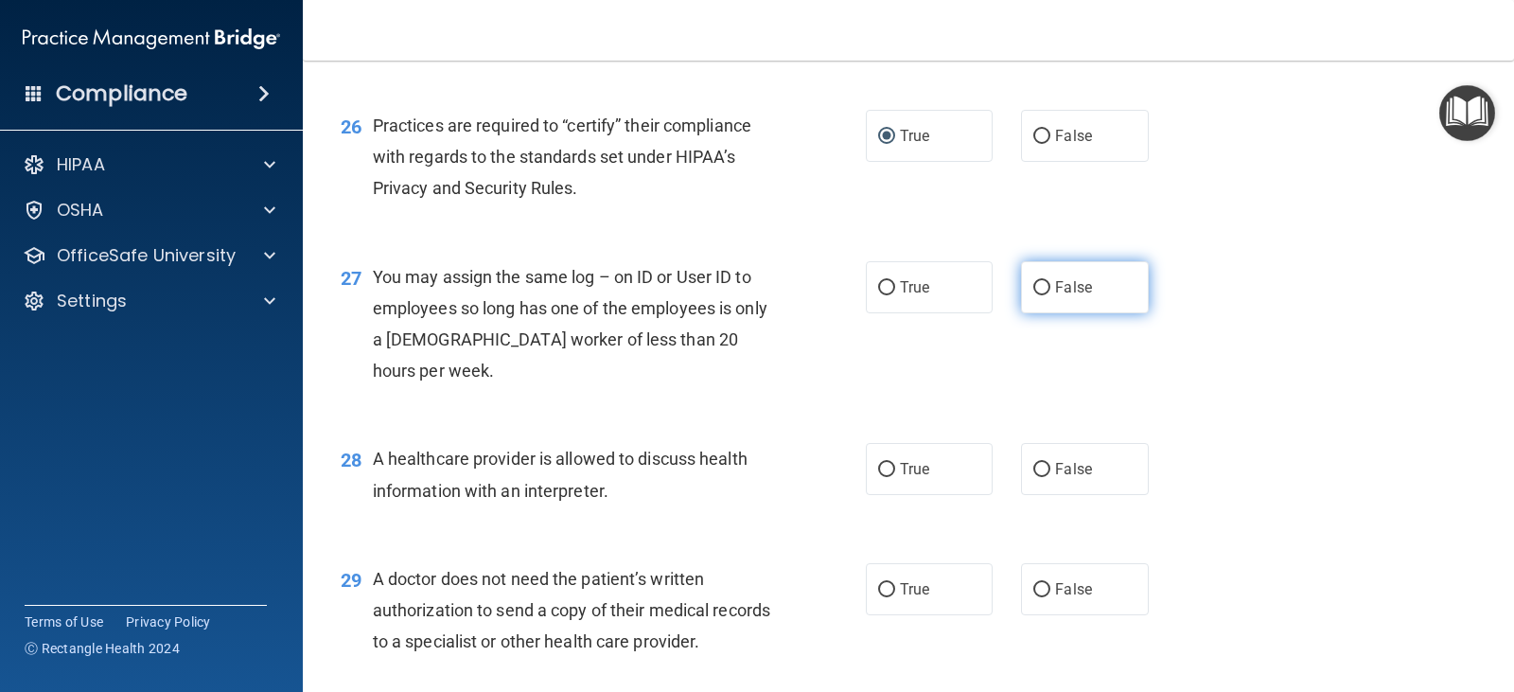
click at [1035, 295] on input "False" at bounding box center [1041, 288] width 17 height 14
radio input "true"
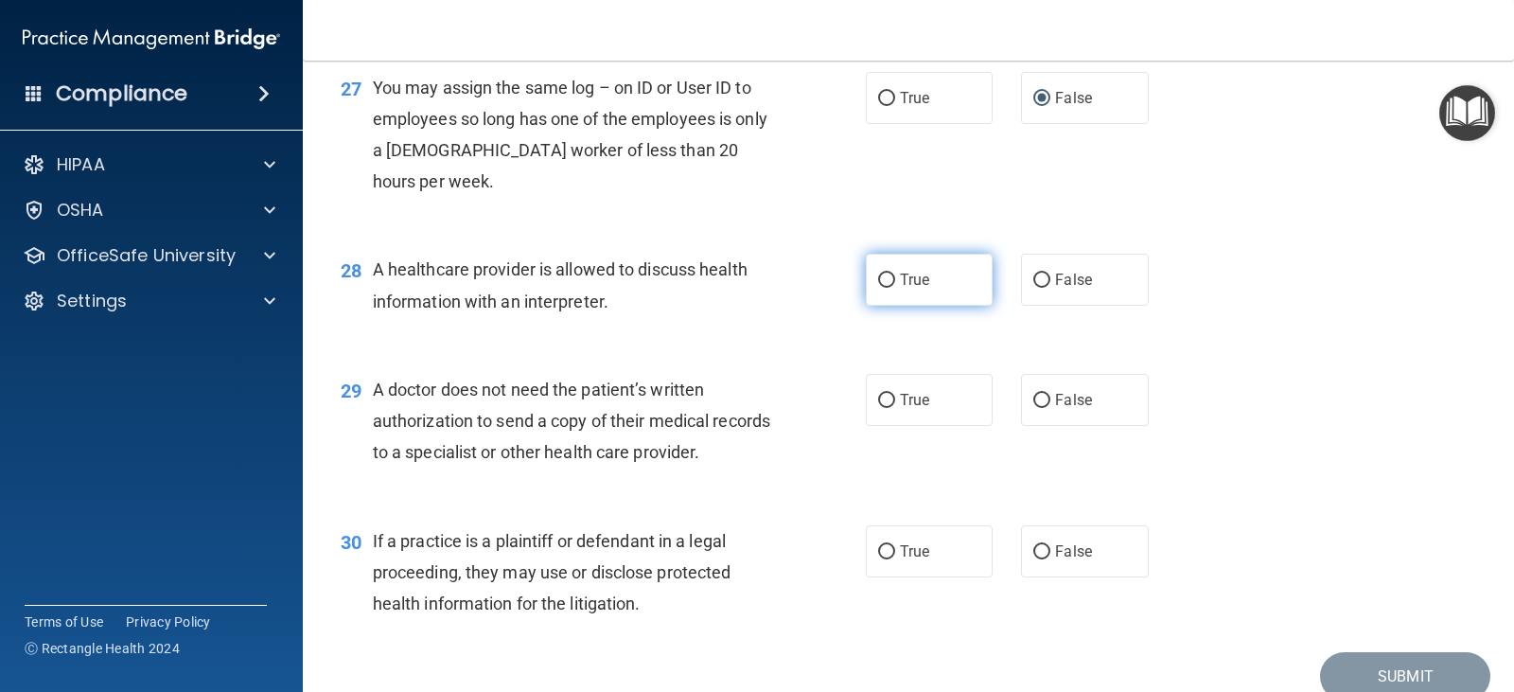
click at [882, 288] on input "True" at bounding box center [886, 280] width 17 height 14
radio input "true"
click at [1033, 408] on input "False" at bounding box center [1041, 401] width 17 height 14
radio input "true"
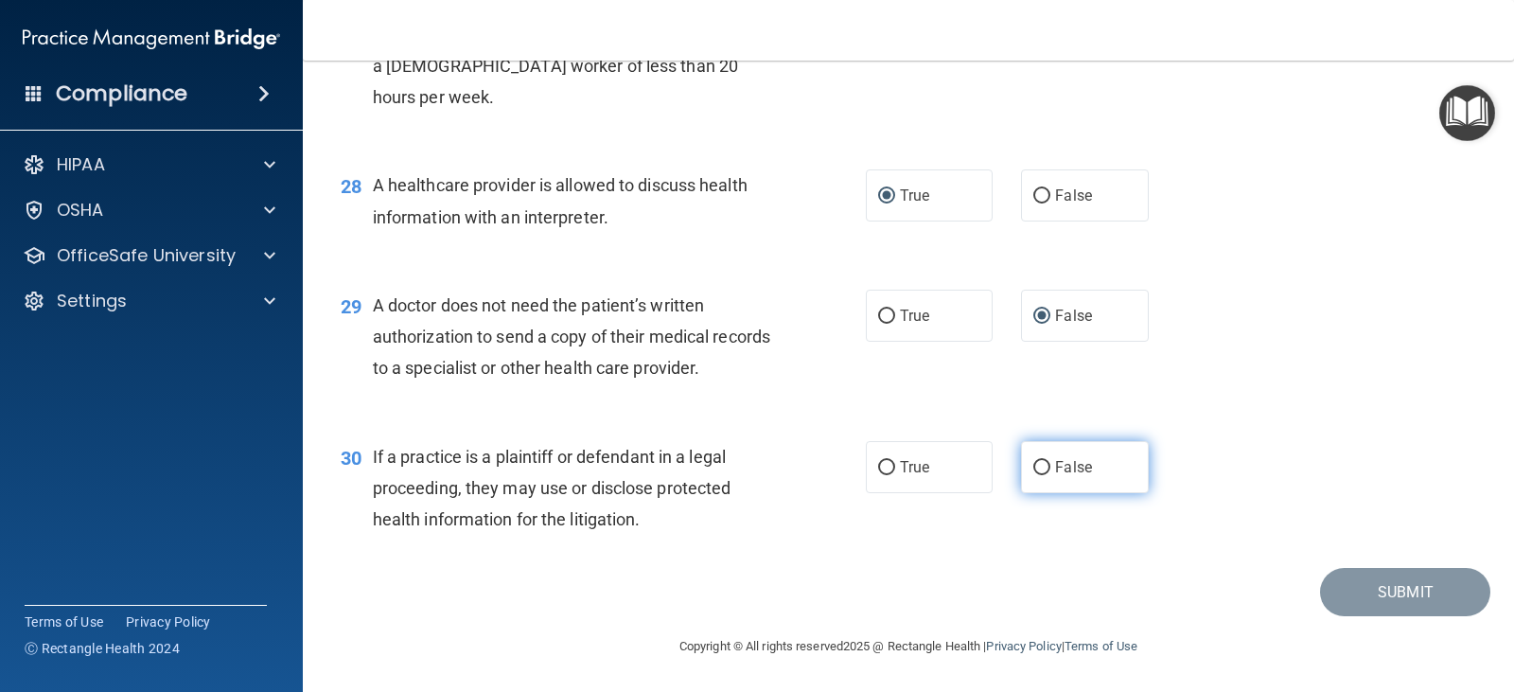
click at [1033, 466] on input "False" at bounding box center [1041, 468] width 17 height 14
radio input "true"
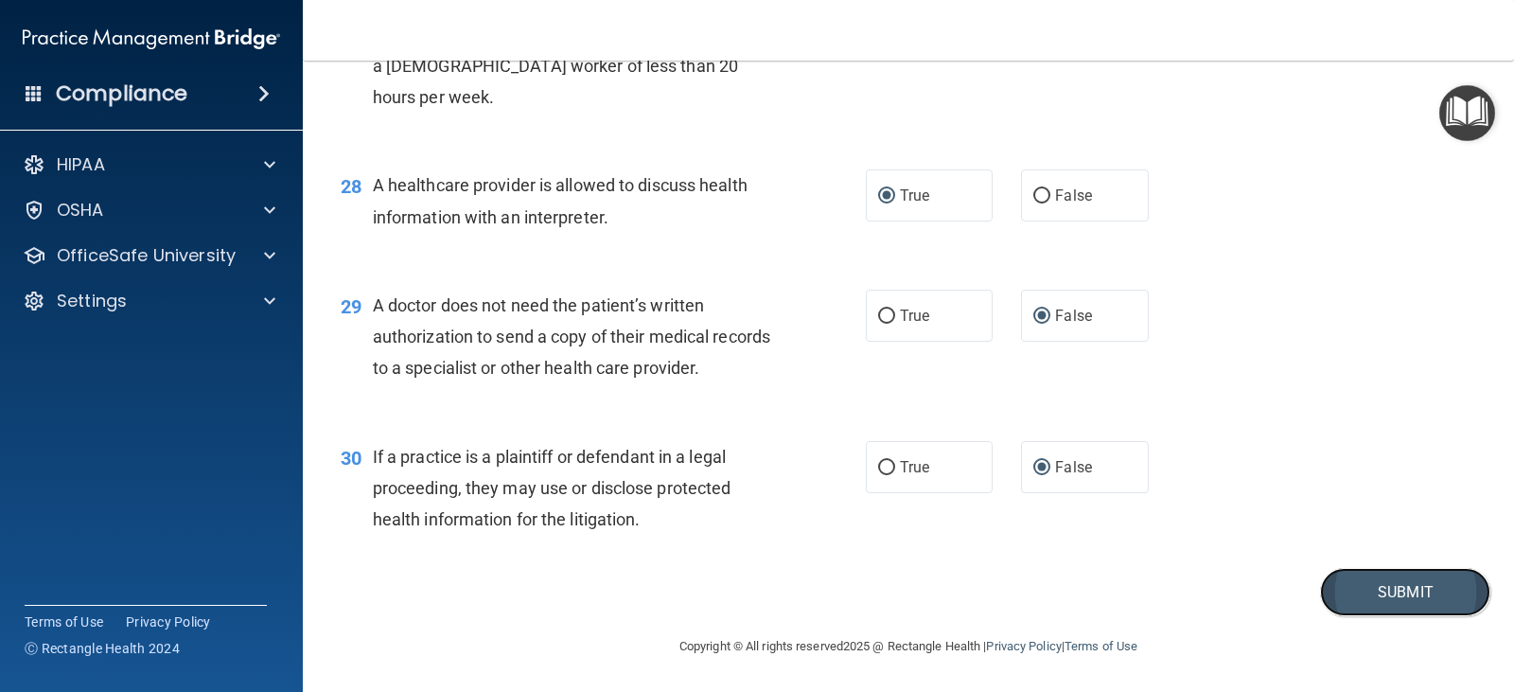
click at [1368, 595] on button "Submit" at bounding box center [1405, 592] width 170 height 48
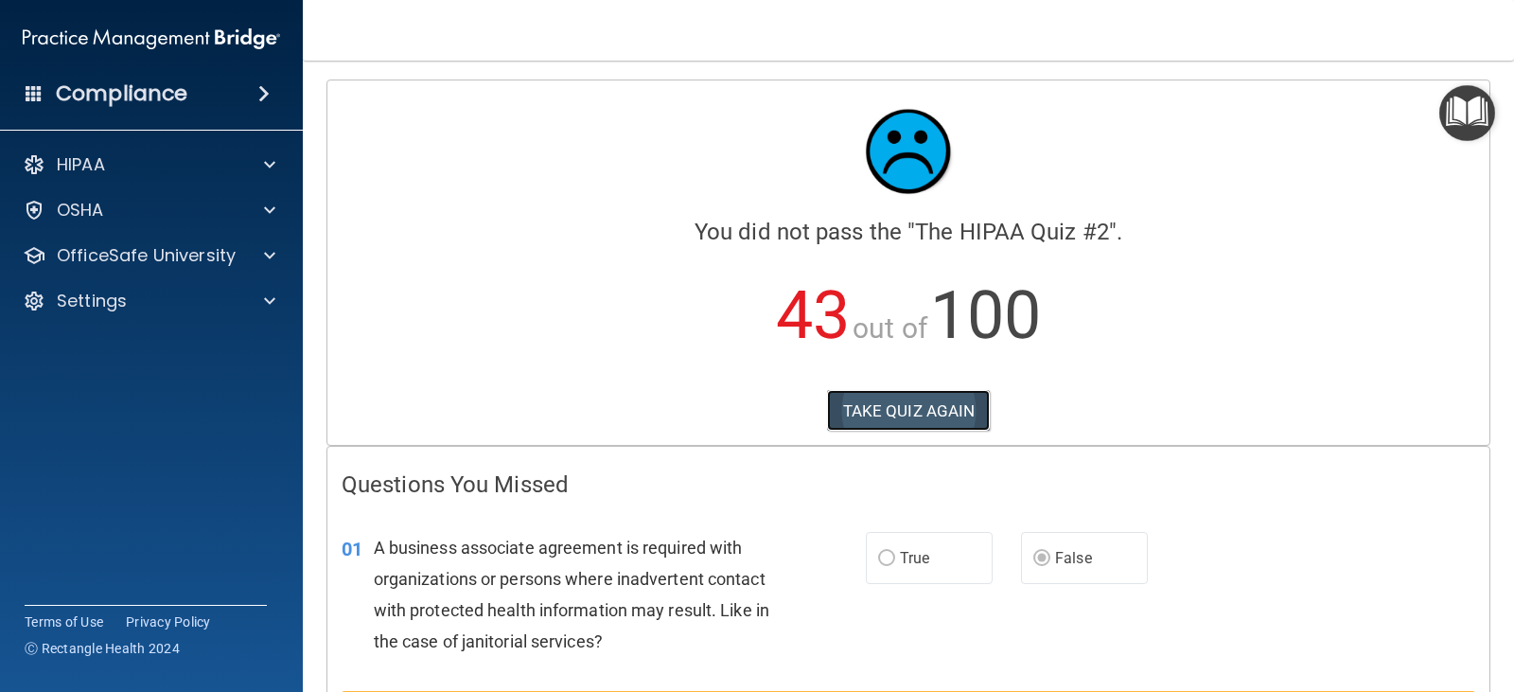
click at [925, 412] on button "TAKE QUIZ AGAIN" at bounding box center [909, 411] width 164 height 42
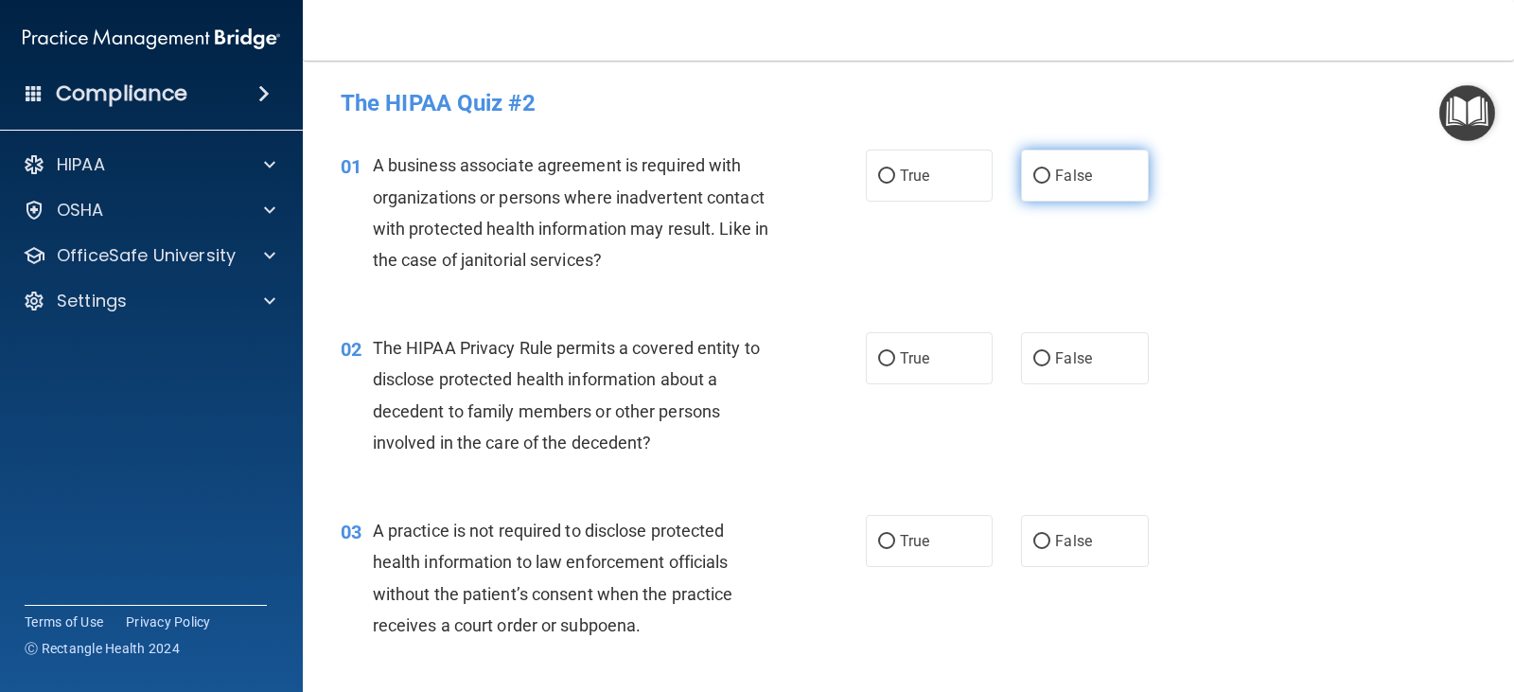
click at [1035, 175] on input "False" at bounding box center [1041, 176] width 17 height 14
radio input "true"
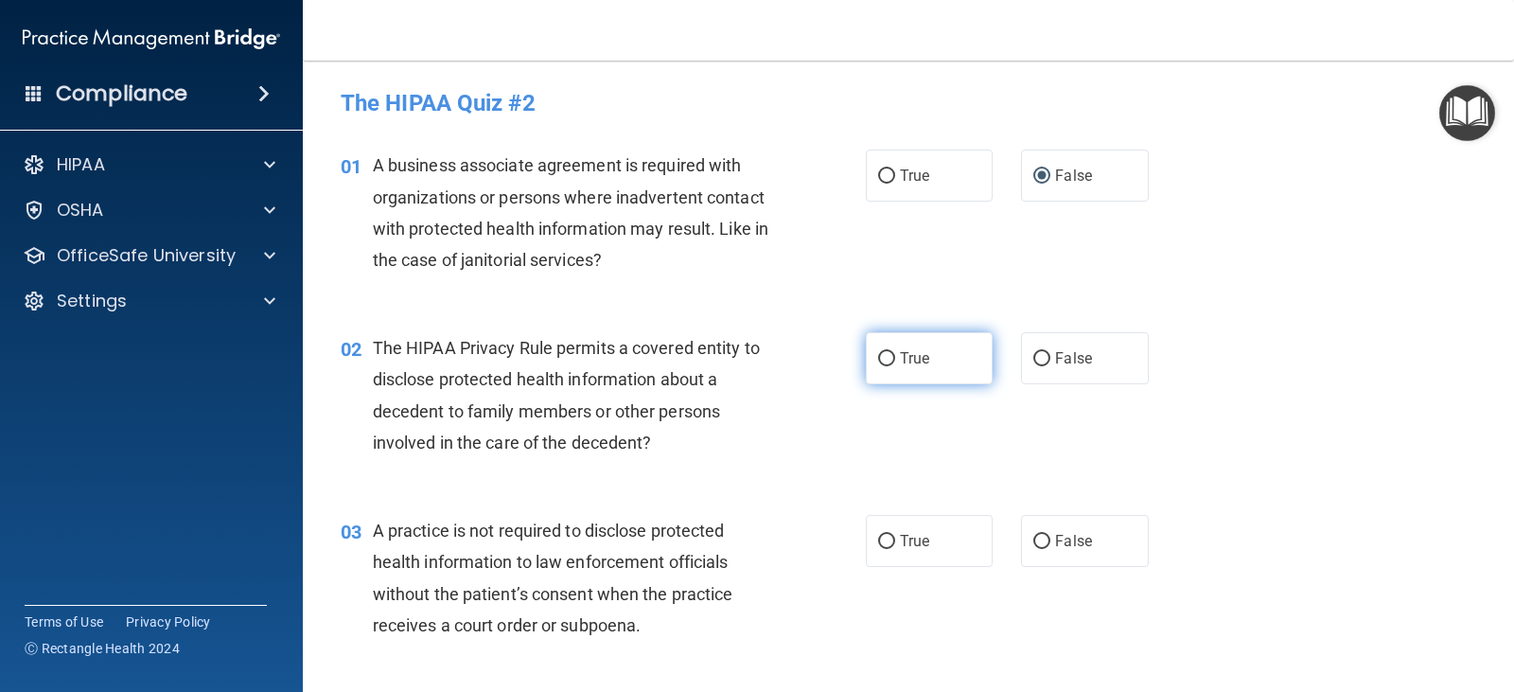
click at [880, 355] on input "True" at bounding box center [886, 359] width 17 height 14
radio input "true"
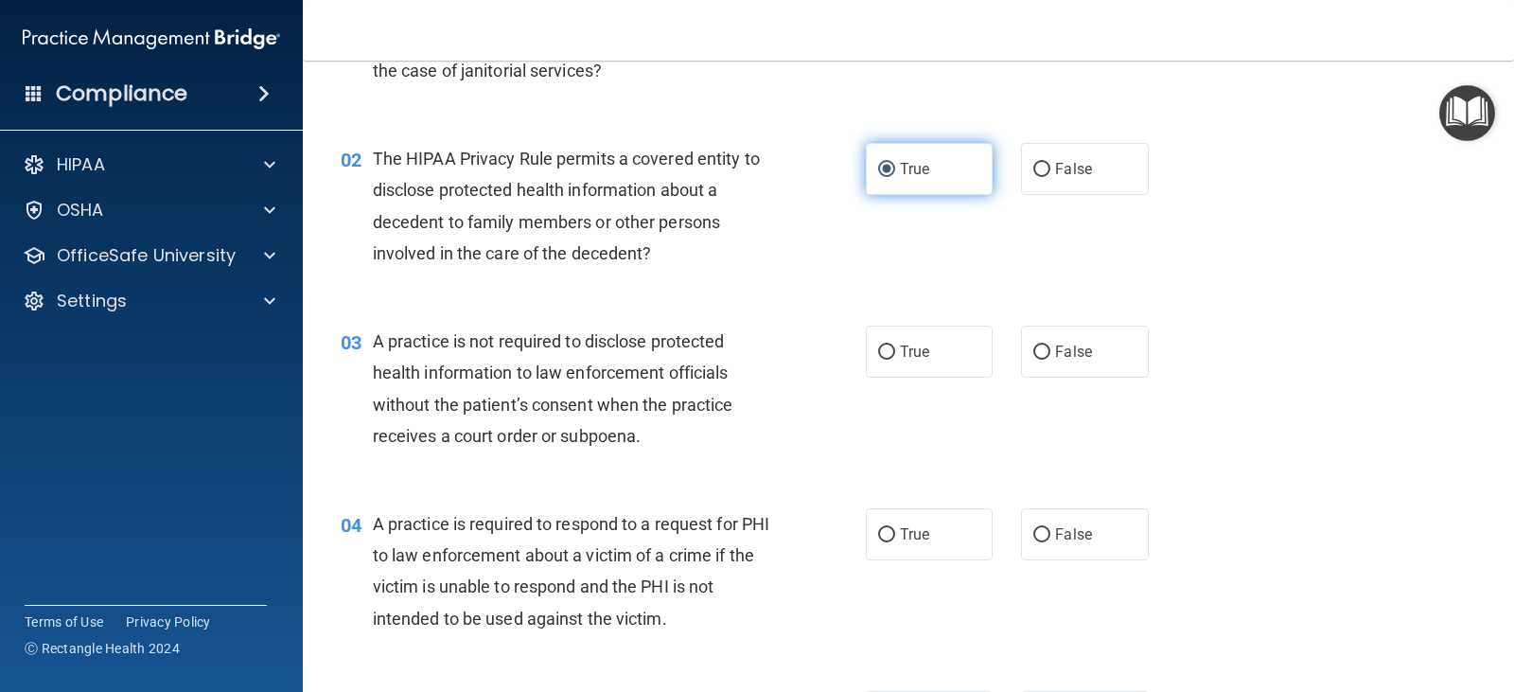
scroll to position [378, 0]
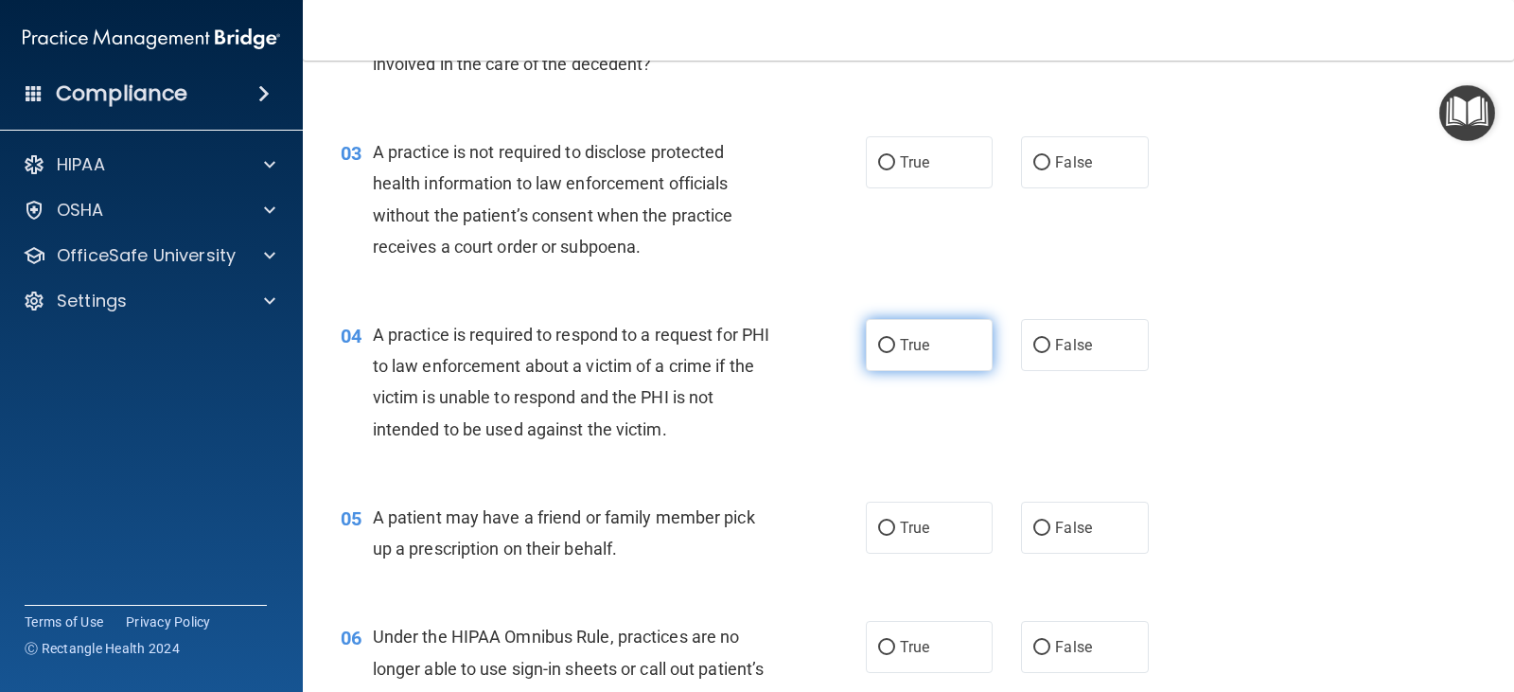
click at [881, 349] on input "True" at bounding box center [886, 346] width 17 height 14
radio input "true"
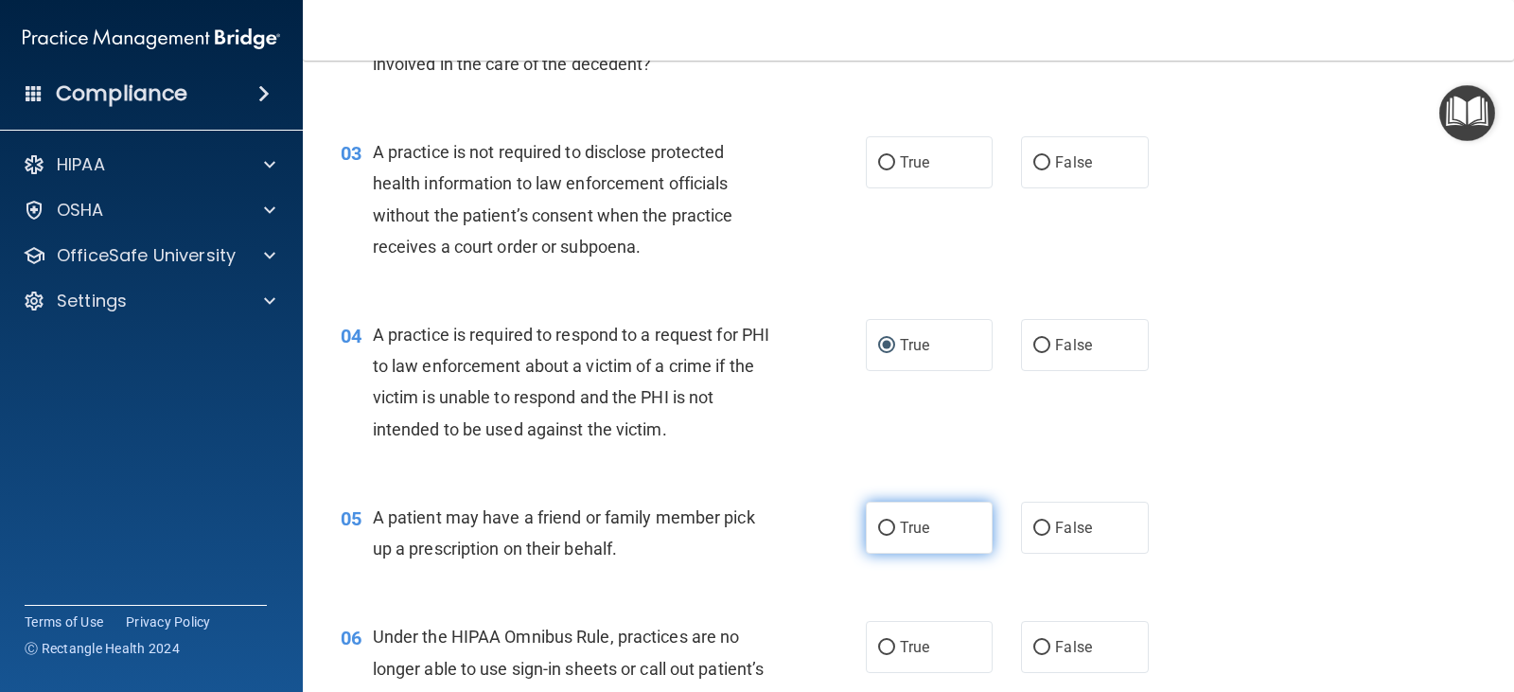
click at [884, 525] on input "True" at bounding box center [886, 528] width 17 height 14
radio input "true"
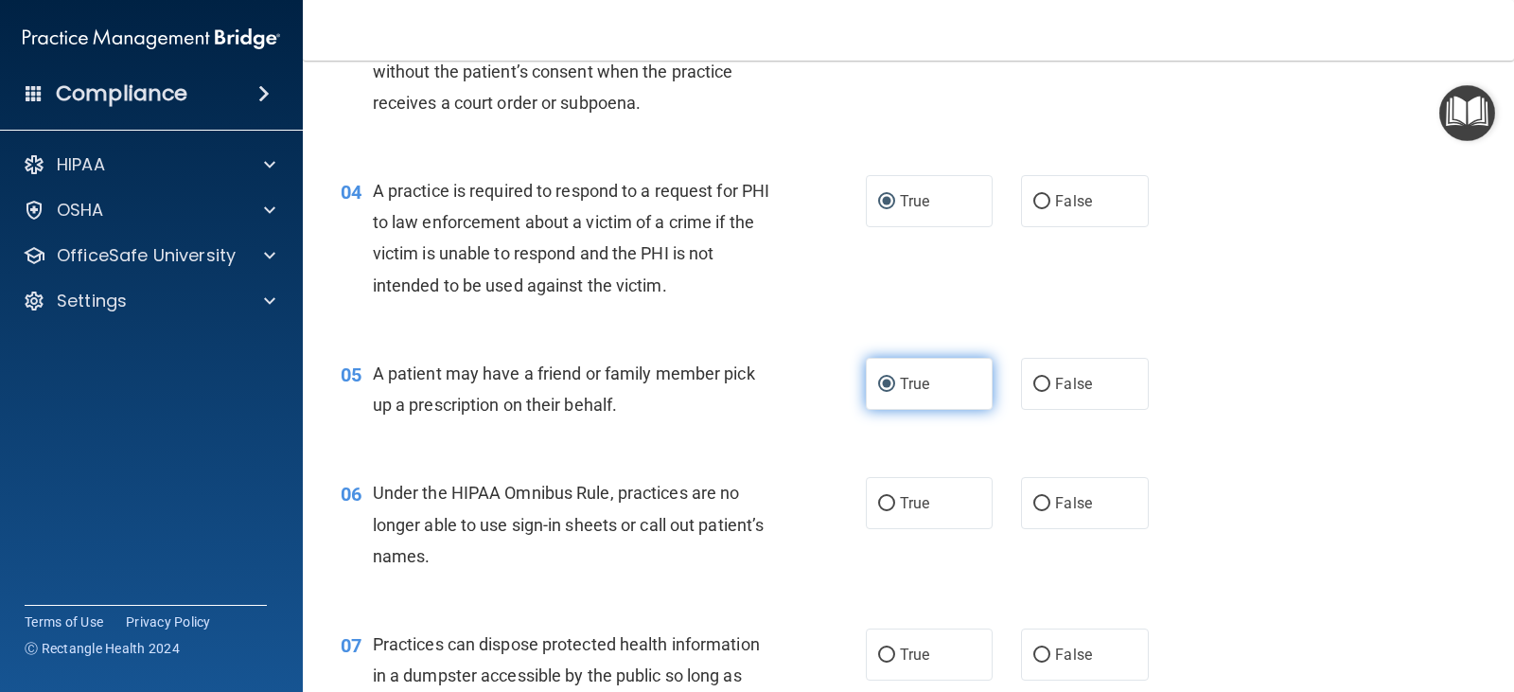
scroll to position [568, 0]
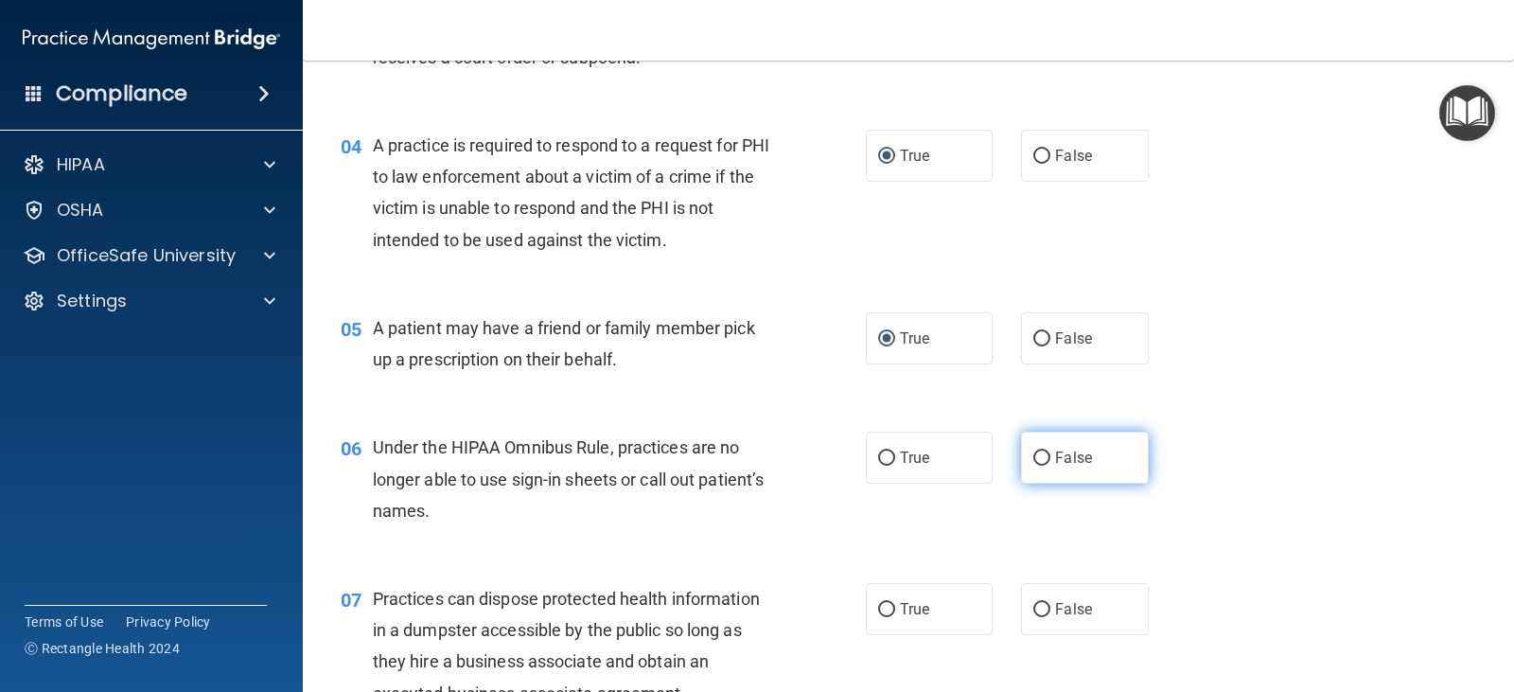
click at [1033, 457] on input "False" at bounding box center [1041, 458] width 17 height 14
radio input "true"
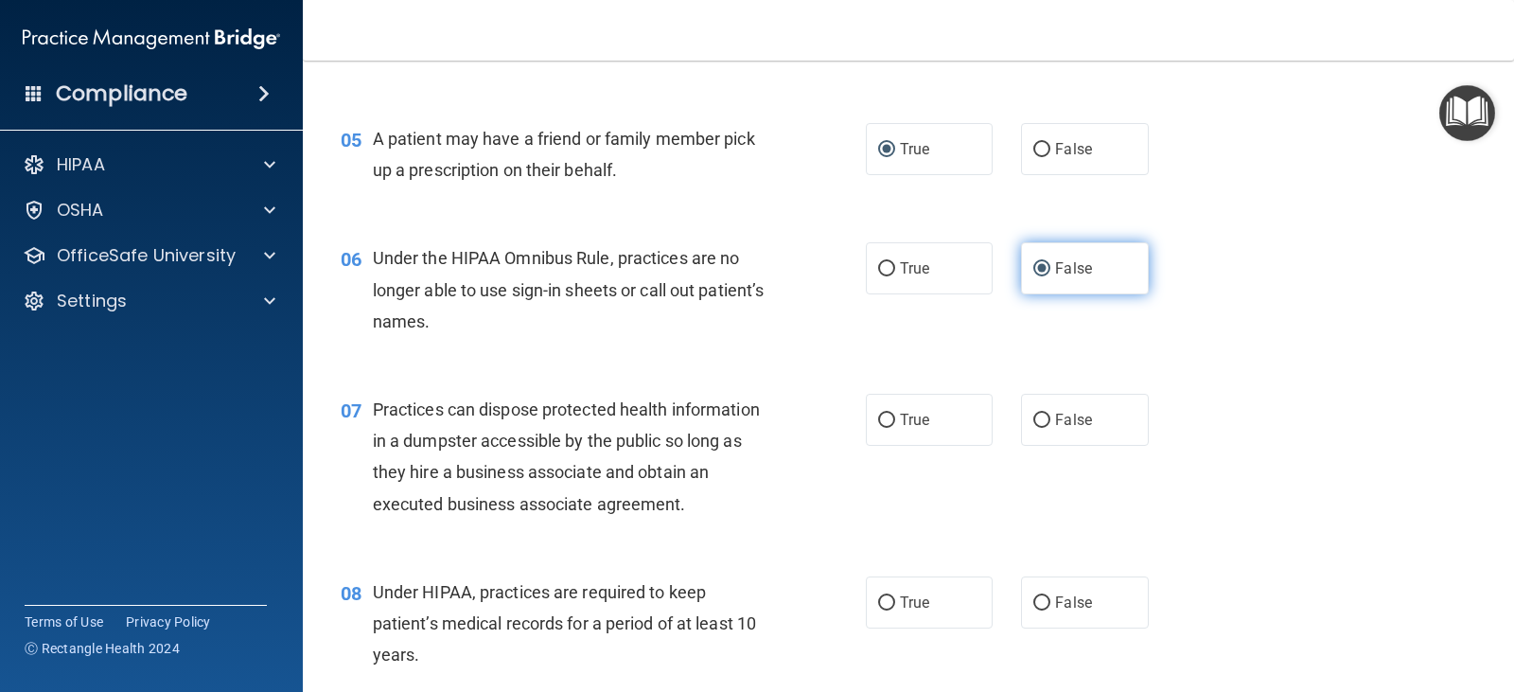
scroll to position [946, 0]
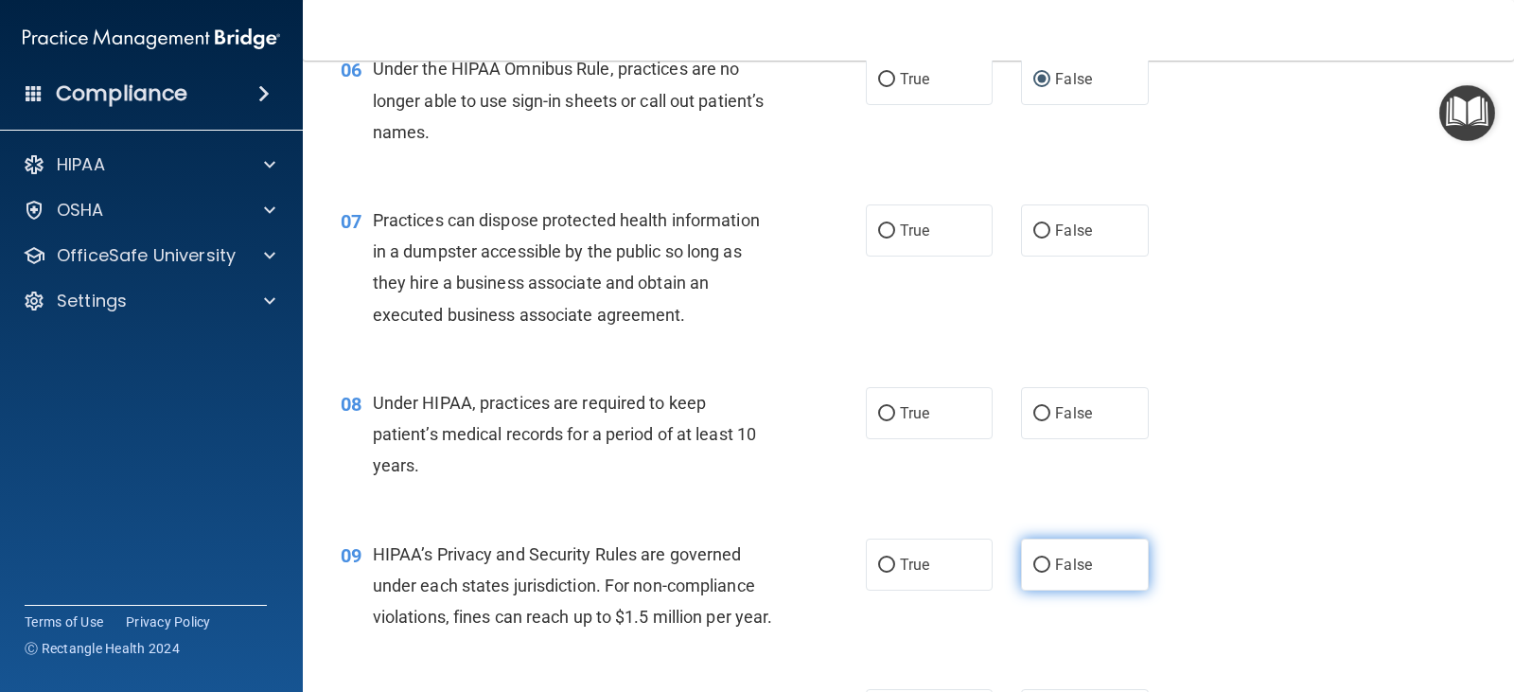
click at [1039, 561] on input "False" at bounding box center [1041, 565] width 17 height 14
radio input "true"
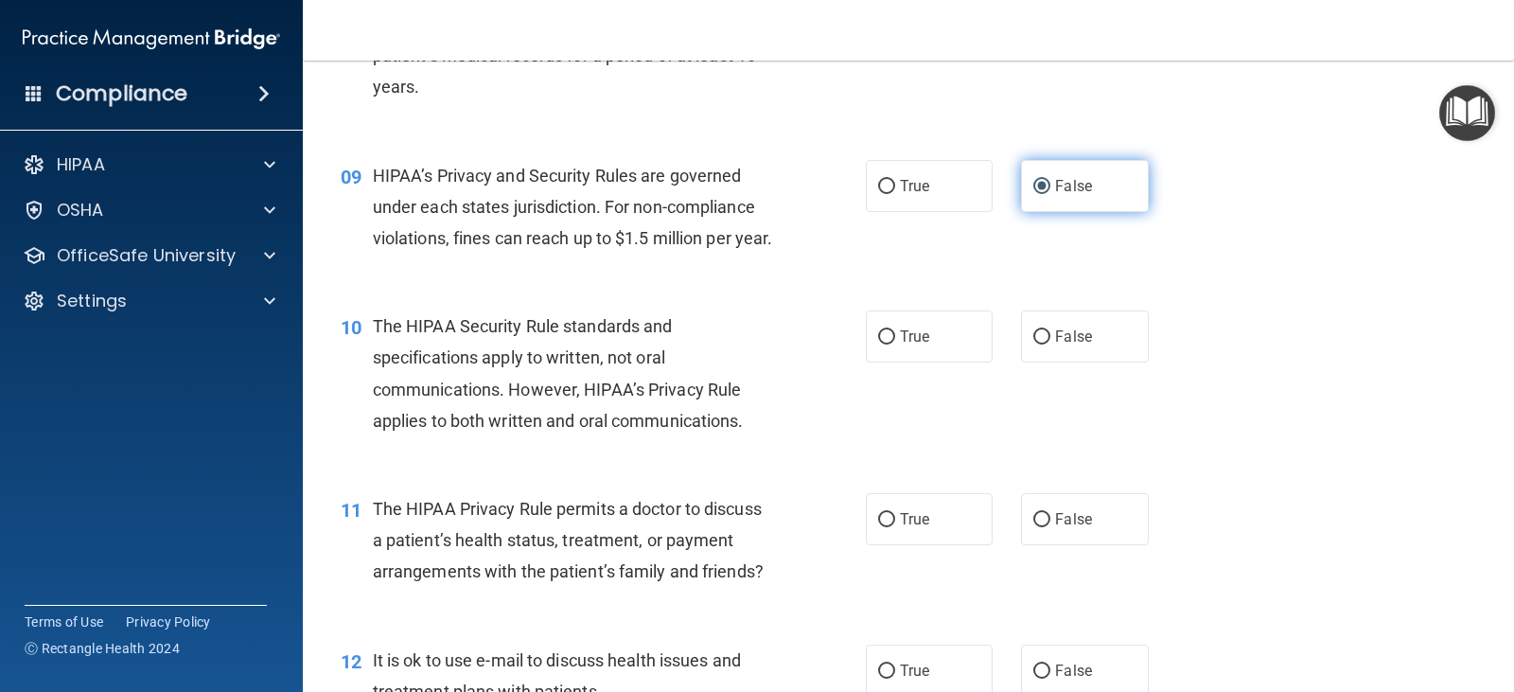
scroll to position [1514, 0]
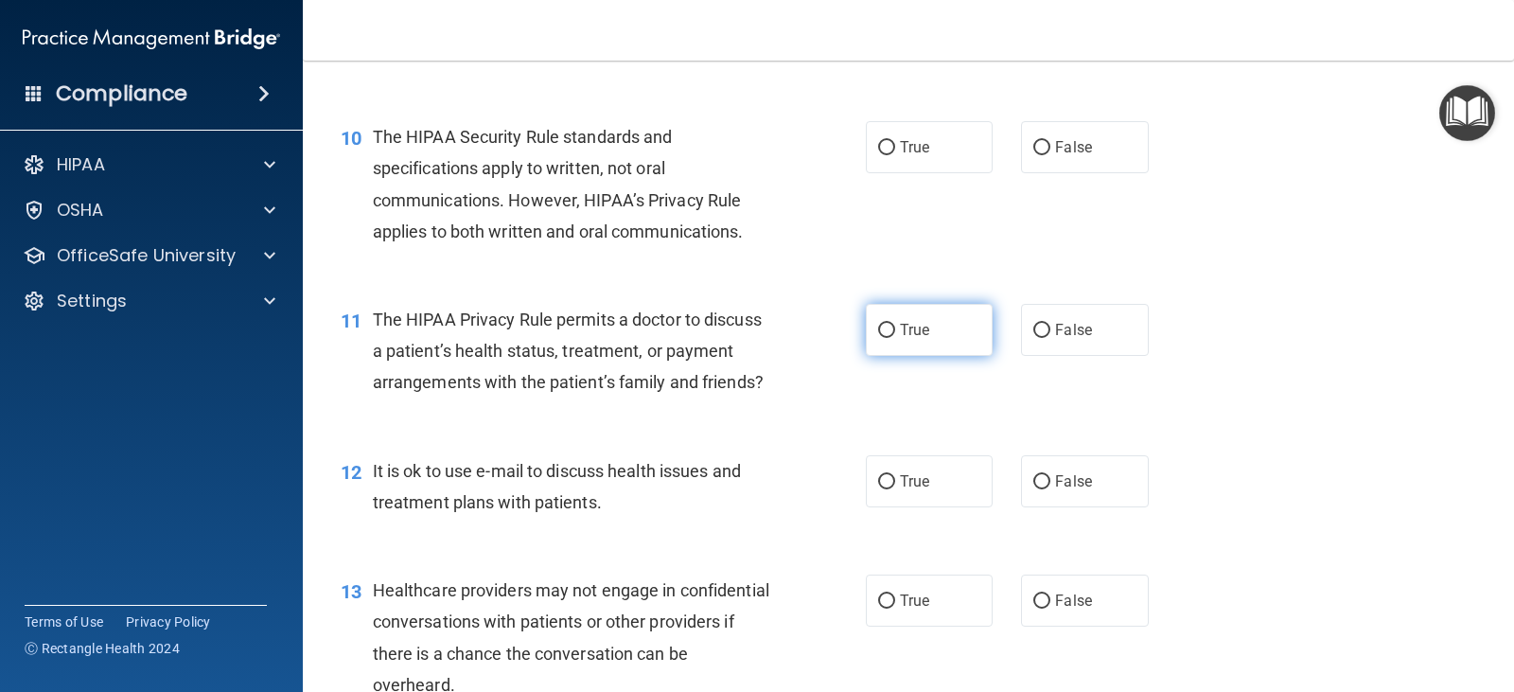
click at [883, 338] on input "True" at bounding box center [886, 331] width 17 height 14
radio input "true"
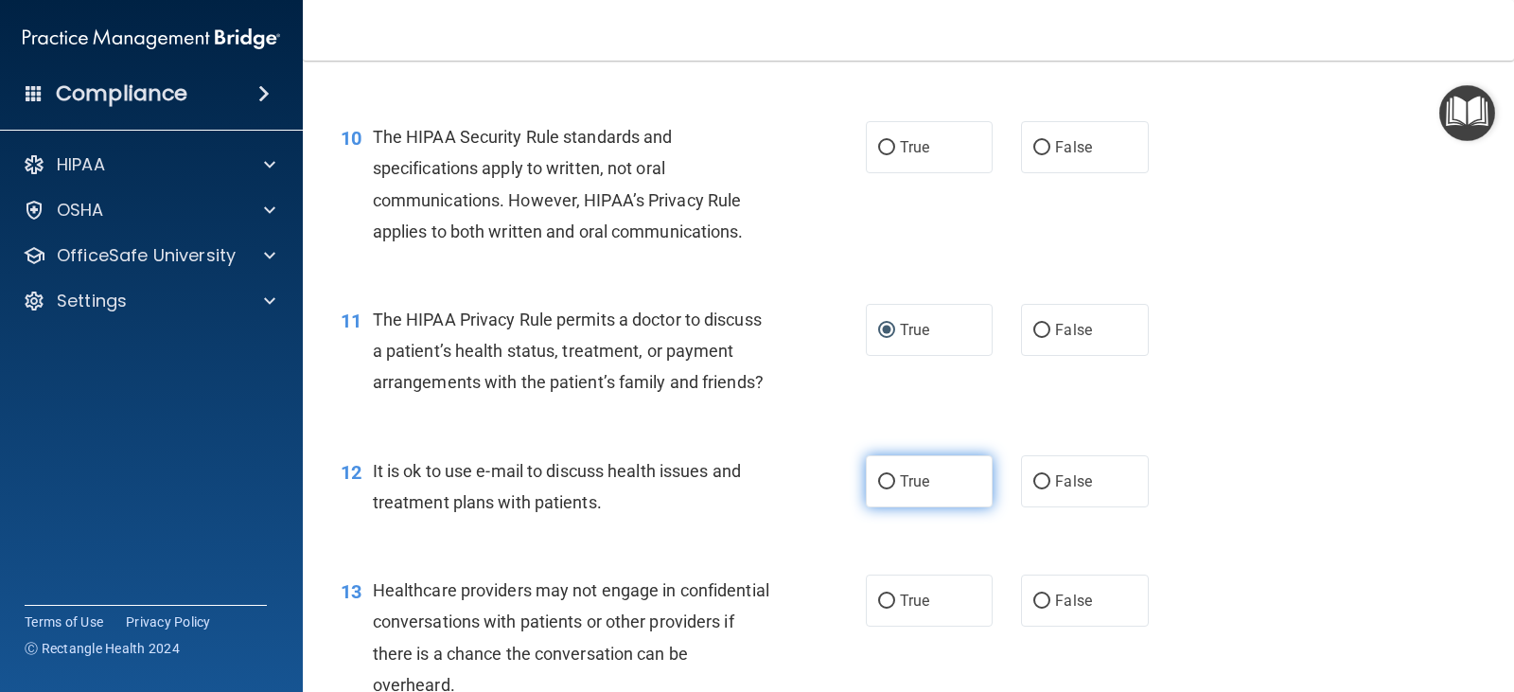
click at [878, 489] on input "True" at bounding box center [886, 482] width 17 height 14
radio input "true"
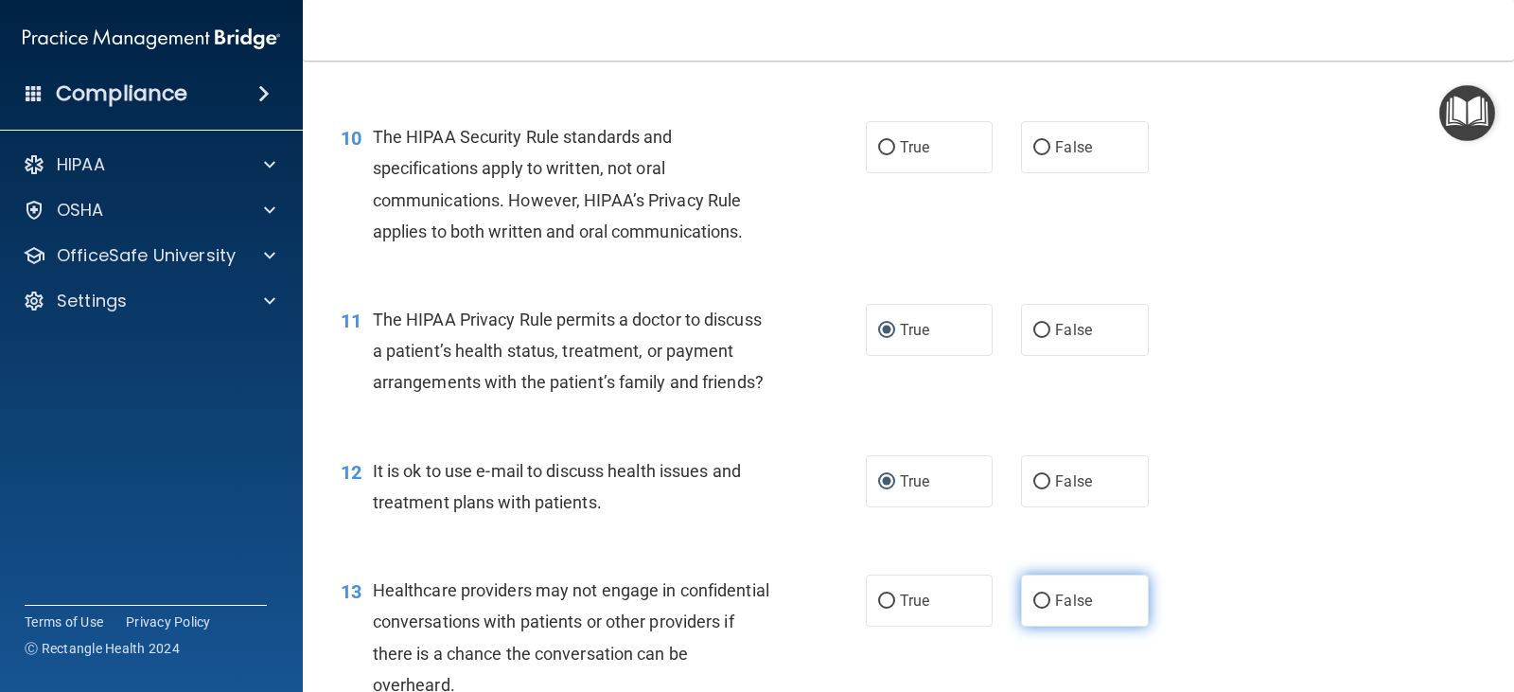
click at [1033, 608] on input "False" at bounding box center [1041, 601] width 17 height 14
radio input "true"
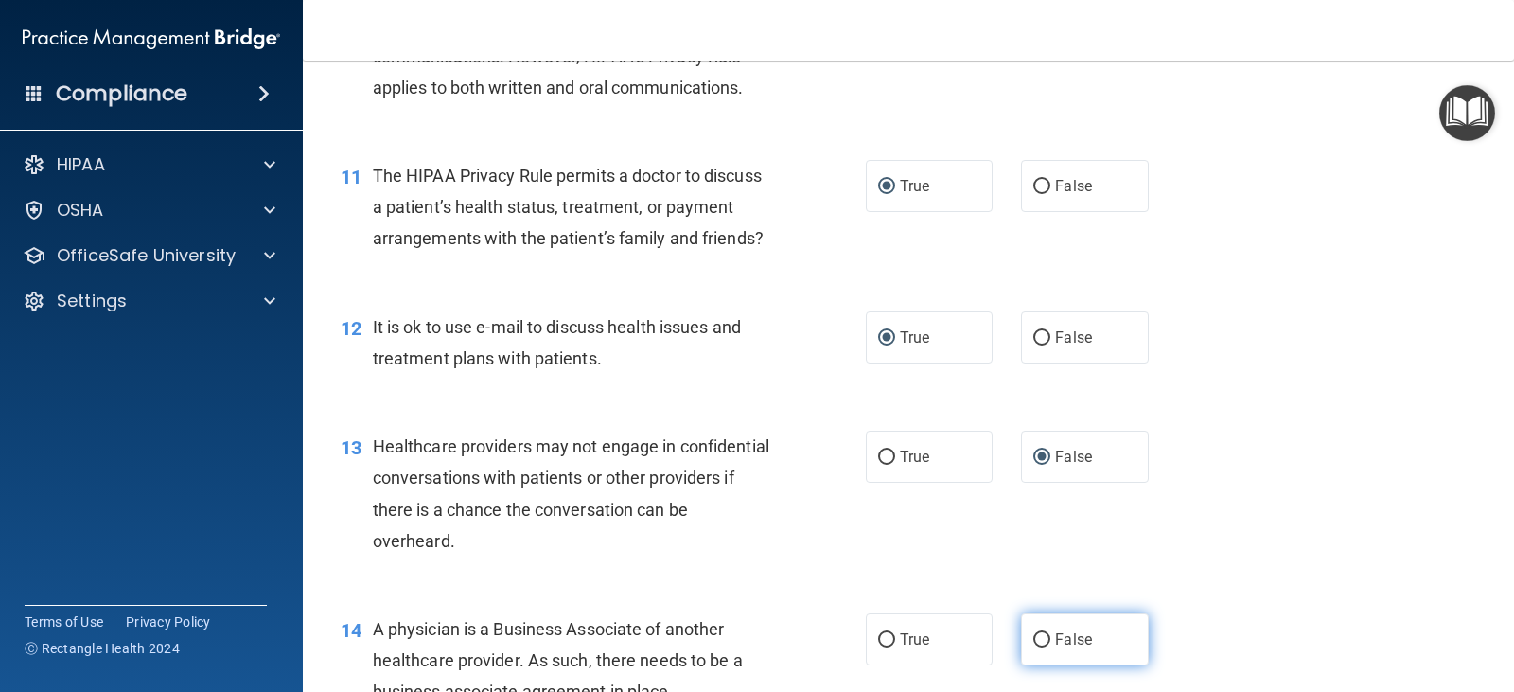
scroll to position [1703, 0]
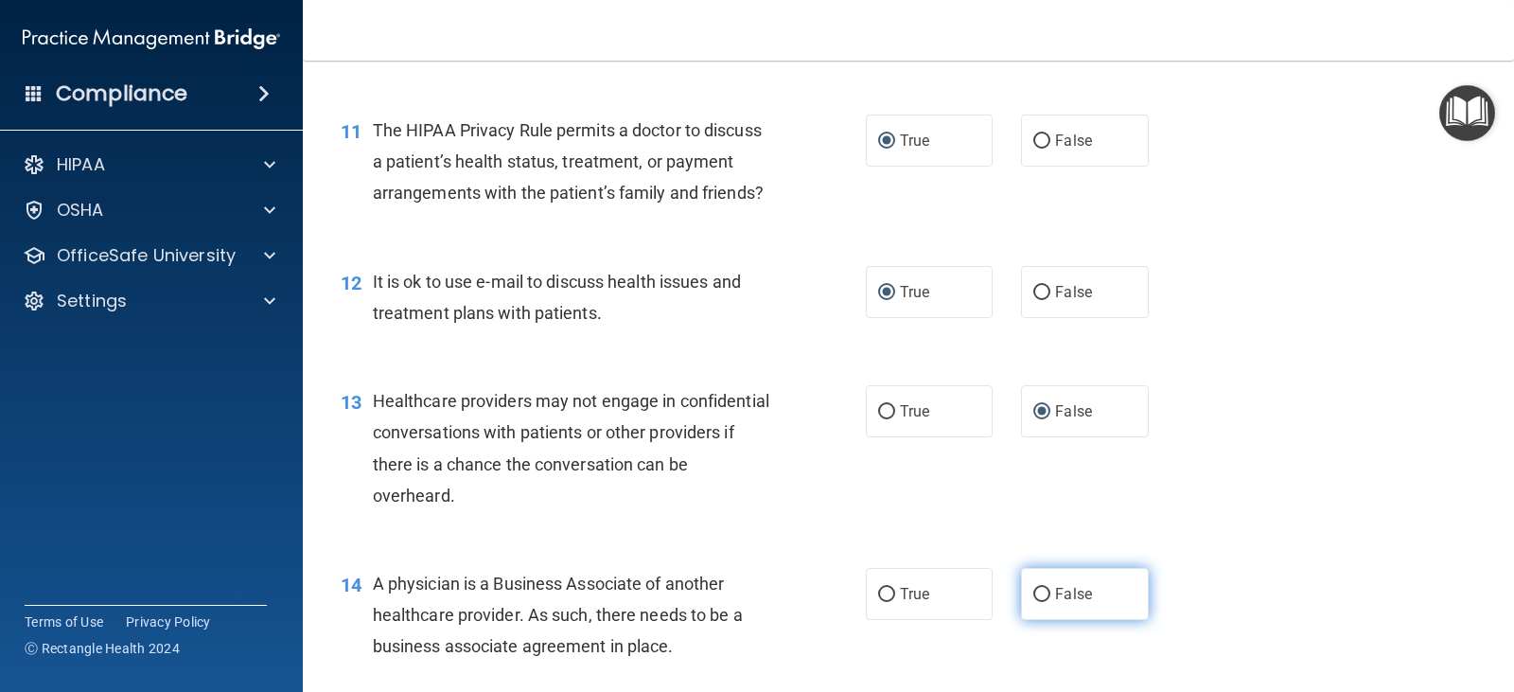
click at [1035, 602] on input "False" at bounding box center [1041, 595] width 17 height 14
radio input "true"
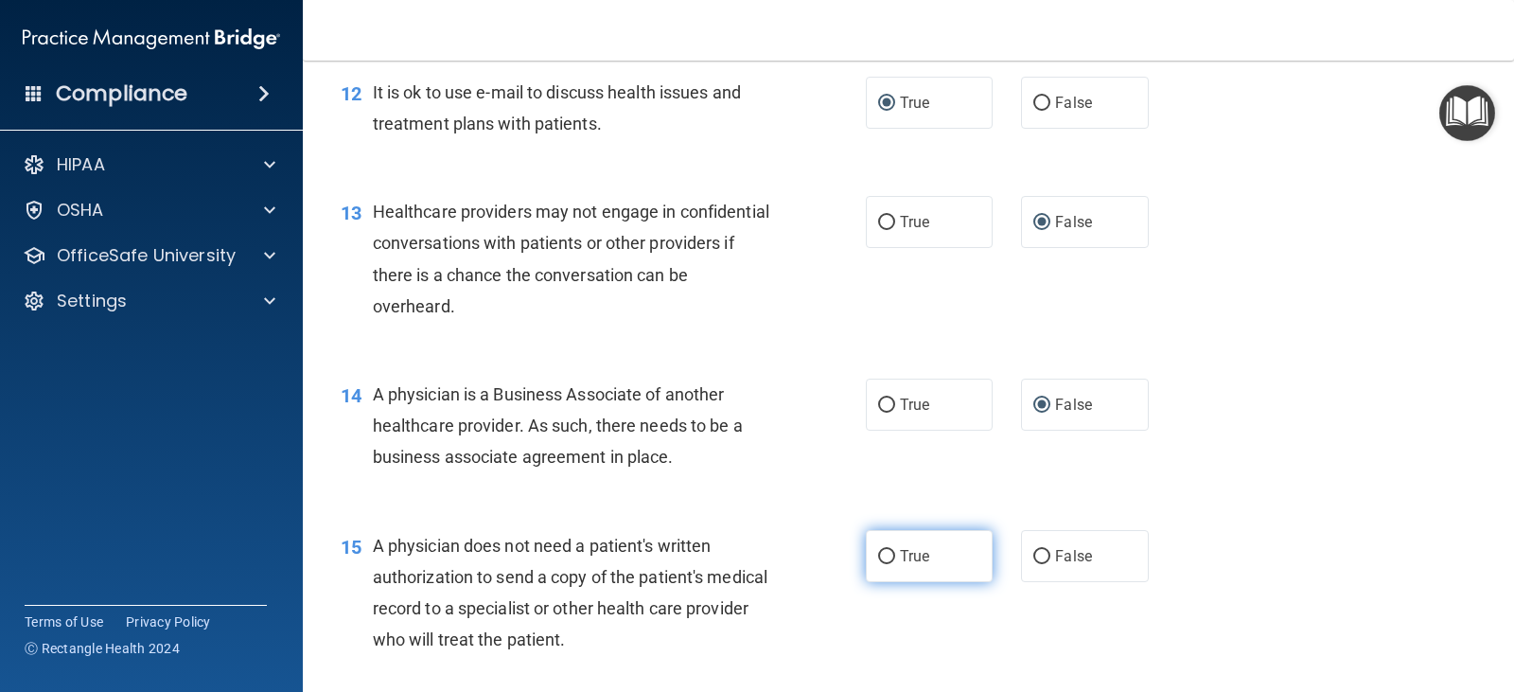
click at [880, 564] on input "True" at bounding box center [886, 557] width 17 height 14
radio input "true"
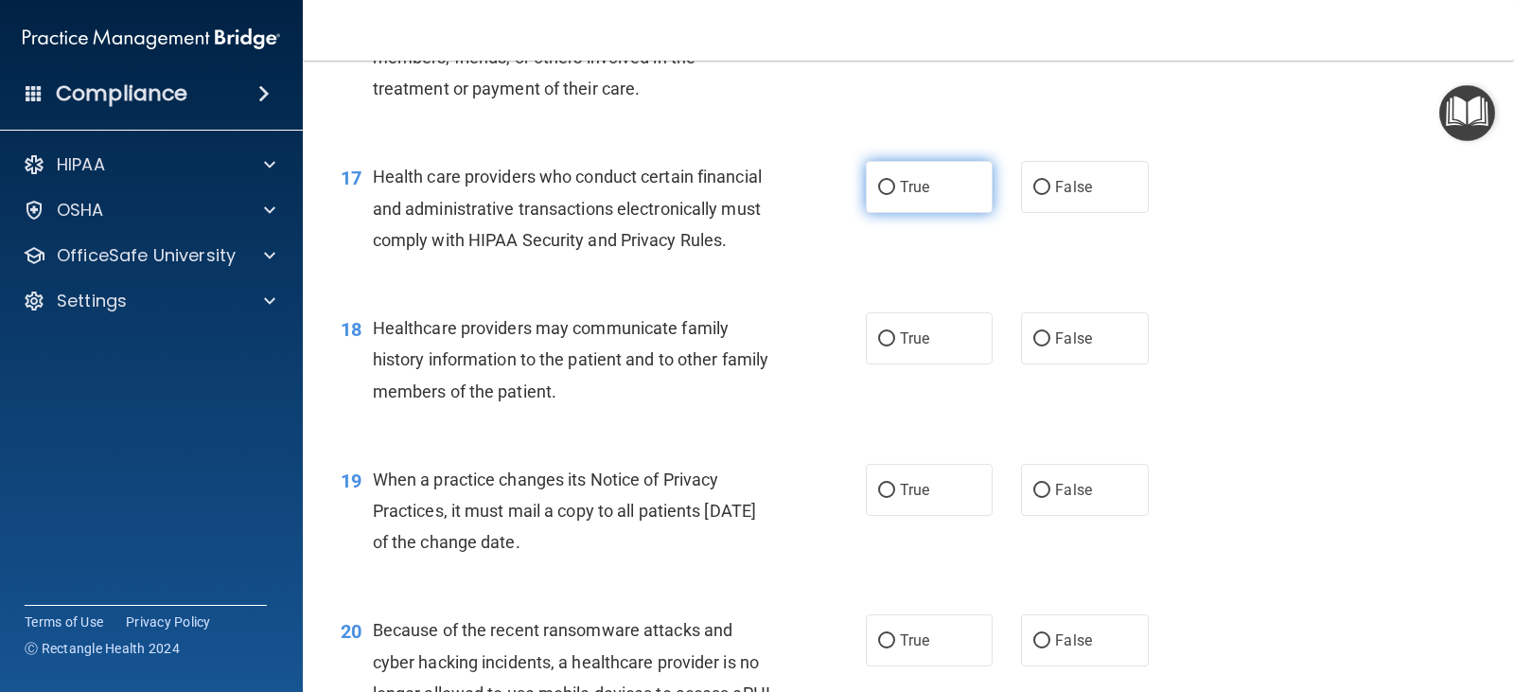
scroll to position [2649, 0]
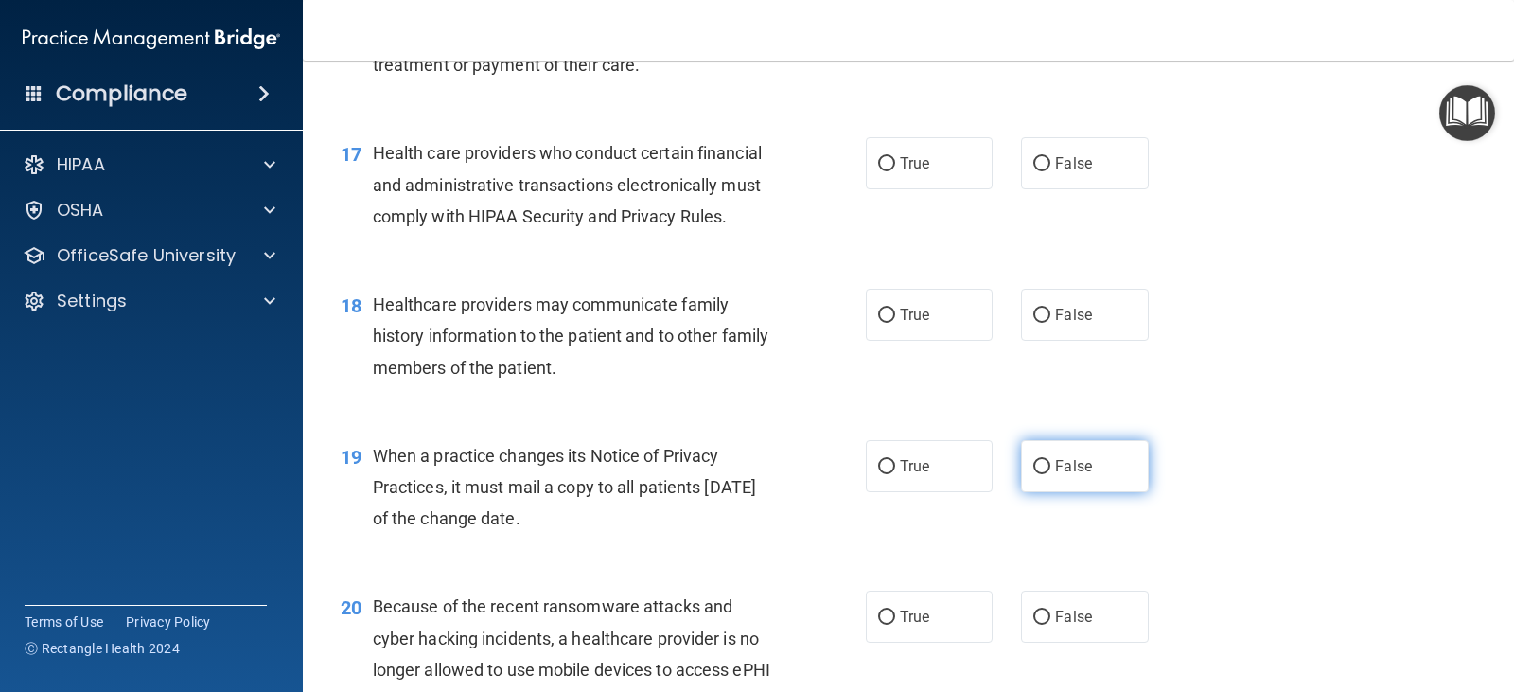
click at [1033, 474] on input "False" at bounding box center [1041, 467] width 17 height 14
radio input "true"
click at [1037, 624] on input "False" at bounding box center [1041, 617] width 17 height 14
radio input "true"
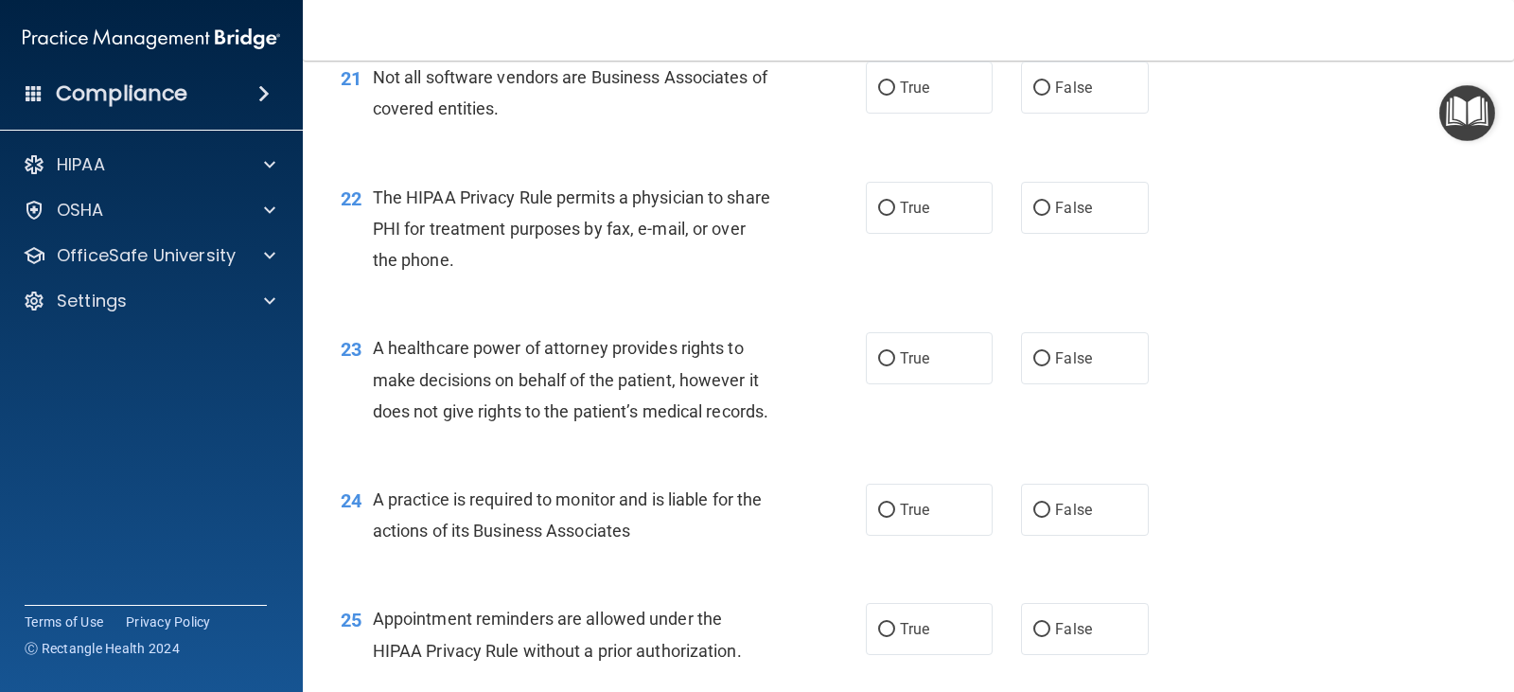
scroll to position [3406, 0]
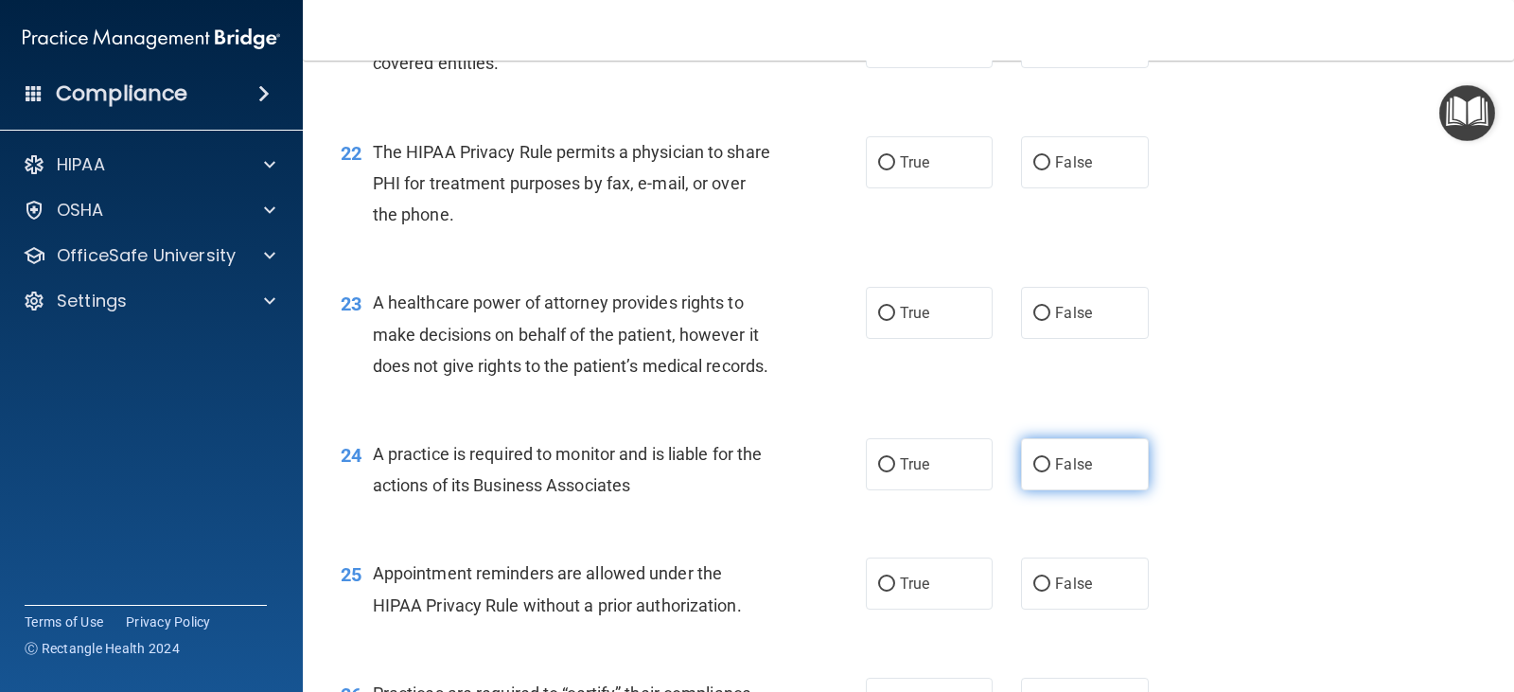
click at [1034, 472] on input "False" at bounding box center [1041, 465] width 17 height 14
radio input "true"
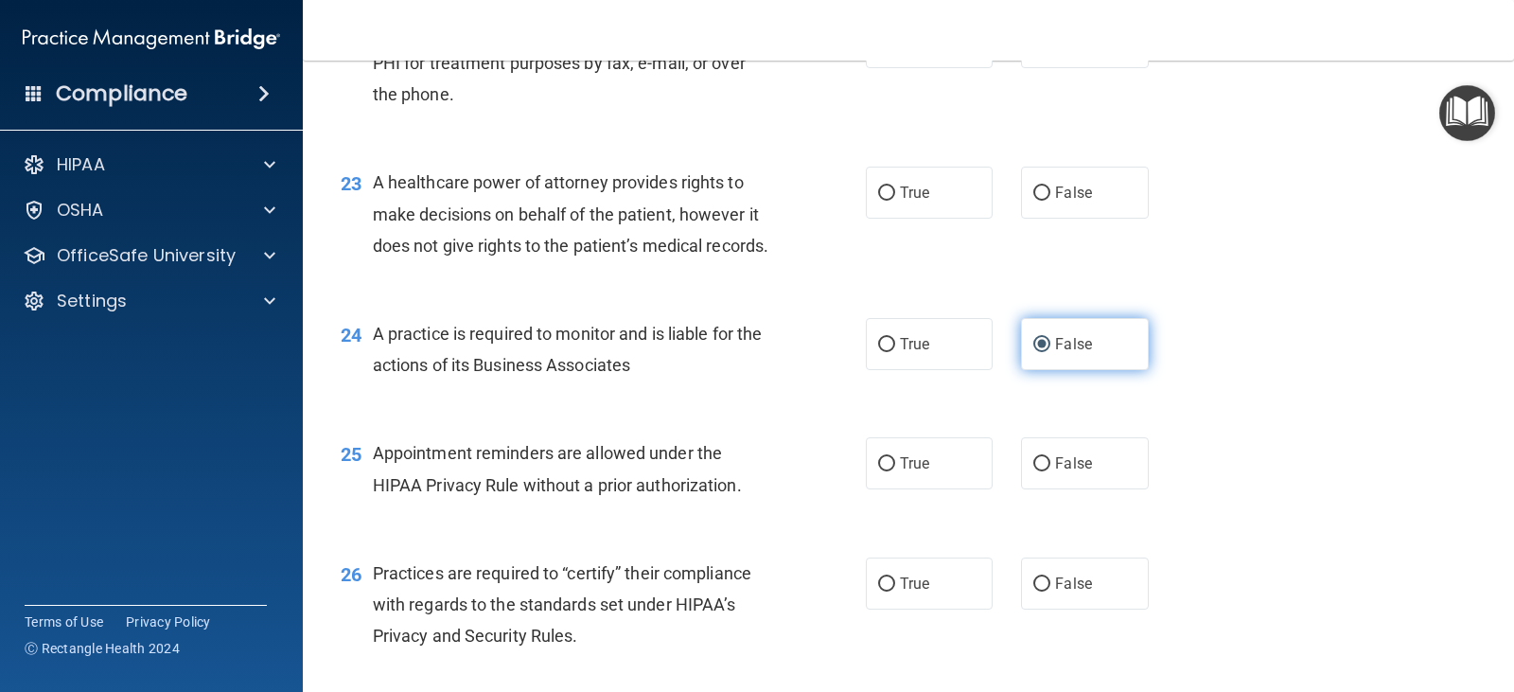
scroll to position [3595, 0]
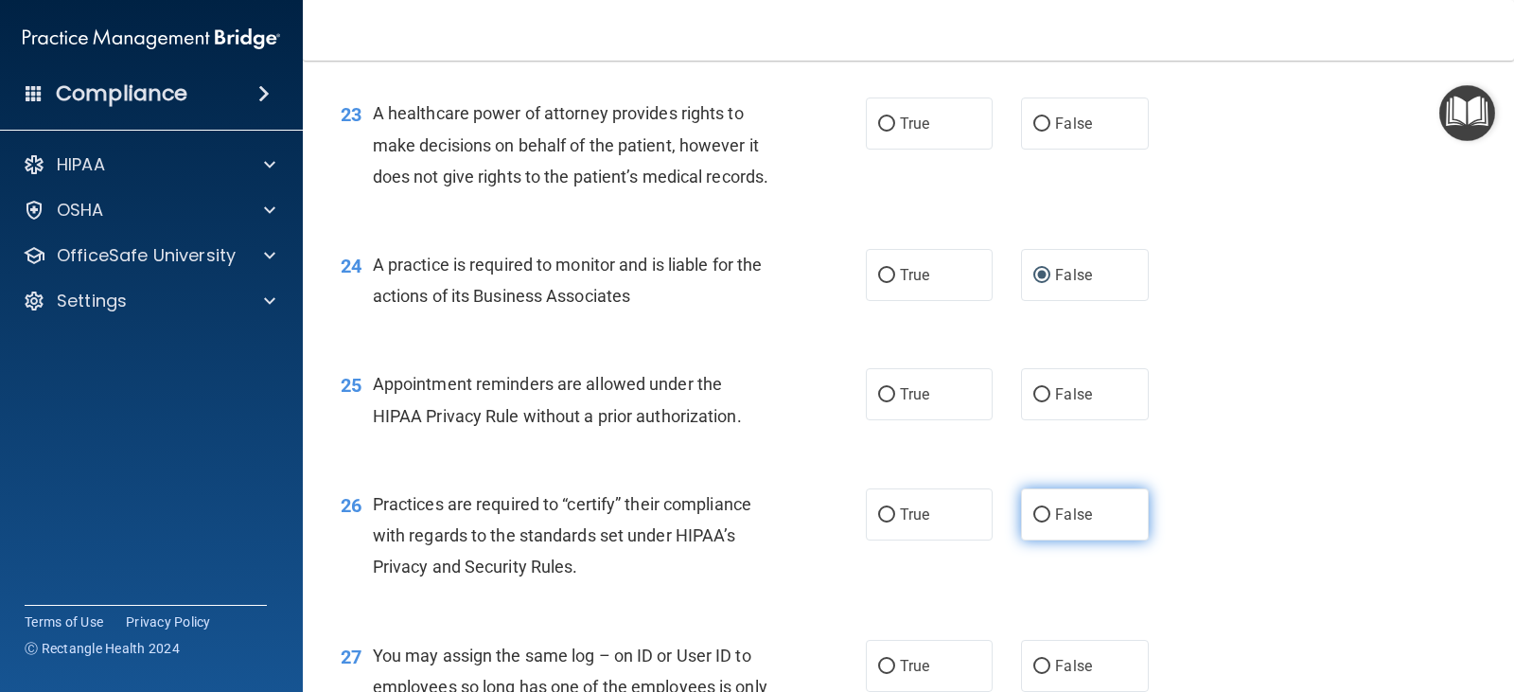
click at [1035, 522] on input "False" at bounding box center [1041, 515] width 17 height 14
radio input "true"
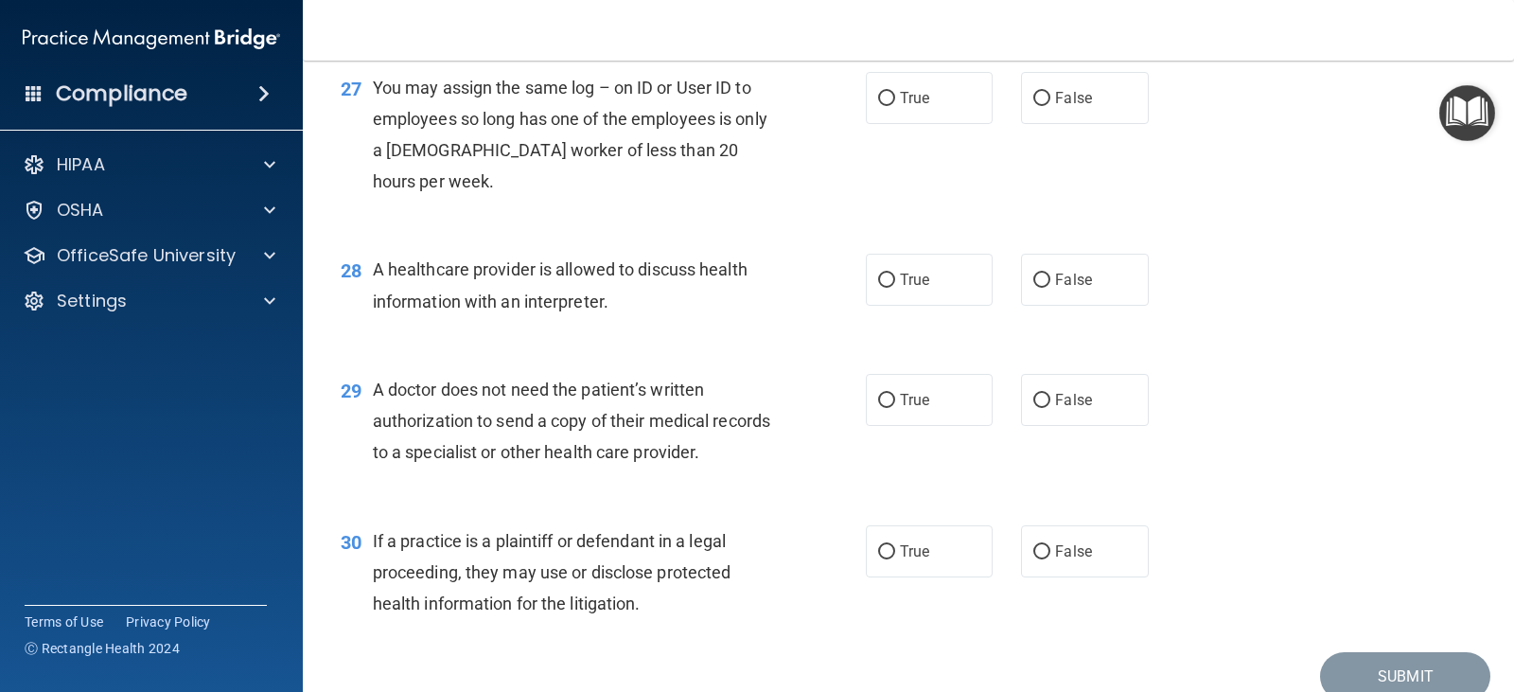
scroll to position [4341, 0]
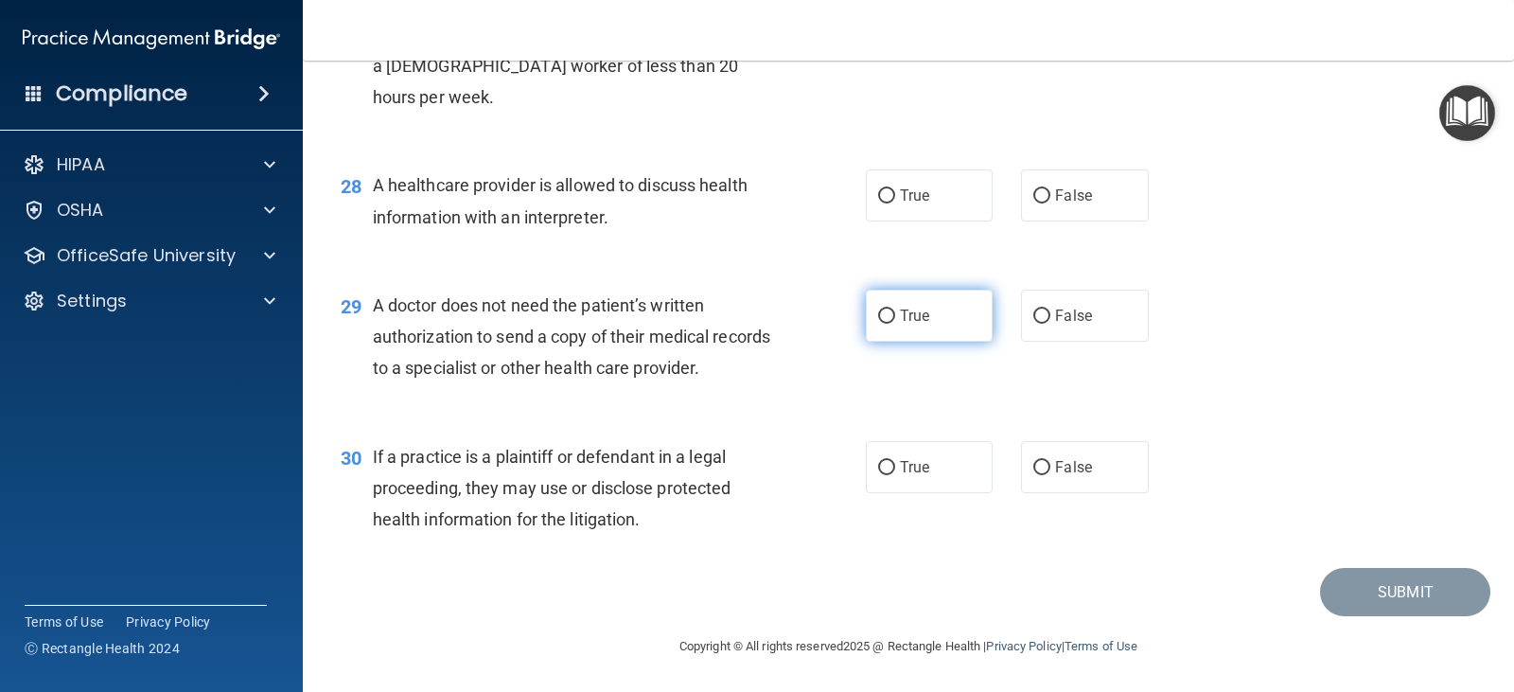
click at [878, 316] on input "True" at bounding box center [886, 316] width 17 height 14
radio input "true"
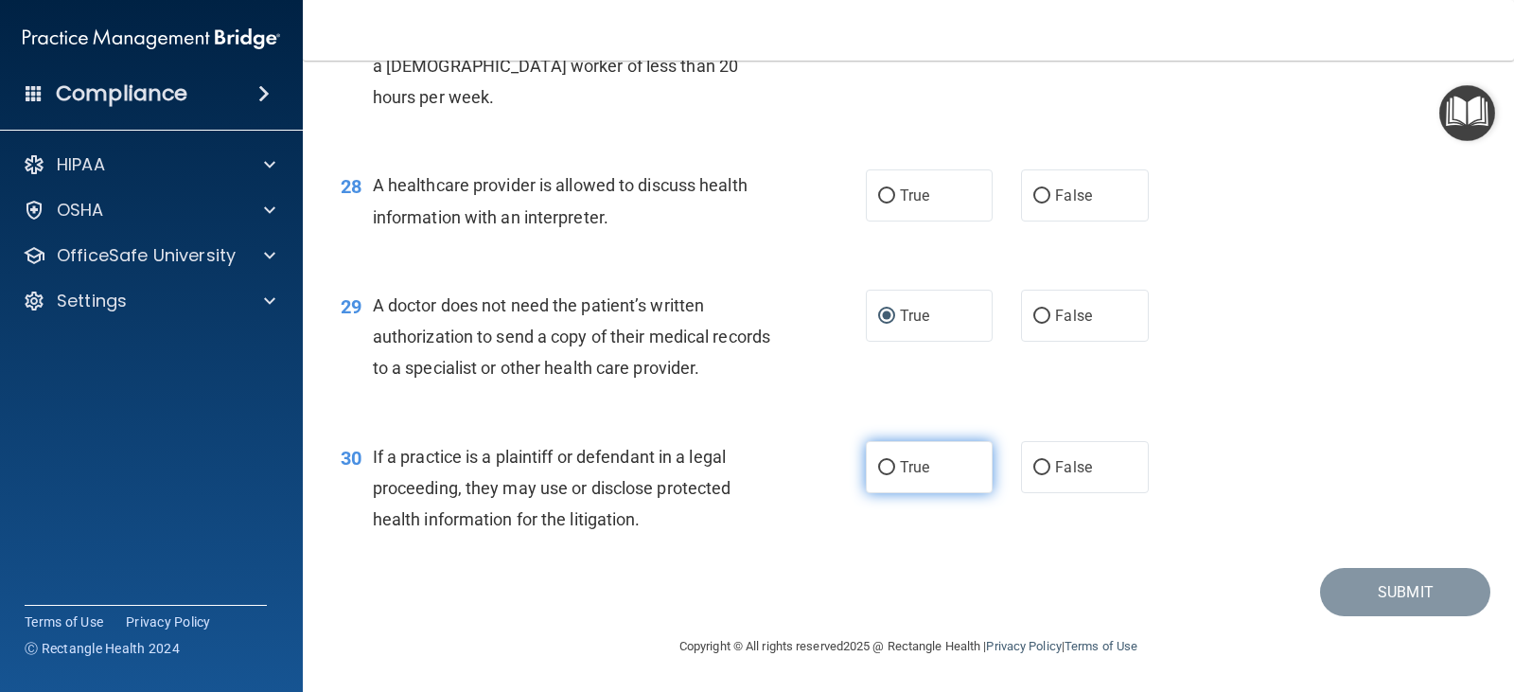
click at [878, 467] on input "True" at bounding box center [886, 468] width 17 height 14
radio input "true"
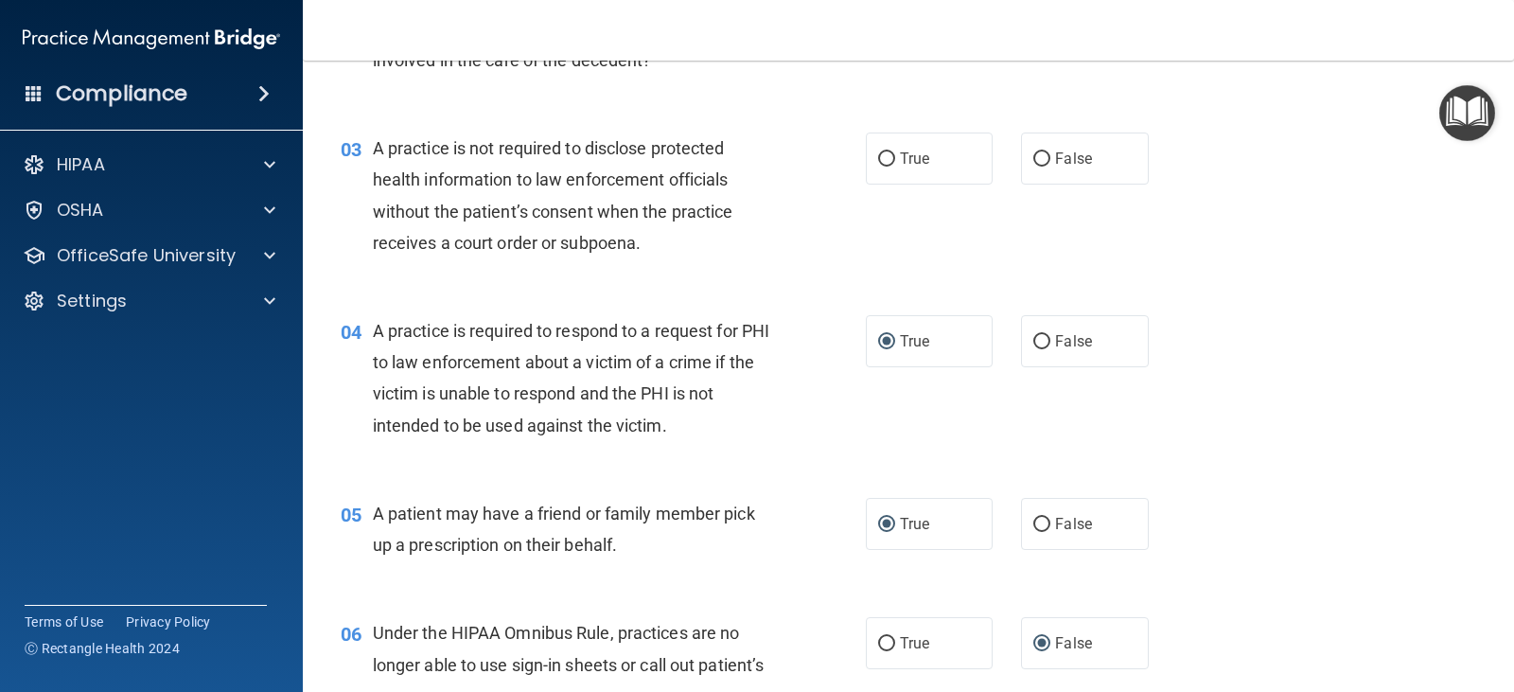
scroll to position [0, 0]
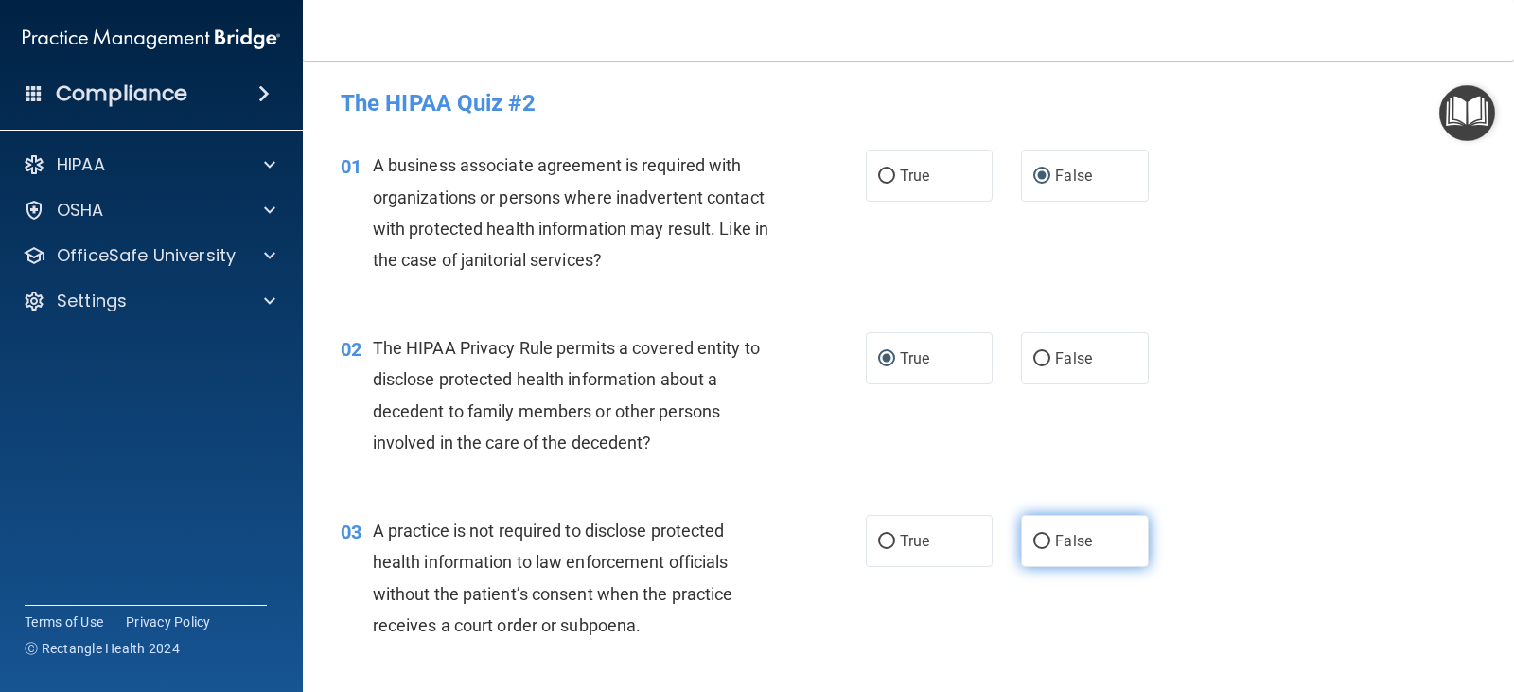
click at [1033, 538] on input "False" at bounding box center [1041, 542] width 17 height 14
radio input "true"
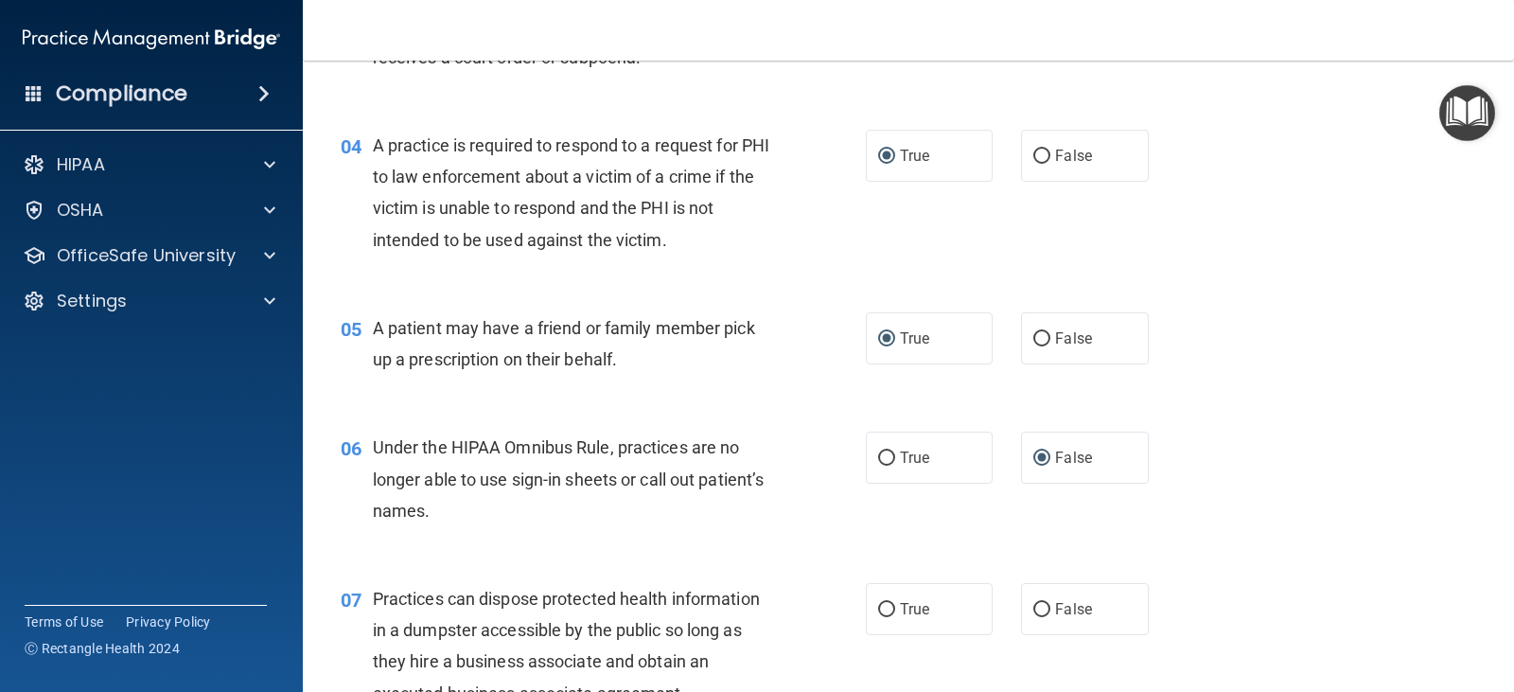
scroll to position [757, 0]
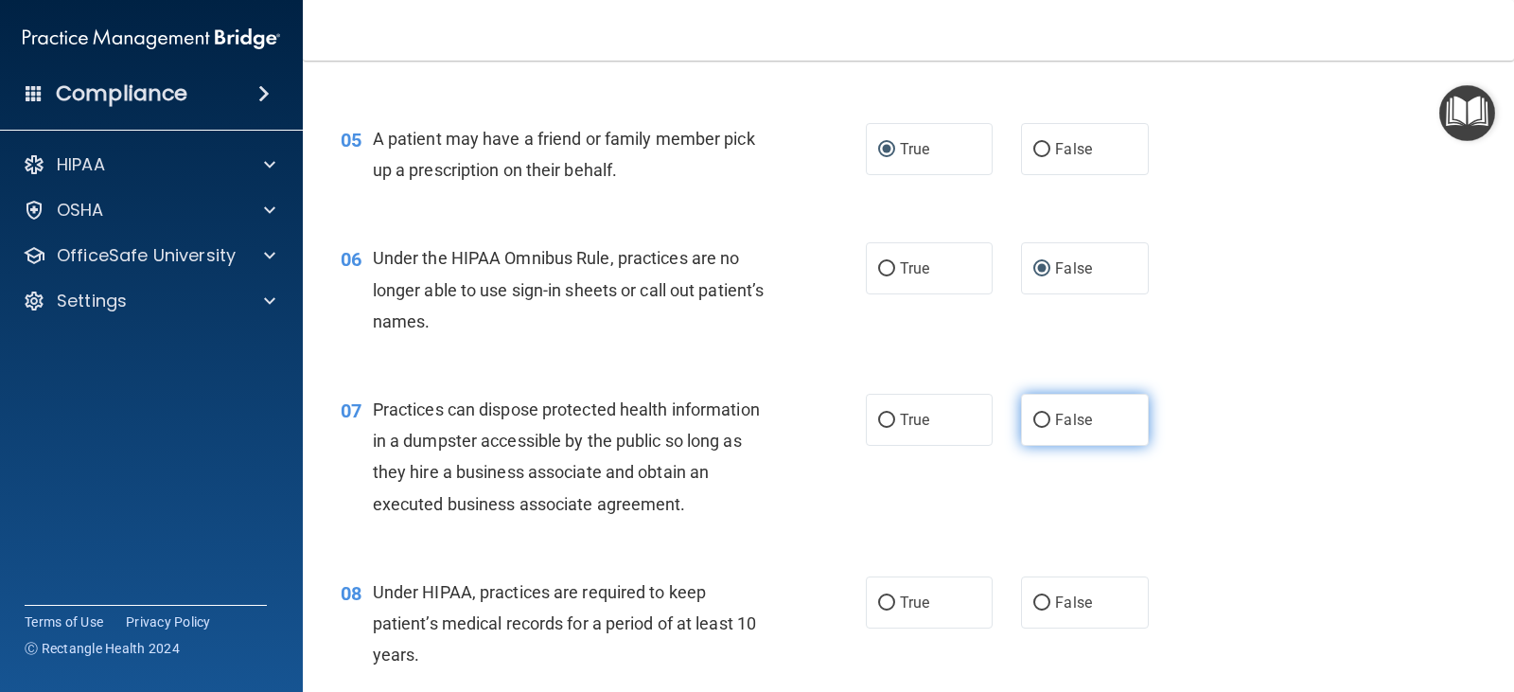
click at [1033, 421] on input "False" at bounding box center [1041, 420] width 17 height 14
radio input "true"
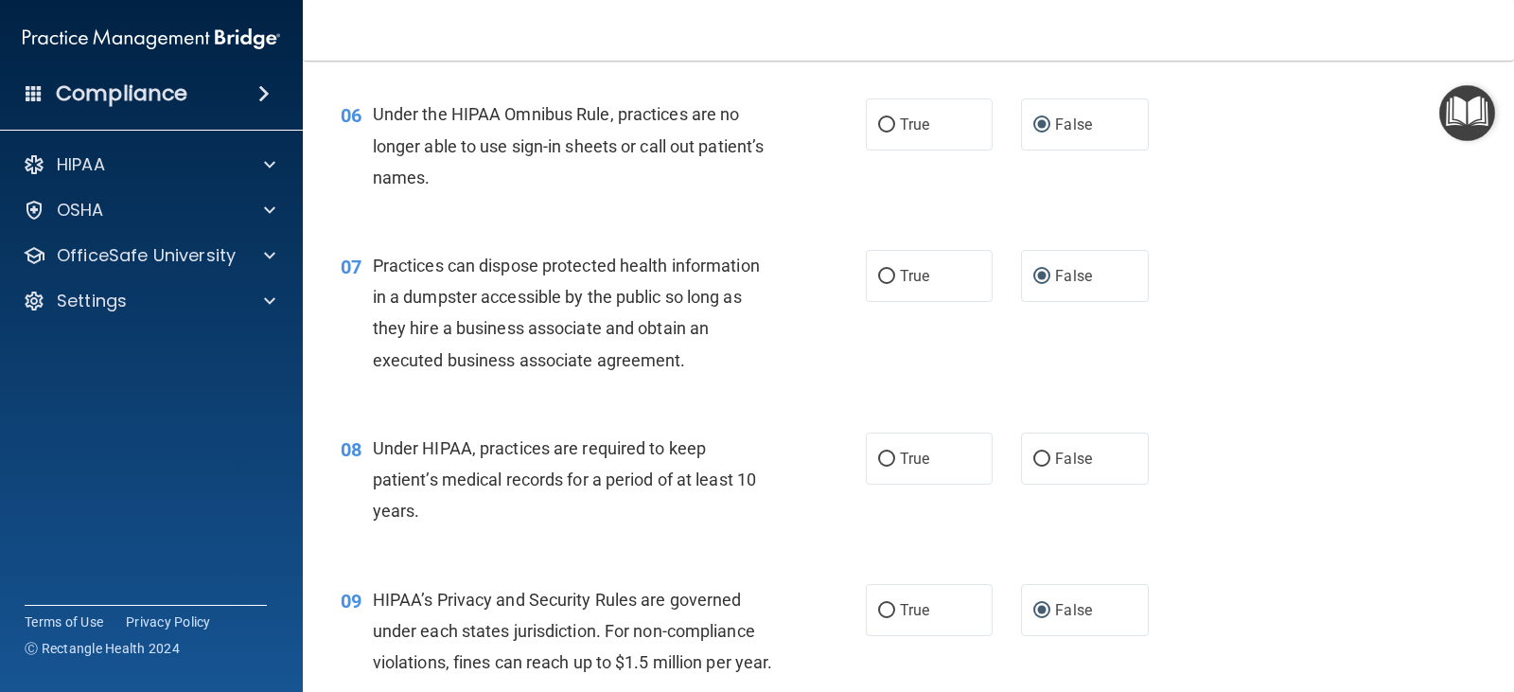
scroll to position [946, 0]
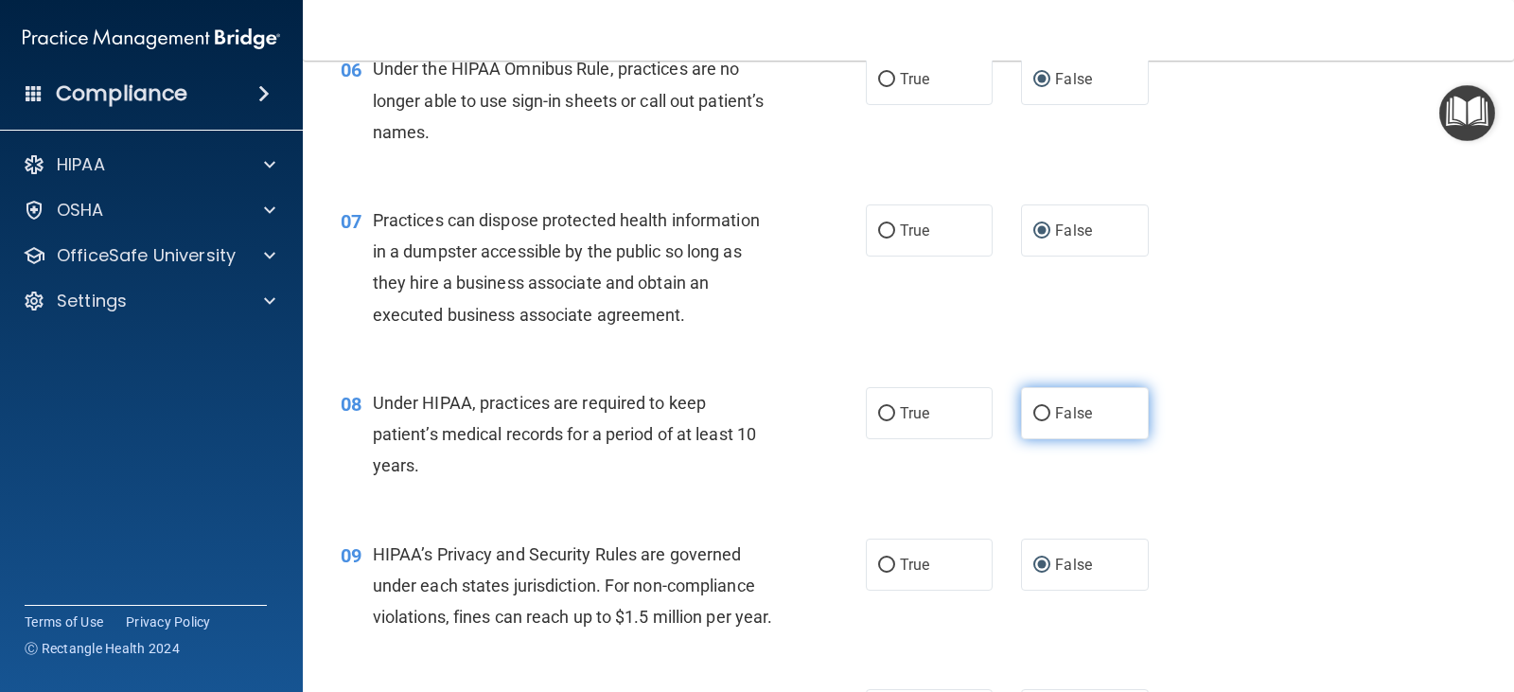
click at [1034, 412] on input "False" at bounding box center [1041, 414] width 17 height 14
radio input "true"
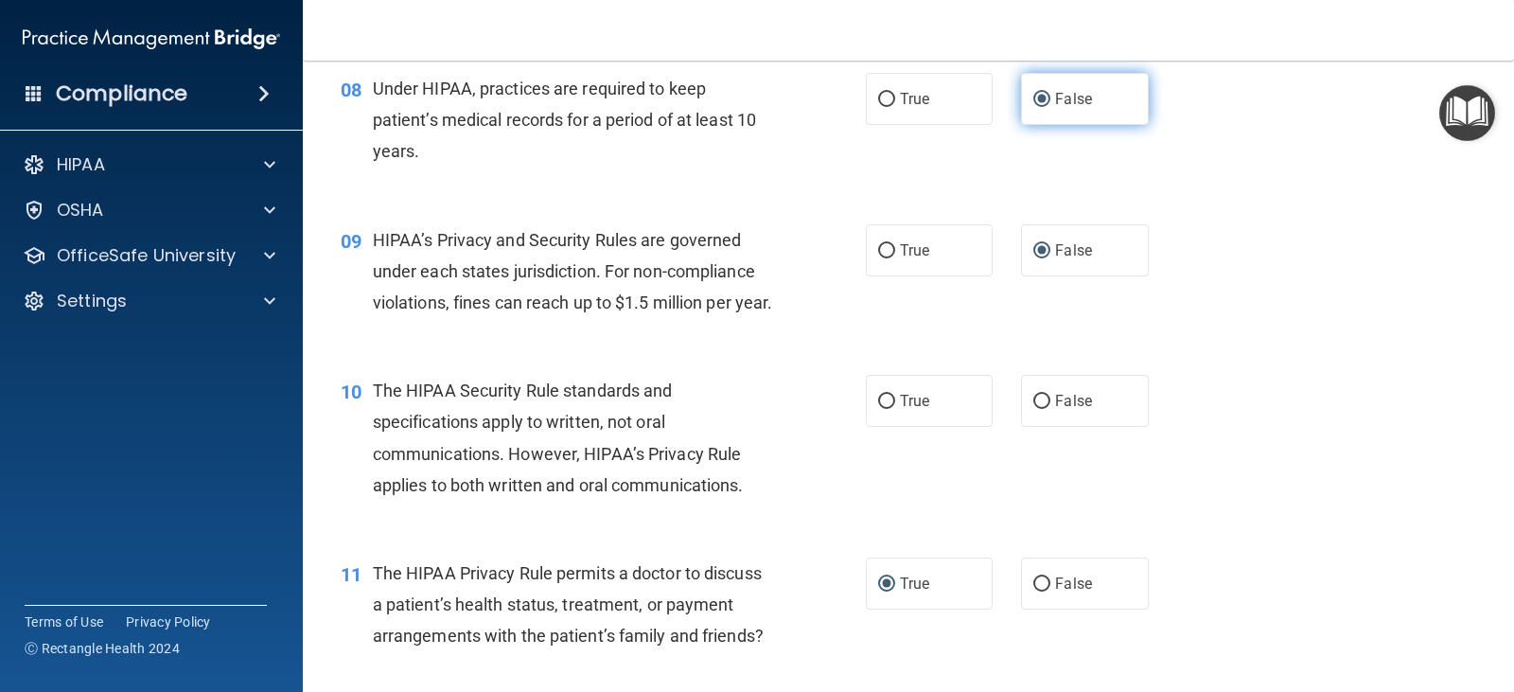
scroll to position [1325, 0]
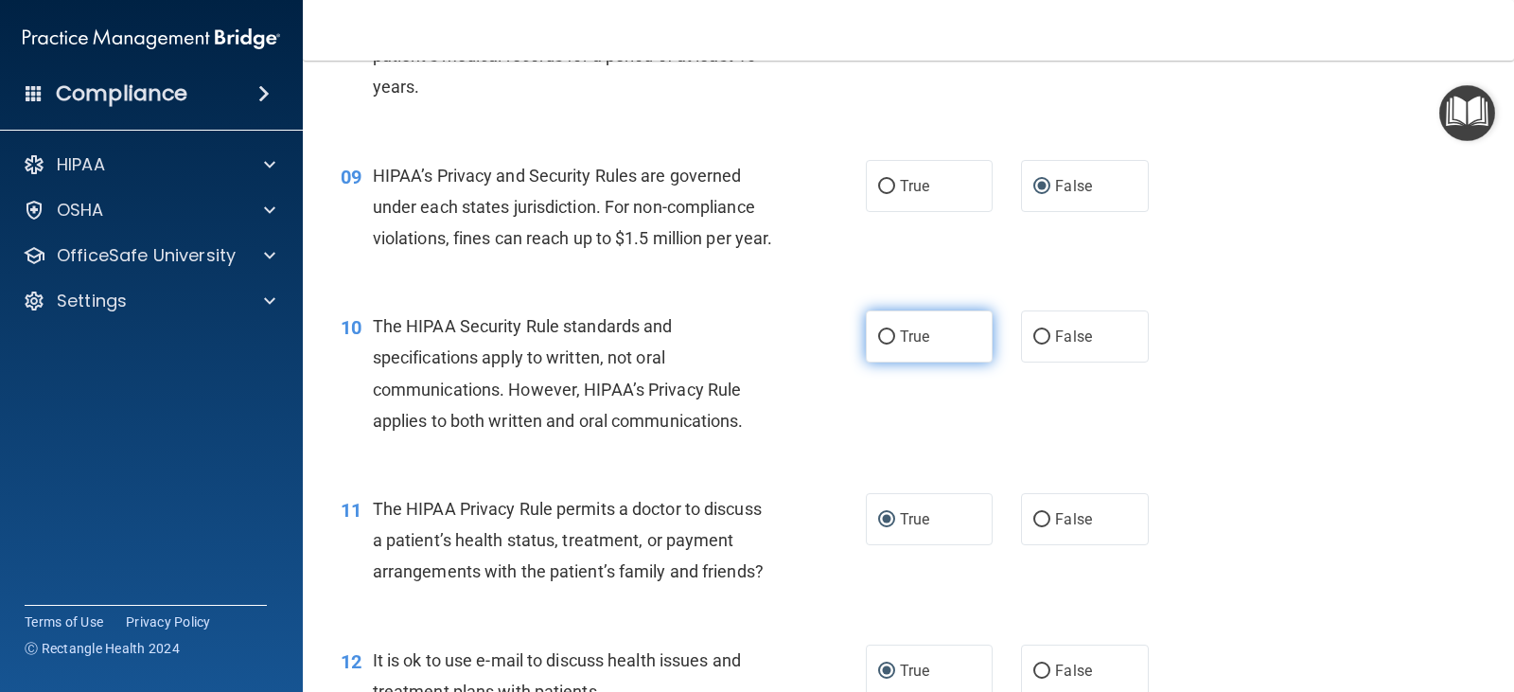
click at [878, 344] on input "True" at bounding box center [886, 337] width 17 height 14
radio input "true"
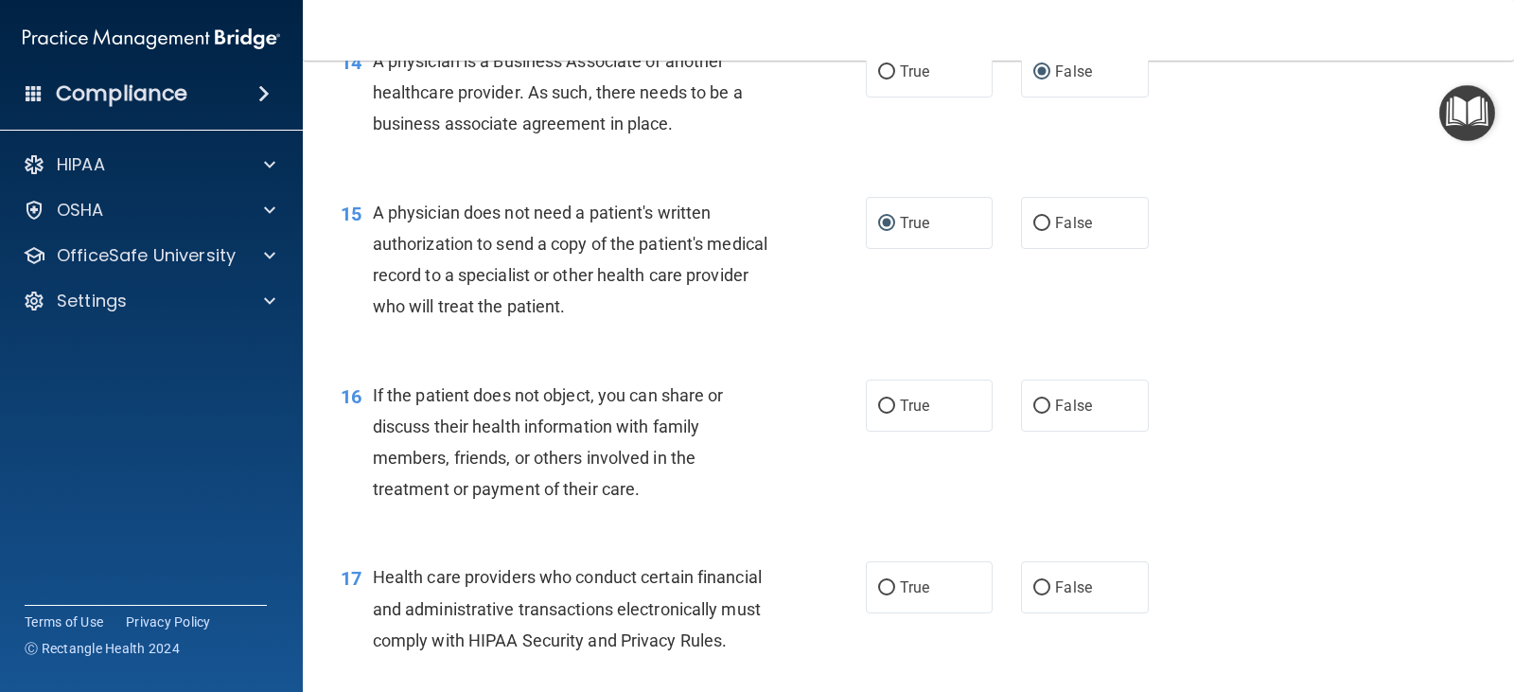
scroll to position [2271, 0]
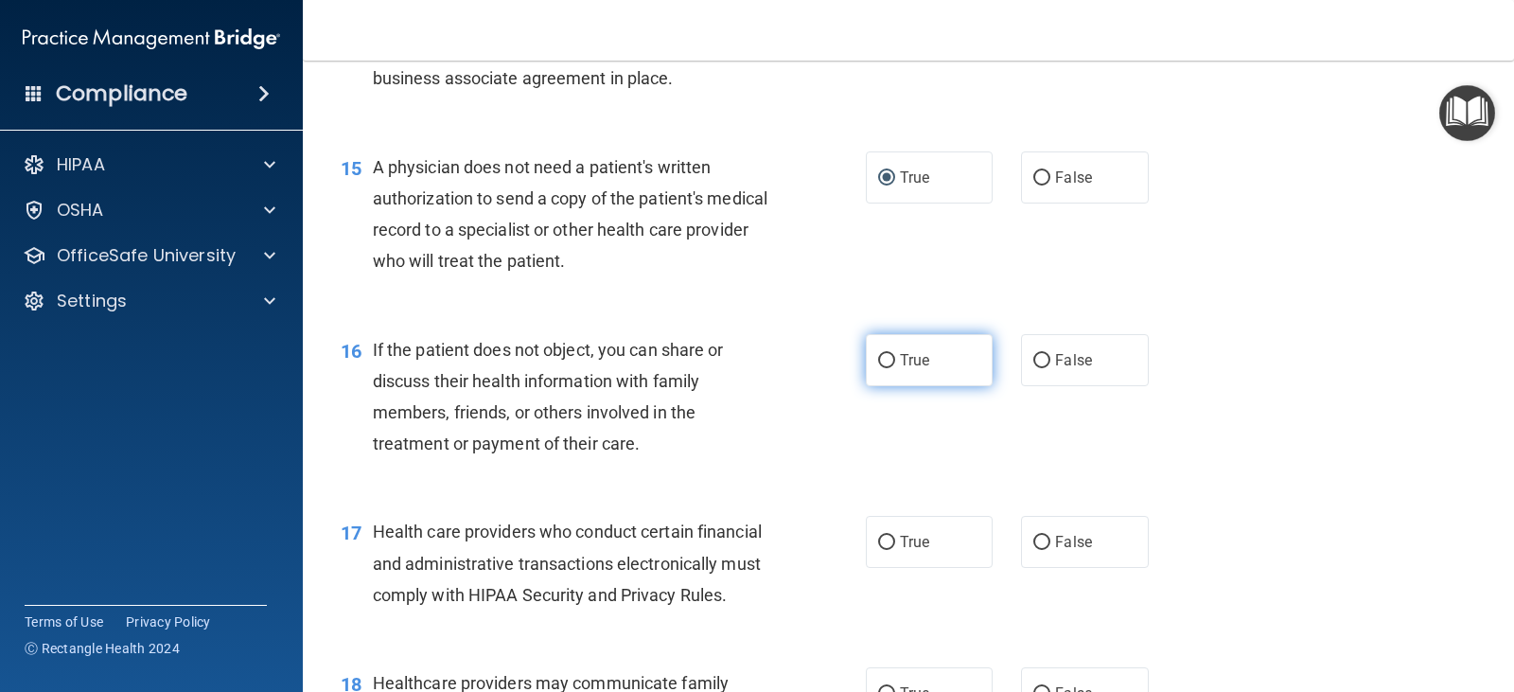
click at [880, 368] on input "True" at bounding box center [886, 361] width 17 height 14
radio input "true"
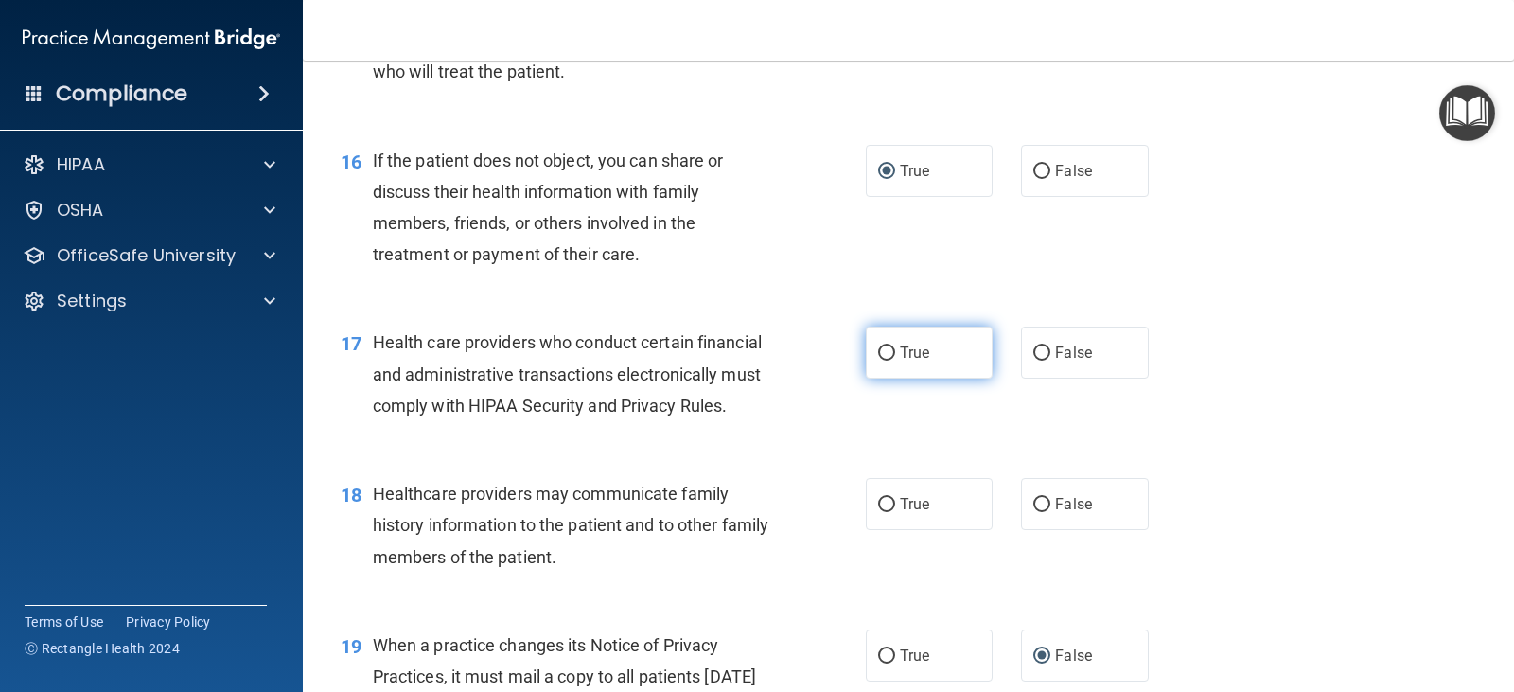
click at [881, 360] on input "True" at bounding box center [886, 353] width 17 height 14
radio input "true"
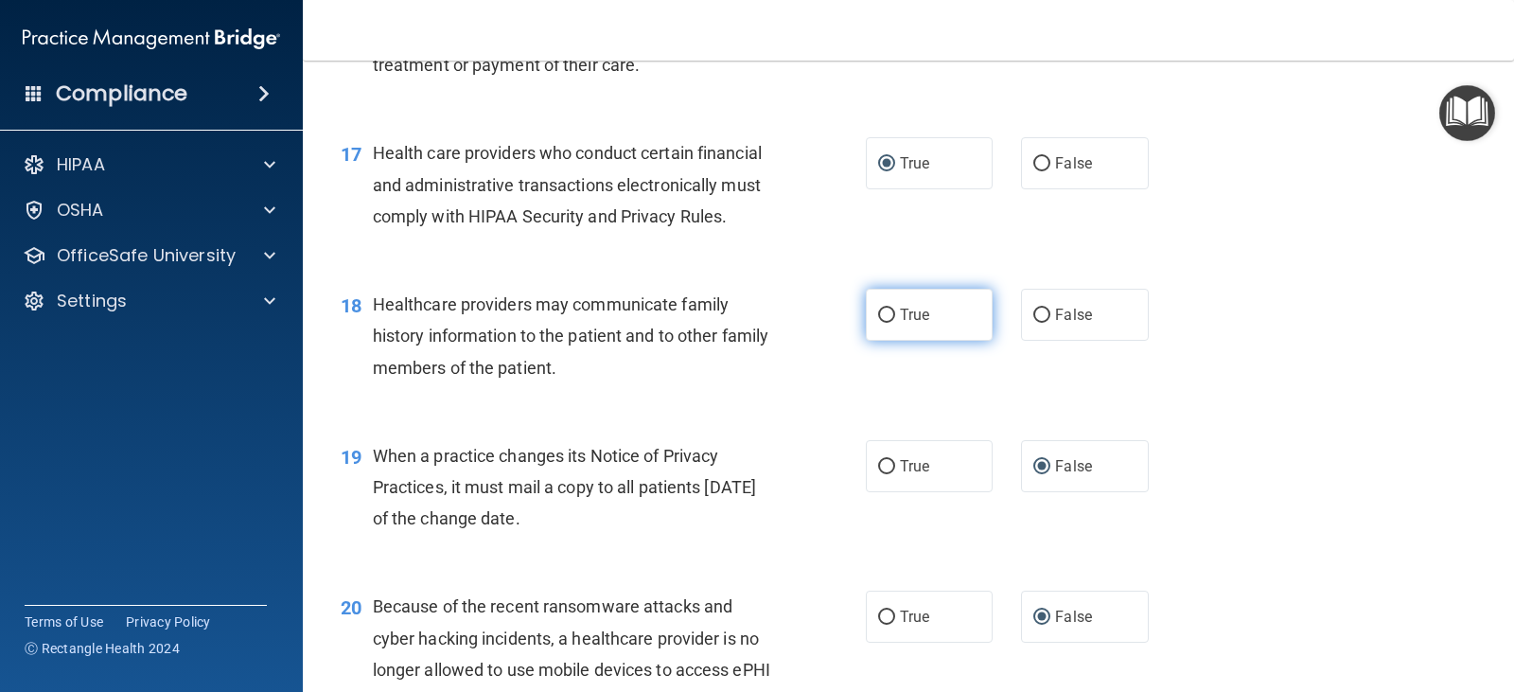
click at [878, 323] on input "True" at bounding box center [886, 315] width 17 height 14
radio input "true"
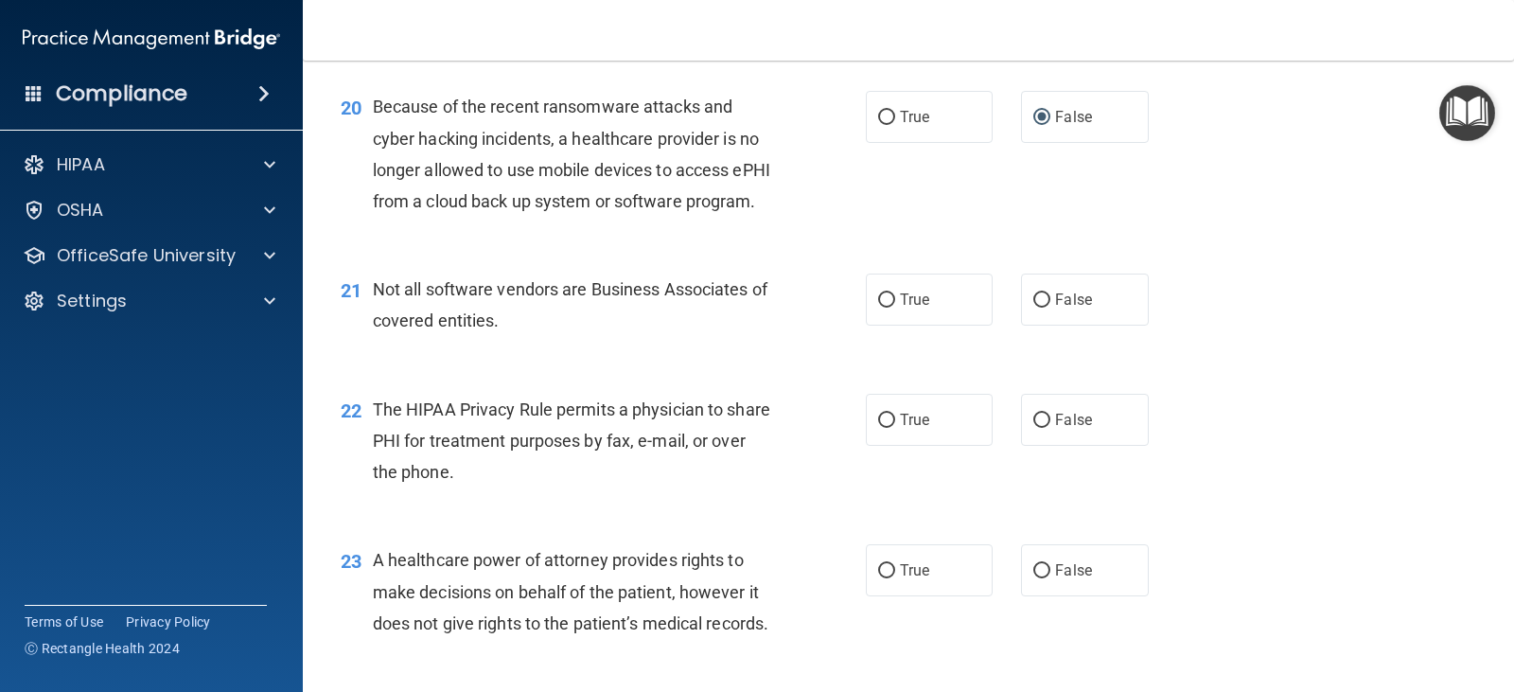
scroll to position [3217, 0]
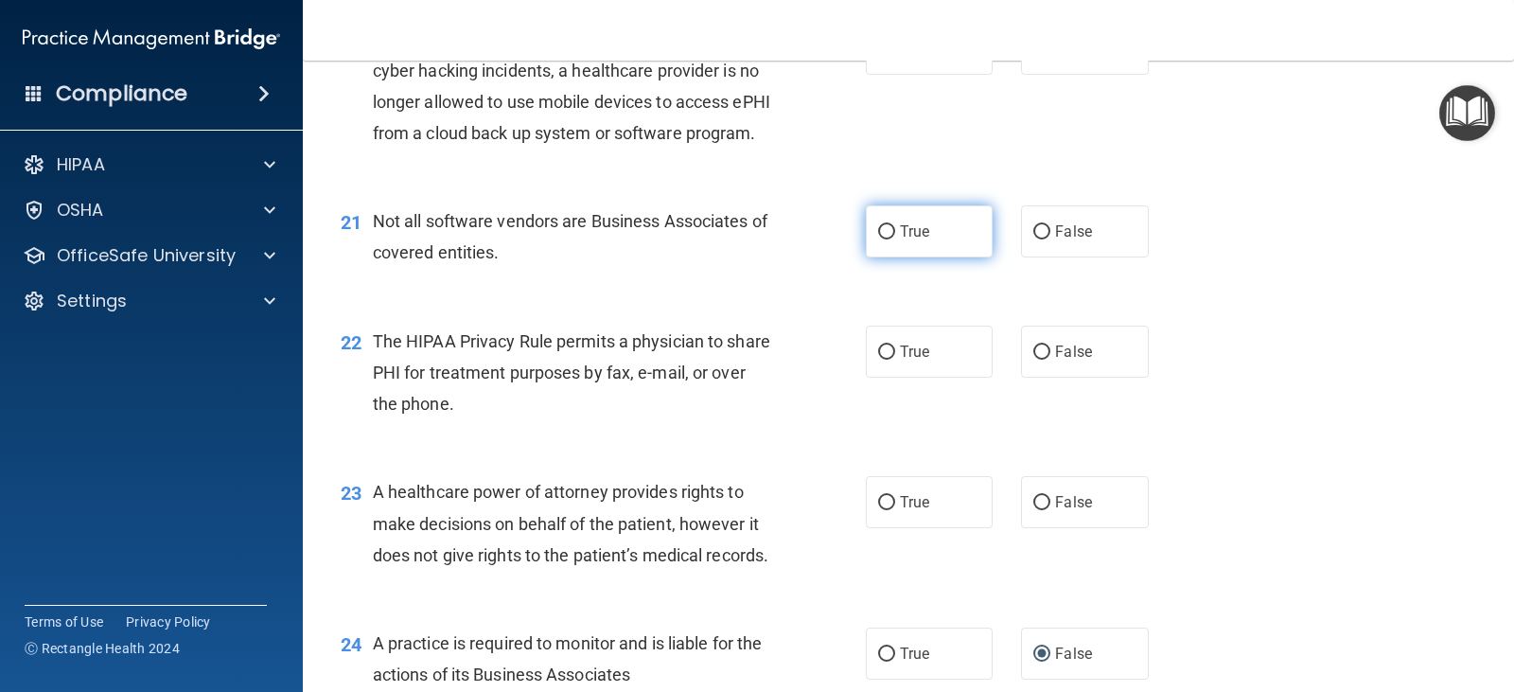
click at [878, 239] on input "True" at bounding box center [886, 232] width 17 height 14
radio input "true"
click at [886, 360] on input "True" at bounding box center [886, 352] width 17 height 14
radio input "true"
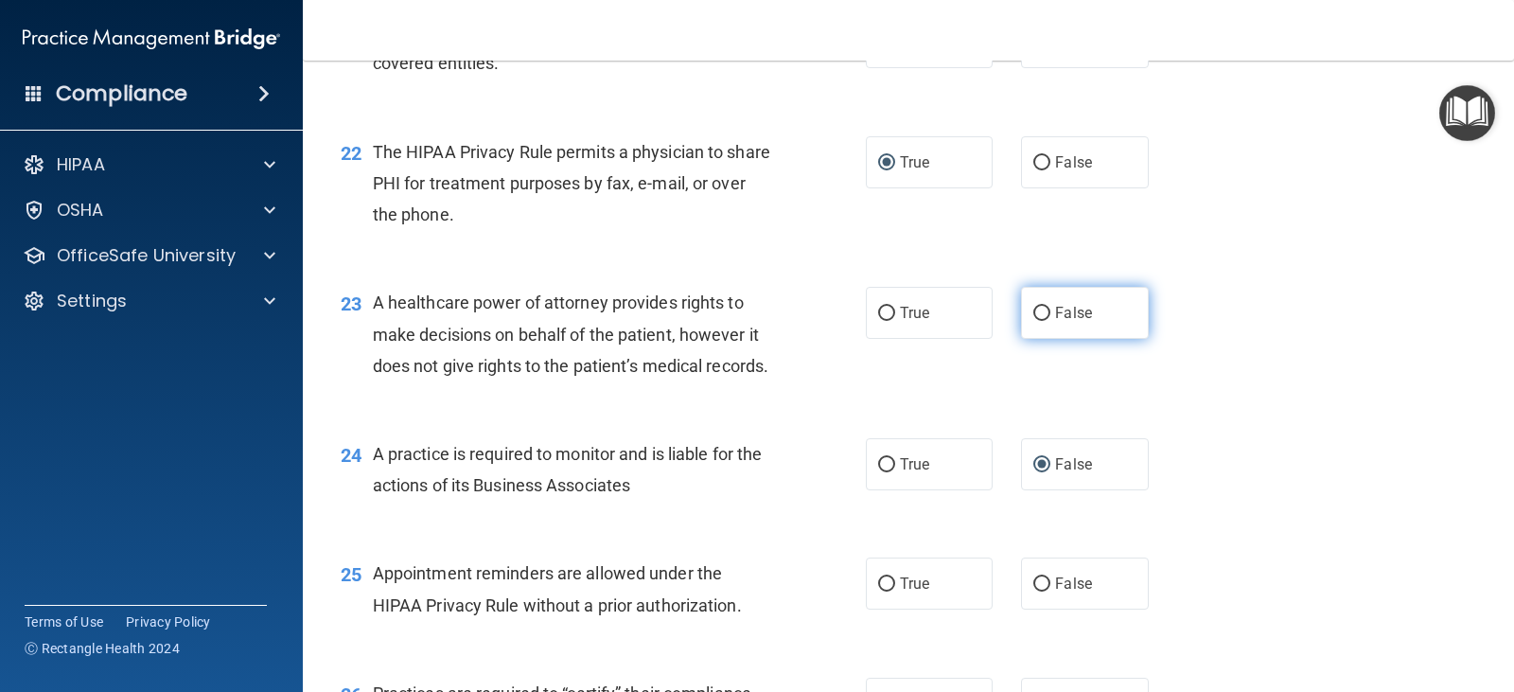
click at [1033, 321] on input "False" at bounding box center [1041, 314] width 17 height 14
radio input "true"
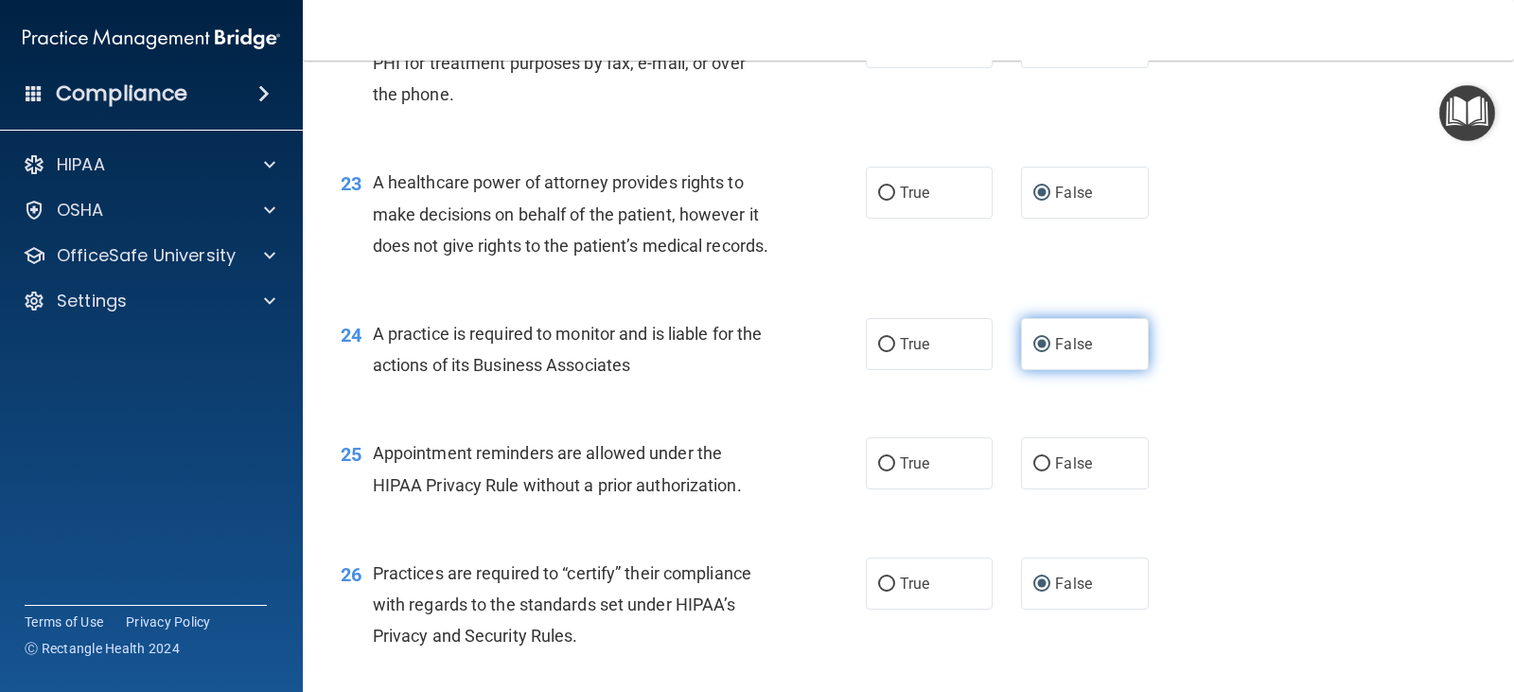
scroll to position [3595, 0]
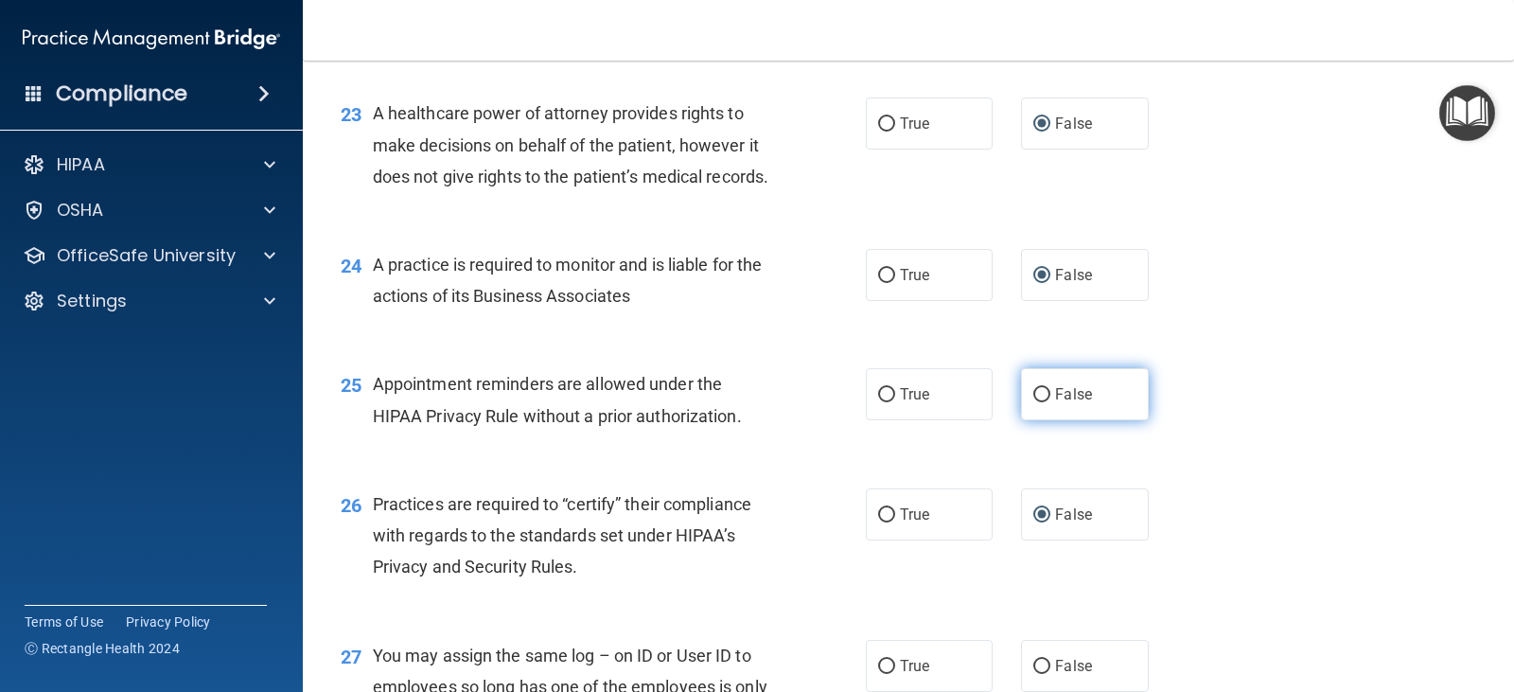
click at [1034, 402] on input "False" at bounding box center [1041, 395] width 17 height 14
radio input "true"
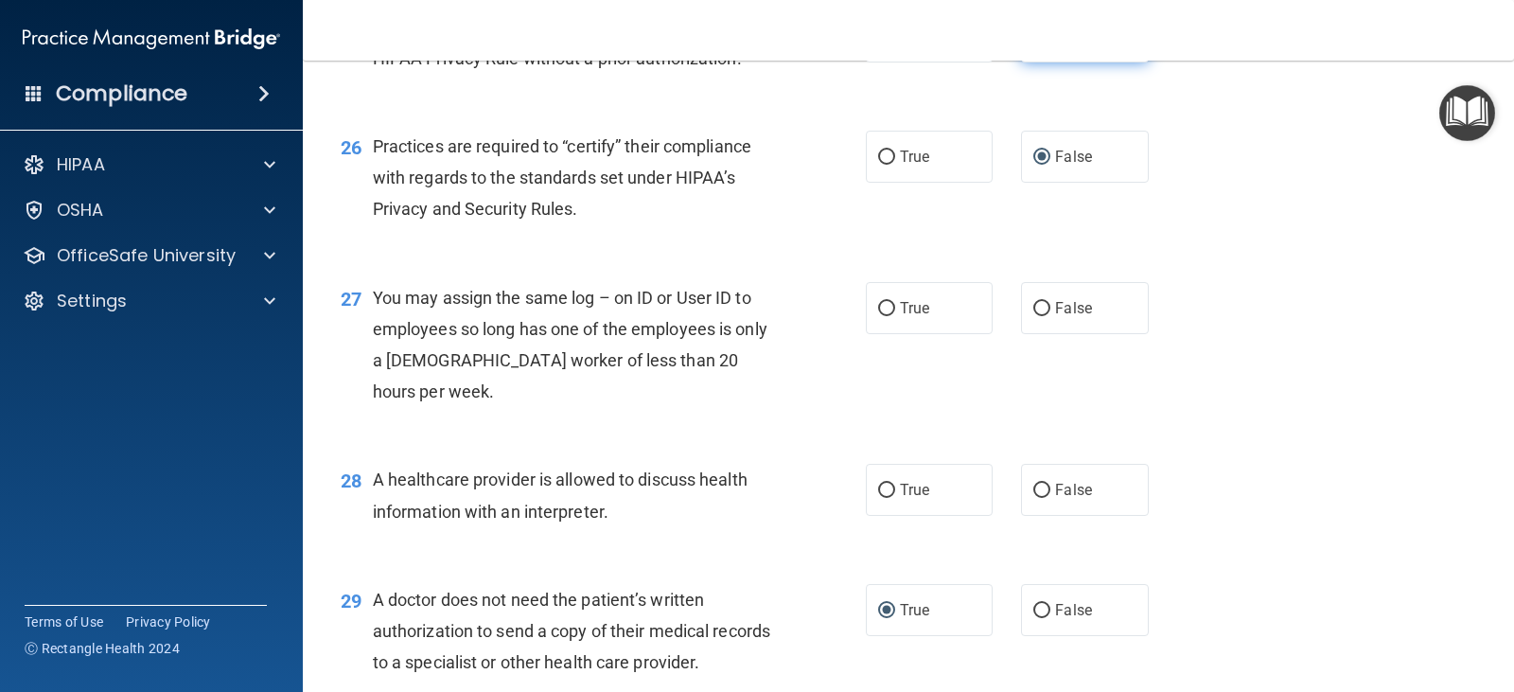
scroll to position [3974, 0]
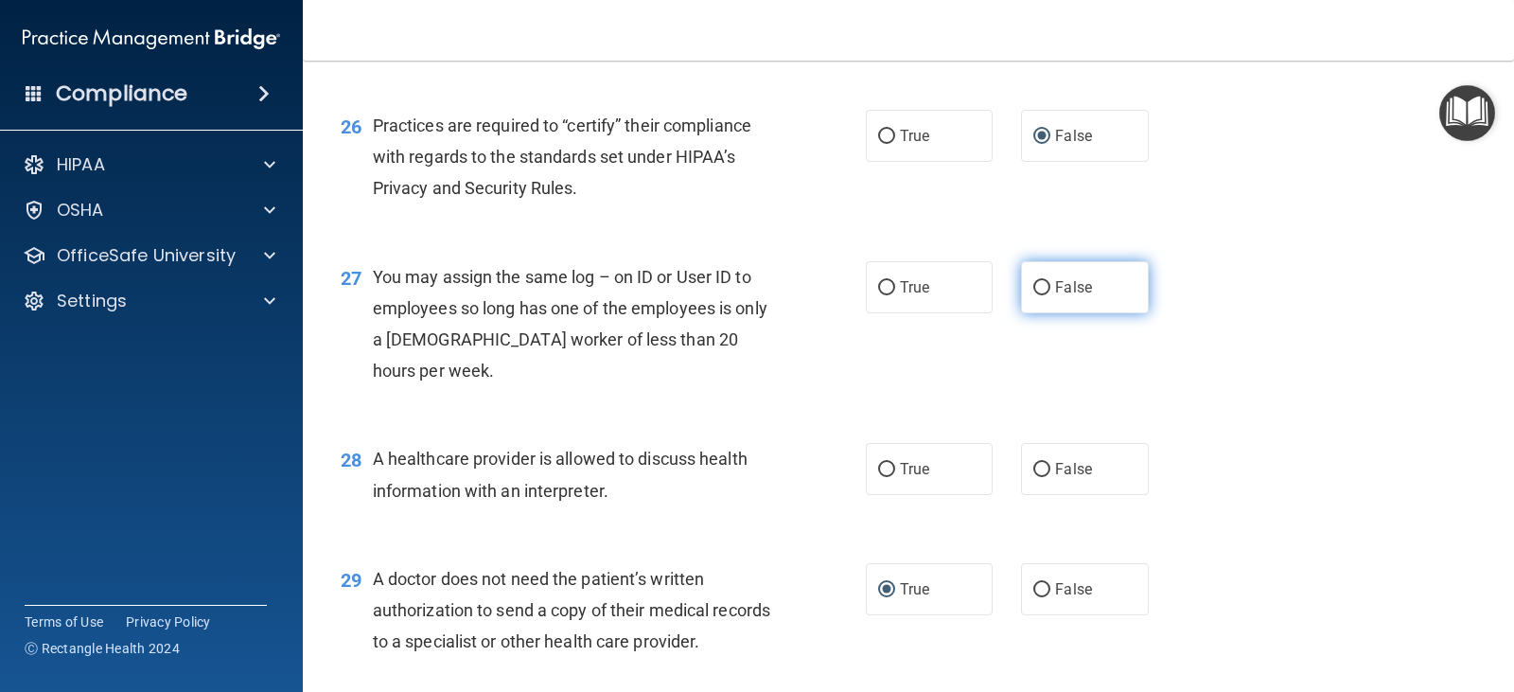
click at [1036, 295] on input "False" at bounding box center [1041, 288] width 17 height 14
radio input "true"
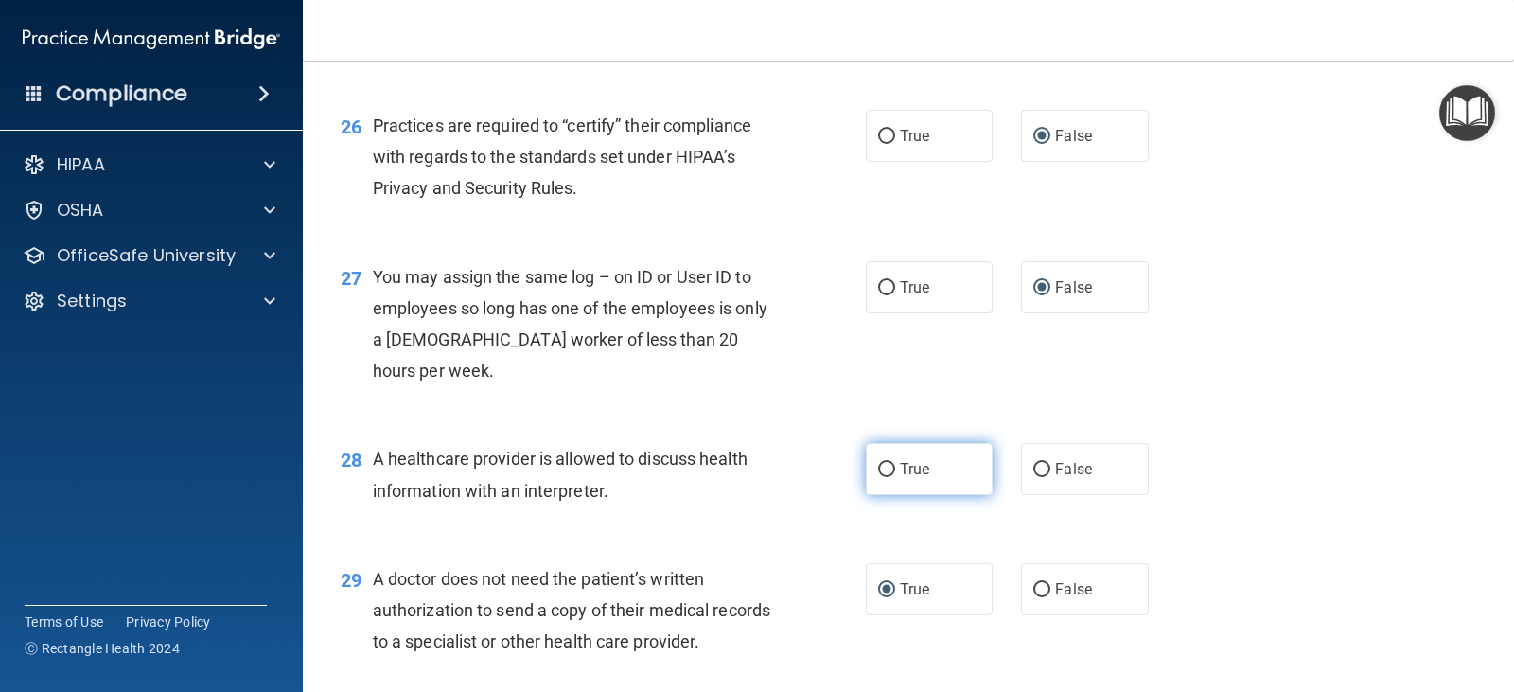
click at [884, 477] on input "True" at bounding box center [886, 470] width 17 height 14
radio input "true"
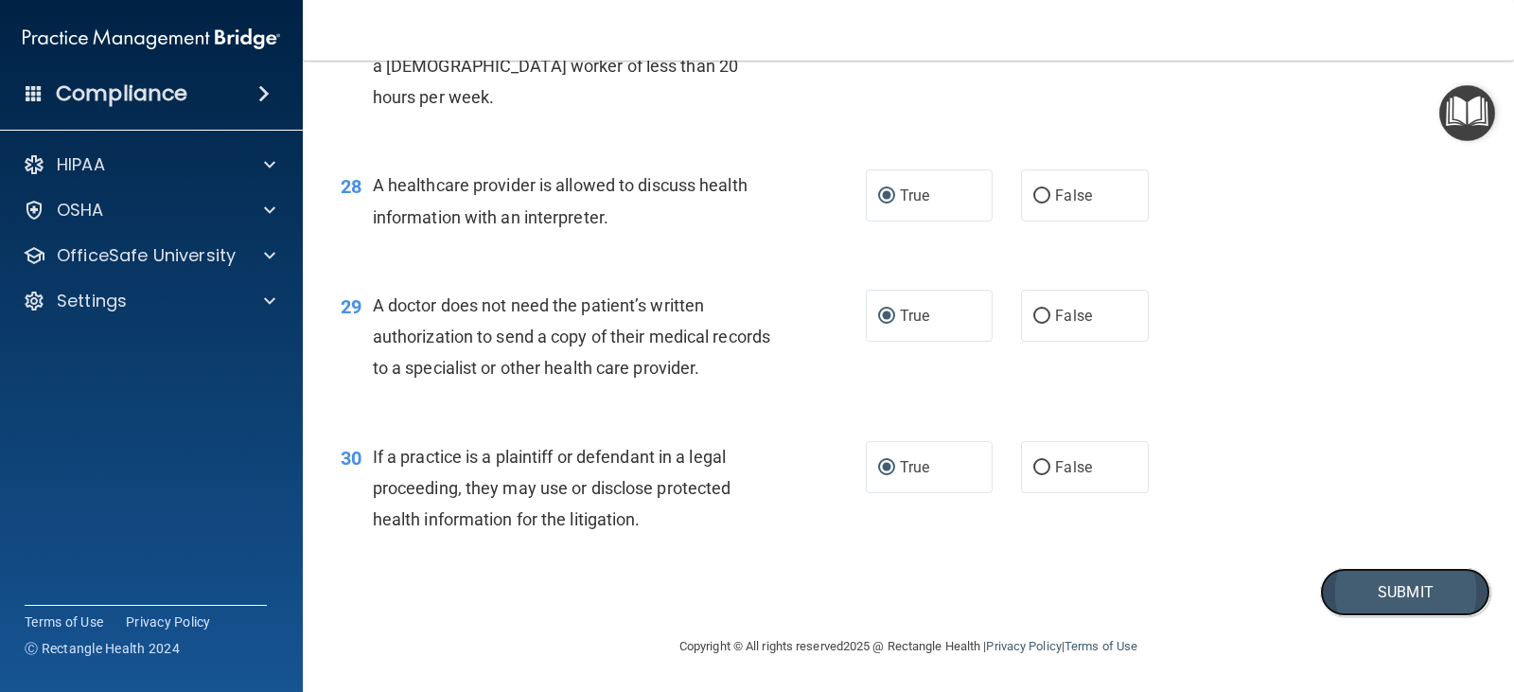
click at [1388, 581] on button "Submit" at bounding box center [1405, 592] width 170 height 48
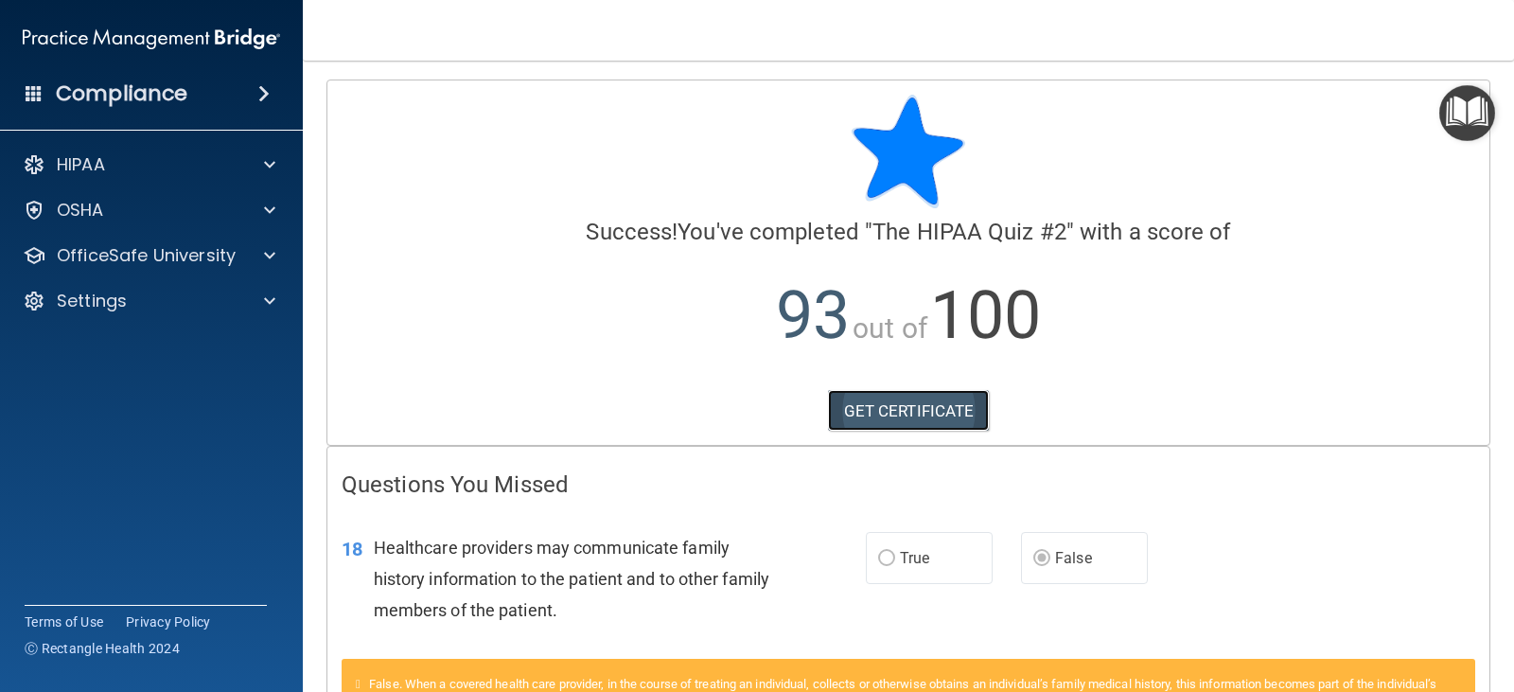
click at [902, 409] on link "GET CERTIFICATE" at bounding box center [909, 411] width 162 height 42
click at [230, 259] on p "OfficeSafe University" at bounding box center [146, 255] width 179 height 23
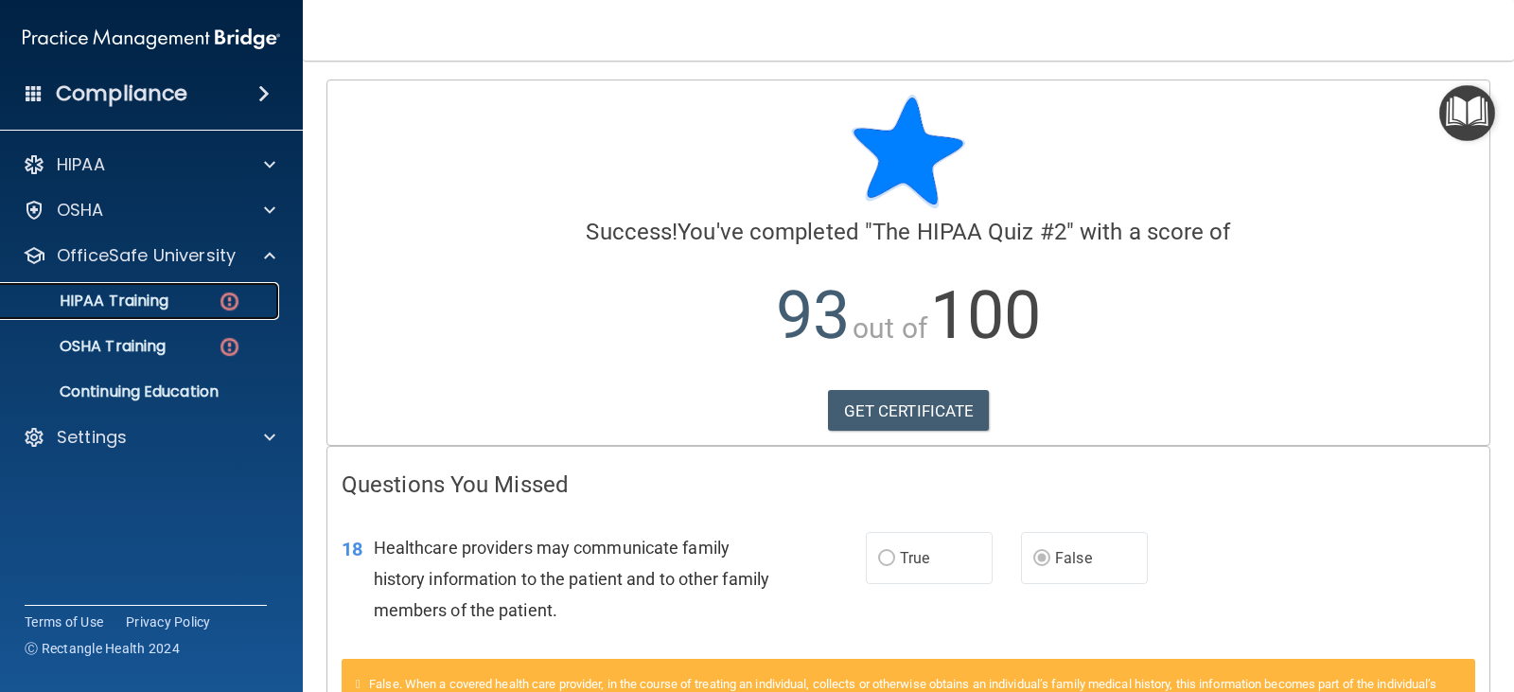
click at [112, 302] on p "HIPAA Training" at bounding box center [90, 300] width 156 height 19
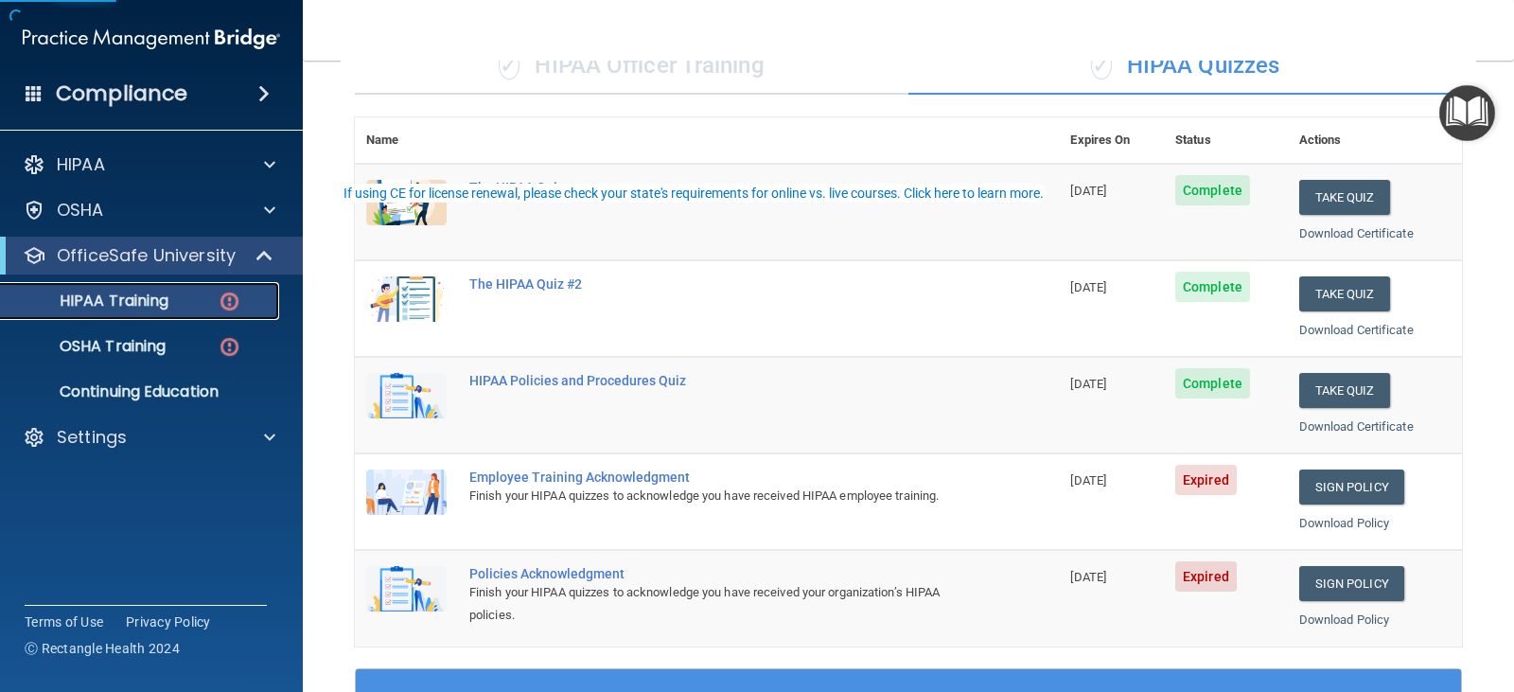
scroll to position [378, 0]
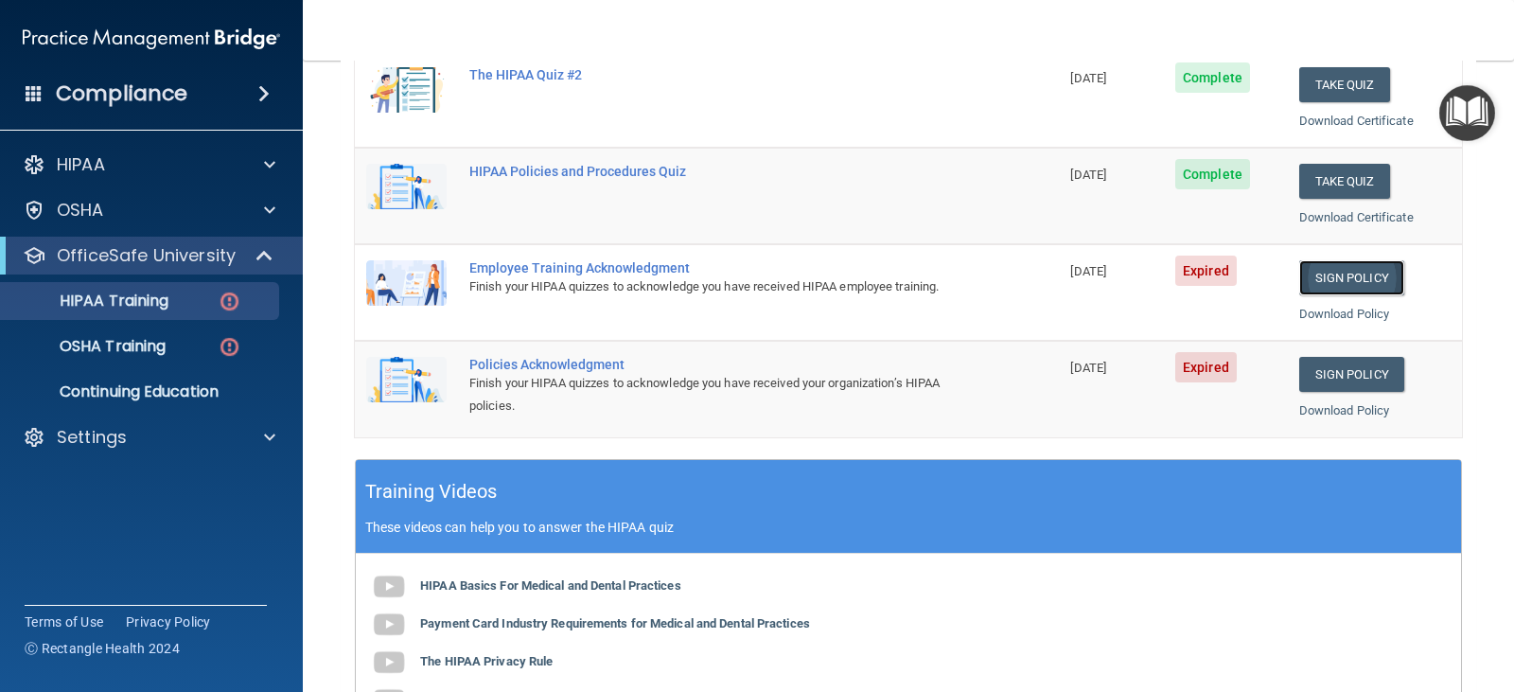
click at [1325, 281] on link "Sign Policy" at bounding box center [1351, 277] width 105 height 35
click at [139, 348] on p "OSHA Training" at bounding box center [88, 346] width 153 height 19
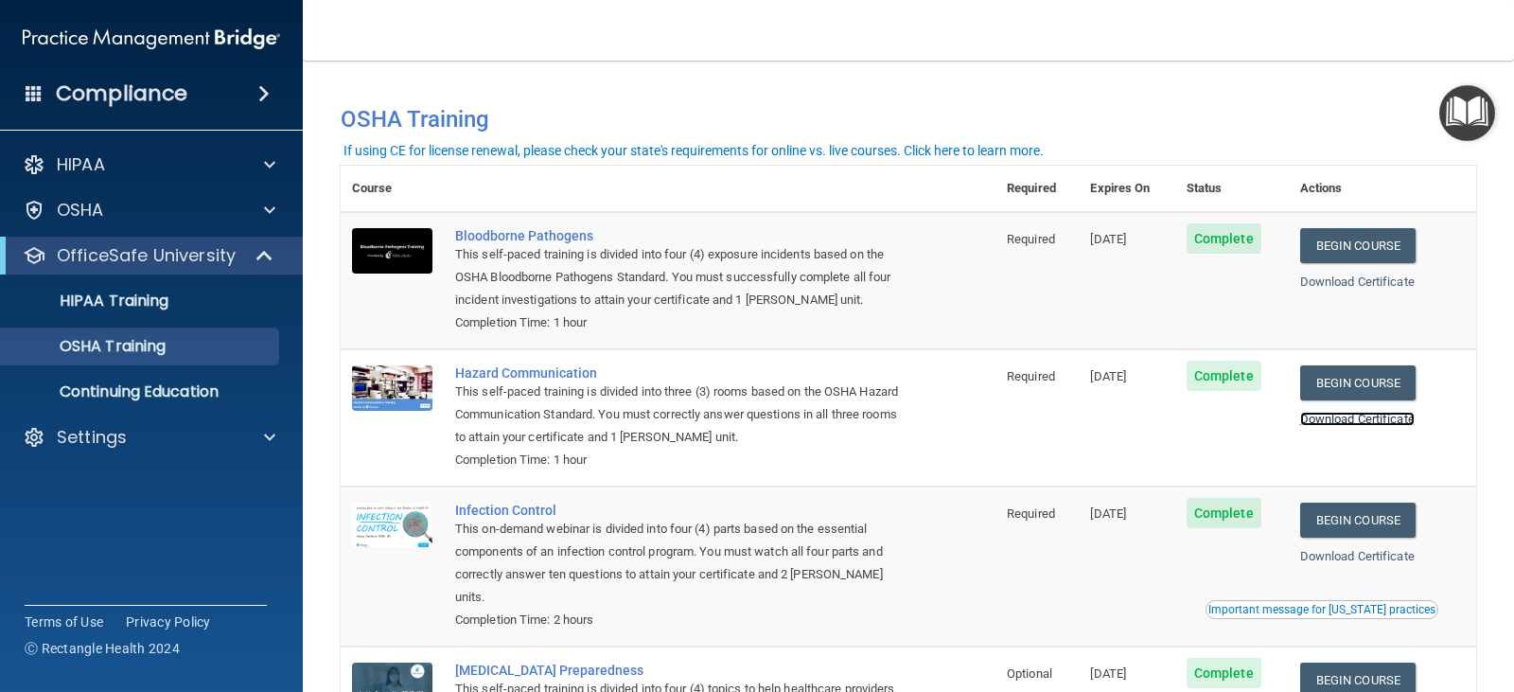
click at [1354, 418] on link "Download Certificate" at bounding box center [1357, 419] width 114 height 14
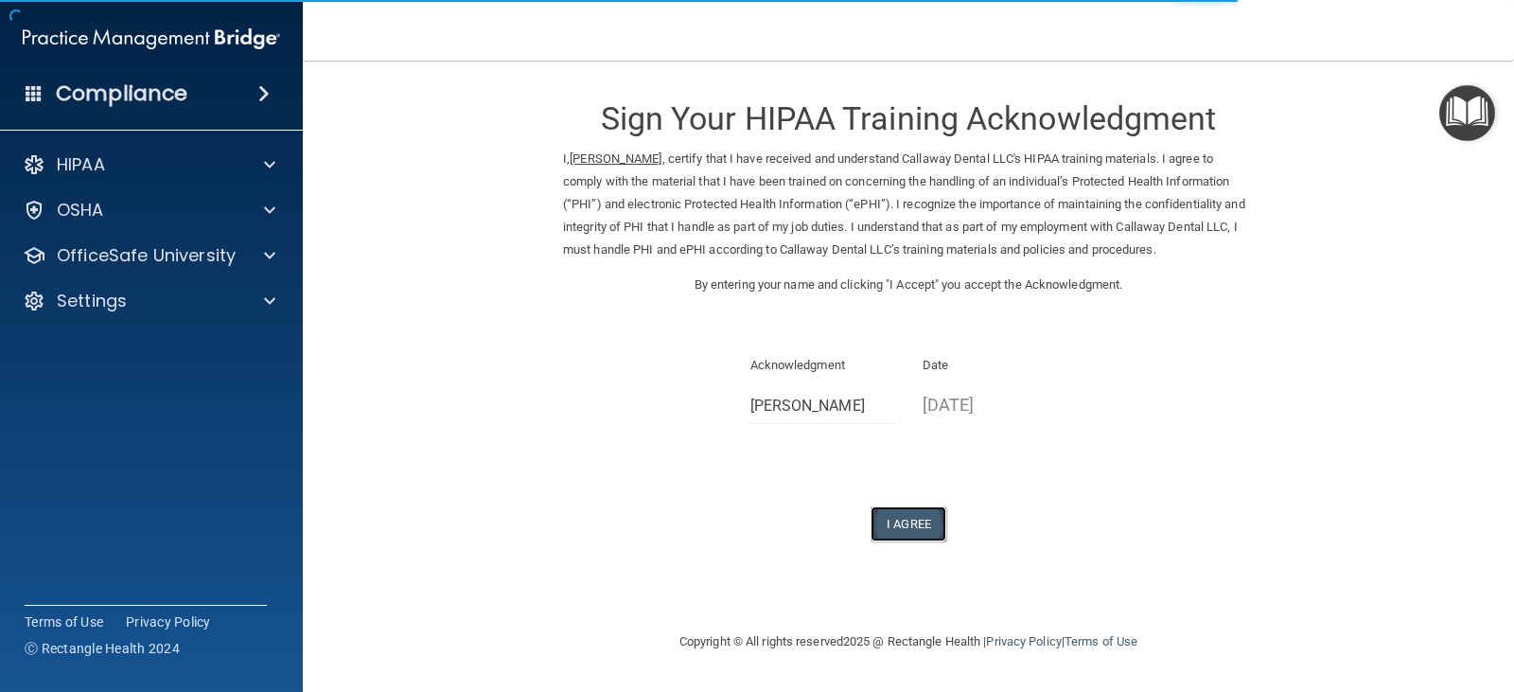
click at [906, 525] on button "I Agree" at bounding box center [908, 523] width 76 height 35
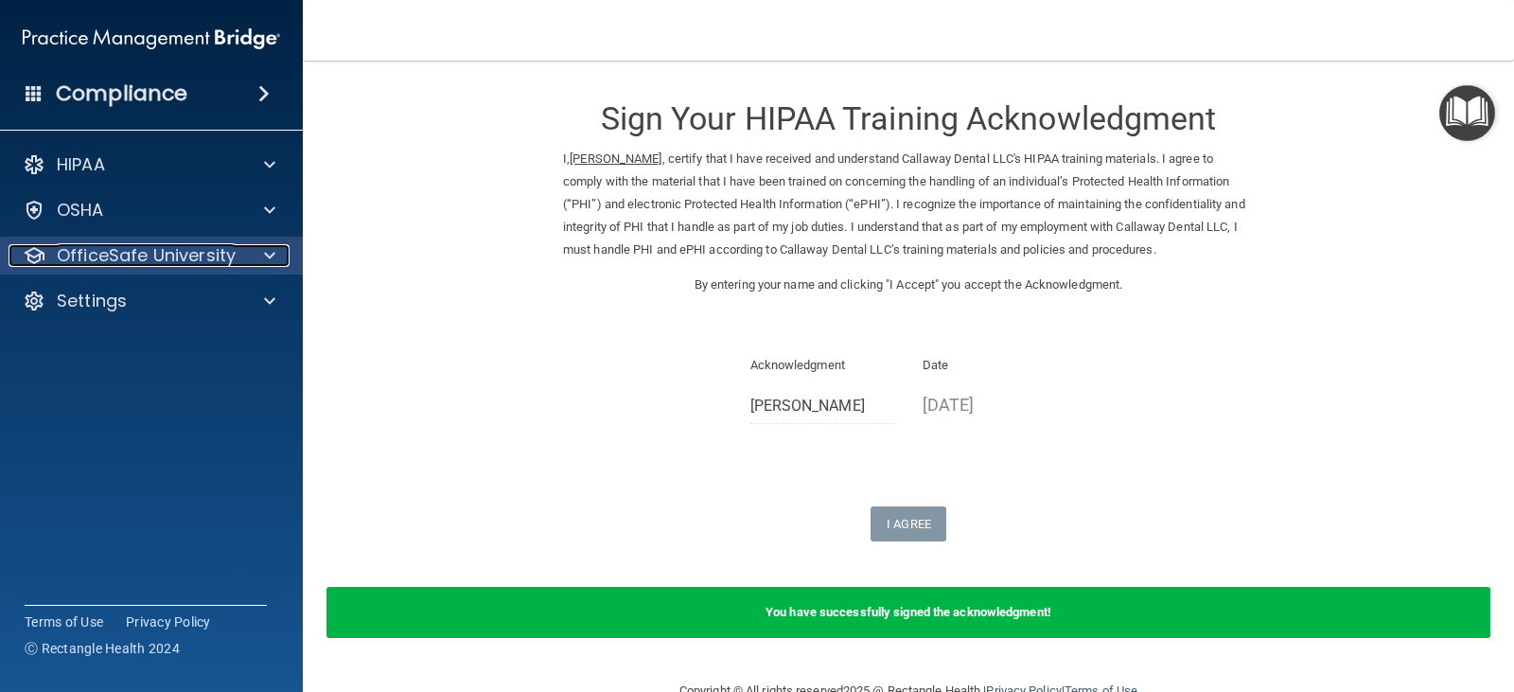
click at [271, 249] on span at bounding box center [269, 255] width 11 height 23
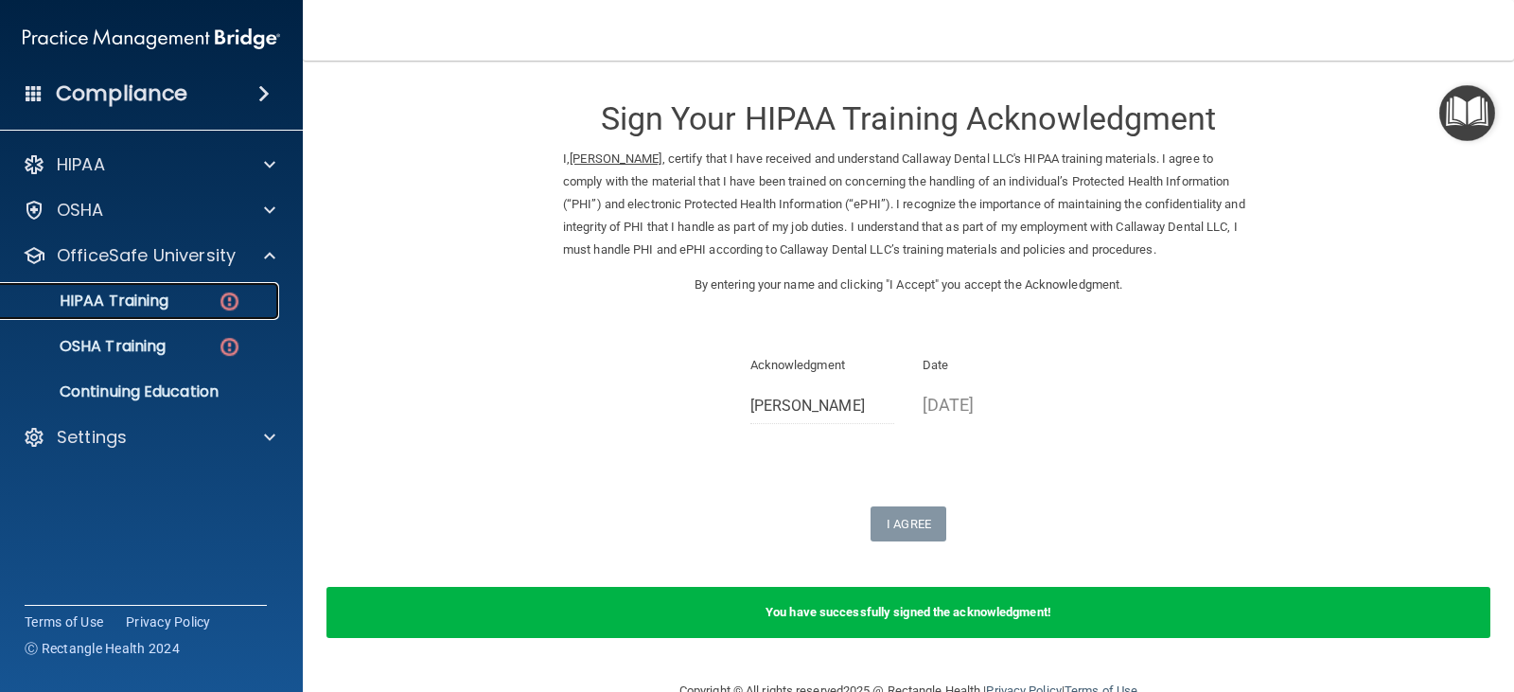
click at [149, 301] on p "HIPAA Training" at bounding box center [90, 300] width 156 height 19
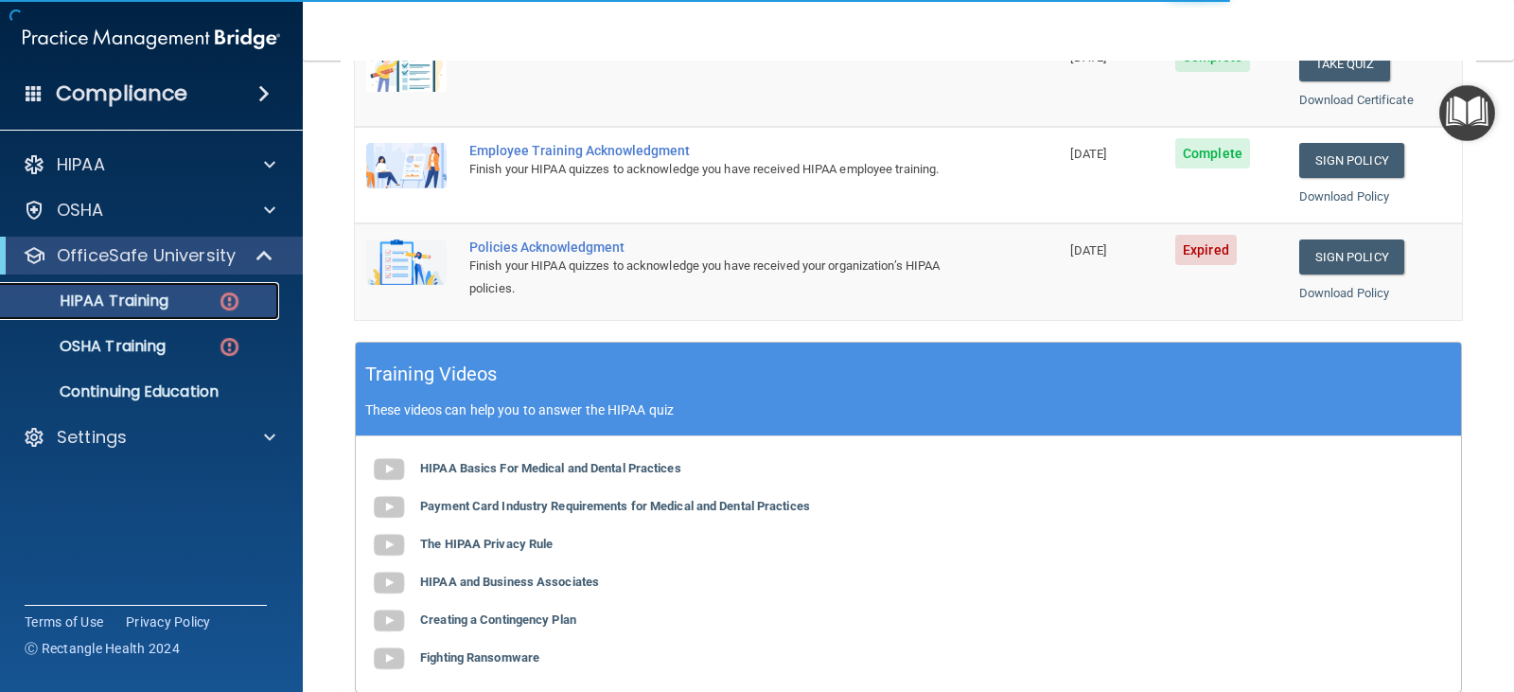
scroll to position [568, 0]
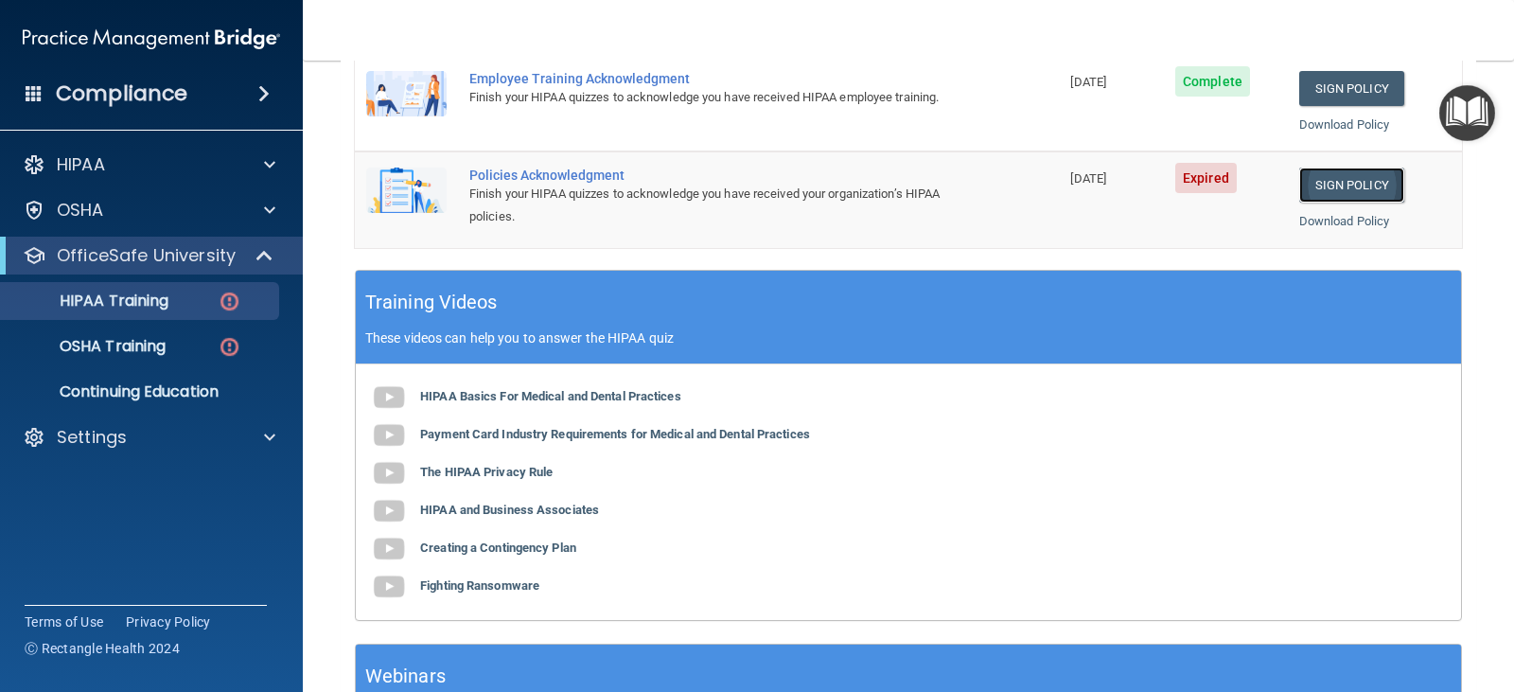
click at [1338, 179] on link "Sign Policy" at bounding box center [1351, 184] width 105 height 35
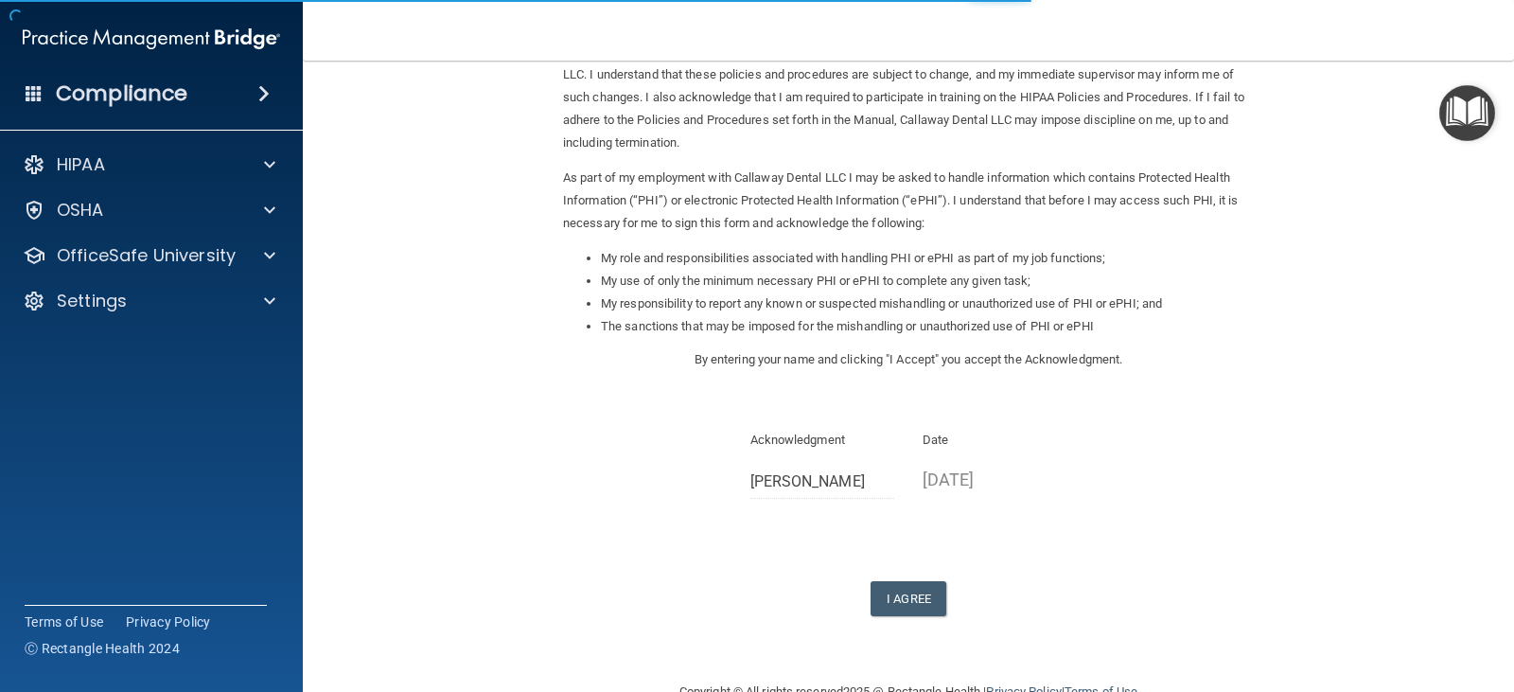
scroll to position [175, 0]
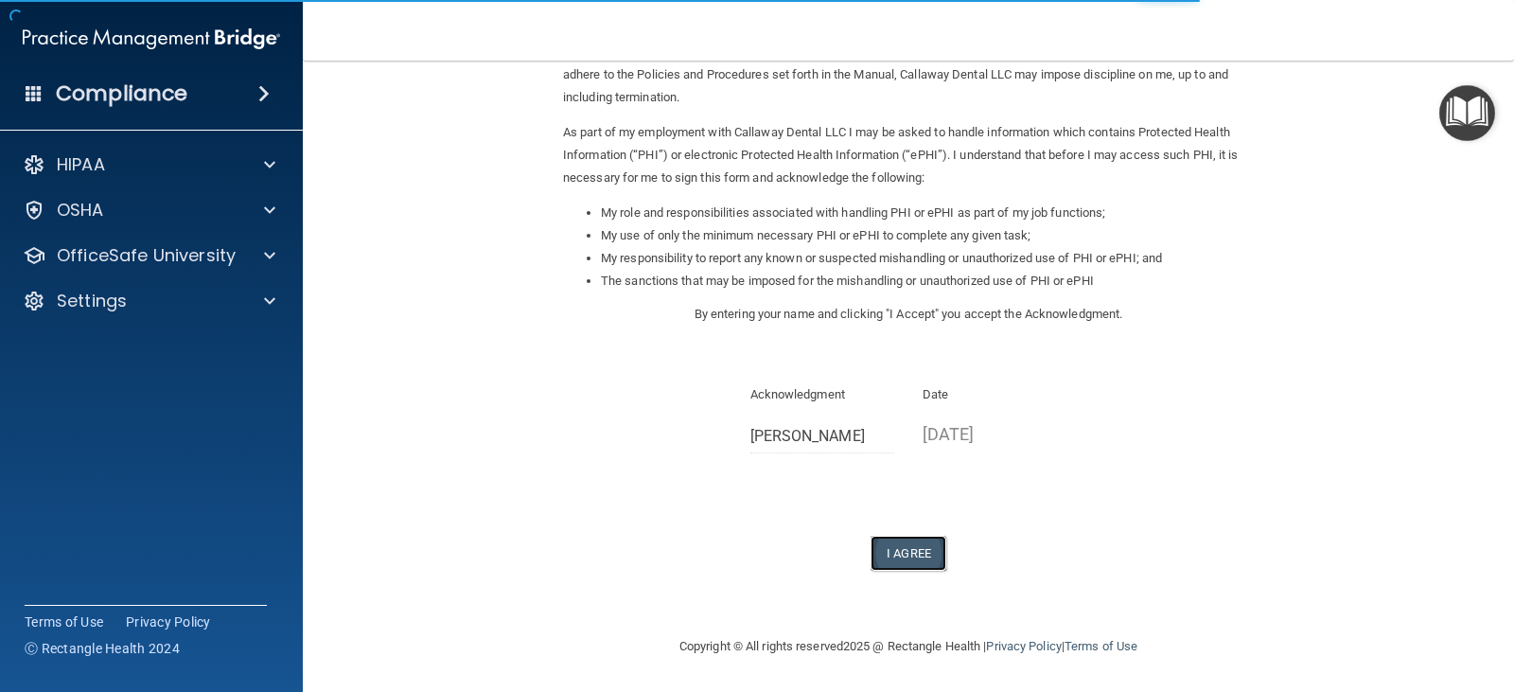
click at [910, 555] on button "I Agree" at bounding box center [908, 552] width 76 height 35
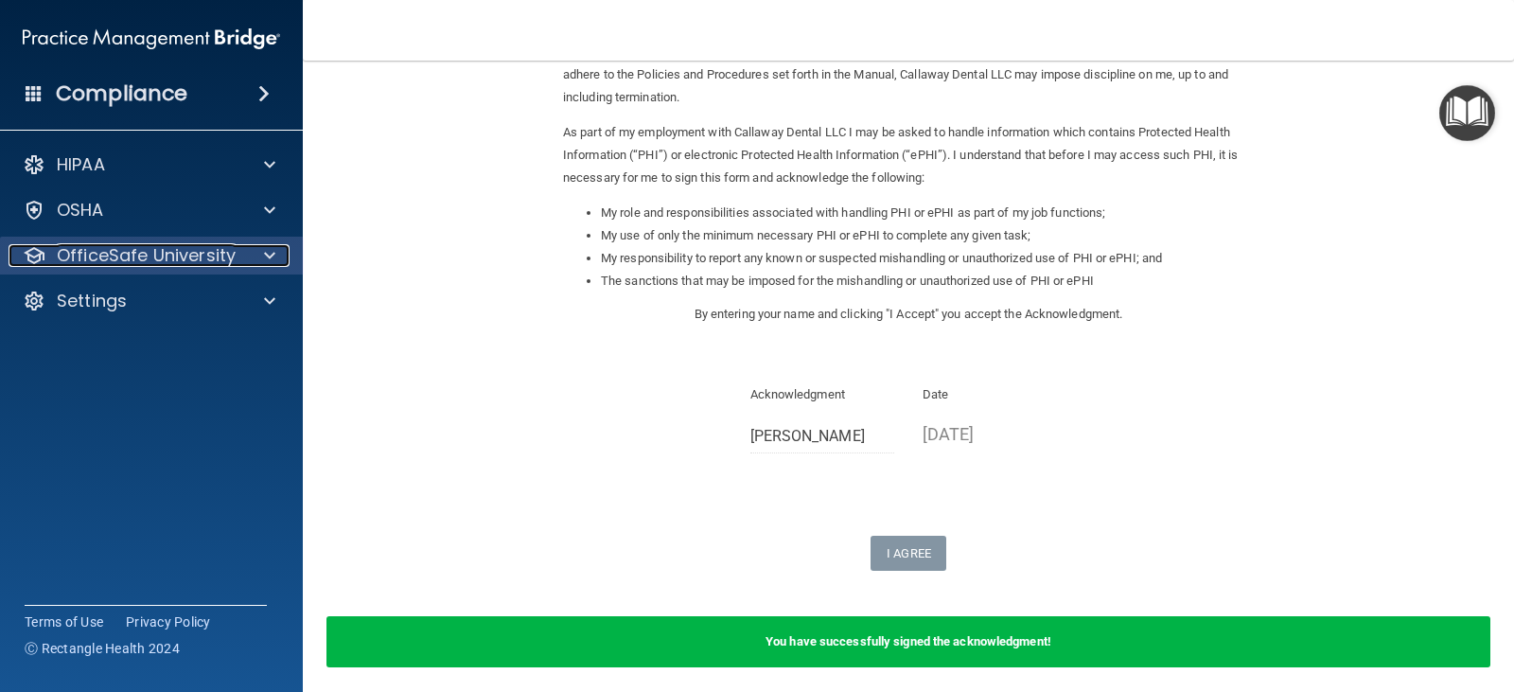
click at [272, 254] on span at bounding box center [269, 255] width 11 height 23
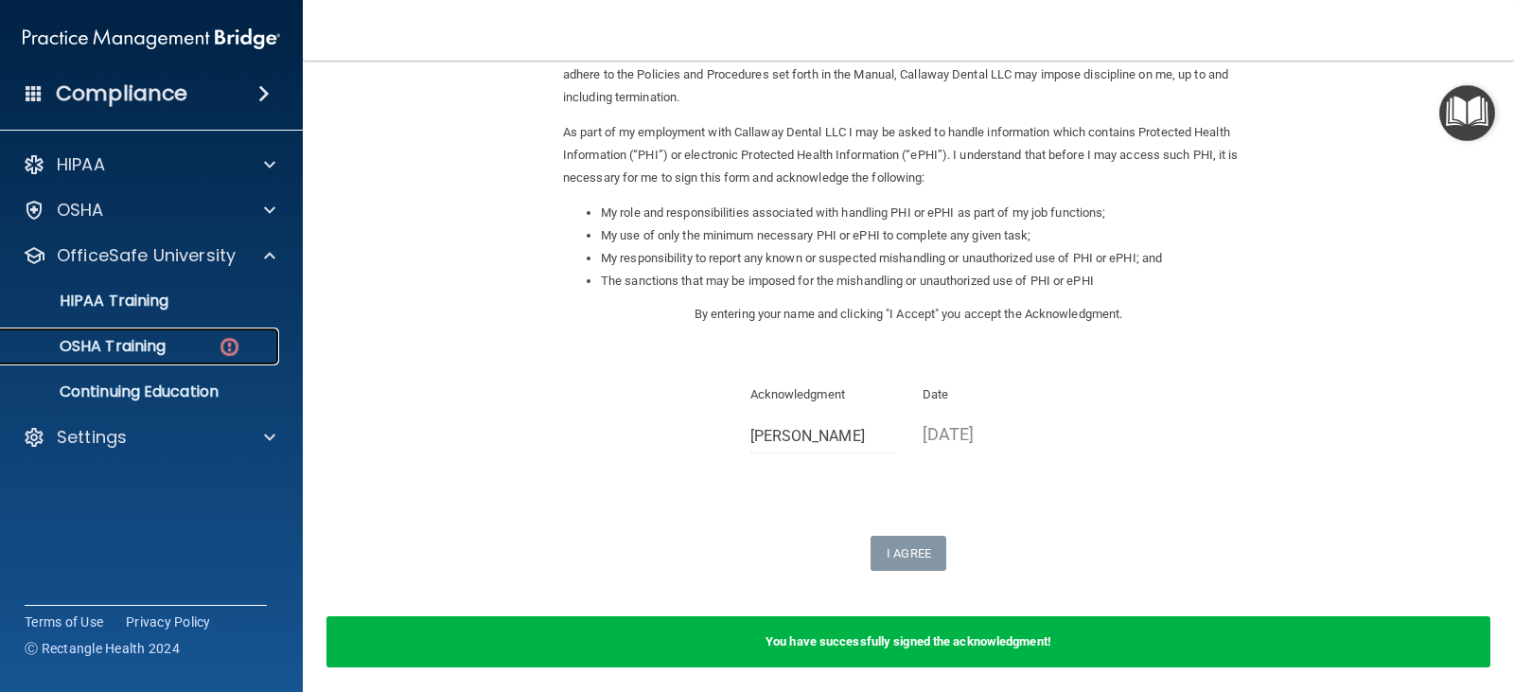
click at [171, 345] on div "OSHA Training" at bounding box center [141, 346] width 258 height 19
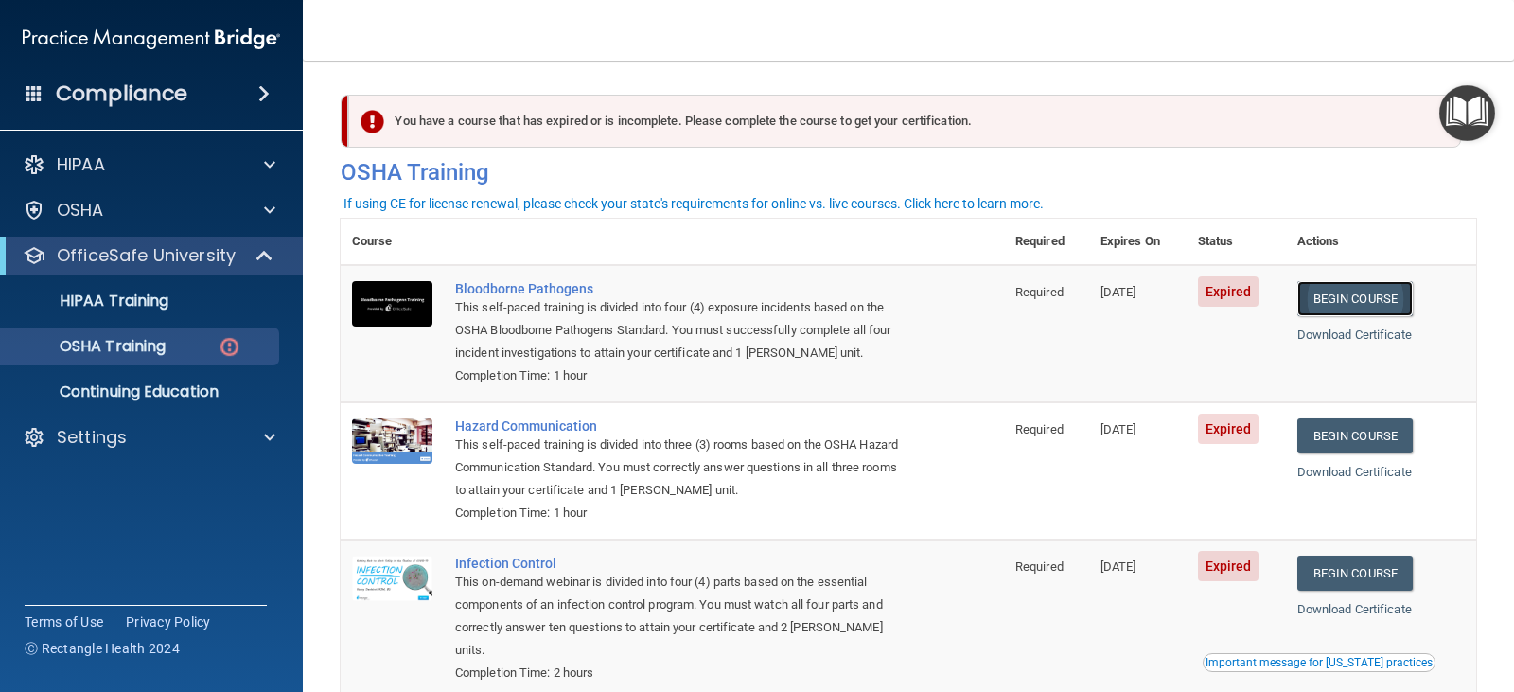
click at [1346, 294] on link "Begin Course" at bounding box center [1354, 298] width 115 height 35
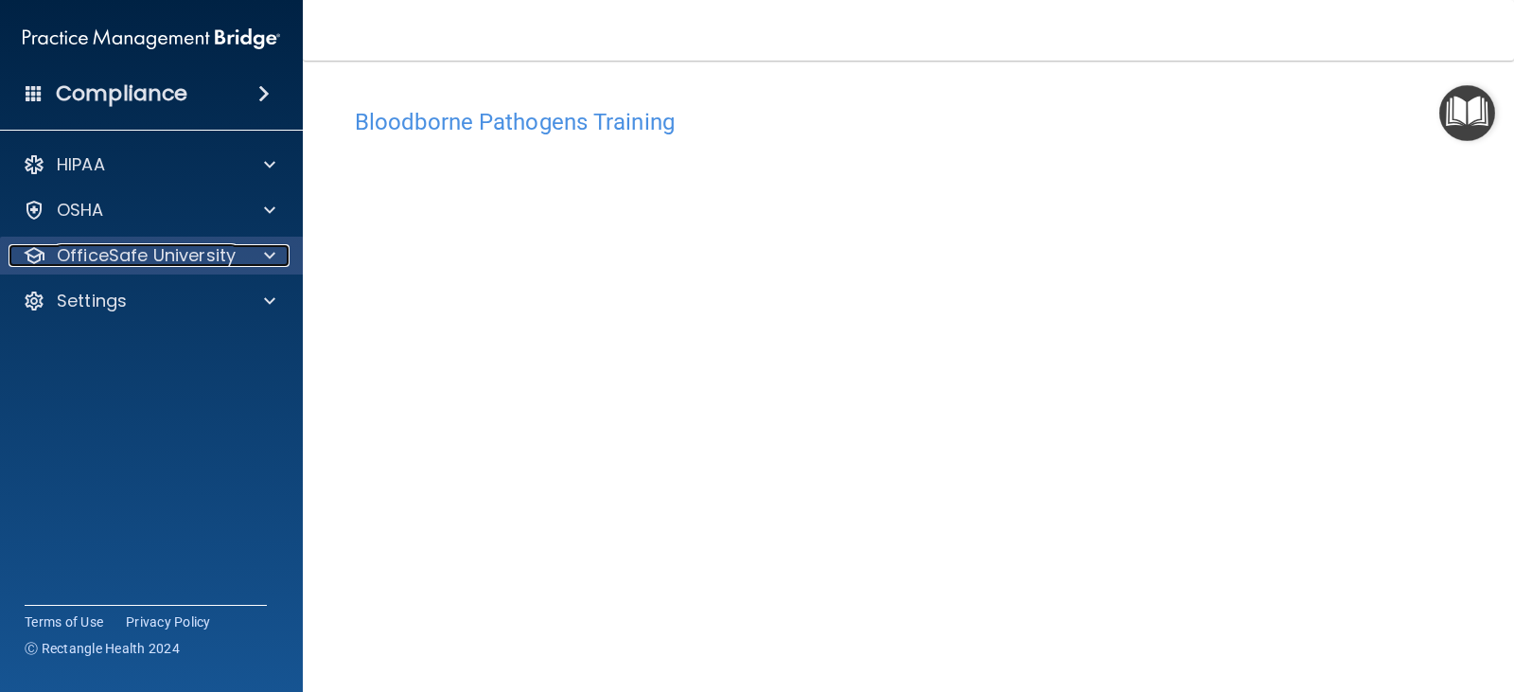
click at [263, 256] on div at bounding box center [266, 255] width 47 height 23
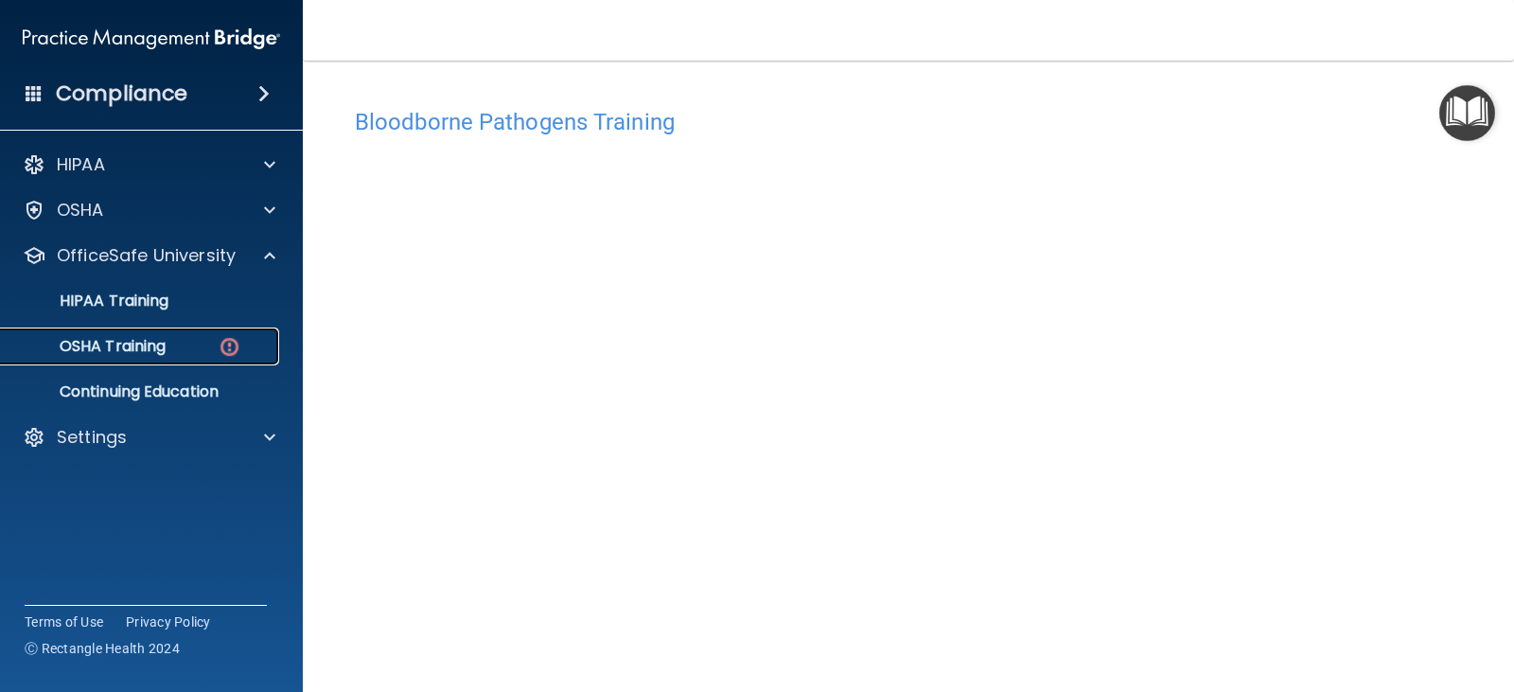
click at [171, 346] on div "OSHA Training" at bounding box center [141, 346] width 258 height 19
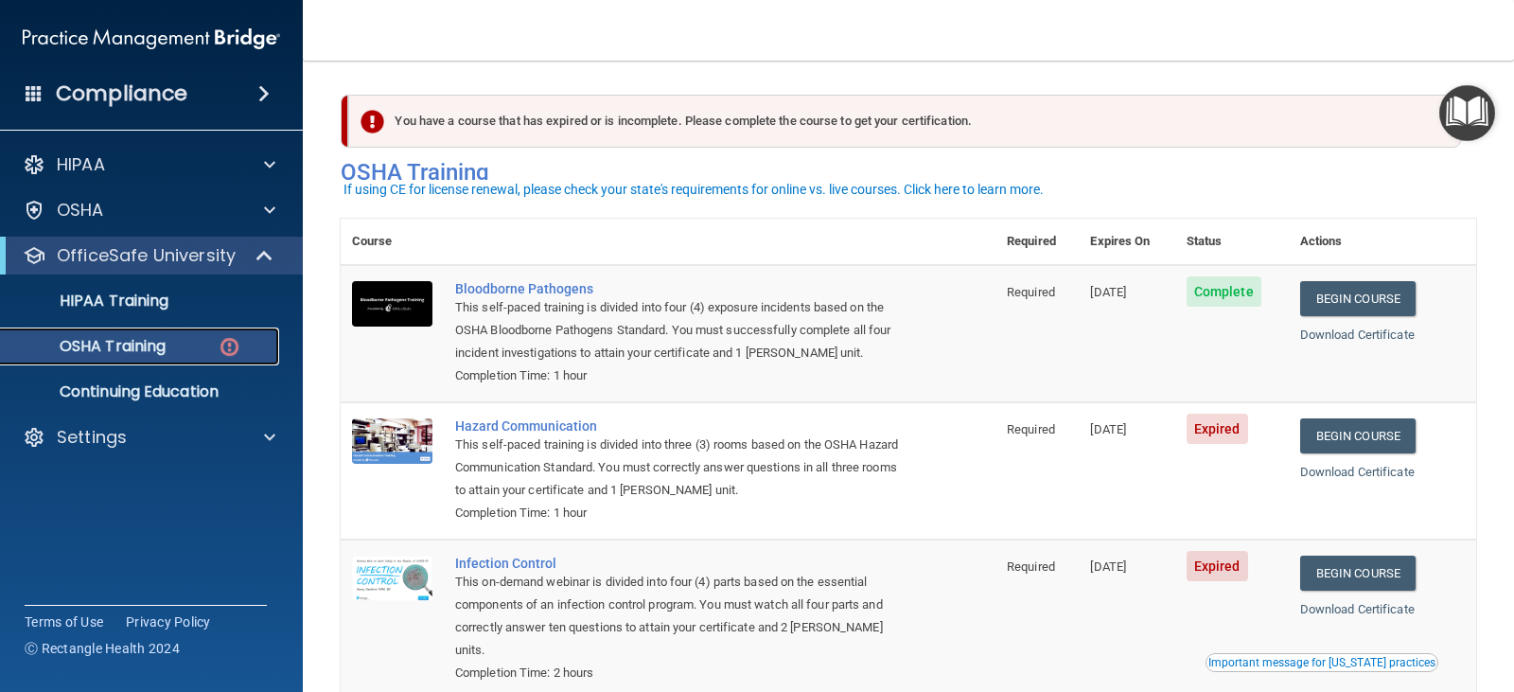
scroll to position [189, 0]
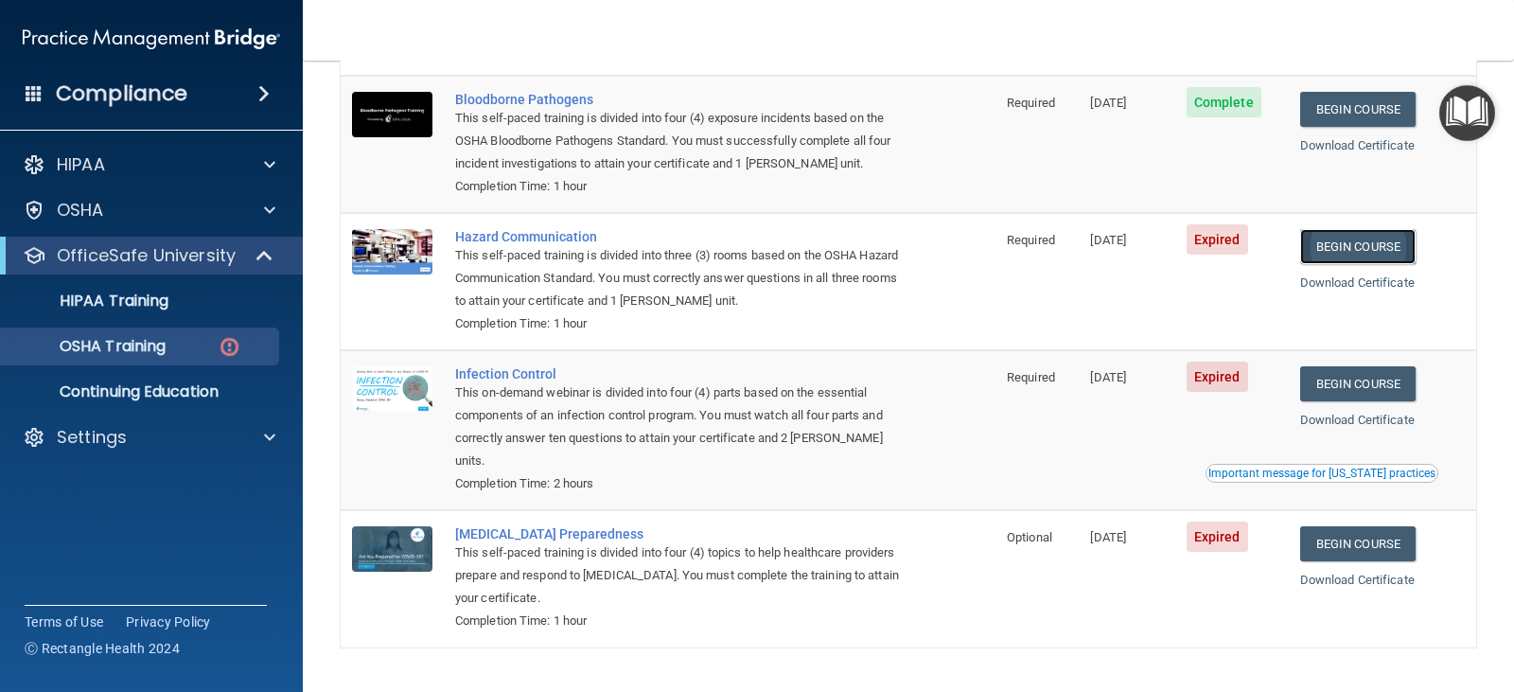
click at [1345, 245] on link "Begin Course" at bounding box center [1357, 246] width 115 height 35
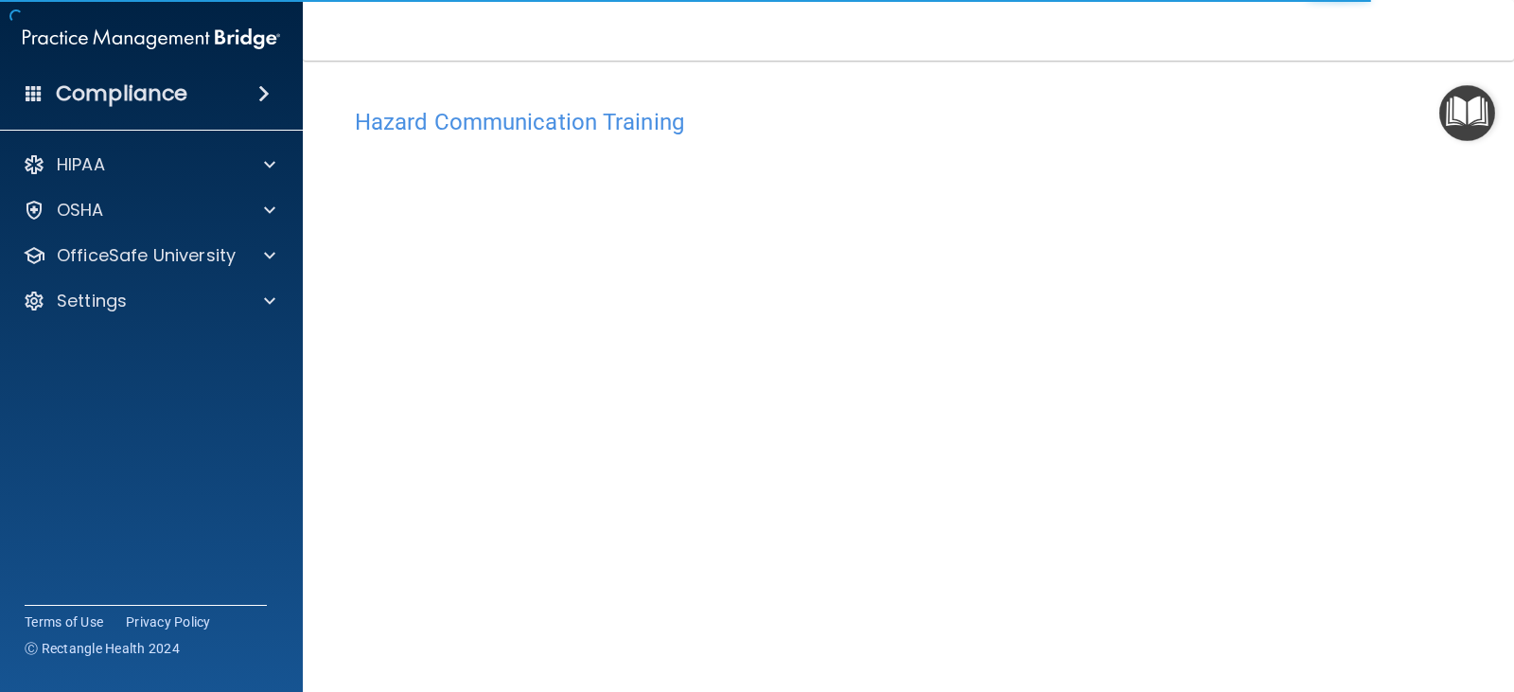
scroll to position [20, 0]
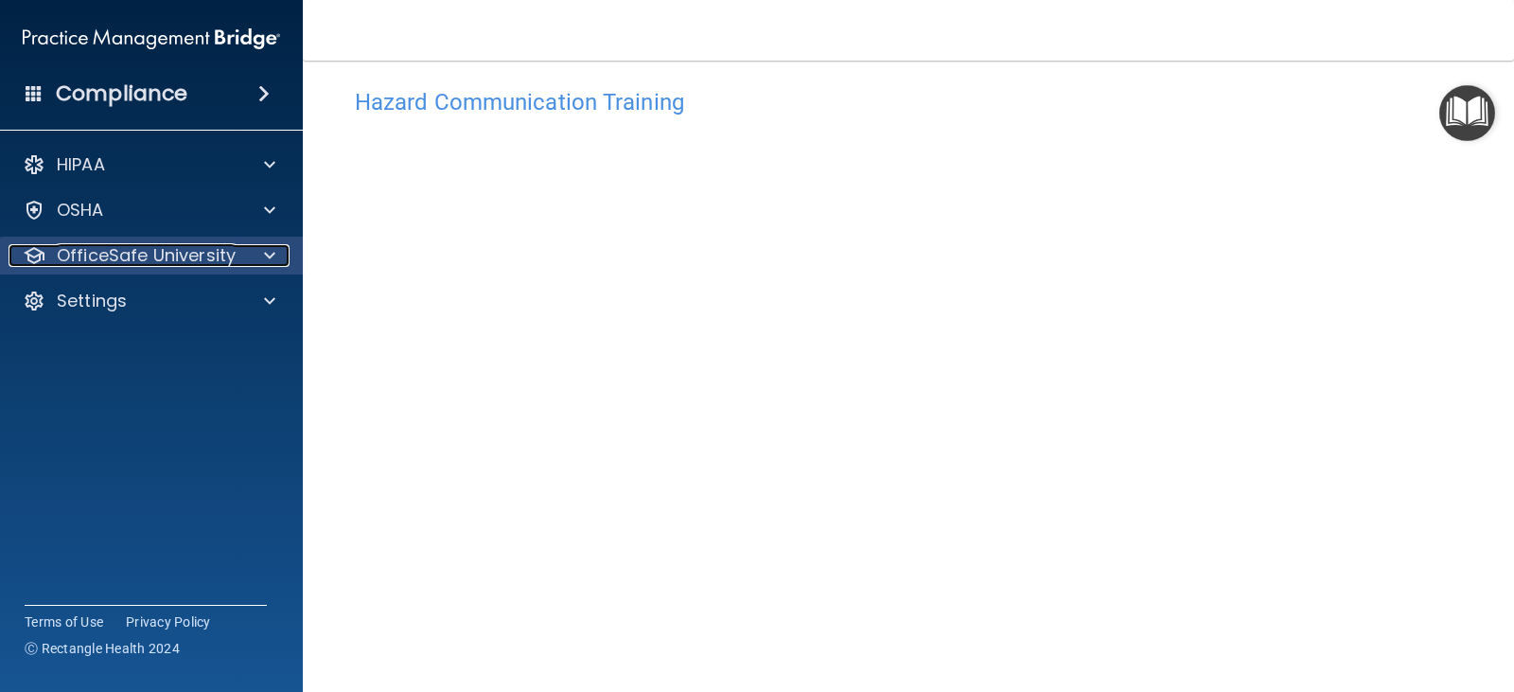
click at [268, 250] on span at bounding box center [269, 255] width 11 height 23
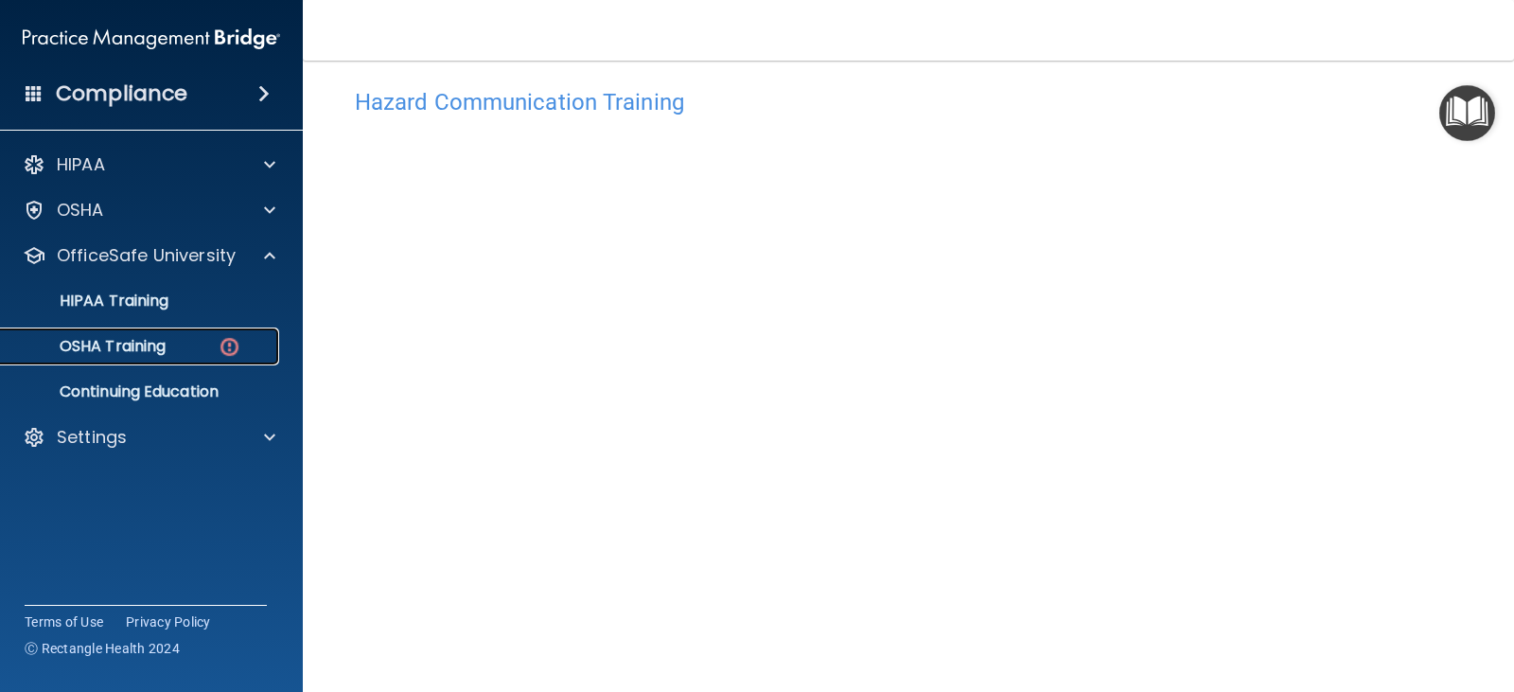
click at [93, 343] on p "OSHA Training" at bounding box center [88, 346] width 153 height 19
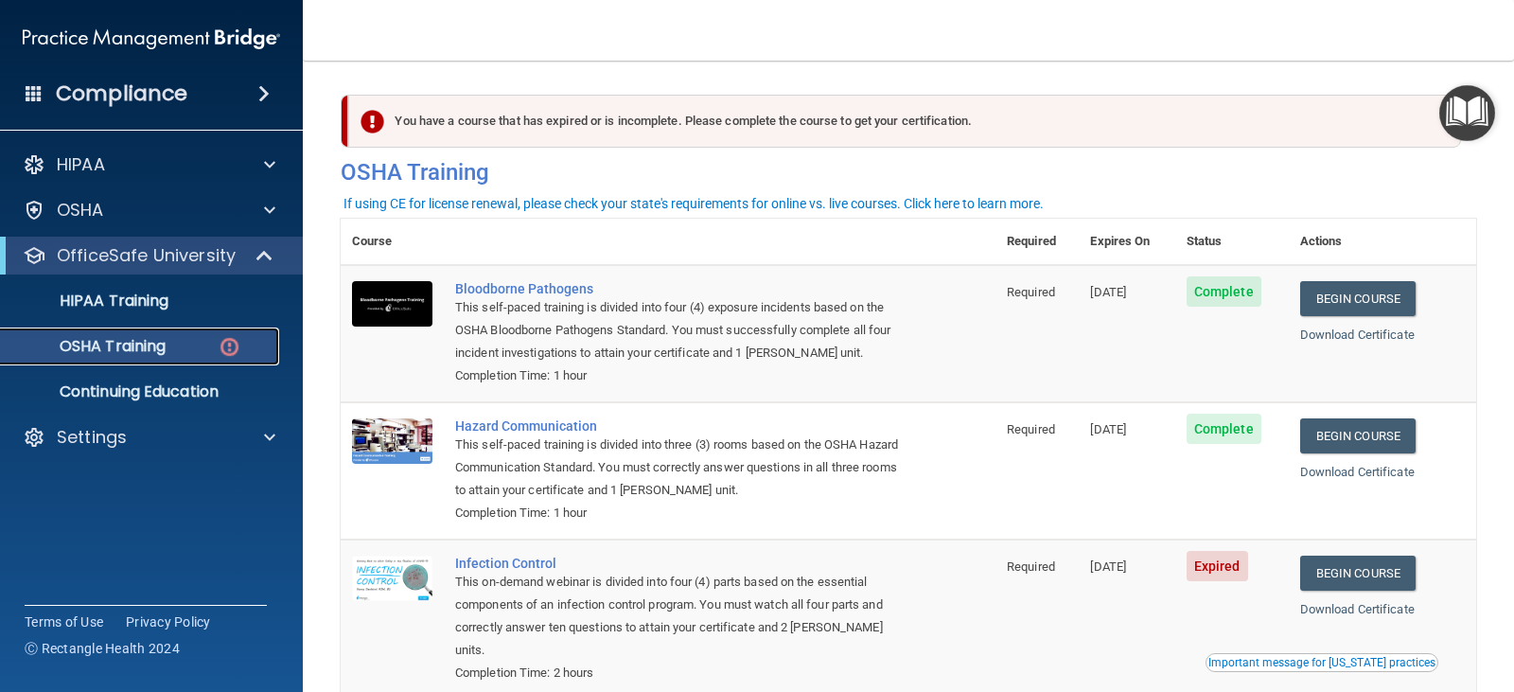
scroll to position [189, 0]
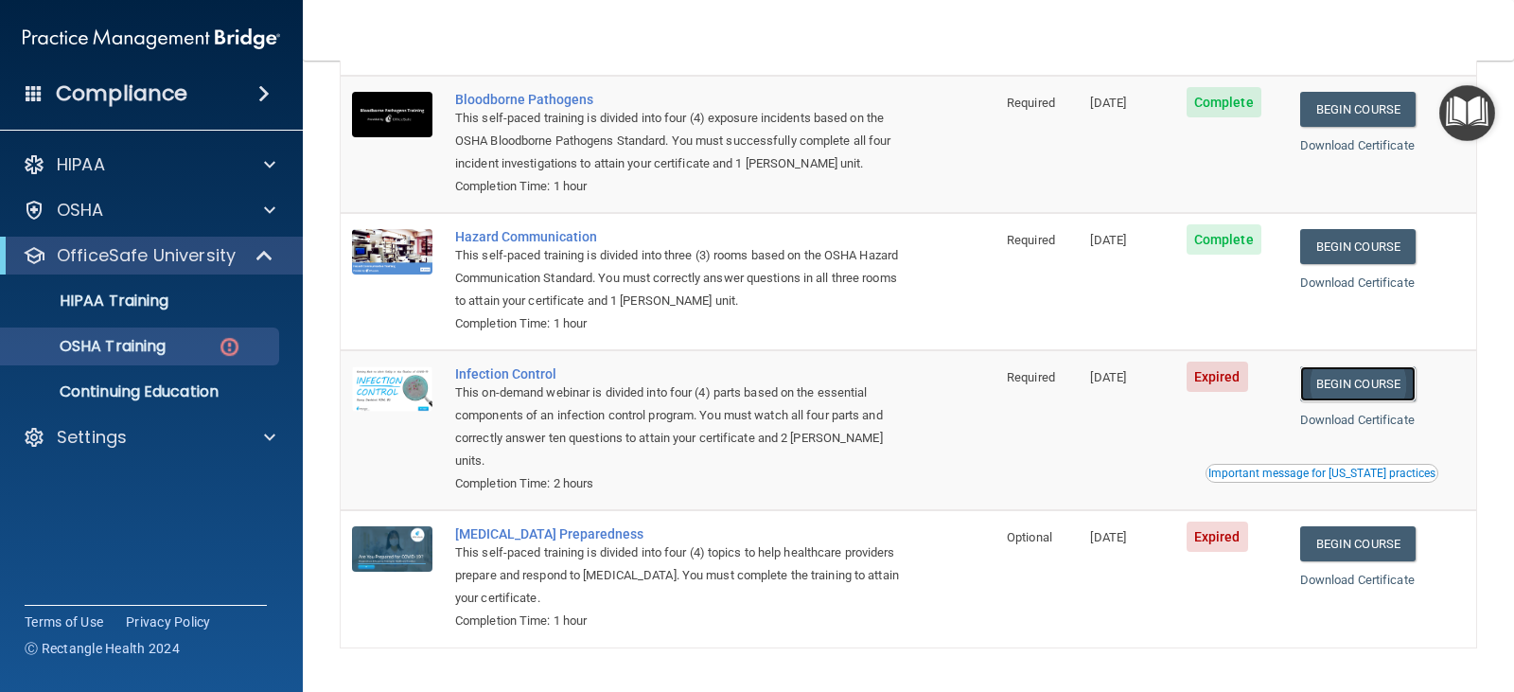
click at [1357, 387] on link "Begin Course" at bounding box center [1357, 383] width 115 height 35
click at [126, 348] on p "OSHA Training" at bounding box center [88, 346] width 153 height 19
click at [263, 258] on span at bounding box center [266, 255] width 16 height 23
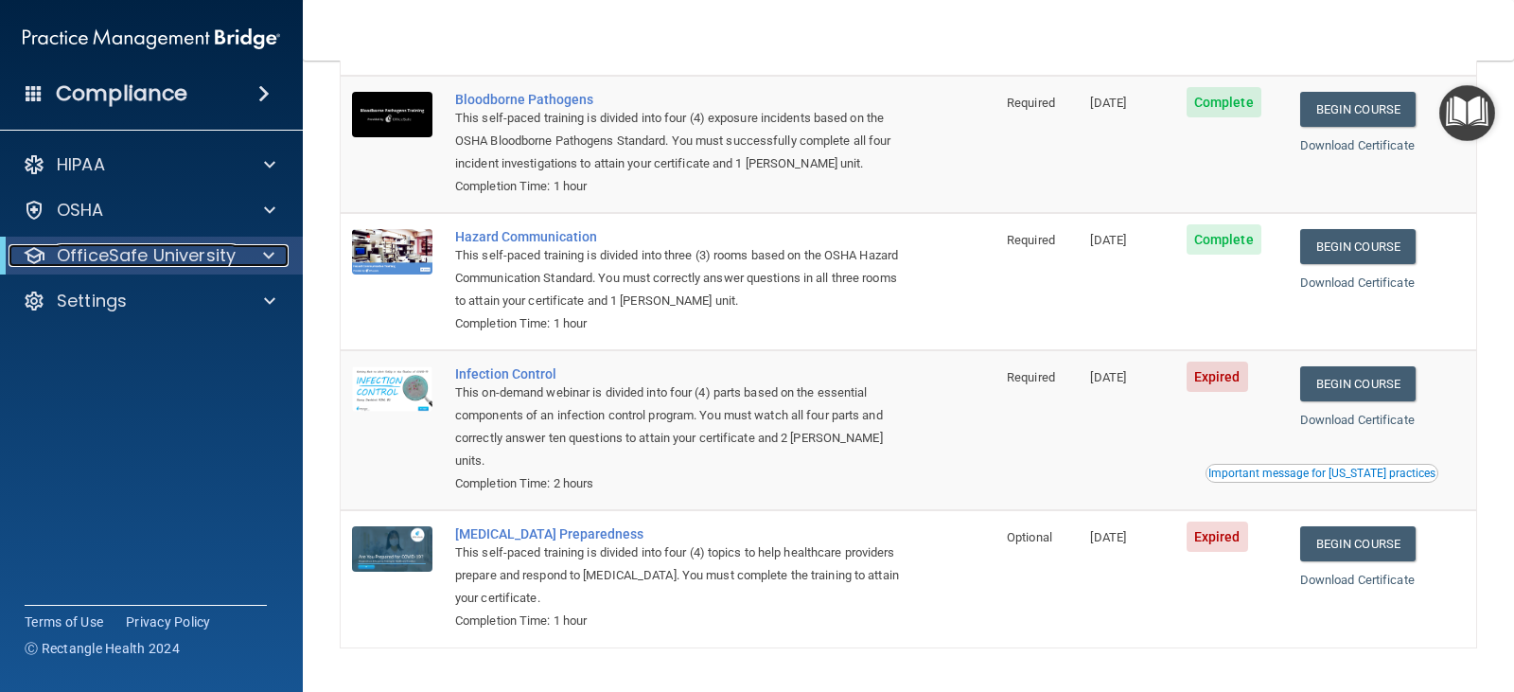
click at [271, 255] on span at bounding box center [268, 255] width 11 height 23
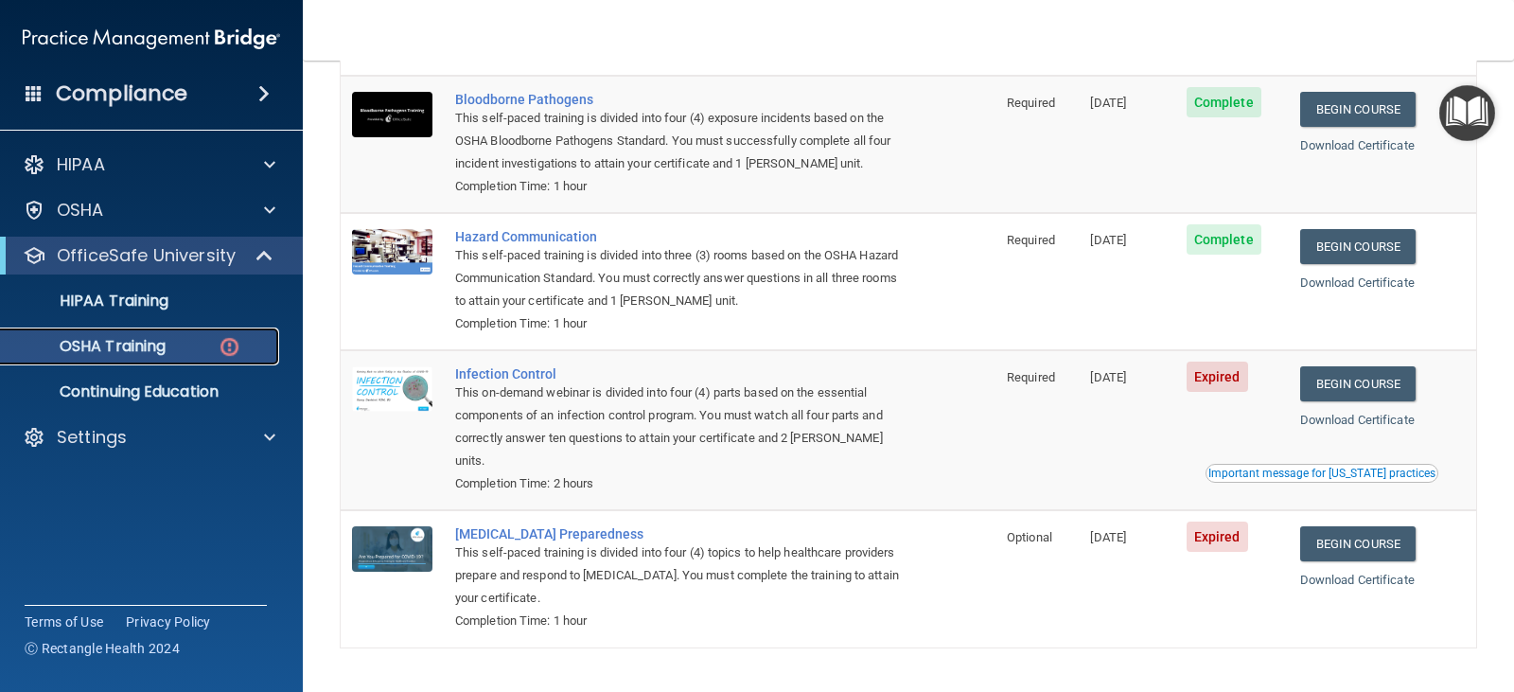
click at [146, 346] on p "OSHA Training" at bounding box center [88, 346] width 153 height 19
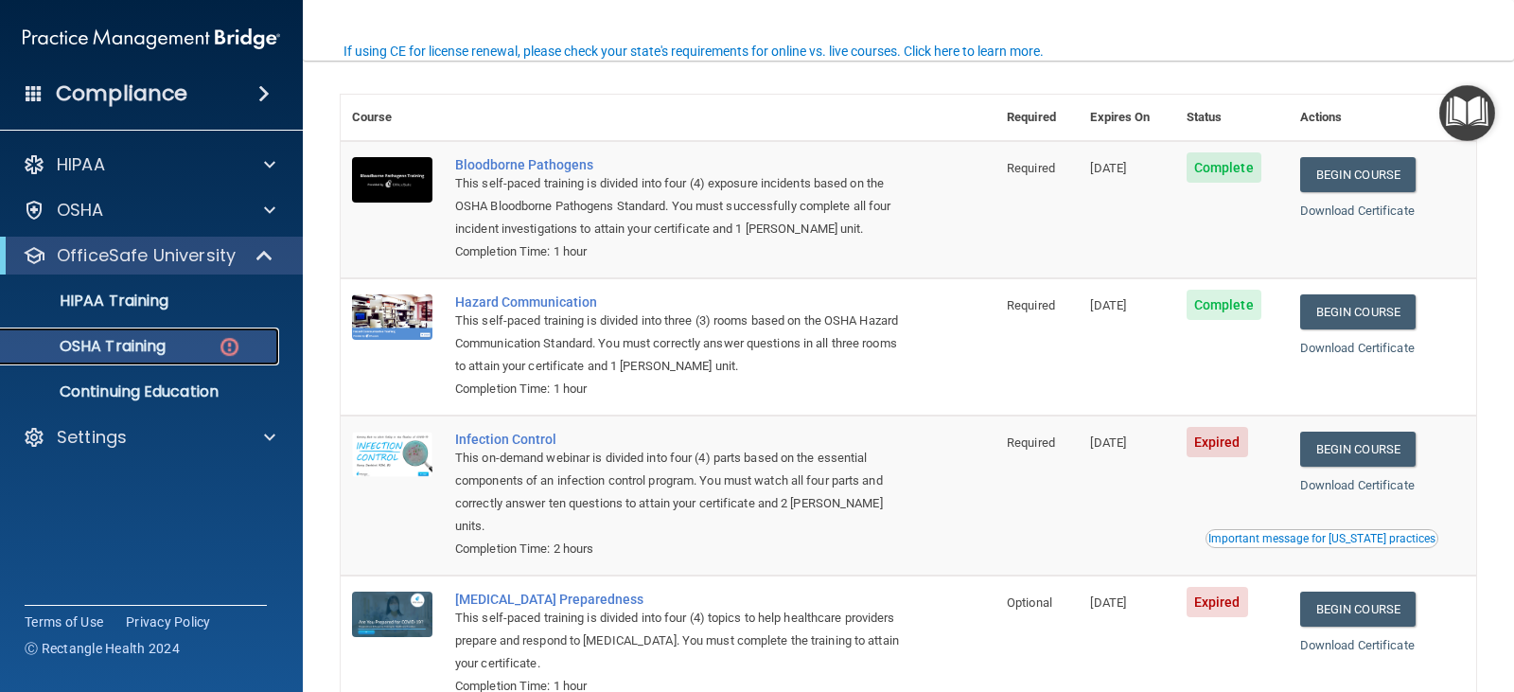
scroll to position [224, 0]
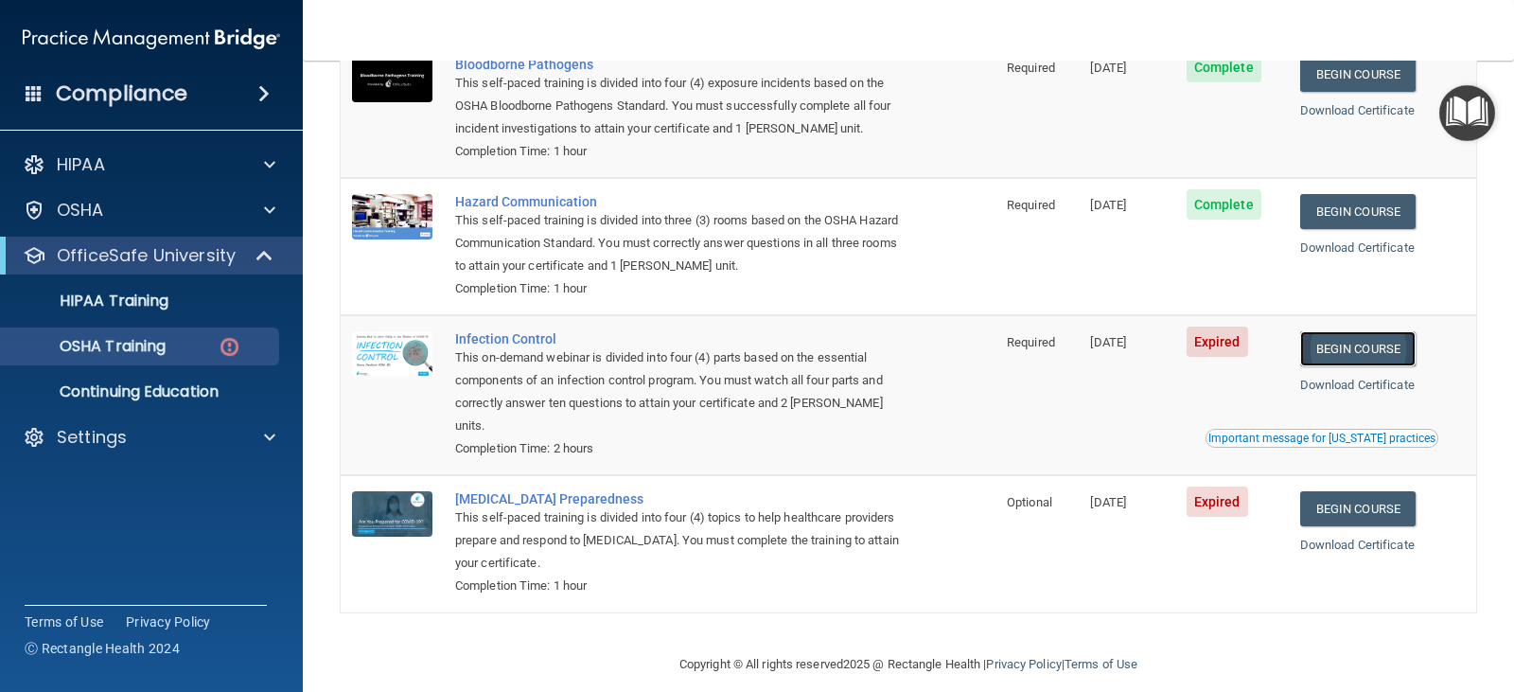
click at [1354, 350] on link "Begin Course" at bounding box center [1357, 348] width 115 height 35
click at [1357, 386] on link "Download Certificate" at bounding box center [1357, 384] width 114 height 14
click at [1358, 537] on link "Download Certificate" at bounding box center [1357, 544] width 114 height 14
click at [144, 297] on p "HIPAA Training" at bounding box center [90, 300] width 156 height 19
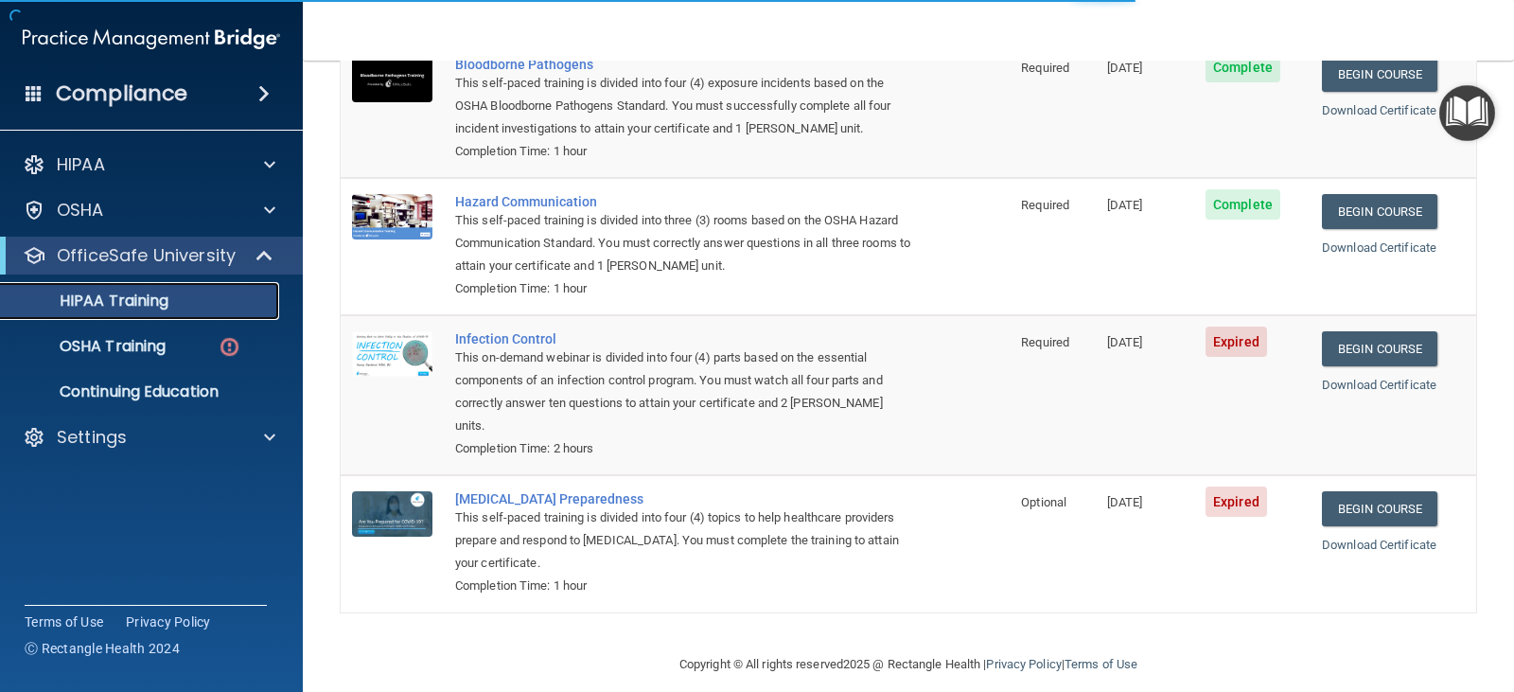
scroll to position [733, 0]
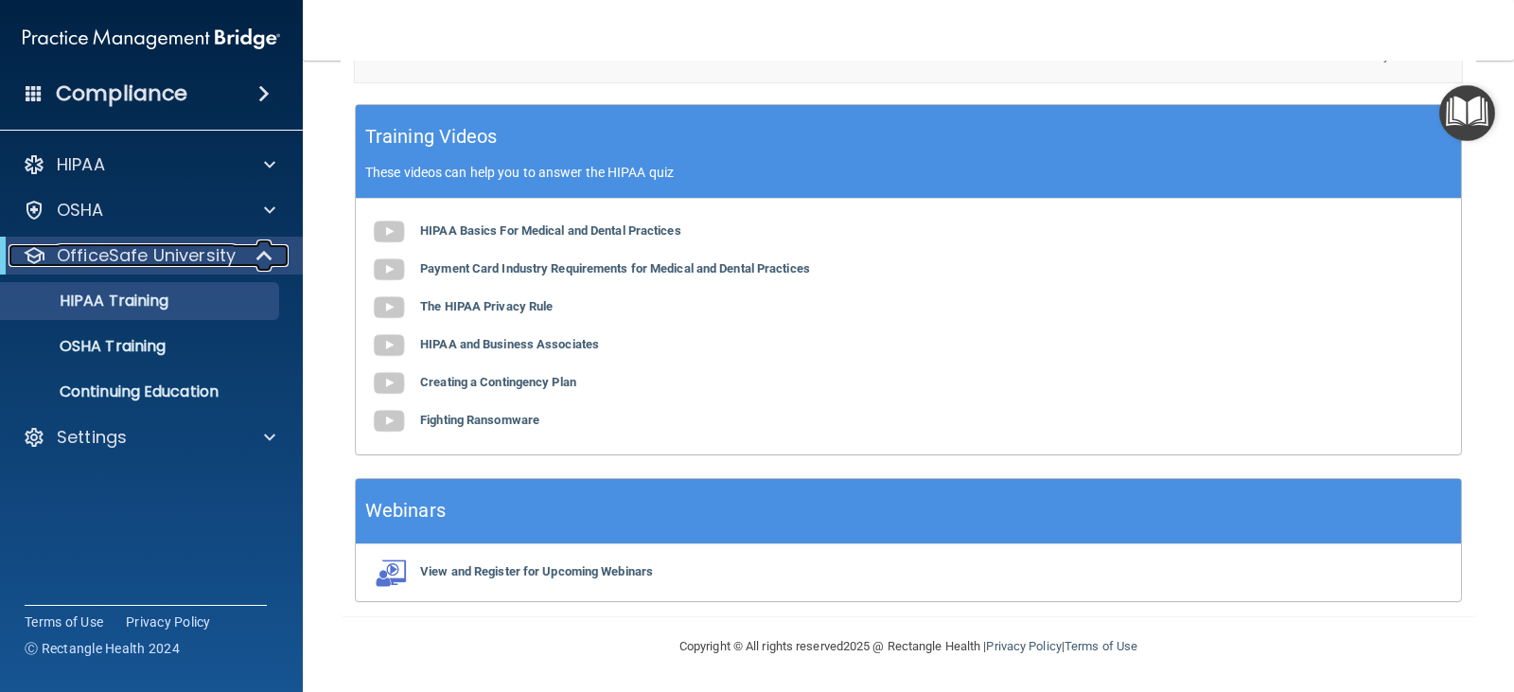
click at [262, 253] on span at bounding box center [266, 255] width 16 height 23
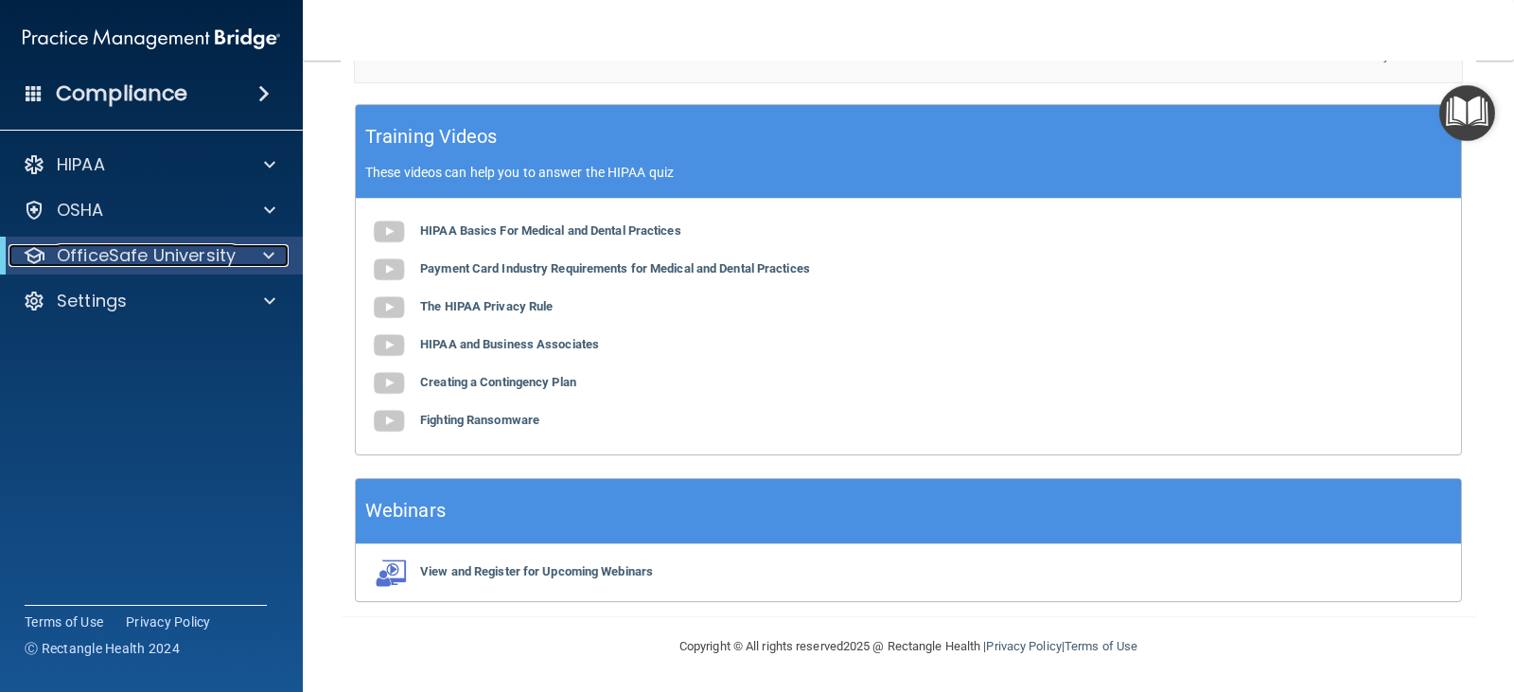
click at [263, 253] on span at bounding box center [268, 255] width 11 height 23
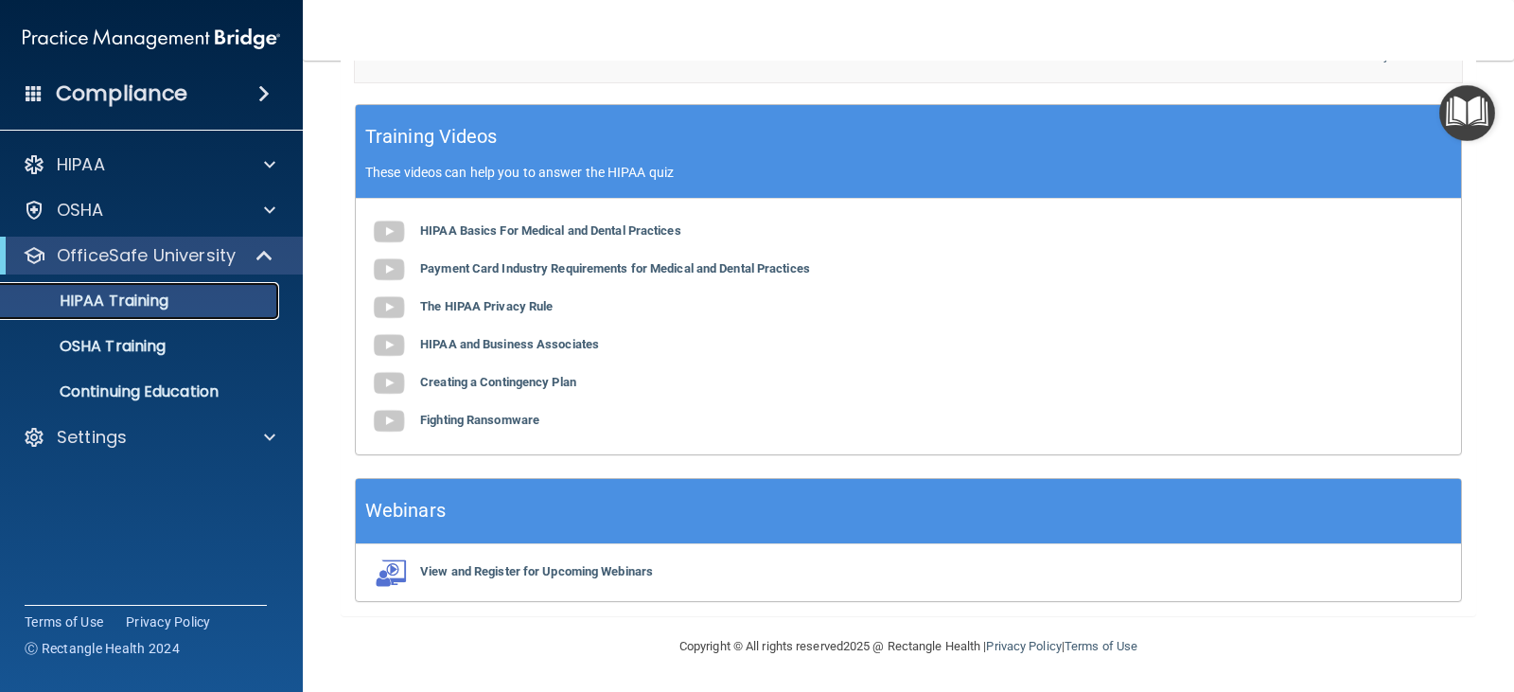
click at [210, 303] on div "HIPAA Training" at bounding box center [141, 300] width 258 height 19
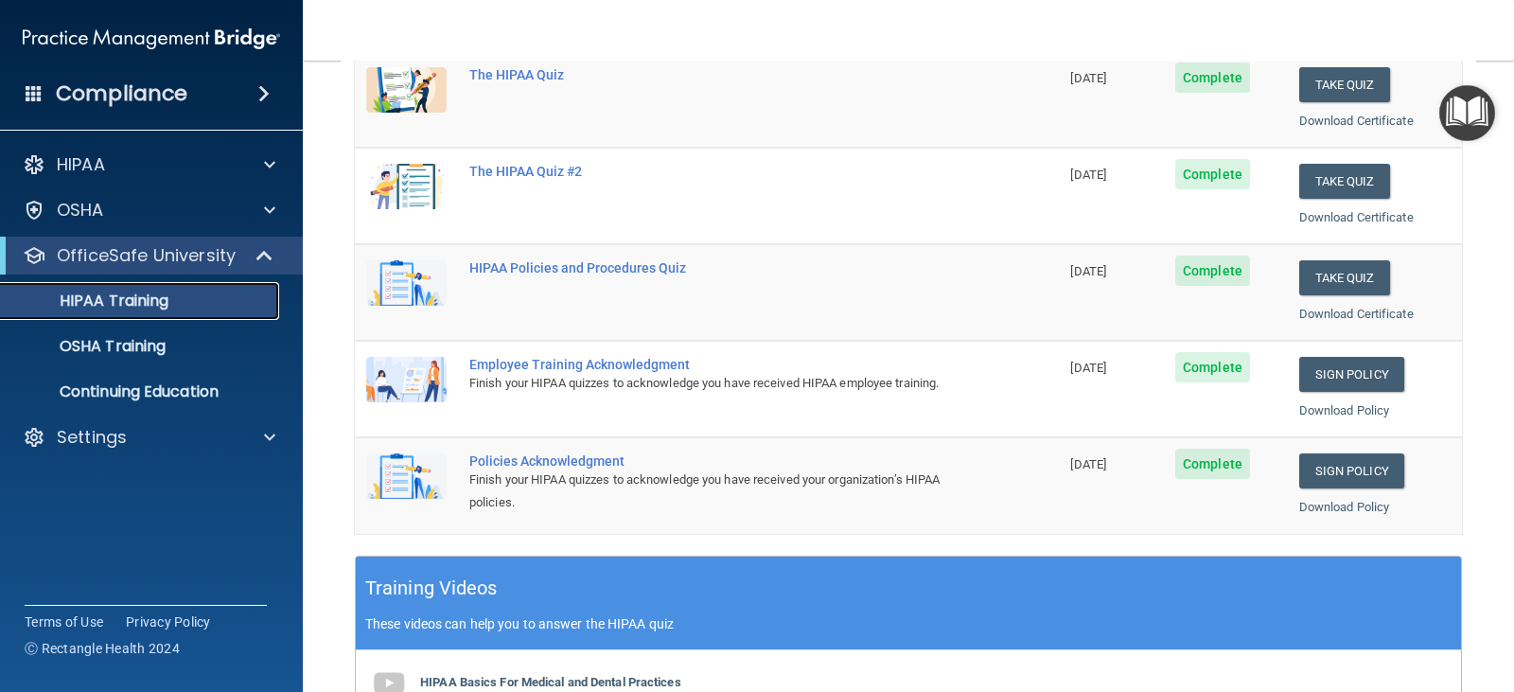
scroll to position [166, 0]
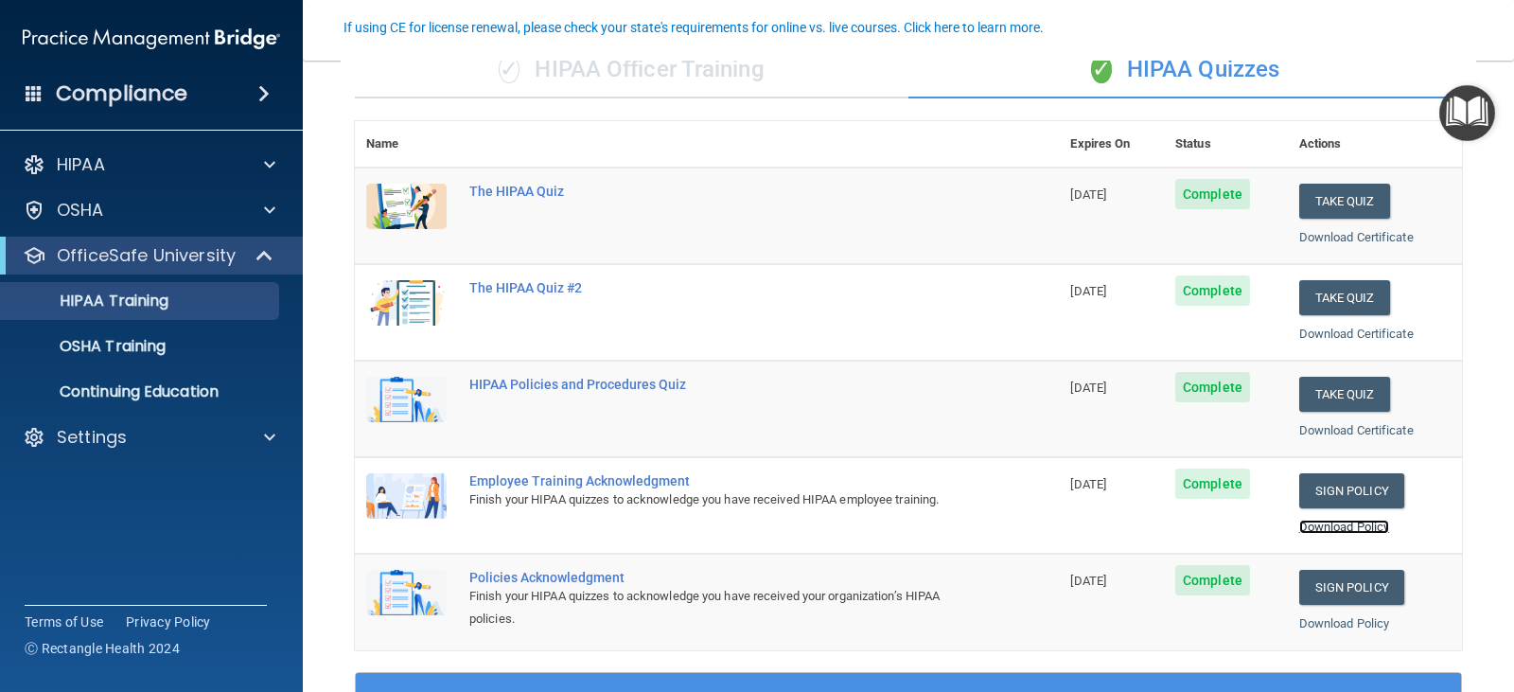
click at [1341, 521] on link "Download Policy" at bounding box center [1344, 526] width 91 height 14
click at [1331, 622] on link "Download Policy" at bounding box center [1344, 623] width 91 height 14
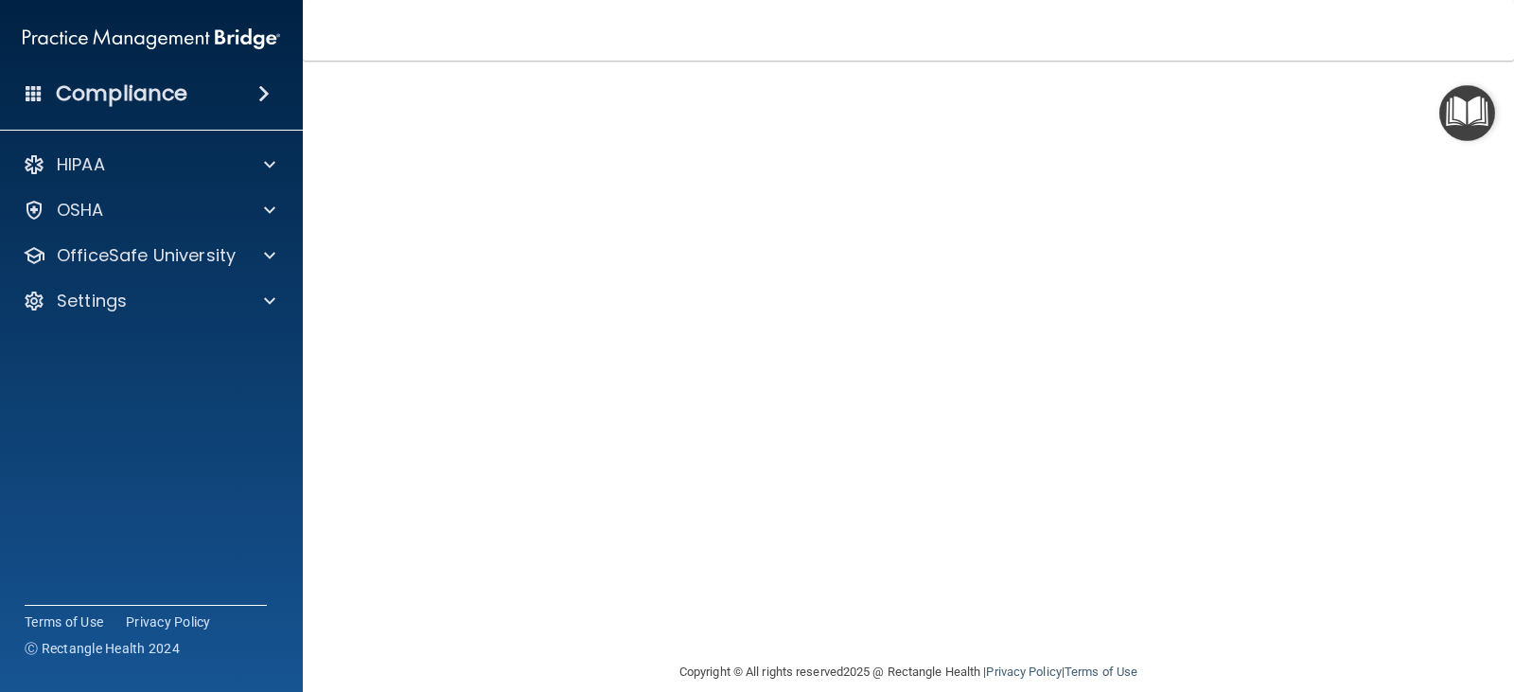
scroll to position [118, 0]
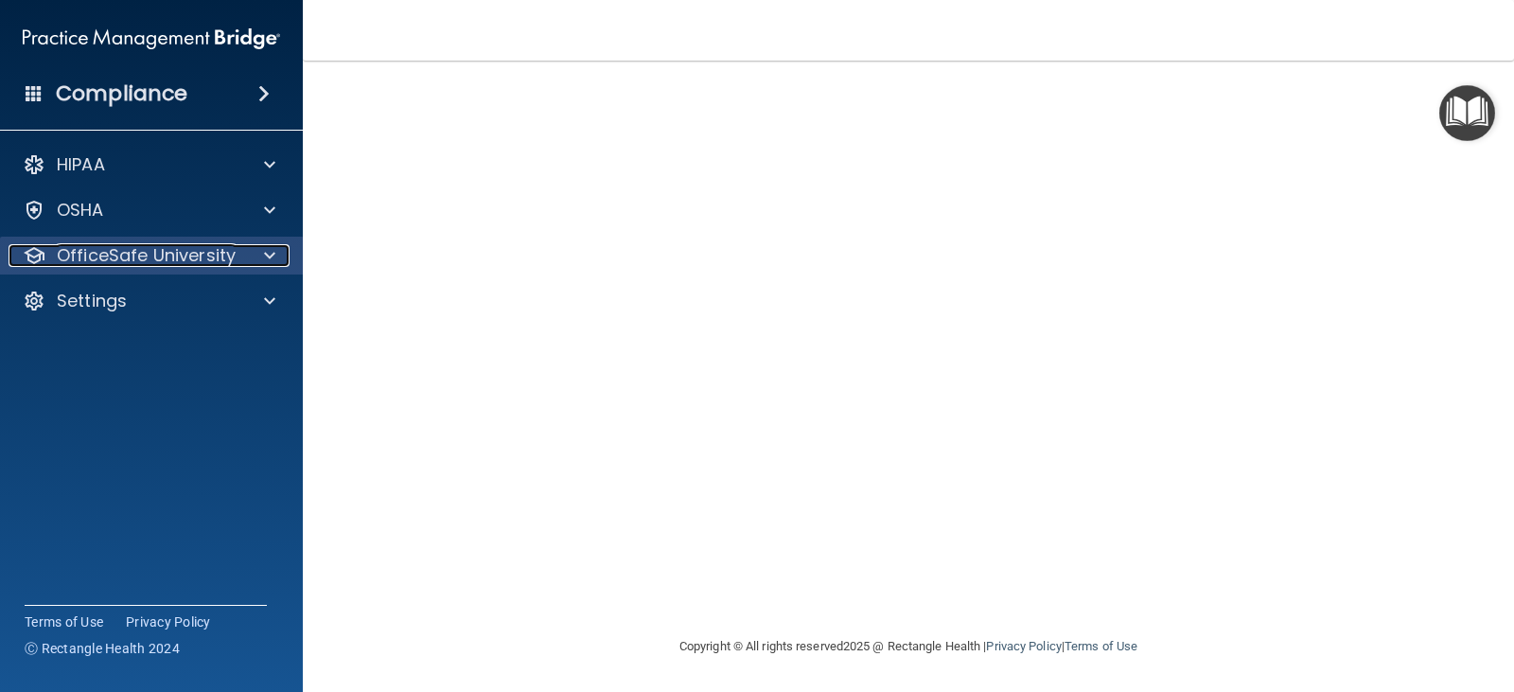
click at [269, 253] on span at bounding box center [269, 255] width 11 height 23
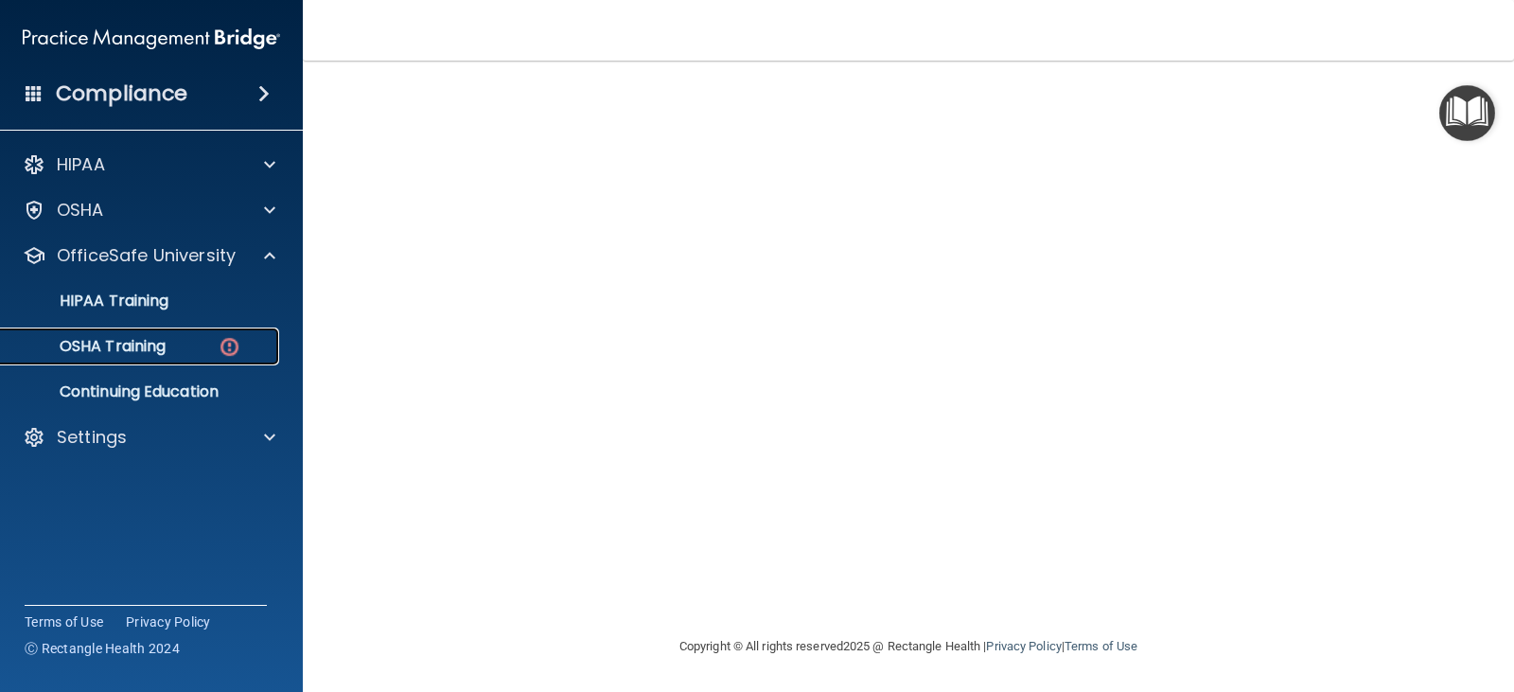
click at [184, 352] on div "OSHA Training" at bounding box center [141, 346] width 258 height 19
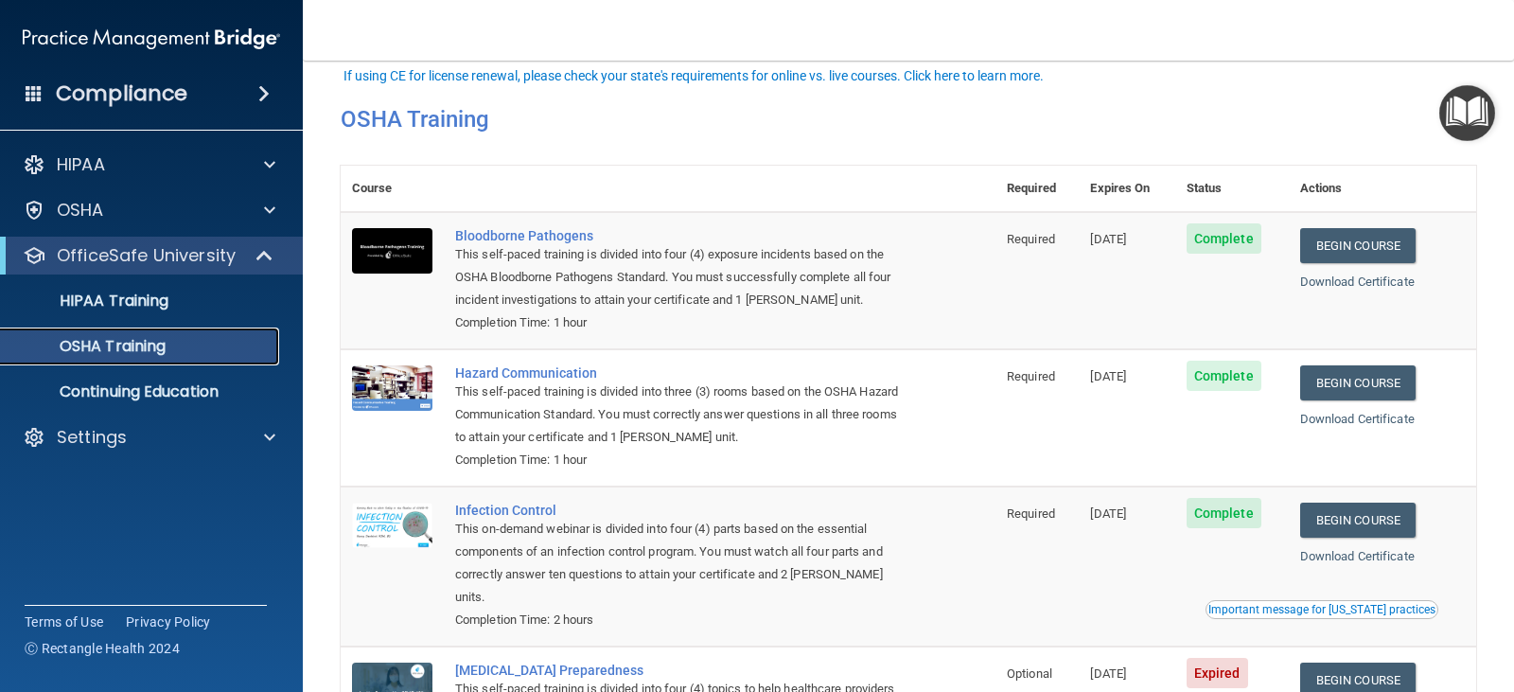
scroll to position [171, 0]
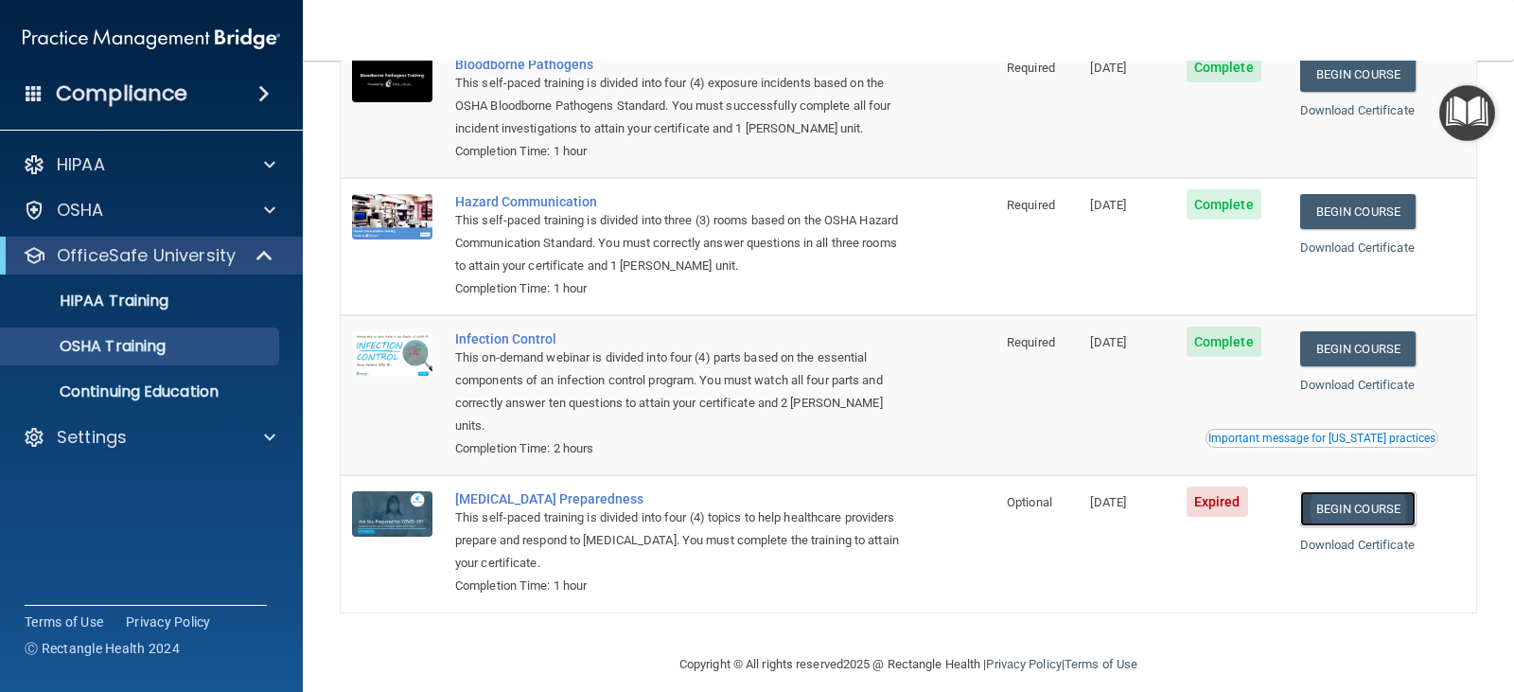
click at [1350, 491] on link "Begin Course" at bounding box center [1357, 508] width 115 height 35
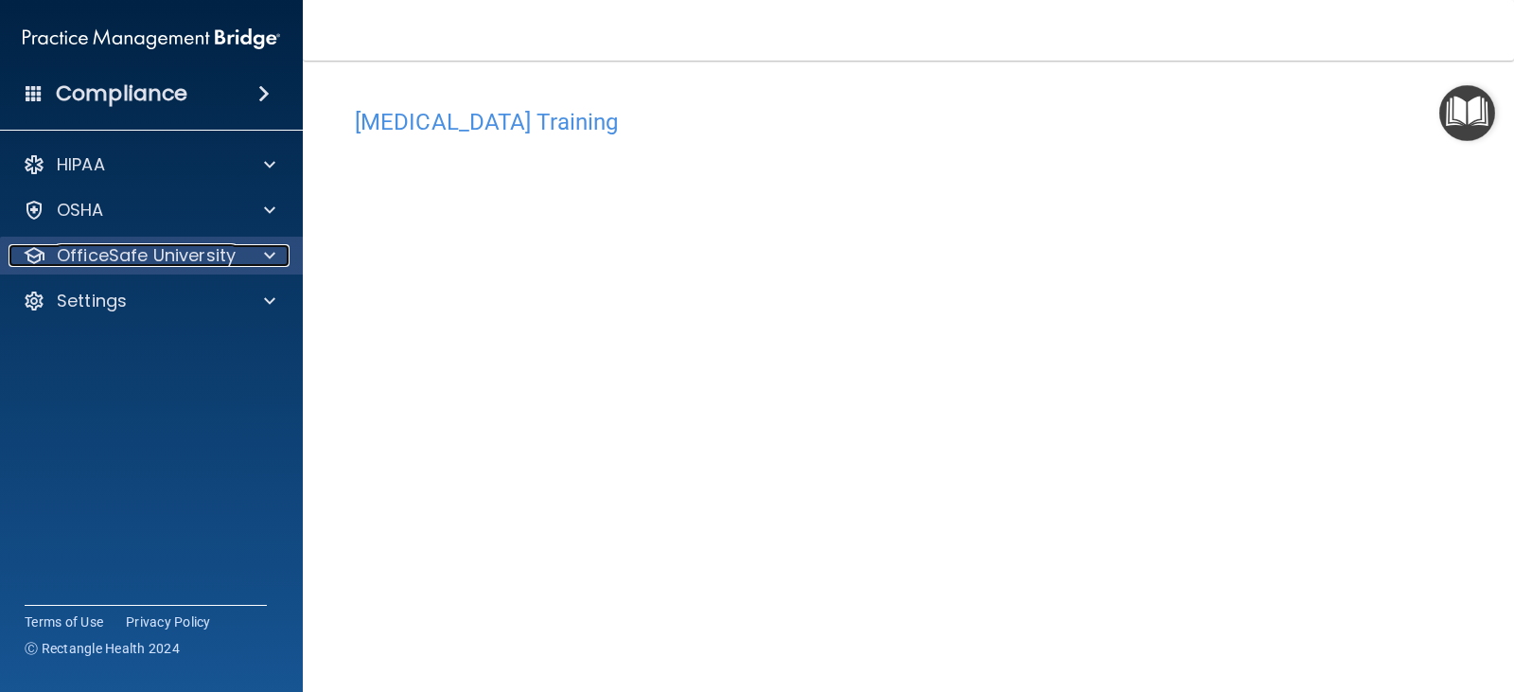
click at [272, 251] on span at bounding box center [269, 255] width 11 height 23
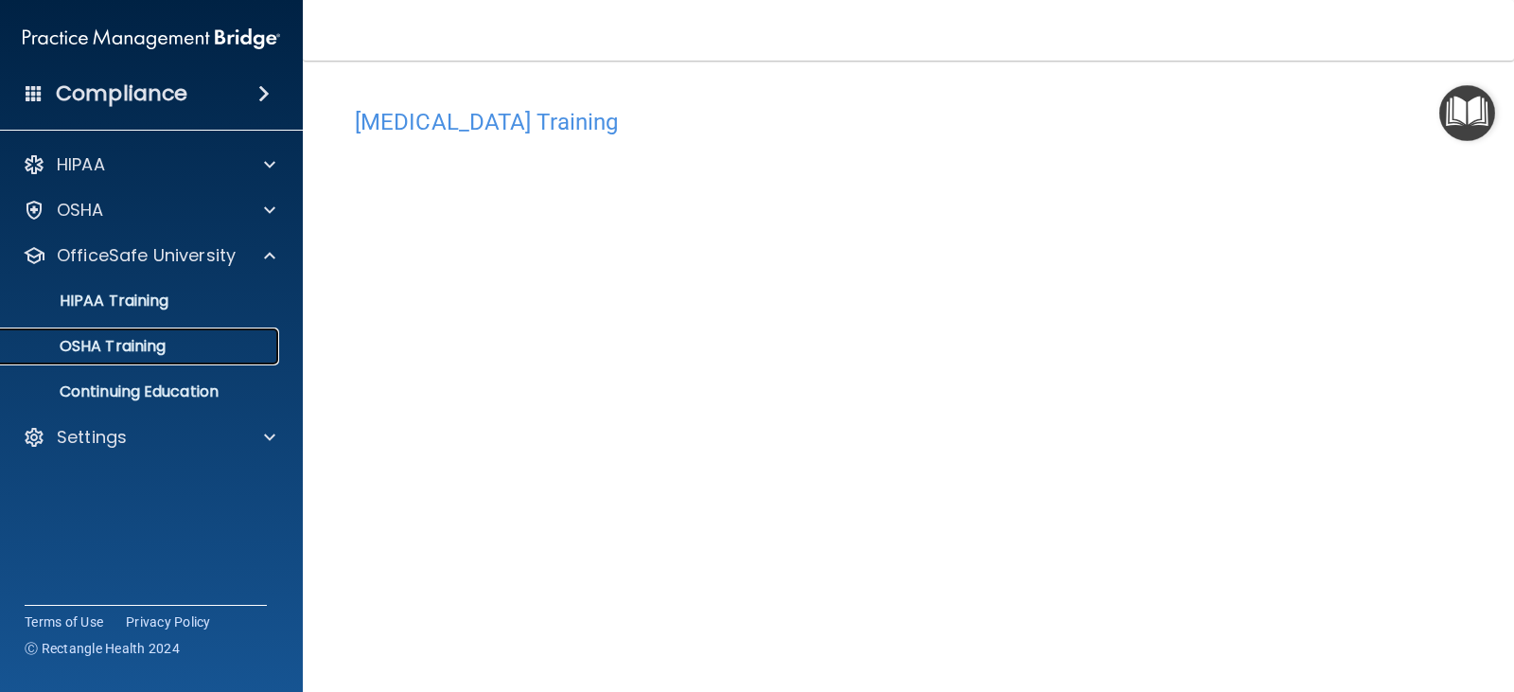
click at [165, 340] on p "OSHA Training" at bounding box center [88, 346] width 153 height 19
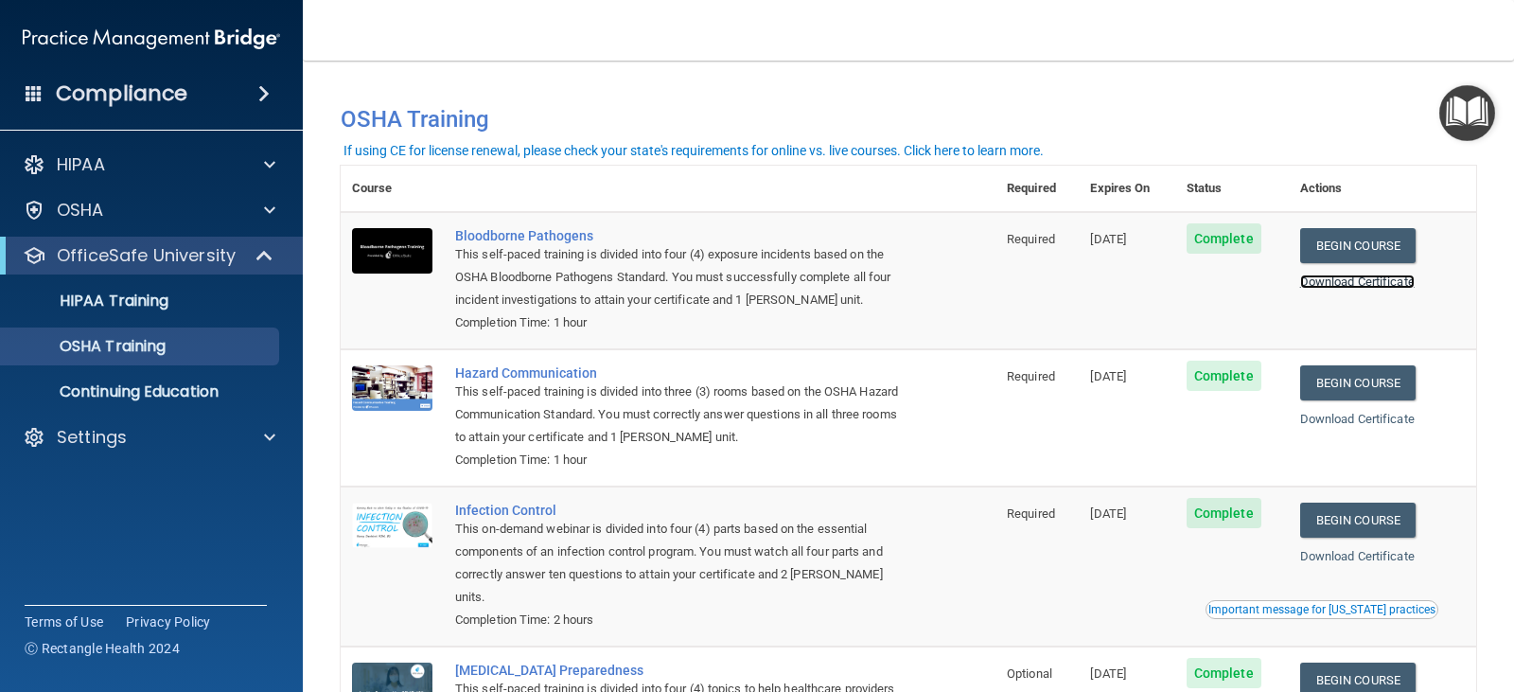
click at [1365, 285] on link "Download Certificate" at bounding box center [1357, 281] width 114 height 14
